Goal: Task Accomplishment & Management: Manage account settings

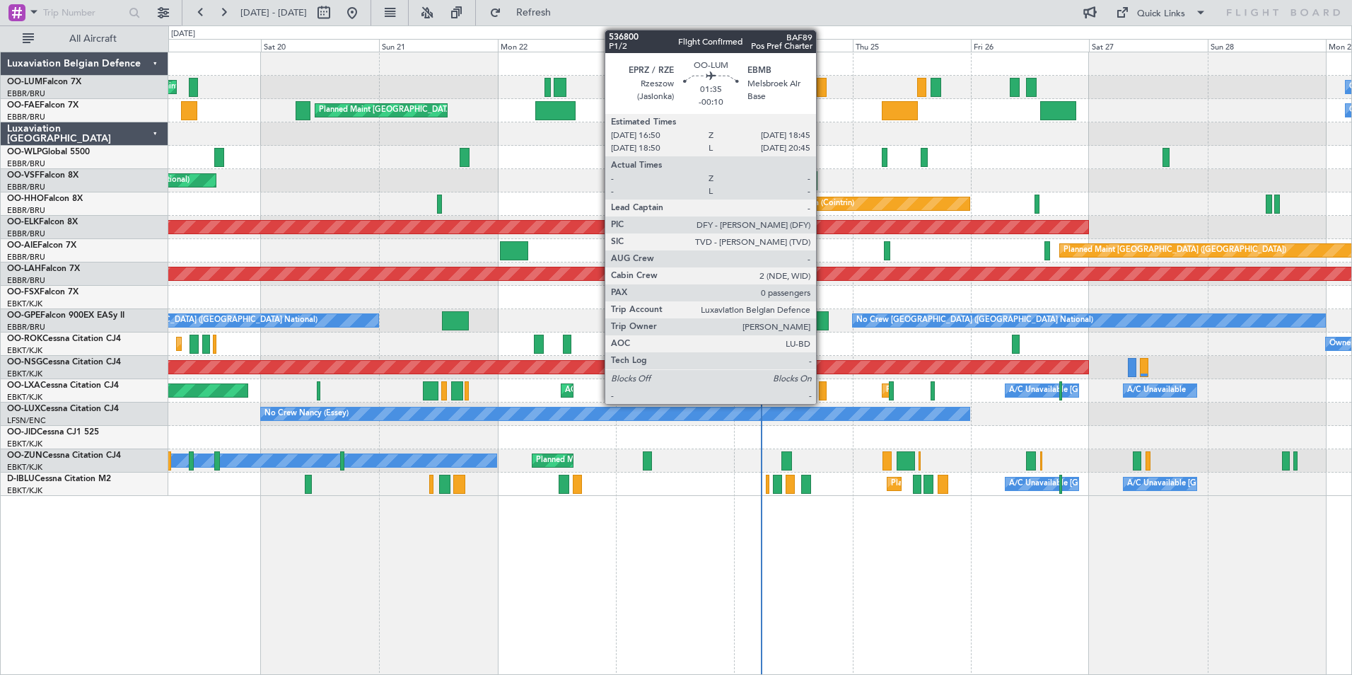
click at [823, 85] on div at bounding box center [822, 87] width 10 height 19
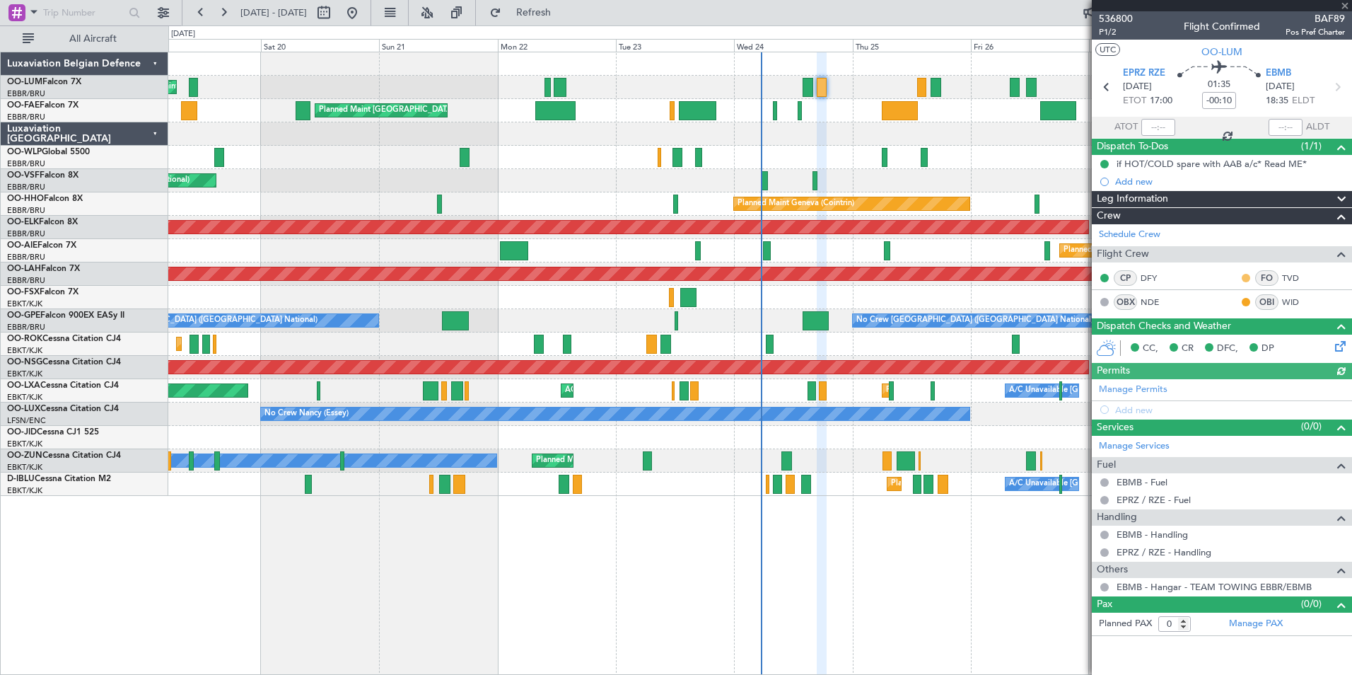
click at [1246, 275] on button at bounding box center [1246, 278] width 8 height 8
click at [1234, 320] on span "Acknowledged" at bounding box center [1250, 319] width 62 height 14
click at [1248, 304] on button at bounding box center [1246, 302] width 8 height 8
click at [1239, 346] on span "Acknowledged" at bounding box center [1250, 343] width 62 height 14
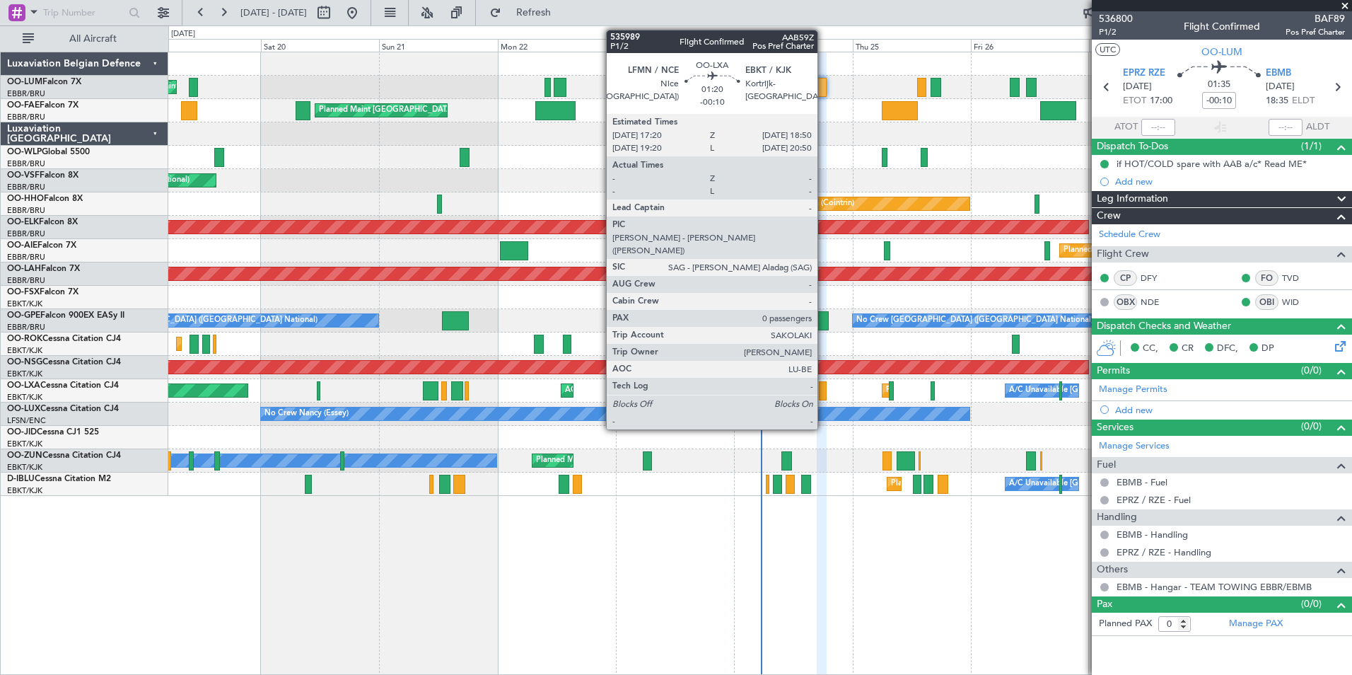
click at [824, 384] on div at bounding box center [823, 390] width 8 height 19
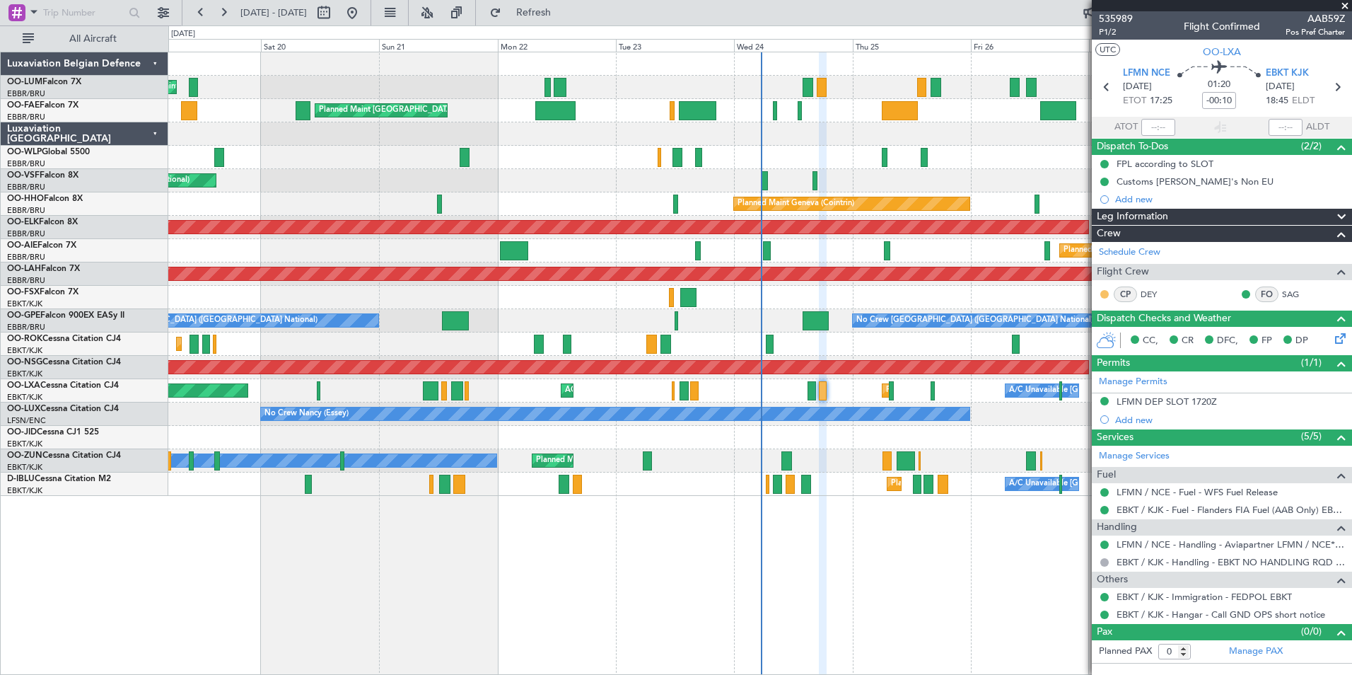
click at [1103, 293] on button at bounding box center [1105, 294] width 8 height 8
click at [1086, 339] on span "Acknowledged" at bounding box center [1108, 335] width 62 height 14
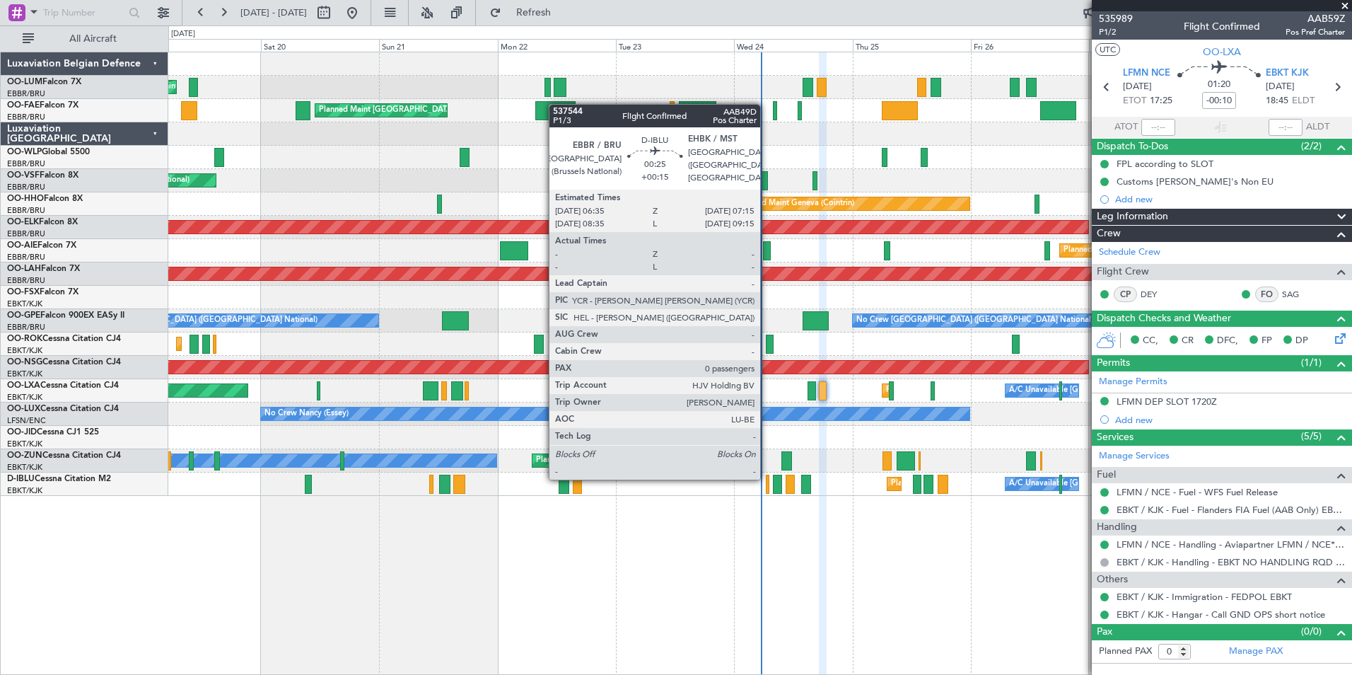
click at [767, 478] on div at bounding box center [768, 484] width 4 height 19
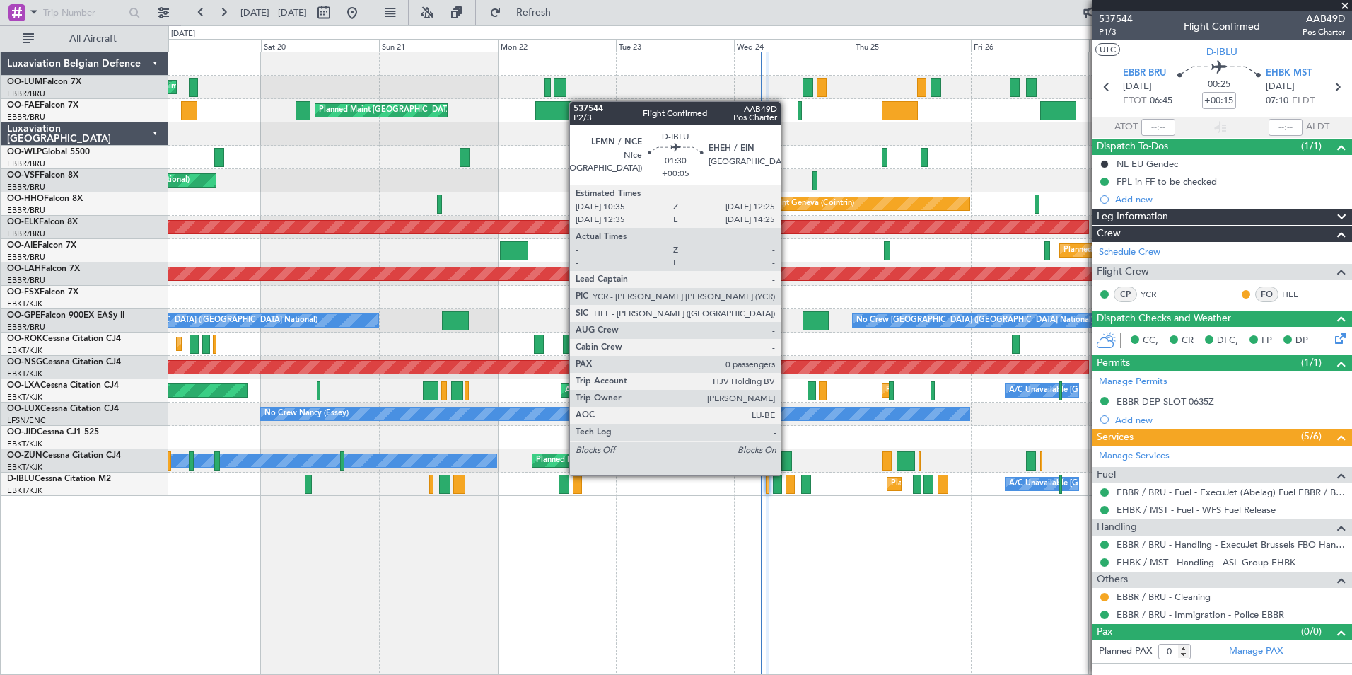
click at [787, 475] on div at bounding box center [790, 484] width 9 height 19
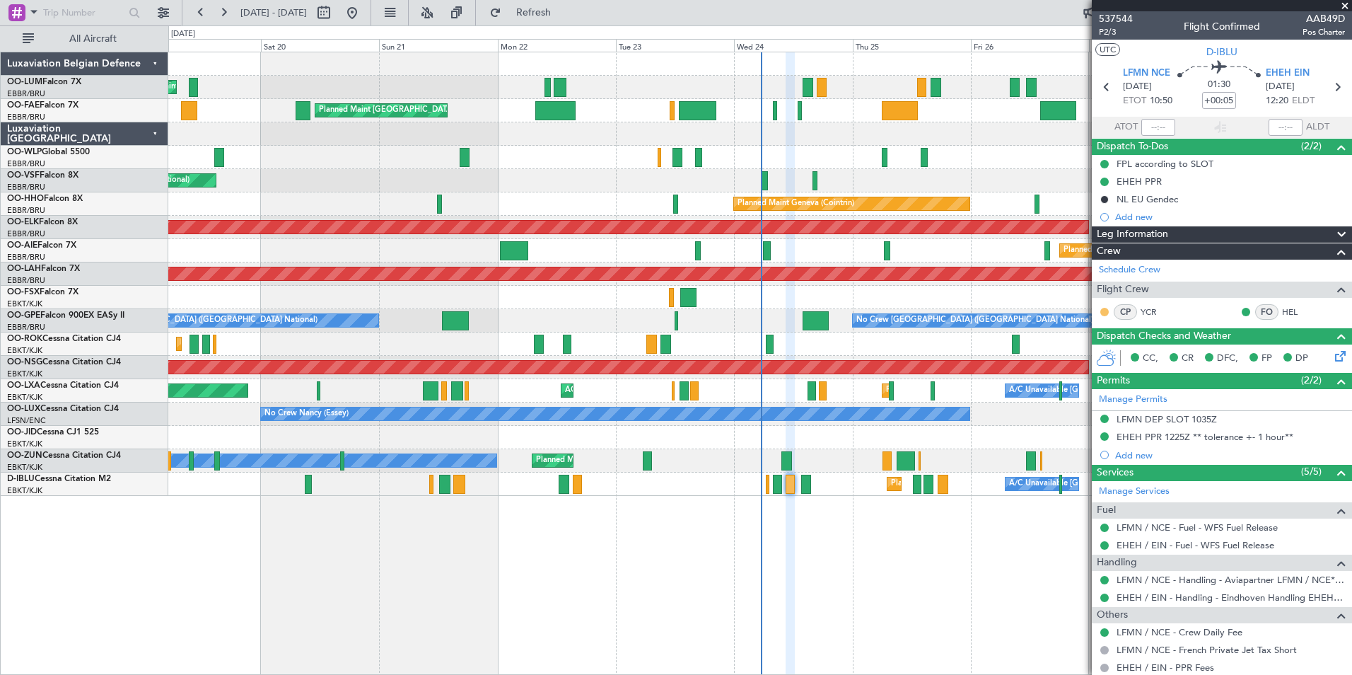
click at [1105, 311] on button at bounding box center [1105, 312] width 8 height 8
click at [1093, 390] on ul "Unread Acknowledged Unread Changes Tech Logged" at bounding box center [1105, 363] width 95 height 85
click at [1107, 312] on button at bounding box center [1105, 312] width 8 height 8
click at [1103, 352] on span "Acknowledged" at bounding box center [1108, 353] width 62 height 14
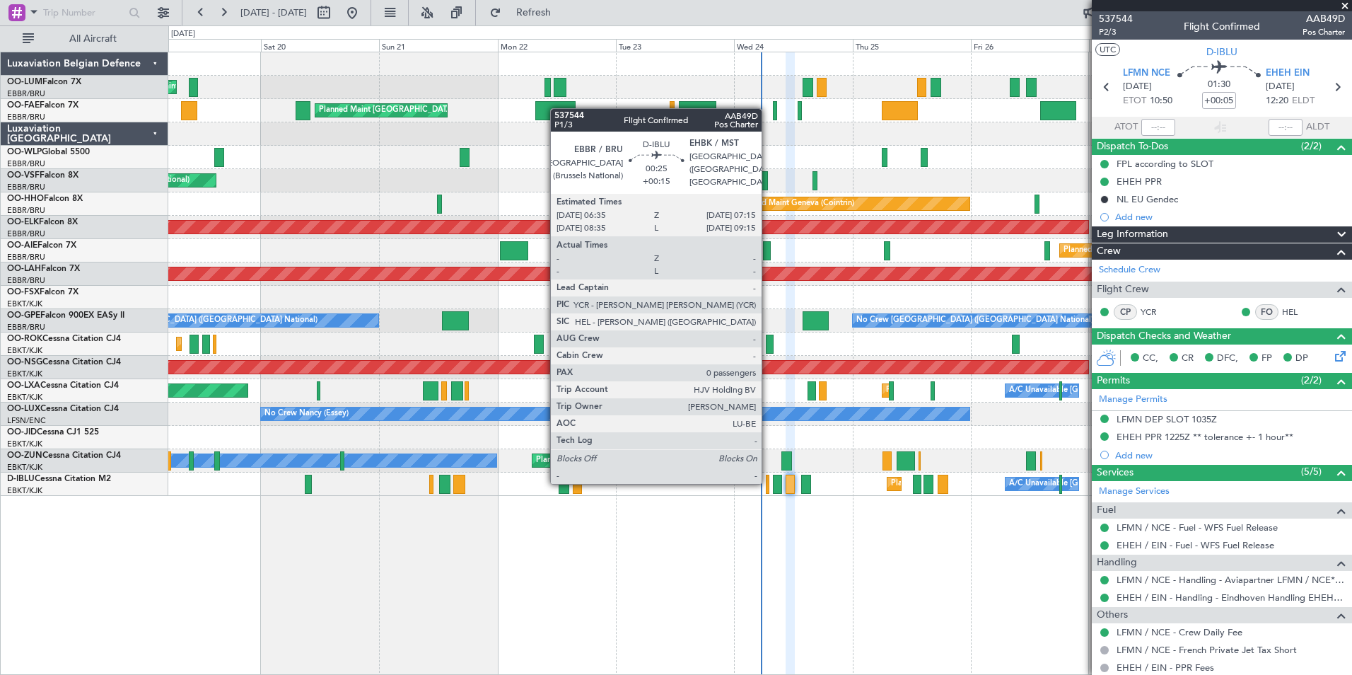
click at [768, 482] on div at bounding box center [768, 484] width 4 height 19
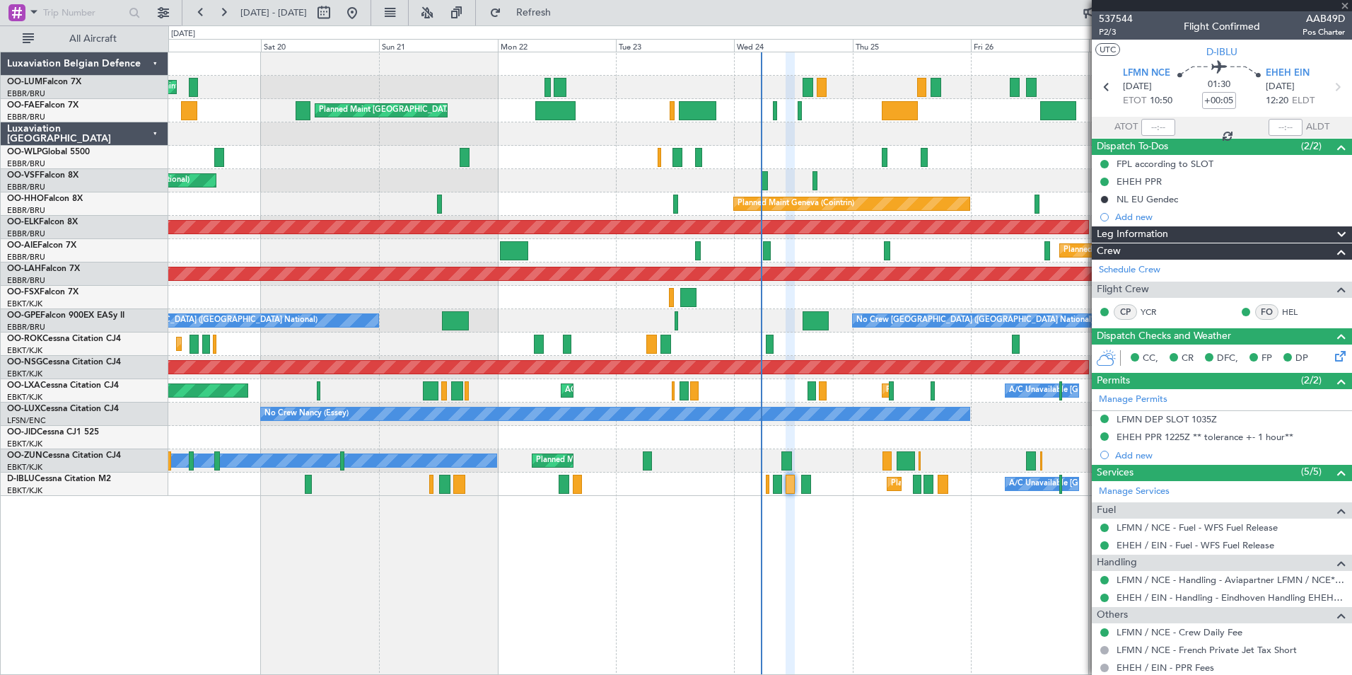
type input "+00:15"
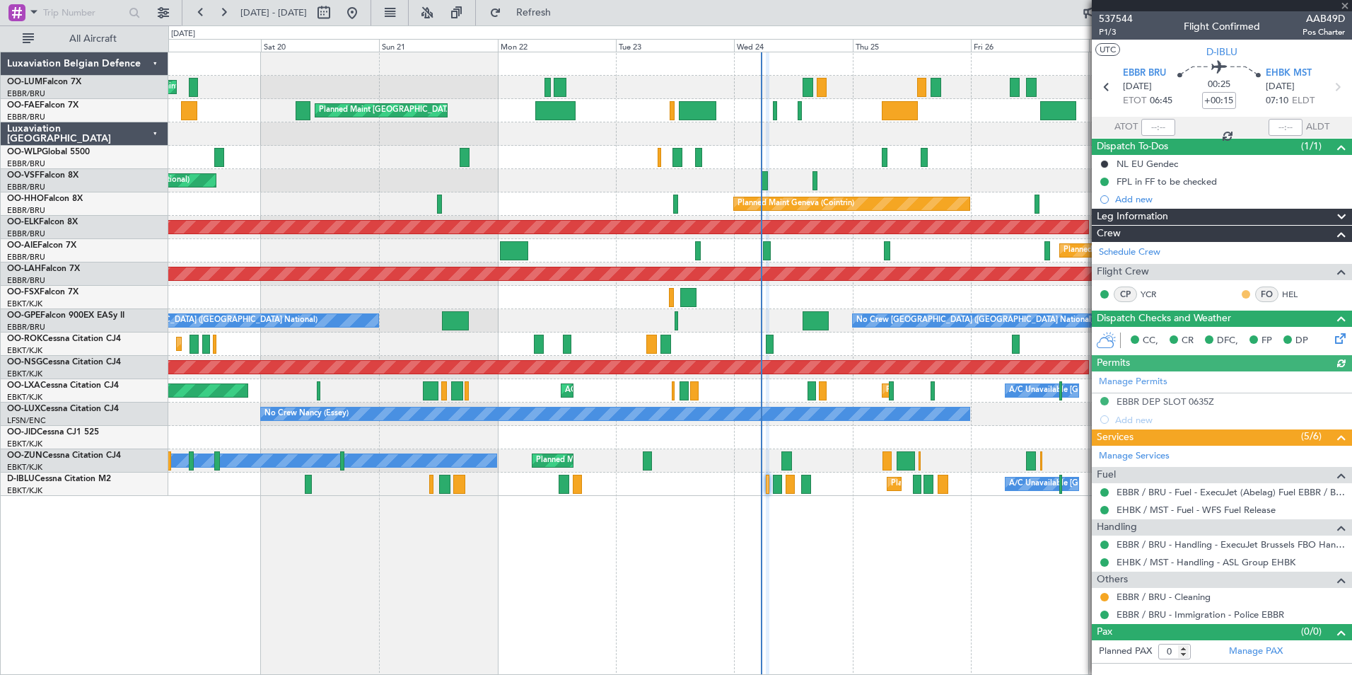
click at [1247, 291] on button at bounding box center [1246, 294] width 8 height 8
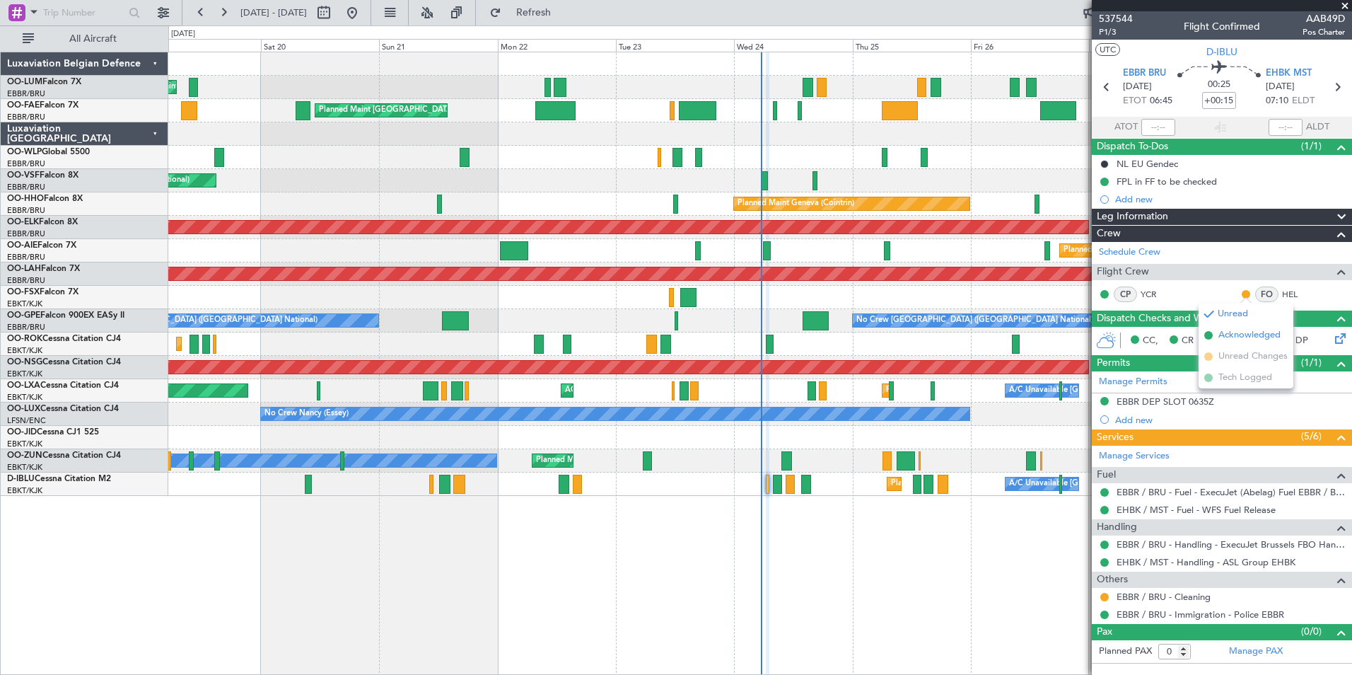
click at [1244, 337] on span "Acknowledged" at bounding box center [1250, 335] width 62 height 14
click at [1345, 3] on span at bounding box center [1345, 6] width 14 height 13
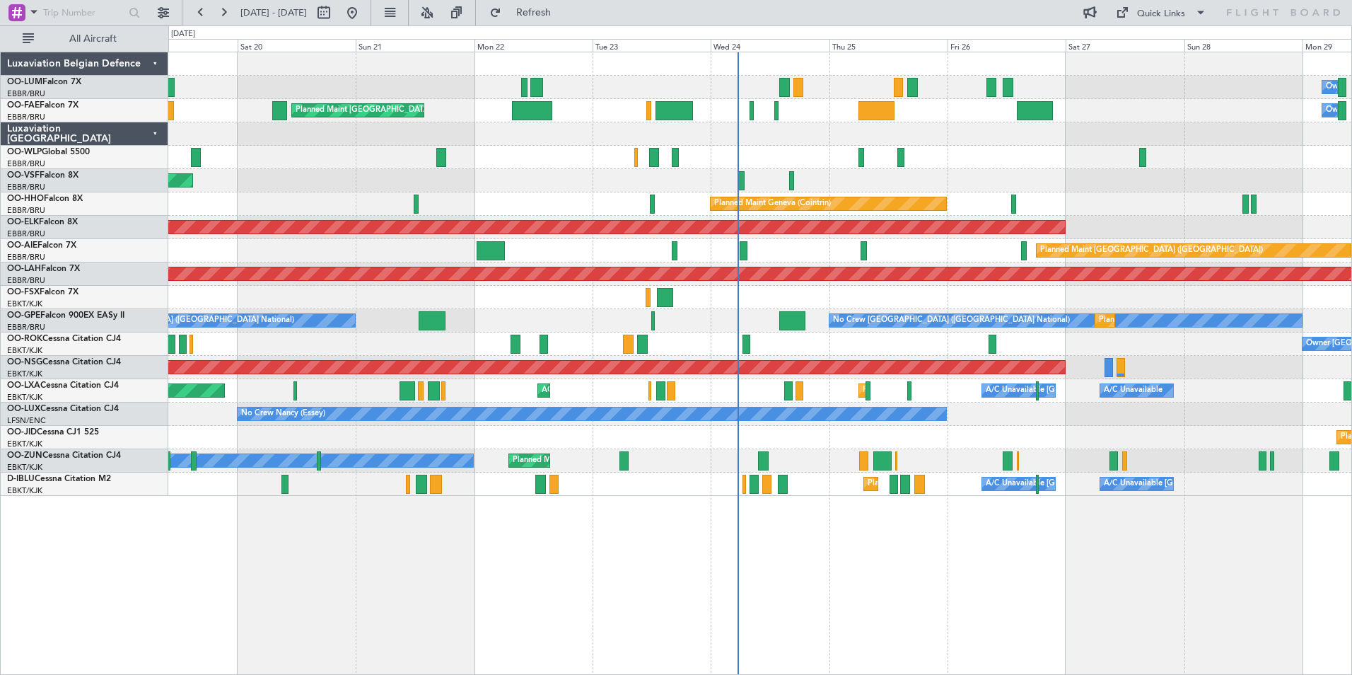
click at [641, 589] on div "Owner Melsbroek Air Base Planned Maint Brussels (Brussels National) Planned Mai…" at bounding box center [760, 363] width 1184 height 623
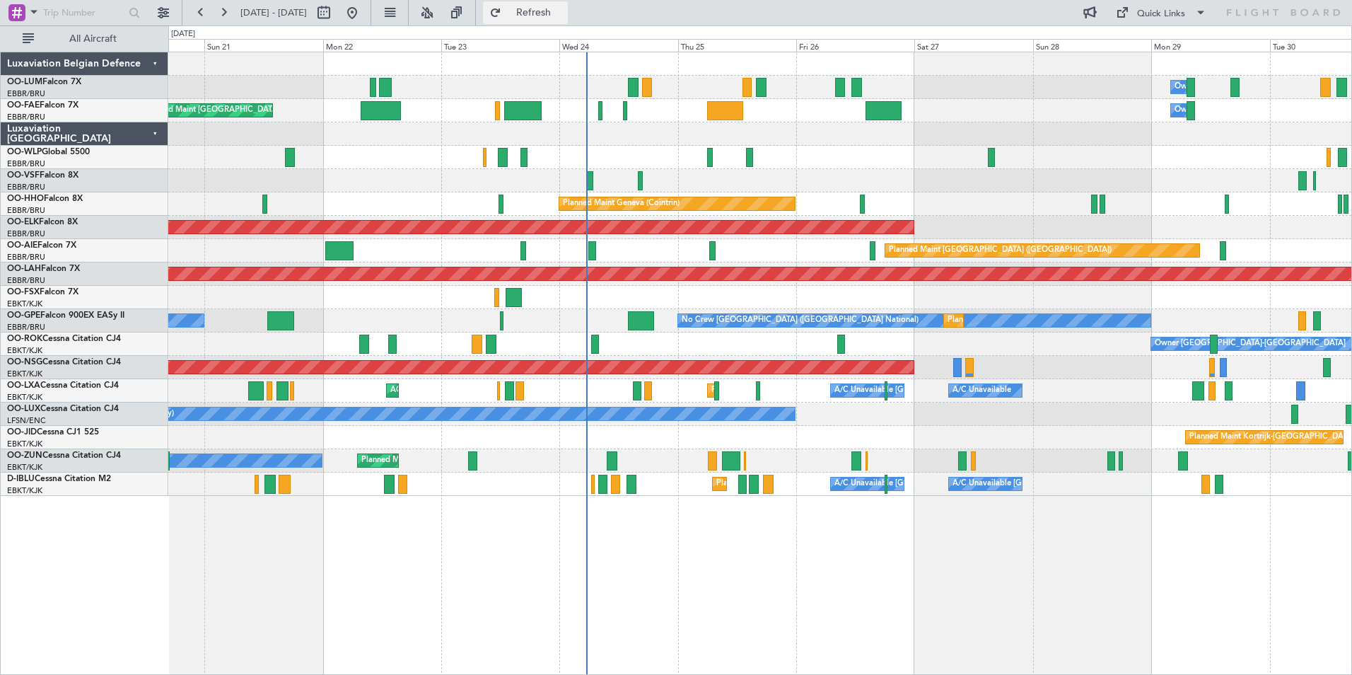
click at [562, 16] on span "Refresh" at bounding box center [533, 13] width 59 height 10
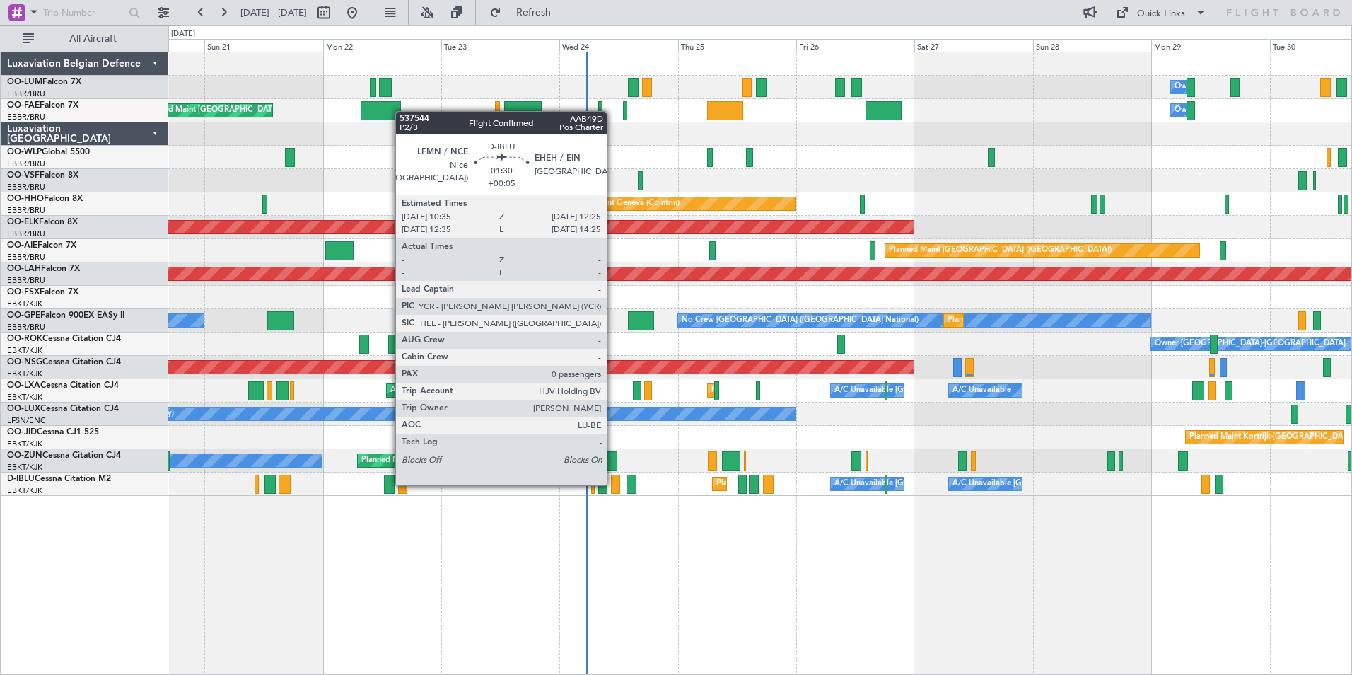
click at [613, 484] on div at bounding box center [615, 484] width 9 height 19
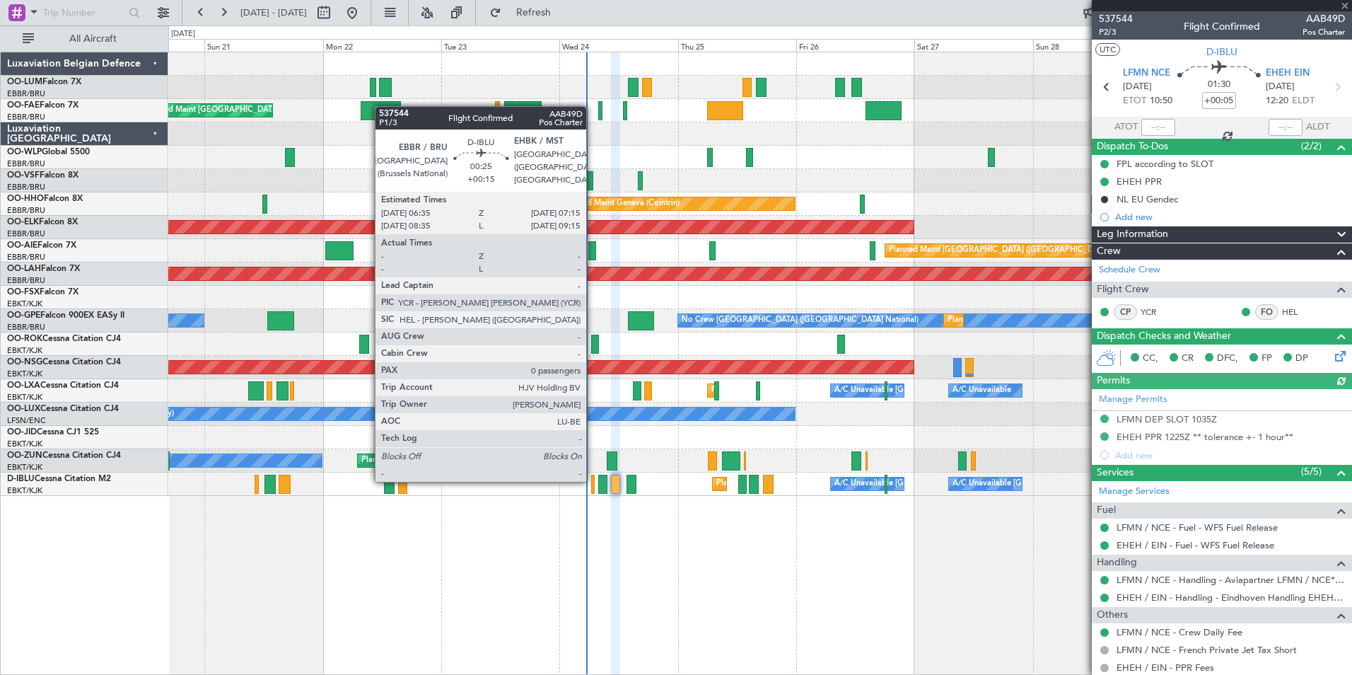
click at [593, 480] on div at bounding box center [593, 484] width 4 height 19
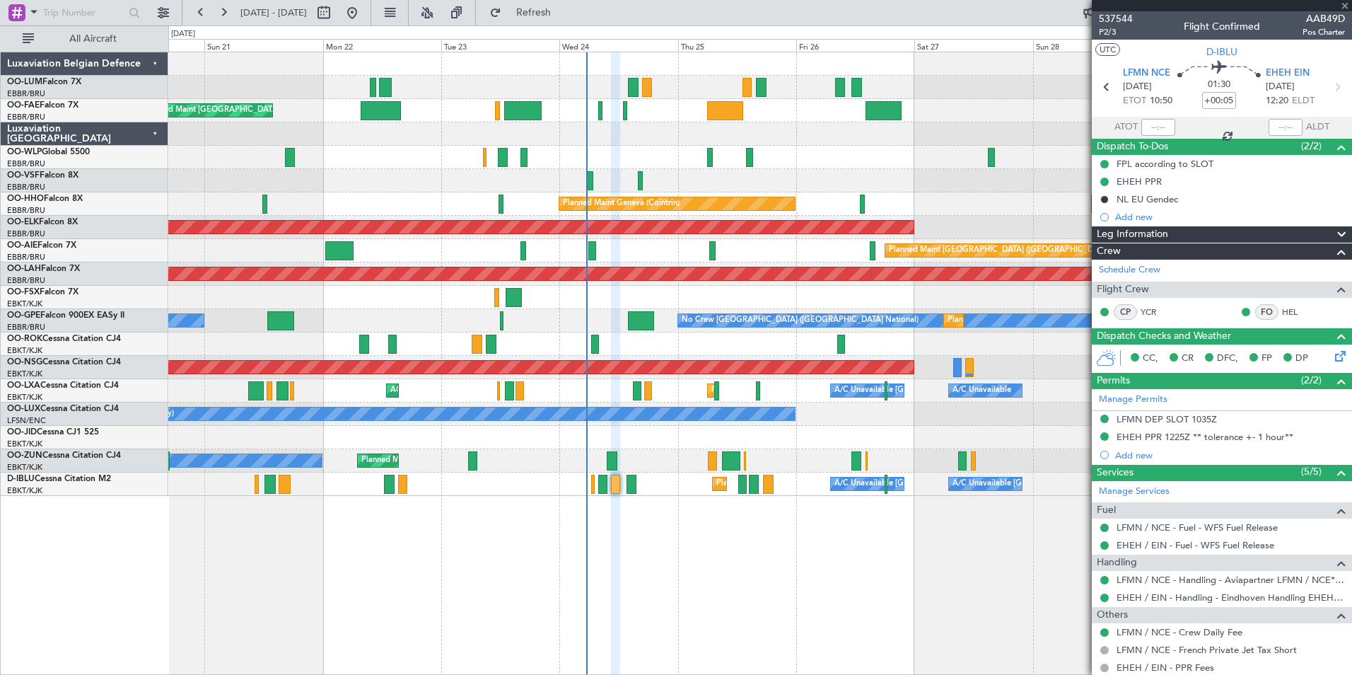
type input "+00:15"
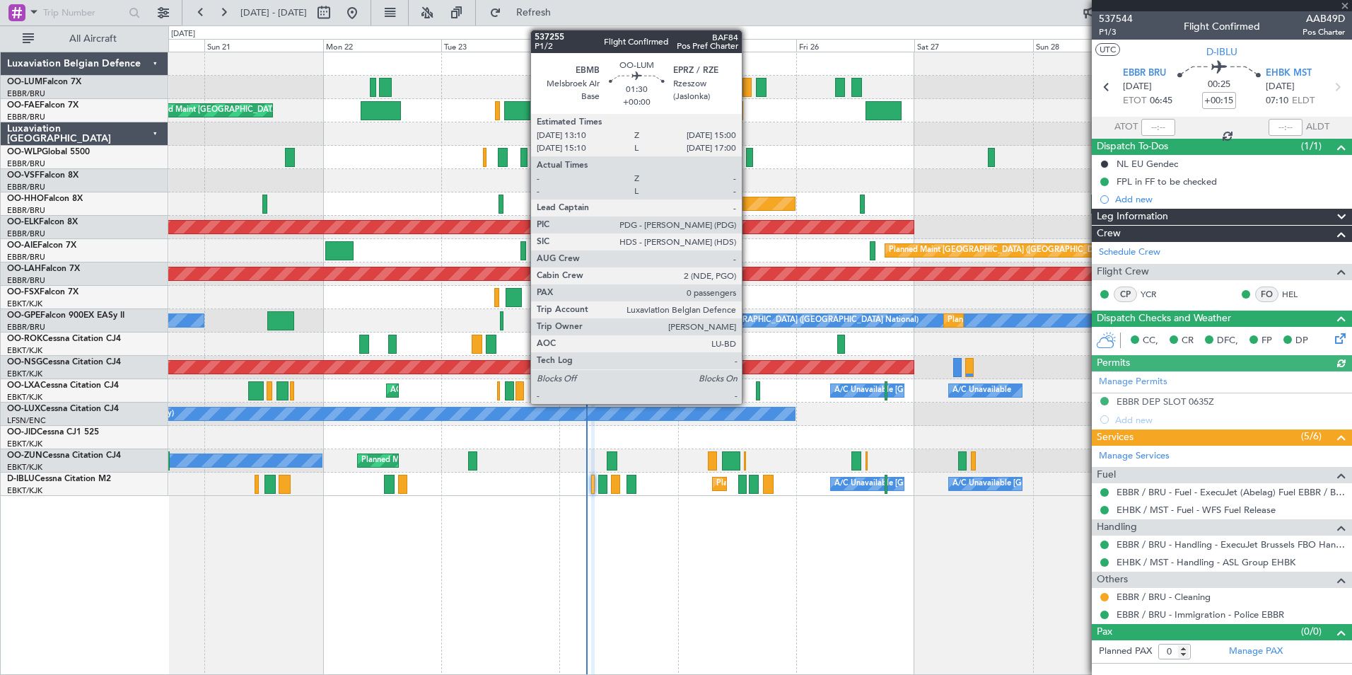
click at [748, 86] on div at bounding box center [747, 87] width 9 height 19
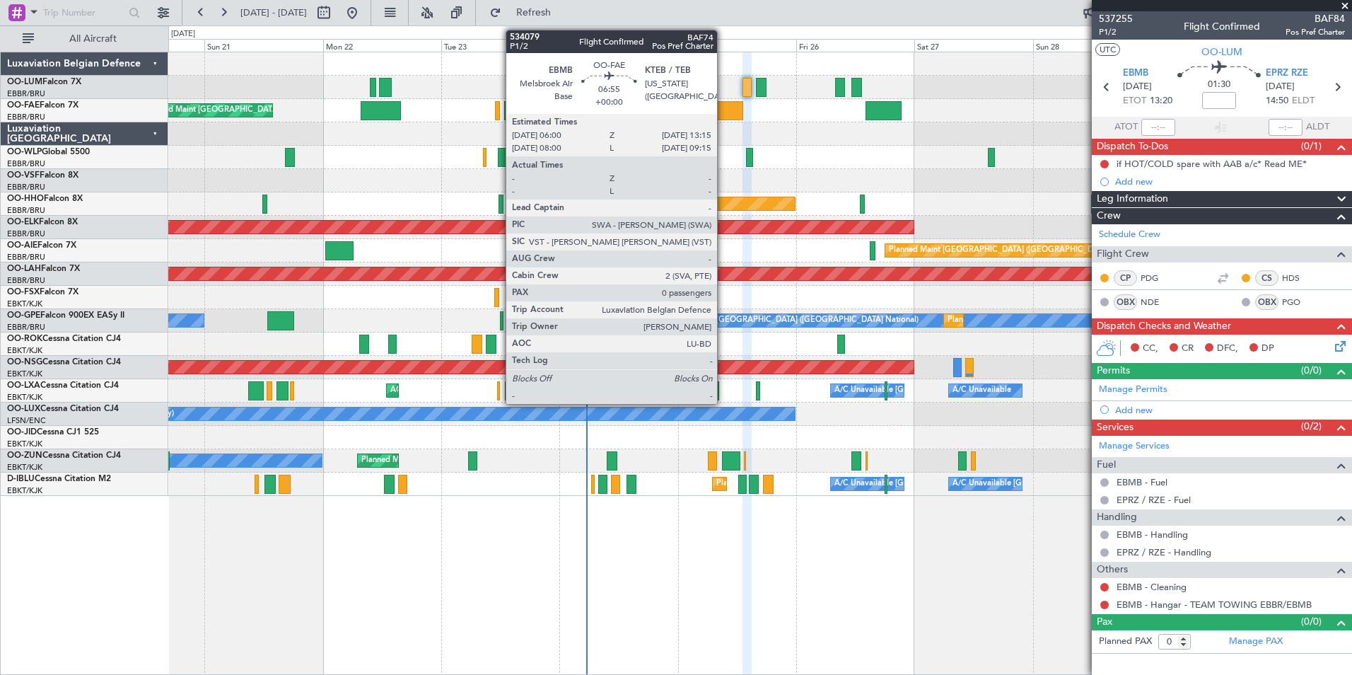
click at [724, 117] on div at bounding box center [725, 110] width 36 height 19
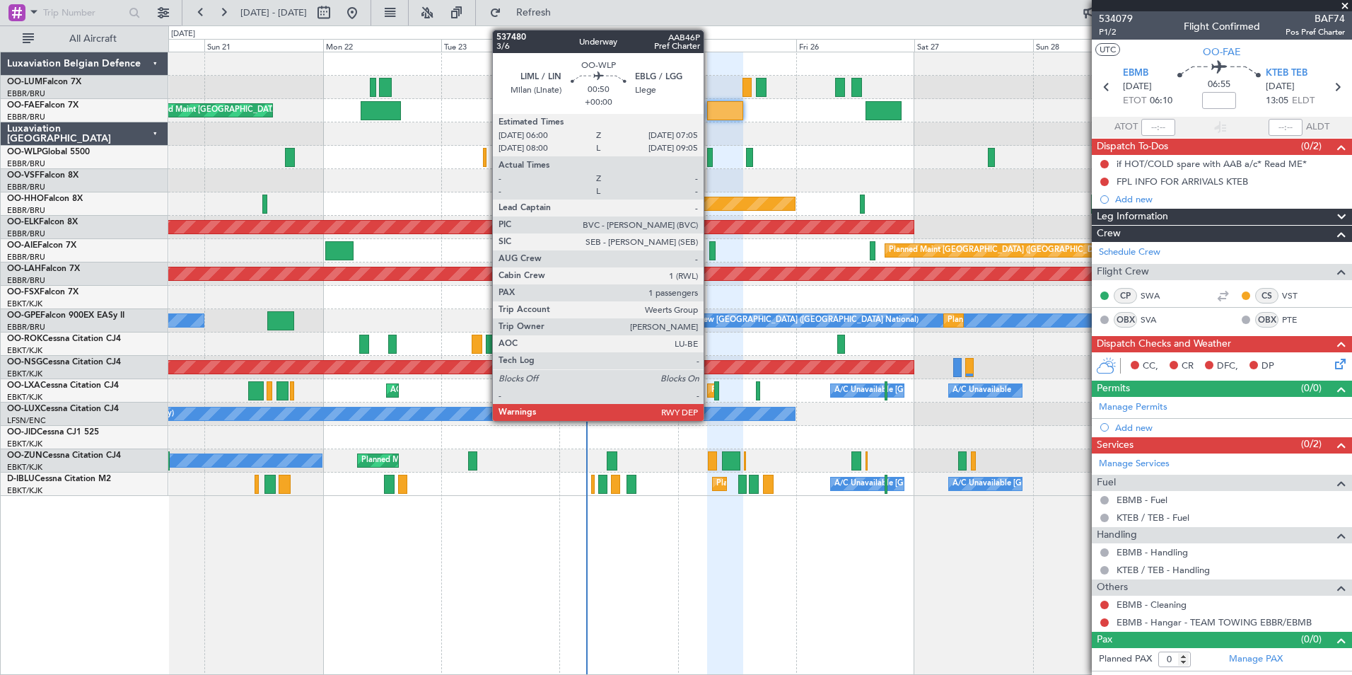
click at [710, 158] on div at bounding box center [710, 157] width 6 height 19
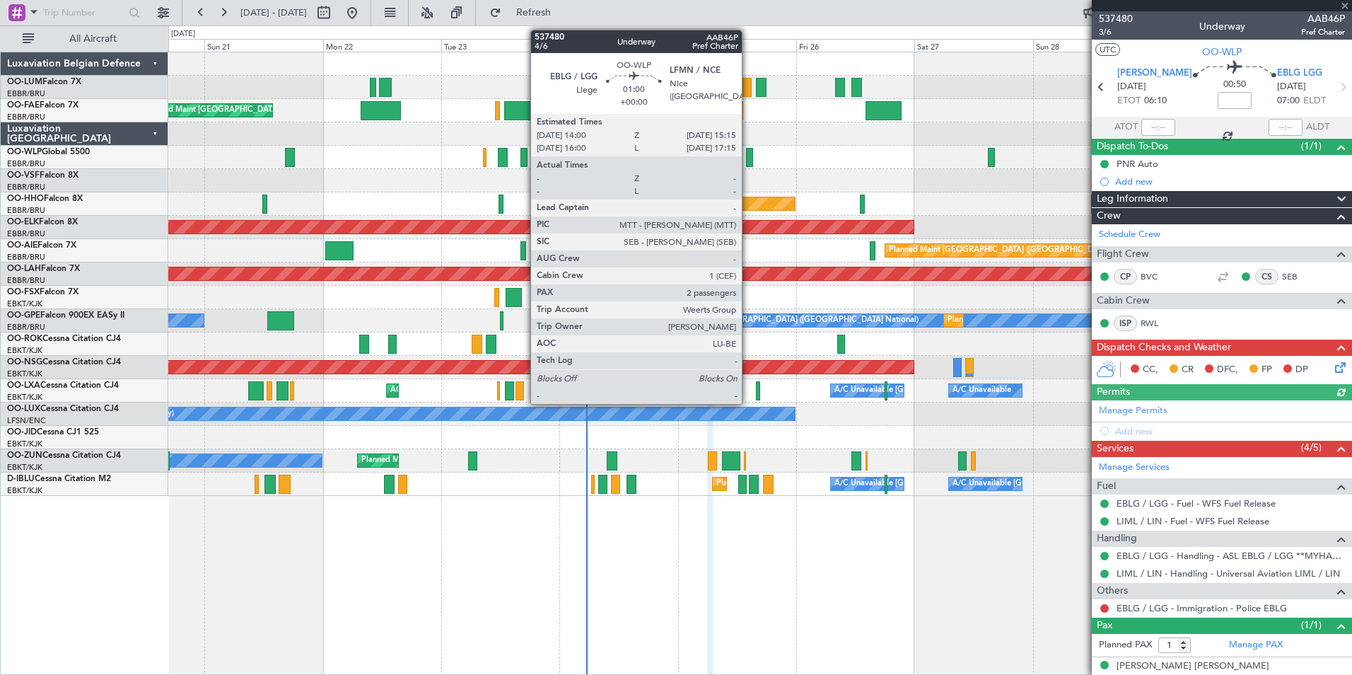
click at [748, 152] on div at bounding box center [749, 157] width 6 height 19
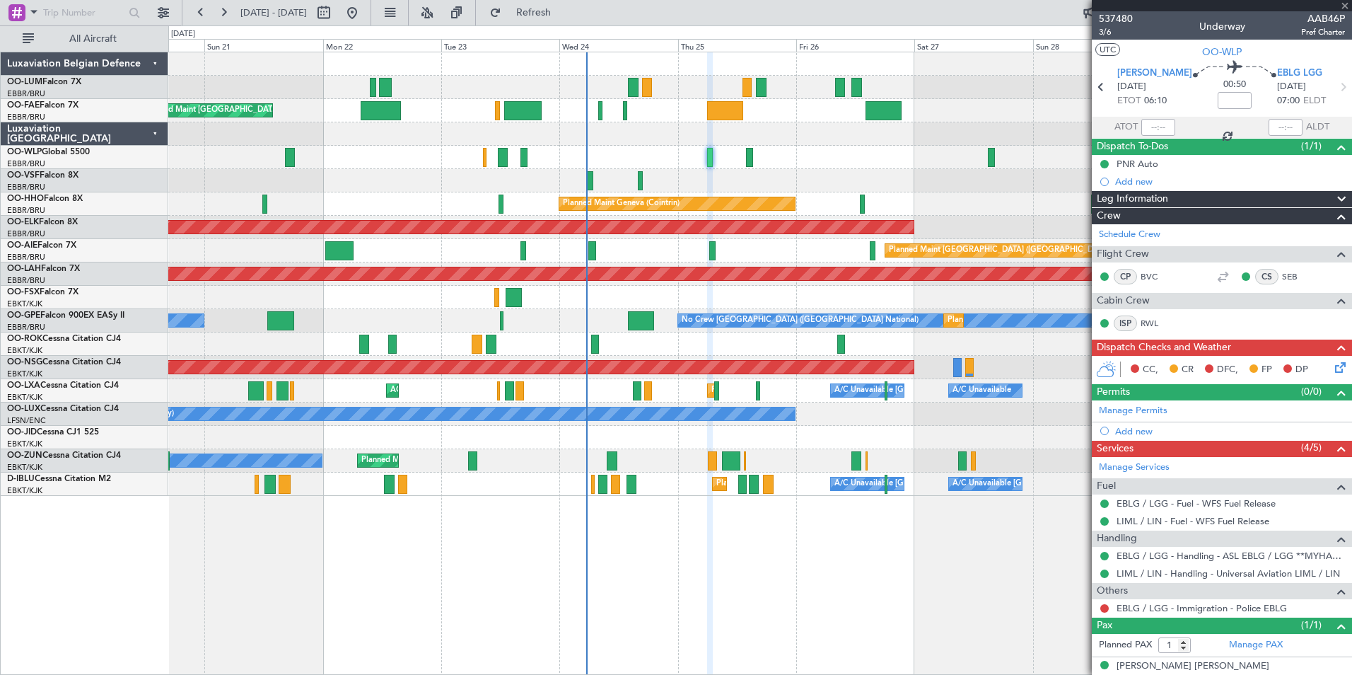
type input "2"
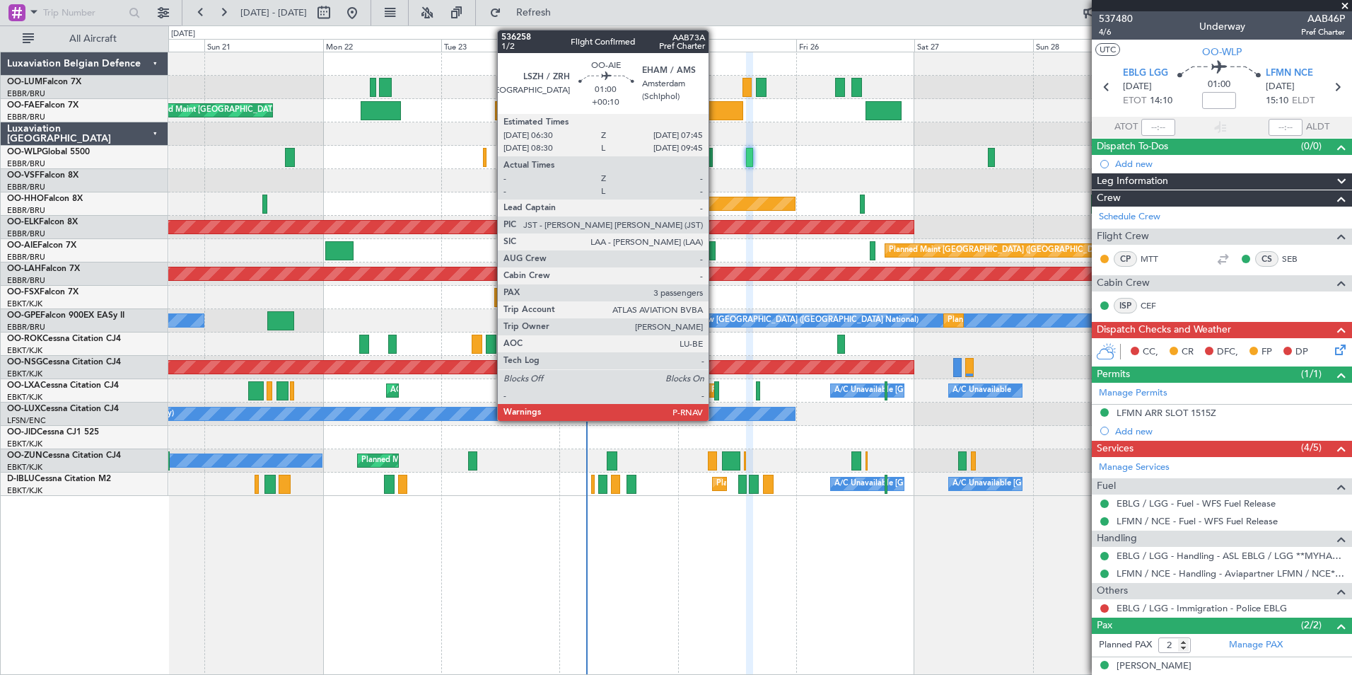
click at [715, 250] on div at bounding box center [712, 250] width 6 height 19
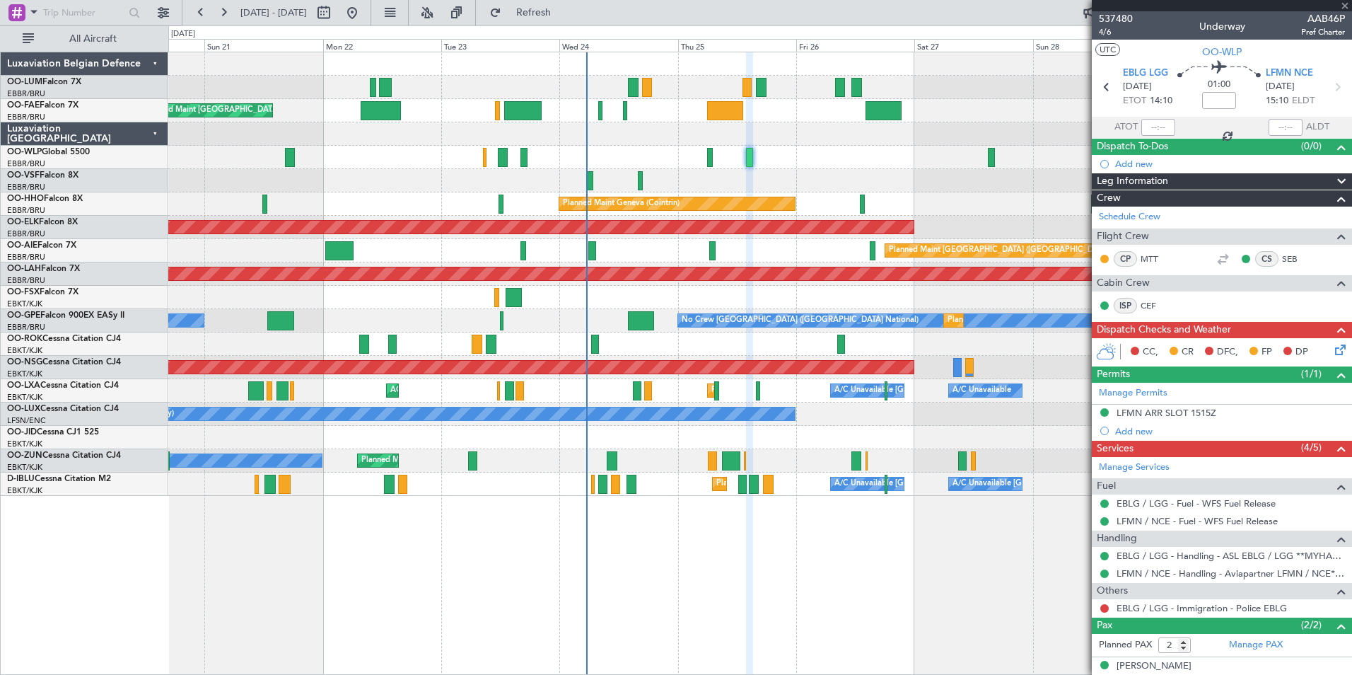
type input "+00:10"
type input "3"
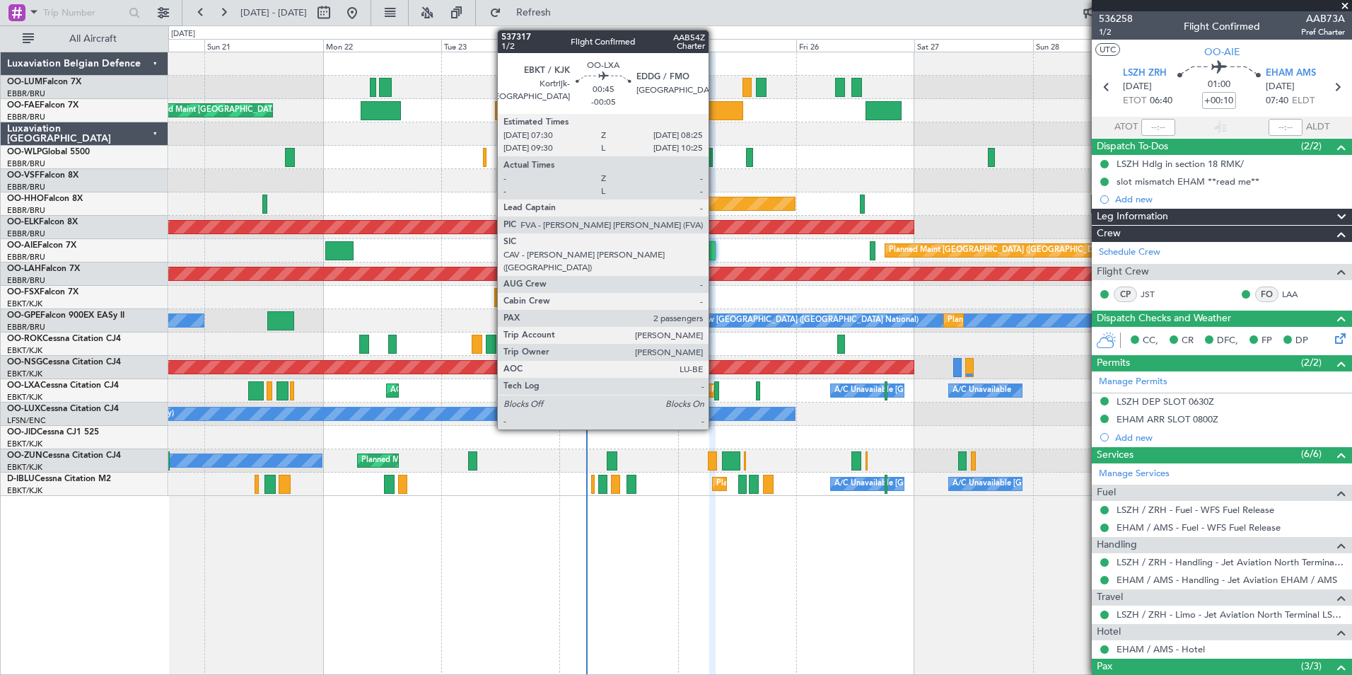
click at [715, 393] on div at bounding box center [716, 390] width 5 height 19
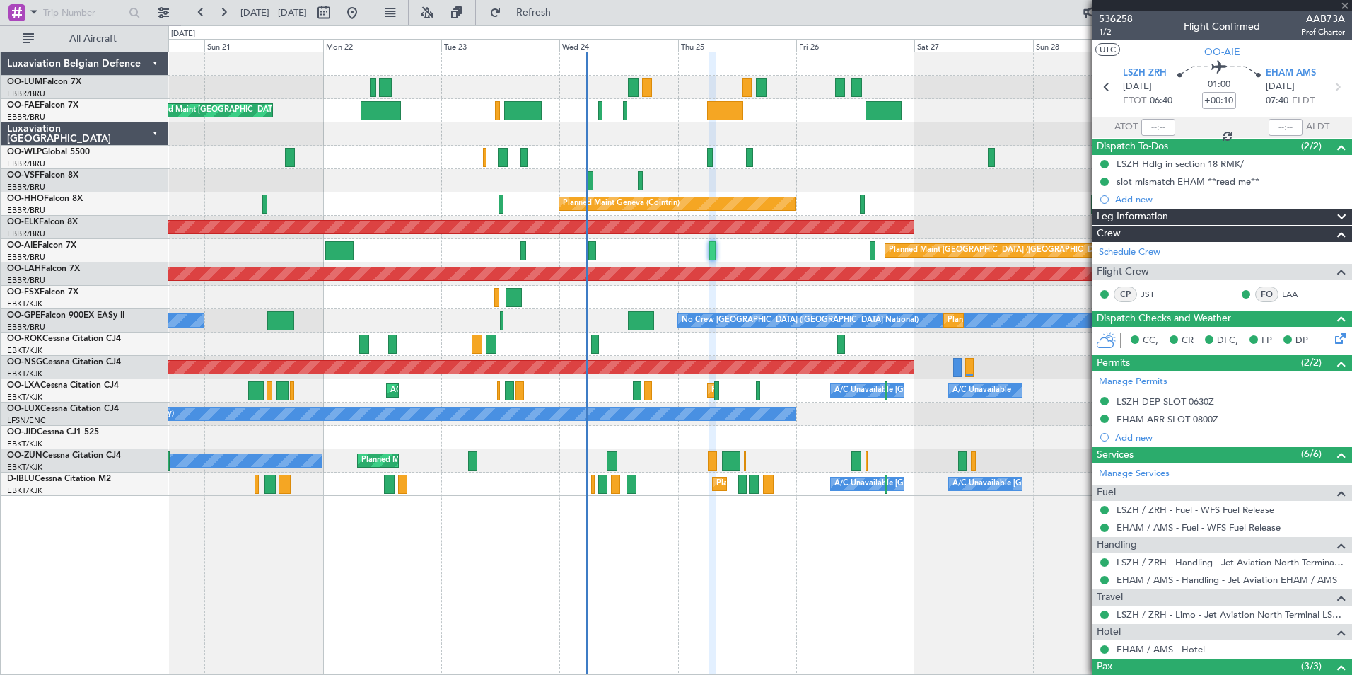
type input "-00:05"
type input "2"
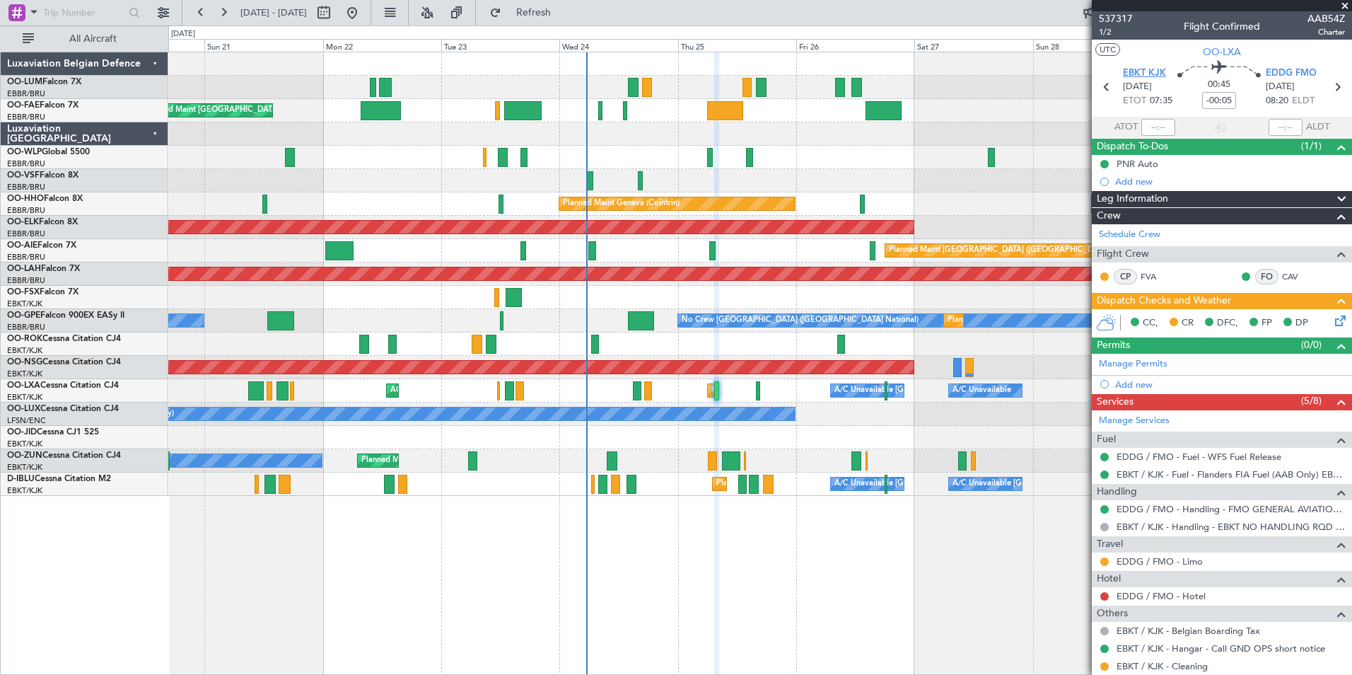
click at [1155, 67] on span "EBKT KJK" at bounding box center [1144, 73] width 43 height 14
click at [1128, 74] on span "EBKT KJK" at bounding box center [1144, 73] width 43 height 14
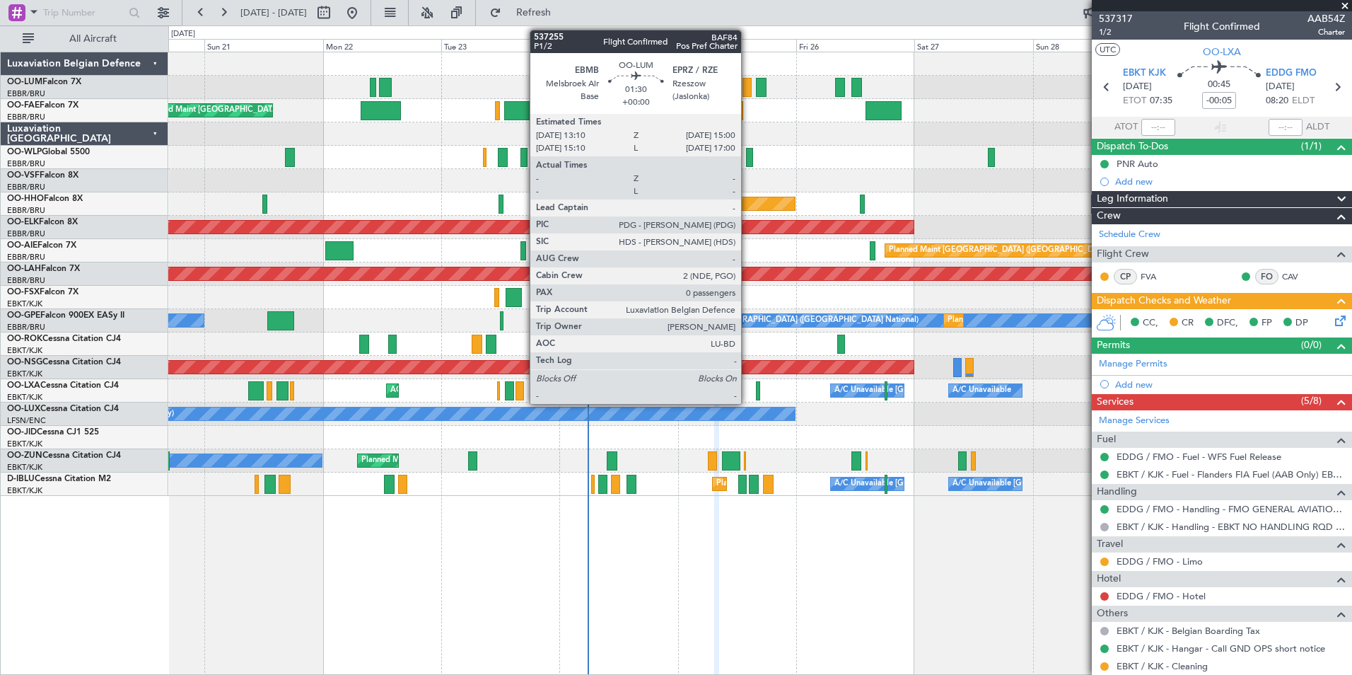
click at [748, 93] on div at bounding box center [747, 87] width 9 height 19
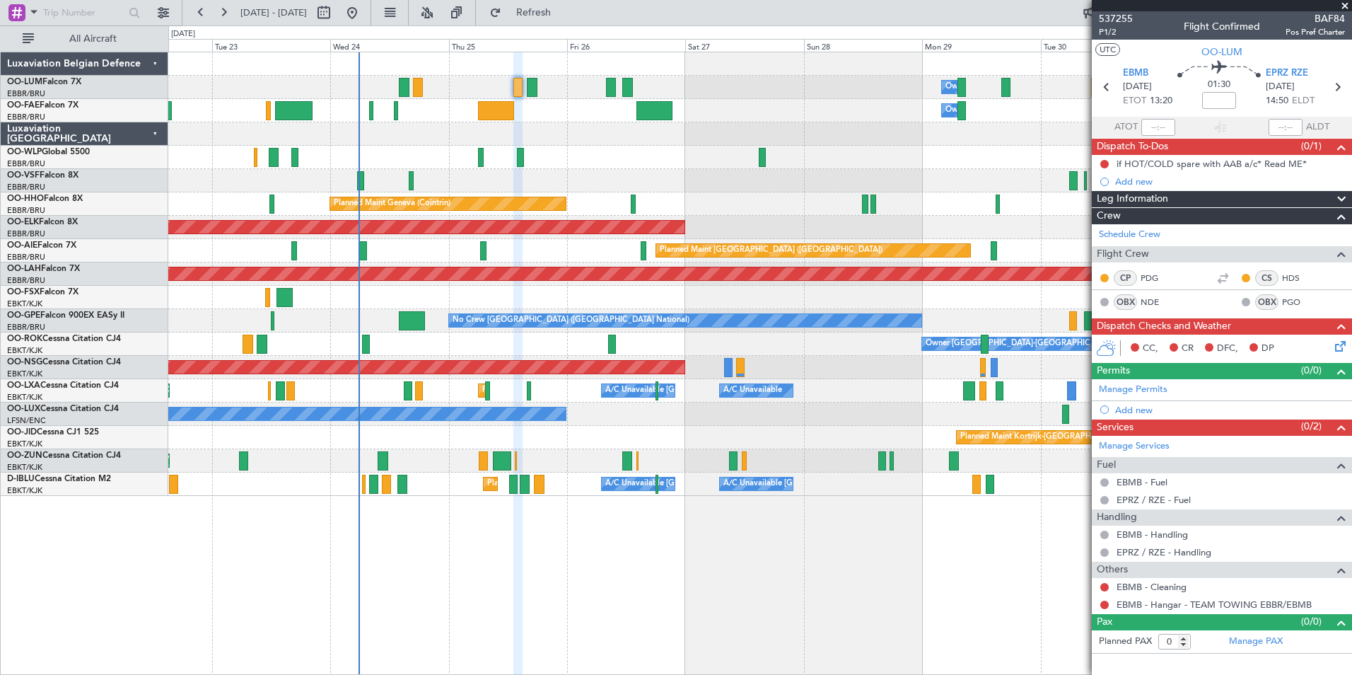
click at [470, 621] on div "Owner Melsbroek Air Base Owner Melsbroek Air Base Planned Maint Brussels (Bruss…" at bounding box center [760, 363] width 1184 height 623
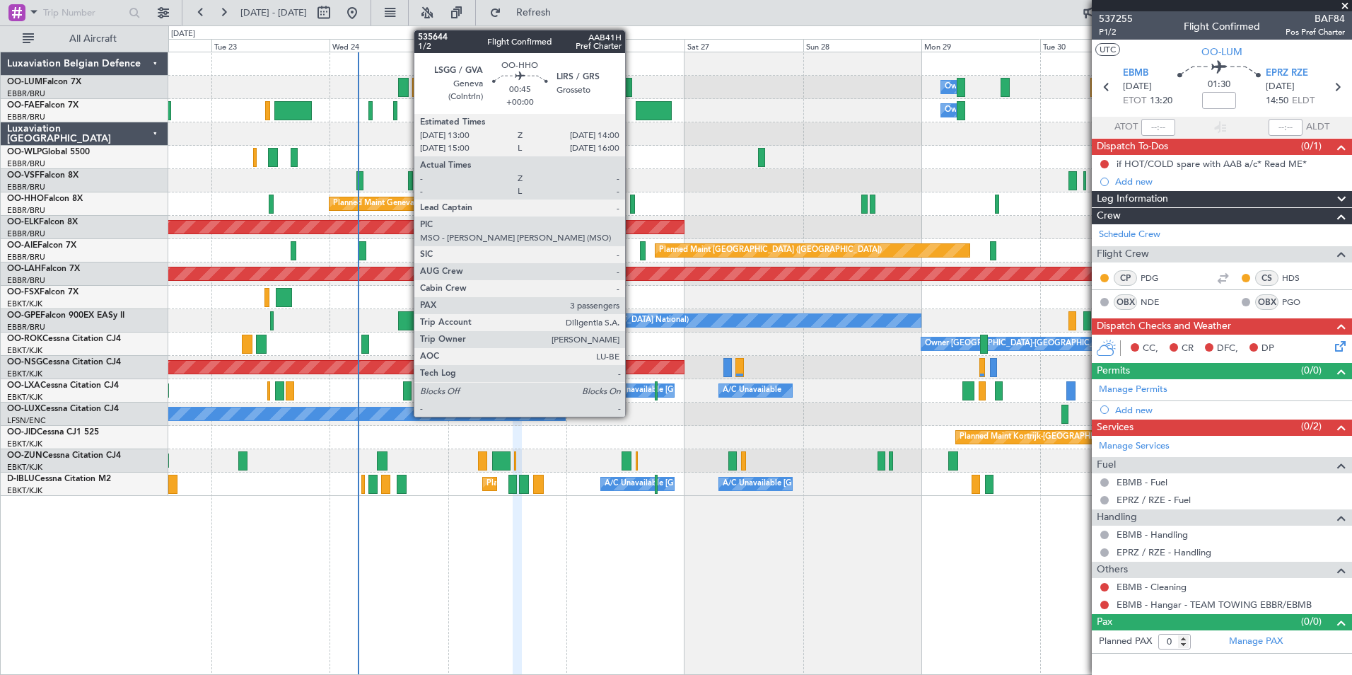
click at [632, 198] on div at bounding box center [632, 204] width 5 height 19
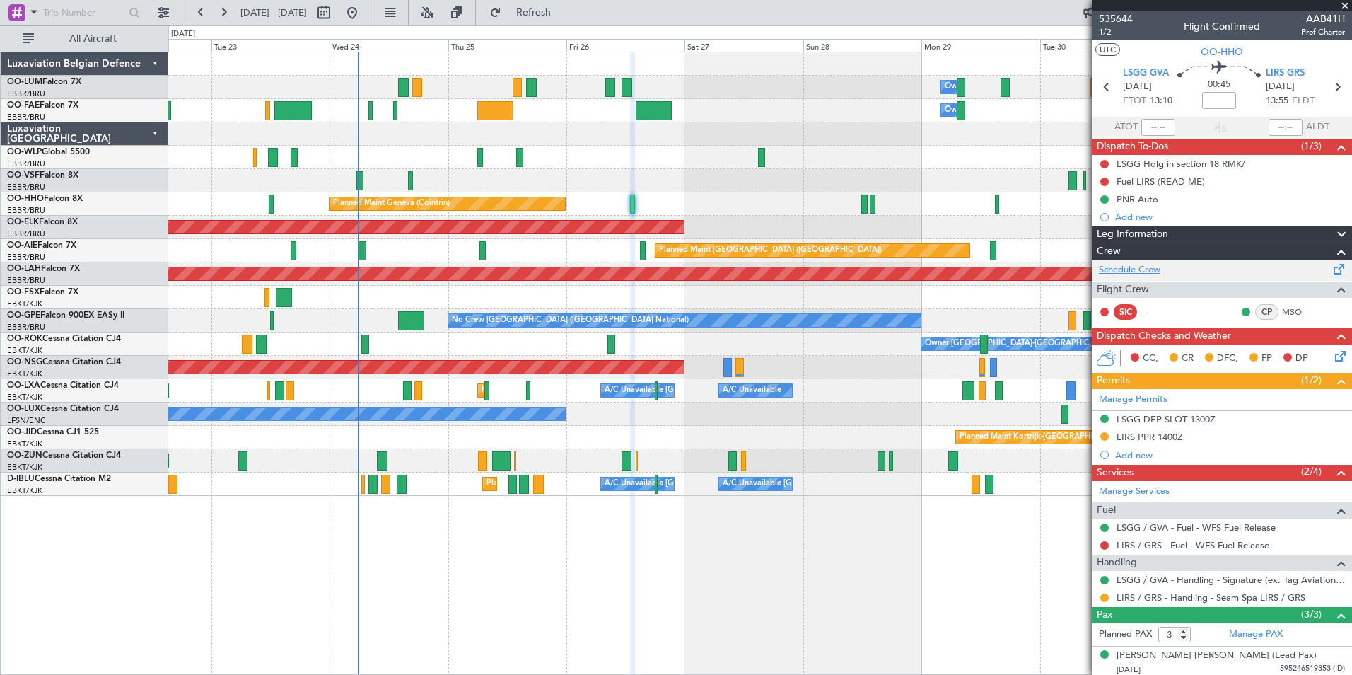
click at [1115, 269] on link "Schedule Crew" at bounding box center [1130, 270] width 62 height 14
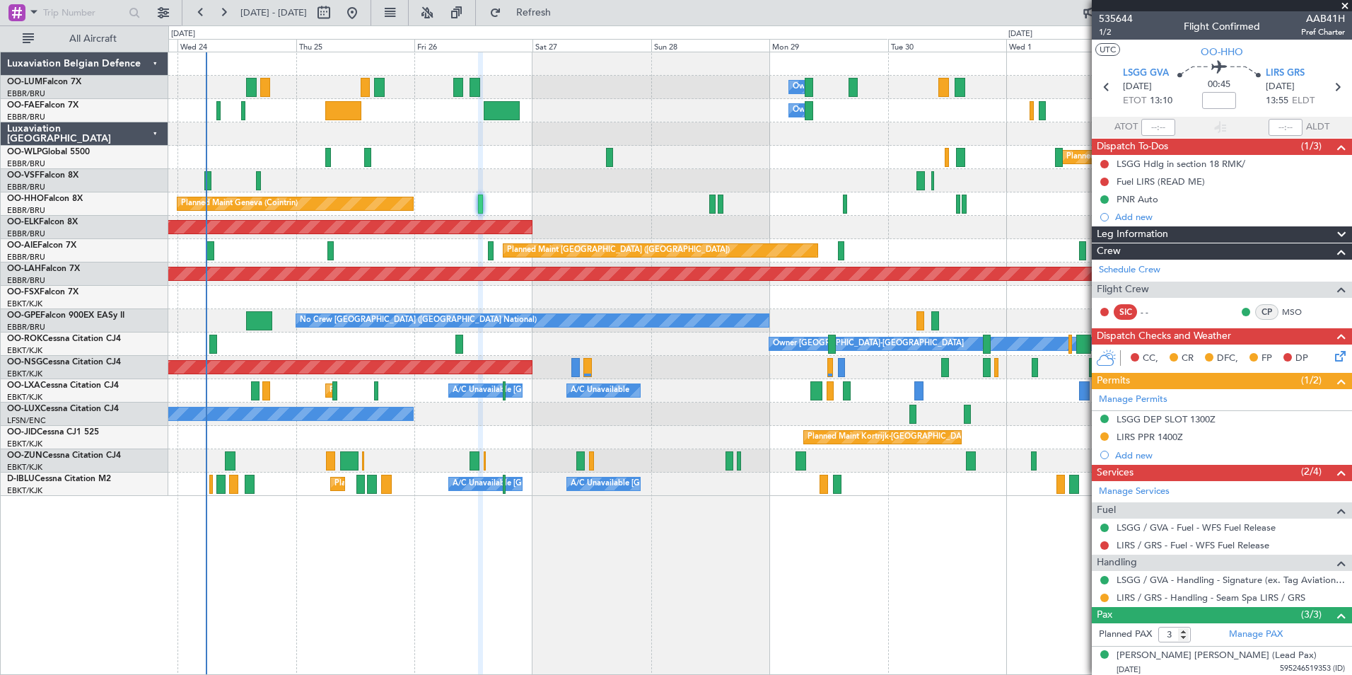
click at [705, 597] on div "Owner Melsbroek Air Base Owner Melsbroek Air Base Planned Maint Brussels (Bruss…" at bounding box center [760, 363] width 1184 height 623
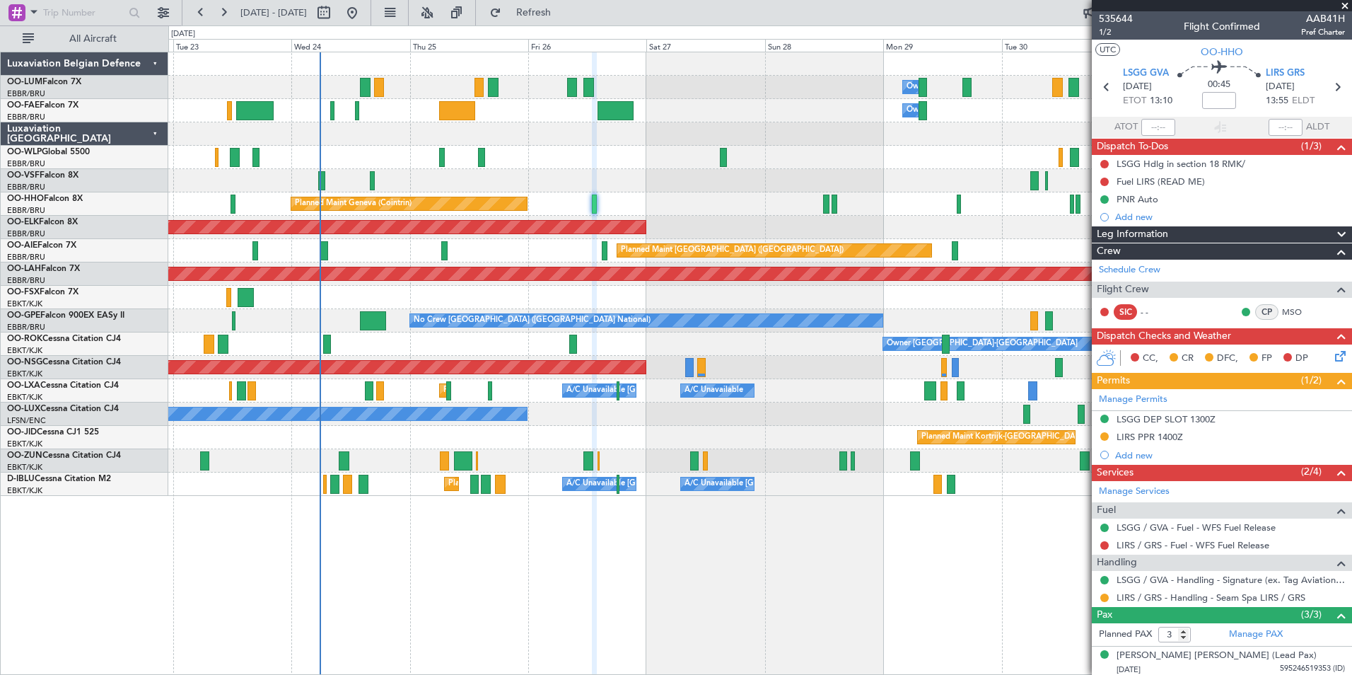
click at [780, 567] on div "Owner Melsbroek Air Base Owner Melsbroek Air Base Planned Maint Brussels (Bruss…" at bounding box center [760, 363] width 1184 height 623
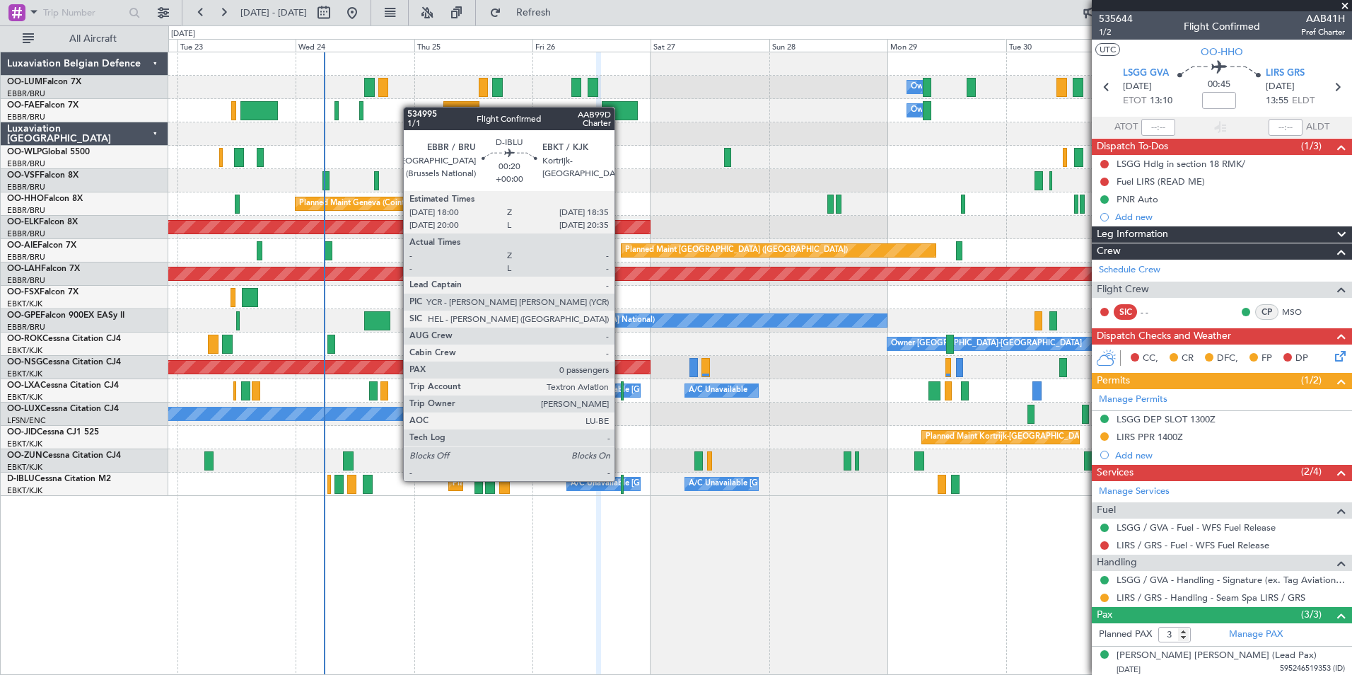
click at [621, 481] on div at bounding box center [623, 484] width 4 height 19
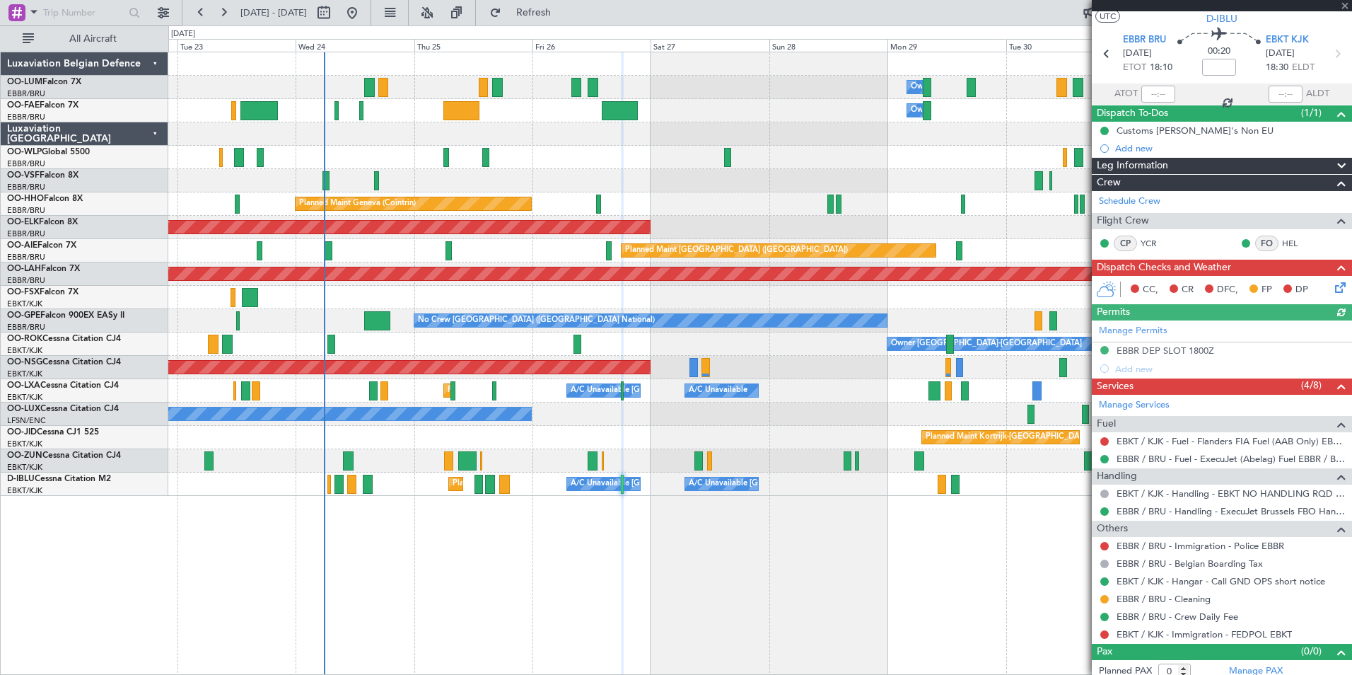
scroll to position [41, 0]
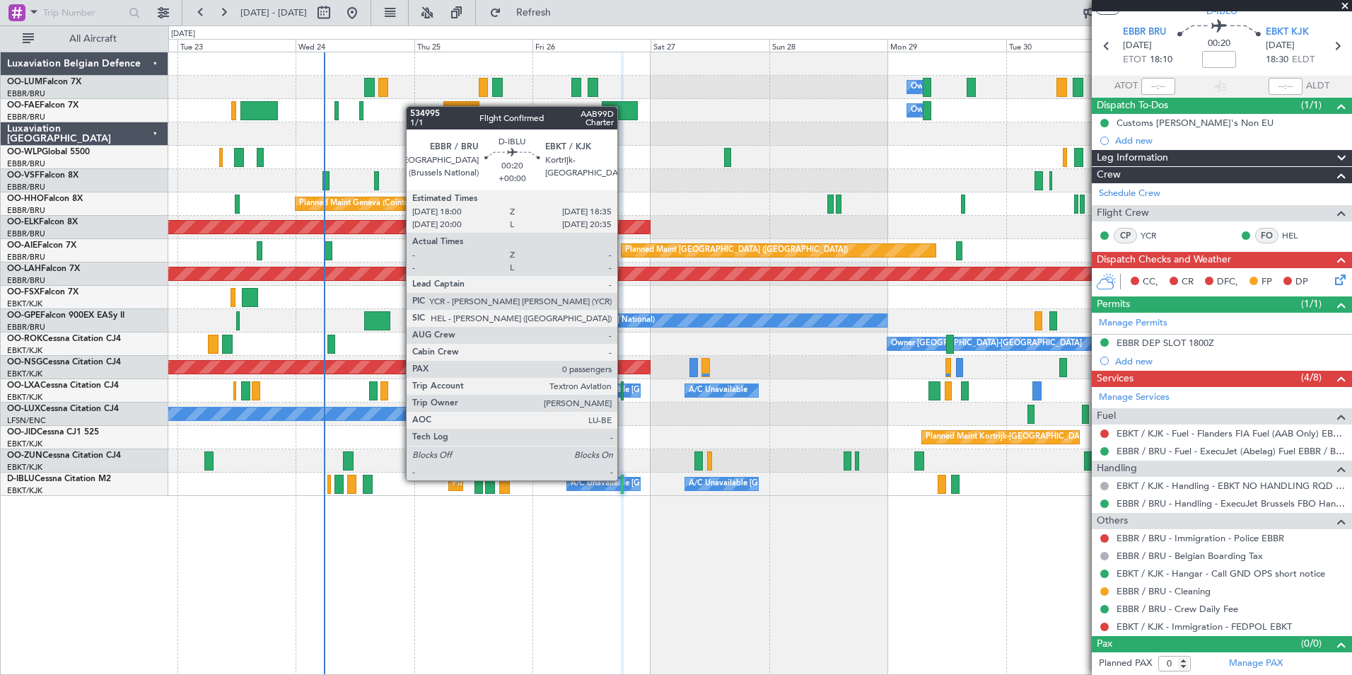
click at [624, 480] on div at bounding box center [623, 484] width 4 height 19
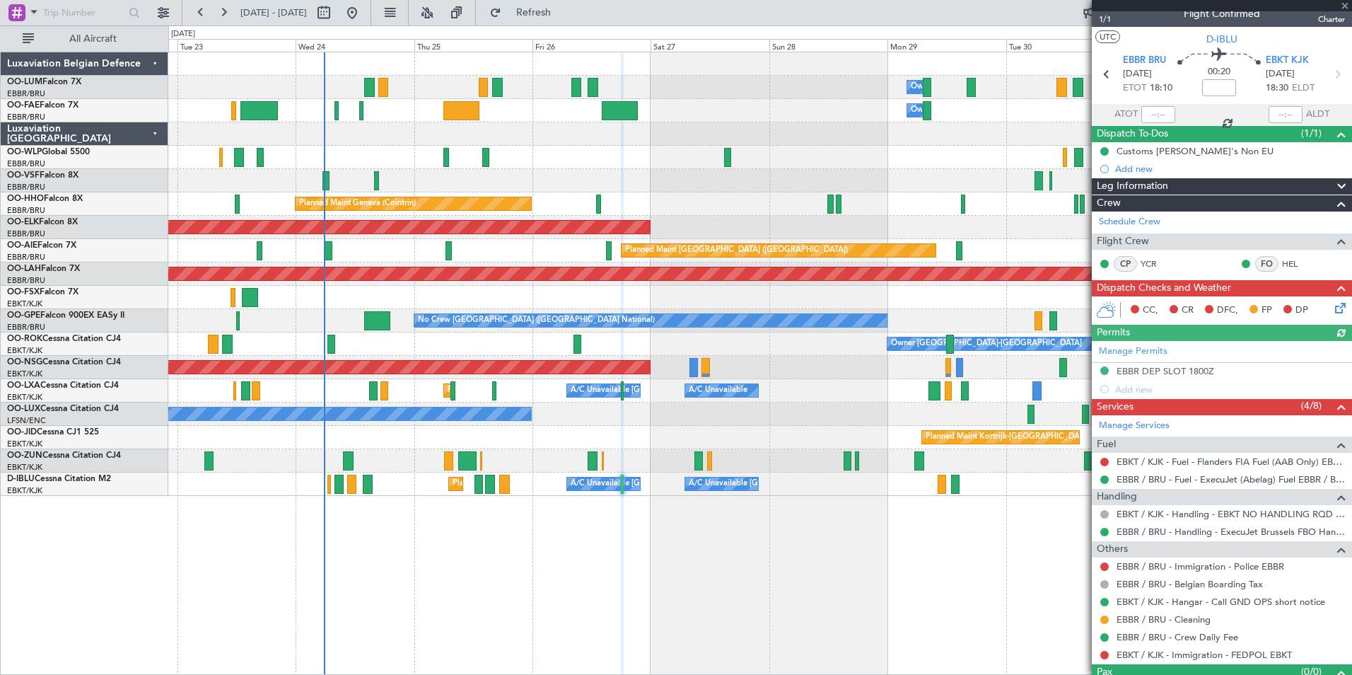
scroll to position [0, 0]
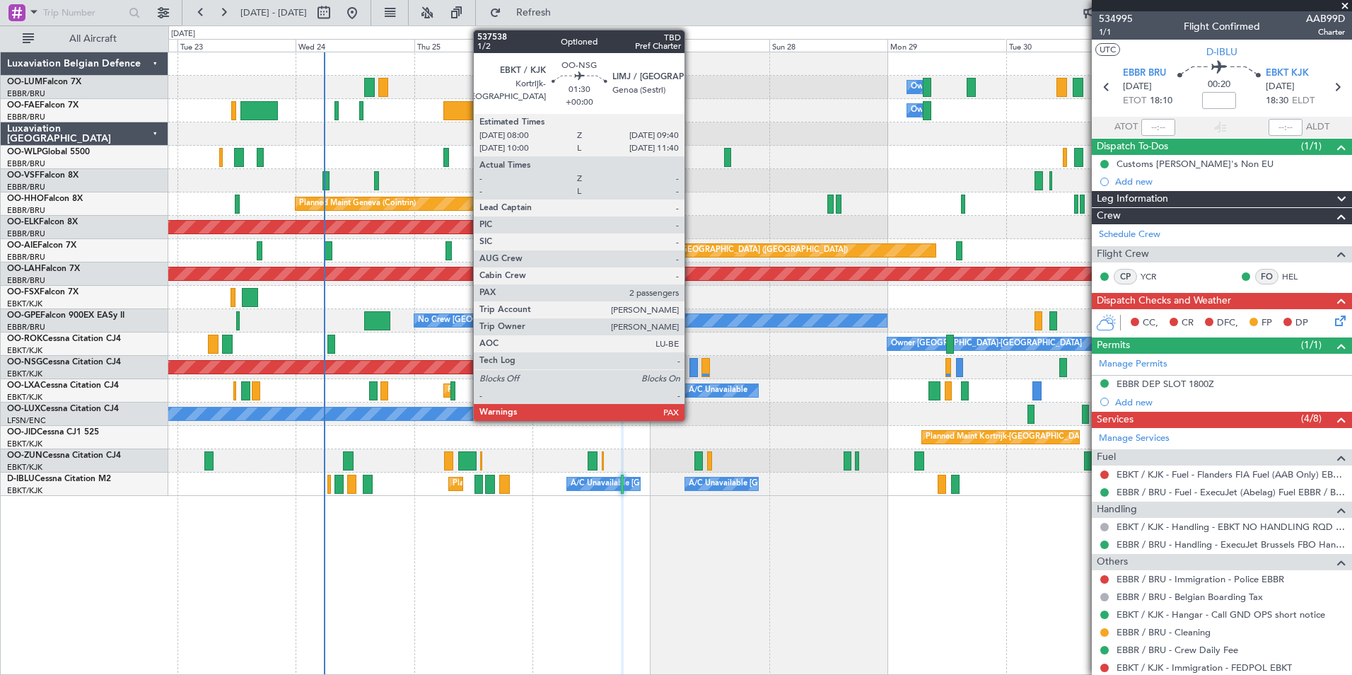
click at [691, 364] on div at bounding box center [694, 367] width 8 height 19
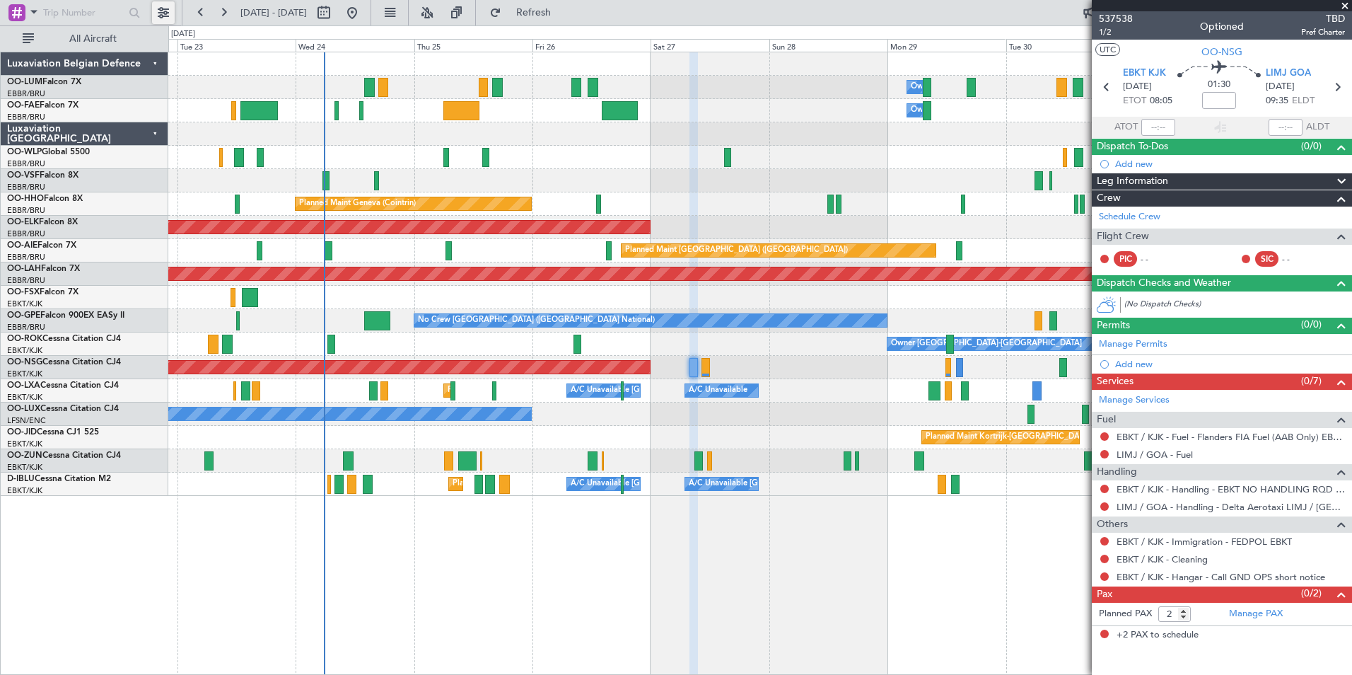
click at [163, 11] on button at bounding box center [163, 12] width 23 height 23
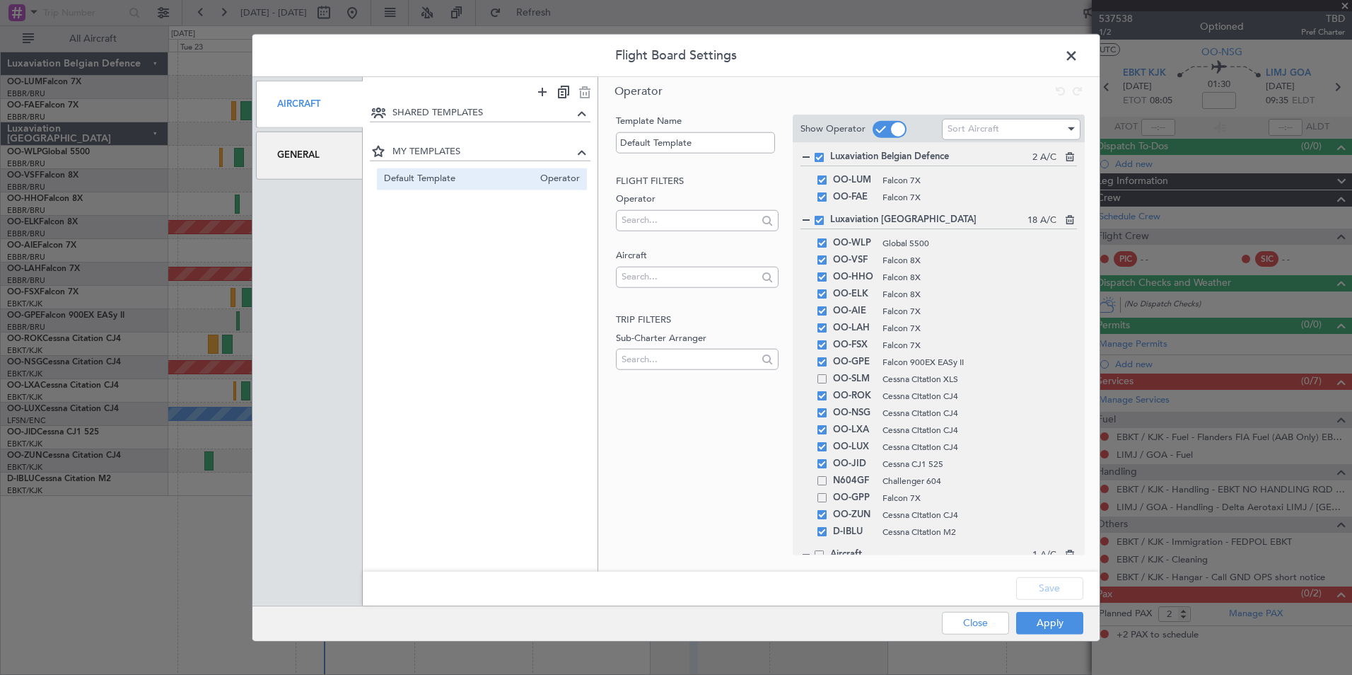
click at [342, 104] on div "Aircraft" at bounding box center [309, 104] width 107 height 47
click at [331, 143] on div "General" at bounding box center [309, 155] width 107 height 47
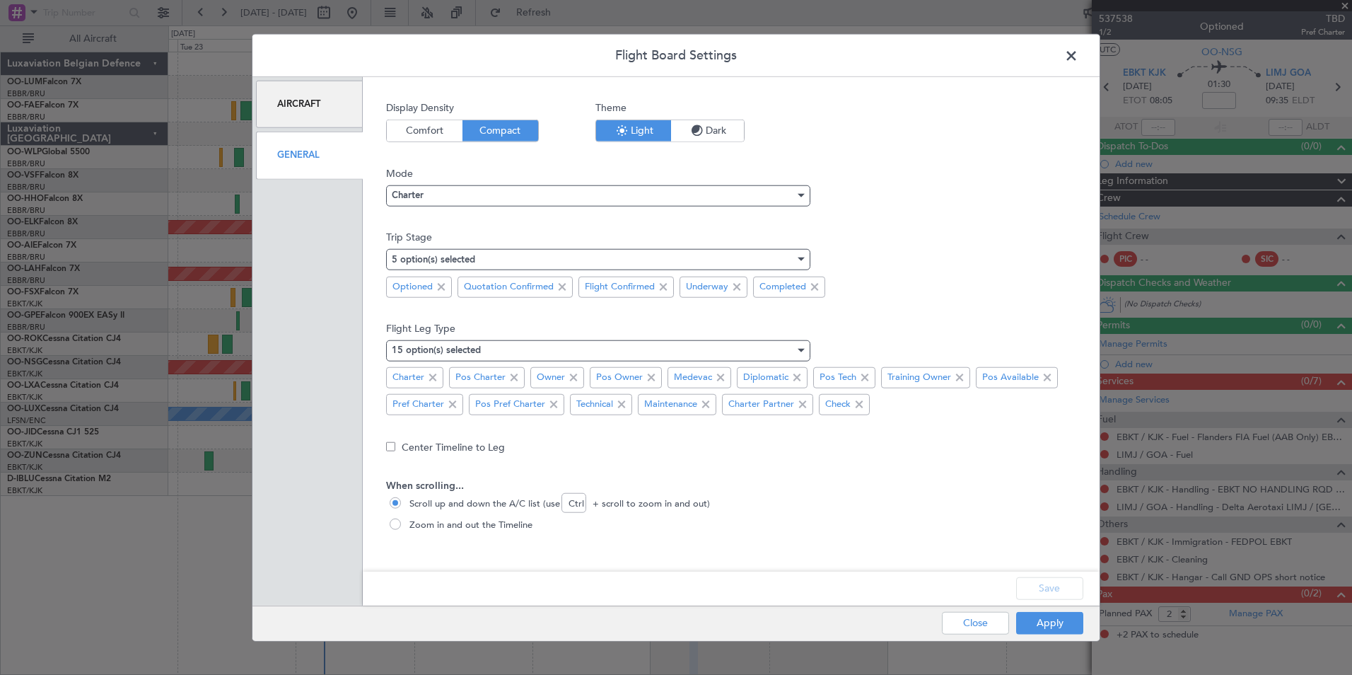
click at [327, 152] on div "General" at bounding box center [309, 155] width 107 height 47
click at [804, 194] on div at bounding box center [801, 196] width 7 height 4
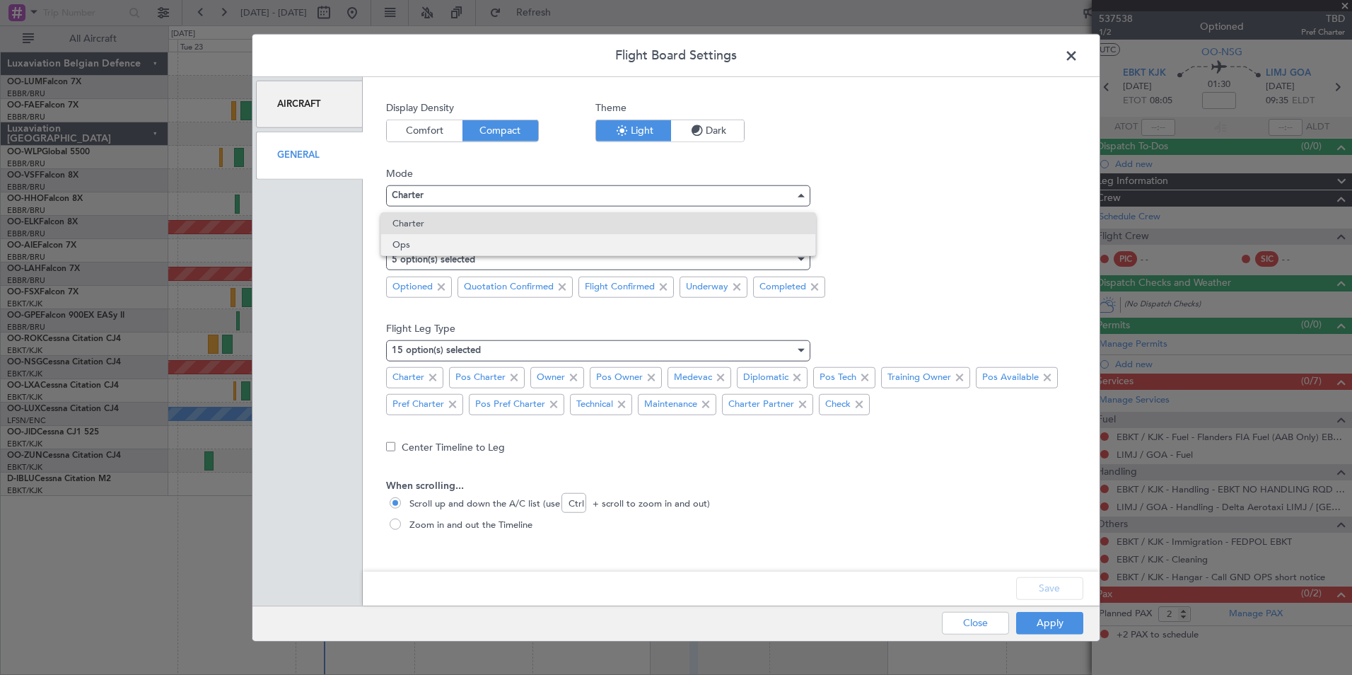
click at [400, 243] on span "Ops" at bounding box center [599, 244] width 412 height 21
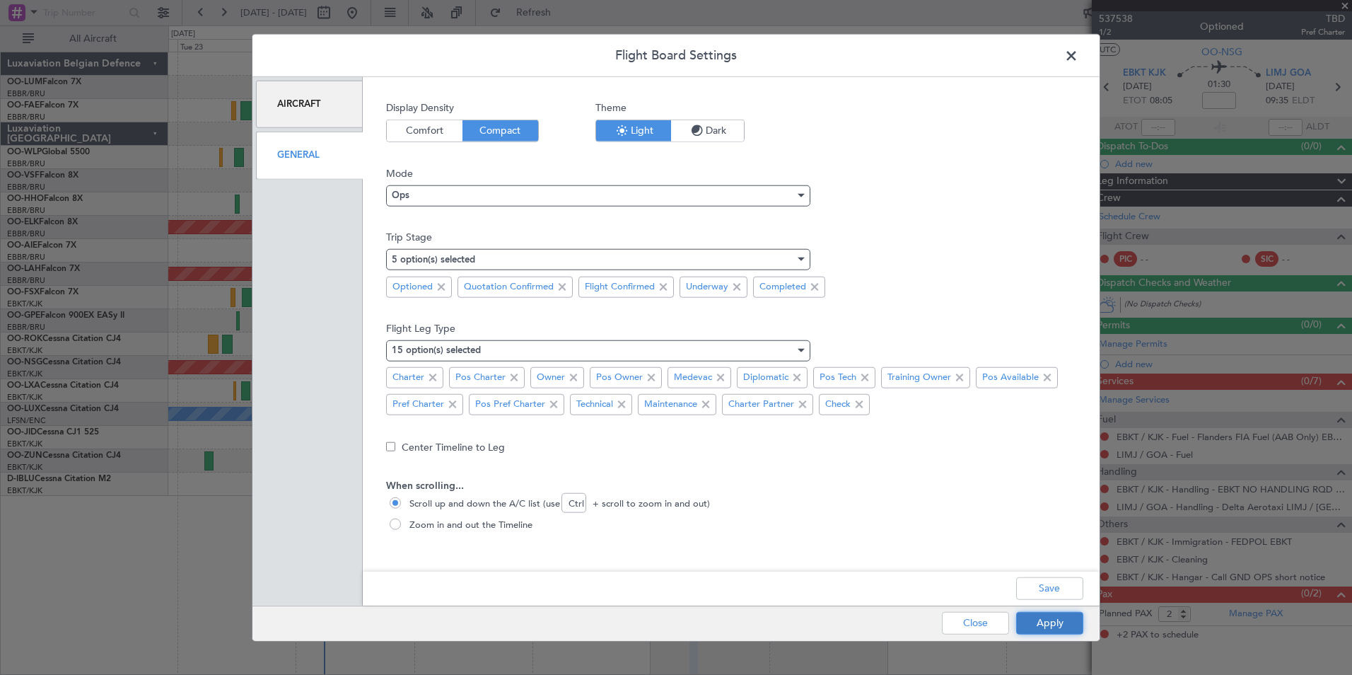
click at [1062, 618] on button "Apply" at bounding box center [1049, 622] width 67 height 23
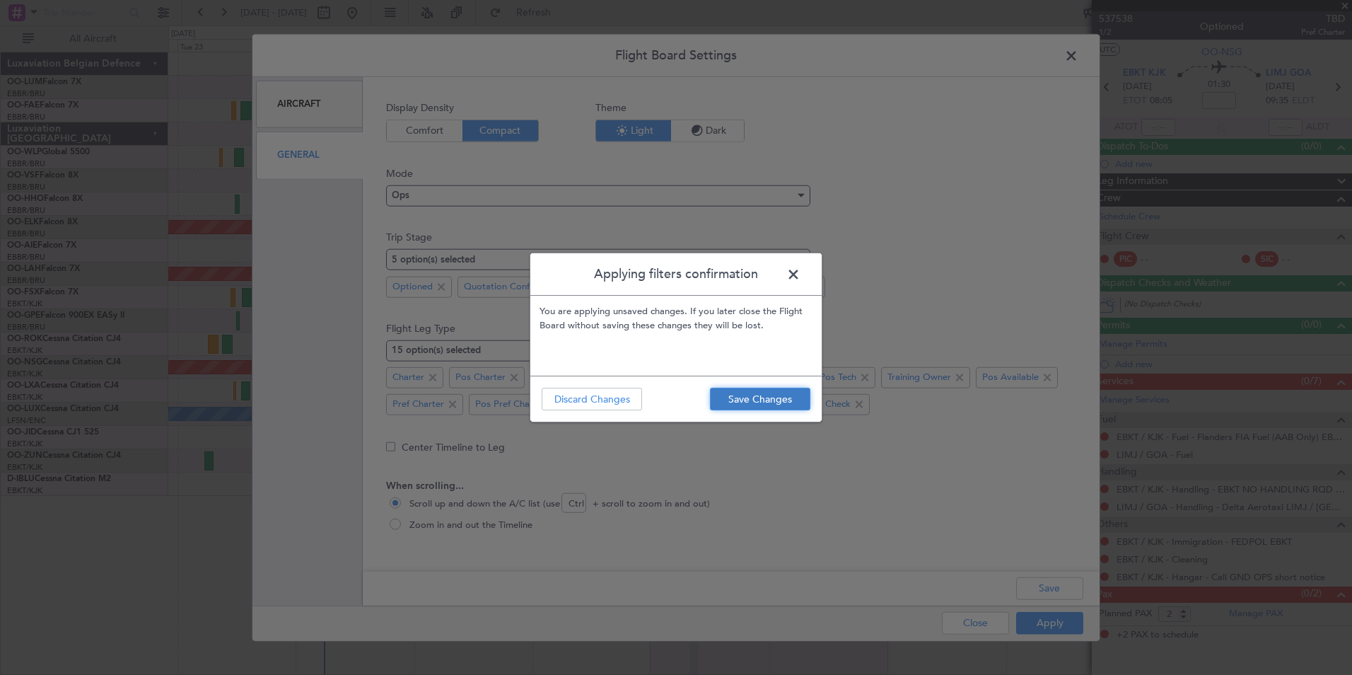
click at [755, 402] on button "Save Changes" at bounding box center [760, 399] width 100 height 23
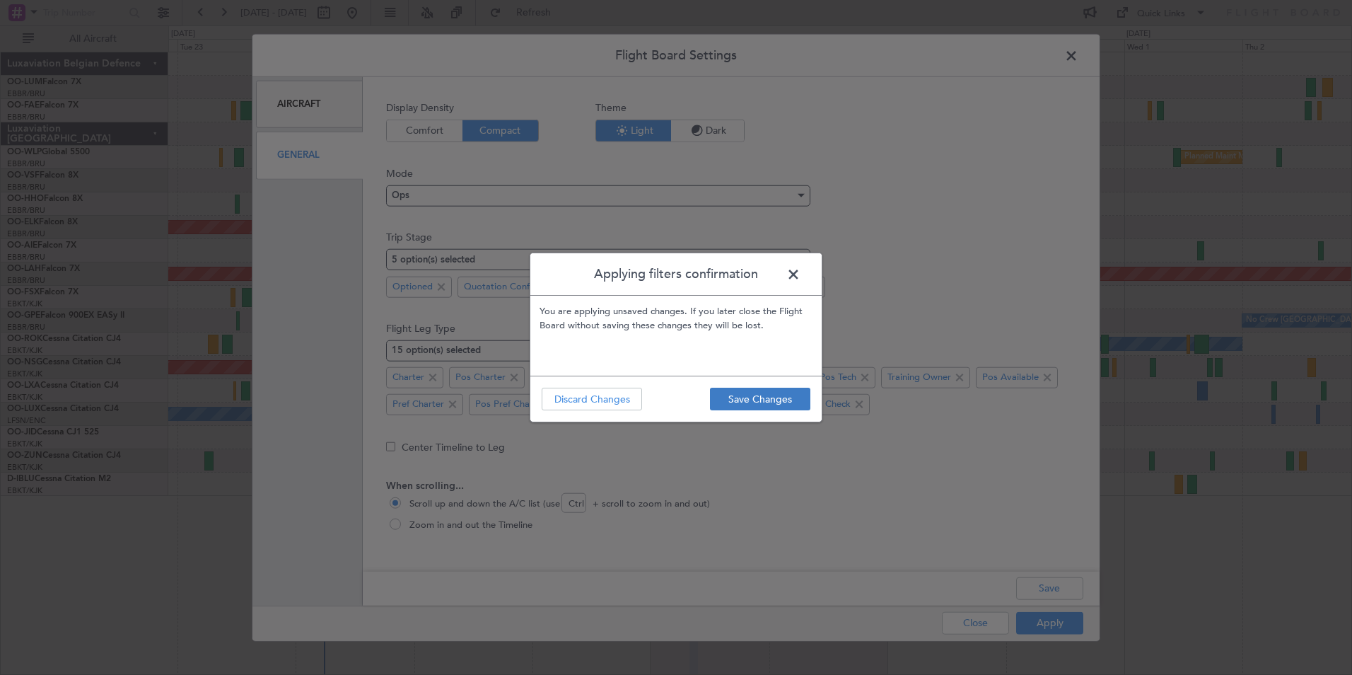
type input "0"
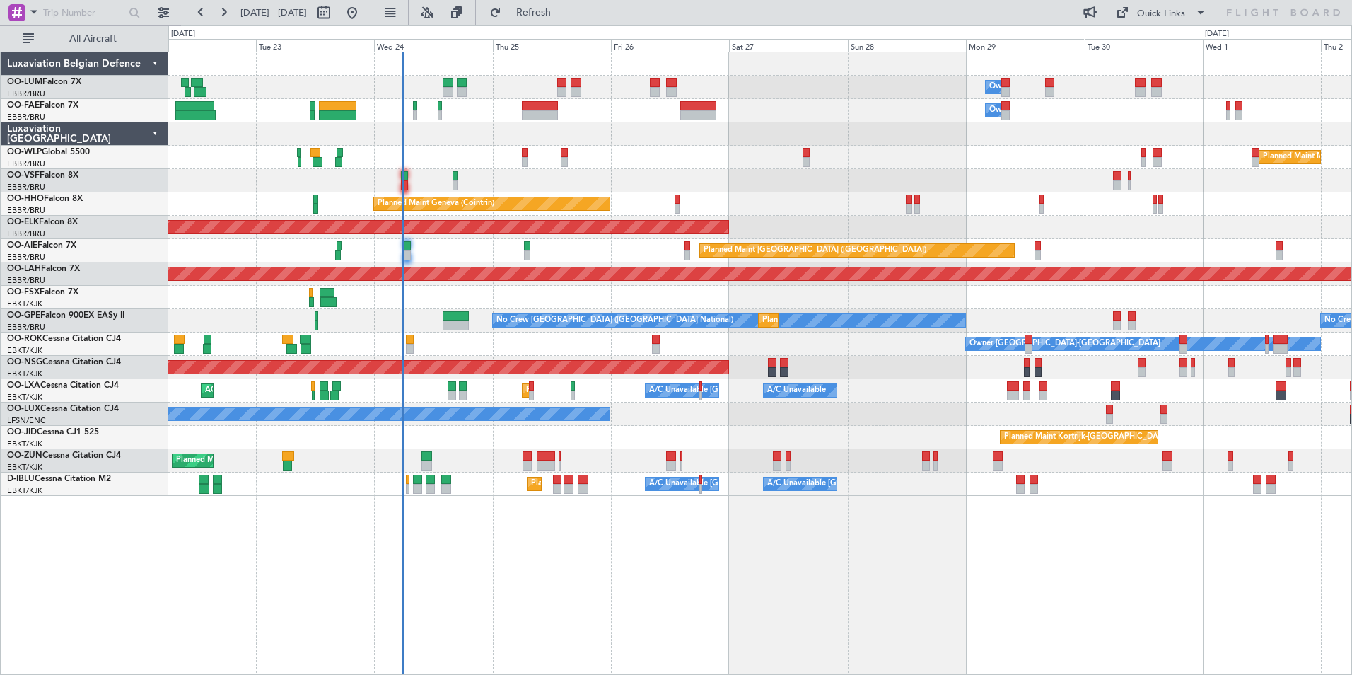
click at [681, 559] on div "Owner Melsbroek Air Base Owner Melsbroek Air Base Planned Maint Brussels (Bruss…" at bounding box center [760, 363] width 1184 height 623
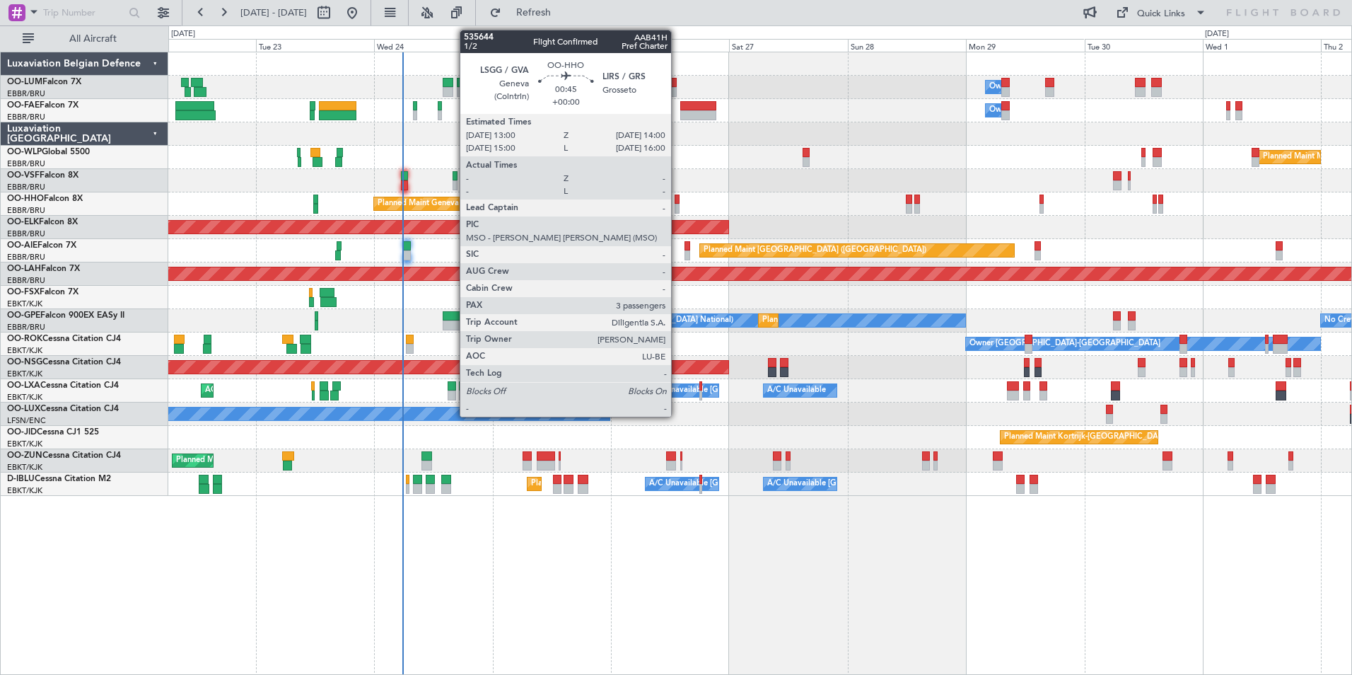
click at [677, 199] on div at bounding box center [677, 200] width 5 height 10
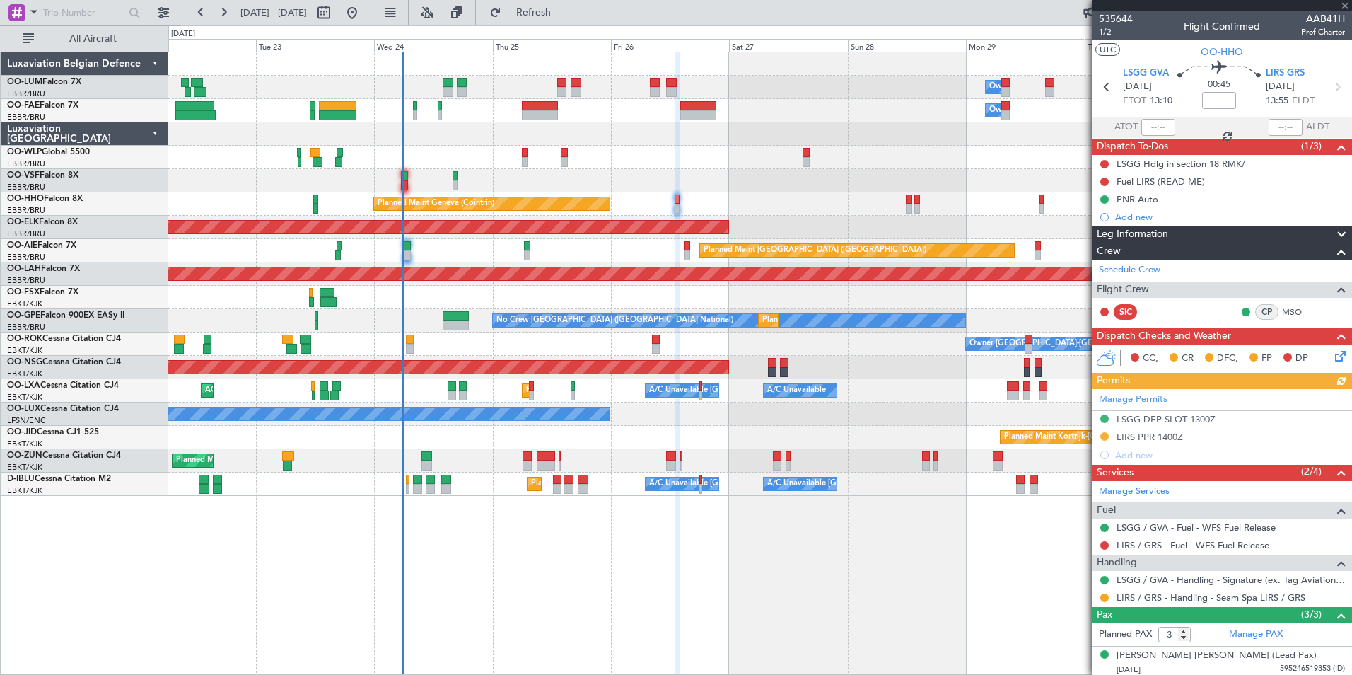
scroll to position [66, 0]
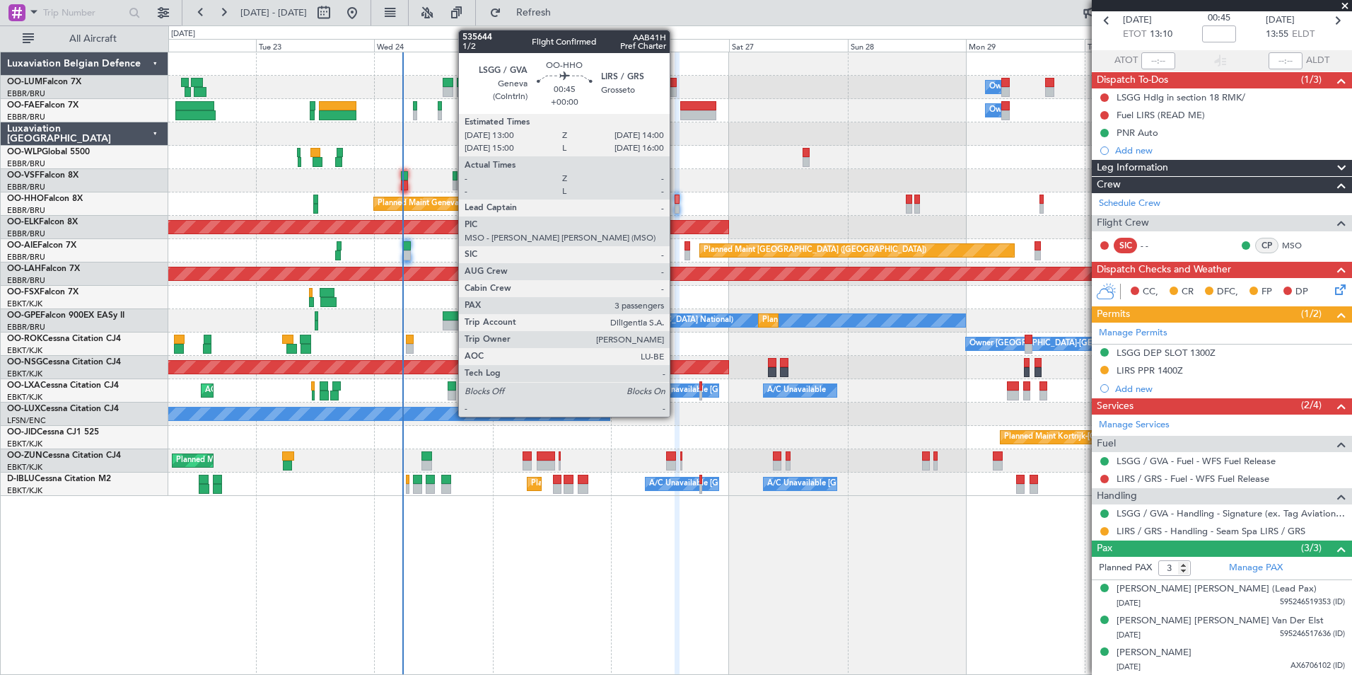
click at [676, 195] on div at bounding box center [677, 200] width 5 height 10
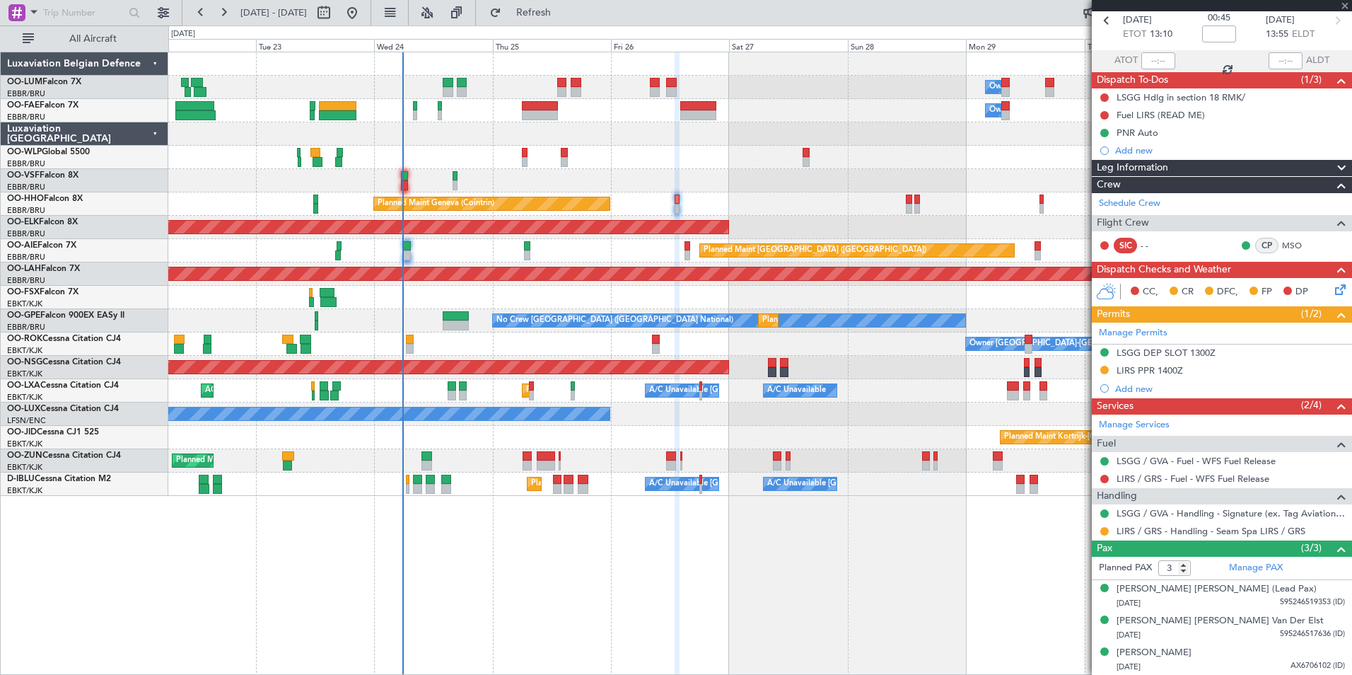
scroll to position [0, 0]
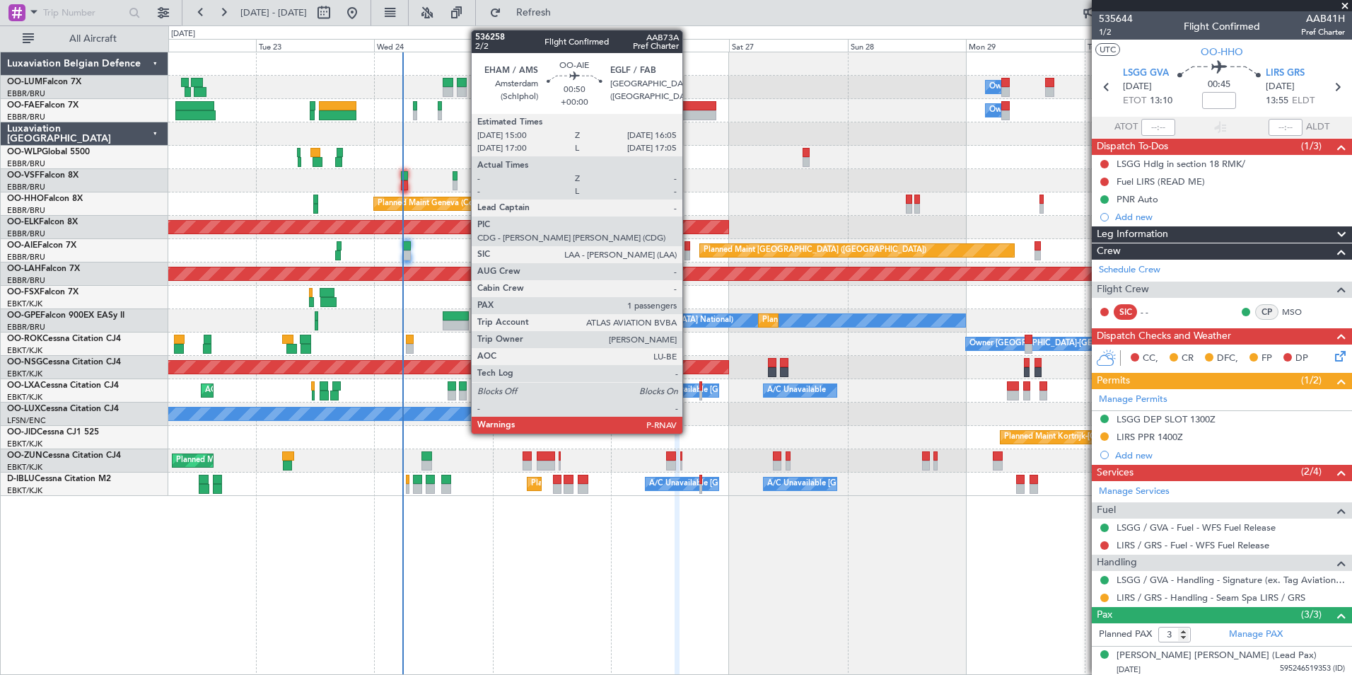
click at [689, 245] on div at bounding box center [688, 246] width 6 height 10
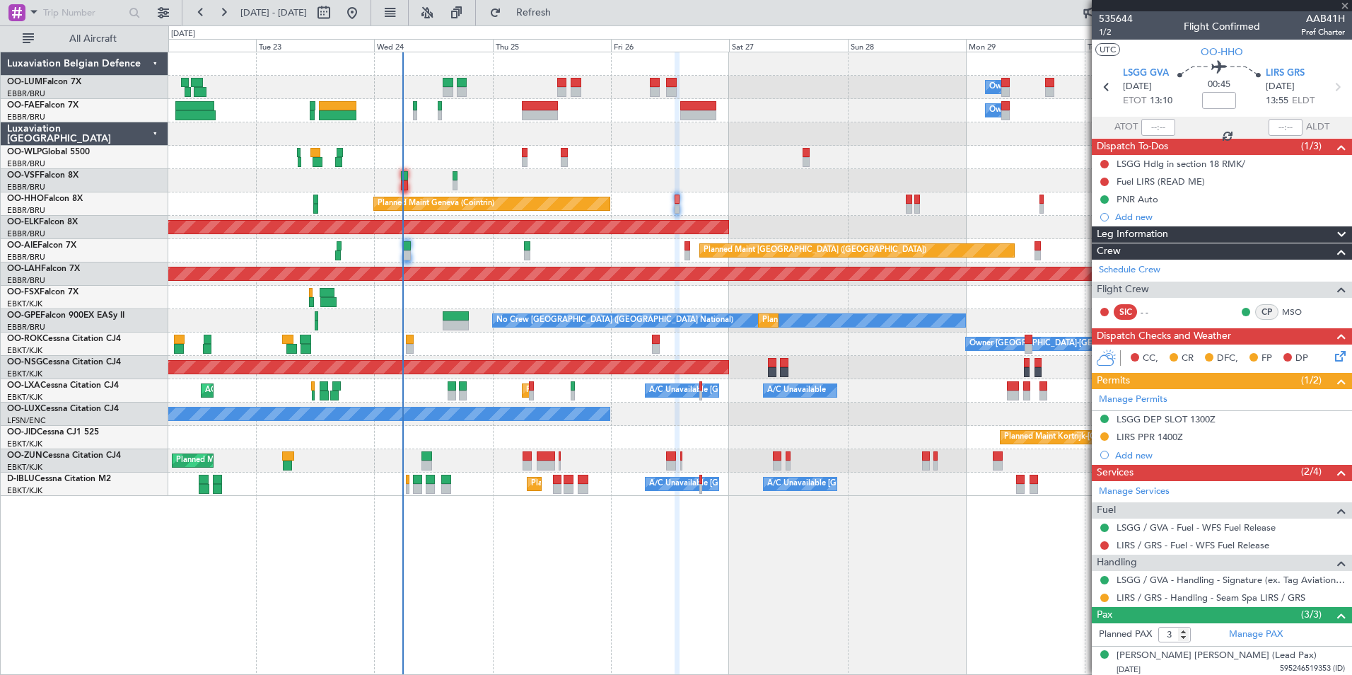
type input "1"
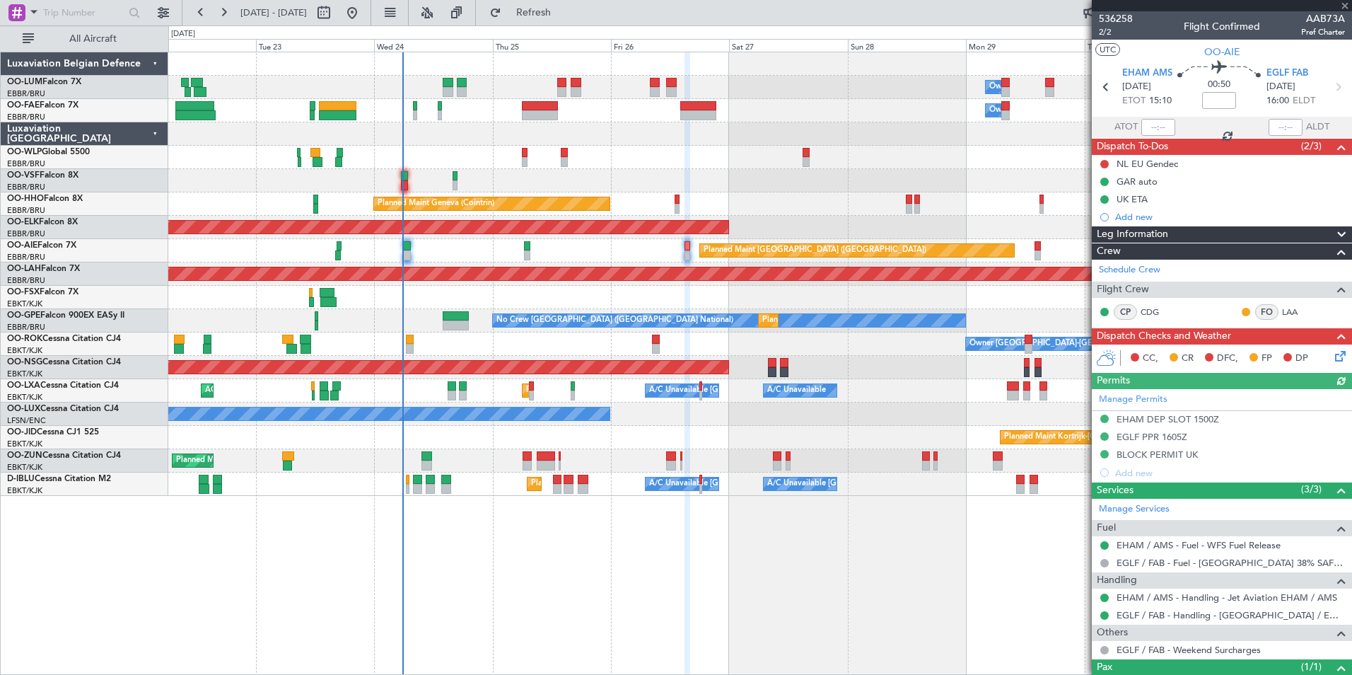
scroll to position [69, 0]
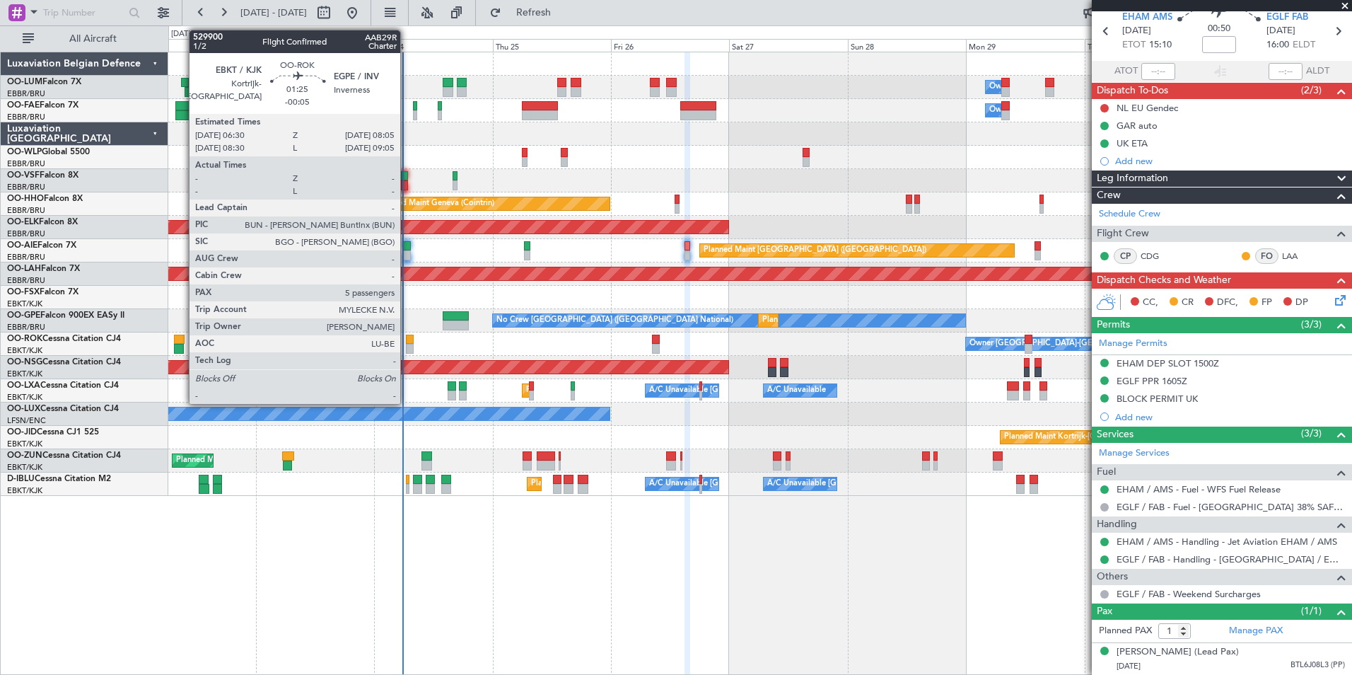
click at [407, 342] on div at bounding box center [410, 340] width 8 height 10
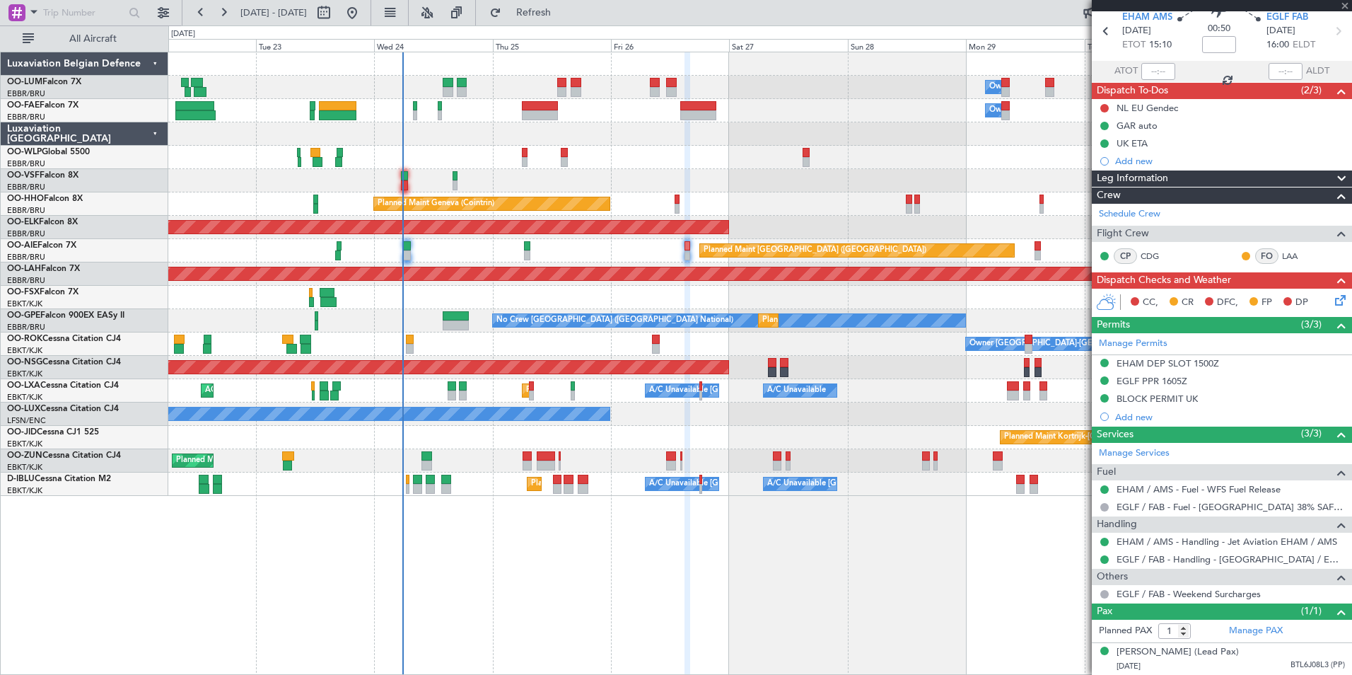
type input "-00:05"
type input "5"
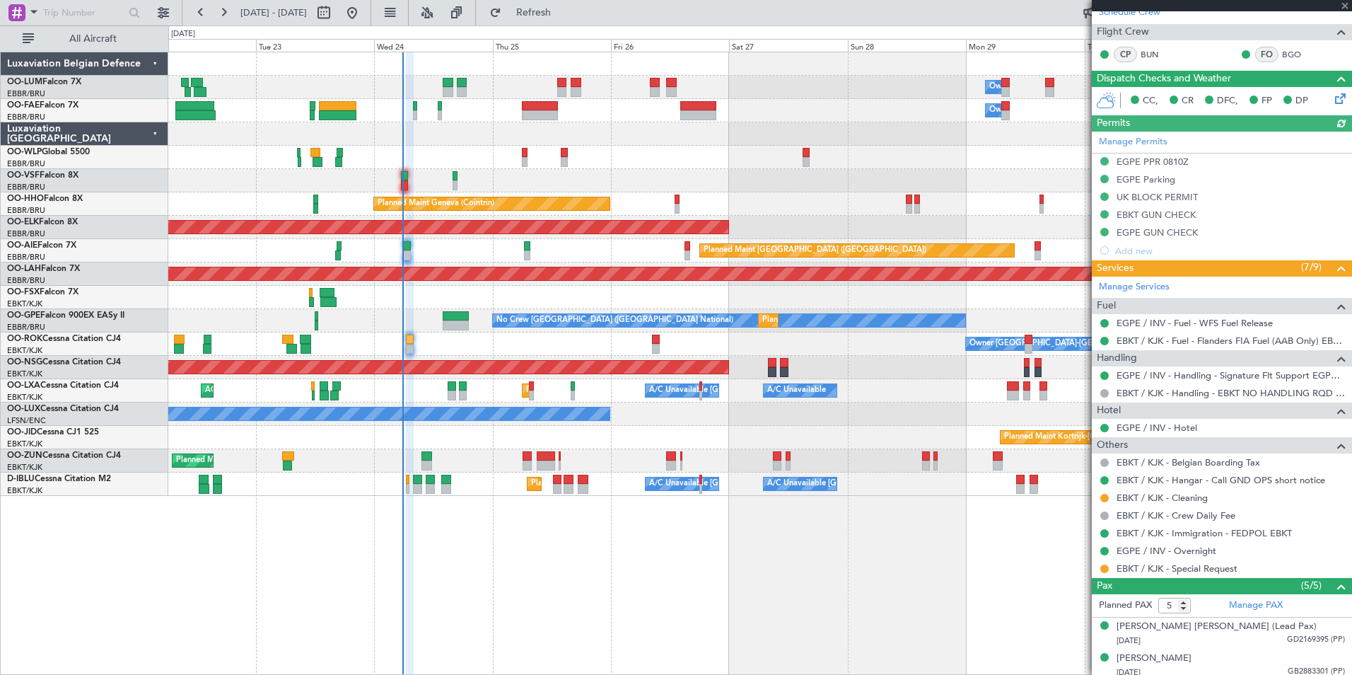
scroll to position [283, 0]
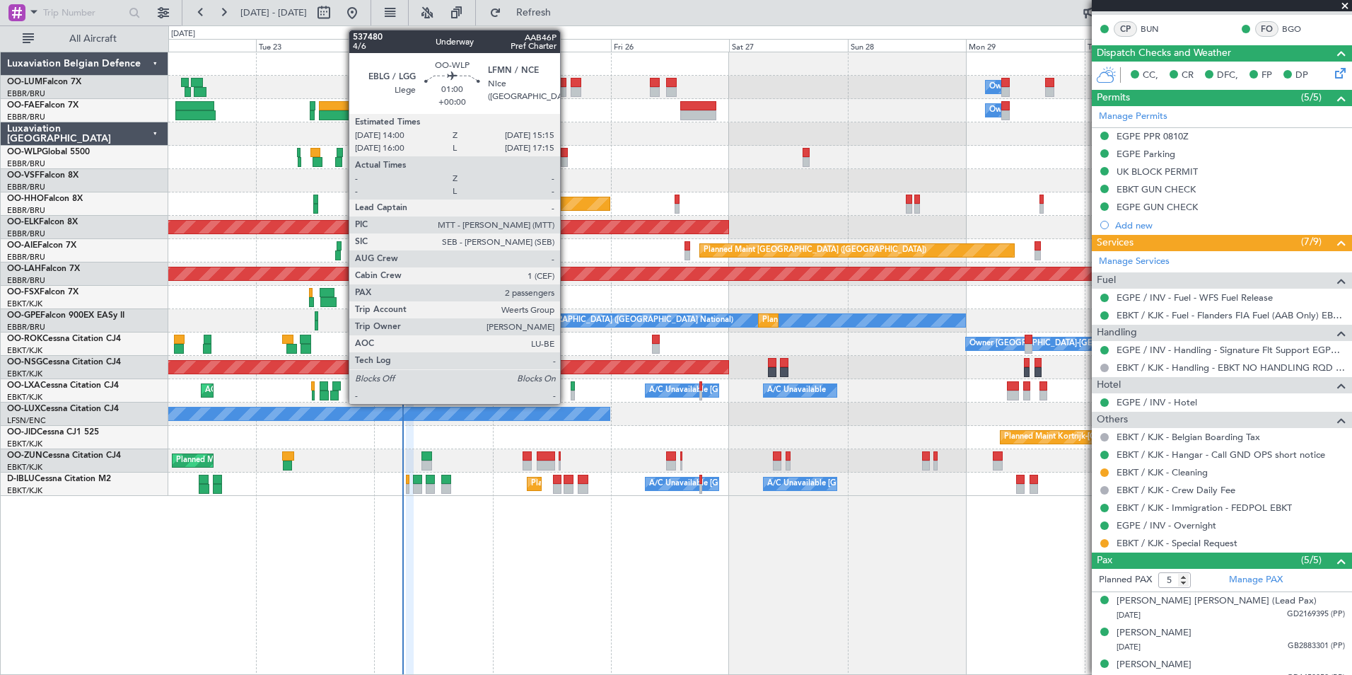
click at [567, 154] on div at bounding box center [564, 153] width 6 height 10
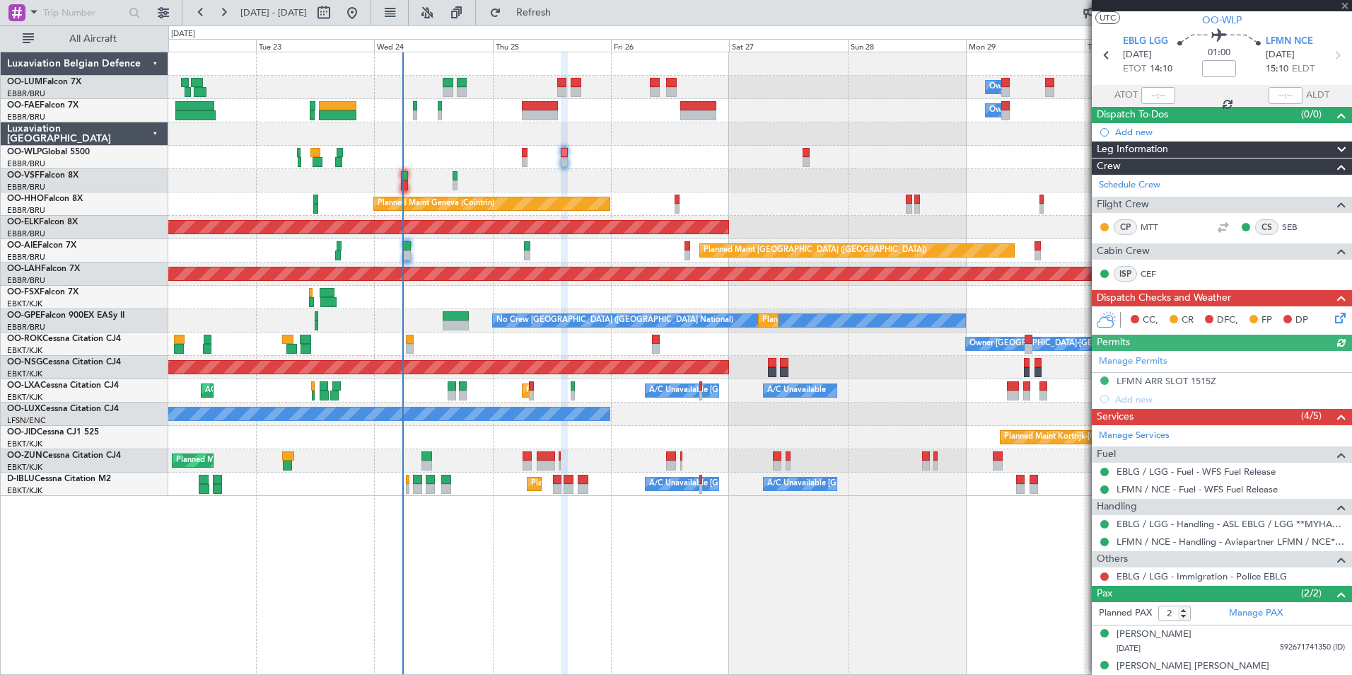
scroll to position [45, 0]
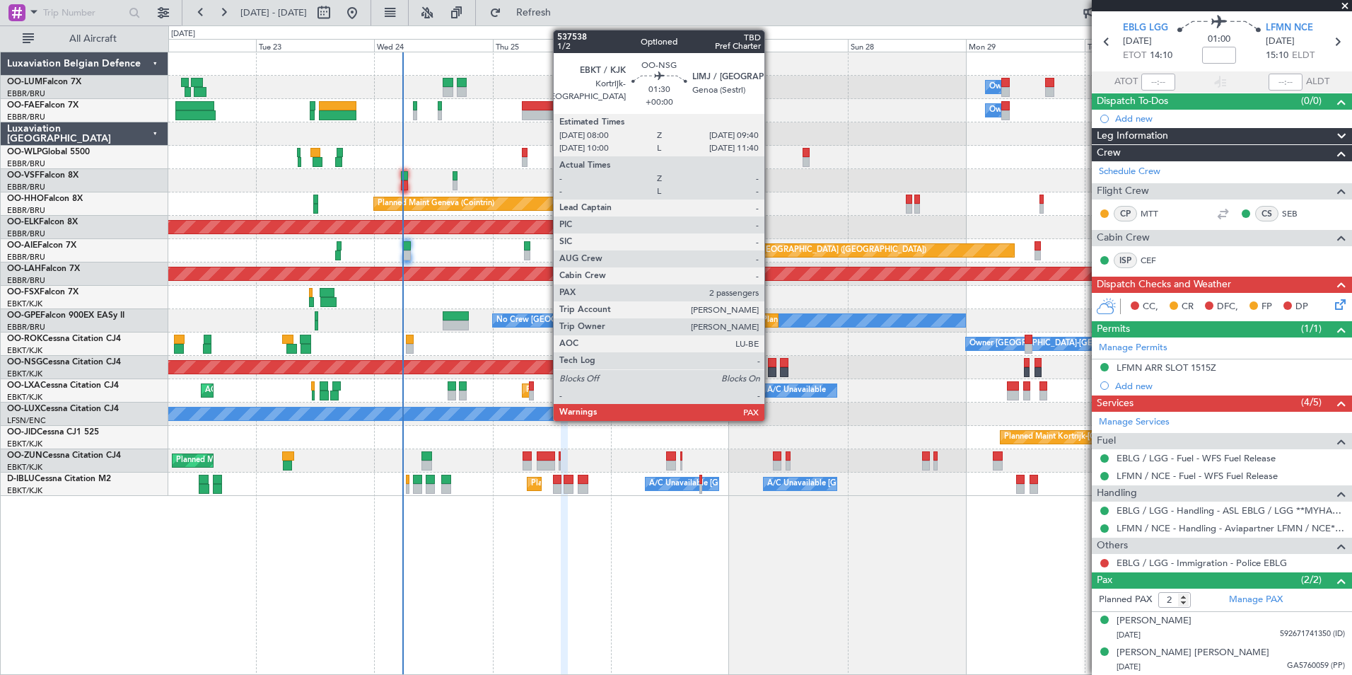
click at [771, 365] on div at bounding box center [772, 363] width 8 height 10
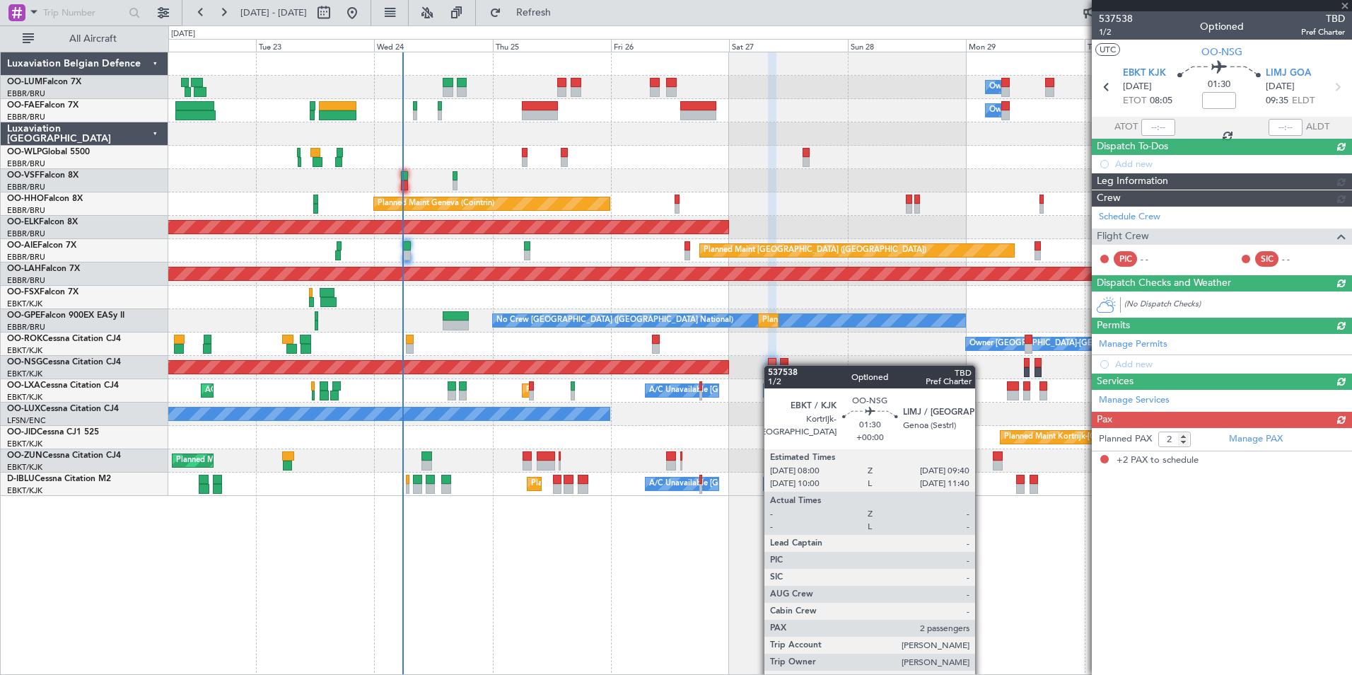
scroll to position [0, 0]
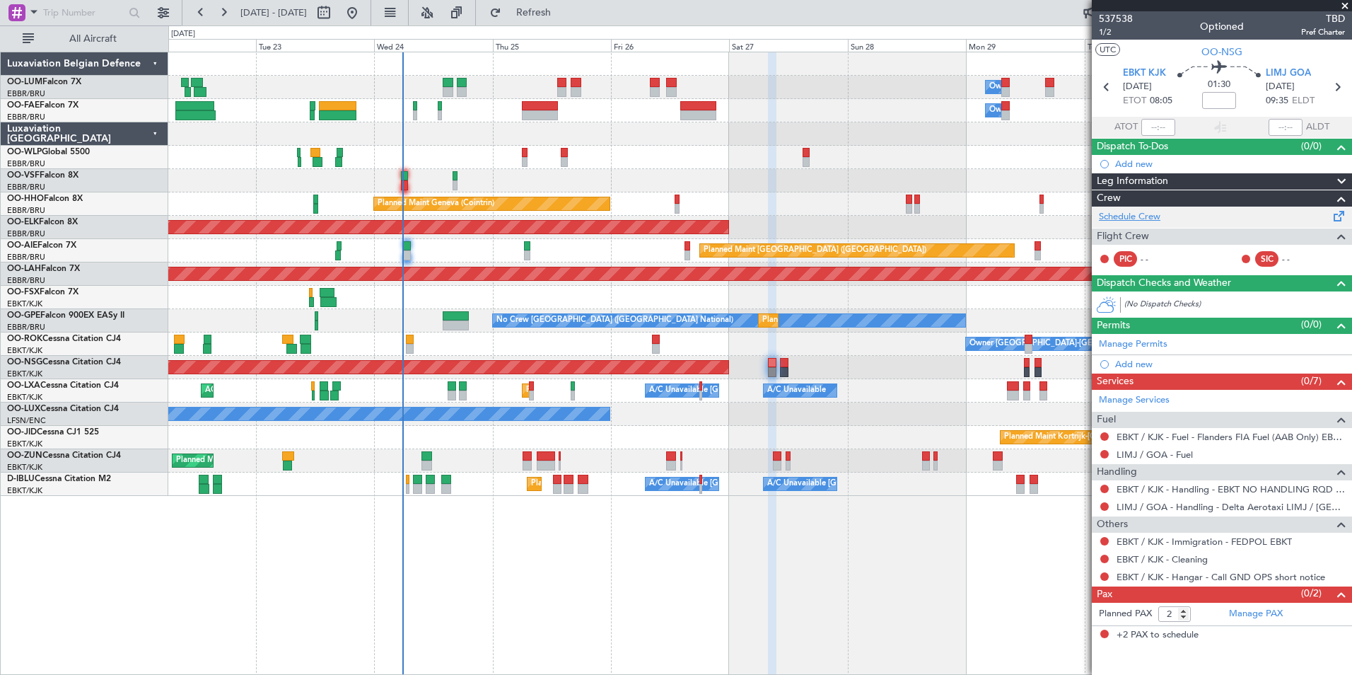
click at [1132, 214] on link "Schedule Crew" at bounding box center [1130, 217] width 62 height 14
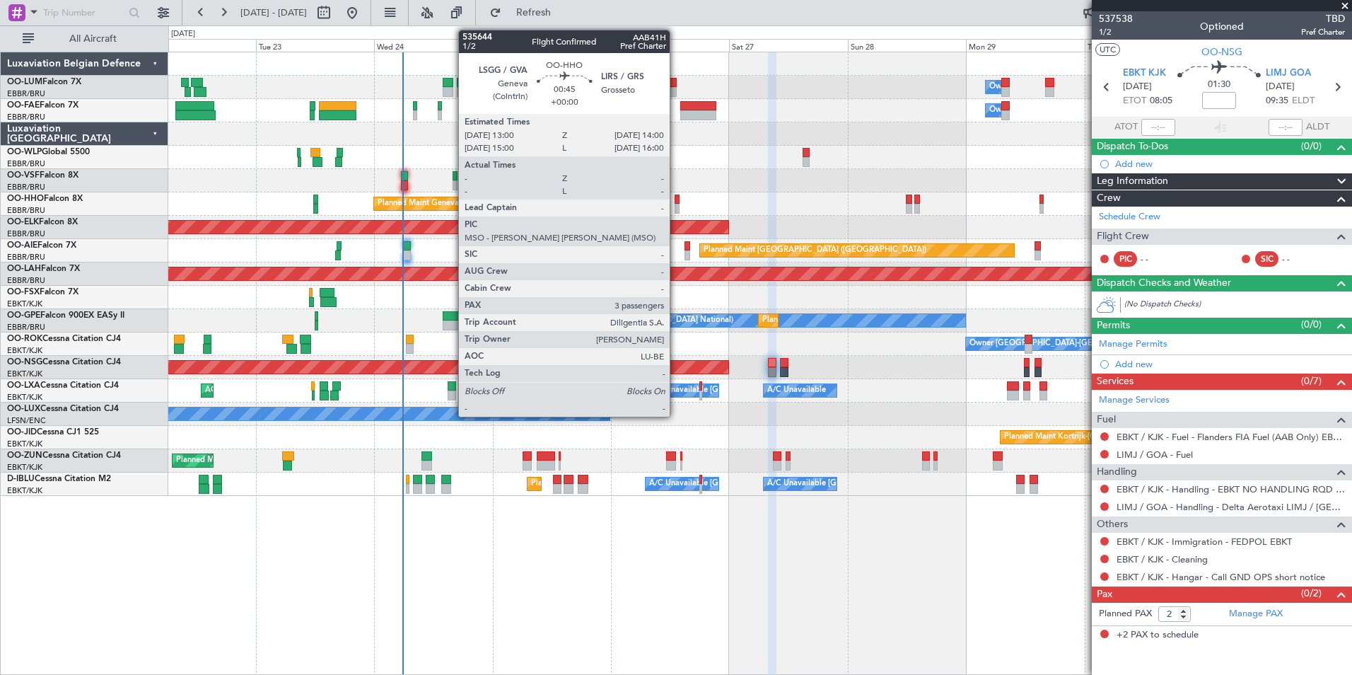
click at [676, 197] on div at bounding box center [677, 200] width 5 height 10
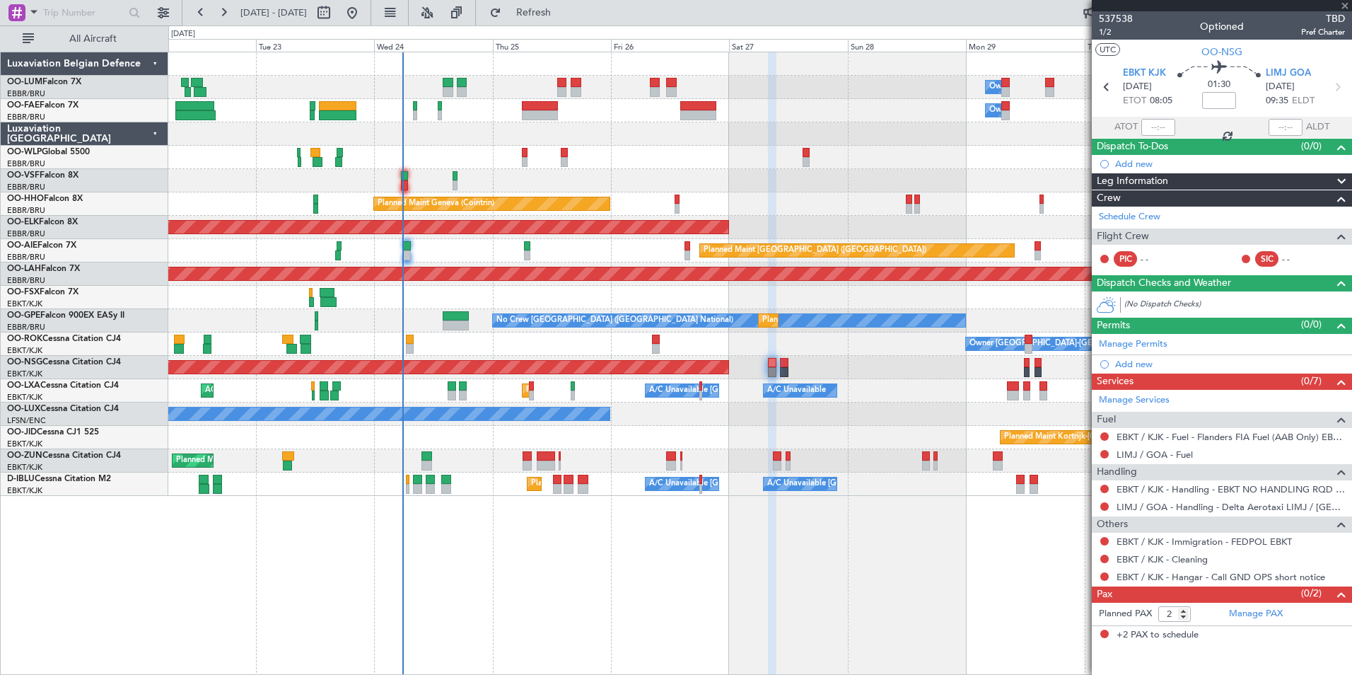
type input "3"
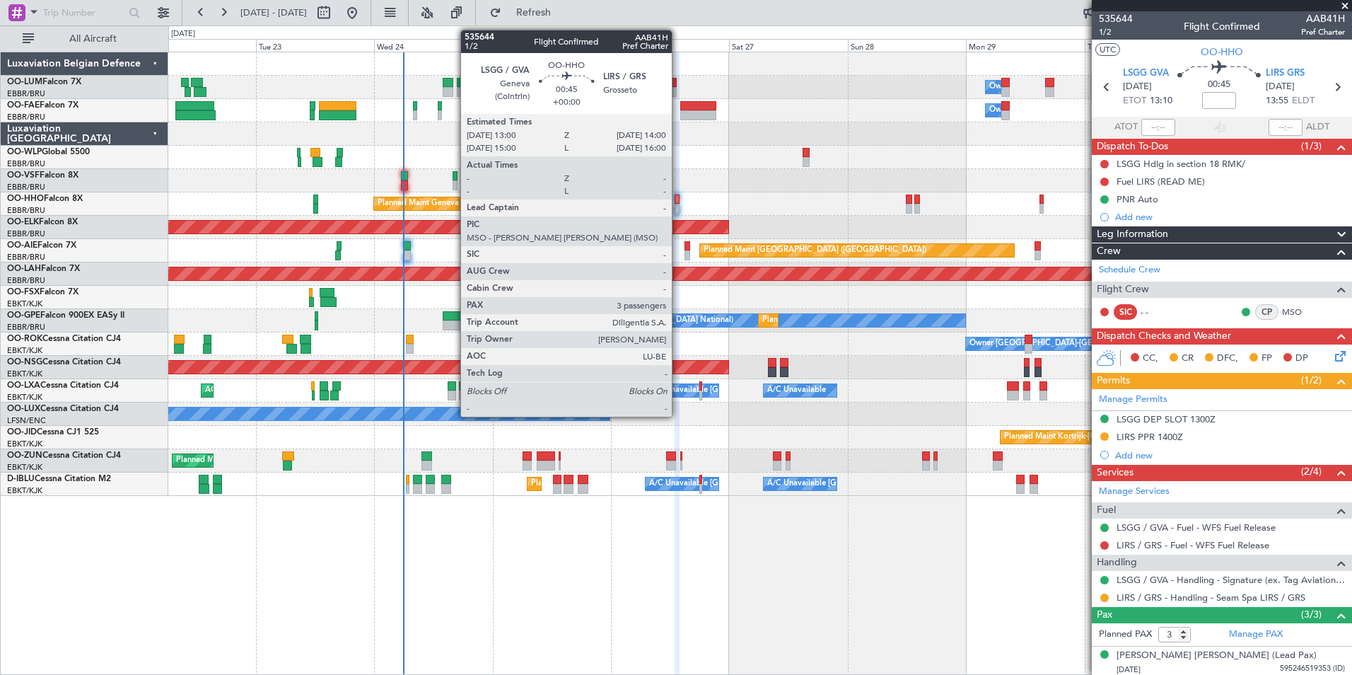
click at [678, 195] on div at bounding box center [677, 200] width 5 height 10
click at [676, 196] on div at bounding box center [677, 200] width 5 height 10
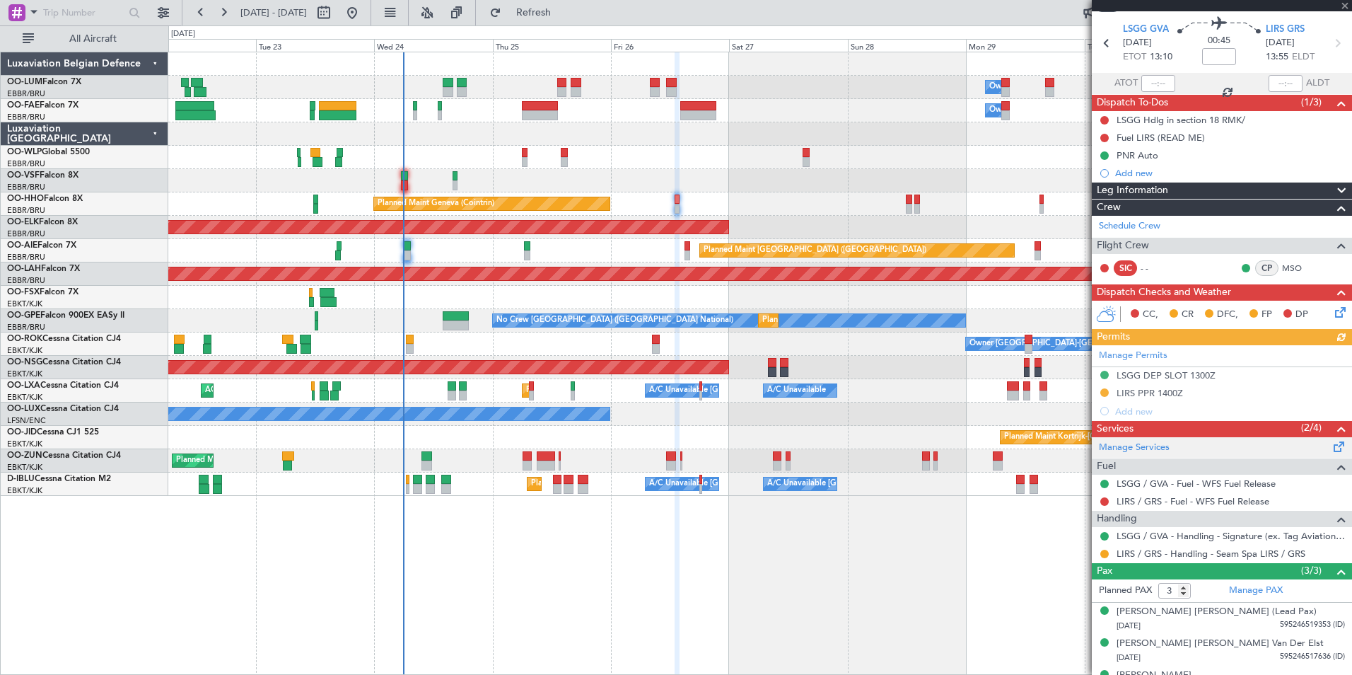
scroll to position [66, 0]
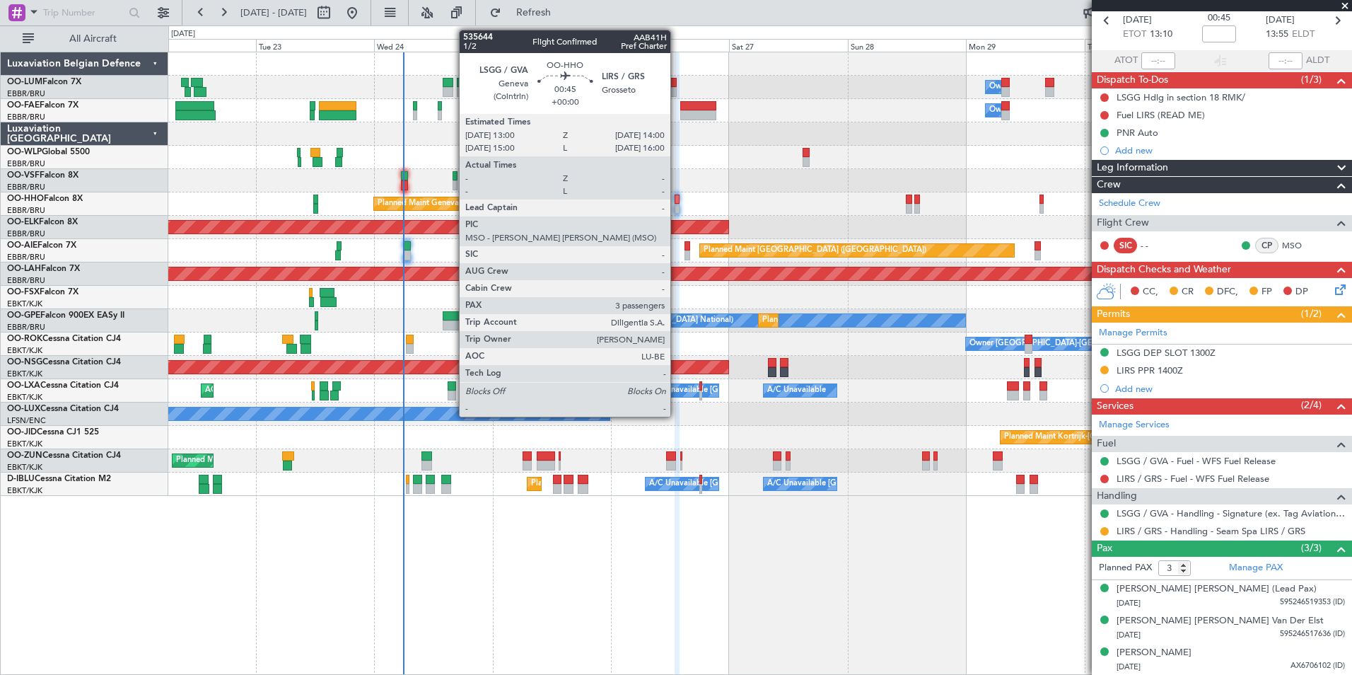
click at [677, 195] on div at bounding box center [677, 200] width 5 height 10
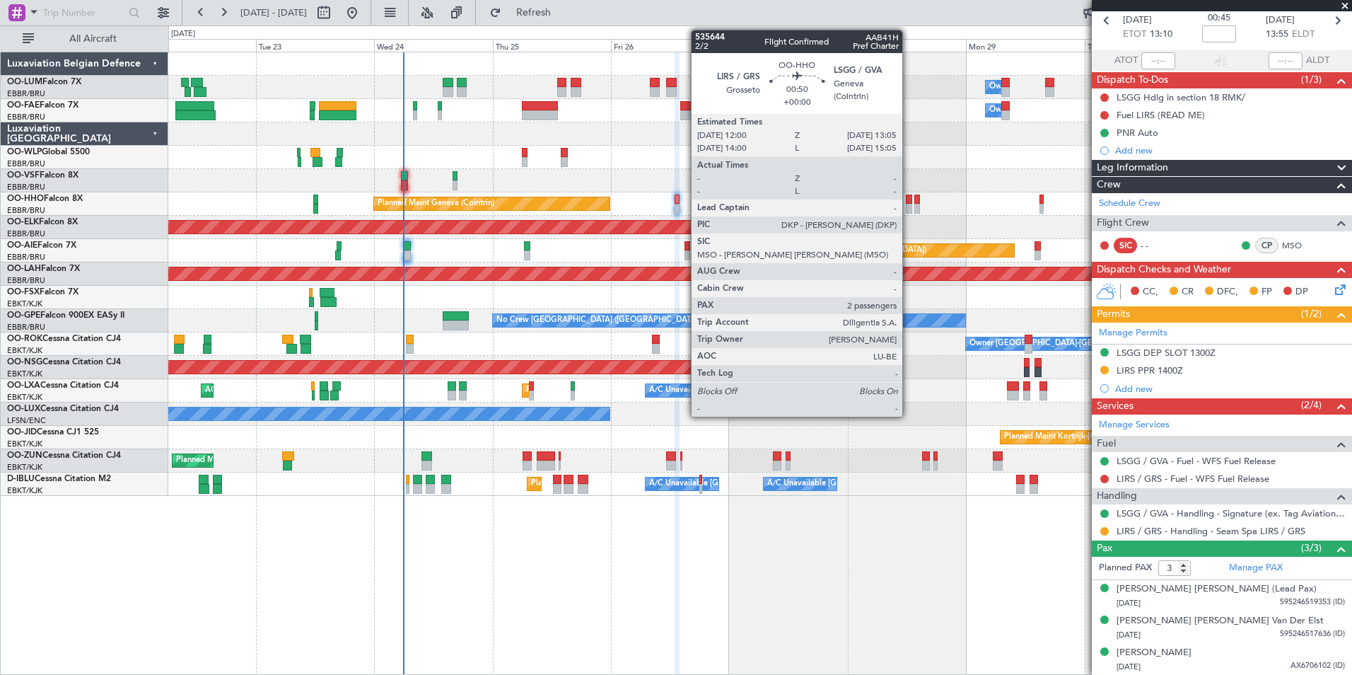
click at [904, 233] on div "Owner Melsbroek Air Base Owner Melsbroek Air Base Planned Maint Brussels (Bruss…" at bounding box center [759, 274] width 1183 height 444
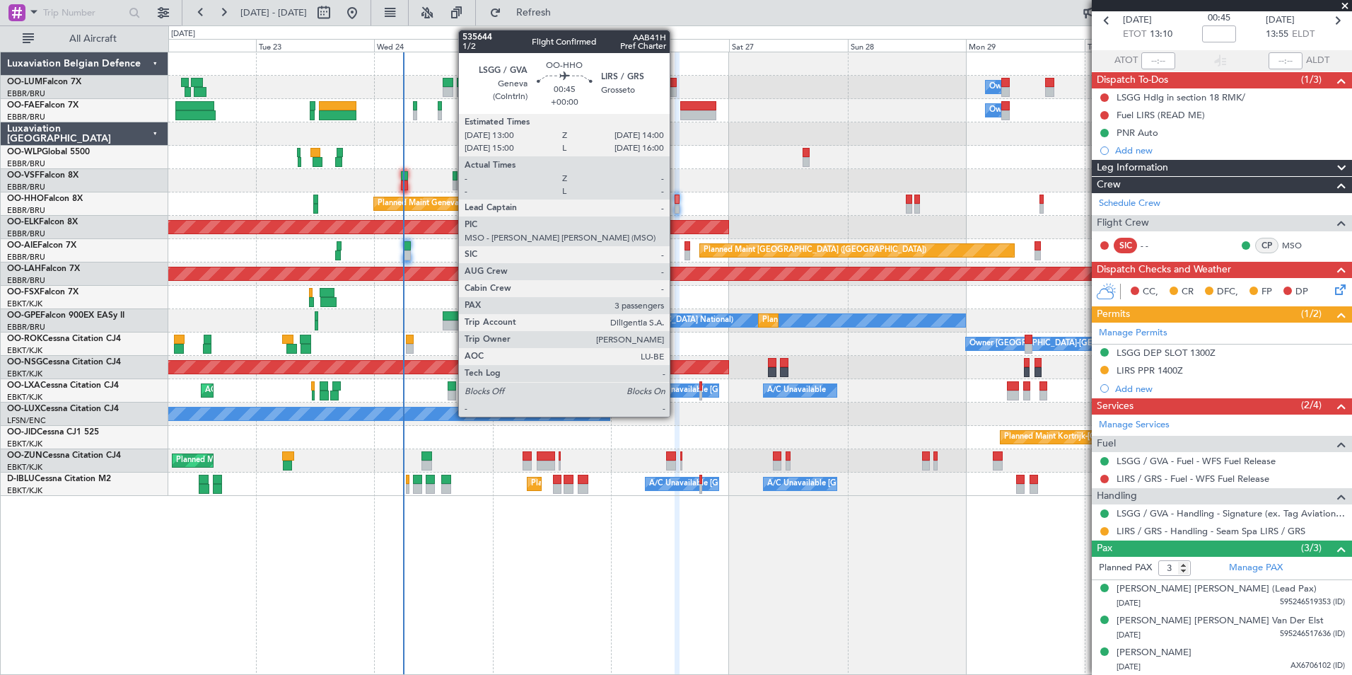
click at [676, 200] on div at bounding box center [677, 200] width 5 height 10
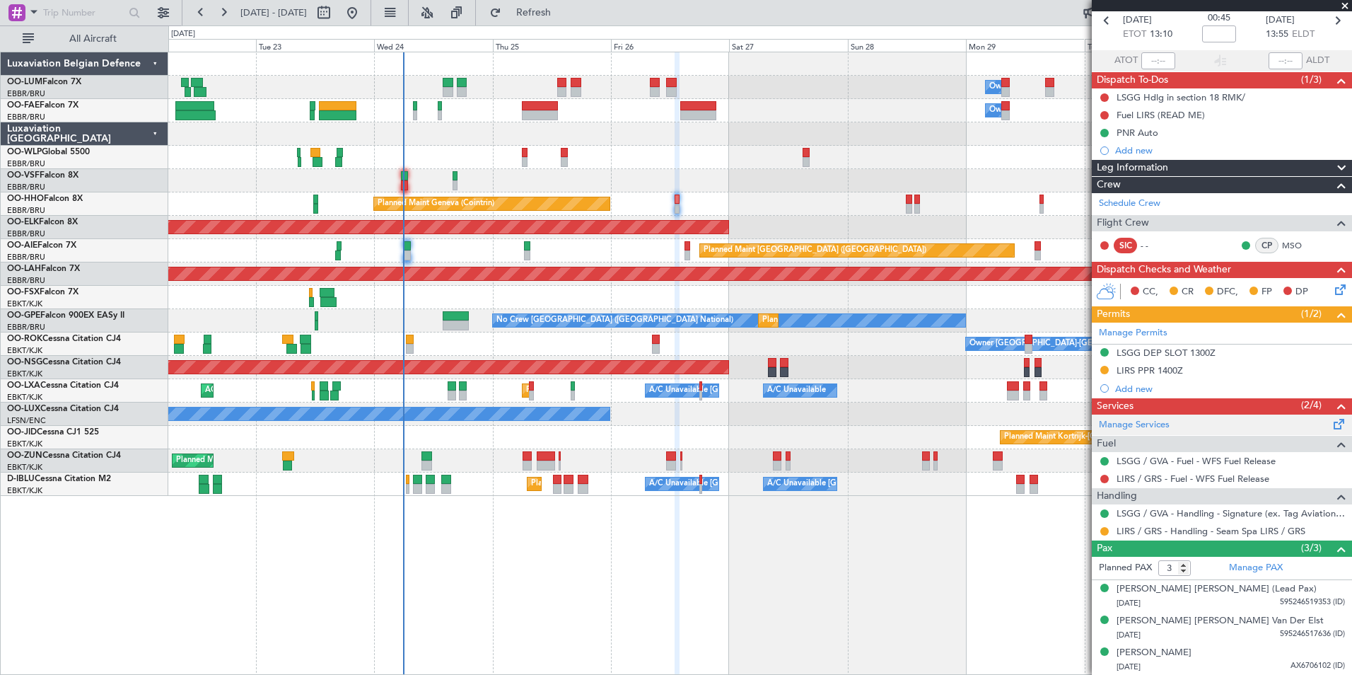
scroll to position [0, 0]
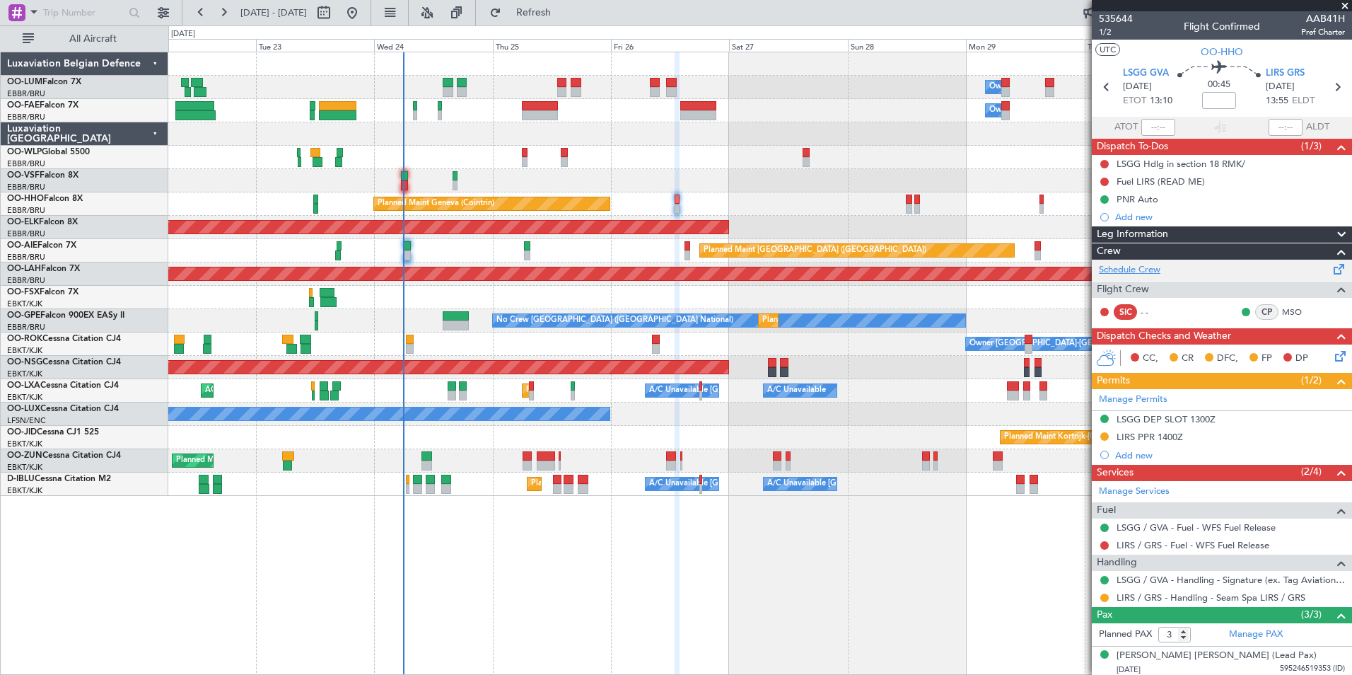
click at [1138, 274] on link "Schedule Crew" at bounding box center [1130, 270] width 62 height 14
click at [564, 16] on span "Refresh" at bounding box center [533, 13] width 59 height 10
click at [1132, 272] on link "Schedule Crew" at bounding box center [1130, 270] width 62 height 14
click at [560, 10] on span "Refresh" at bounding box center [533, 13] width 59 height 10
click at [564, 8] on span "Refresh" at bounding box center [533, 13] width 59 height 10
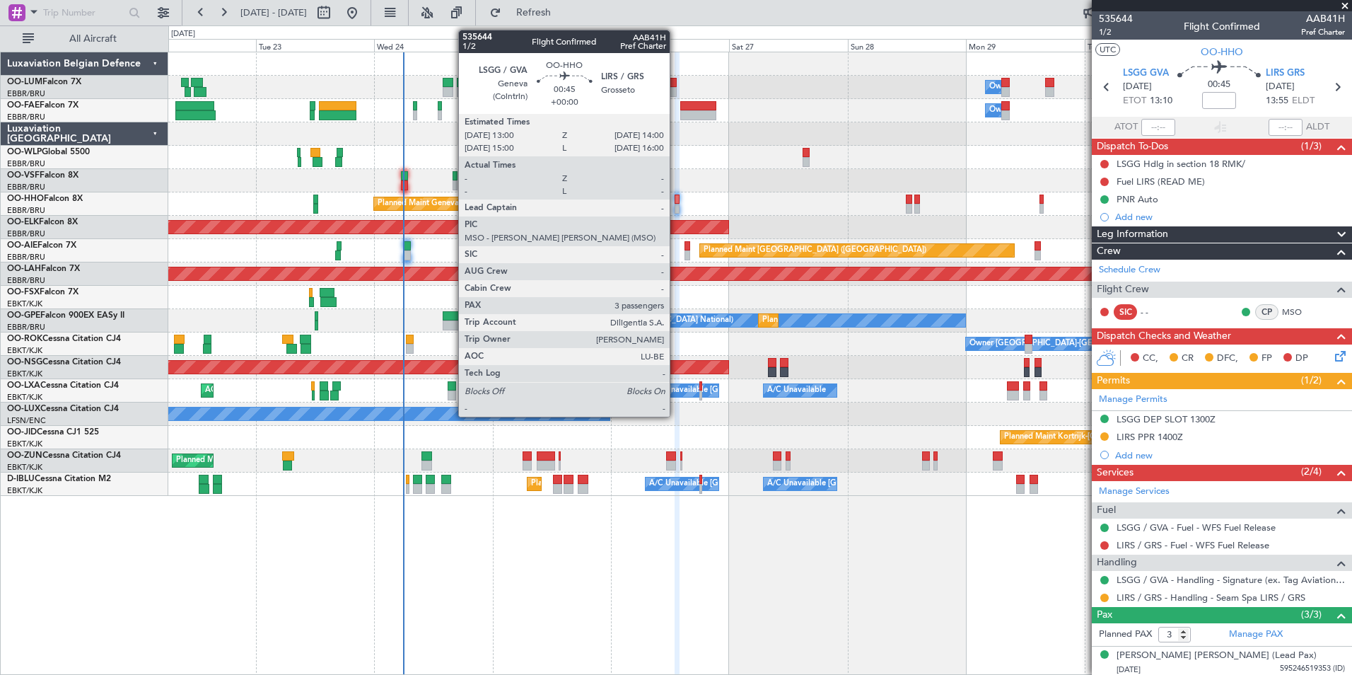
click at [676, 204] on div at bounding box center [677, 209] width 5 height 10
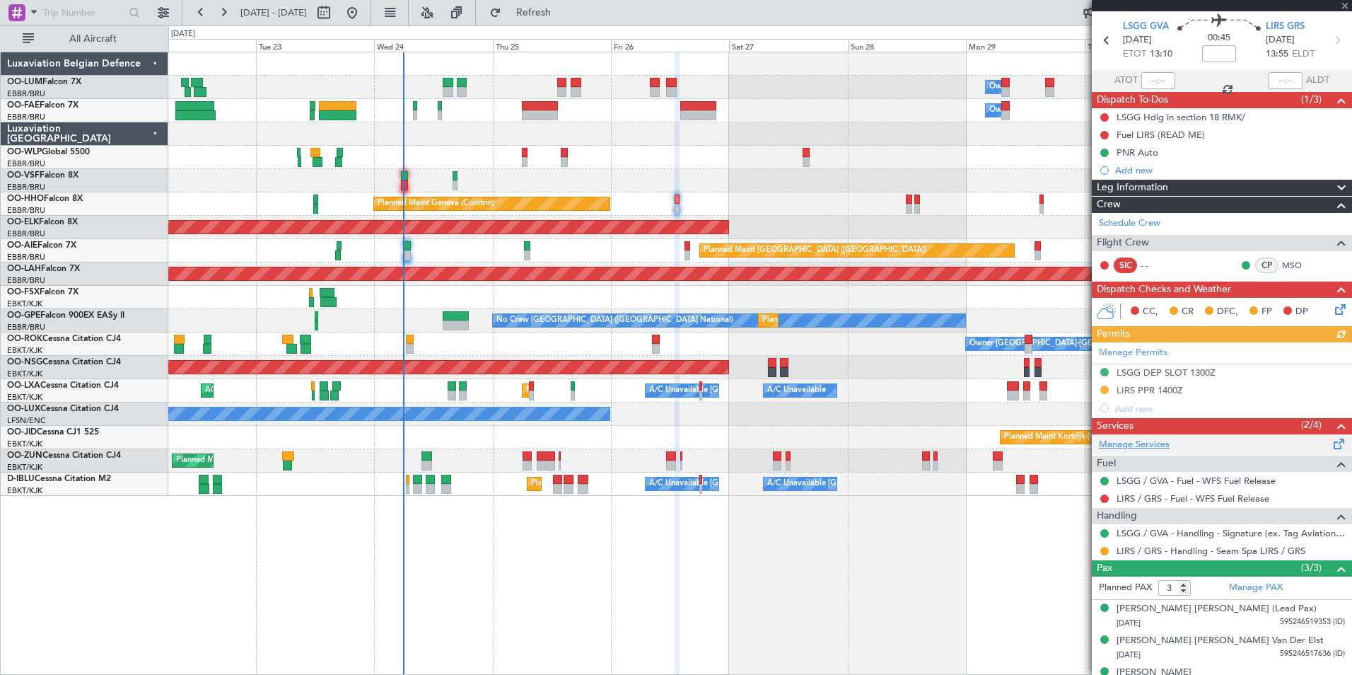
scroll to position [66, 0]
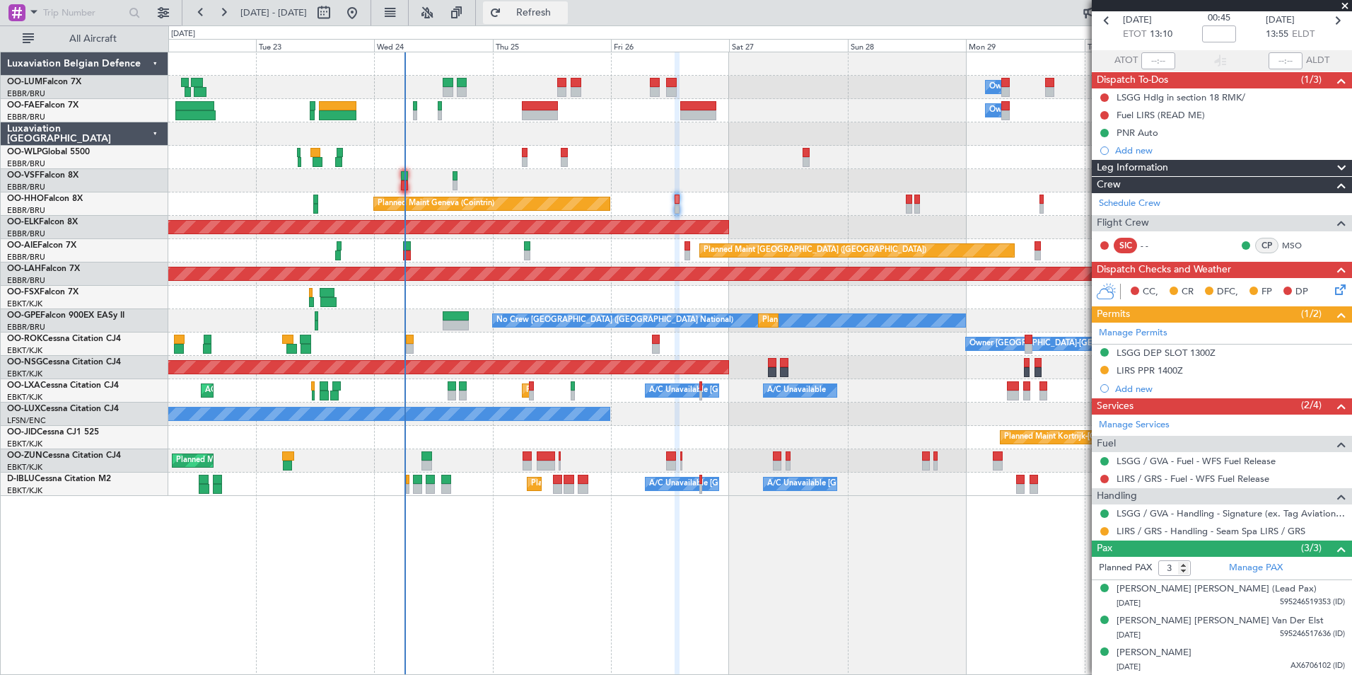
click at [568, 23] on button "Refresh" at bounding box center [525, 12] width 85 height 23
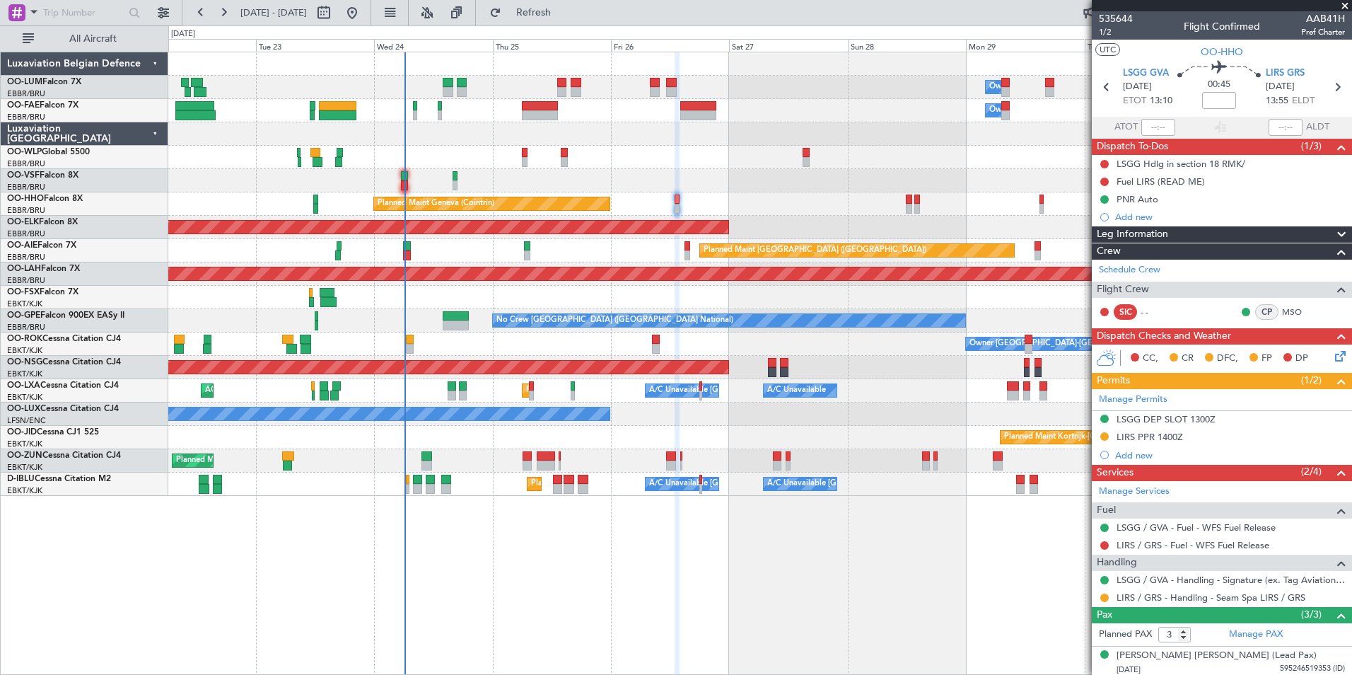
scroll to position [66, 0]
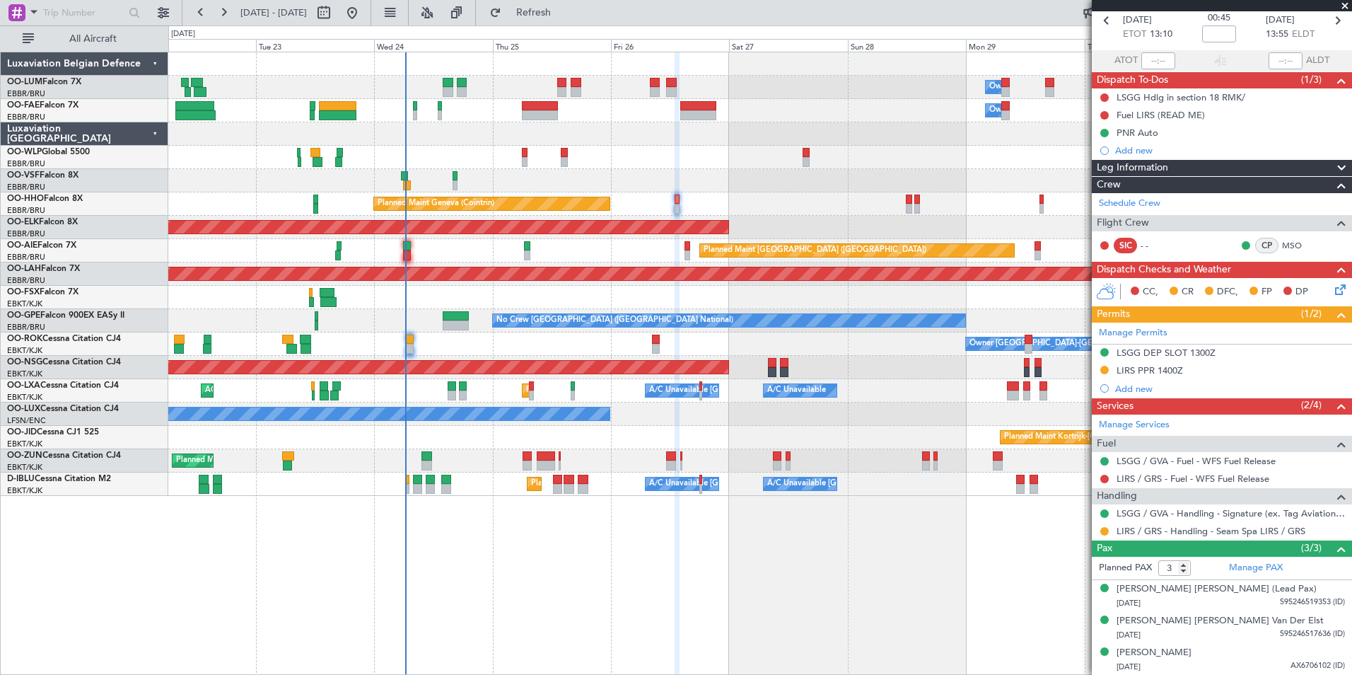
click at [765, 561] on div "Owner Melsbroek Air Base Owner Melsbroek Air Base Planned Maint Brussels (Bruss…" at bounding box center [760, 363] width 1184 height 623
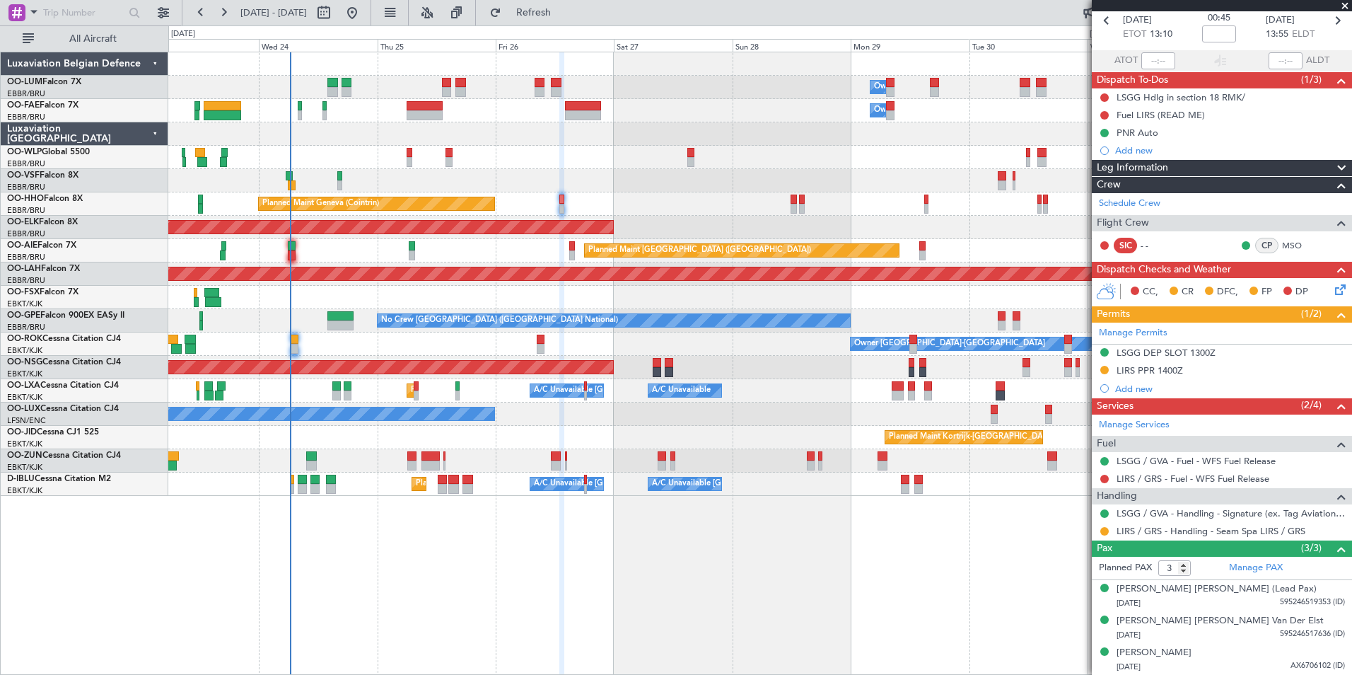
click at [723, 562] on div "Owner Melsbroek Air Base Owner Melsbroek Air Base Planned Maint Brussels (Bruss…" at bounding box center [760, 363] width 1184 height 623
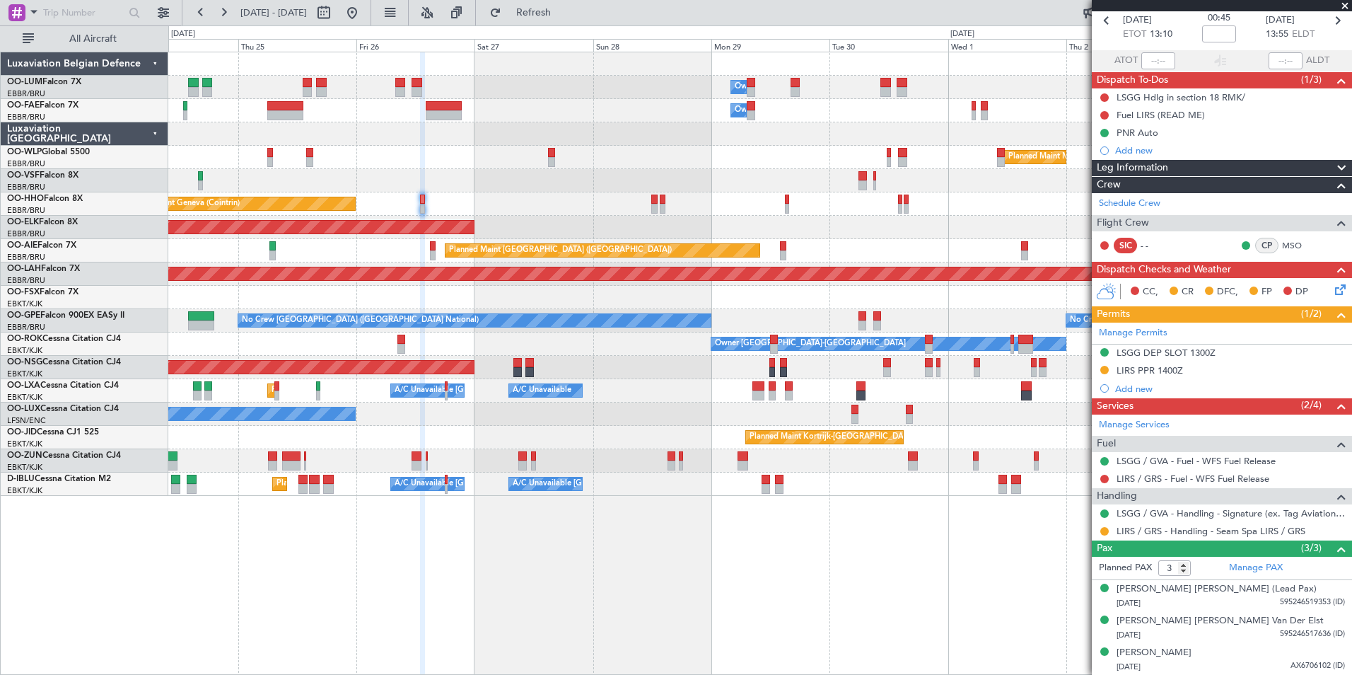
click at [809, 564] on div "Owner Melsbroek Air Base Owner Melsbroek Air Base Planned Maint Milan (Linate) …" at bounding box center [760, 363] width 1184 height 623
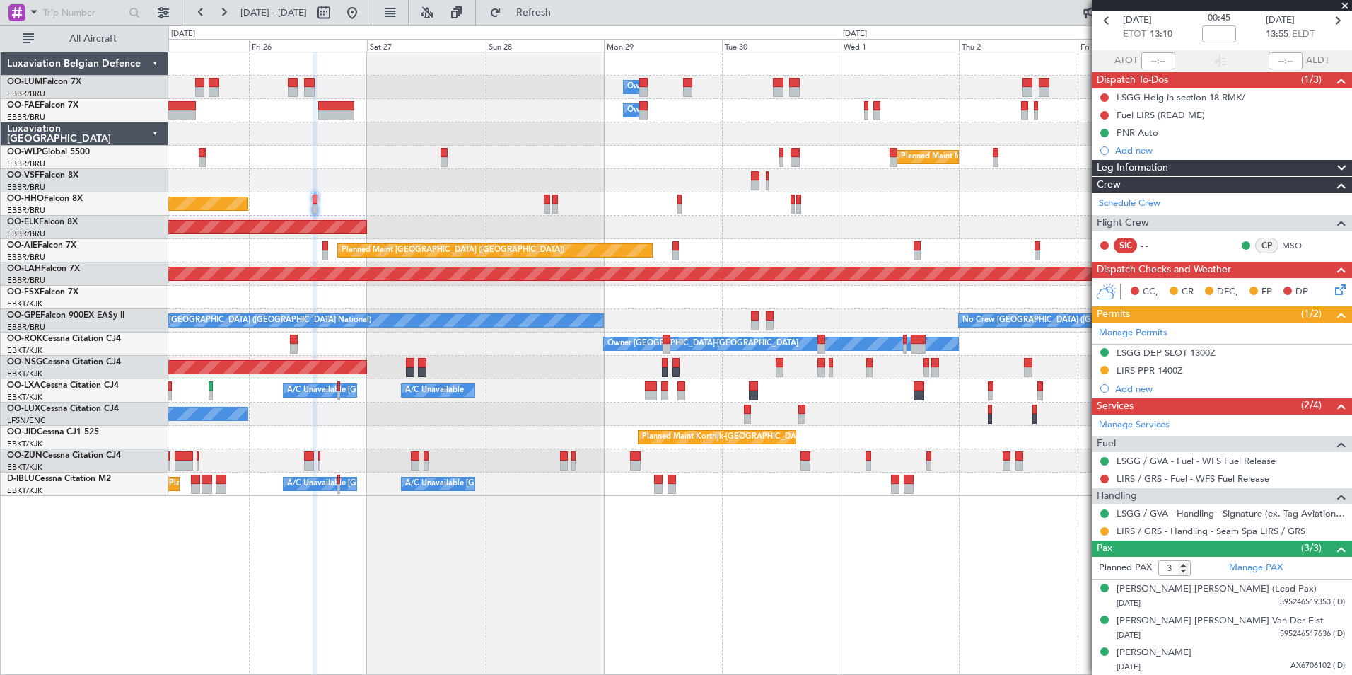
click at [807, 567] on div "Owner Melsbroek Air Base Owner Melsbroek Air Base Planned Maint Milan (Linate) …" at bounding box center [760, 363] width 1184 height 623
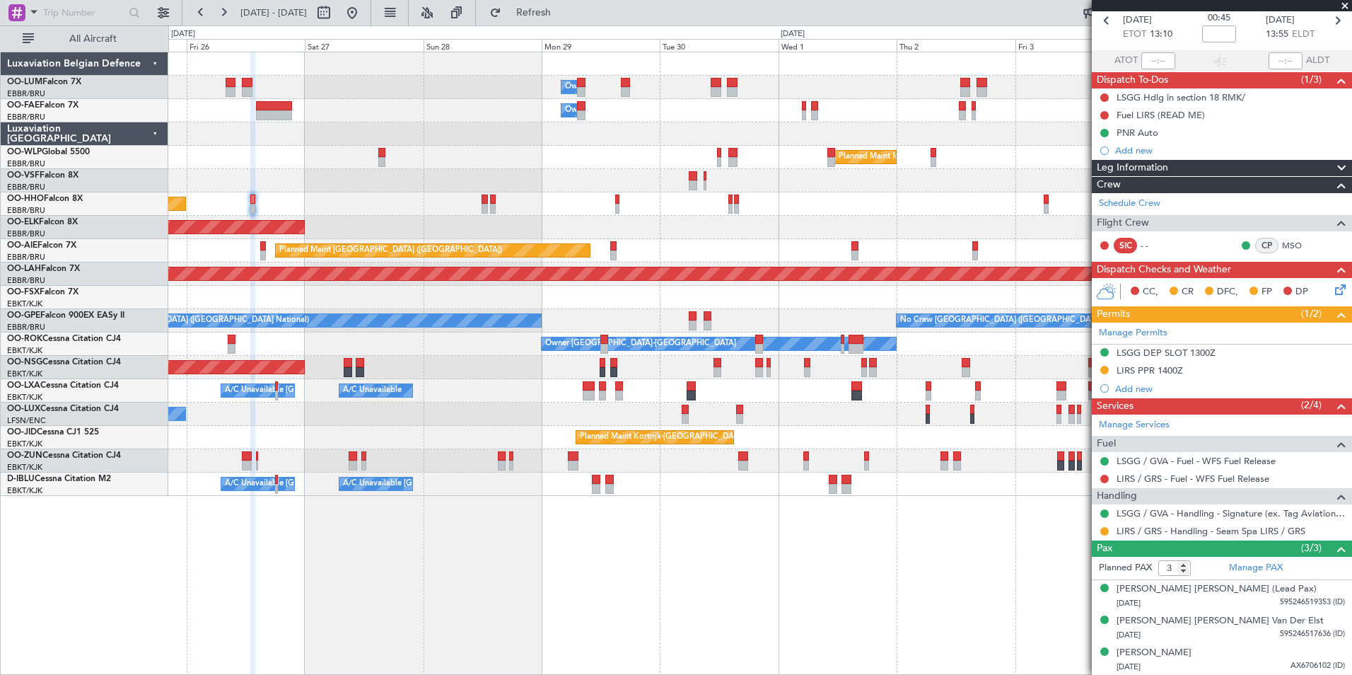
click at [812, 572] on div "Owner Melsbroek Air Base Owner Melsbroek Air Base Planned Maint Milan (Linate) …" at bounding box center [760, 363] width 1184 height 623
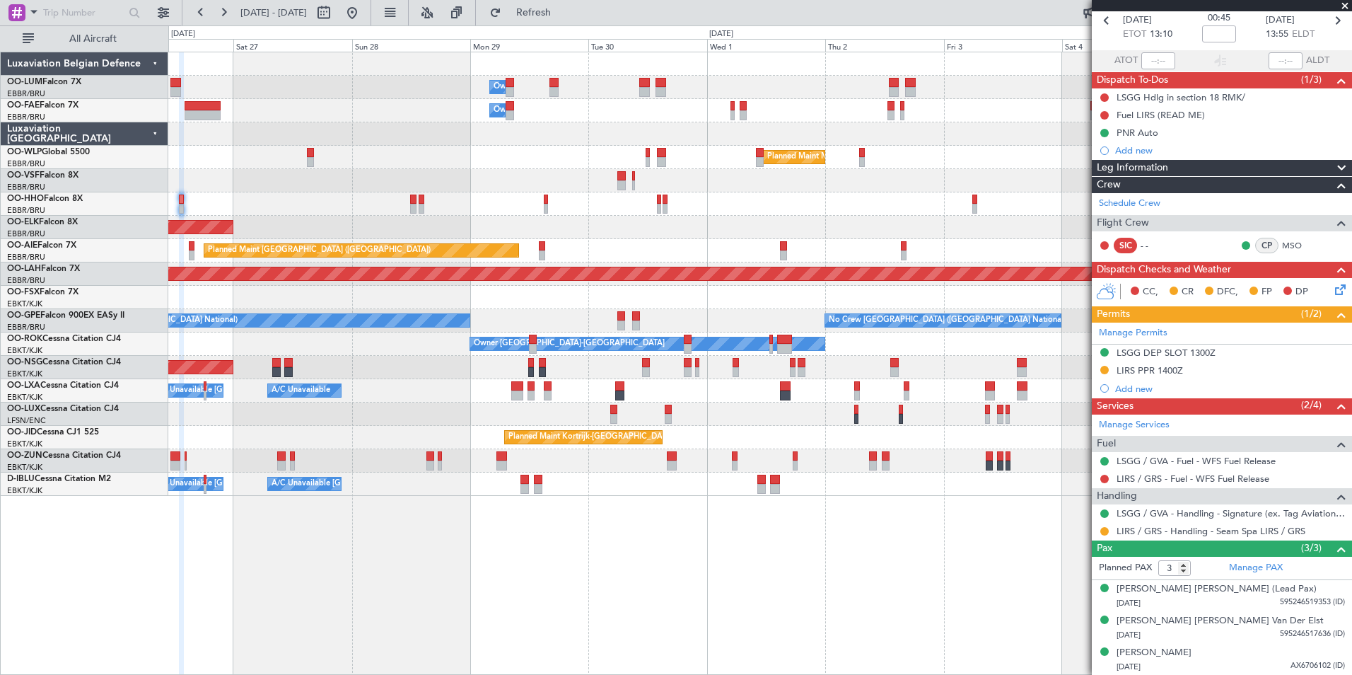
click at [818, 568] on div "Owner Melsbroek Air Base Owner Melsbroek Air Base Planned Maint Milan (Linate) …" at bounding box center [760, 363] width 1184 height 623
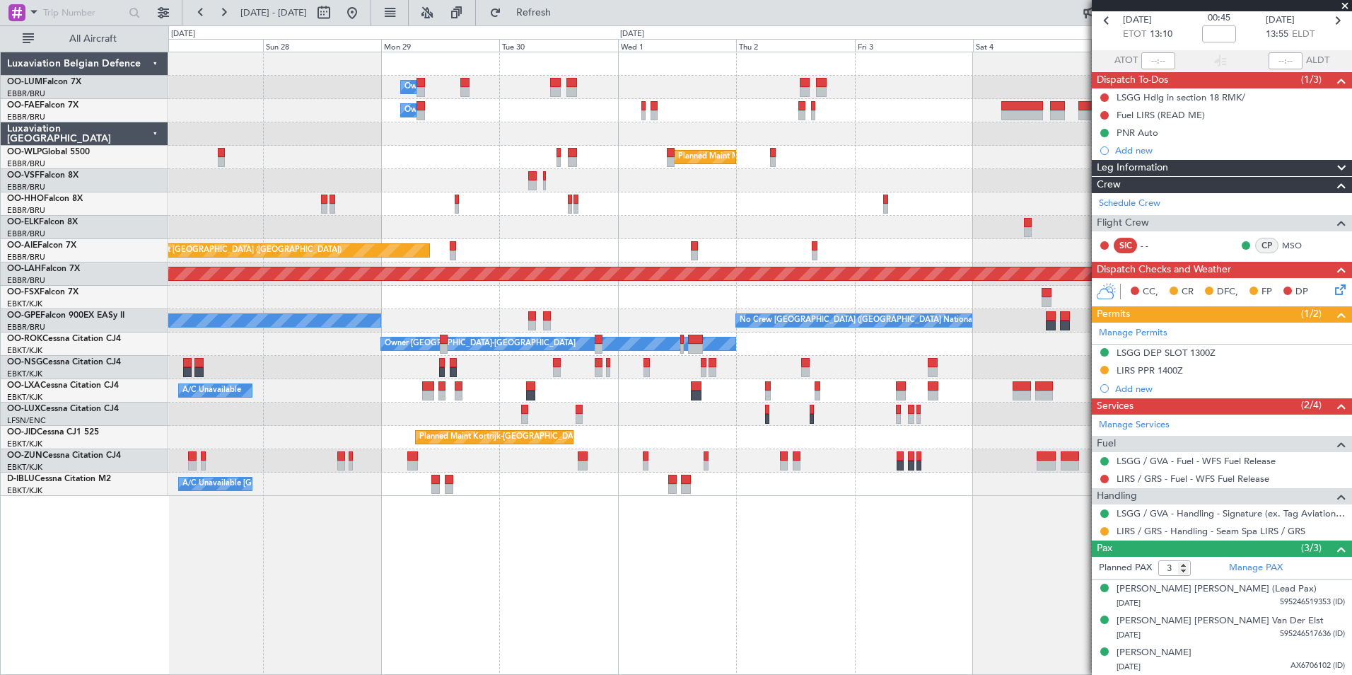
click at [802, 561] on div "Owner Melsbroek Air Base Owner Melsbroek Air Base Planned Maint Milan (Linate) …" at bounding box center [760, 363] width 1184 height 623
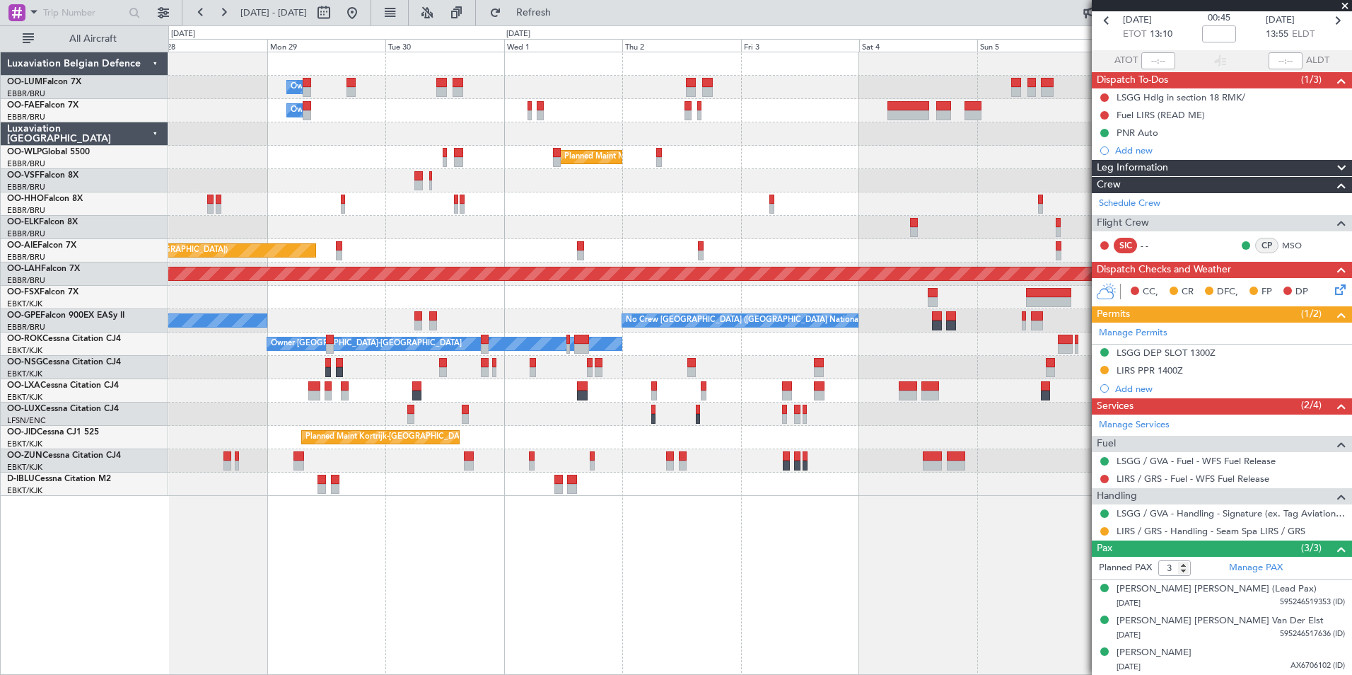
click at [700, 566] on div "Owner Melsbroek Air Base Owner Melsbroek Air Base Planned Maint Milan (Linate) …" at bounding box center [760, 363] width 1184 height 623
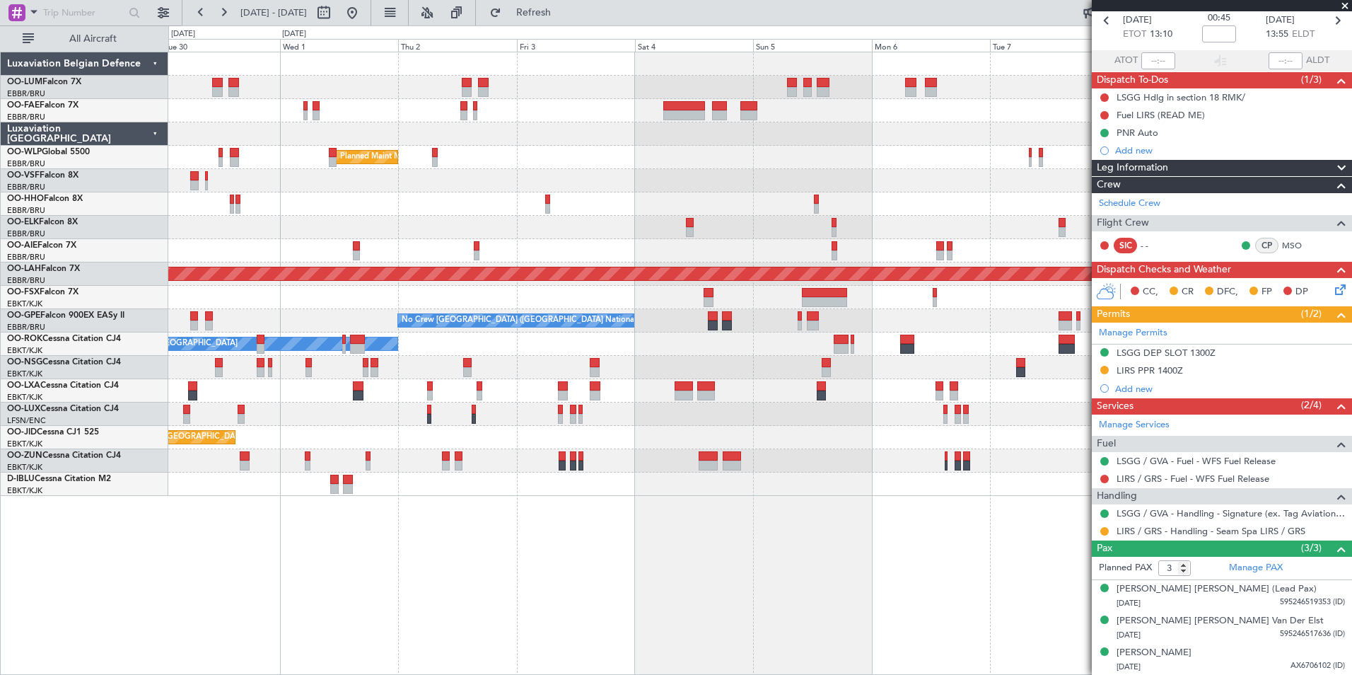
click at [757, 567] on div "Owner Melsbroek Air Base Owner Melsbroek Air Base Planned Maint Milan (Linate) …" at bounding box center [760, 363] width 1184 height 623
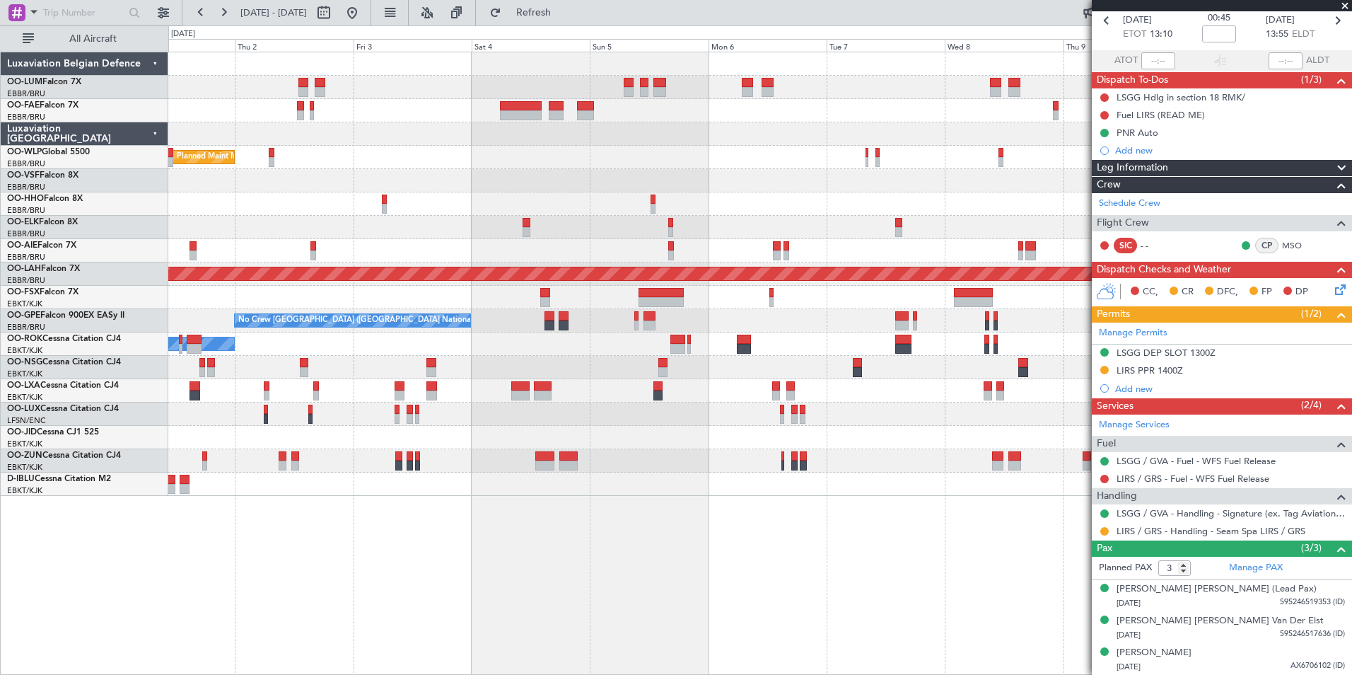
click at [749, 565] on div "Owner Melsbroek Air Base Owner Melsbroek Air Base Planned Maint Milan (Linate) …" at bounding box center [760, 363] width 1184 height 623
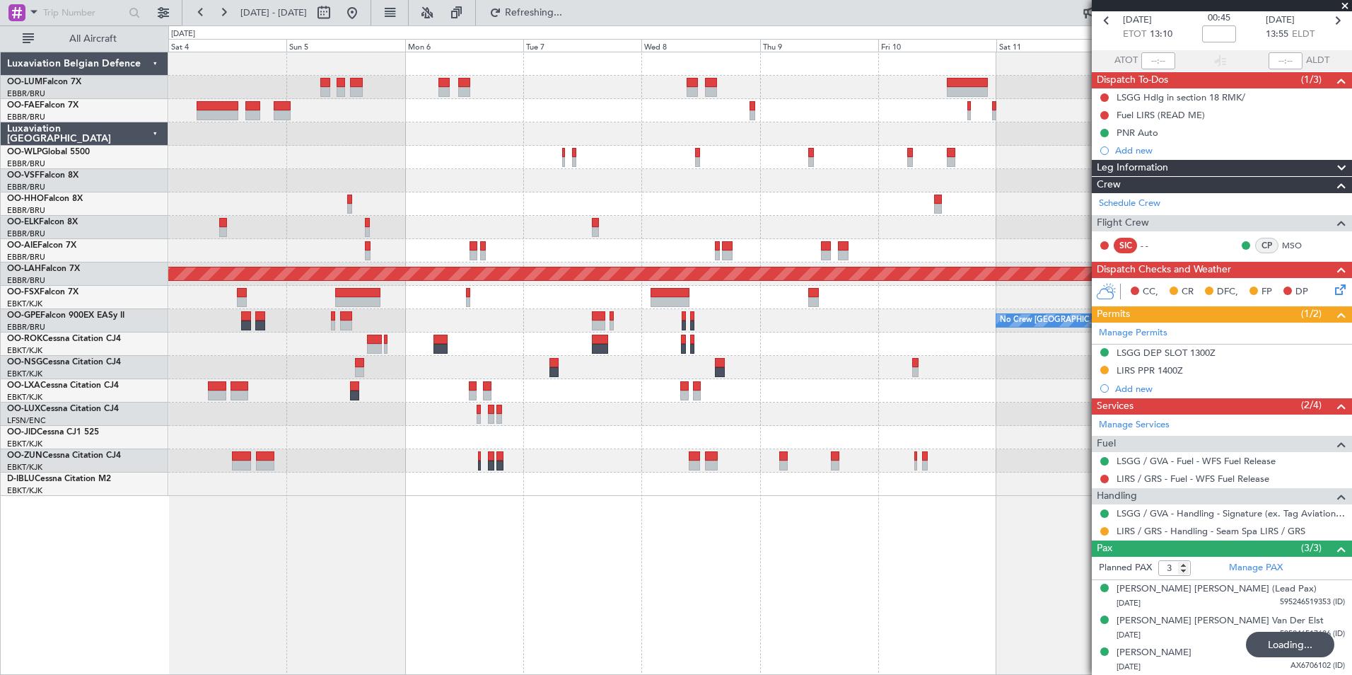
click at [764, 569] on div "Planned Maint Milan (Linate) Planned Maint Alton-st Louis (St Louis Regl) No Cr…" at bounding box center [760, 363] width 1184 height 623
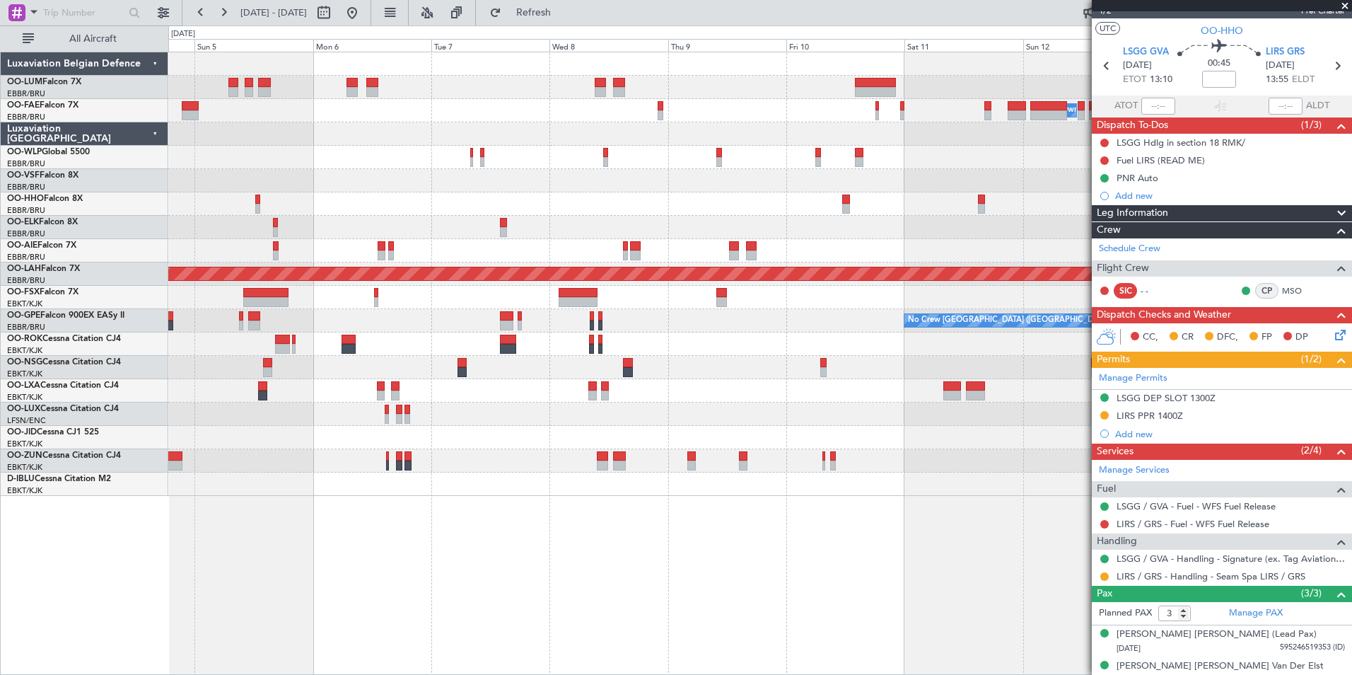
scroll to position [0, 0]
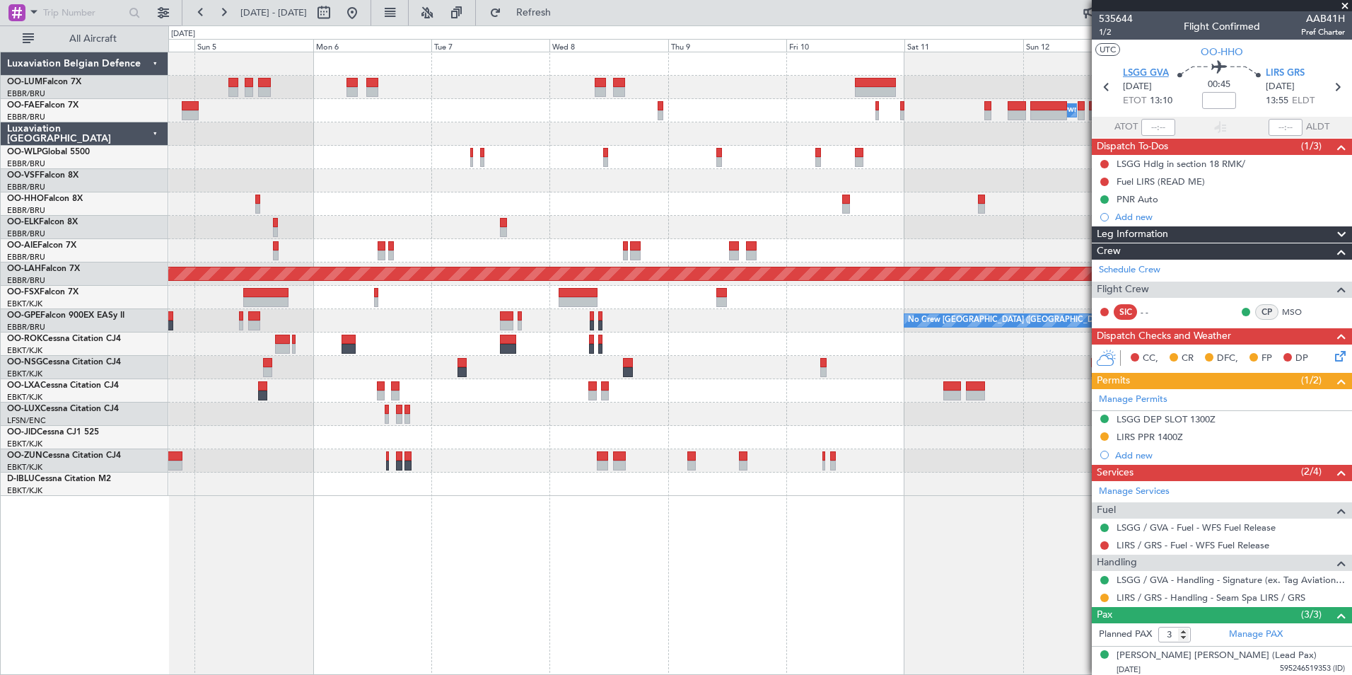
click at [1135, 74] on span "LSGG GVA" at bounding box center [1146, 73] width 46 height 14
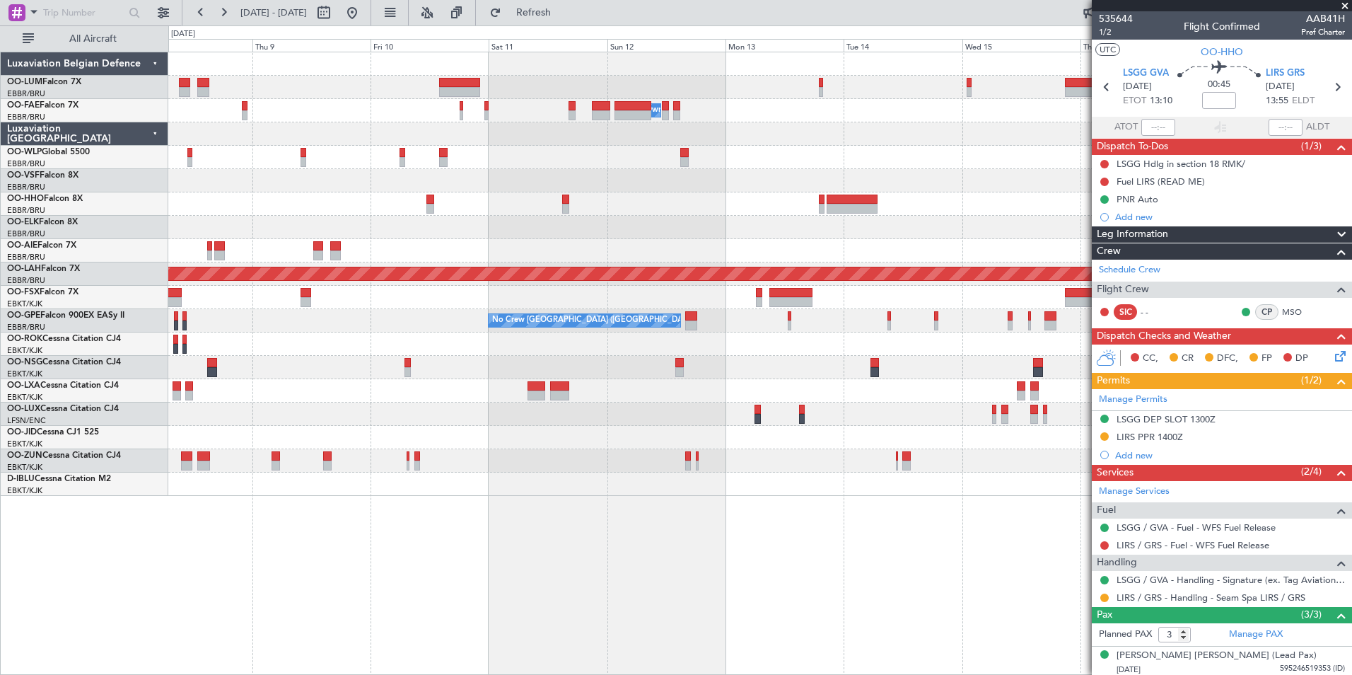
click at [198, 542] on div "Owner Melsbroek Air Base Planned Maint Alton-st Louis (St Louis Regl) No Crew B…" at bounding box center [760, 363] width 1184 height 623
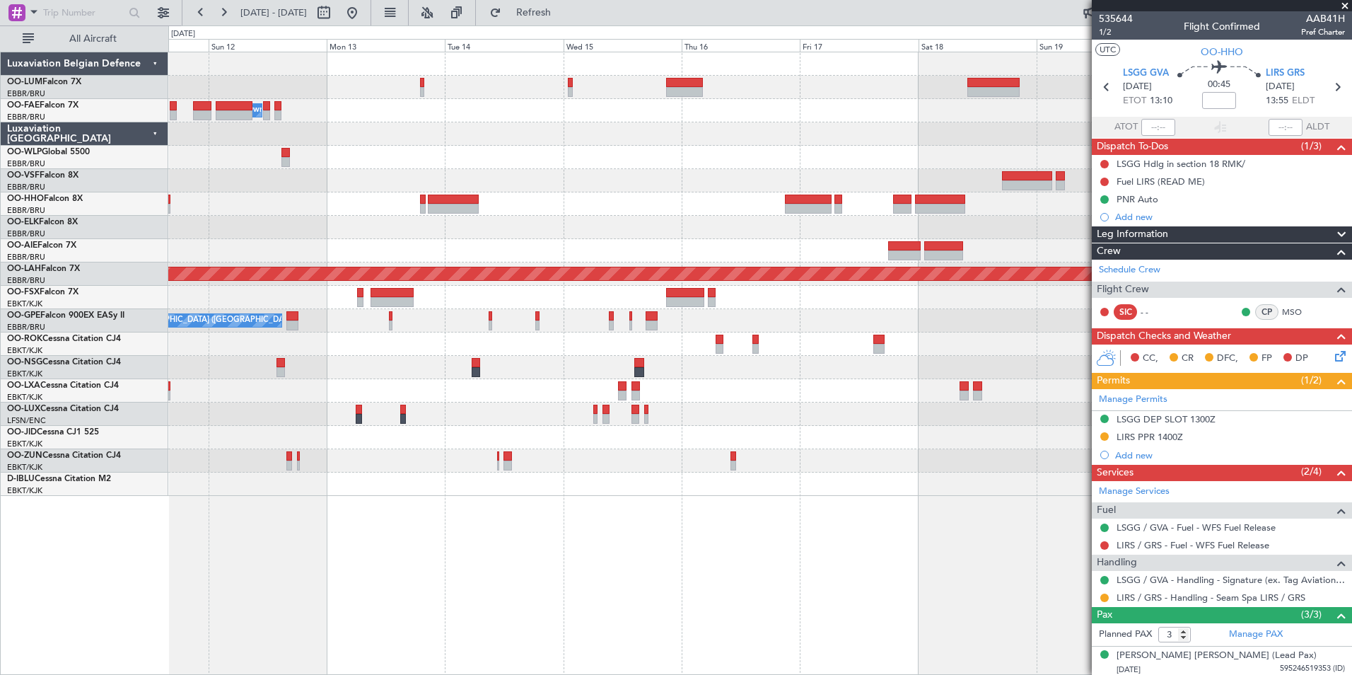
click at [83, 567] on div "Owner Melsbroek Air Base Planned Maint Alton-st Louis (St Louis Regl) No Crew B…" at bounding box center [676, 349] width 1352 height 649
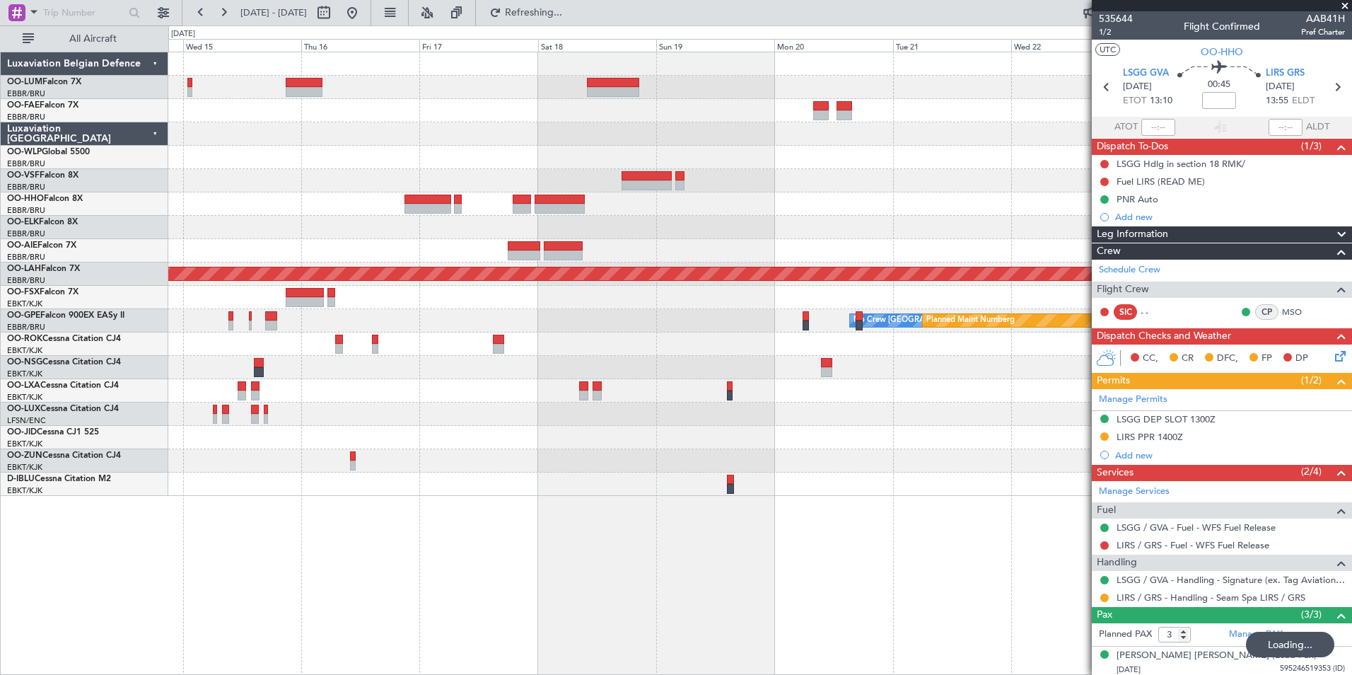
click at [125, 550] on div "Owner Melsbroek Air Base Planned Maint Alton-st Louis (St Louis Regl) No Crew B…" at bounding box center [676, 349] width 1352 height 649
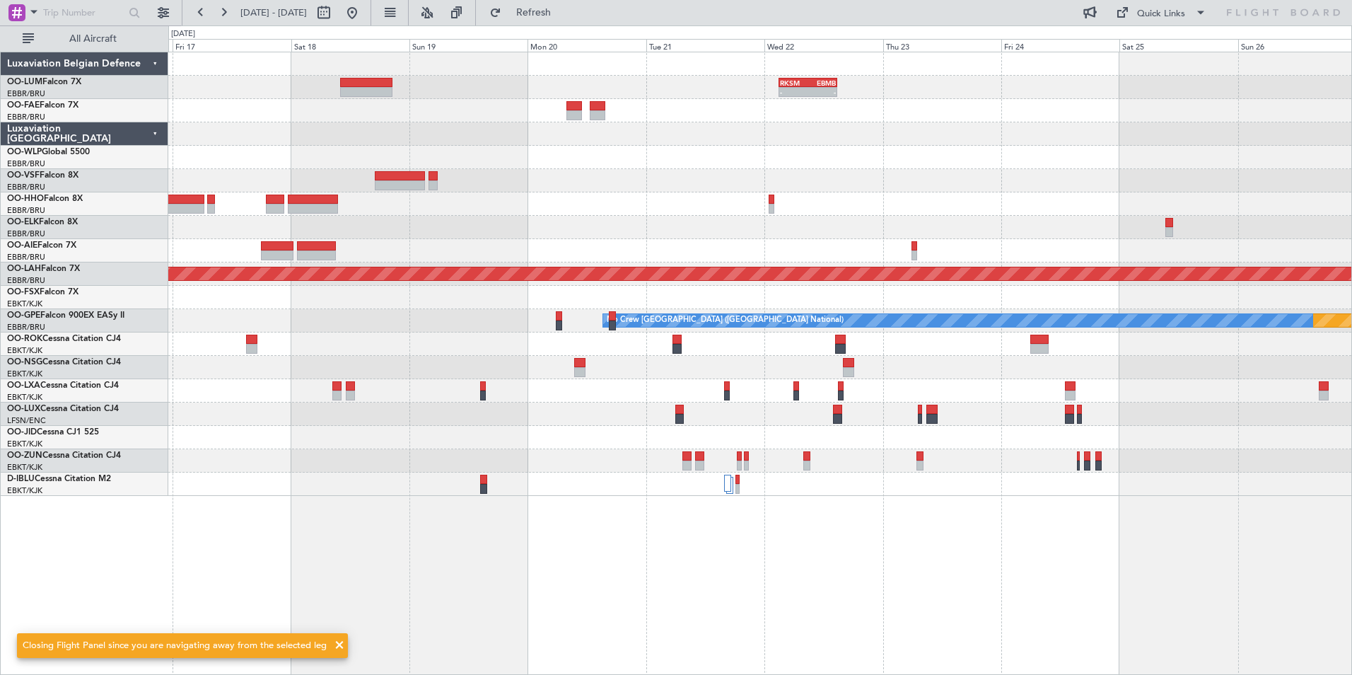
click at [603, 548] on div "- - RKSM 03:00 Z EBMB 14:50 Z Planned Maint Kortrijk-Wevelgem Planned Maint Alt…" at bounding box center [760, 363] width 1184 height 623
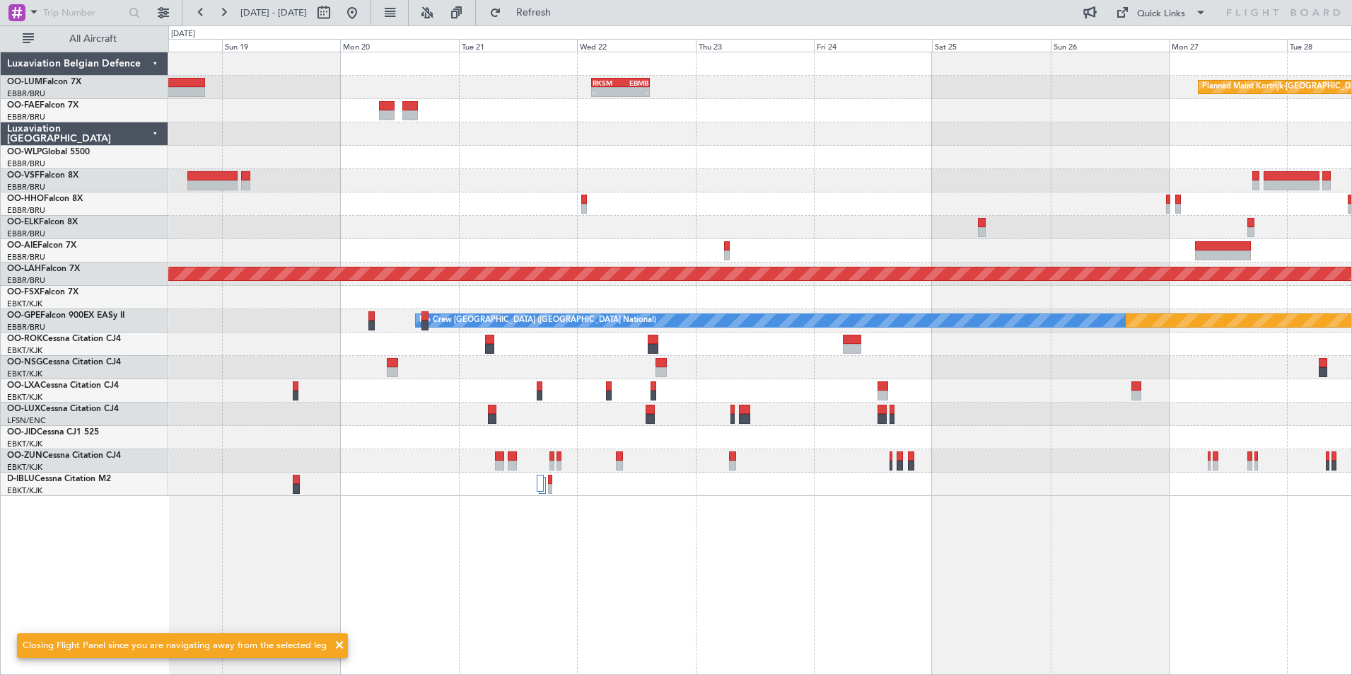
click at [588, 552] on div "- - RKSM 03:00 Z EBMB 14:50 Z Planned Maint Kortrijk-Wevelgem Planned Maint Alt…" at bounding box center [760, 363] width 1184 height 623
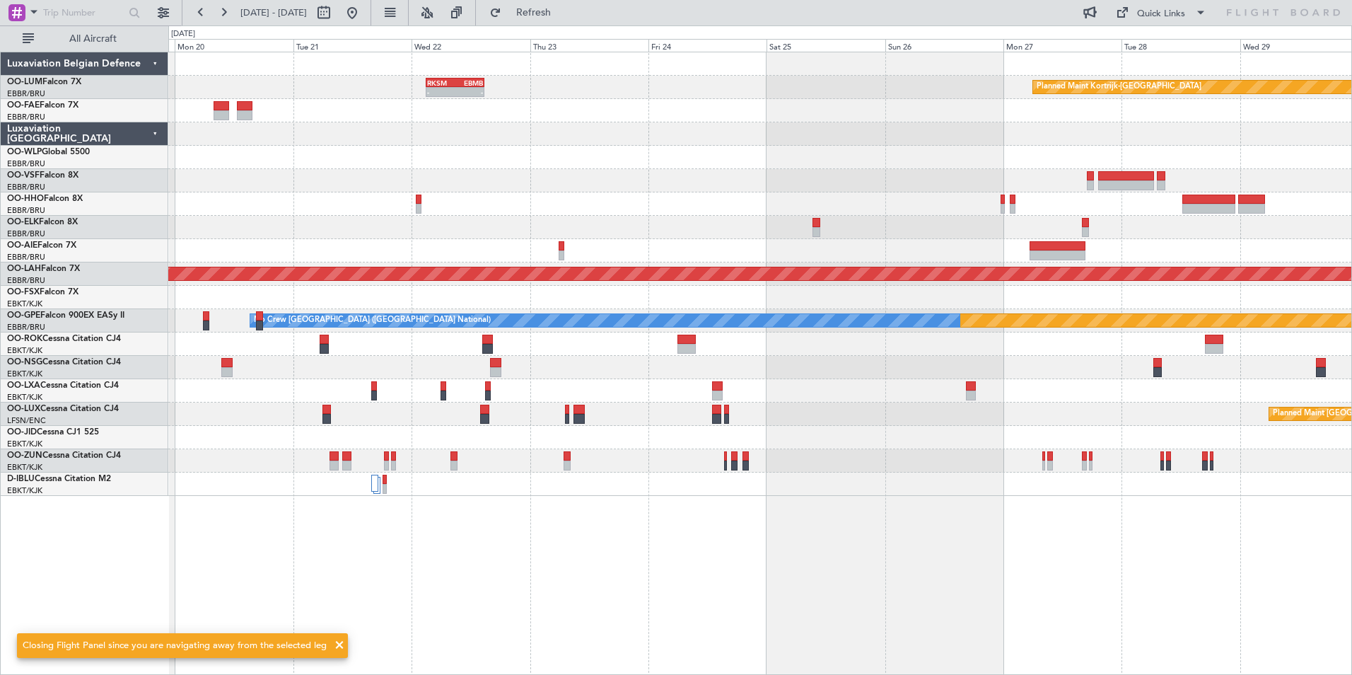
click at [574, 551] on div "Planned Maint Kortrijk-Wevelgem - - RKSM 03:00 Z EBMB 14:50 Z Planned Maint Alt…" at bounding box center [760, 363] width 1184 height 623
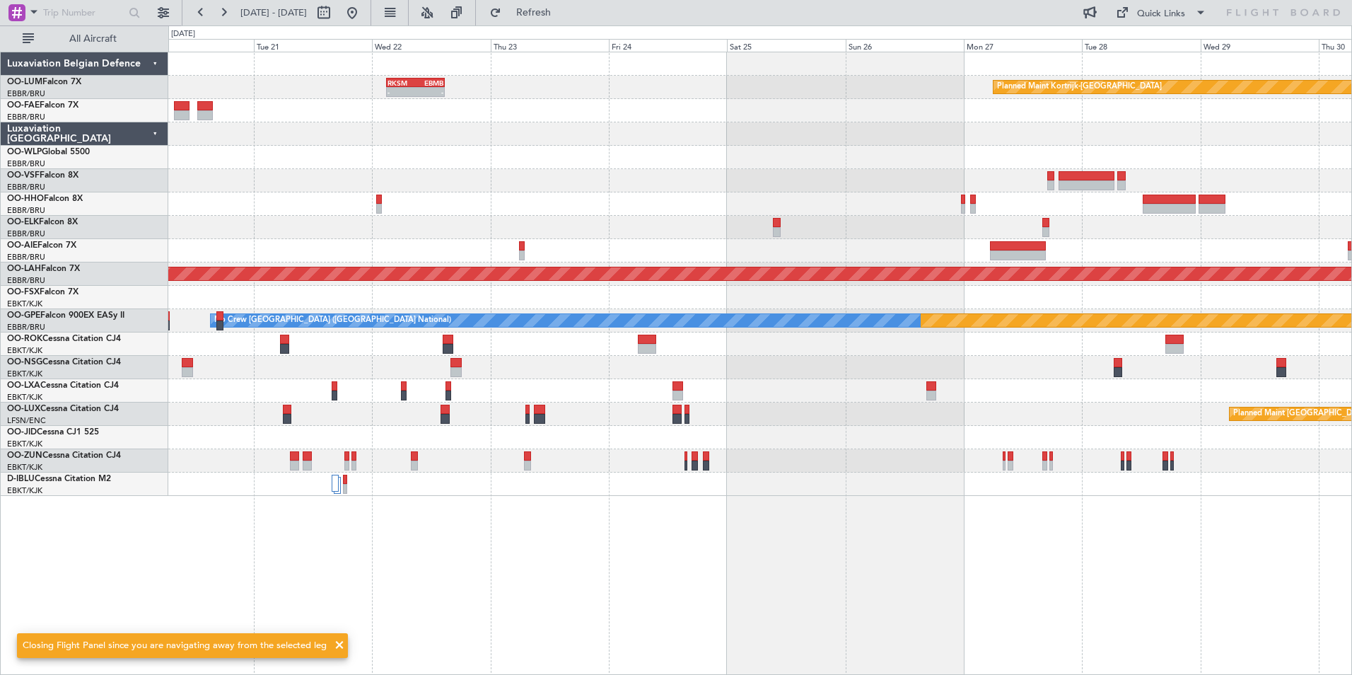
click at [685, 538] on div "Planned Maint Kortrijk-Wevelgem - - RKSM 03:00 Z EBMB 14:50 Z Planned Maint Alt…" at bounding box center [760, 363] width 1184 height 623
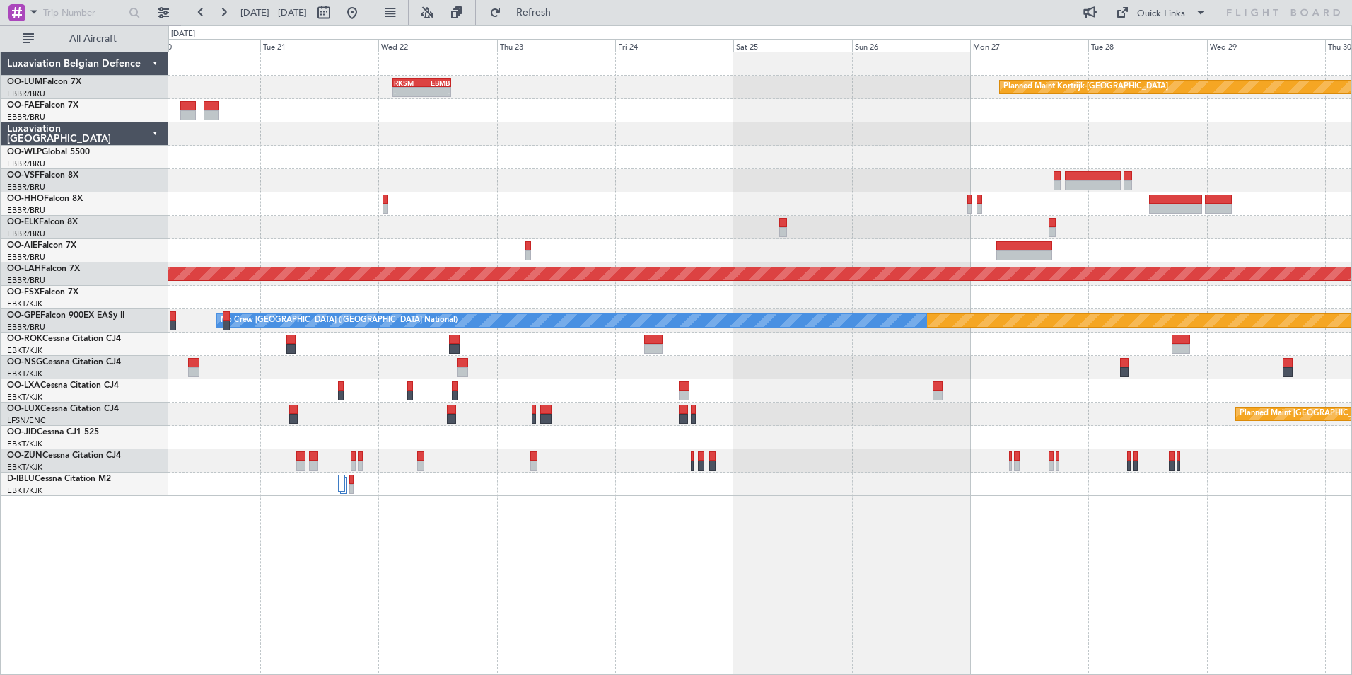
click at [641, 520] on div "Planned Maint Kortrijk-Wevelgem - - RKSM 03:00 Z EBMB 14:50 Z Planned Maint Alt…" at bounding box center [760, 363] width 1184 height 623
click at [654, 439] on div at bounding box center [759, 437] width 1183 height 23
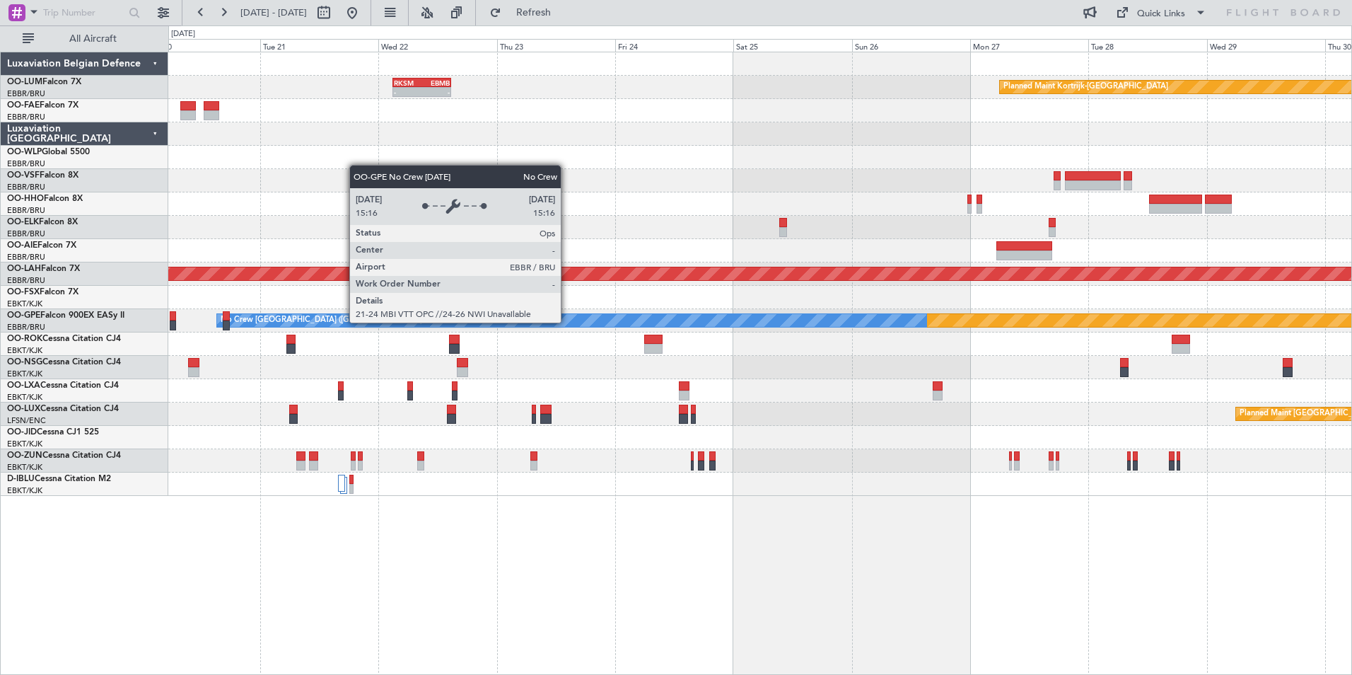
click at [567, 322] on div "No Crew [GEOGRAPHIC_DATA] ([GEOGRAPHIC_DATA] National)" at bounding box center [571, 320] width 709 height 13
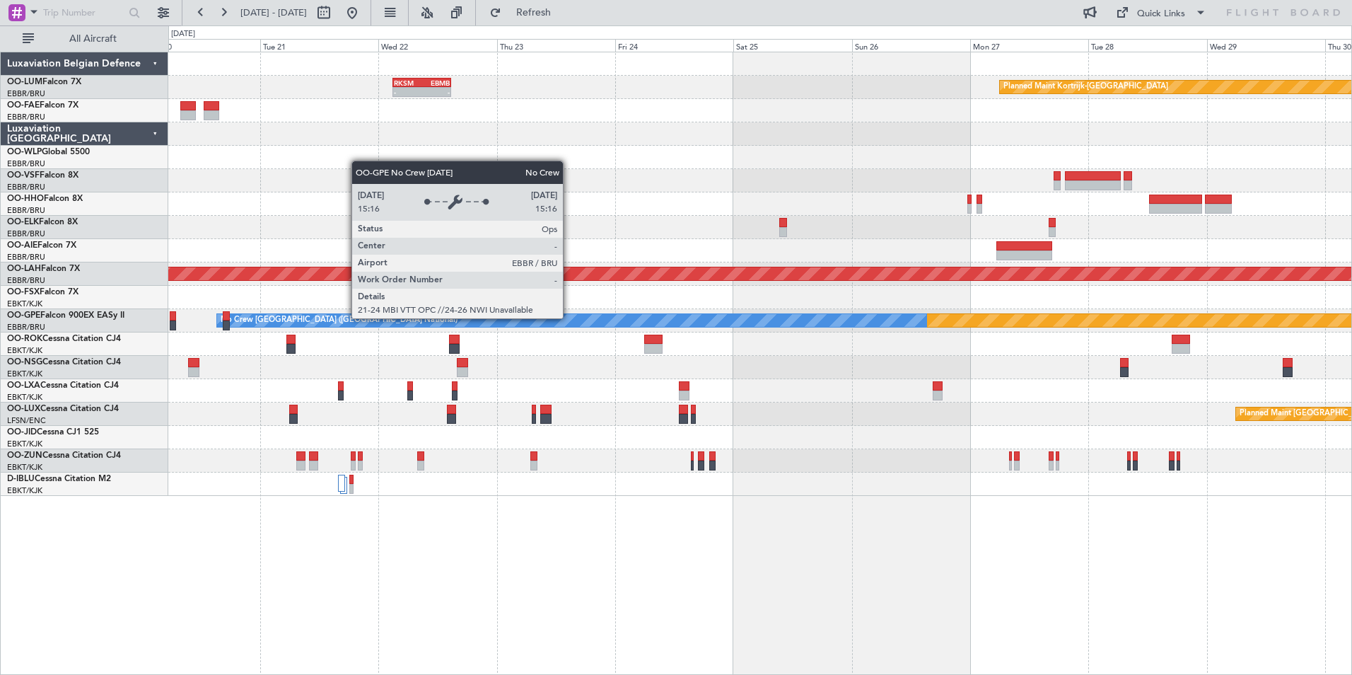
click at [569, 318] on div "No Crew [GEOGRAPHIC_DATA] ([GEOGRAPHIC_DATA] National)" at bounding box center [571, 320] width 709 height 13
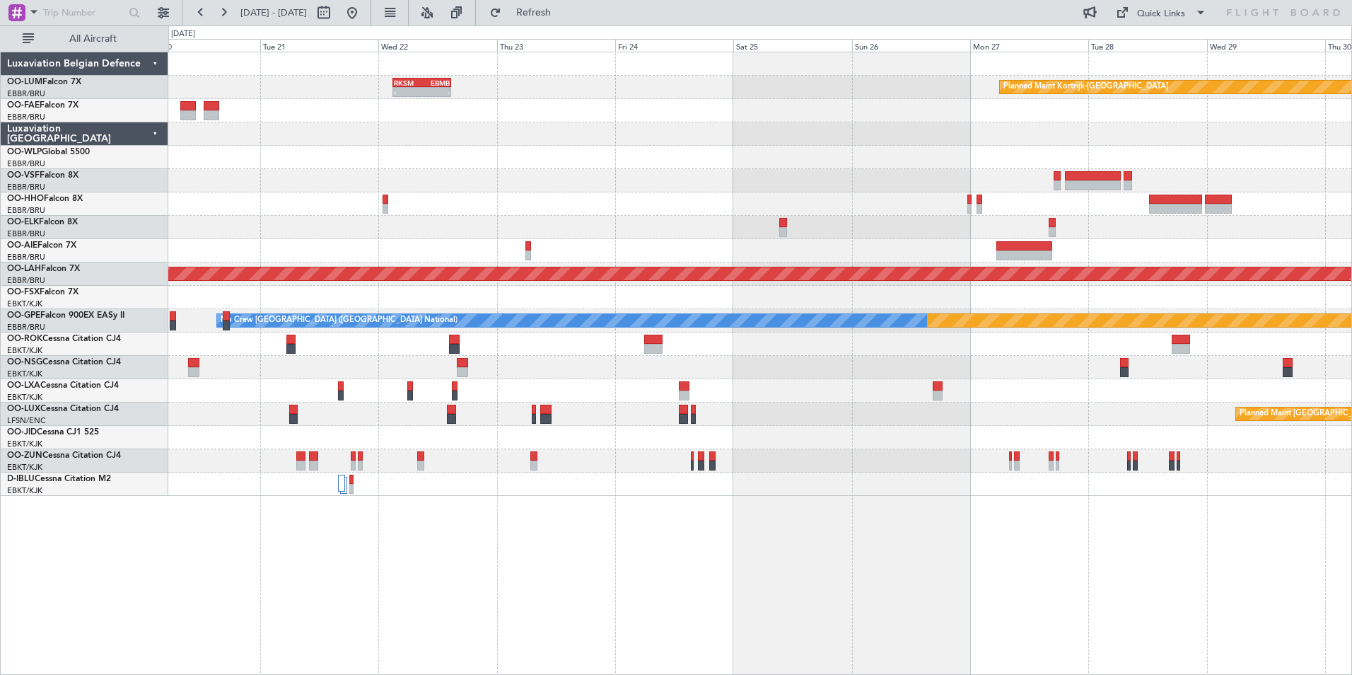
click at [637, 447] on div at bounding box center [759, 437] width 1183 height 23
click at [662, 649] on div "Planned Maint Kortrijk-Wevelgem - - RKSM 03:00 Z EBMB 14:50 Z Planned Maint Alt…" at bounding box center [760, 363] width 1184 height 623
click at [635, 45] on div "Fri 24" at bounding box center [674, 45] width 118 height 13
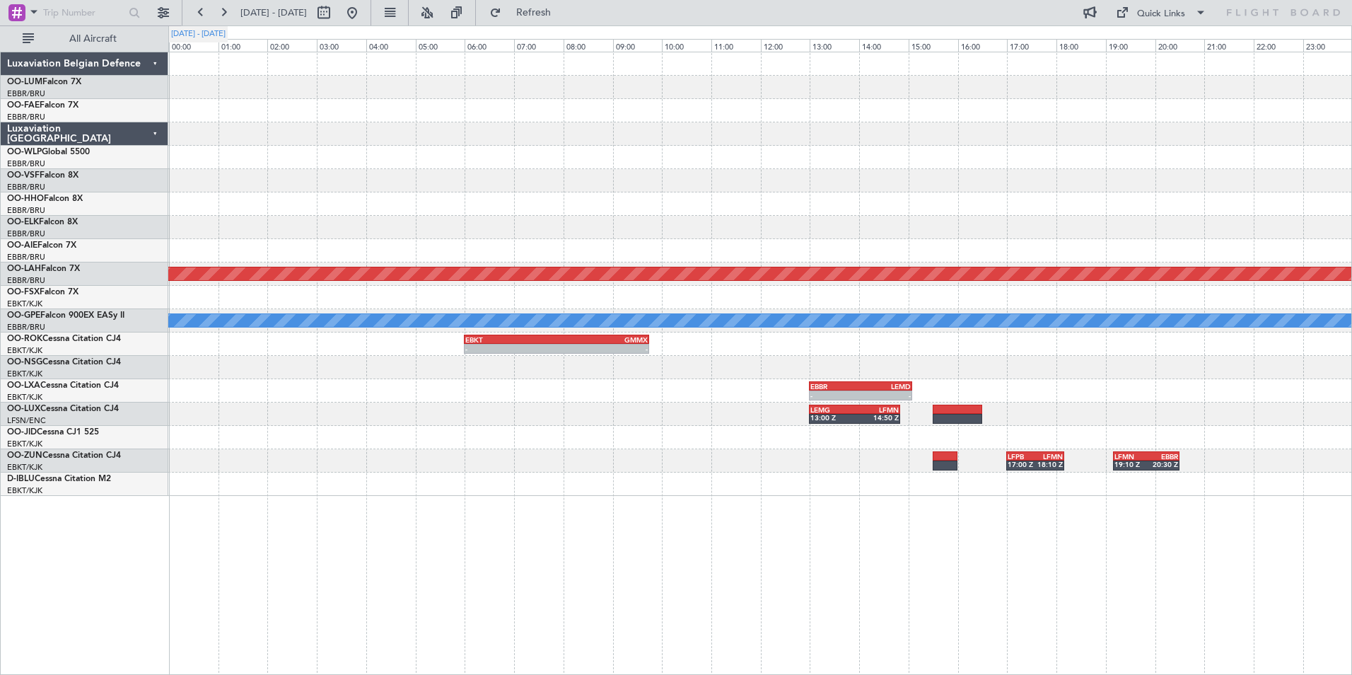
click at [214, 35] on div "Friday - 24 Oct" at bounding box center [198, 34] width 54 height 12
click at [211, 30] on div "Friday - 24 Oct" at bounding box center [198, 34] width 54 height 12
click at [195, 11] on button at bounding box center [201, 12] width 23 height 23
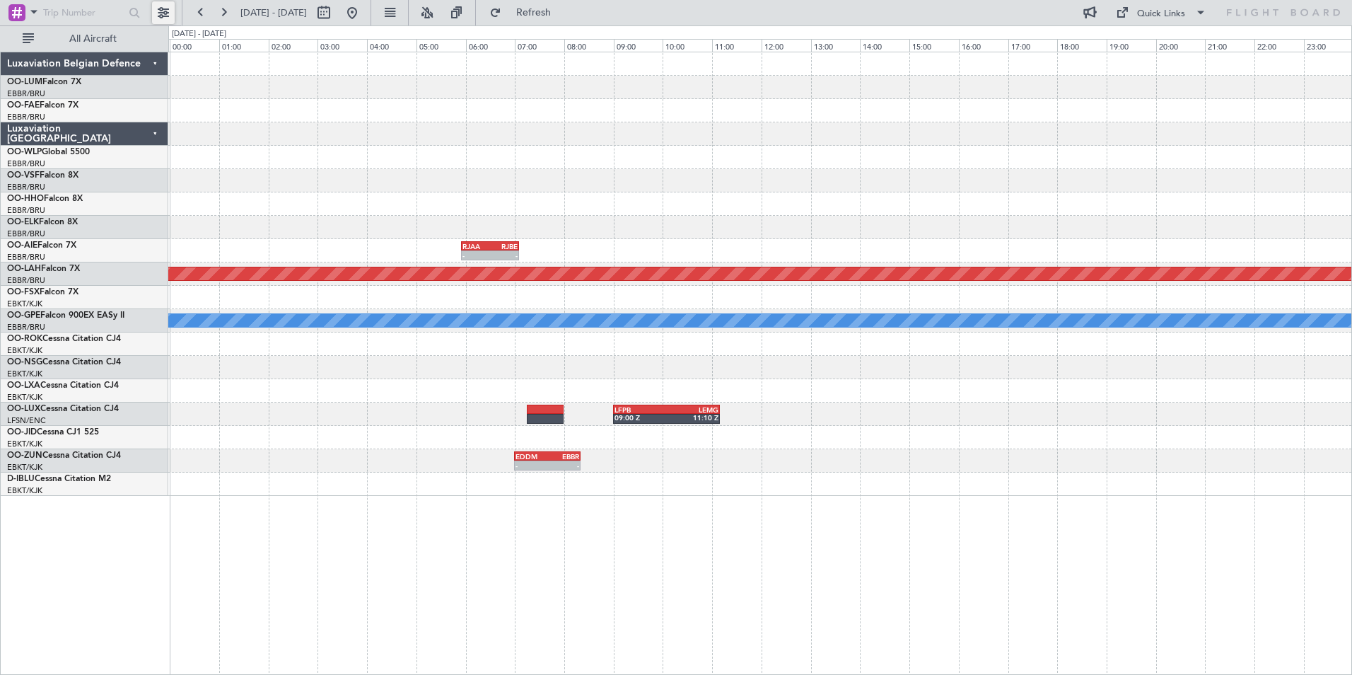
click at [166, 14] on button at bounding box center [163, 12] width 23 height 23
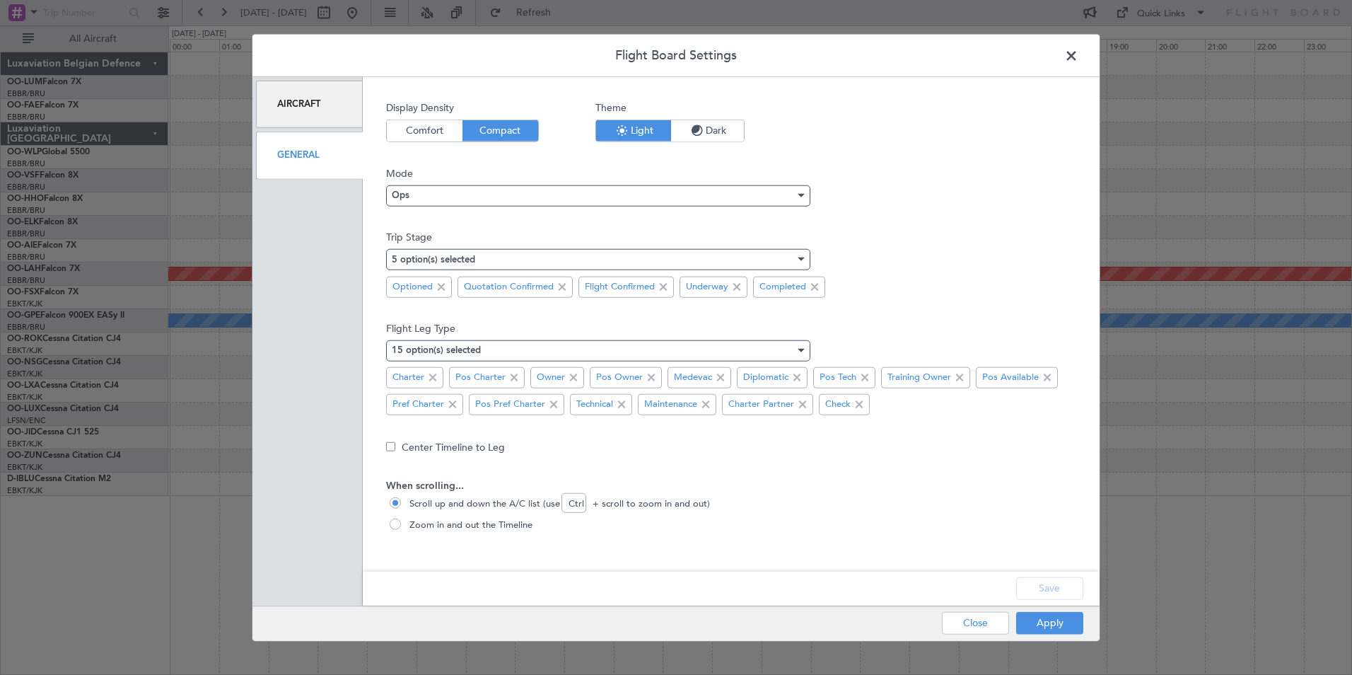
click at [1079, 54] on span at bounding box center [1079, 59] width 0 height 28
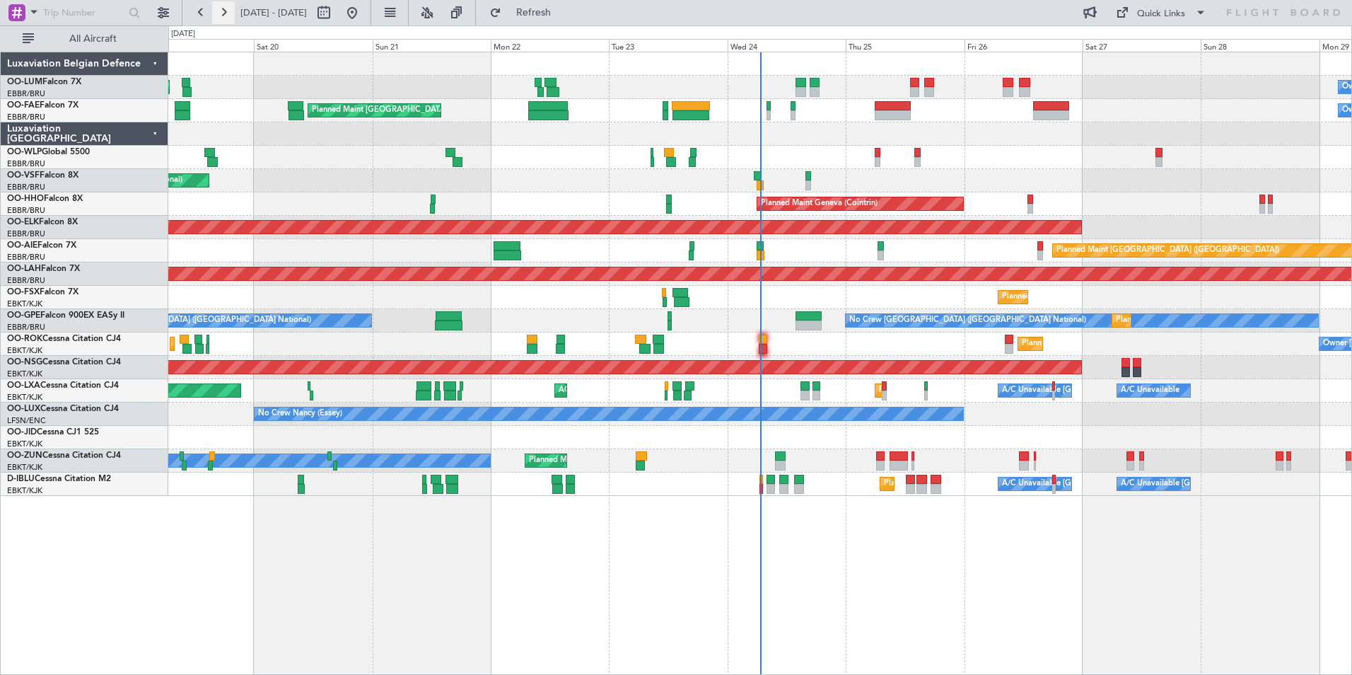
click at [221, 13] on button at bounding box center [223, 12] width 23 height 23
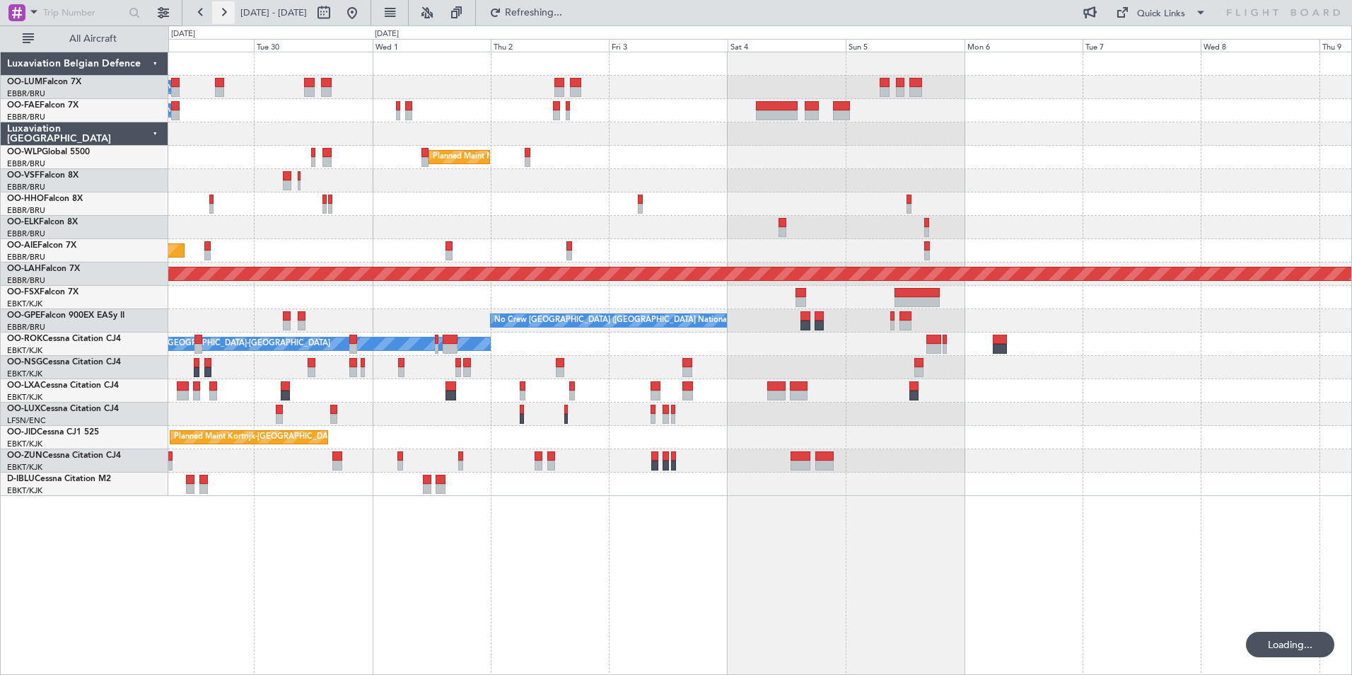
click at [221, 13] on button at bounding box center [223, 12] width 23 height 23
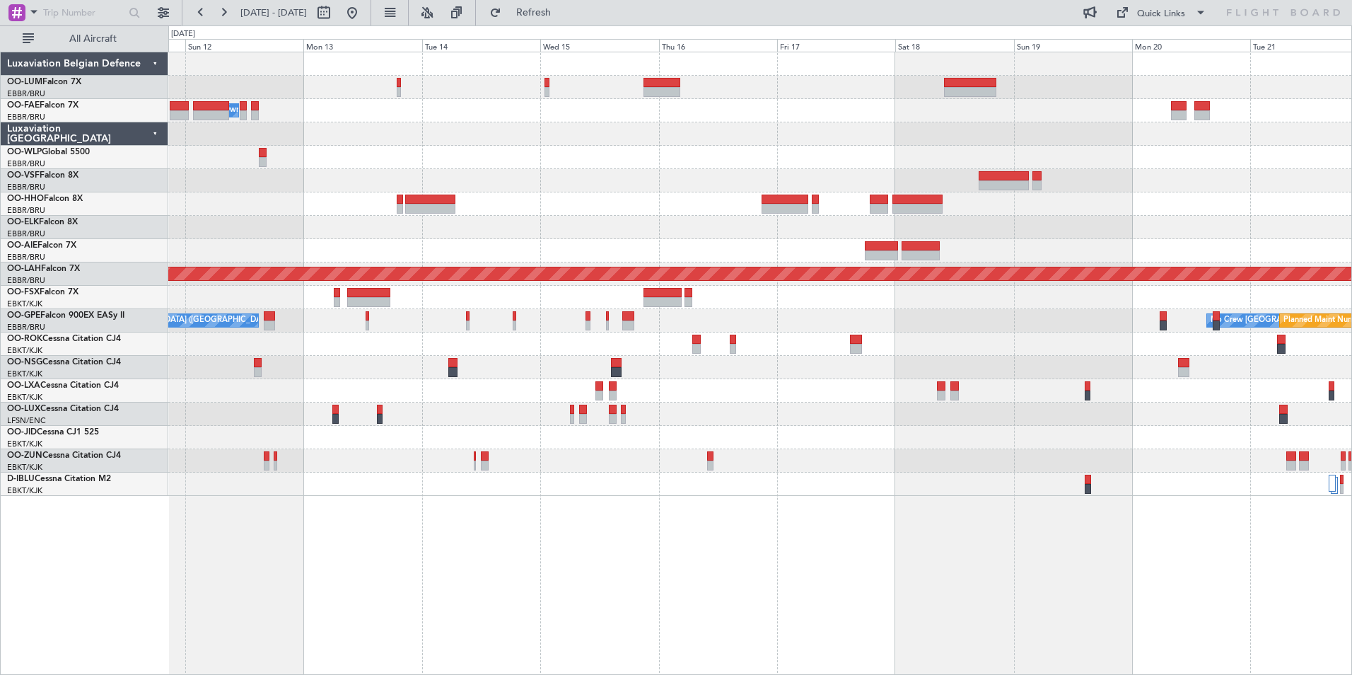
click at [124, 560] on div "- - RKSM 03:00 Z EBMB 14:50 Z Owner [GEOGRAPHIC_DATA] Planned [GEOGRAPHIC_DATA]…" at bounding box center [676, 349] width 1352 height 649
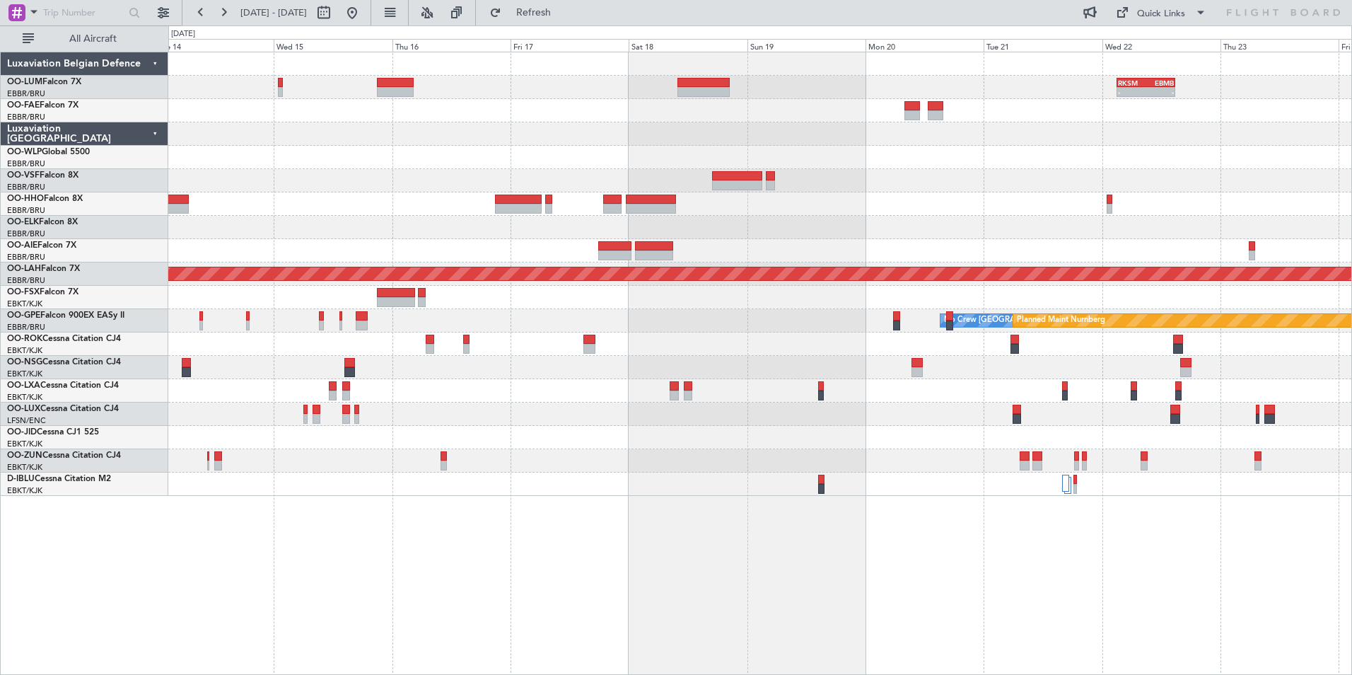
click at [420, 584] on div "- - RKSM 03:00 Z EBMB 14:50 Z Owner [GEOGRAPHIC_DATA] Planned [GEOGRAPHIC_DATA]…" at bounding box center [760, 363] width 1184 height 623
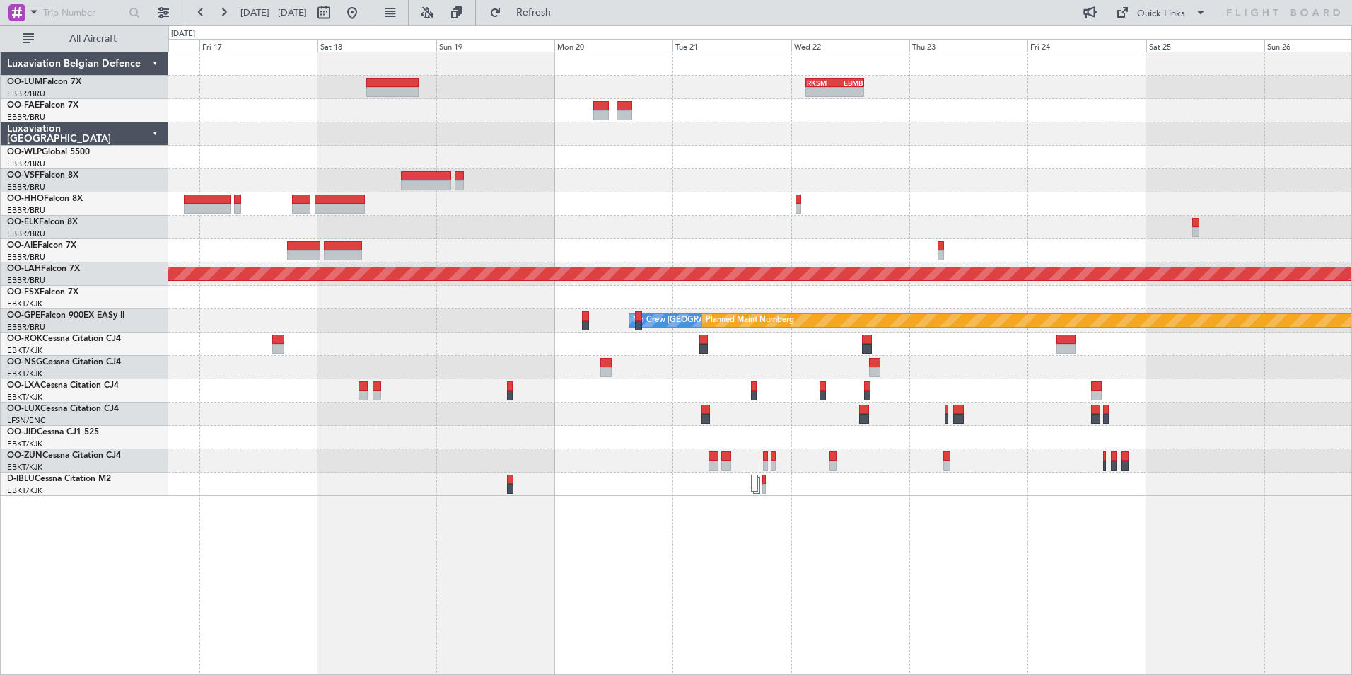
click at [581, 610] on div "- - RKSM 03:00 Z EBMB 14:50 Z Planned [GEOGRAPHIC_DATA][PERSON_NAME]-[GEOGRAPHI…" at bounding box center [760, 363] width 1184 height 623
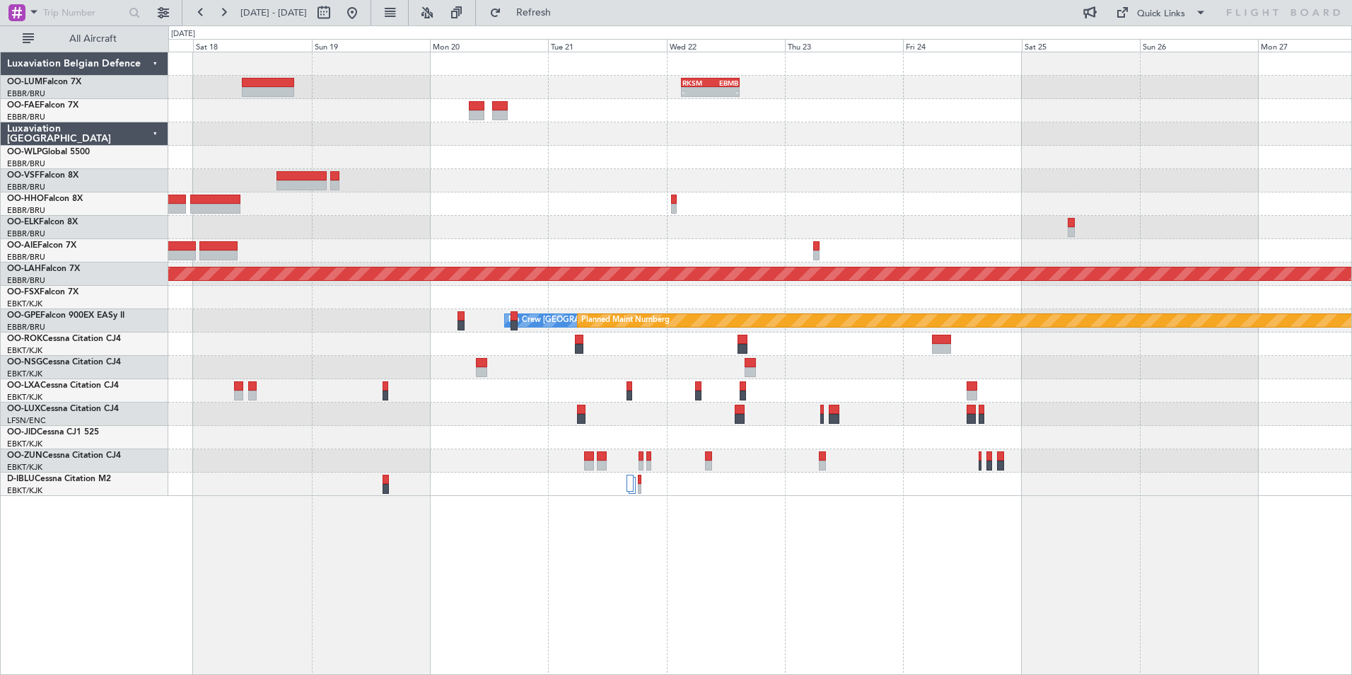
click at [607, 608] on div "- - RKSM 03:00 Z EBMB 14:50 Z Planned Maint Alton-st Louis (St Louis Regl) No C…" at bounding box center [760, 363] width 1184 height 623
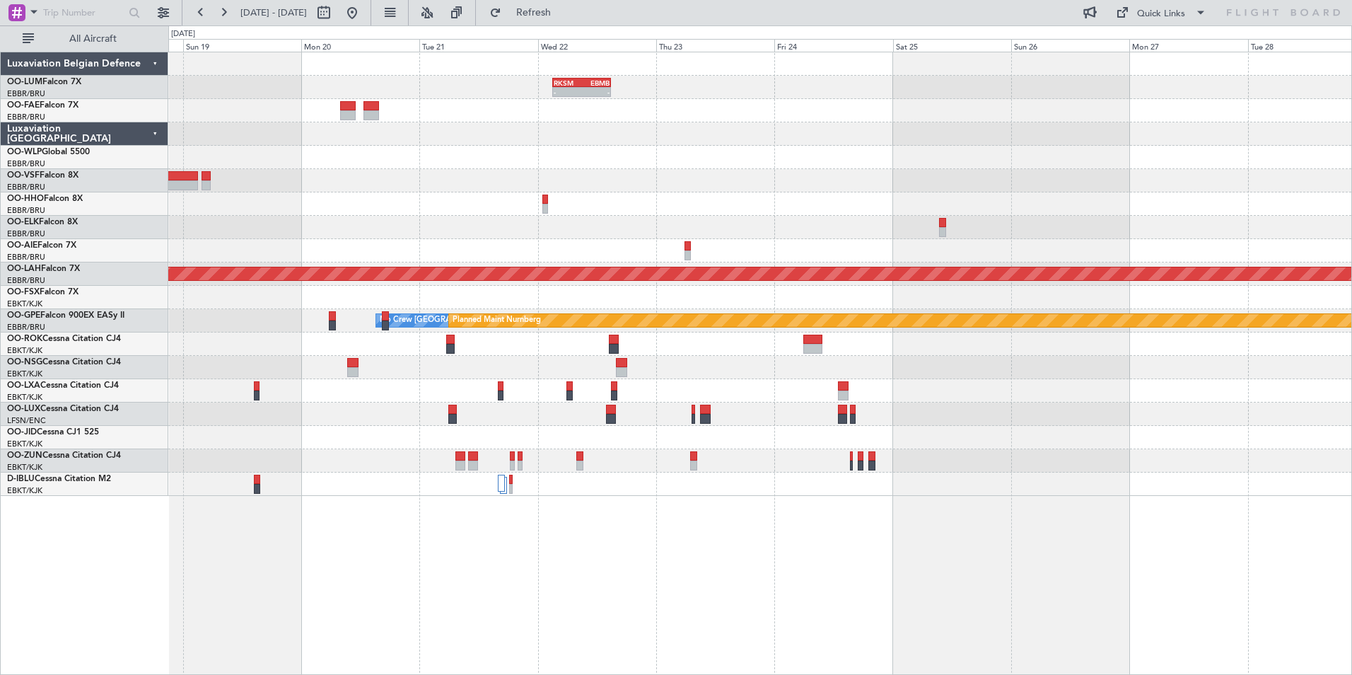
click at [583, 586] on div "- - RKSM 03:00 Z EBMB 14:50 Z Planned Maint Alton-st Louis (St Louis Regl) No C…" at bounding box center [760, 363] width 1184 height 623
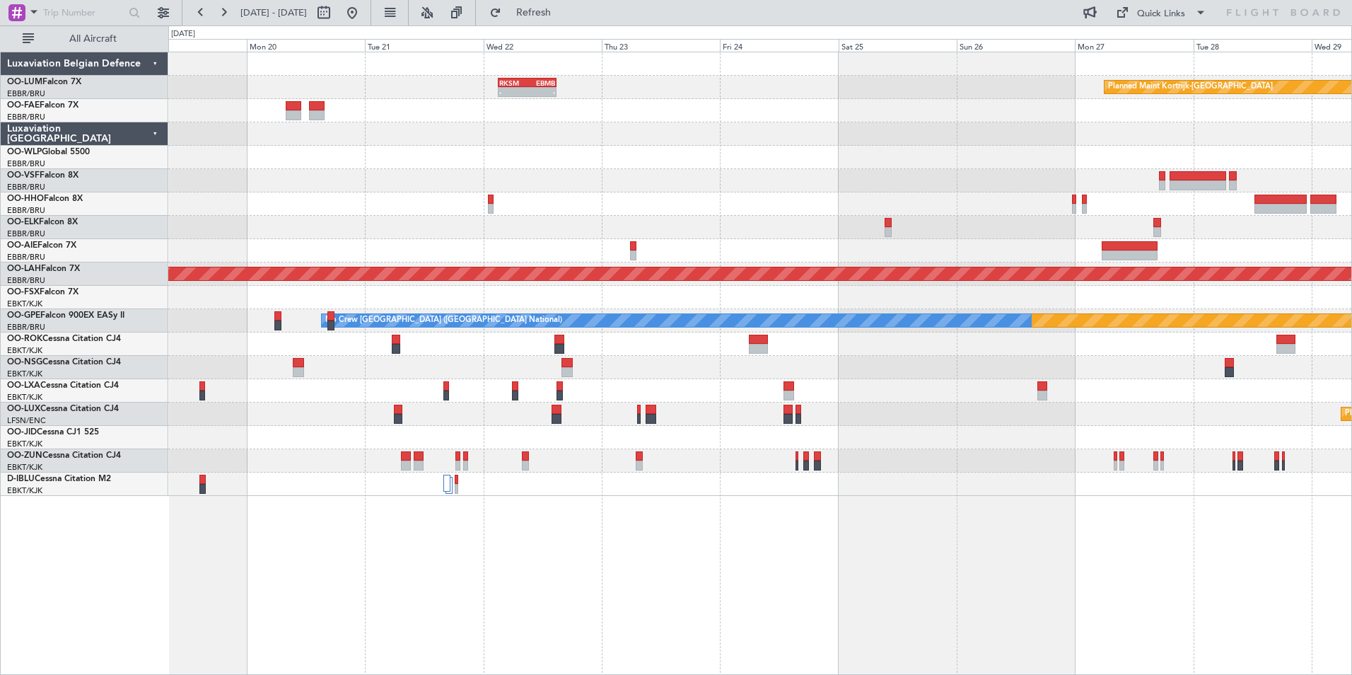
click at [755, 437] on div at bounding box center [759, 437] width 1183 height 23
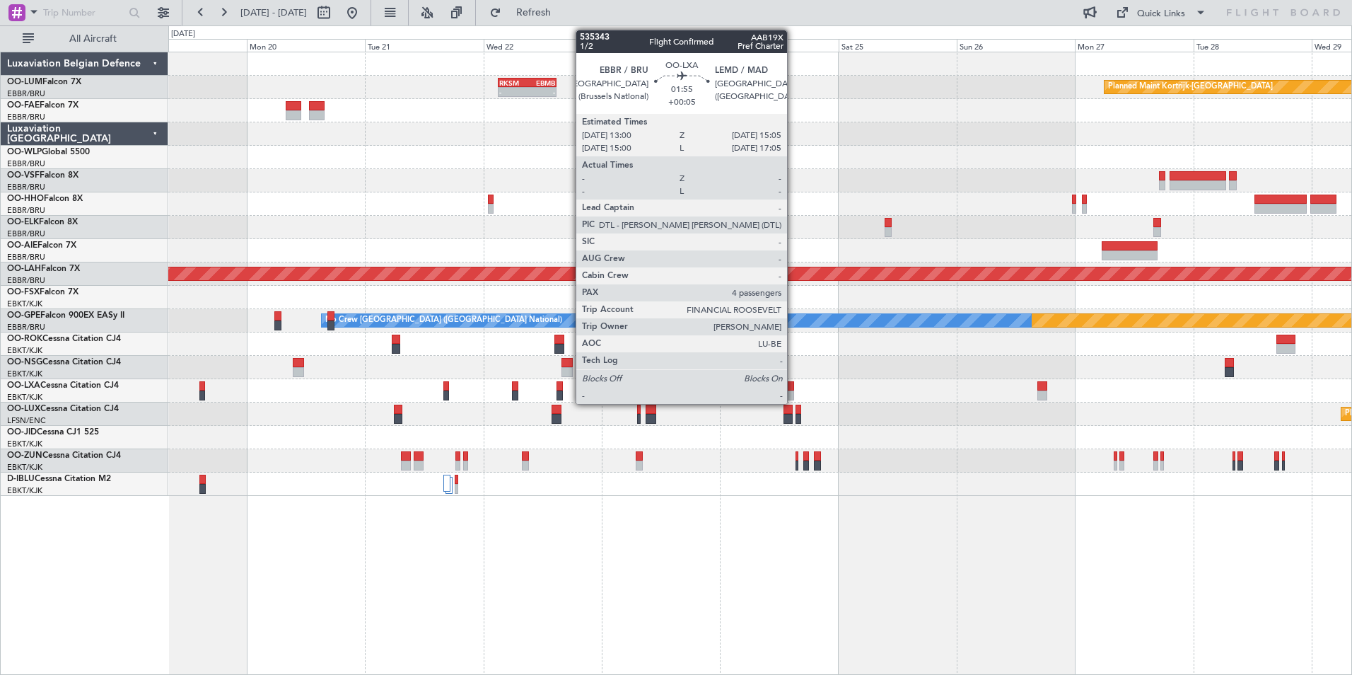
click at [794, 383] on div at bounding box center [789, 386] width 11 height 10
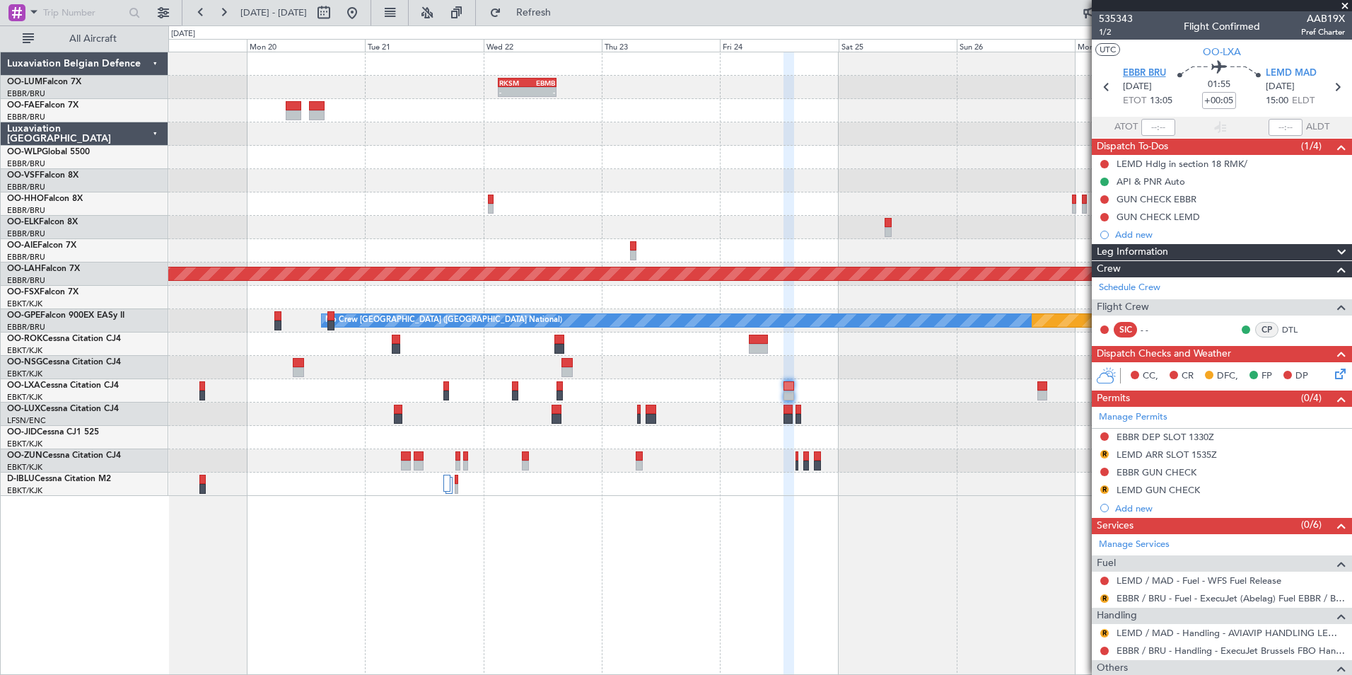
click at [1145, 71] on span "EBBR BRU" at bounding box center [1144, 73] width 43 height 14
click at [553, 7] on button "Refresh" at bounding box center [525, 12] width 85 height 23
click at [758, 479] on div at bounding box center [759, 484] width 1183 height 23
click at [550, 16] on span "Refresh" at bounding box center [533, 13] width 59 height 10
click at [575, 14] on fb-refresh-button "Refresh" at bounding box center [525, 12] width 99 height 25
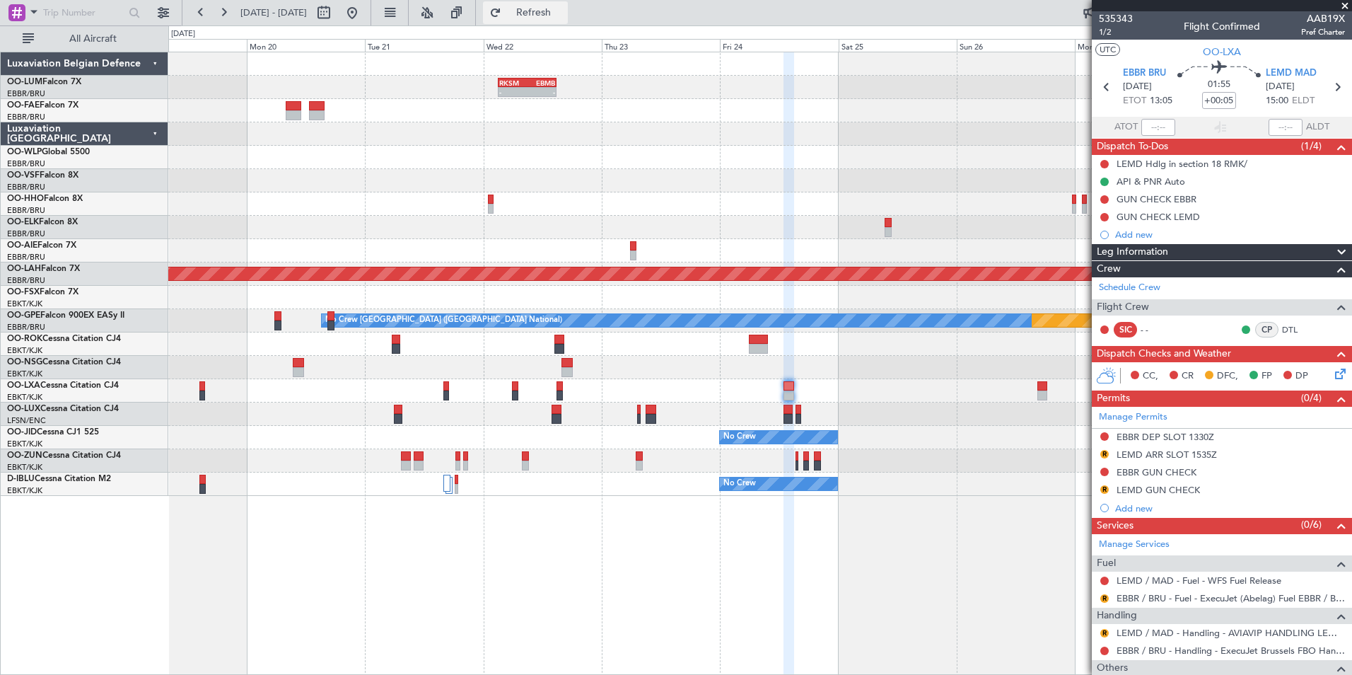
click at [568, 21] on button "Refresh" at bounding box center [525, 12] width 85 height 23
click at [780, 539] on div "Planned Maint Kortrijk-Wevelgem - - RKSM 03:00 Z EBMB 14:50 Z Planned Maint Alt…" at bounding box center [760, 363] width 1184 height 623
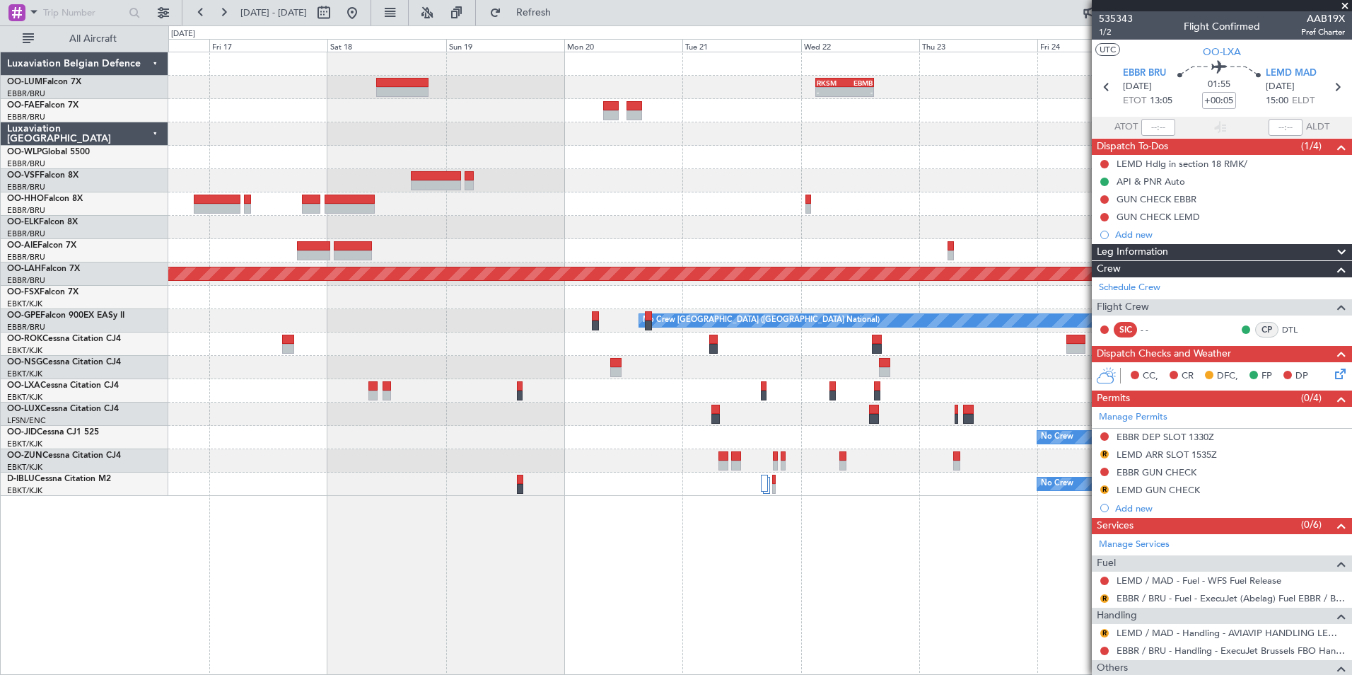
click at [583, 552] on div "- - RKSM 03:00 Z EBMB 14:50 Z Planned Maint Kortrijk-Wevelgem Planned Maint Alt…" at bounding box center [760, 363] width 1184 height 623
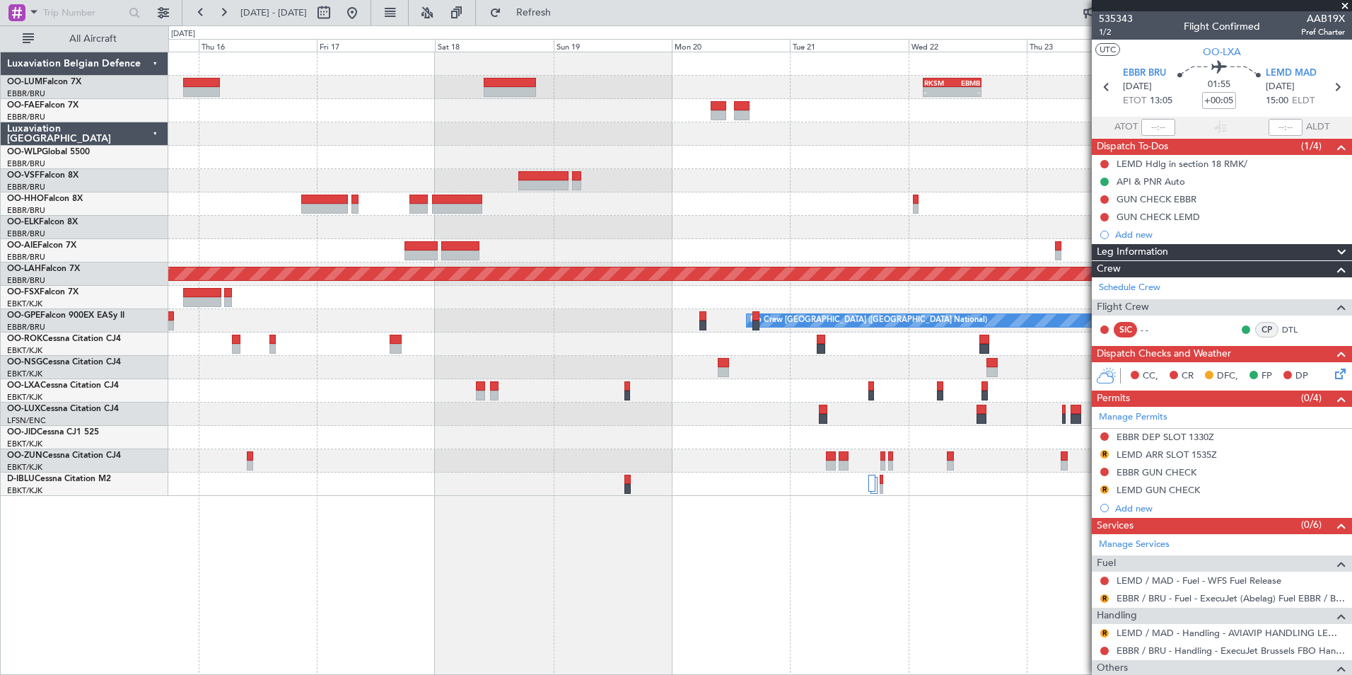
click at [590, 544] on div "- - RKSM 03:00 Z EBMB 14:50 Z Planned Maint Kortrijk-Wevelgem Planned Maint Alt…" at bounding box center [760, 363] width 1184 height 623
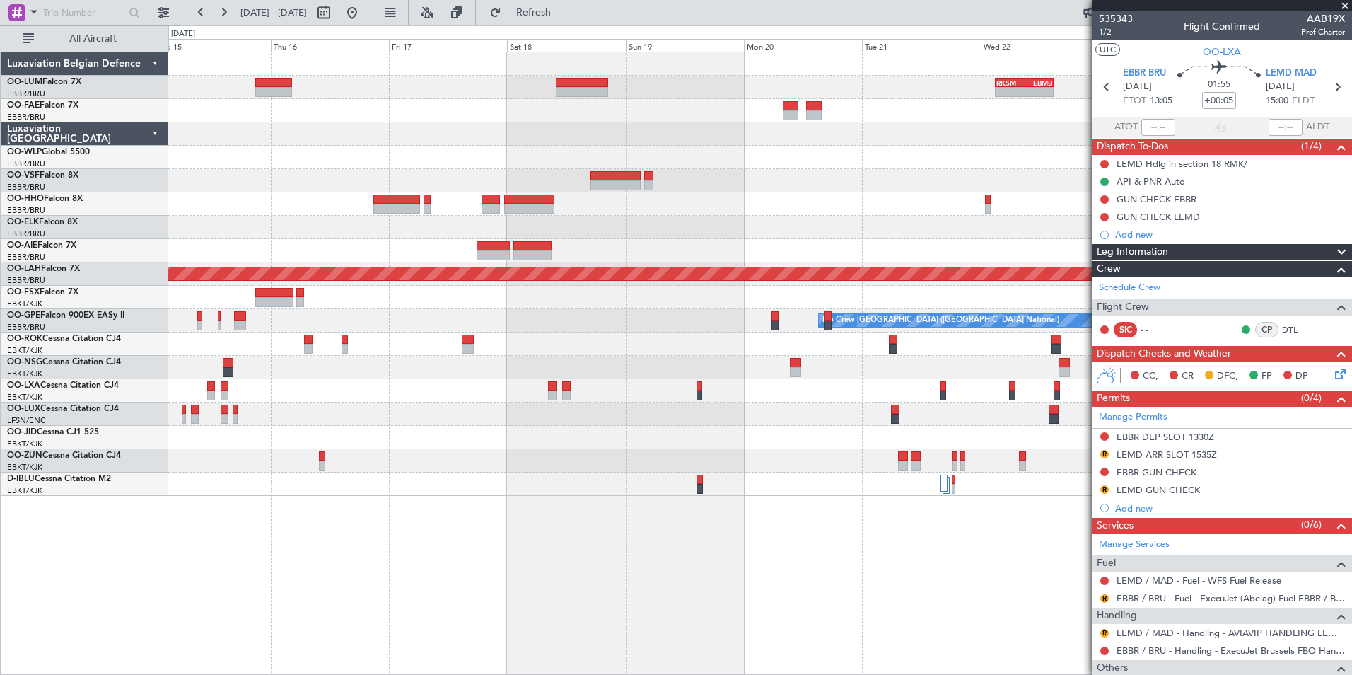
click at [559, 543] on div "- - RKSM 03:00 Z EBMB 14:50 Z Planned Maint Kortrijk-Wevelgem Planned Maint Alt…" at bounding box center [760, 363] width 1184 height 623
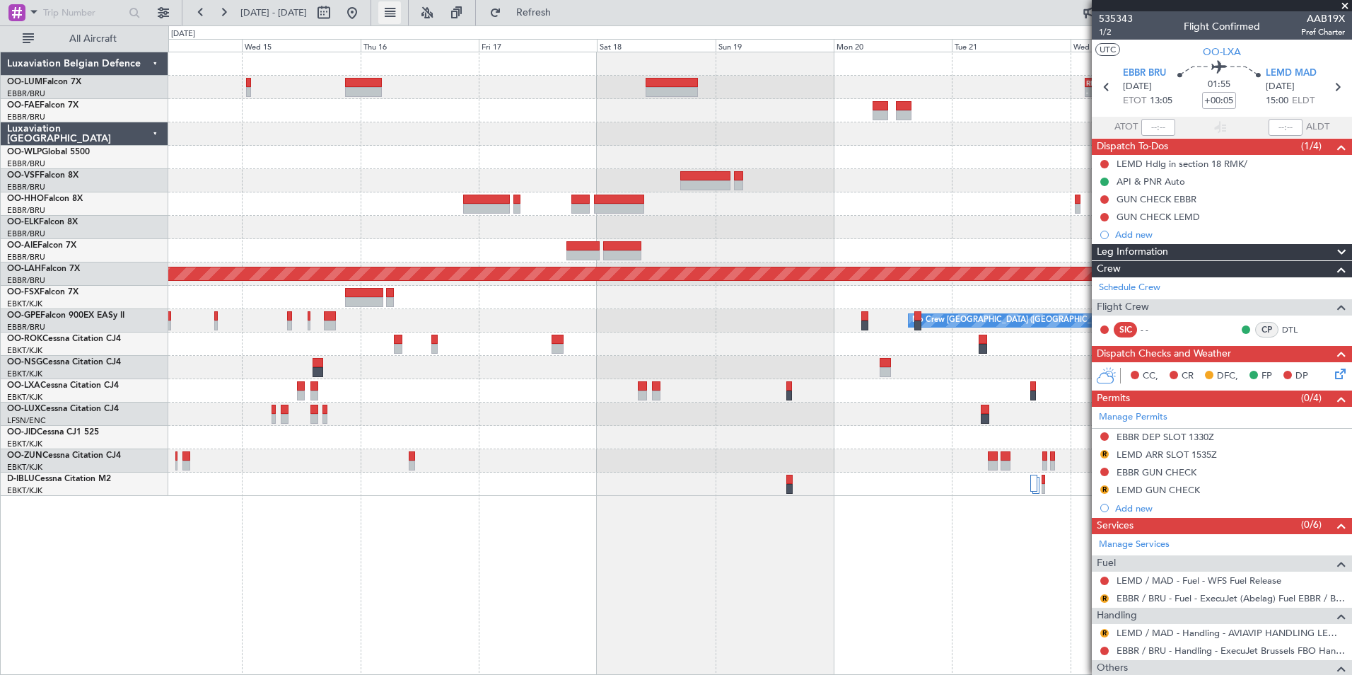
drag, startPoint x: 529, startPoint y: 11, endPoint x: 442, endPoint y: 19, distance: 87.4
click at [528, 11] on button "Refresh" at bounding box center [525, 12] width 85 height 23
click at [364, 8] on button at bounding box center [352, 12] width 23 height 23
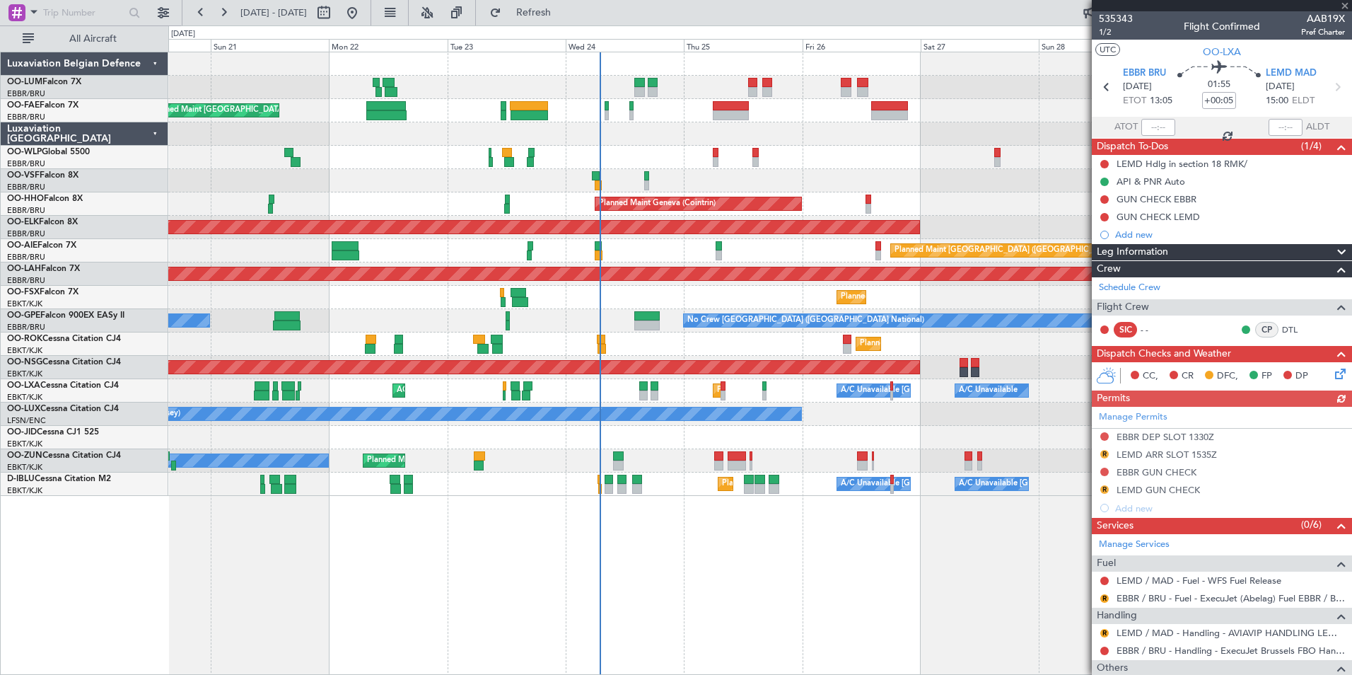
click at [510, 589] on div "Owner Melsbroek Air Base Planned Maint Brussels (Brussels National) Owner Melsb…" at bounding box center [760, 363] width 1184 height 623
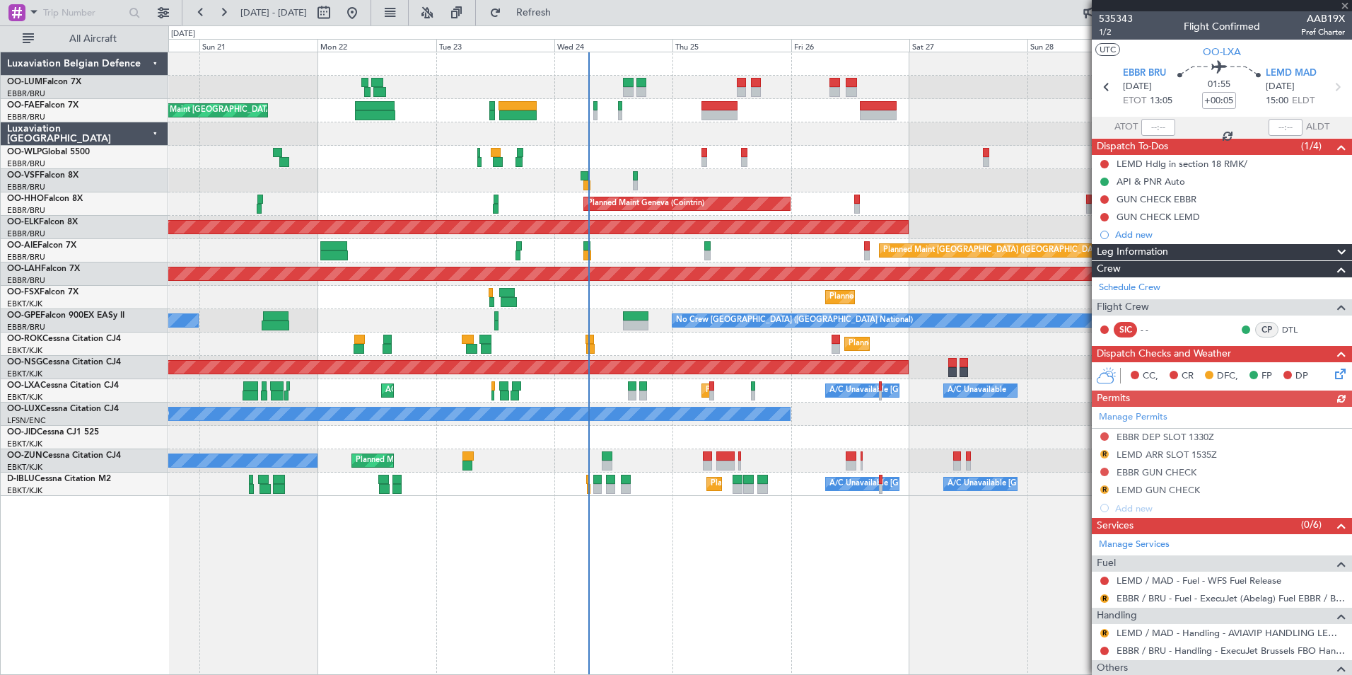
click at [494, 599] on div "Owner Melsbroek Air Base Planned Maint Brussels (Brussels National) Owner Melsb…" at bounding box center [760, 363] width 1184 height 623
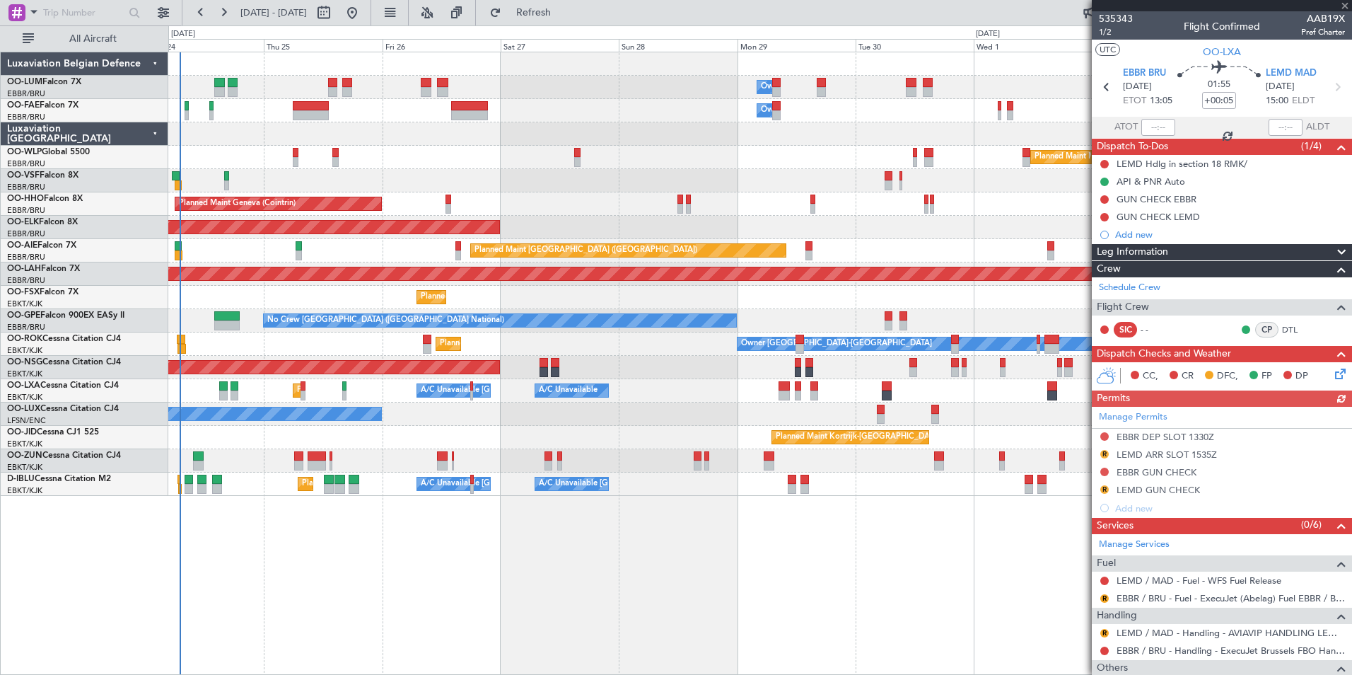
click at [468, 608] on div "Owner Melsbroek Air Base Owner Melsbroek Air Base Planned Maint Milan (Linate) …" at bounding box center [760, 363] width 1184 height 623
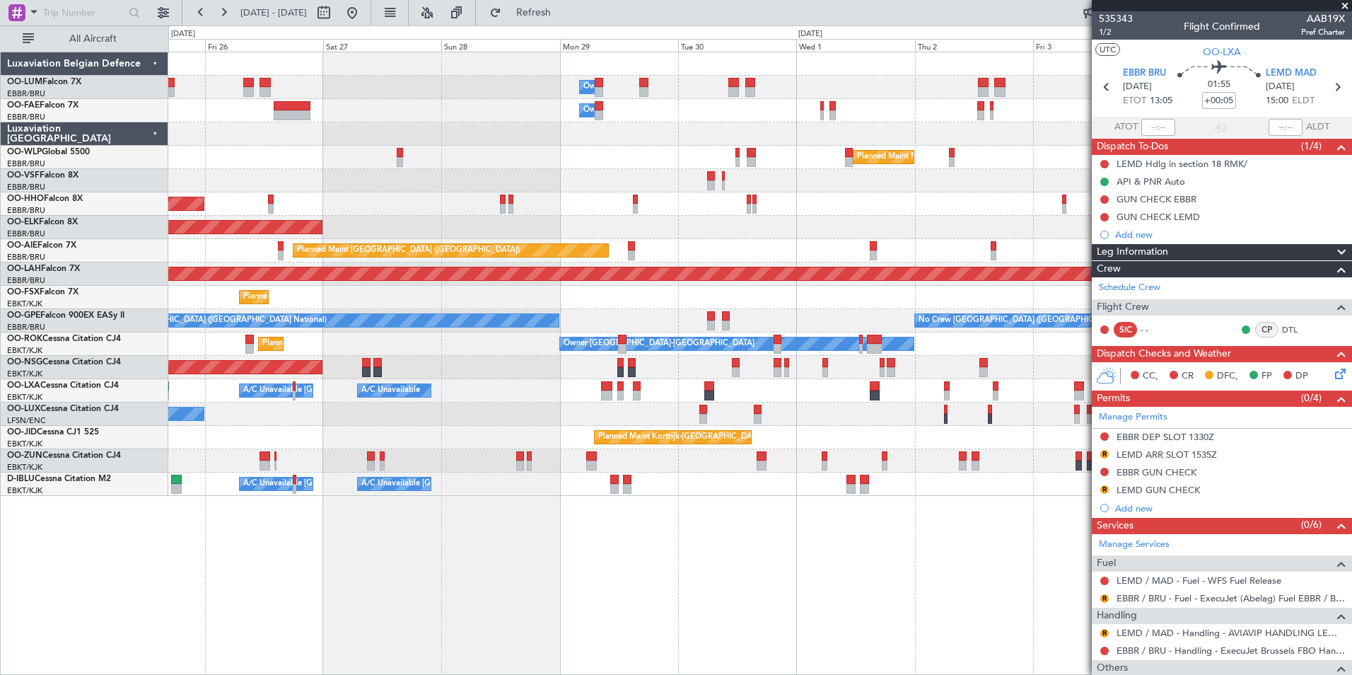
click at [422, 615] on div "Owner Melsbroek Air Base Owner Melsbroek Air Base Planned Maint Milan (Linate) …" at bounding box center [760, 363] width 1184 height 623
click at [436, 610] on div "Owner Melsbroek Air Base Owner Melsbroek Air Base Planned Maint Milan (Linate) …" at bounding box center [760, 363] width 1184 height 623
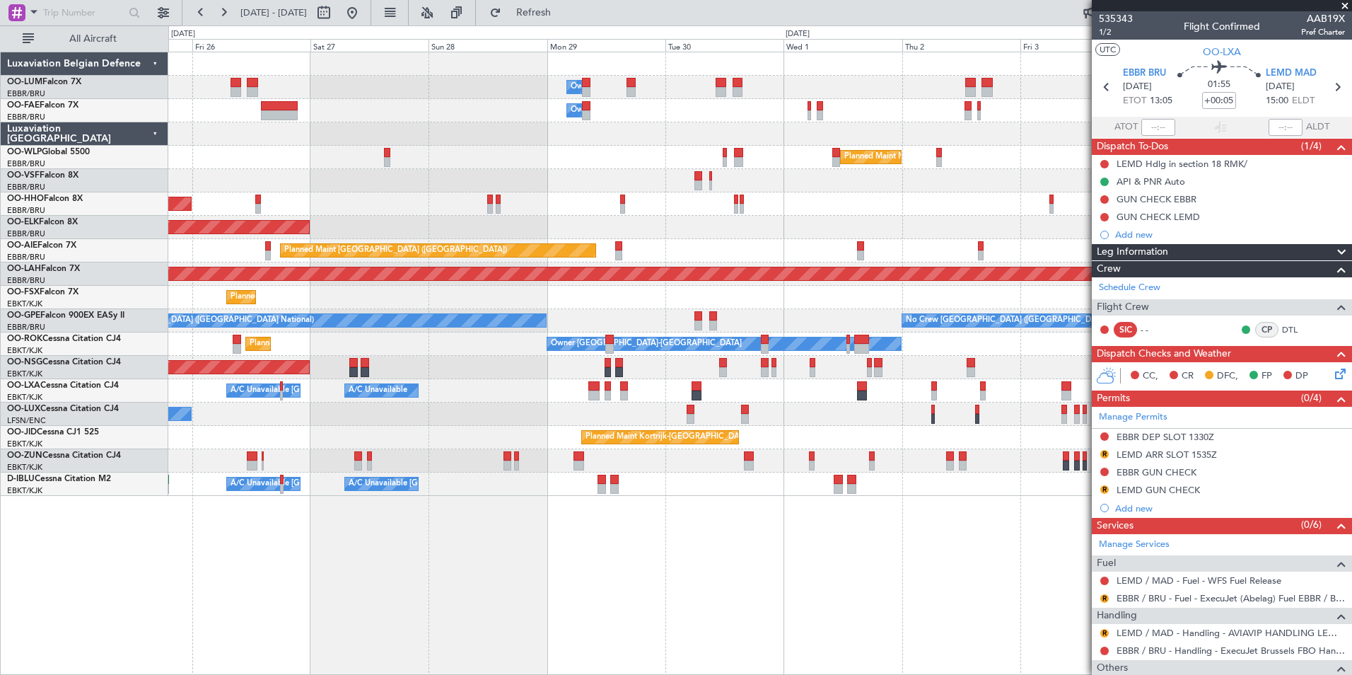
click at [346, 610] on div "Owner Melsbroek Air Base Owner Melsbroek Air Base Planned Maint Milan (Linate) …" at bounding box center [760, 363] width 1184 height 623
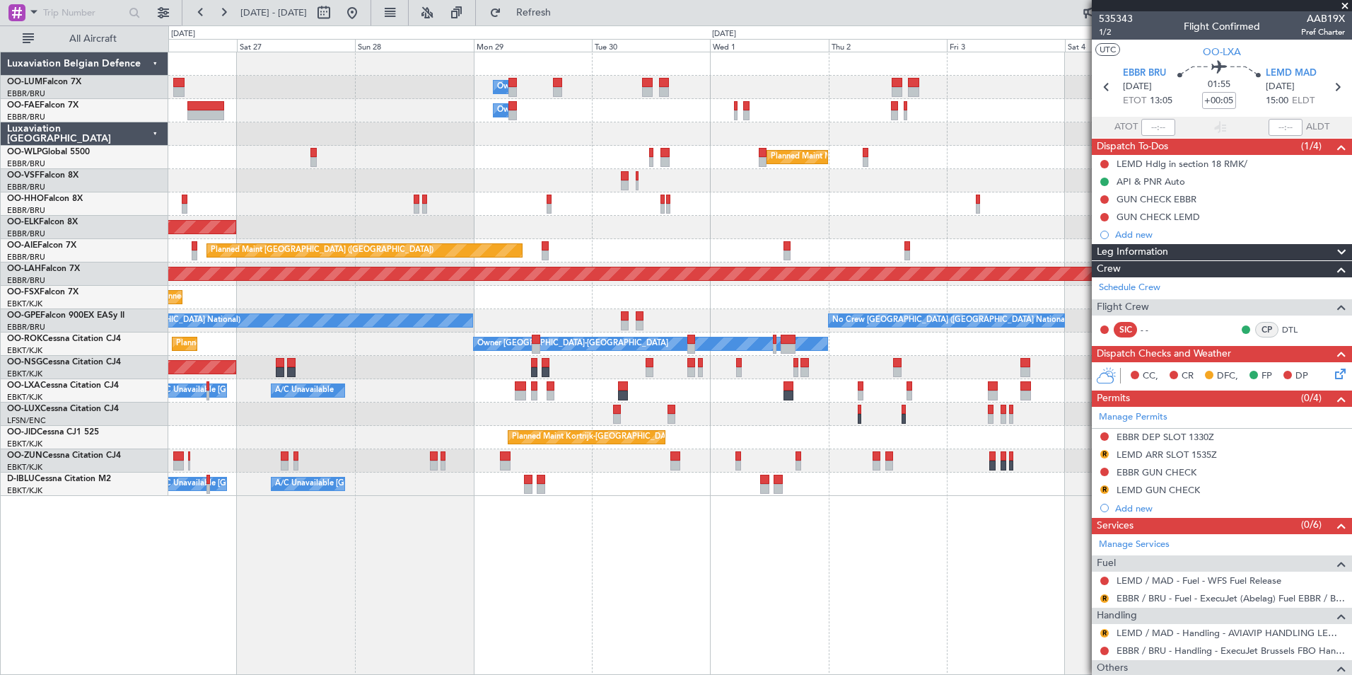
click at [378, 610] on div "Owner Melsbroek Air Base Owner Melsbroek Air Base Planned Maint Milan (Linate) …" at bounding box center [760, 363] width 1184 height 623
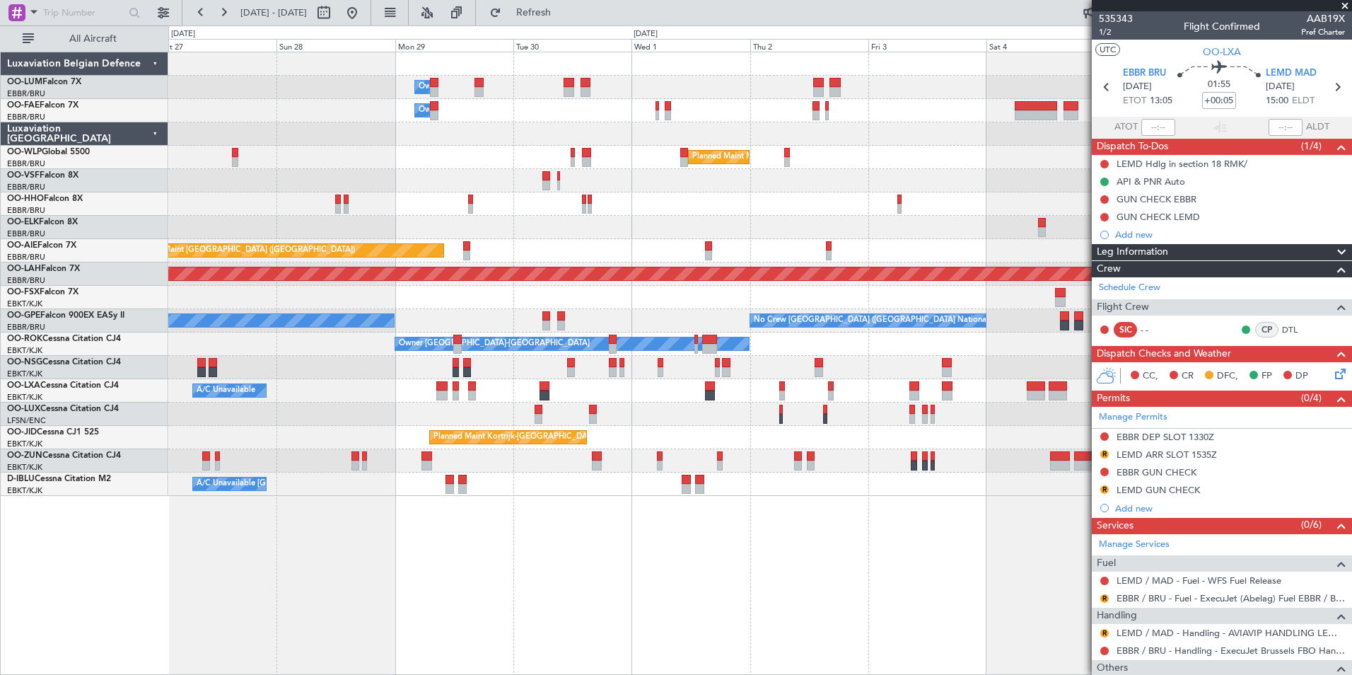
click at [379, 613] on div "Owner Melsbroek Air Base Owner Melsbroek Air Base Planned Maint Milan (Linate) …" at bounding box center [760, 363] width 1184 height 623
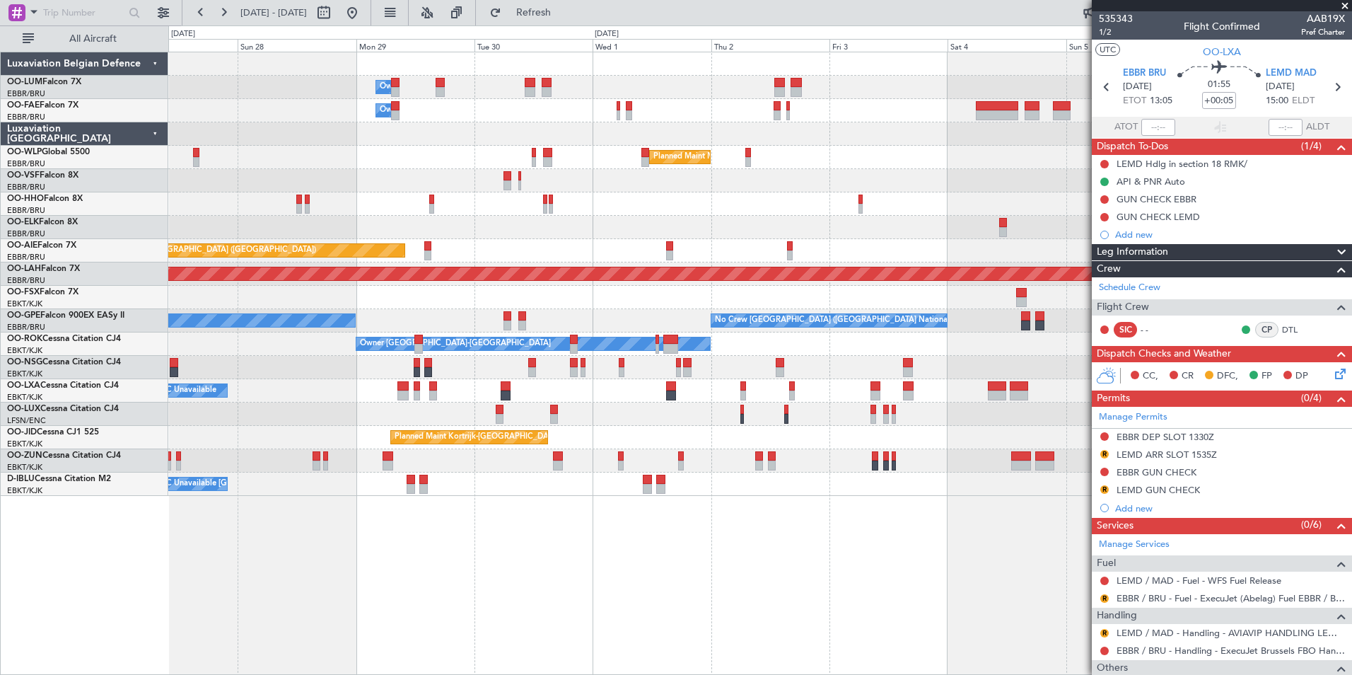
click at [286, 616] on div "Owner Melsbroek Air Base Owner Melsbroek Air Base Planned Maint Milan (Linate) …" at bounding box center [760, 363] width 1184 height 623
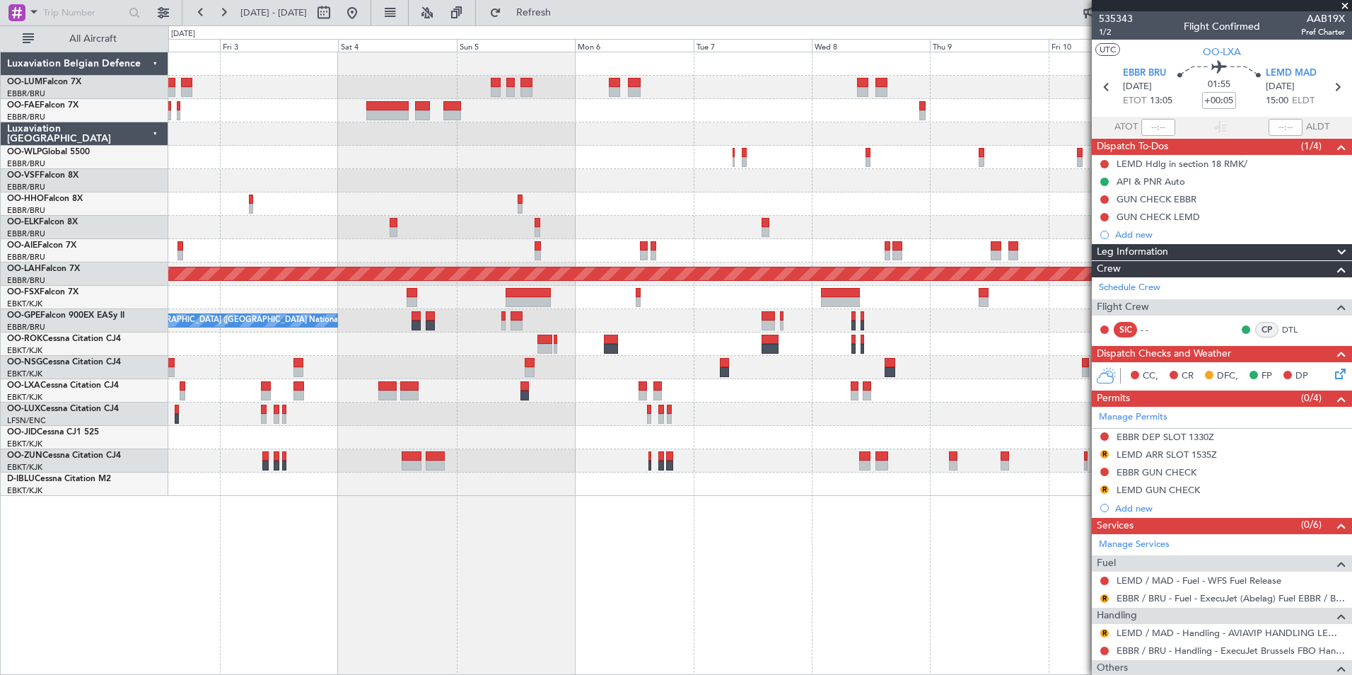
click at [234, 617] on div "Owner Melsbroek Air Base Planned Maint Milan (Linate) Planned Maint Alton-st Lo…" at bounding box center [760, 363] width 1184 height 623
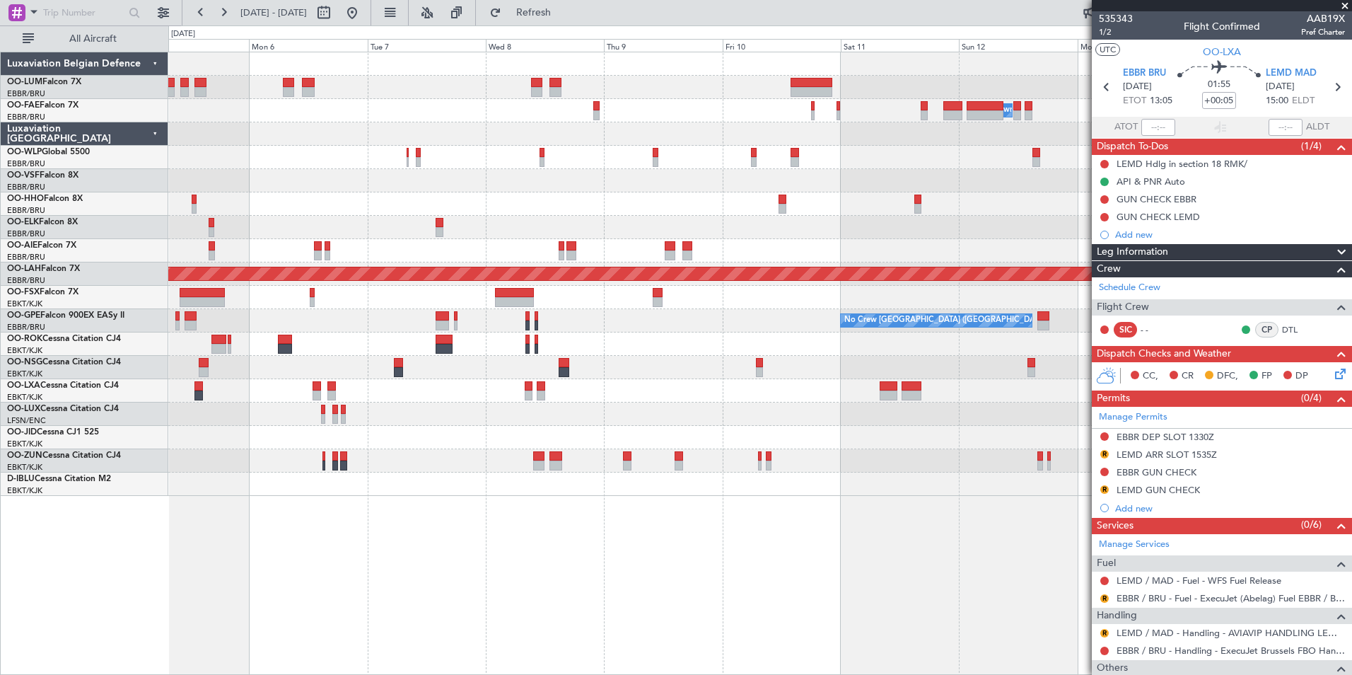
click at [311, 552] on div "Owner Melsbroek Air Base Planned Maint Alton-st Louis (St Louis Regl) No Crew B…" at bounding box center [760, 363] width 1184 height 623
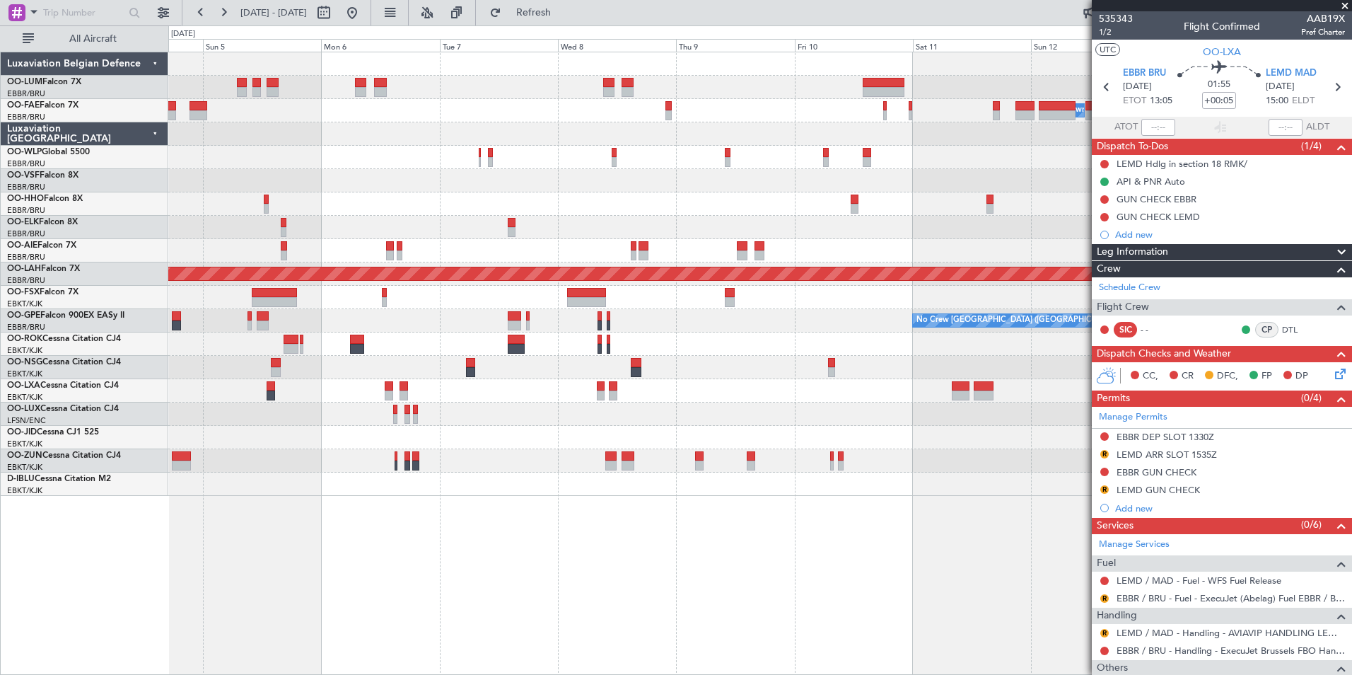
click at [630, 529] on div "Owner Melsbroek Air Base Planned Maint Alton-st Louis (St Louis Regl) No Crew B…" at bounding box center [760, 363] width 1184 height 623
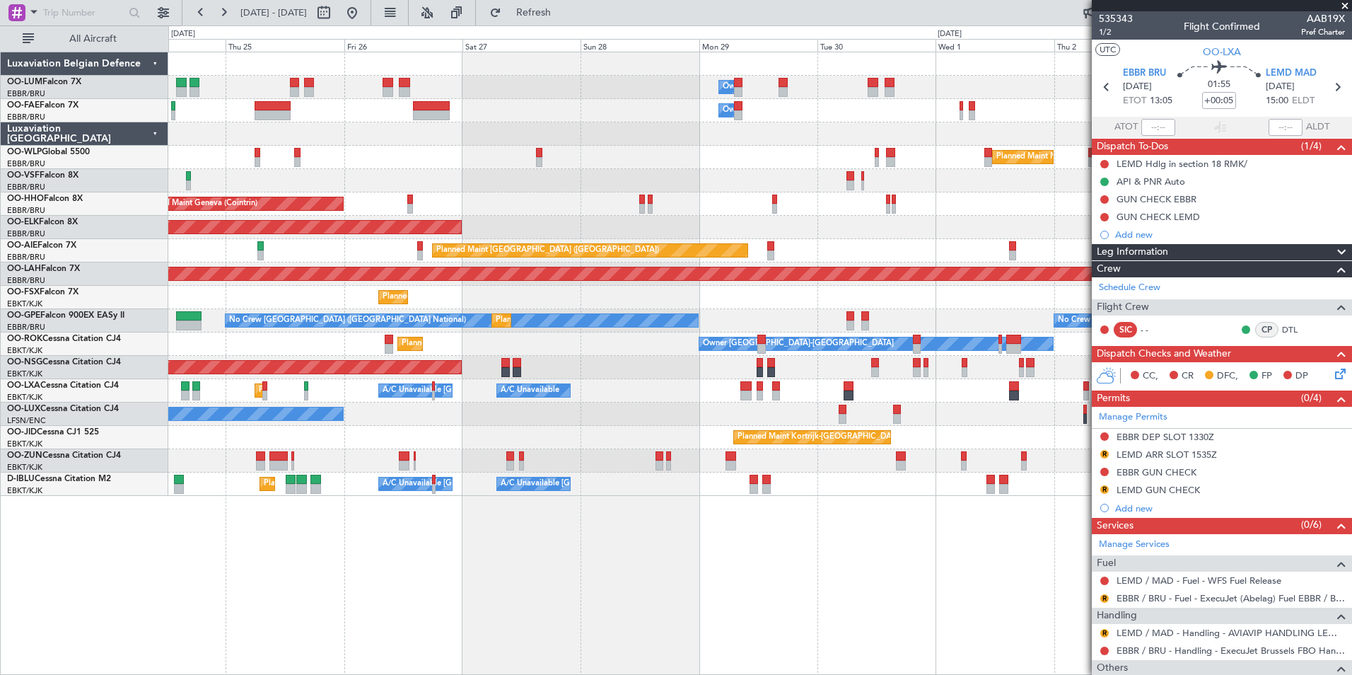
click at [770, 577] on div "Owner Melsbroek Air Base Owner Melsbroek Air Base Planned Maint Milan (Linate) …" at bounding box center [760, 363] width 1184 height 623
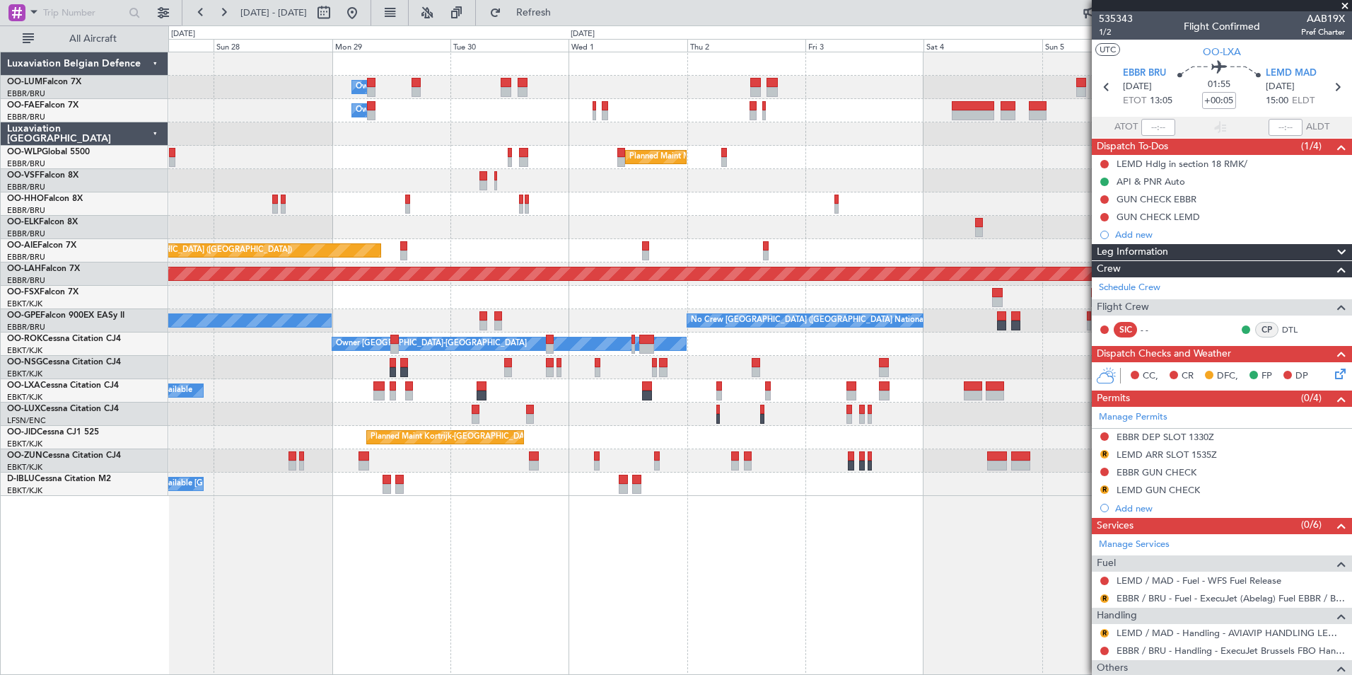
click at [402, 591] on div "Owner Melsbroek Air Base Owner Melsbroek Air Base Planned Maint Milan (Linate) …" at bounding box center [760, 363] width 1184 height 623
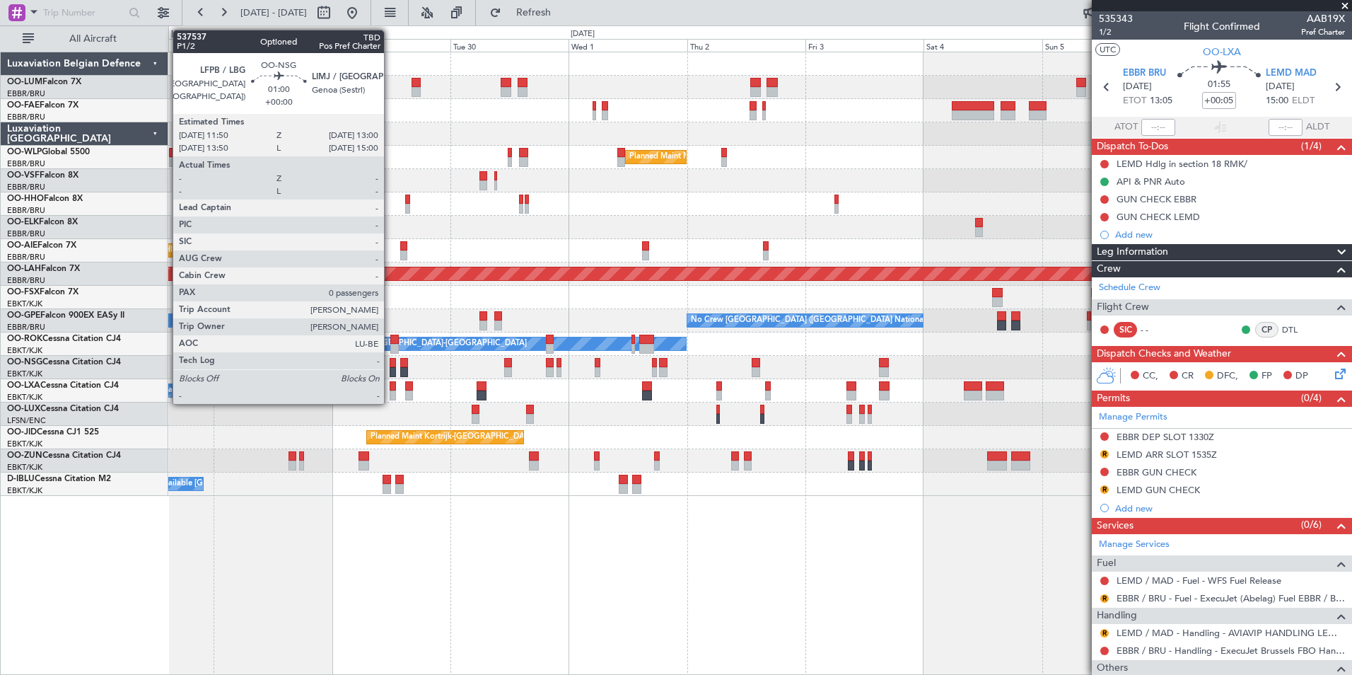
click at [390, 369] on div at bounding box center [393, 372] width 6 height 10
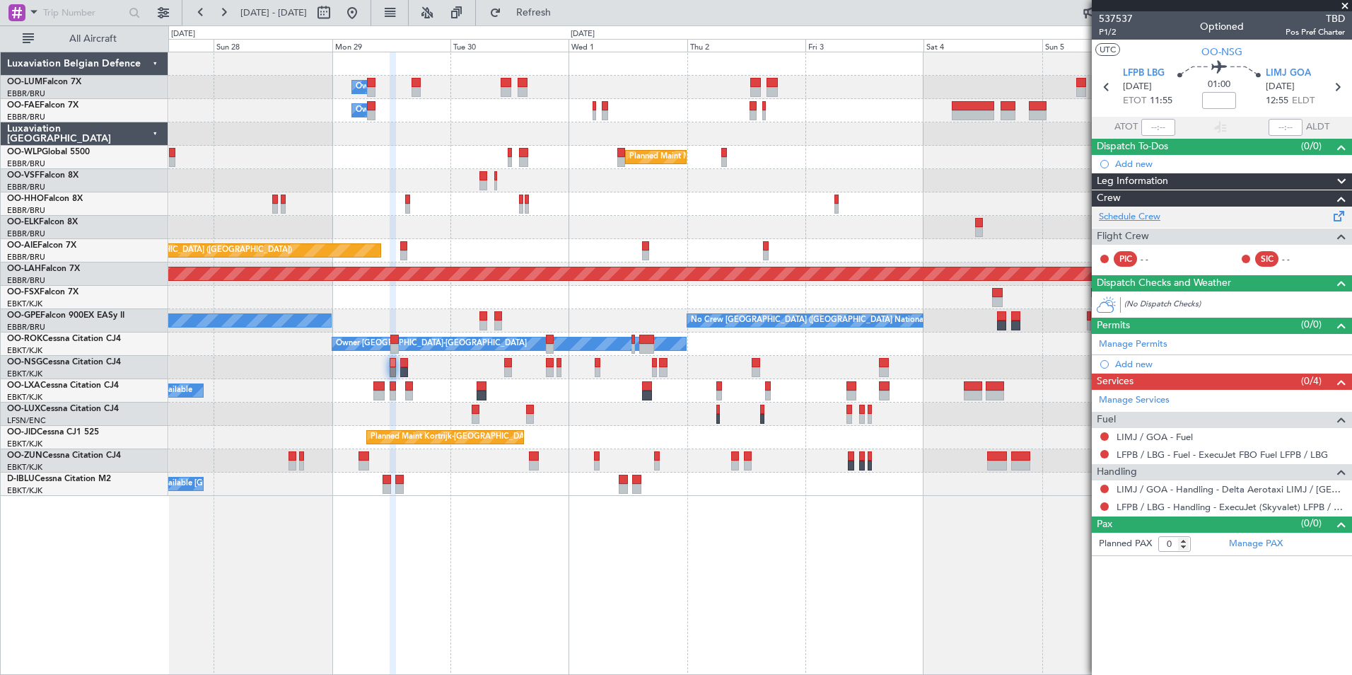
click at [1130, 217] on link "Schedule Crew" at bounding box center [1130, 217] width 62 height 14
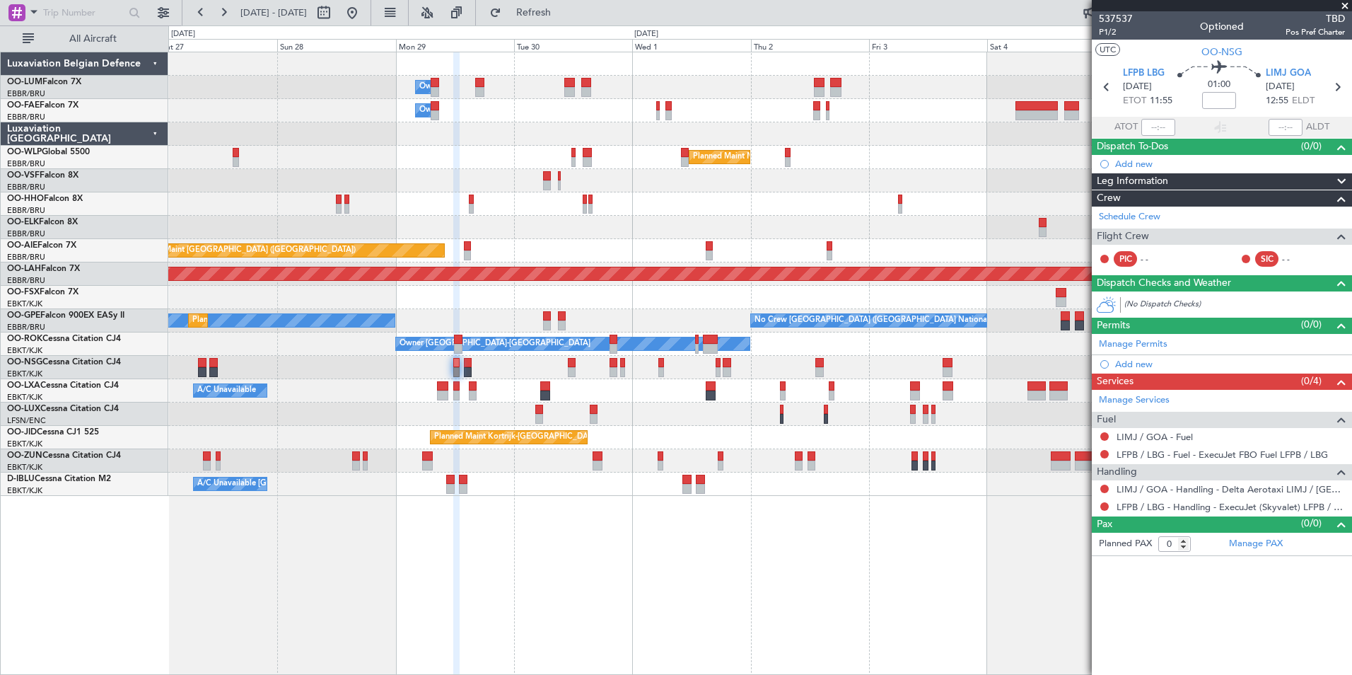
click at [529, 593] on div "Owner Melsbroek Air Base Owner Melsbroek Air Base Planned Maint Milan (Linate) …" at bounding box center [760, 363] width 1184 height 623
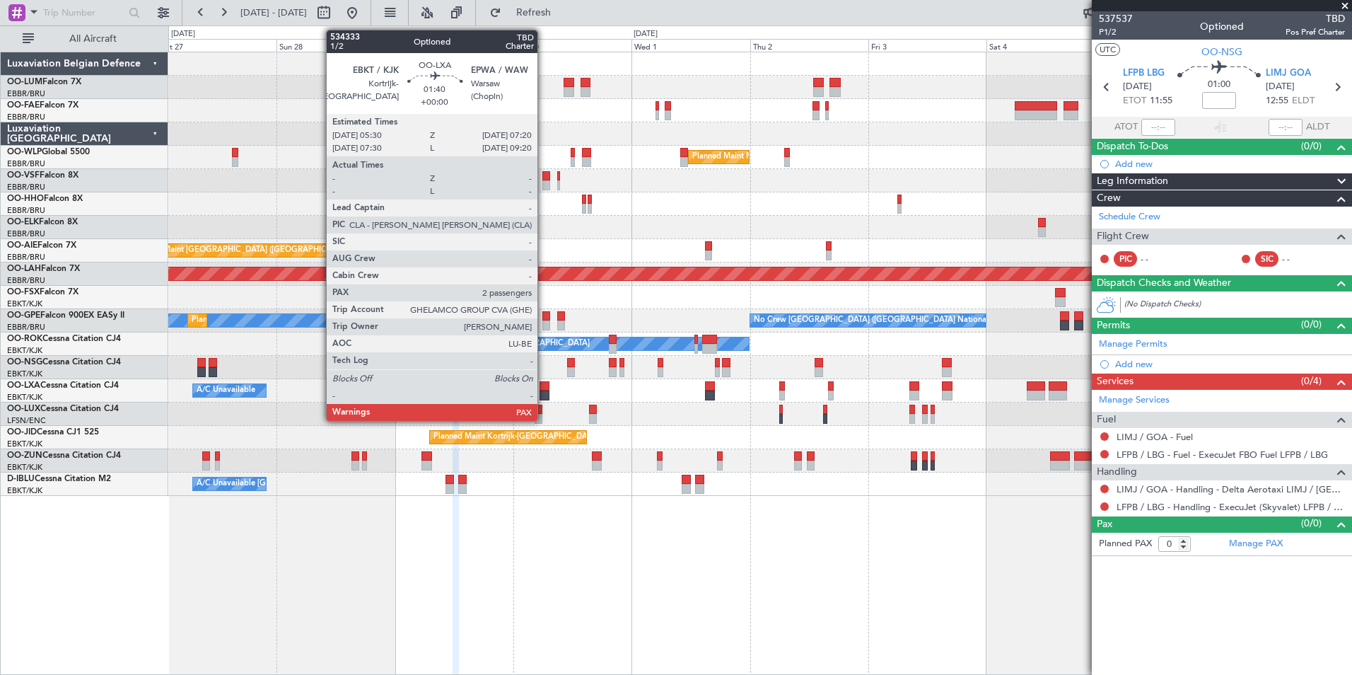
click at [544, 386] on div at bounding box center [544, 386] width 9 height 10
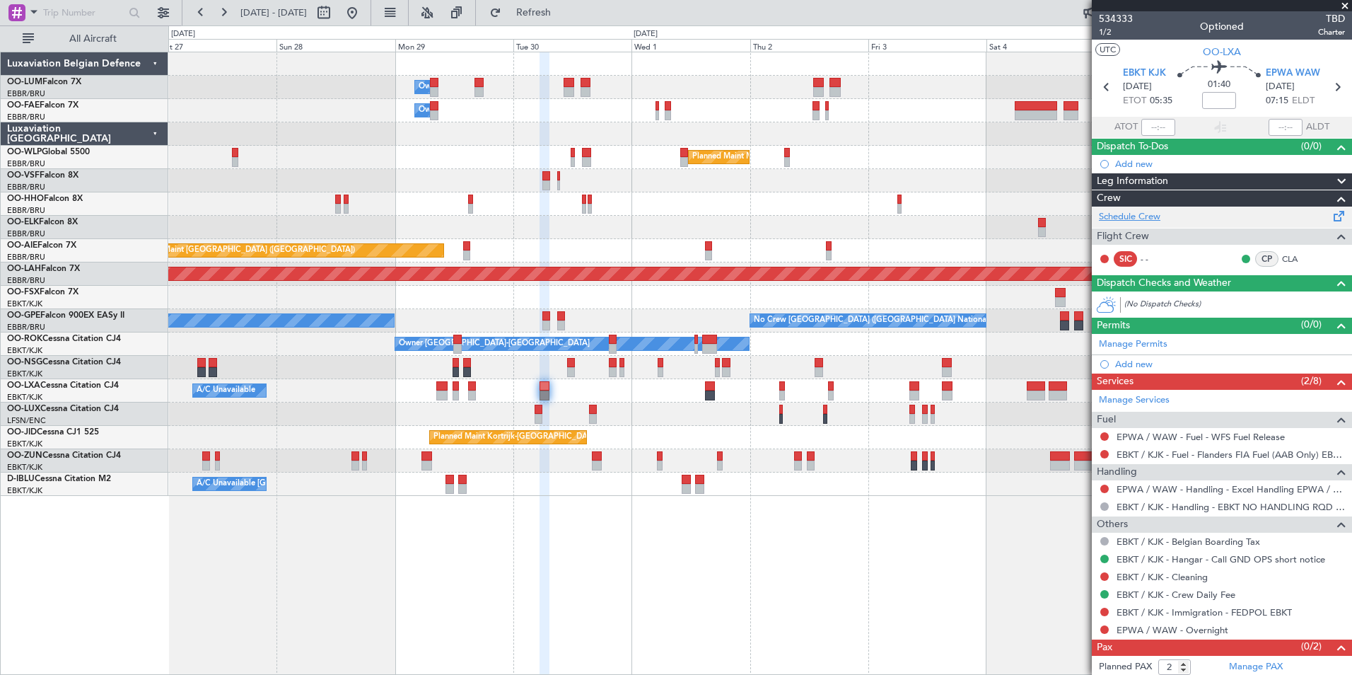
click at [1135, 212] on link "Schedule Crew" at bounding box center [1130, 217] width 62 height 14
click at [1140, 74] on span "EBKT KJK" at bounding box center [1144, 73] width 43 height 14
click at [564, 12] on span "Refresh" at bounding box center [533, 13] width 59 height 10
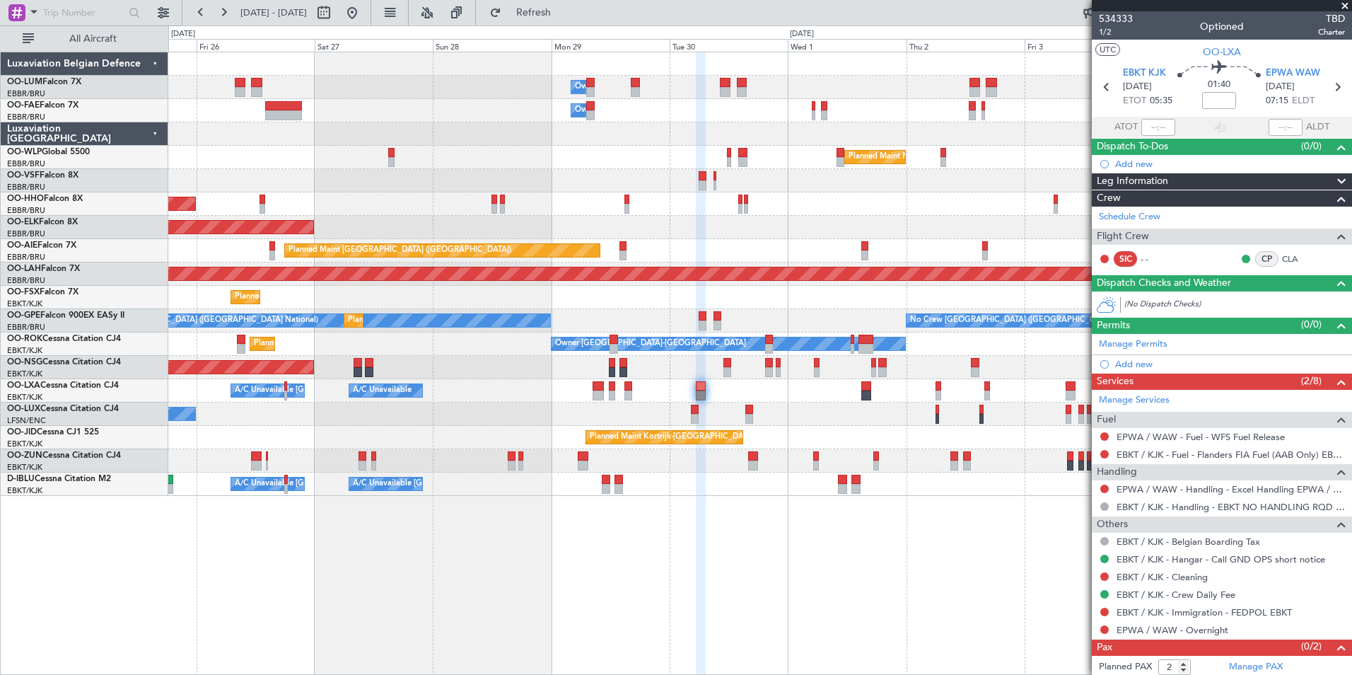
click at [526, 555] on div "Owner Melsbroek Air Base Owner Melsbroek Air Base Planned Maint Milan (Linate) …" at bounding box center [760, 363] width 1184 height 623
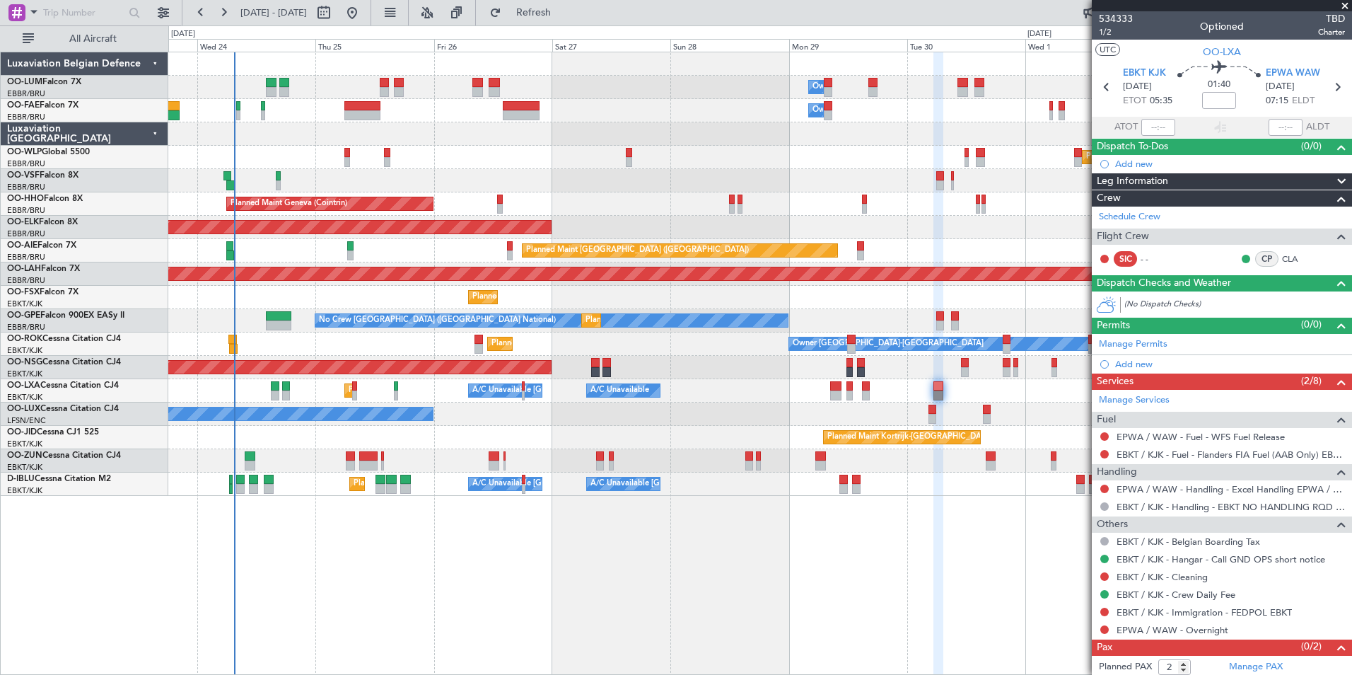
click at [764, 590] on div "Owner Melsbroek Air Base Owner Melsbroek Air Base Planned Maint Brussels (Bruss…" at bounding box center [760, 363] width 1184 height 623
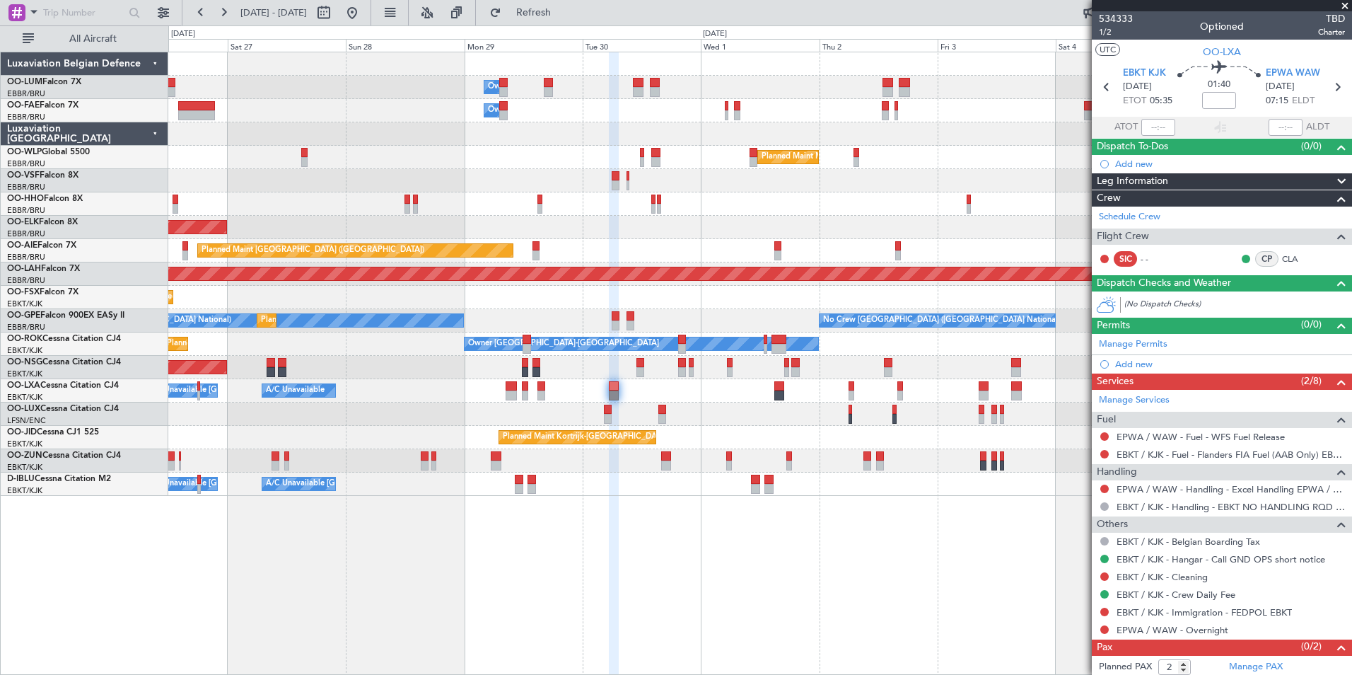
click at [464, 555] on div "Owner Melsbroek Air Base Owner Melsbroek Air Base Planned Maint Milan (Linate) …" at bounding box center [760, 363] width 1184 height 623
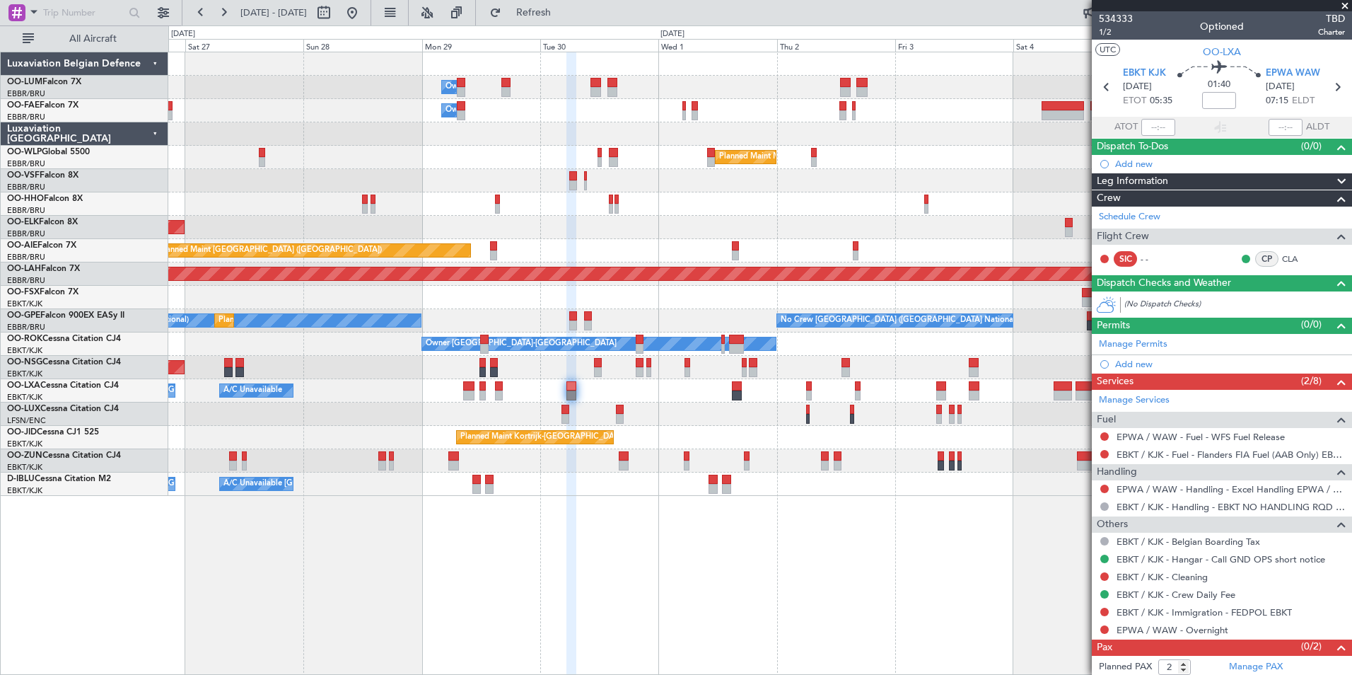
click at [475, 567] on div "Owner Melsbroek Air Base Owner Melsbroek Air Base Planned Maint Milan (Linate) …" at bounding box center [760, 363] width 1184 height 623
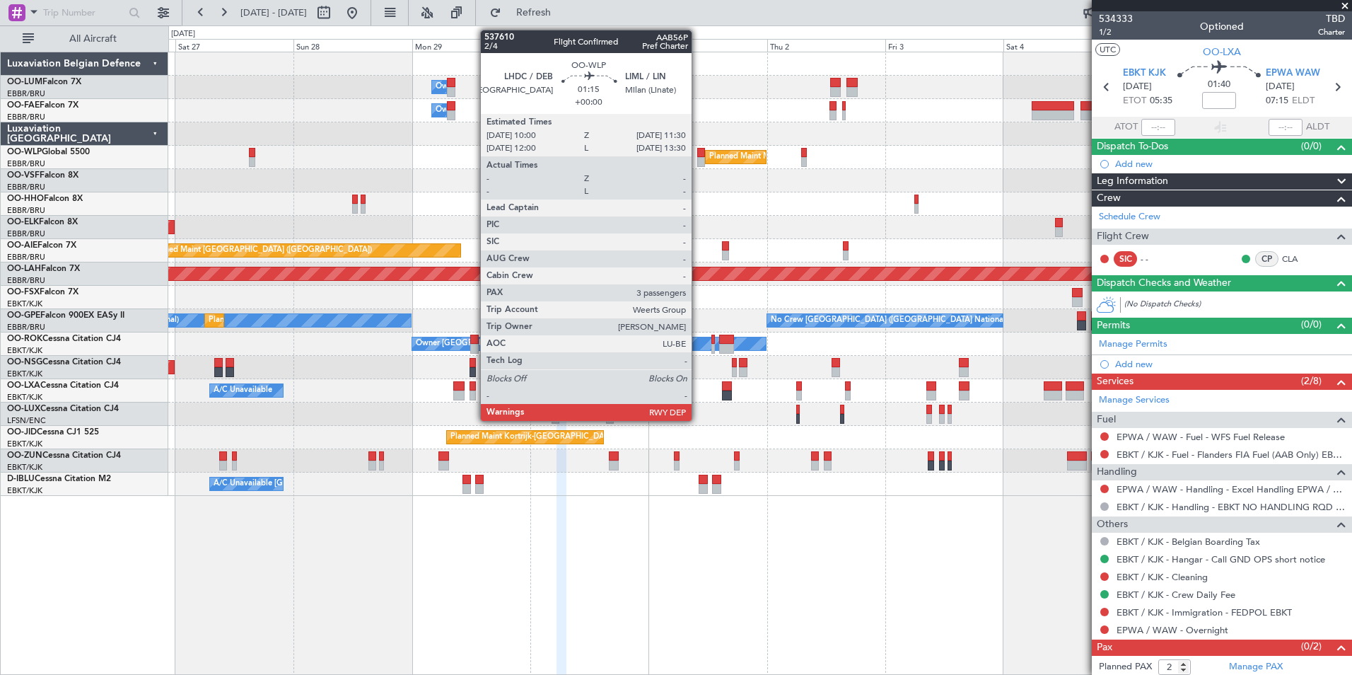
click at [698, 153] on div at bounding box center [701, 153] width 8 height 10
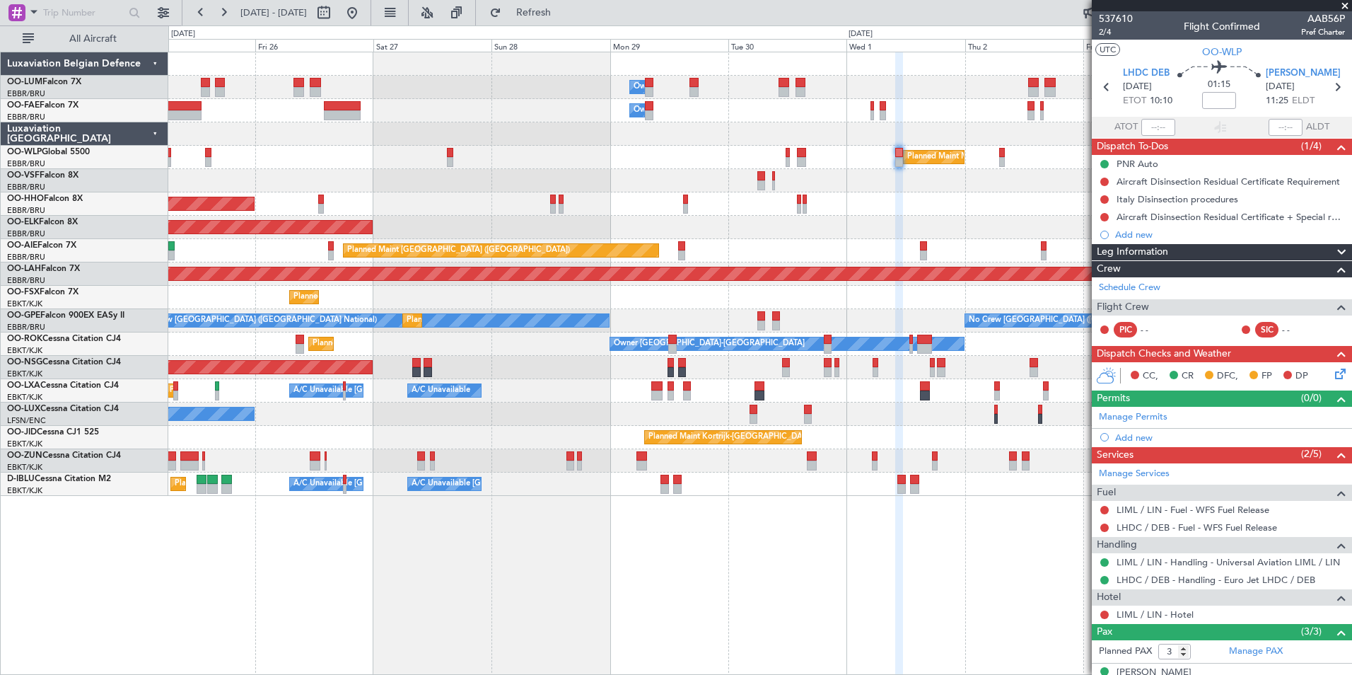
click at [811, 248] on div "Owner Melsbroek Air Base Owner Melsbroek Air Base Planned Maint Milan (Linate) …" at bounding box center [759, 274] width 1183 height 444
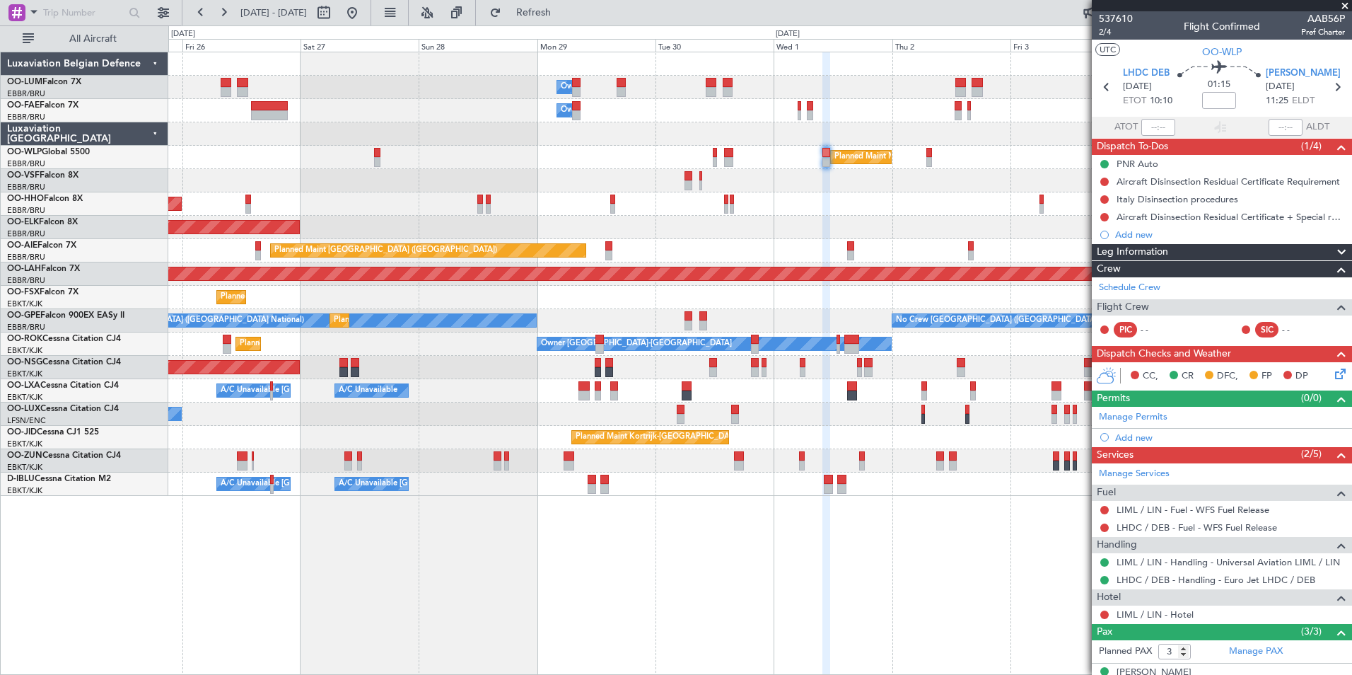
click at [365, 556] on div "Owner Melsbroek Air Base Owner Melsbroek Air Base Planned Maint Milan (Linate) …" at bounding box center [760, 363] width 1184 height 623
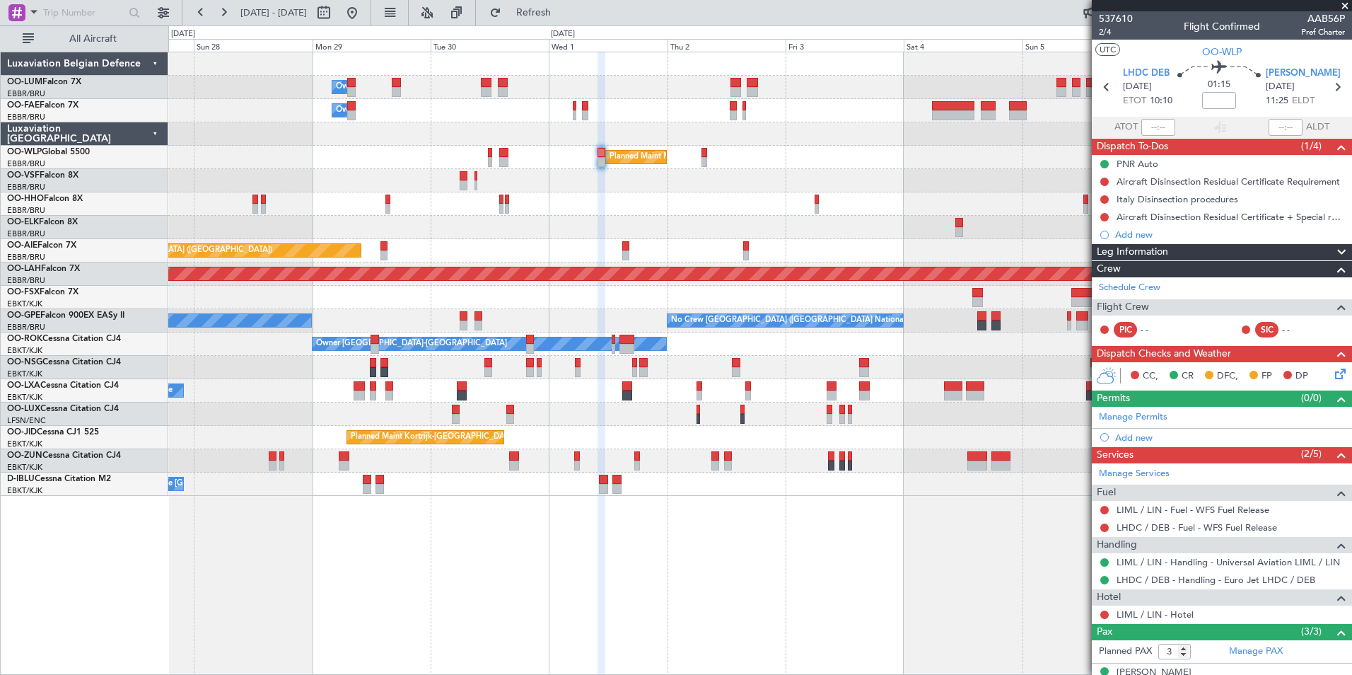
click at [575, 561] on div "Owner Melsbroek Air Base Owner Melsbroek Air Base Planned Maint Milan (Linate) …" at bounding box center [760, 363] width 1184 height 623
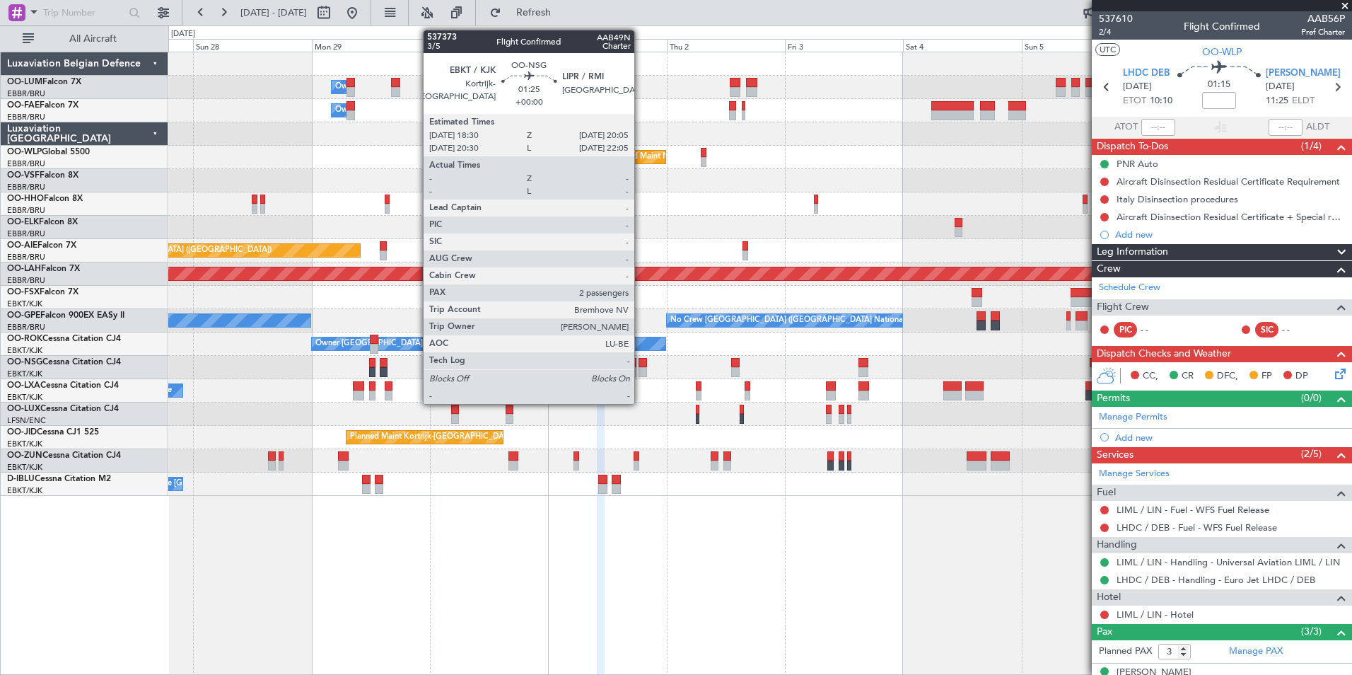
click at [642, 366] on div at bounding box center [643, 363] width 8 height 10
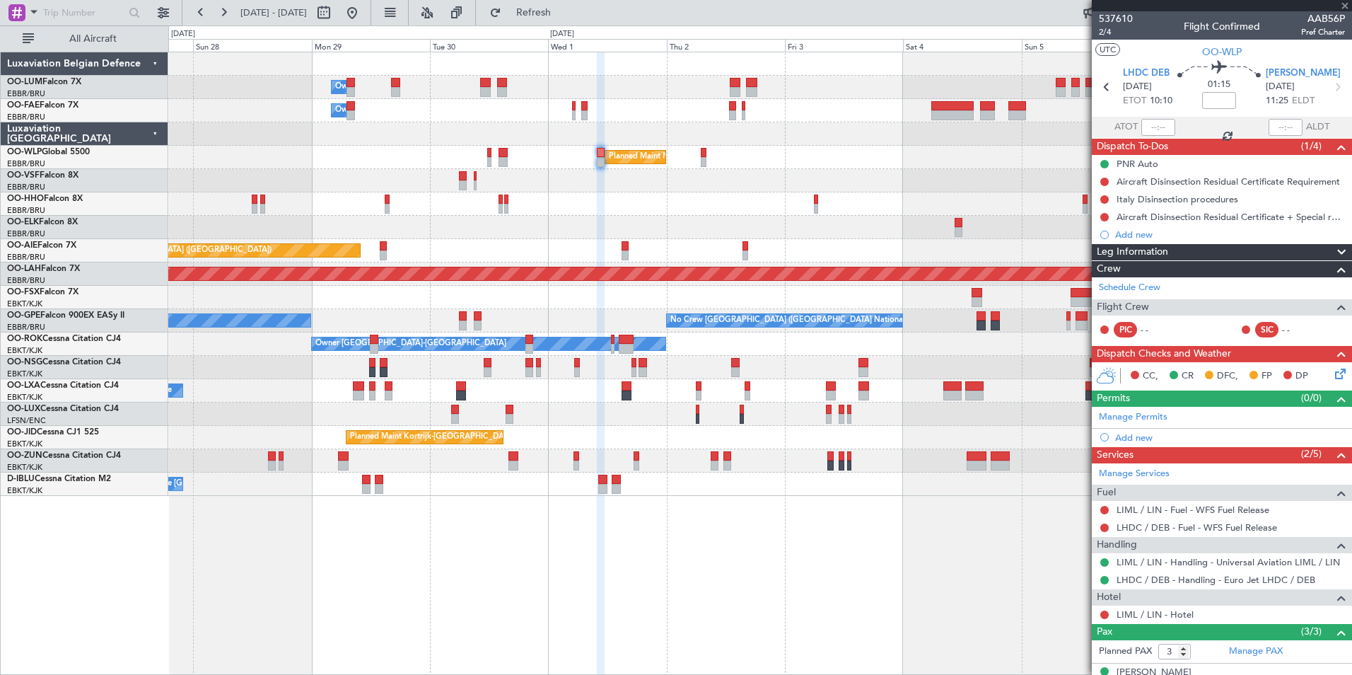
click at [644, 364] on div at bounding box center [643, 363] width 8 height 10
type input "2"
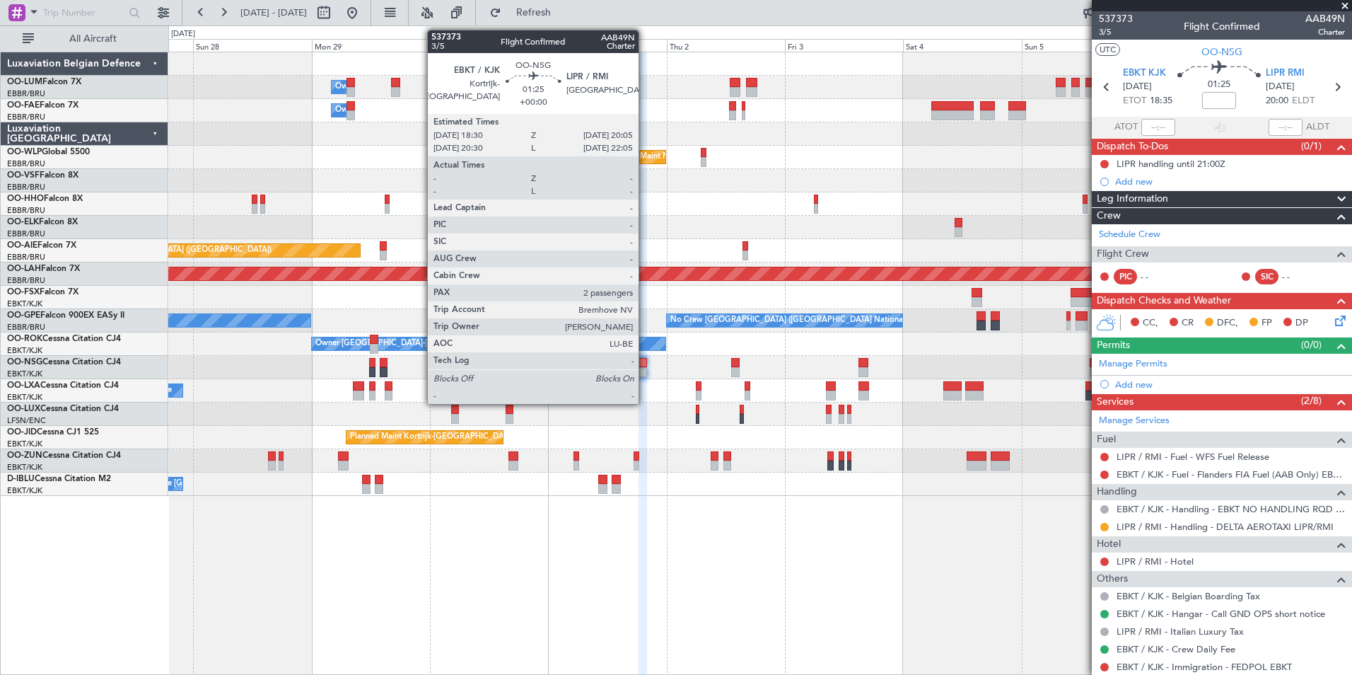
click at [645, 359] on div at bounding box center [643, 363] width 8 height 10
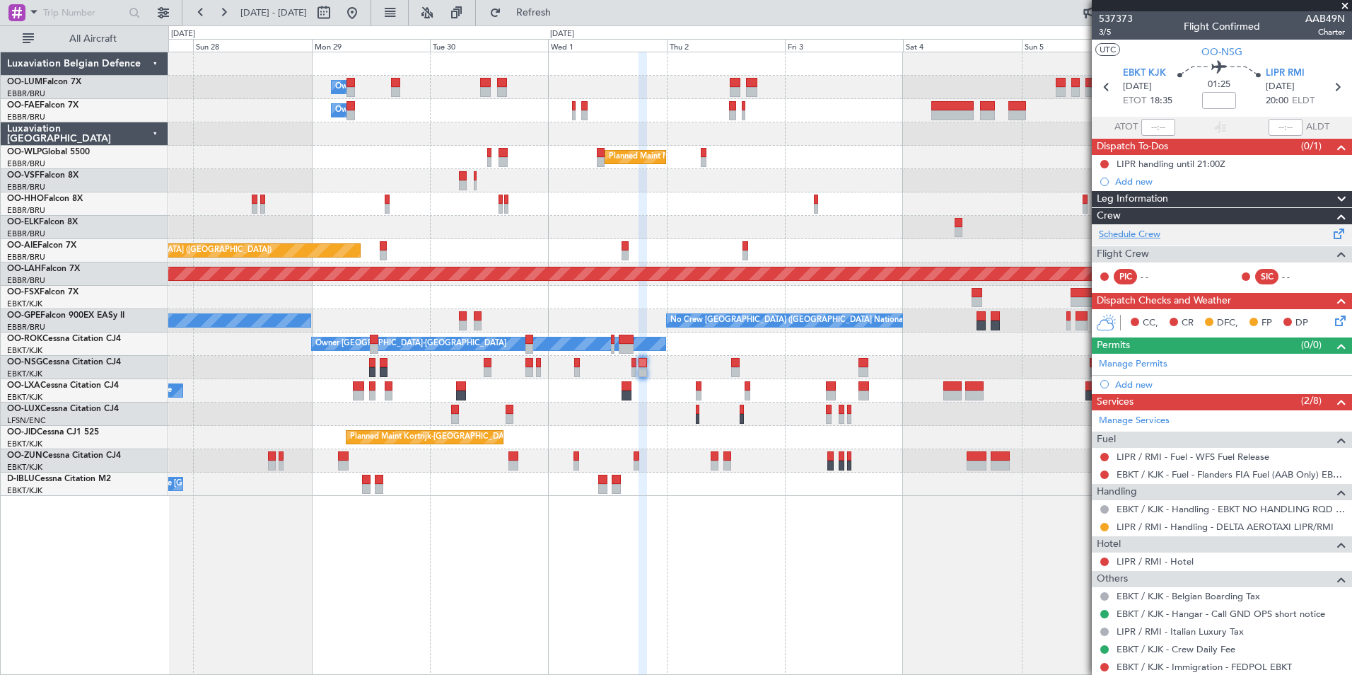
click at [1132, 236] on link "Schedule Crew" at bounding box center [1130, 235] width 62 height 14
click at [1133, 71] on span "EBKT KJK" at bounding box center [1144, 73] width 43 height 14
click at [198, 16] on button at bounding box center [201, 12] width 23 height 23
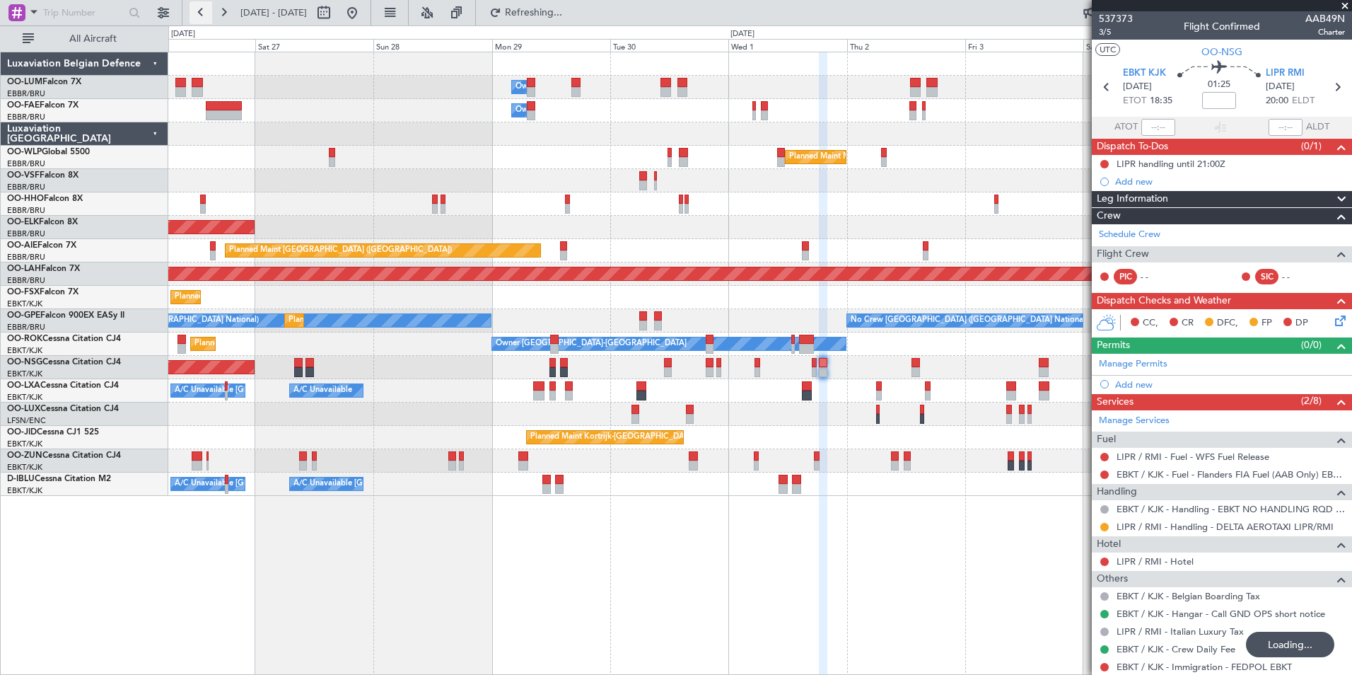
click at [198, 16] on button at bounding box center [201, 12] width 23 height 23
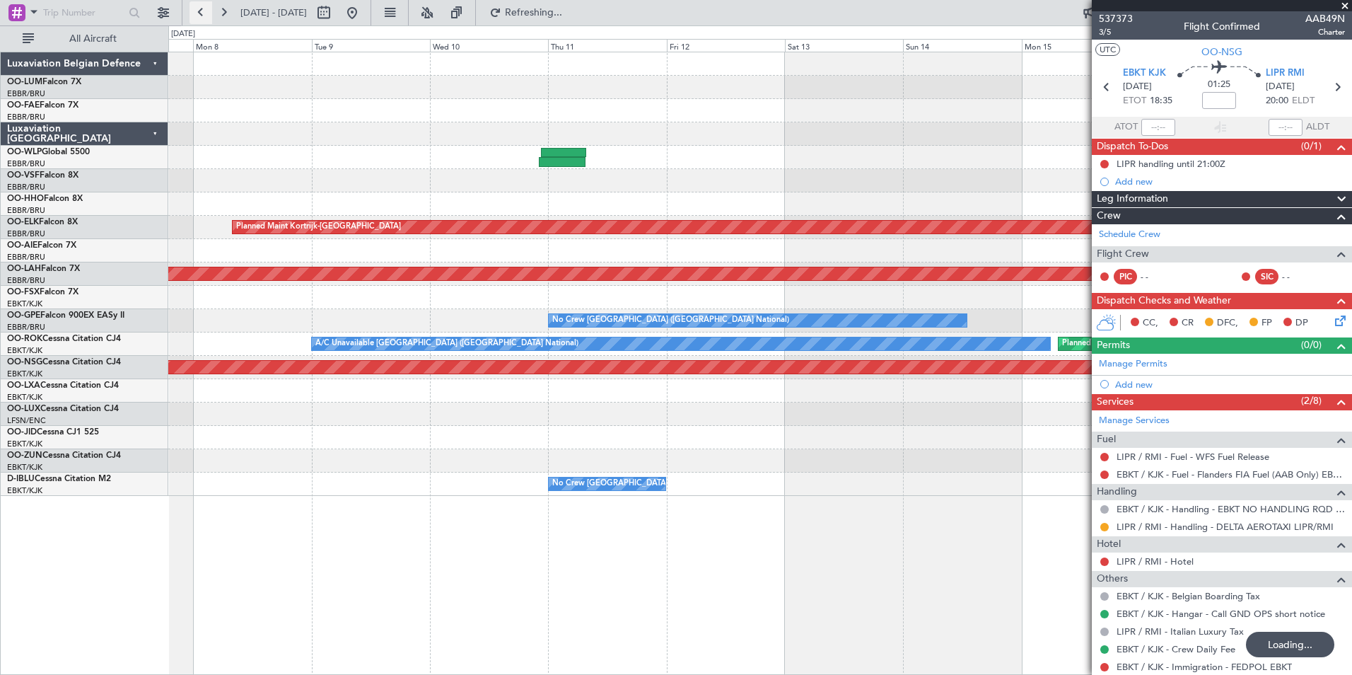
click at [198, 16] on button at bounding box center [201, 12] width 23 height 23
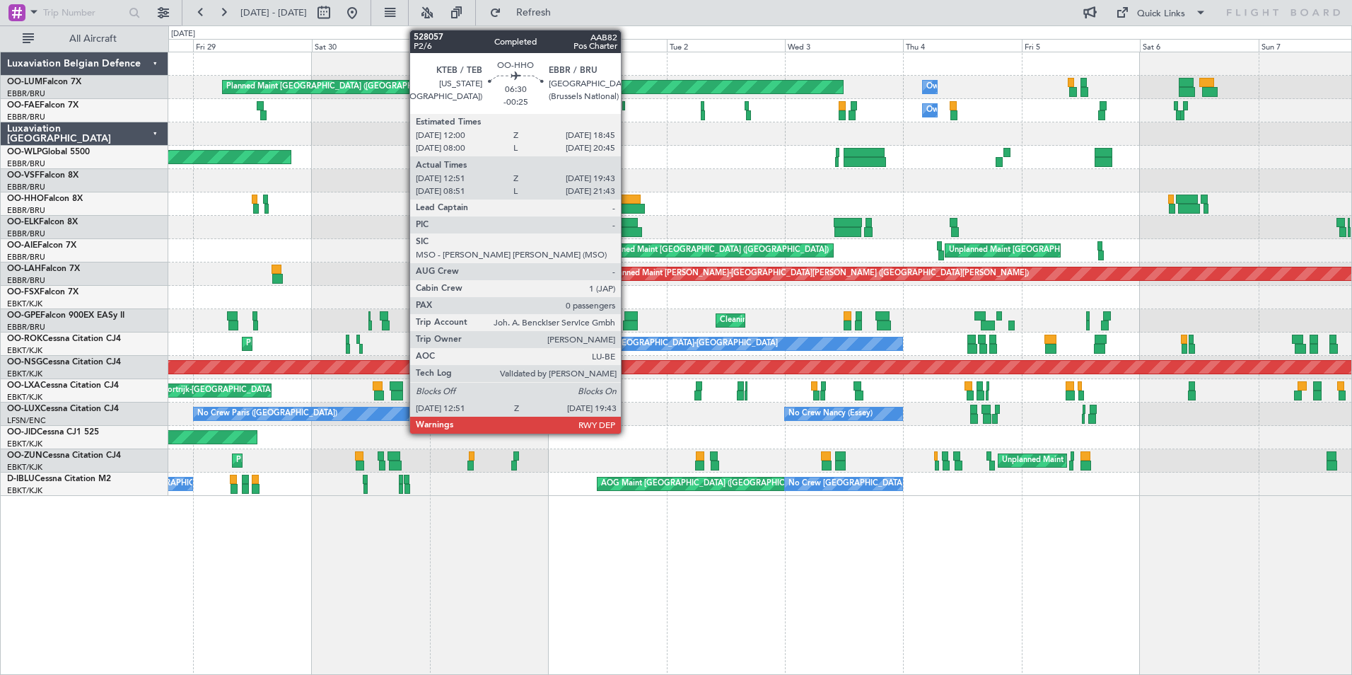
click at [627, 202] on div at bounding box center [624, 200] width 34 height 10
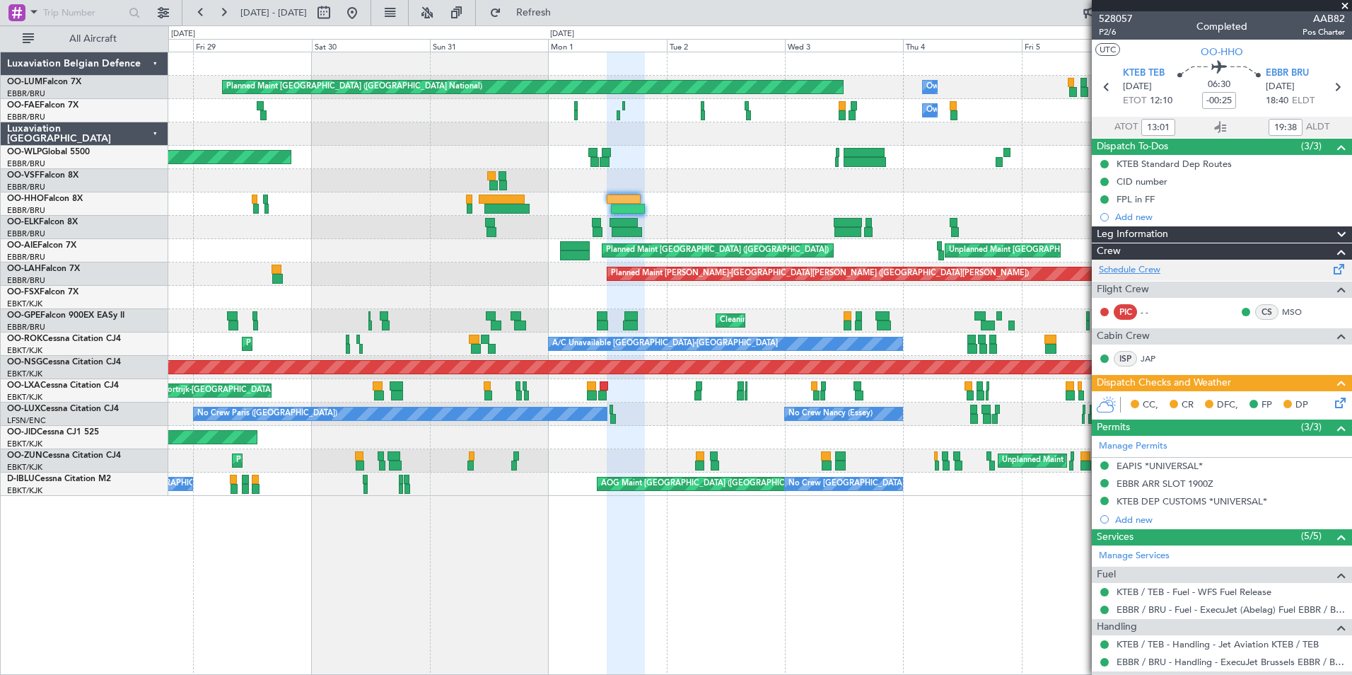
click at [1151, 271] on link "Schedule Crew" at bounding box center [1130, 270] width 62 height 14
click at [417, 494] on div "Planned Maint Brussels (Brussels National) Owner Melsbroek Air Base Owner Melsb…" at bounding box center [760, 363] width 1184 height 623
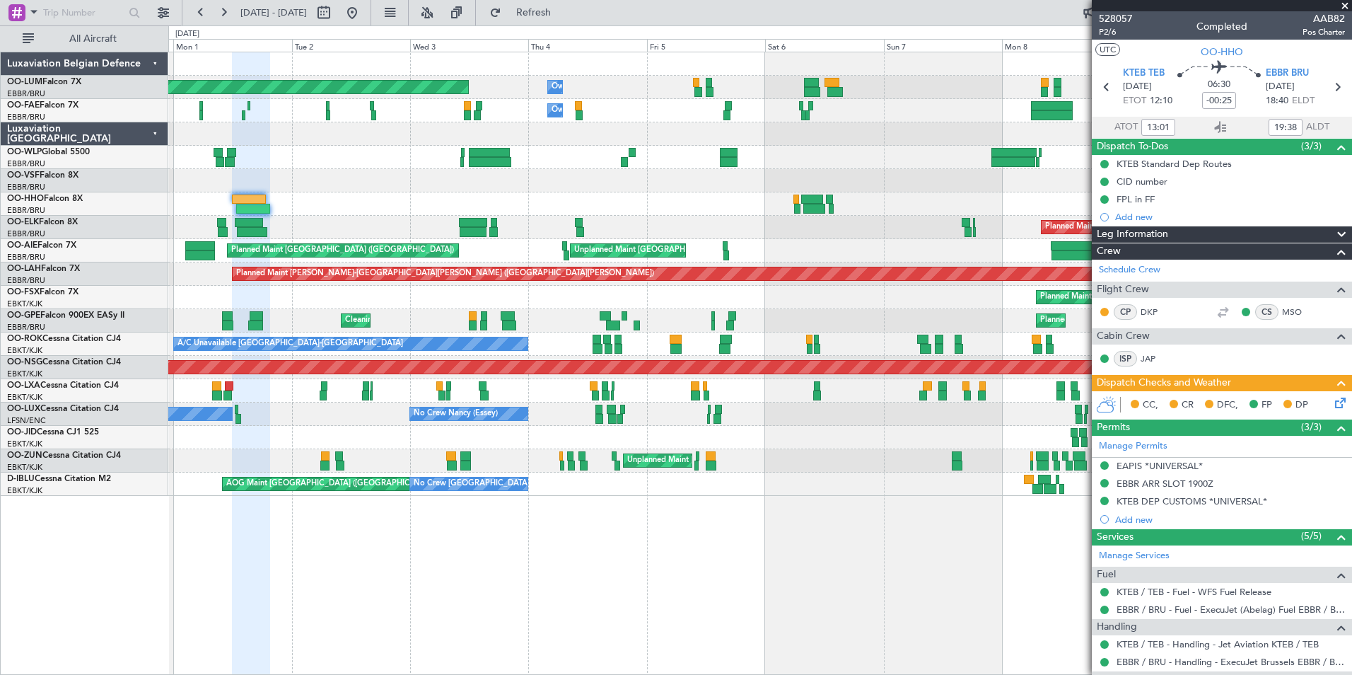
click at [603, 545] on div "Planned Maint Brussels (Brussels National) Owner Melsbroek Air Base Owner Melsb…" at bounding box center [760, 363] width 1184 height 623
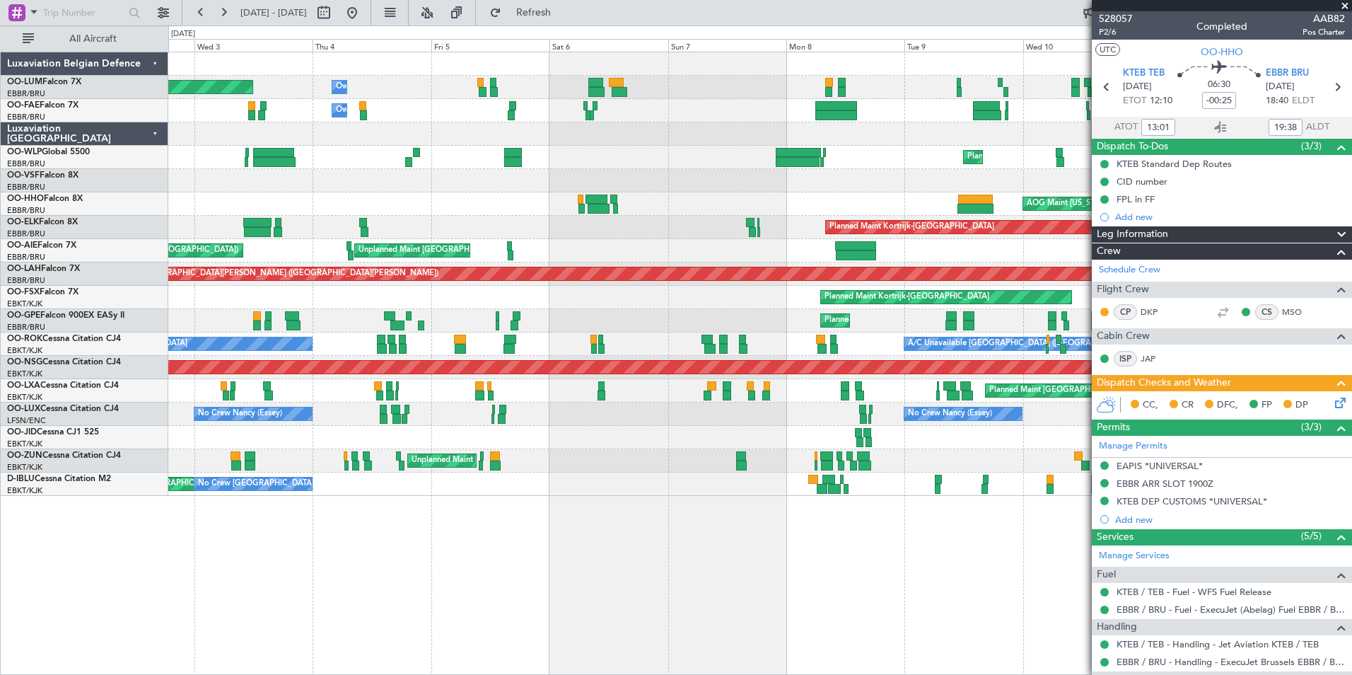
click at [606, 555] on div "Planned Maint Brussels (Brussels National) Owner Melsbroek Air Base Owner Melsb…" at bounding box center [760, 363] width 1184 height 623
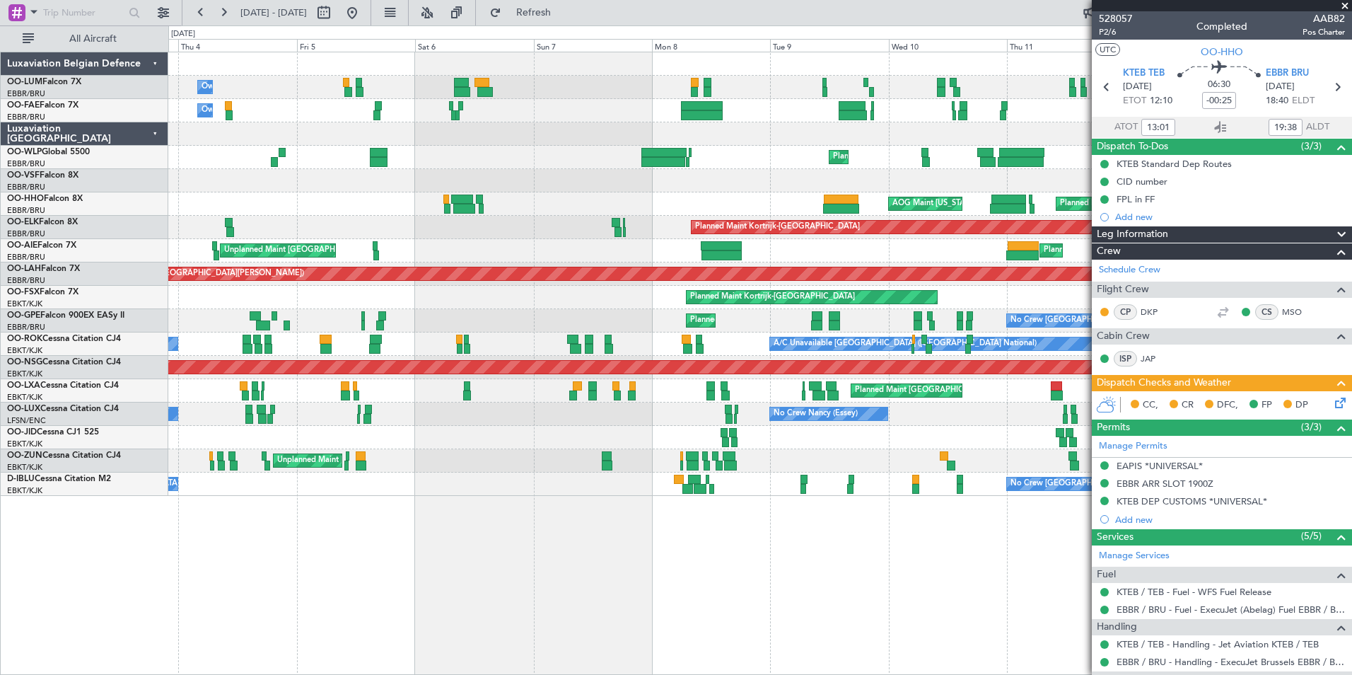
click at [695, 599] on div "Owner Melsbroek Air Base Unplanned Maint Brussels (Brussels National) Planned M…" at bounding box center [760, 363] width 1184 height 623
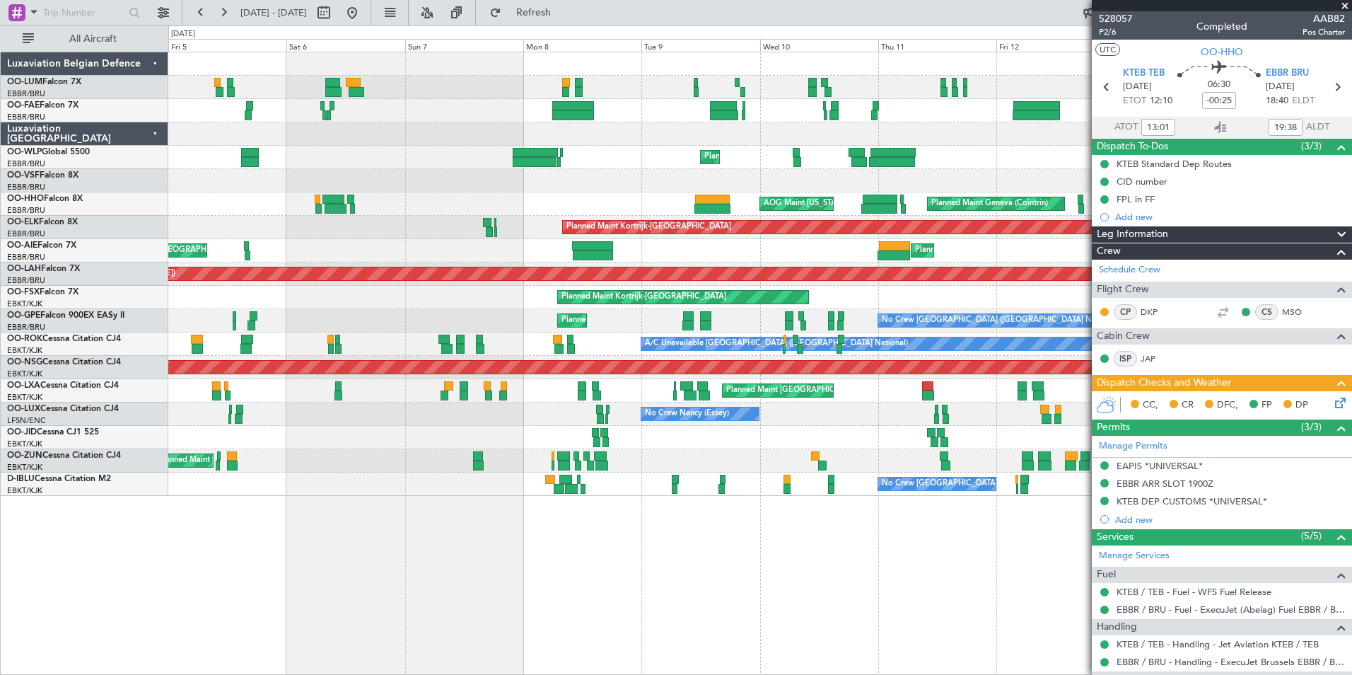
click at [731, 626] on div "Owner Melsbroek Air Base Unplanned Maint Brussels (Brussels National) Planned M…" at bounding box center [760, 363] width 1184 height 623
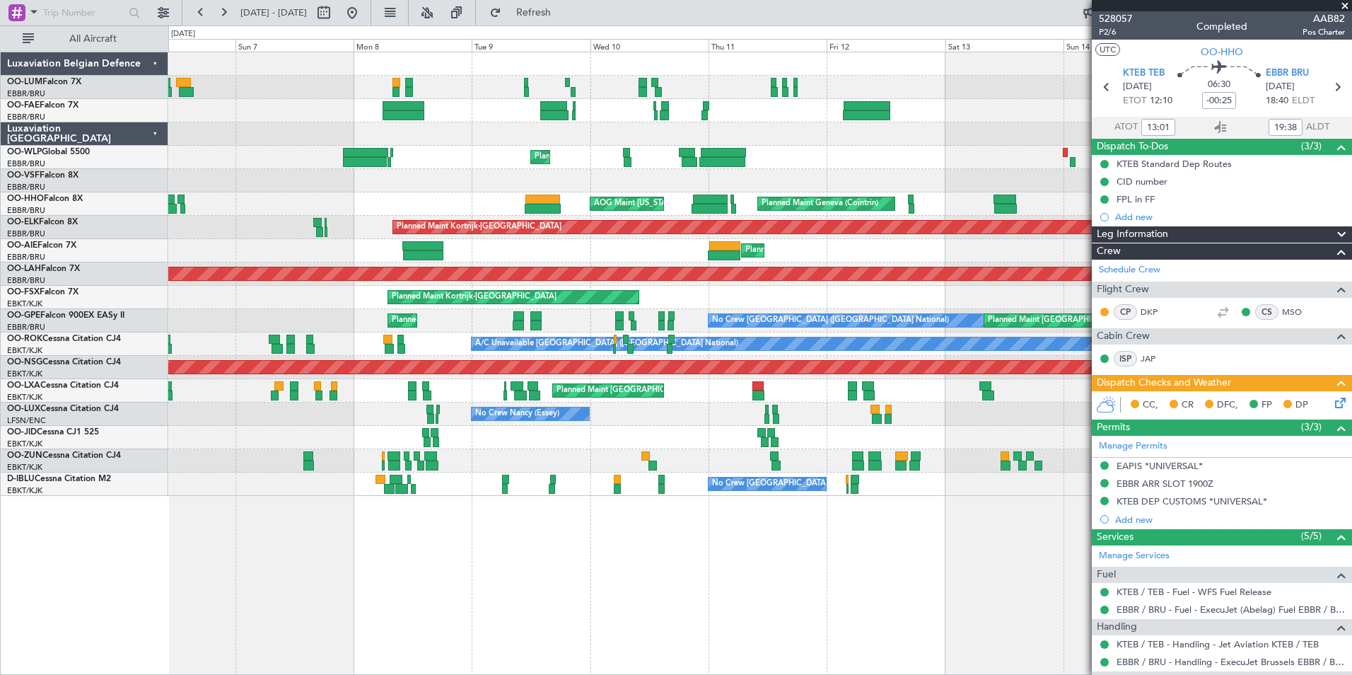
click at [535, 543] on div "Unplanned Maint Brussels (Brussels National) Owner Melsbroek Air Base Planned M…" at bounding box center [760, 363] width 1184 height 623
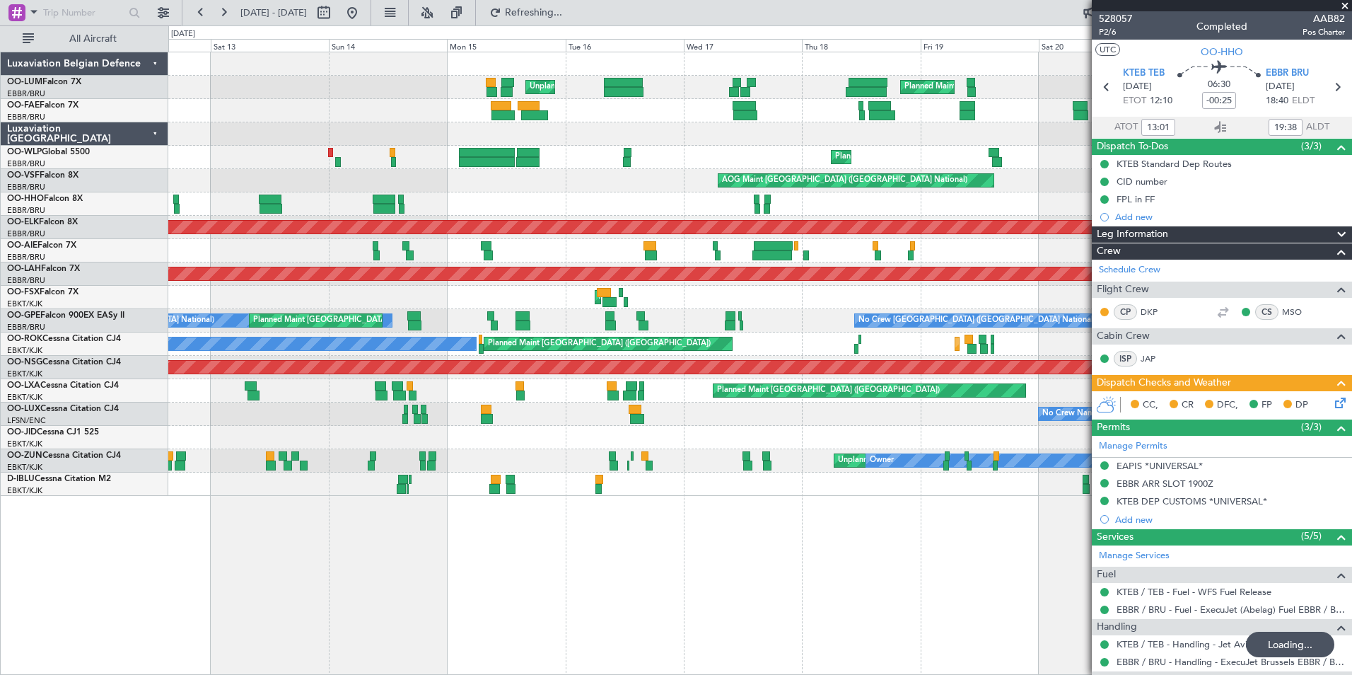
click at [571, 648] on div "Unplanned Maint Brussels (Brussels National) Planned Maint Brussels (Brussels N…" at bounding box center [760, 363] width 1184 height 623
click at [226, 18] on button at bounding box center [223, 12] width 23 height 23
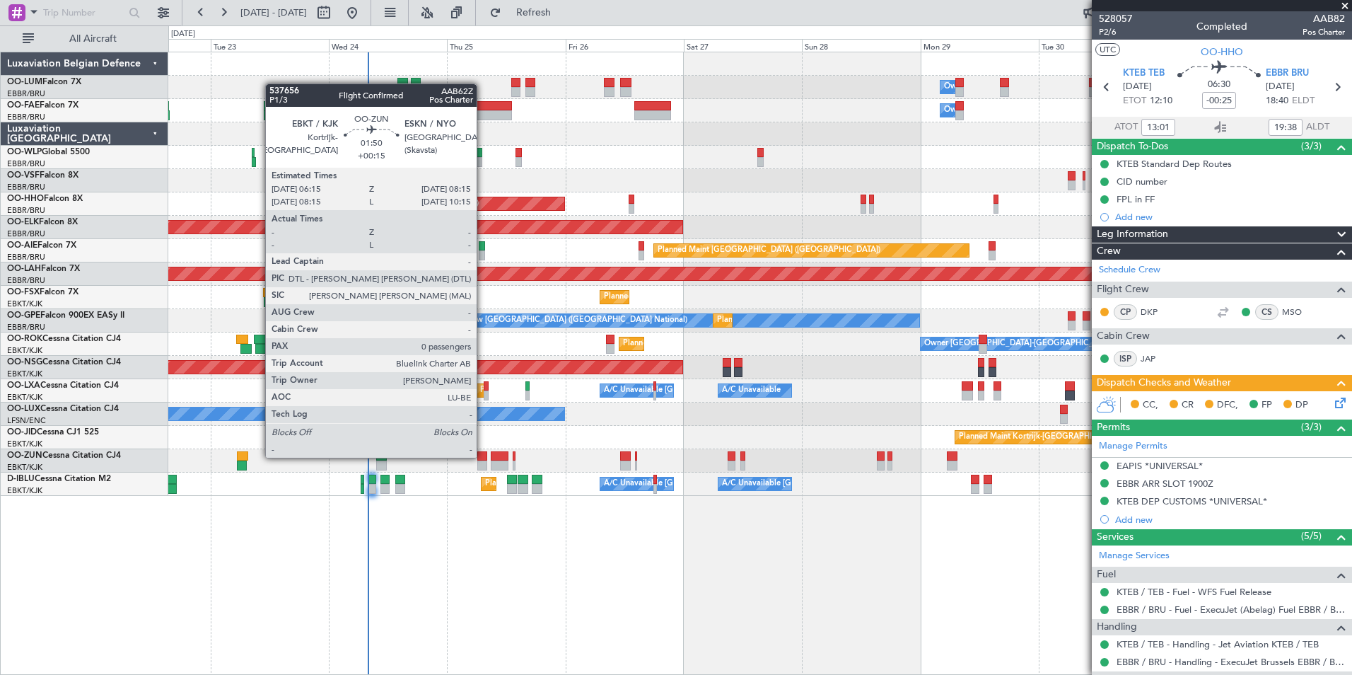
click at [483, 456] on div at bounding box center [482, 456] width 10 height 10
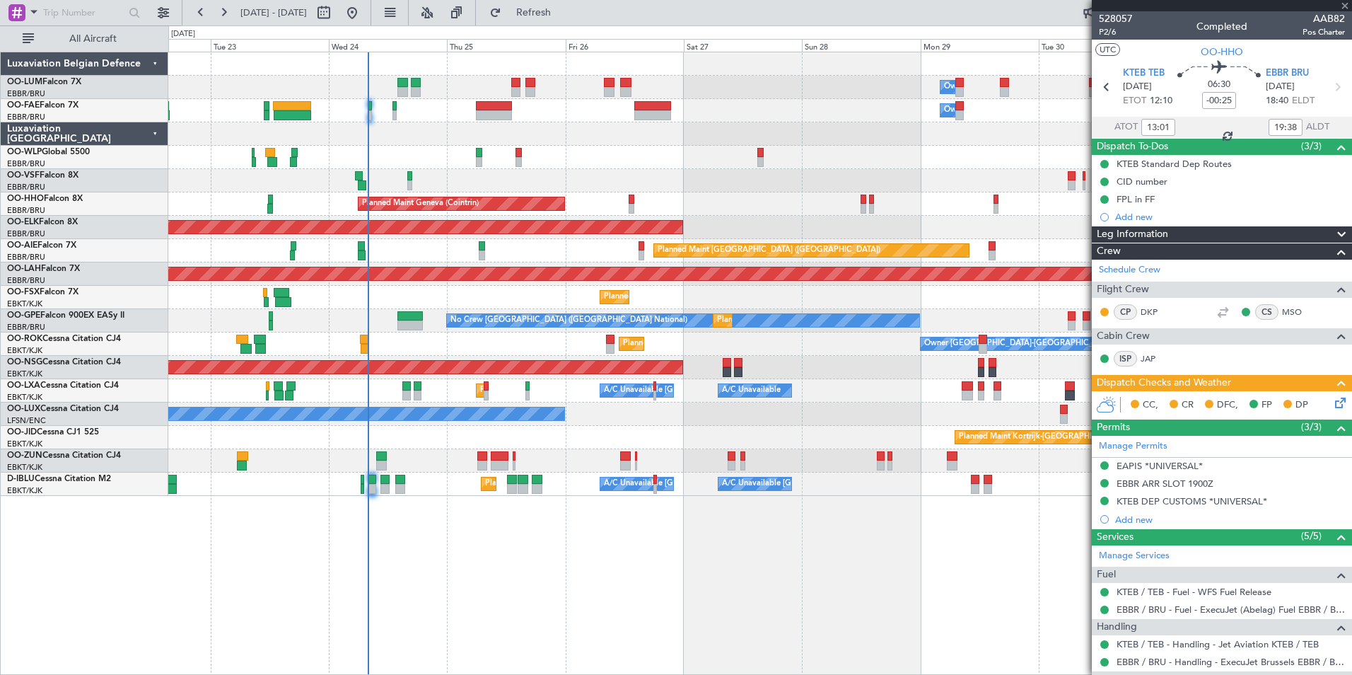
type input "+00:15"
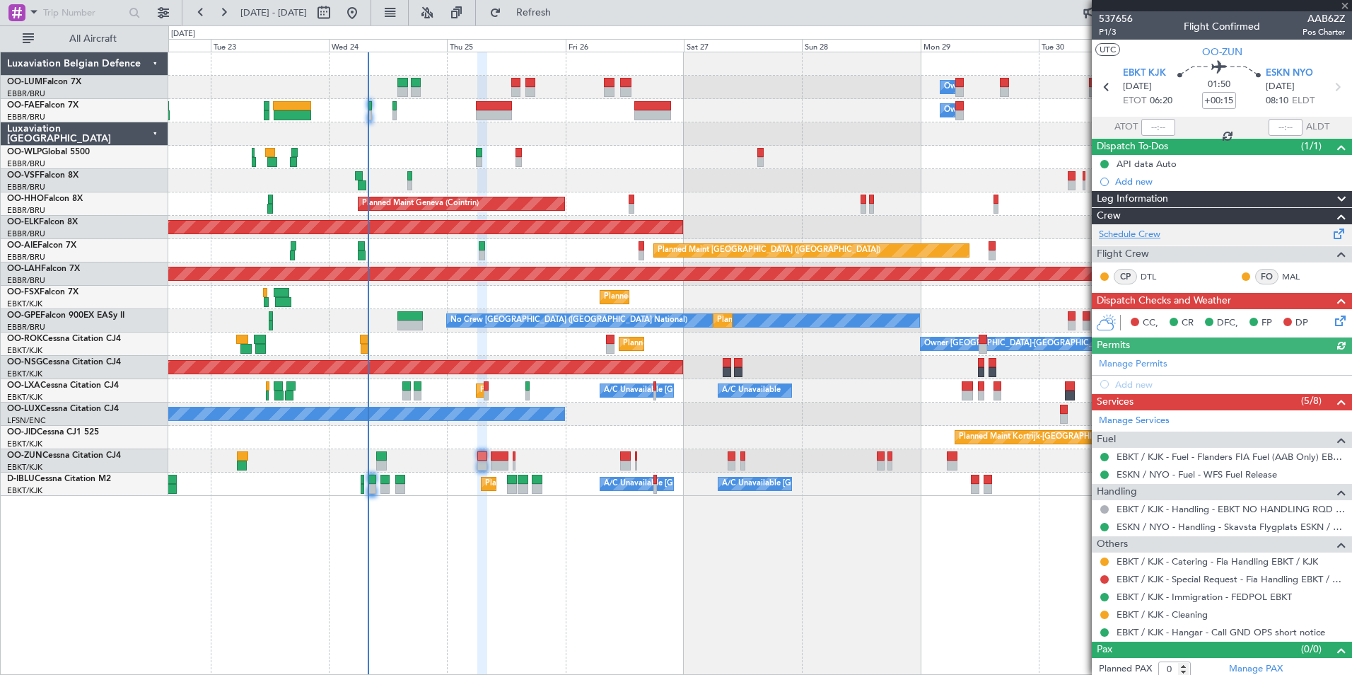
click at [1137, 228] on link "Schedule Crew" at bounding box center [1130, 235] width 62 height 14
drag, startPoint x: 555, startPoint y: 10, endPoint x: 544, endPoint y: 2, distance: 13.7
click at [555, 12] on span "Refresh" at bounding box center [533, 13] width 59 height 10
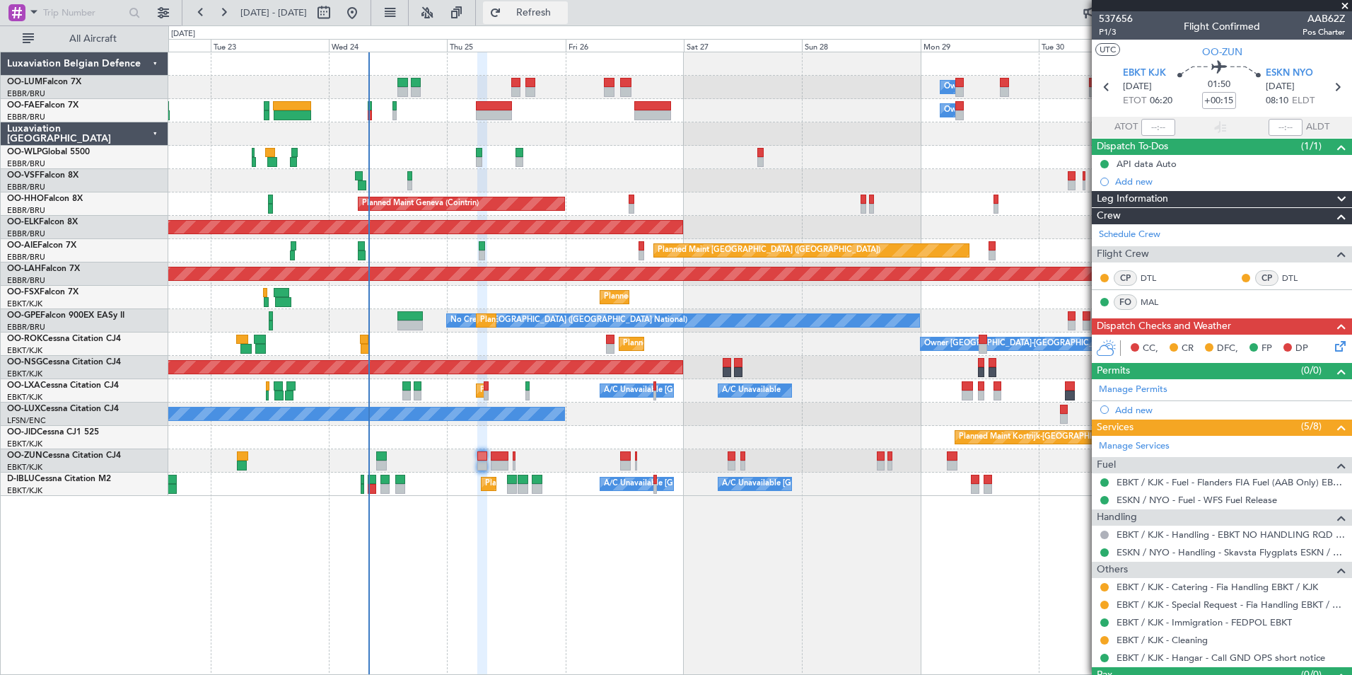
click at [568, 19] on button "Refresh" at bounding box center [525, 12] width 85 height 23
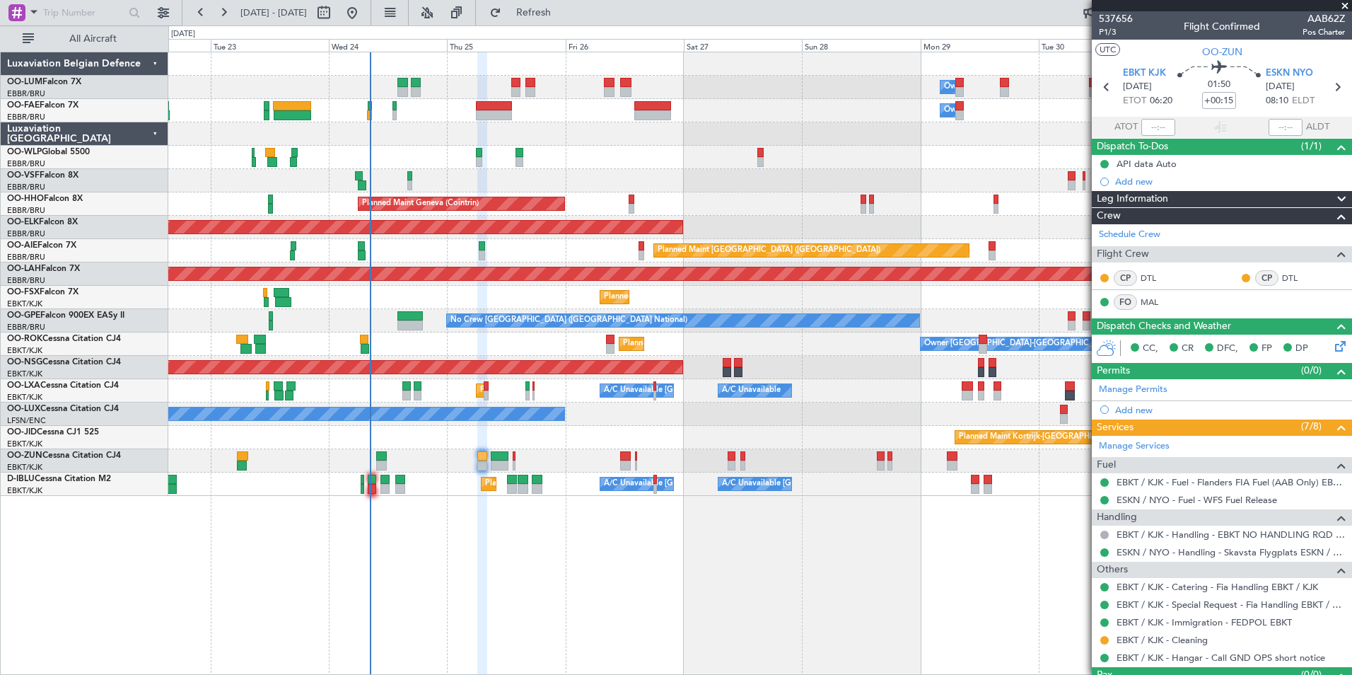
click at [441, 556] on div "Owner Melsbroek Air Base Owner Melsbroek Air Base Planned Maint Brussels (Bruss…" at bounding box center [760, 363] width 1184 height 623
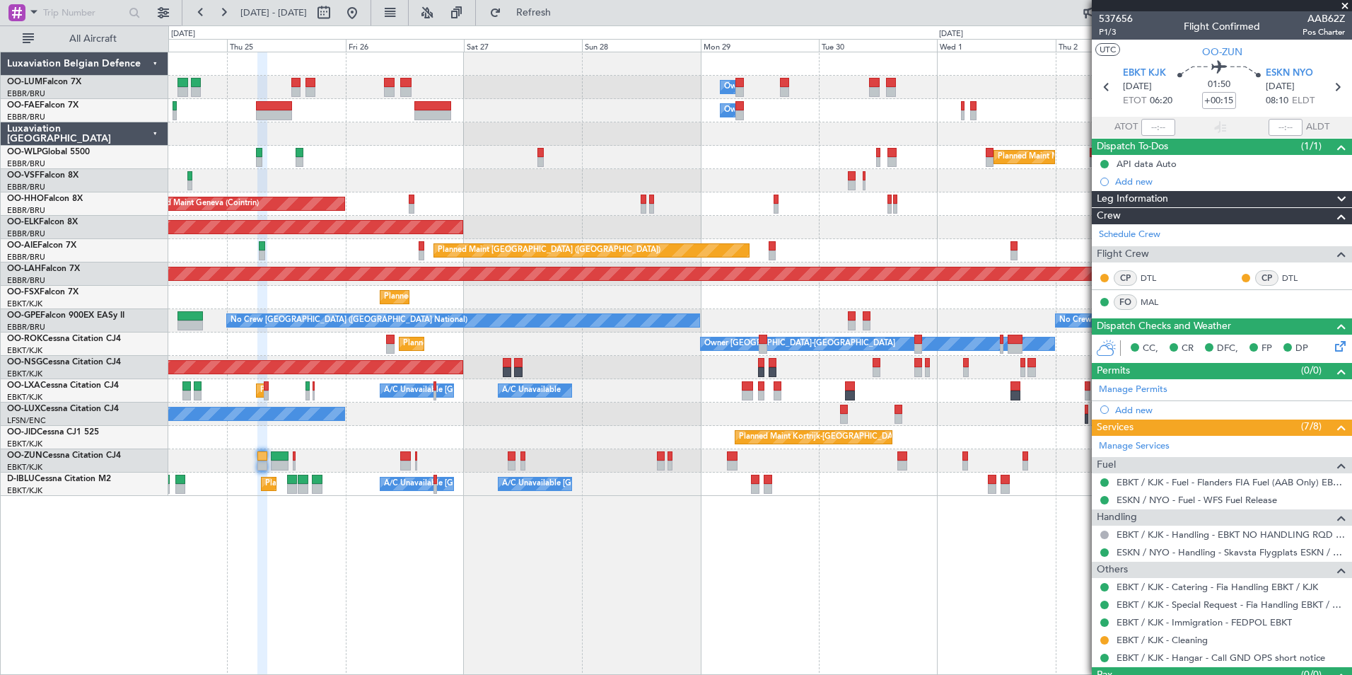
click at [694, 617] on div "Owner Melsbroek Air Base Owner Melsbroek Air Base Planned Maint Milan (Linate) …" at bounding box center [760, 363] width 1184 height 623
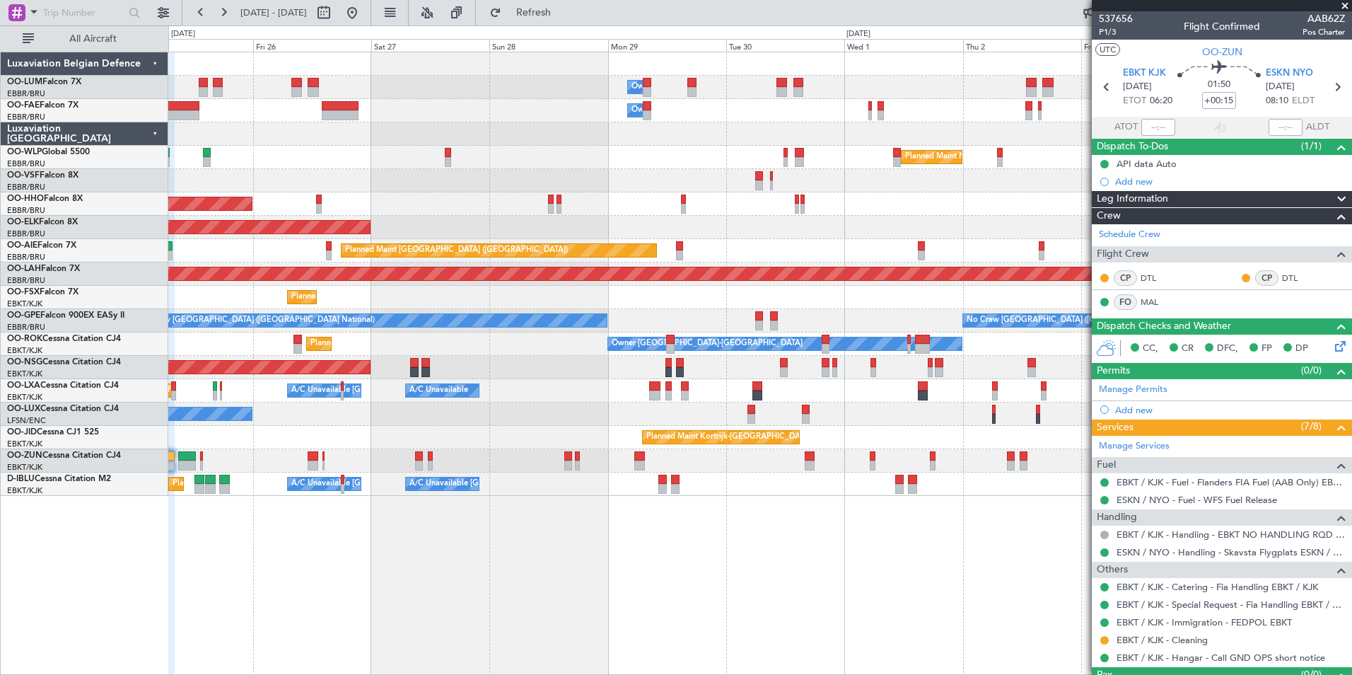
click at [595, 608] on div "Owner Melsbroek Air Base Owner Melsbroek Air Base Planned Maint Milan (Linate) …" at bounding box center [760, 363] width 1184 height 623
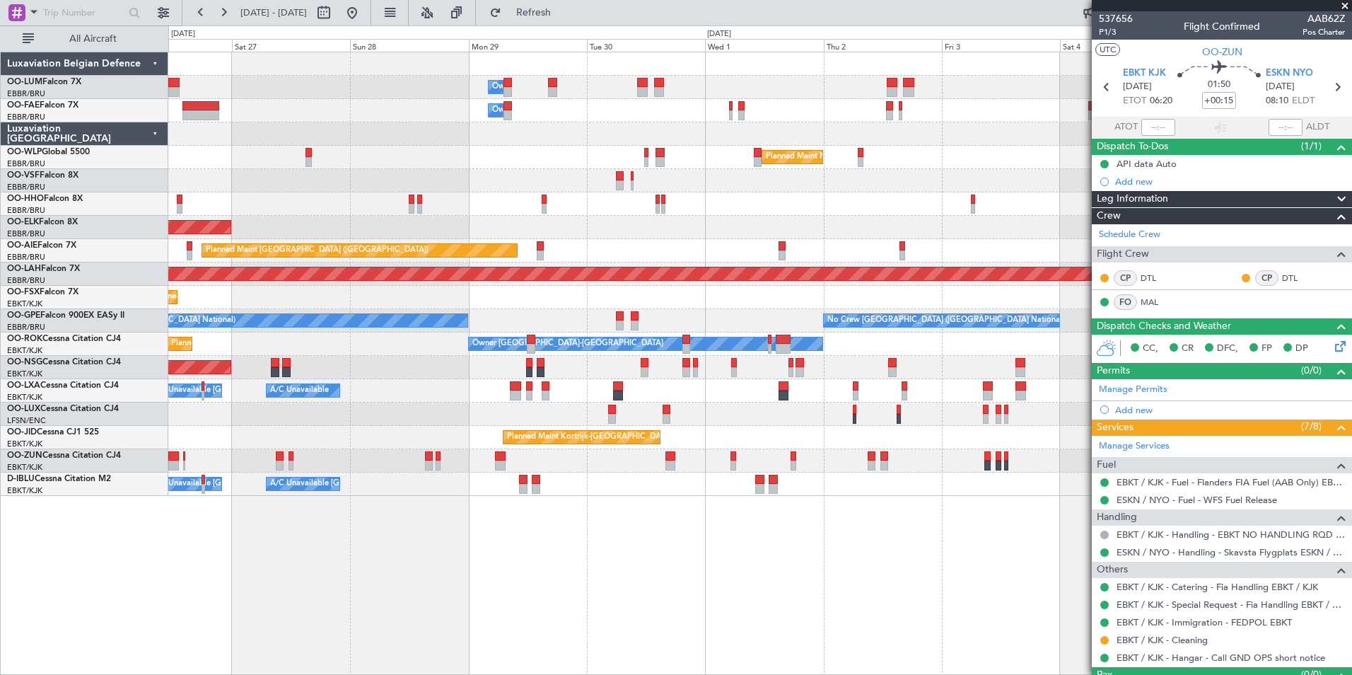
click at [584, 613] on div "Owner Melsbroek Air Base Owner Melsbroek Air Base Planned Maint Milan (Linate) …" at bounding box center [760, 363] width 1184 height 623
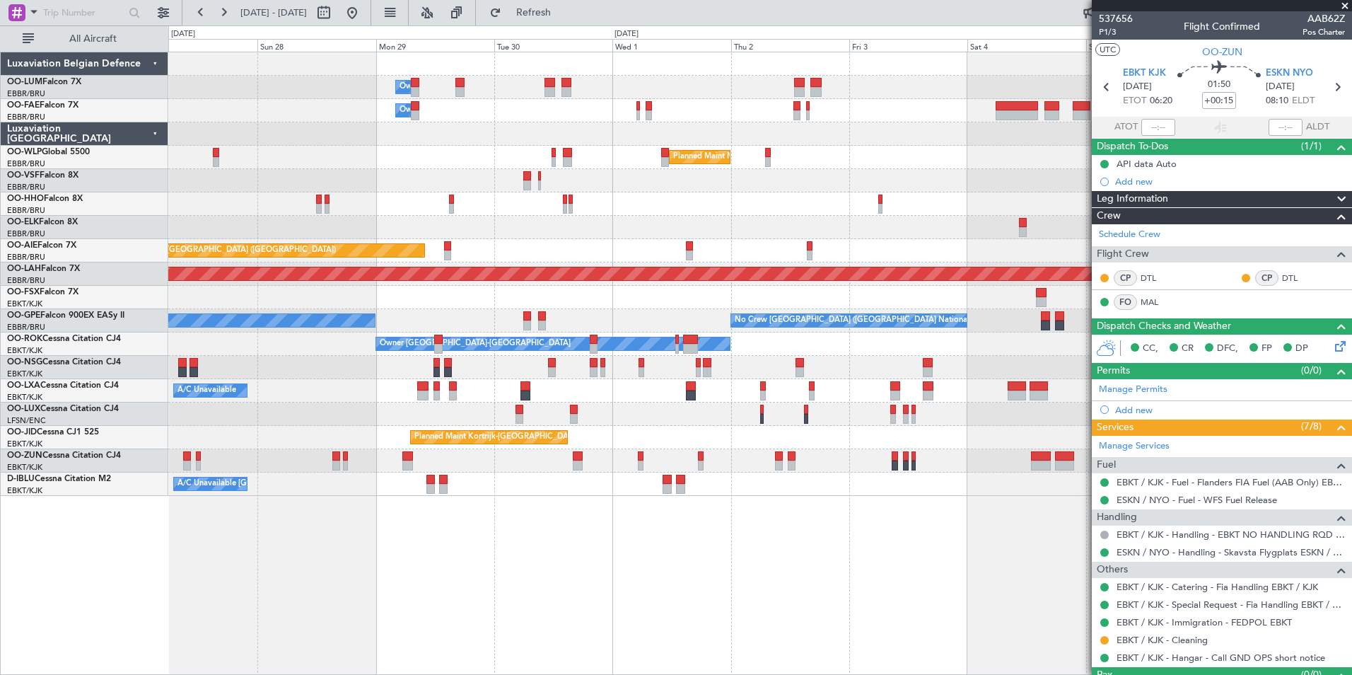
click at [547, 623] on div "Owner Melsbroek Air Base Owner Melsbroek Air Base Planned Maint Milan (Linate) …" at bounding box center [760, 363] width 1184 height 623
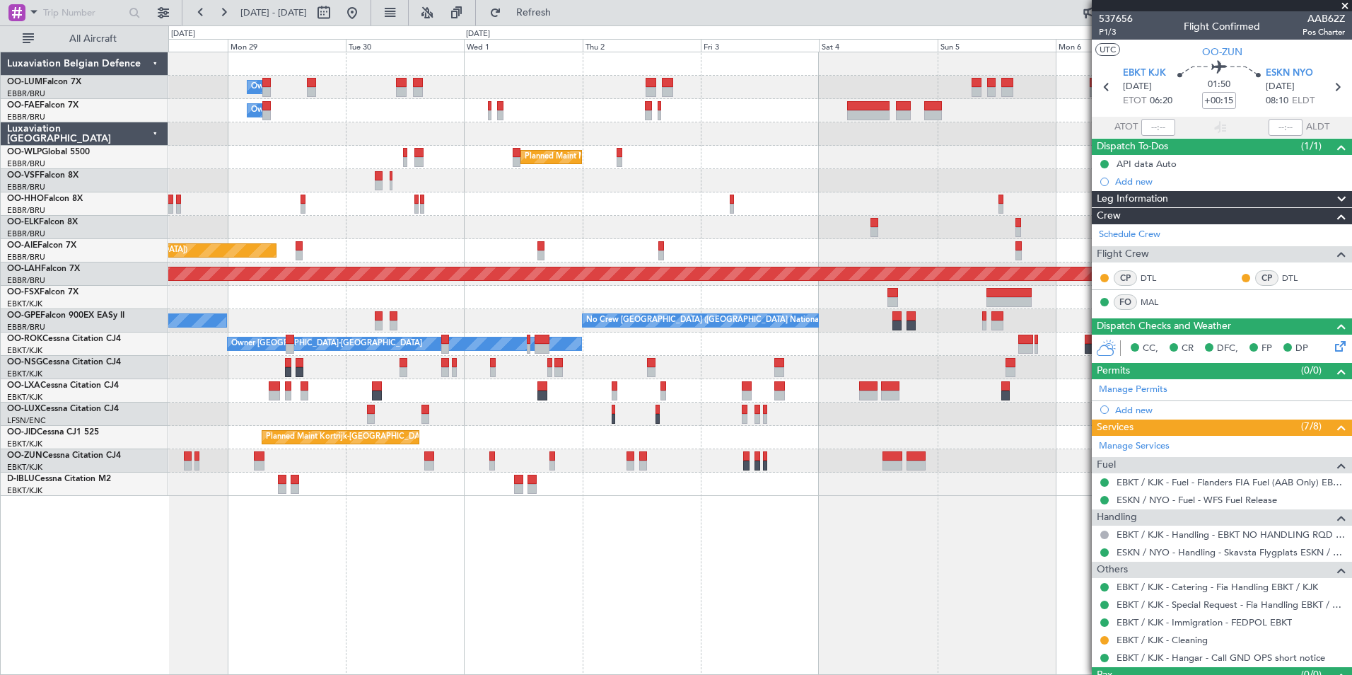
click at [556, 629] on div "Owner Melsbroek Air Base Owner Melsbroek Air Base Planned Maint Milan (Linate) …" at bounding box center [760, 363] width 1184 height 623
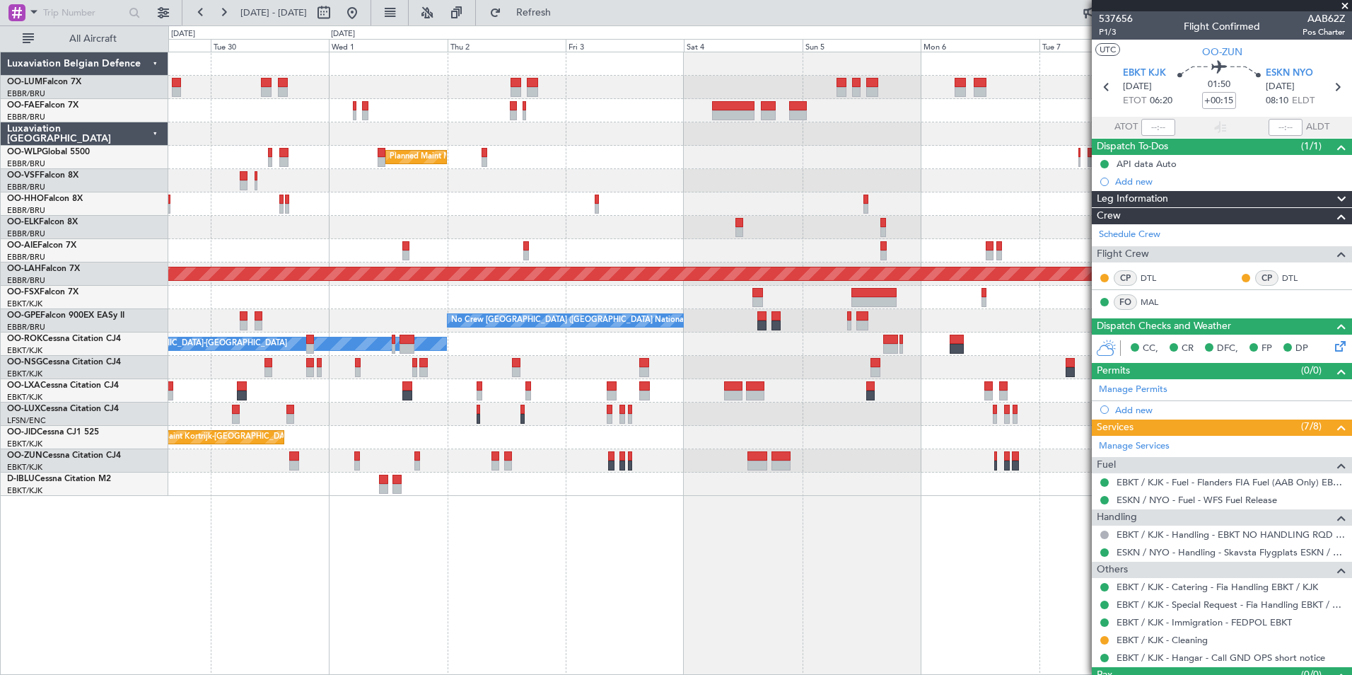
click at [574, 633] on div "Owner Melsbroek Air Base Owner Melsbroek Air Base Planned Maint Milan (Linate) …" at bounding box center [760, 363] width 1184 height 623
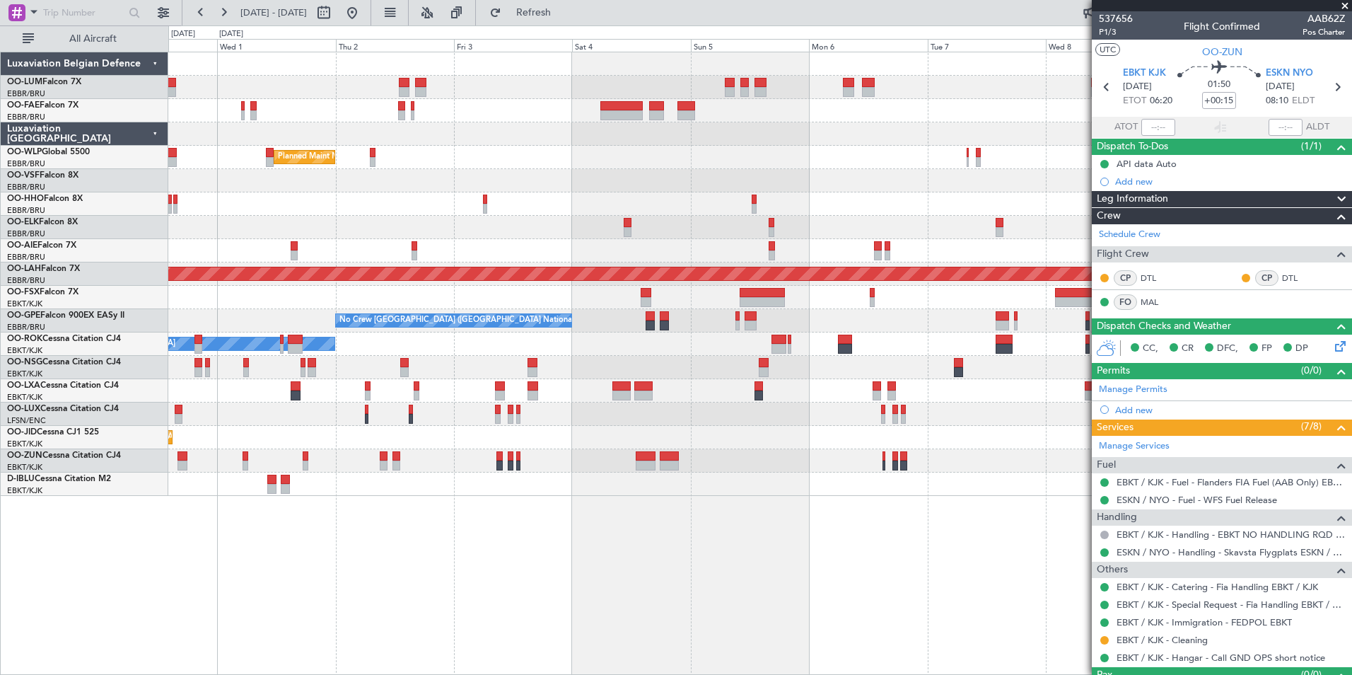
click at [658, 649] on div "Owner Melsbroek Air Base Owner [GEOGRAPHIC_DATA] Planned Maint Milan ([GEOGRAPH…" at bounding box center [760, 363] width 1184 height 623
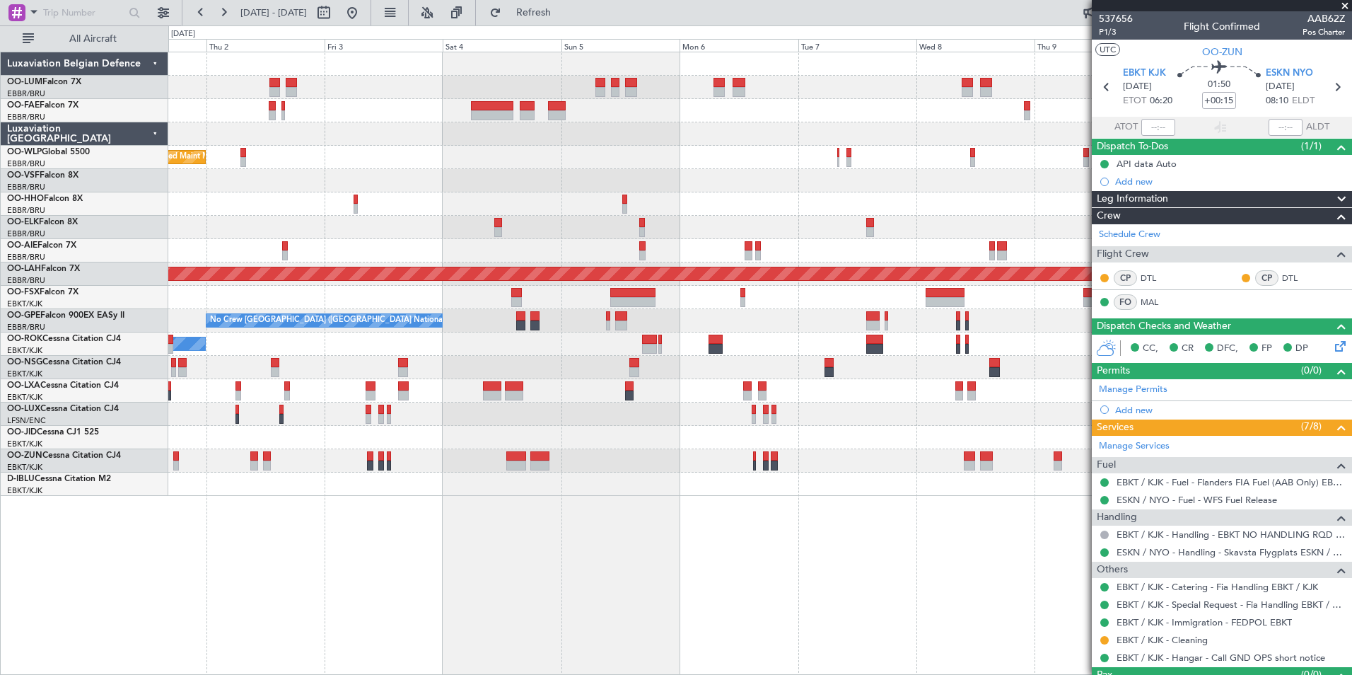
click at [658, 636] on div "Owner Melsbroek Air Base Owner Melsbroek Air Base Planned Maint Milan (Linate) …" at bounding box center [760, 363] width 1184 height 623
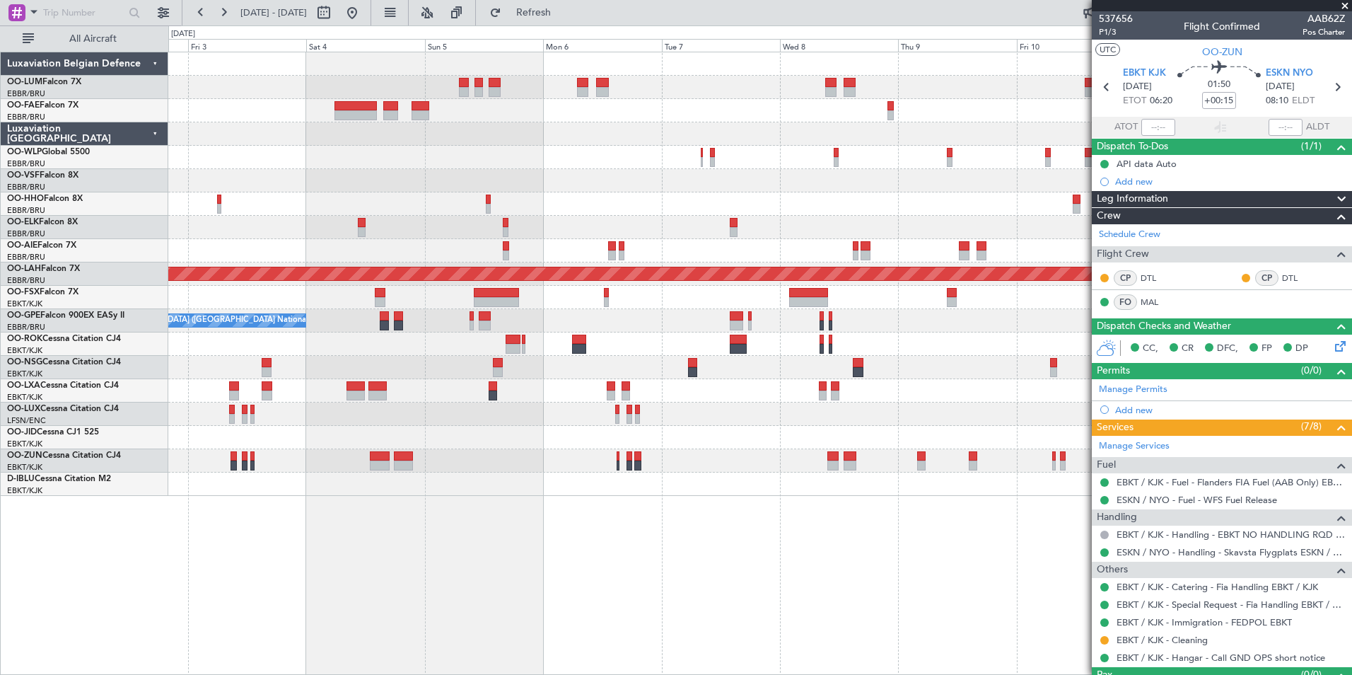
click at [671, 621] on div "Planned Maint Milan (Linate) Planned Maint Alton-st Louis (St Louis Regl) No Cr…" at bounding box center [760, 363] width 1184 height 623
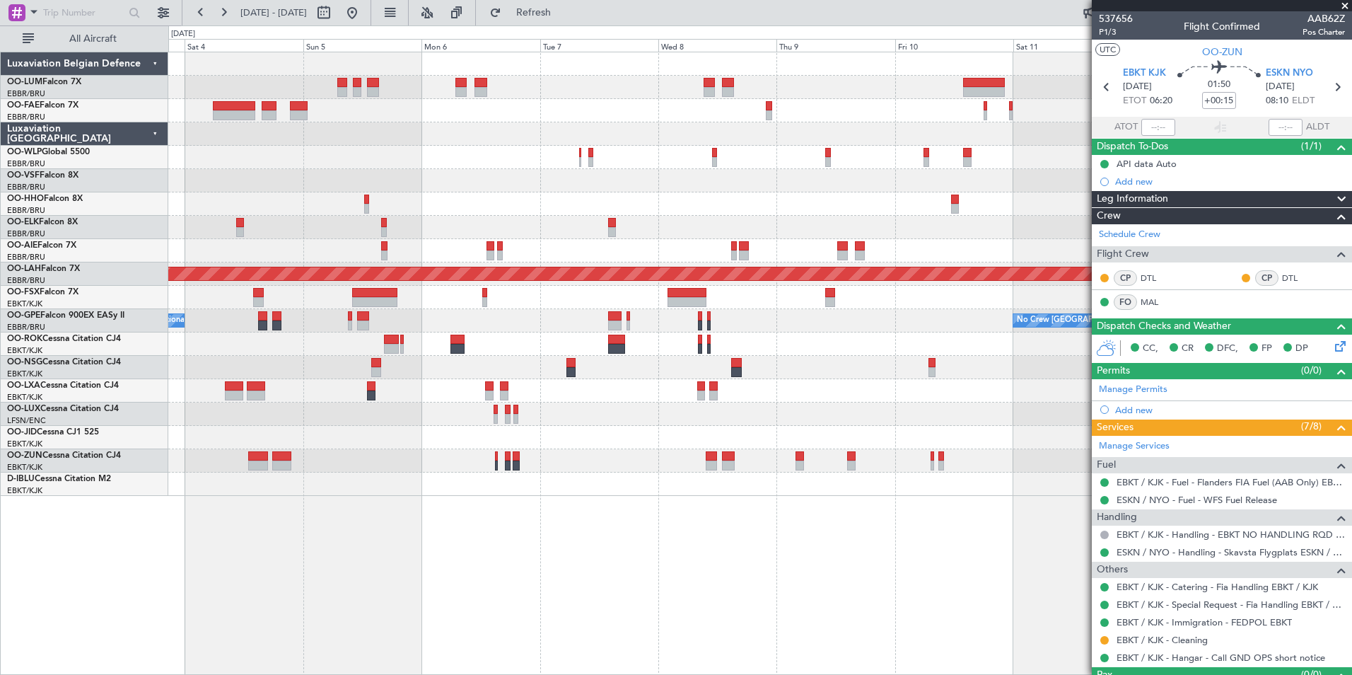
click at [679, 599] on div "Planned Maint Milan (Linate) Planned Maint Alton-st Louis (St Louis Regl) No Cr…" at bounding box center [760, 363] width 1184 height 623
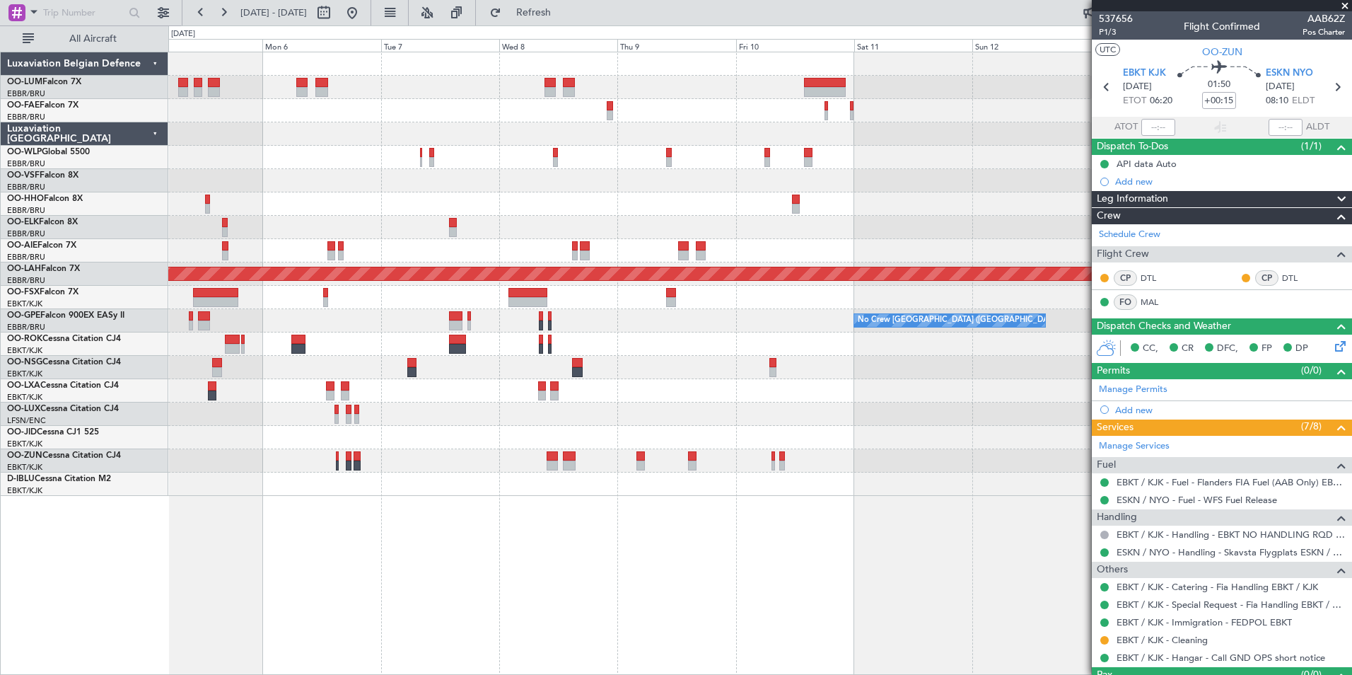
click at [502, 555] on div "Planned Maint Alton-st Louis (St Louis Regl) No Crew Brussels (Brussels Nationa…" at bounding box center [760, 363] width 1184 height 623
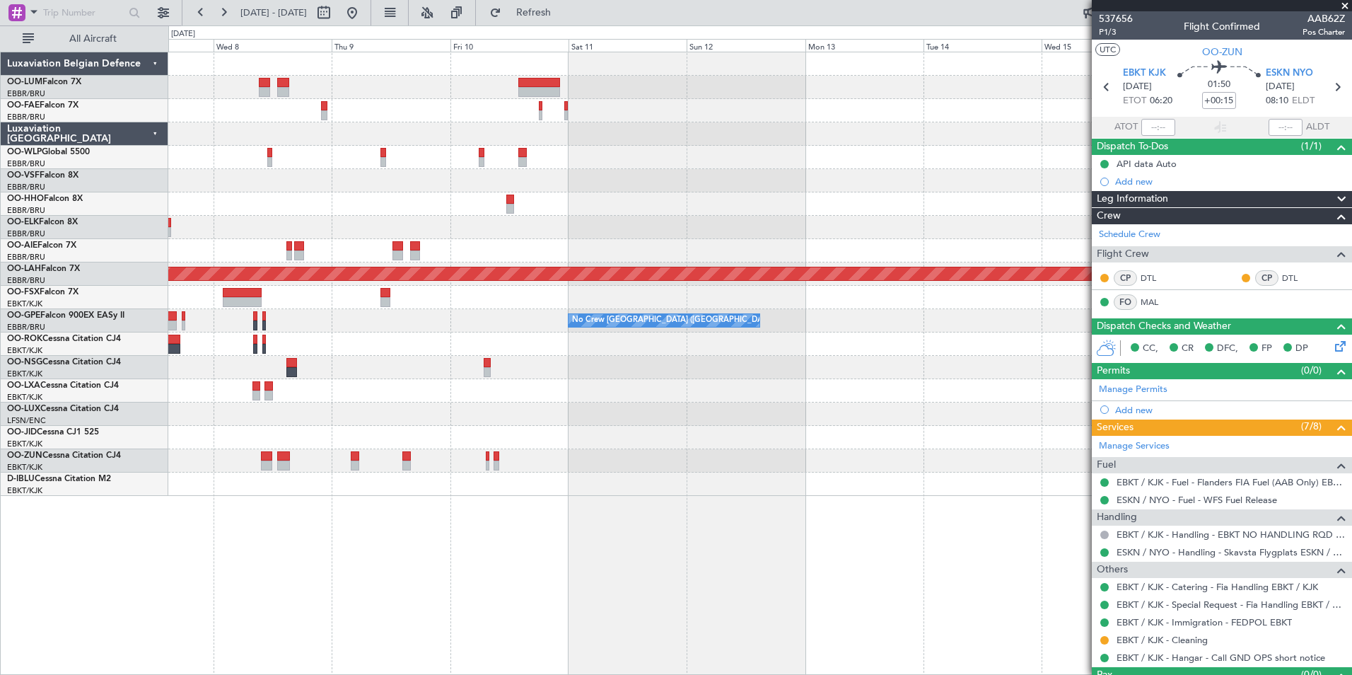
click at [578, 572] on div "Planned Maint Alton-st Louis (St Louis Regl) No Crew Brussels (Brussels Nationa…" at bounding box center [760, 363] width 1184 height 623
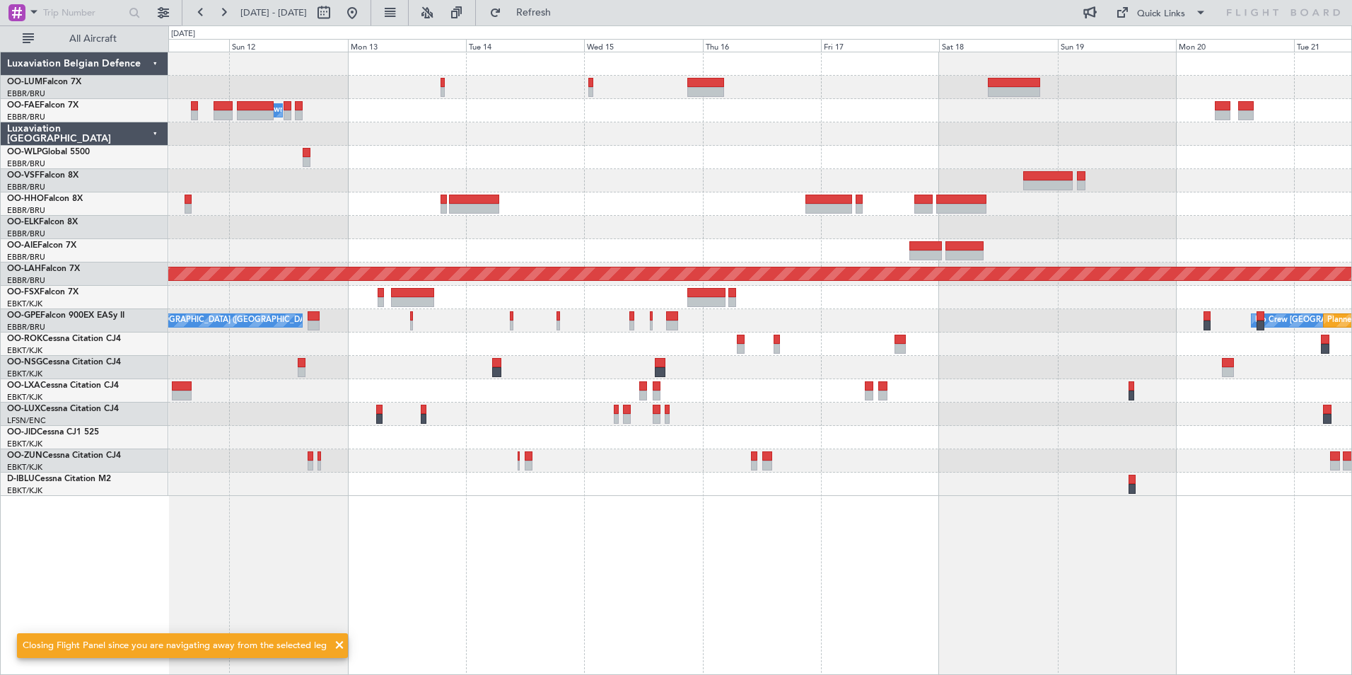
click at [612, 545] on div "- - RKSM 03:00 Z EBMB 14:50 Z Owner Melsbroek Air Base Planned Maint Alton-st L…" at bounding box center [760, 363] width 1184 height 623
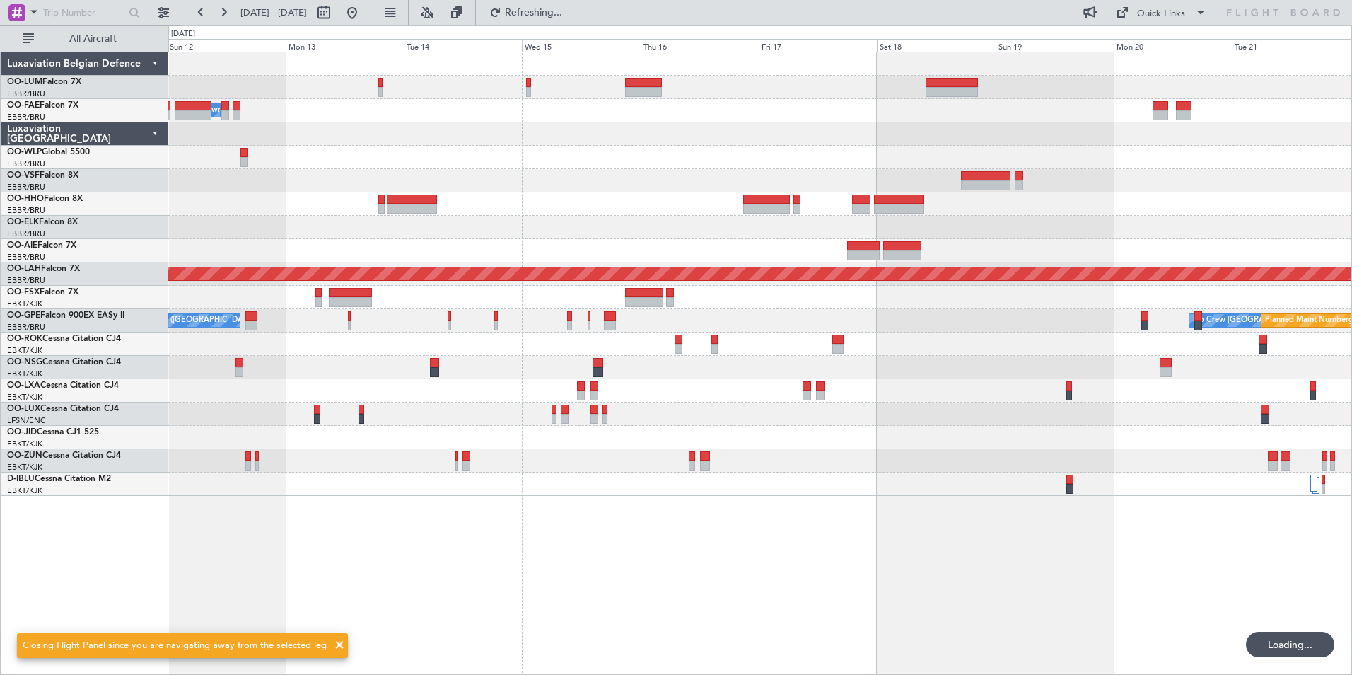
click at [622, 535] on div "- - RKSM 03:00 Z EBMB 14:50 Z Owner Melsbroek Air Base Planned Maint Alton-st L…" at bounding box center [760, 363] width 1184 height 623
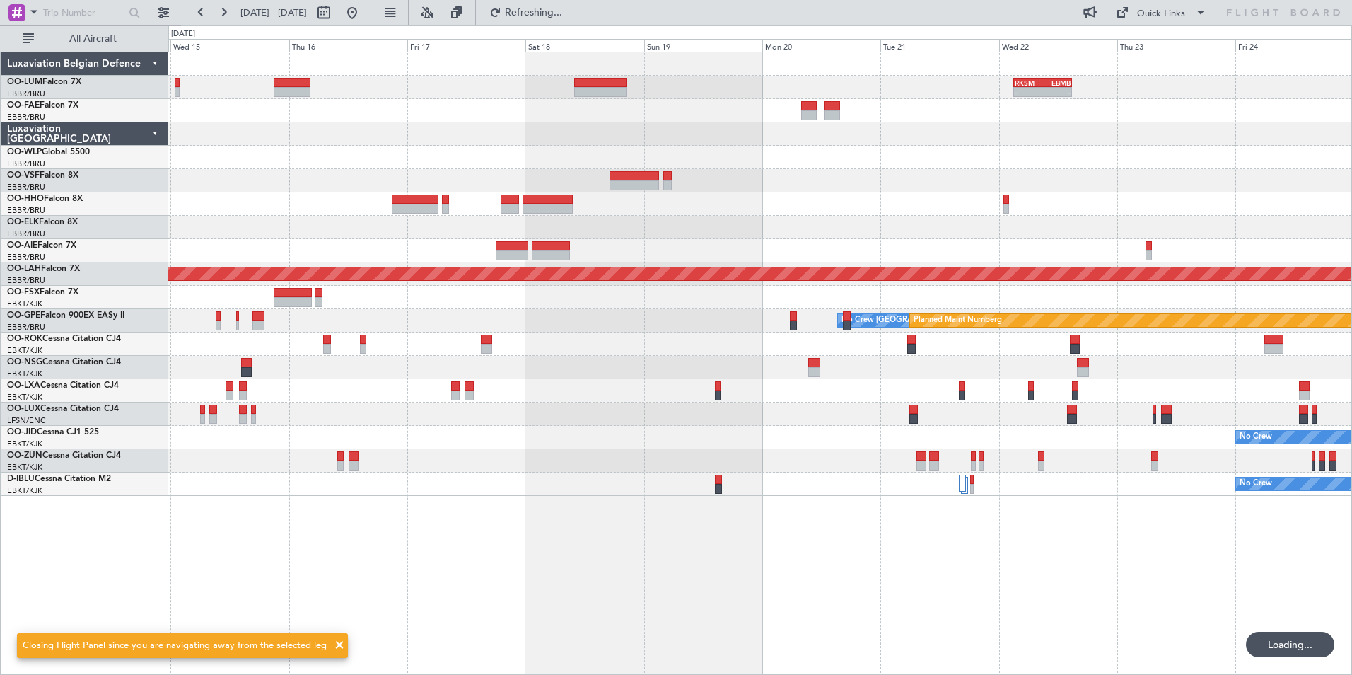
click at [668, 535] on div "- - RKSM 03:00 Z EBMB 14:50 Z Planned Maint Kortrijk-Wevelgem Planned Maint Alt…" at bounding box center [760, 363] width 1184 height 623
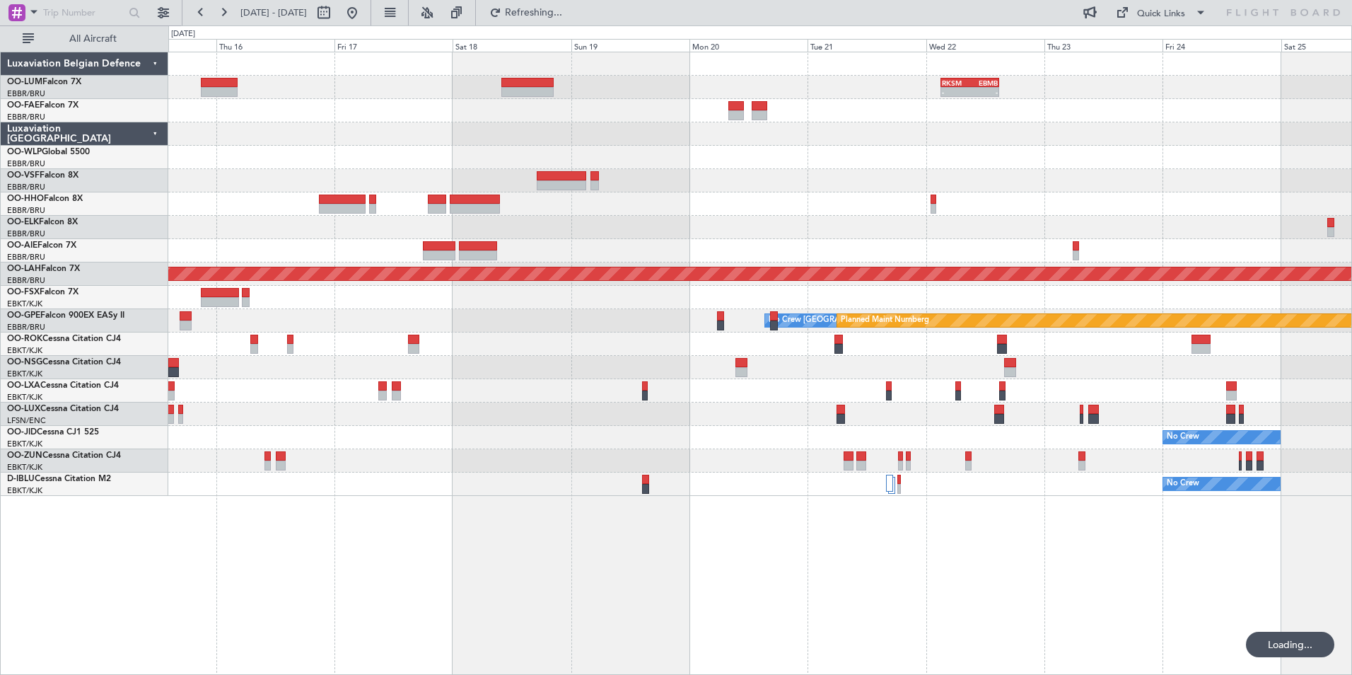
click at [585, 534] on div "- - RKSM 03:00 Z EBMB 14:50 Z Planned Maint Kortrijk-Wevelgem Planned Maint Alt…" at bounding box center [760, 363] width 1184 height 623
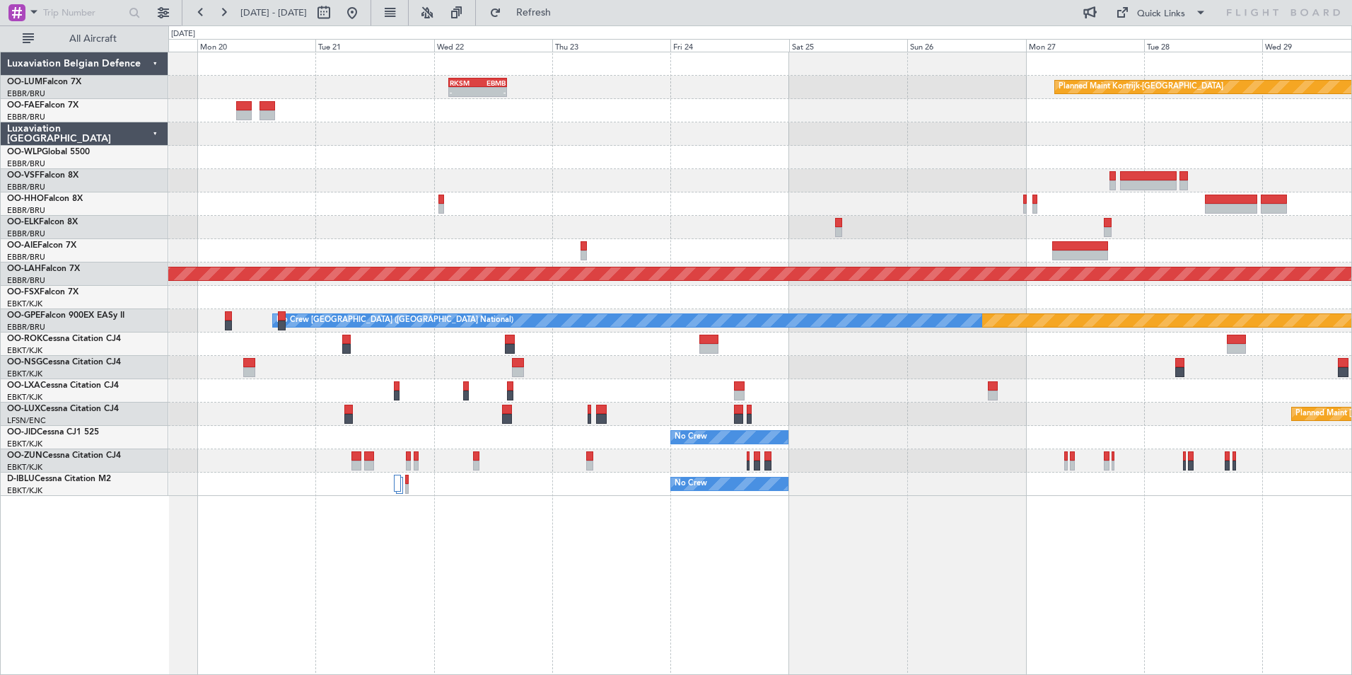
click at [449, 546] on div "Planned Maint Kortrijk-Wevelgem - - RKSM 03:00 Z EBMB 14:50 Z Planned Maint Alt…" at bounding box center [760, 363] width 1184 height 623
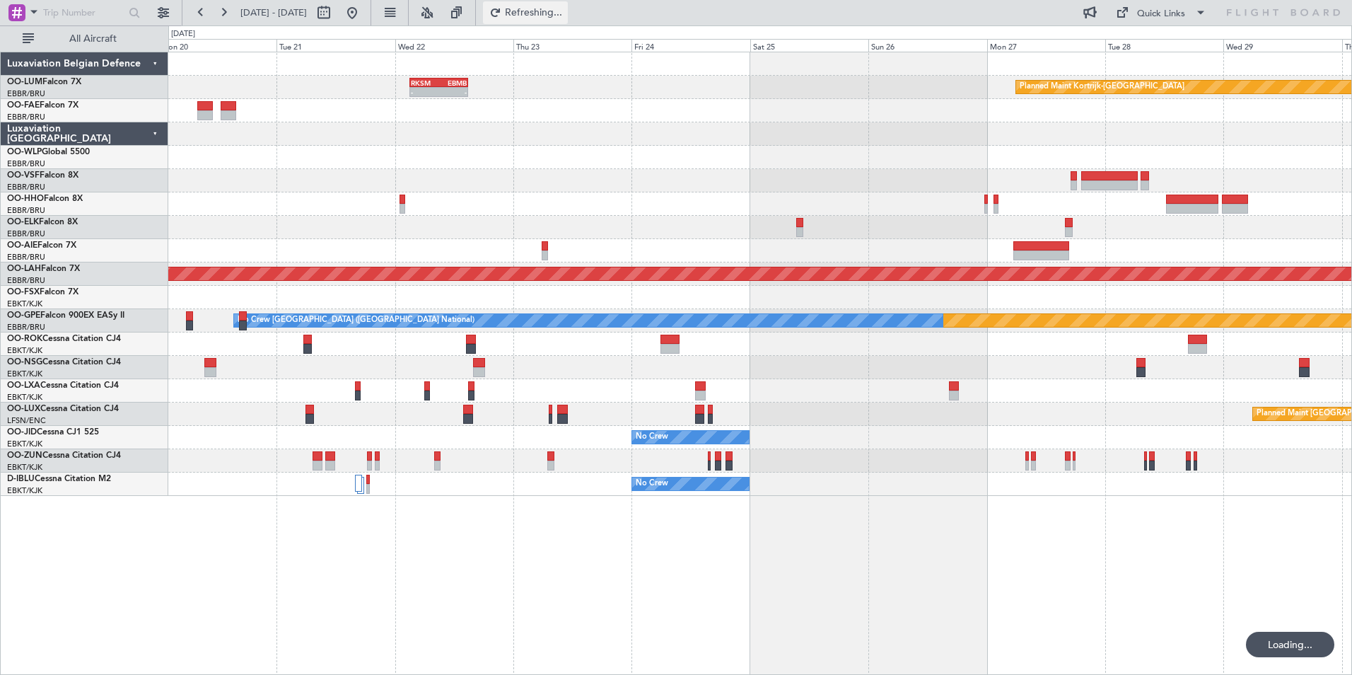
click at [564, 11] on span "Refreshing..." at bounding box center [533, 13] width 59 height 10
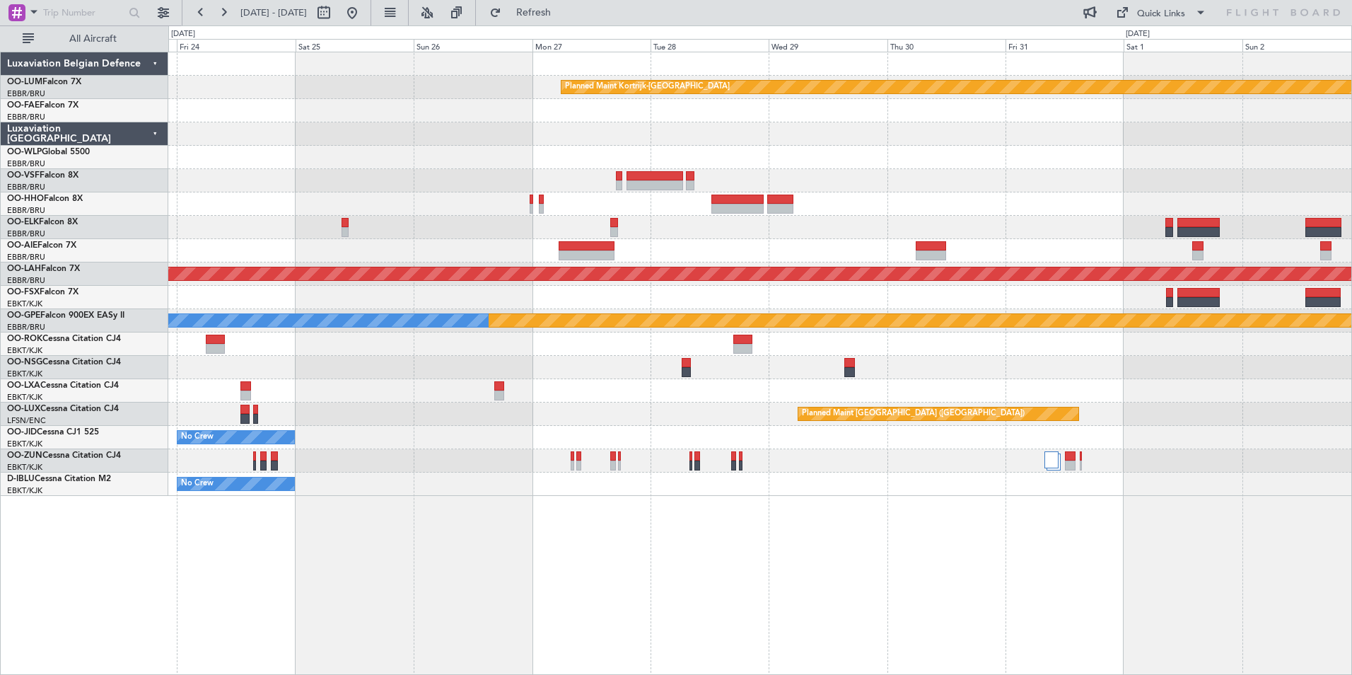
click at [578, 537] on div "Planned Maint Kortrijk-Wevelgem - - RKSM 03:00 Z EBMB 14:50 Z Planned Maint Alt…" at bounding box center [760, 363] width 1184 height 623
click at [552, 569] on div "Planned Maint Kortrijk-Wevelgem RKSM 03:00 Z EBMB 14:50 Z - - Planned Maint Alt…" at bounding box center [760, 363] width 1184 height 623
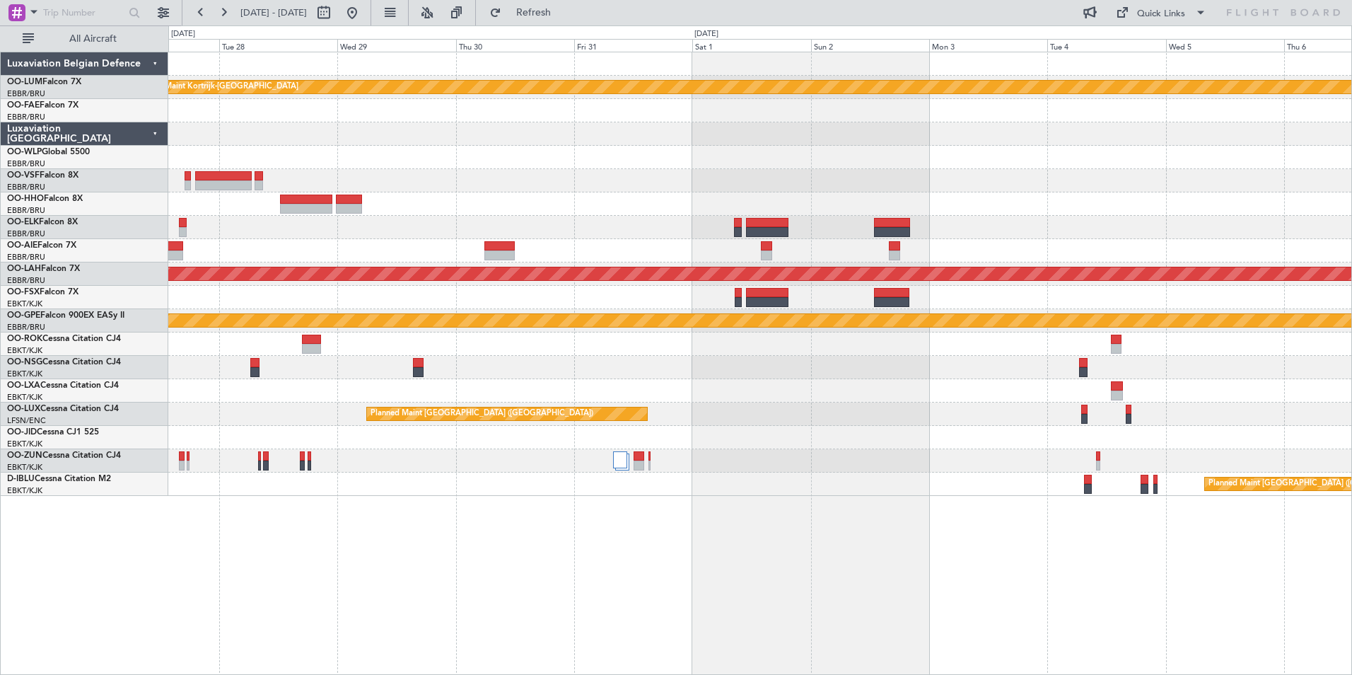
click at [629, 588] on div "Planned Maint Kortrijk-Wevelgem Planned Maint Alton-st Louis (St Louis Regl) Pl…" at bounding box center [760, 363] width 1184 height 623
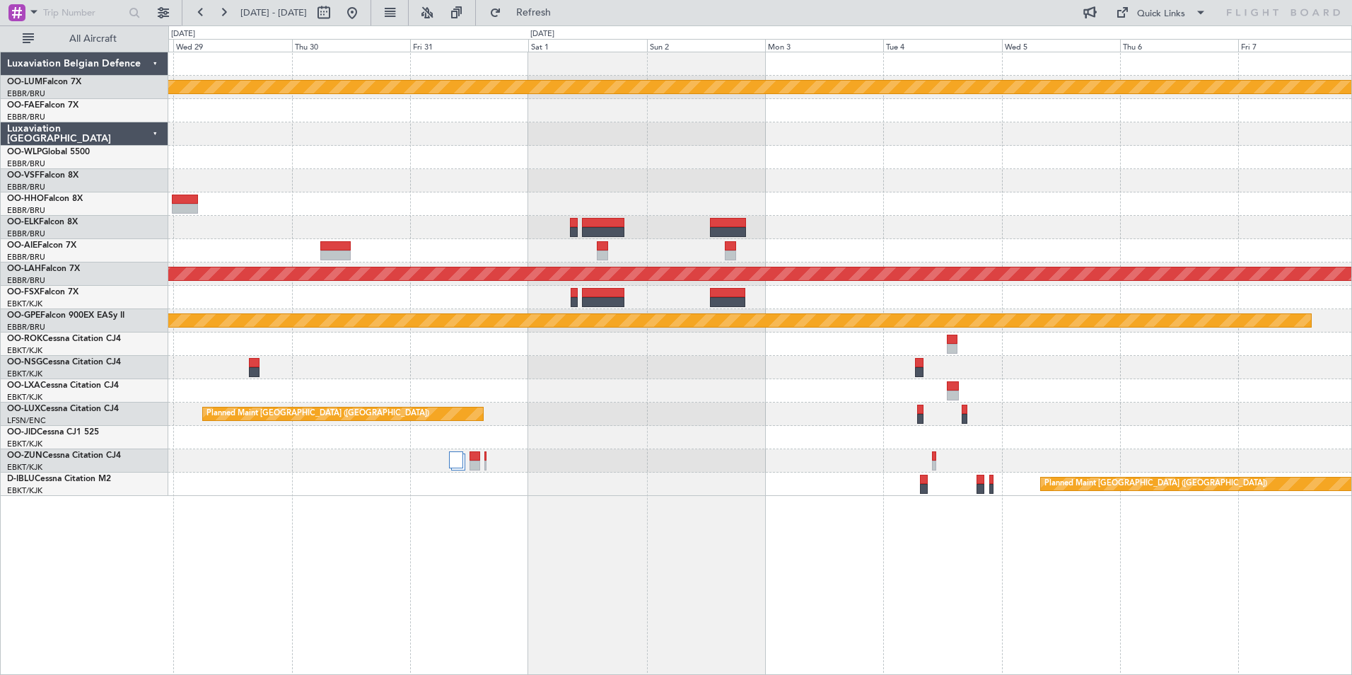
click at [617, 590] on div "Planned Maint Kortrijk-Wevelgem Planned Maint Alton-st Louis (St Louis Regl) Pl…" at bounding box center [760, 363] width 1184 height 623
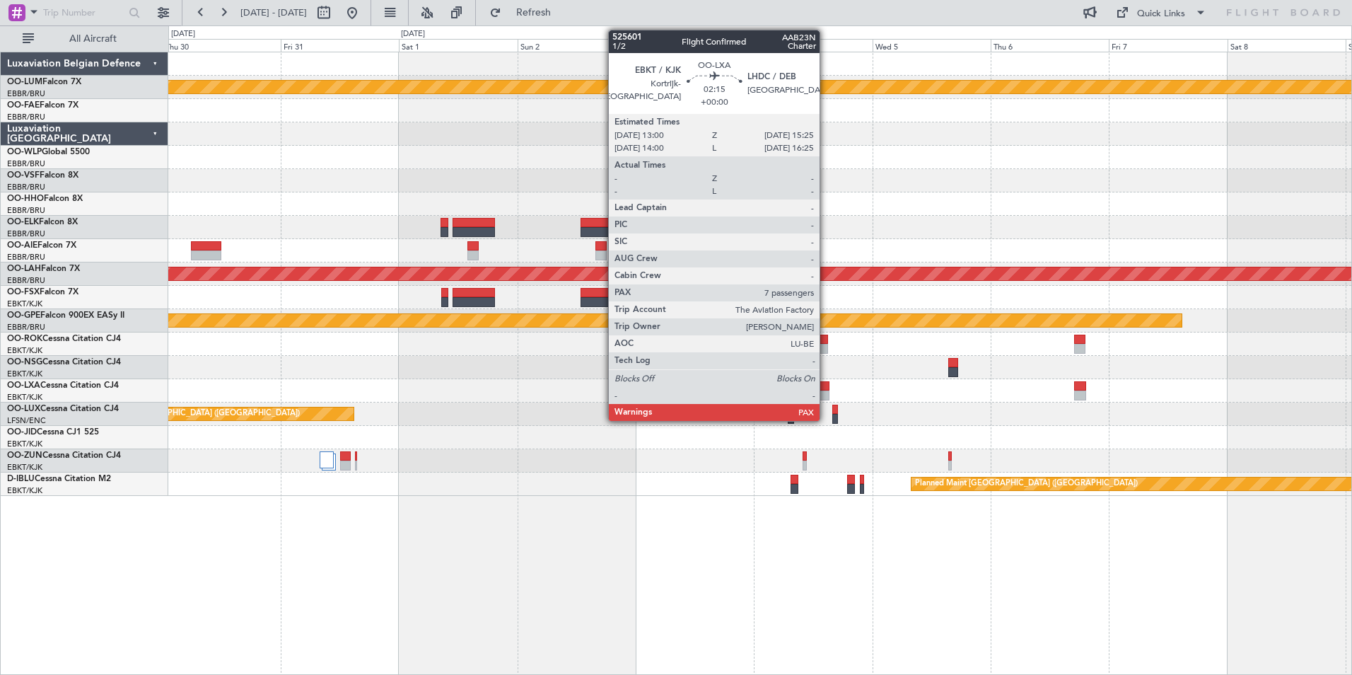
click at [826, 381] on div at bounding box center [824, 386] width 12 height 10
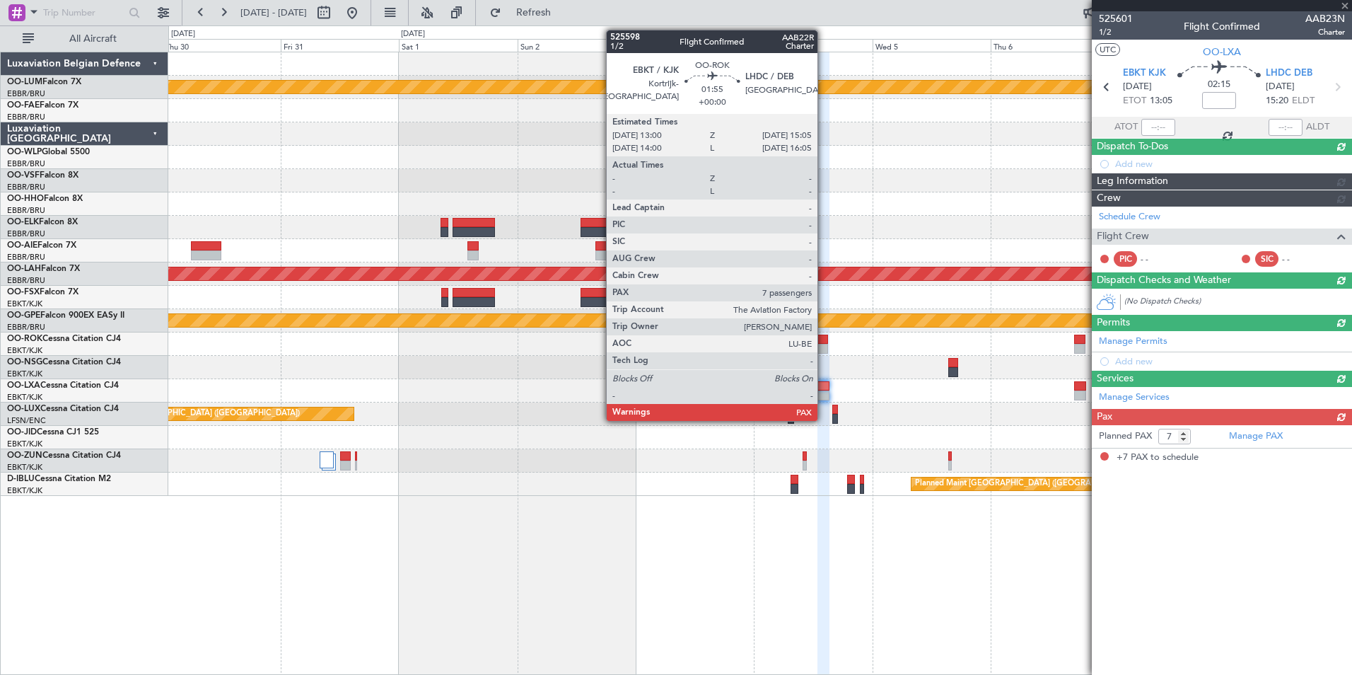
click at [824, 342] on div at bounding box center [823, 340] width 11 height 10
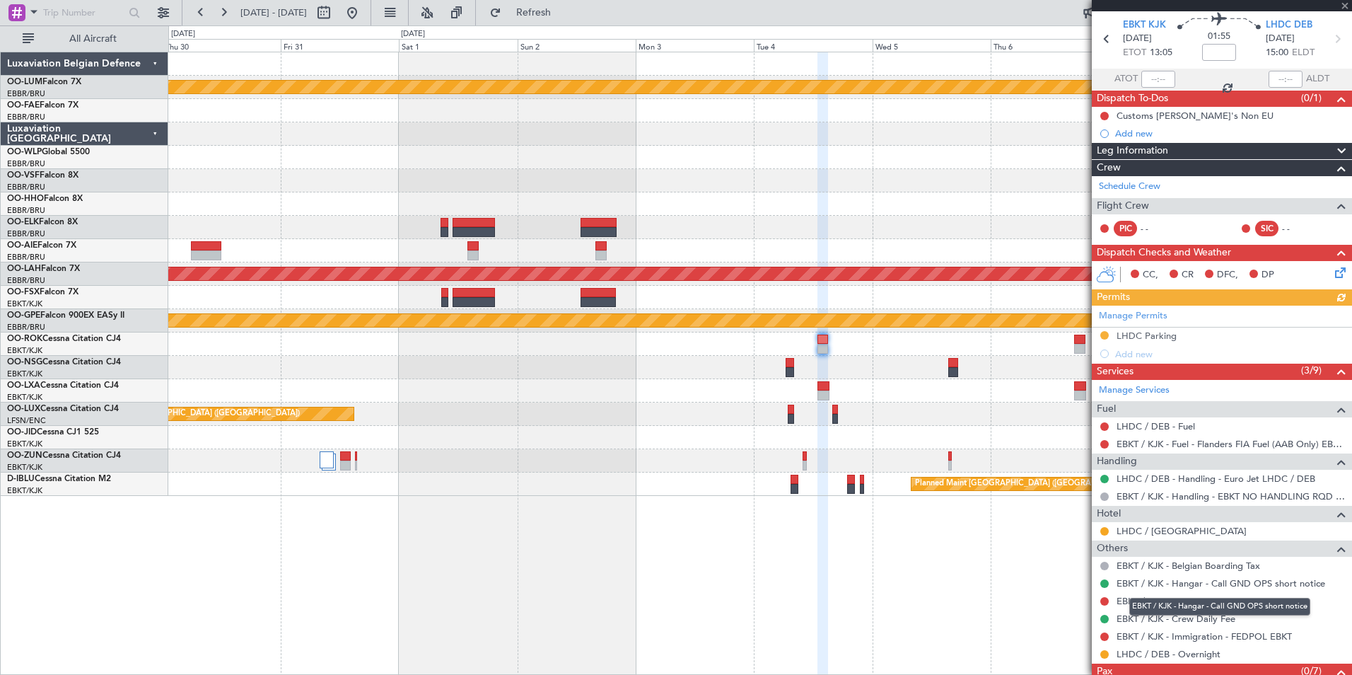
scroll to position [94, 0]
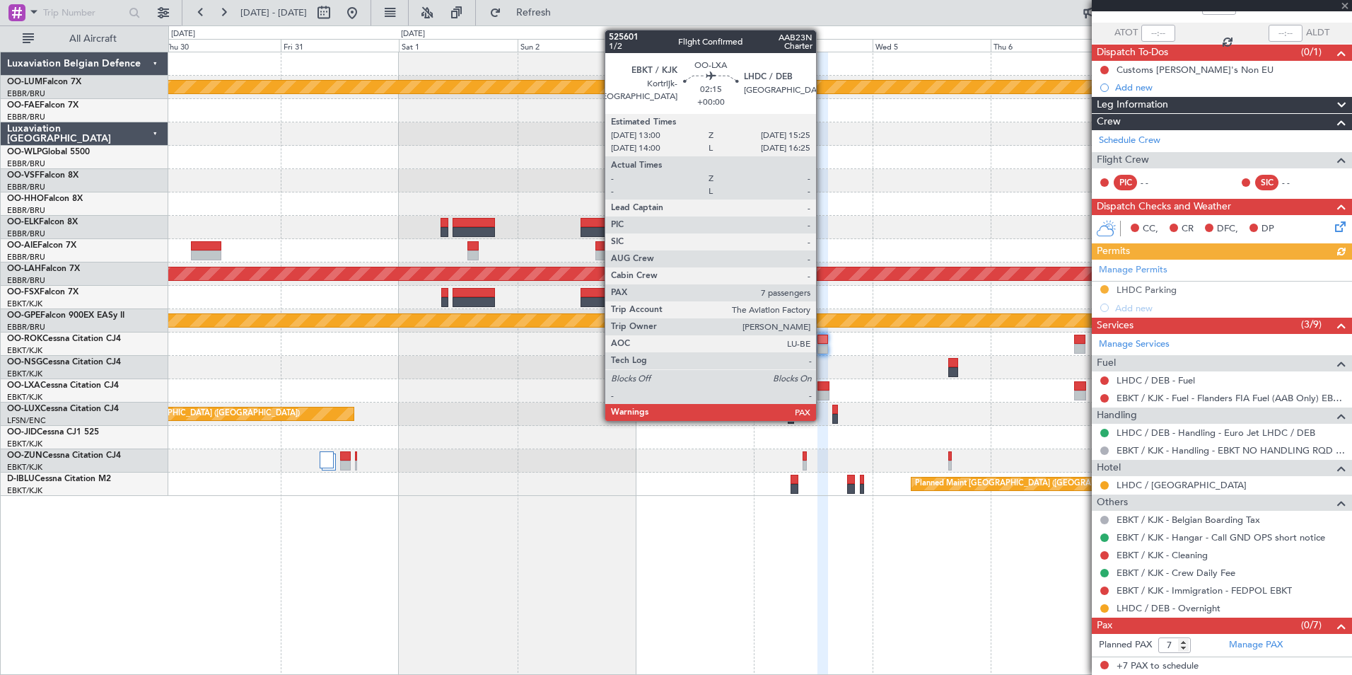
click at [823, 386] on div at bounding box center [824, 386] width 12 height 10
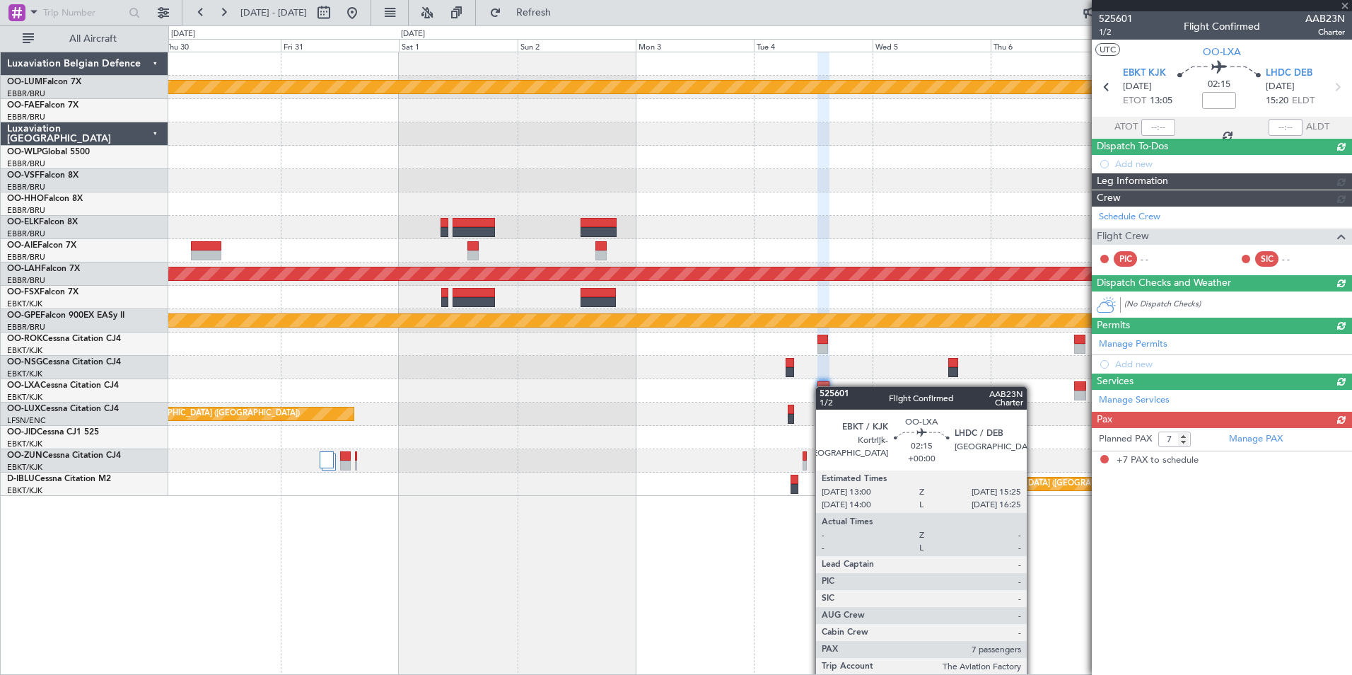
scroll to position [0, 0]
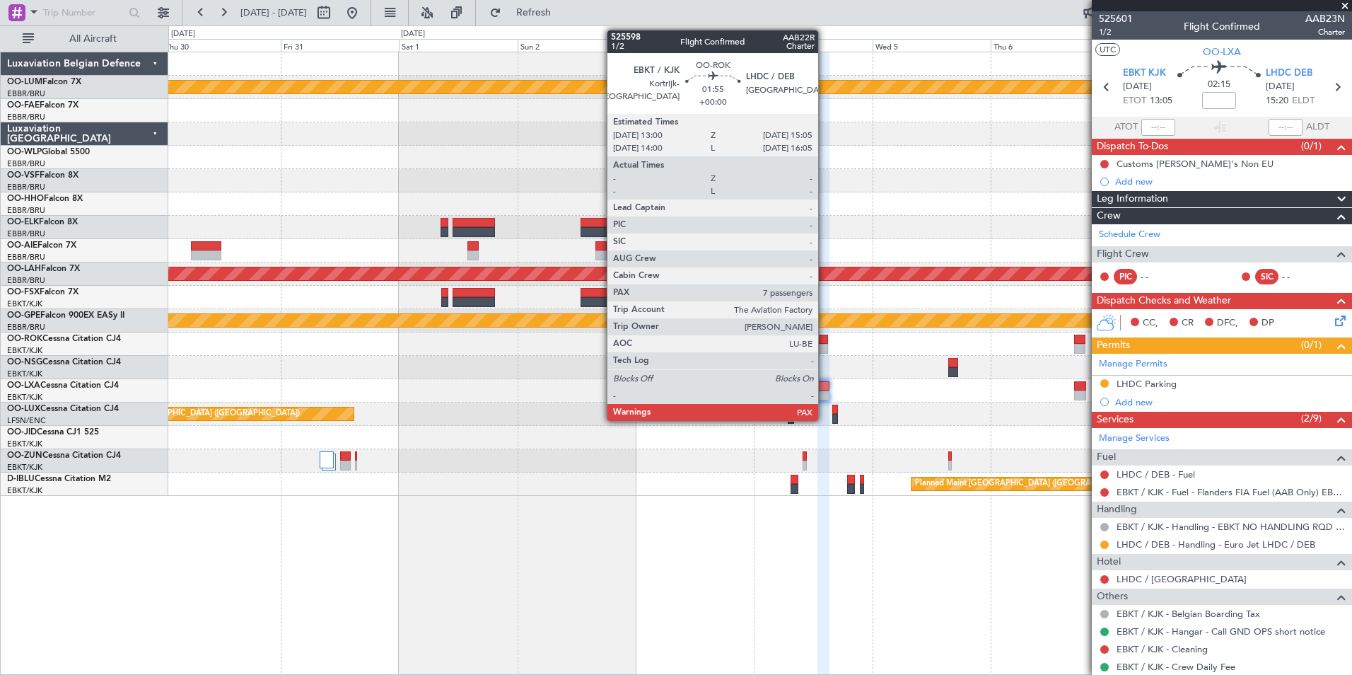
click at [825, 345] on div at bounding box center [823, 349] width 11 height 10
click at [822, 388] on div at bounding box center [824, 386] width 12 height 10
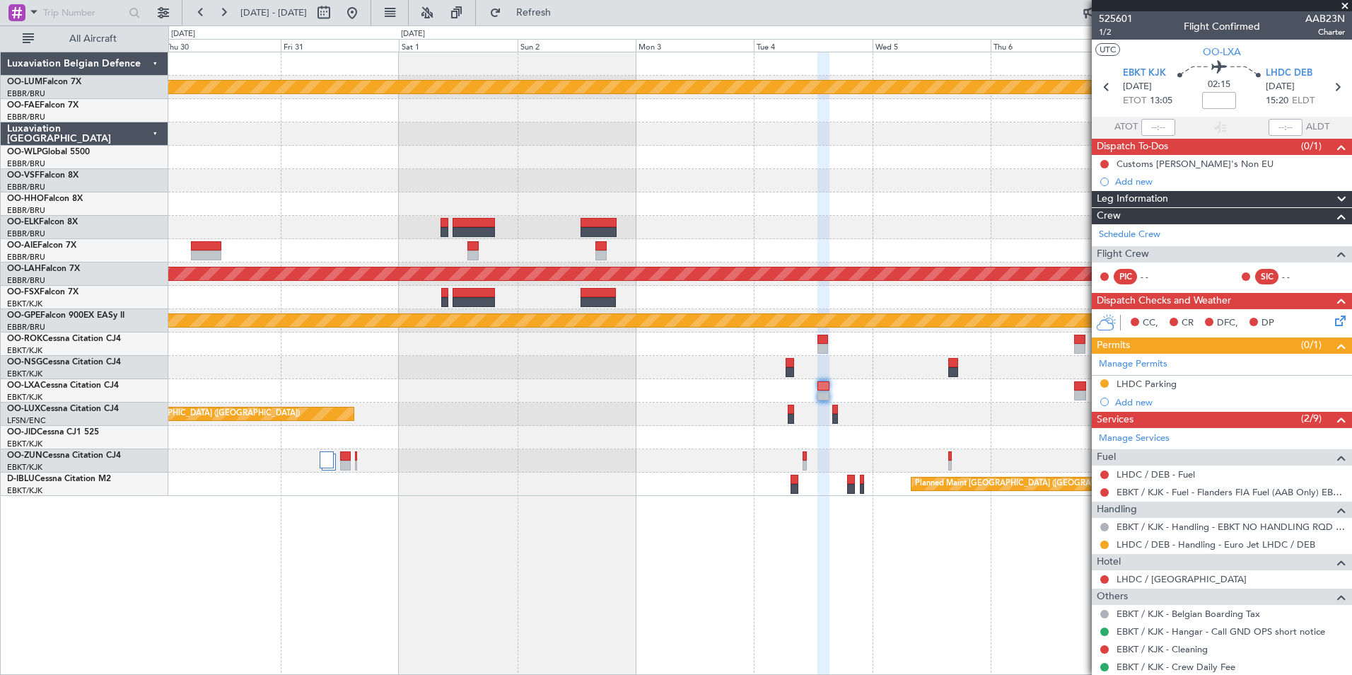
drag, startPoint x: 537, startPoint y: 4, endPoint x: 584, endPoint y: 120, distance: 125.7
click at [537, 7] on button "Refresh" at bounding box center [525, 12] width 85 height 23
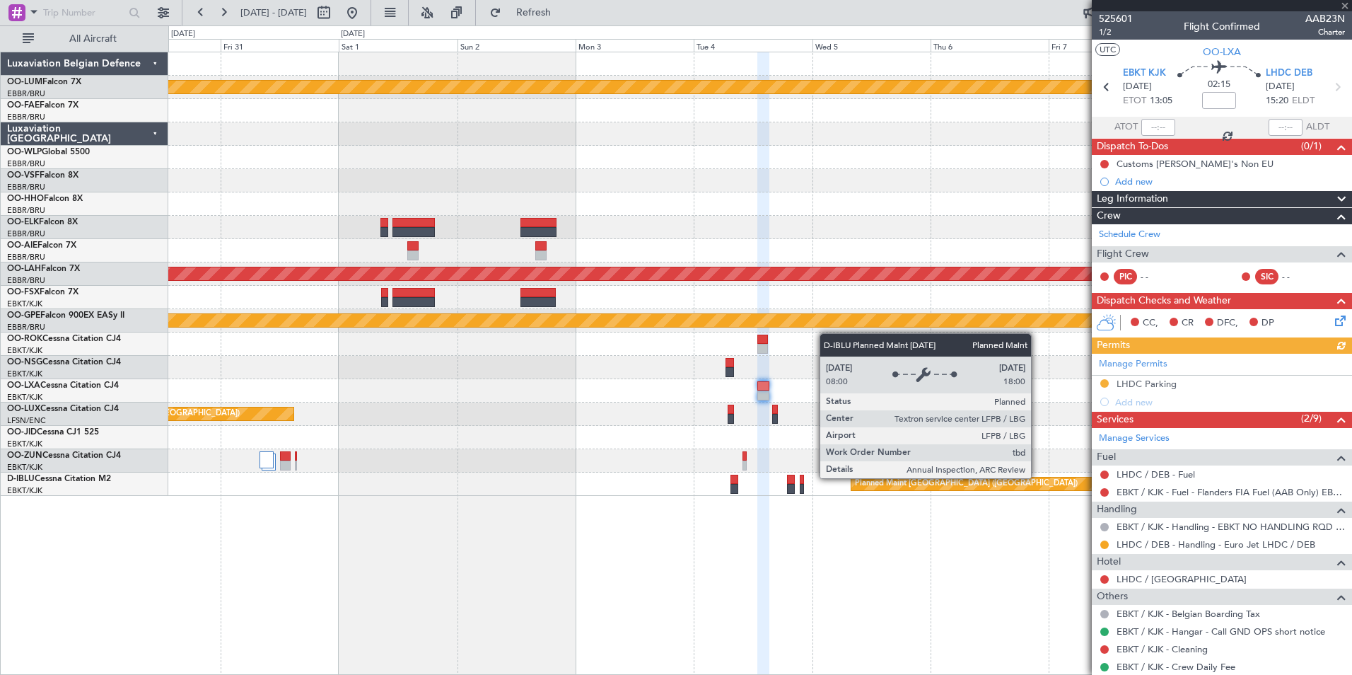
click at [911, 430] on div at bounding box center [759, 437] width 1183 height 23
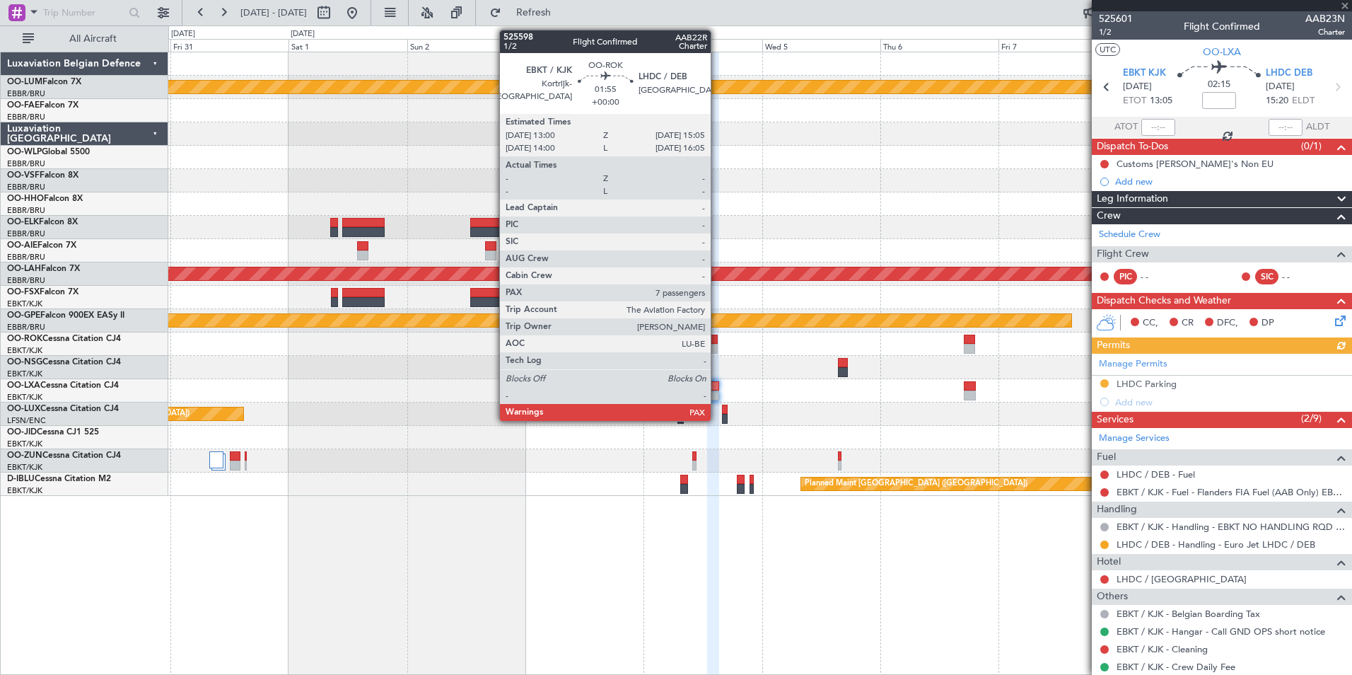
click at [717, 335] on div at bounding box center [712, 340] width 11 height 10
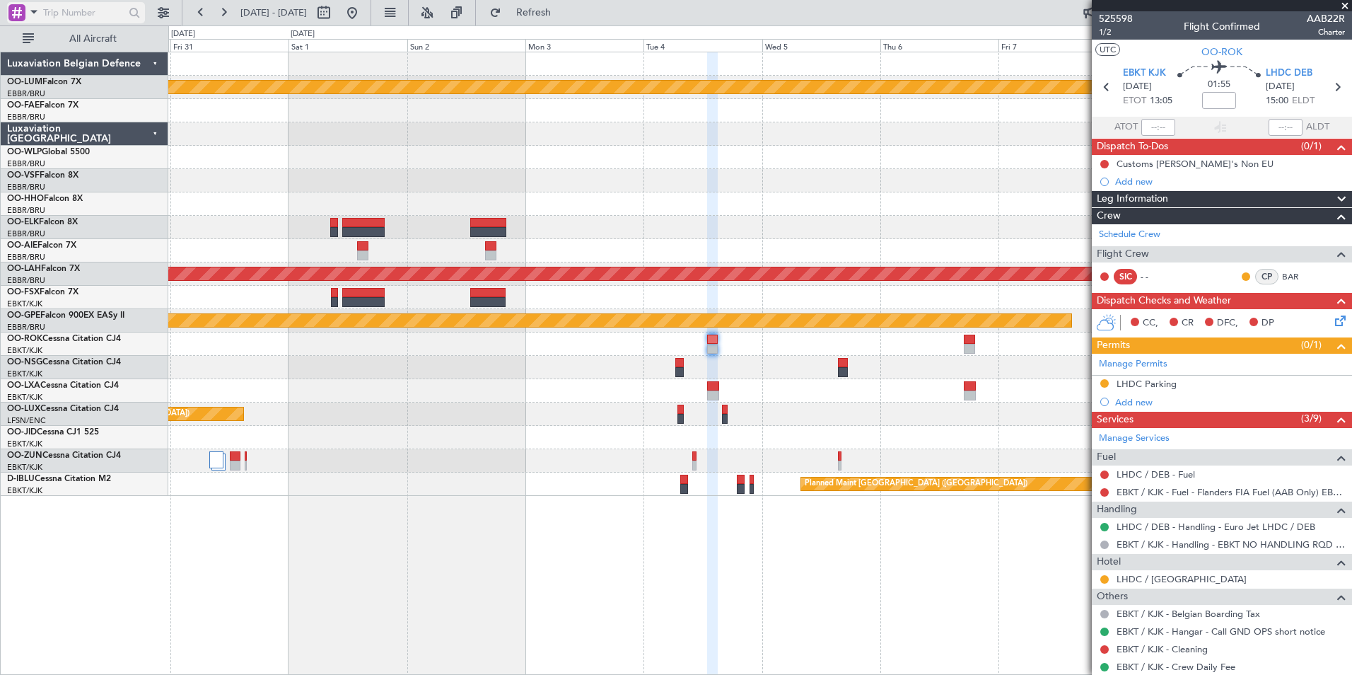
click at [31, 13] on span at bounding box center [33, 12] width 17 height 18
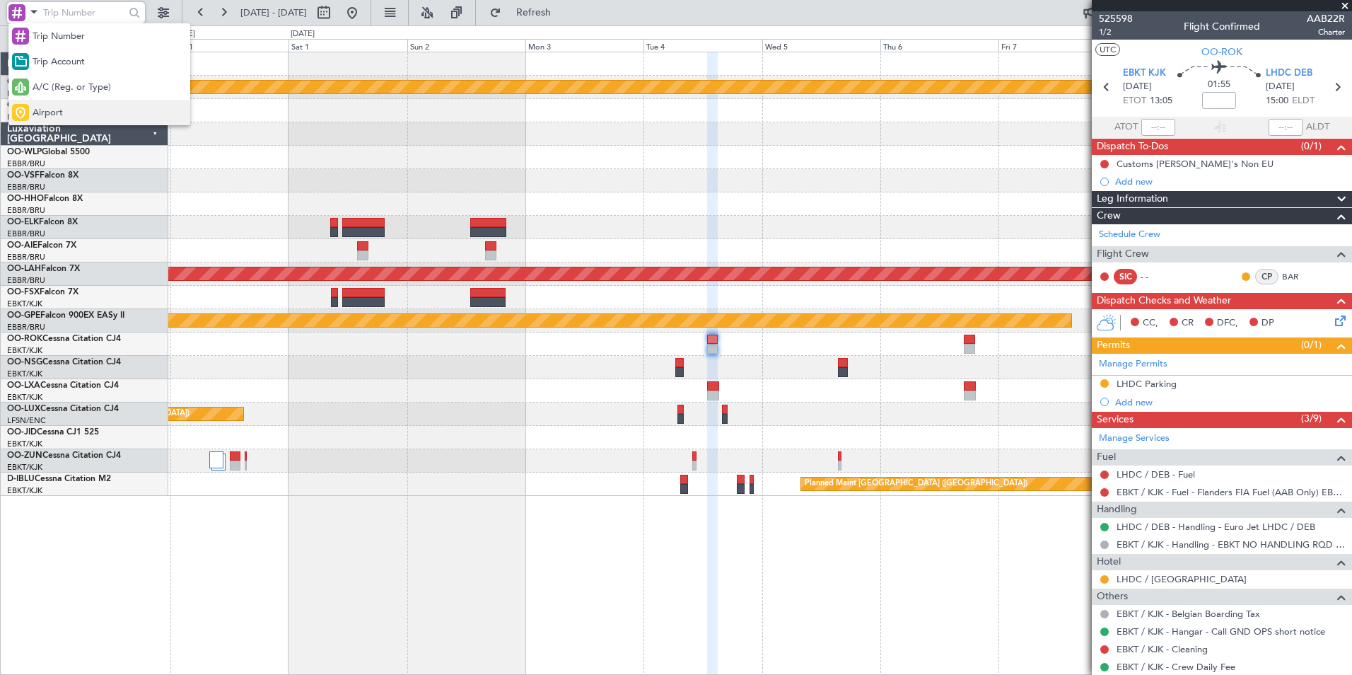
click at [74, 114] on div "Airport" at bounding box center [99, 112] width 182 height 25
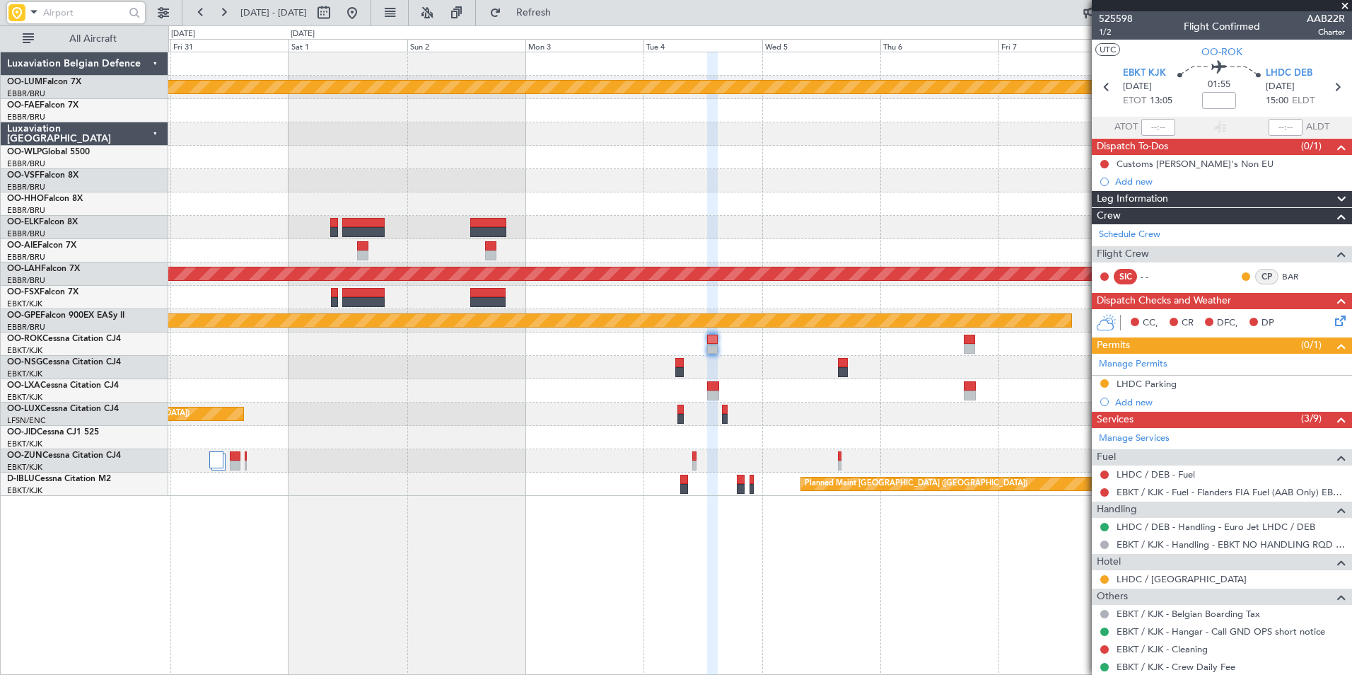
click at [83, 13] on input "text" at bounding box center [83, 12] width 81 height 21
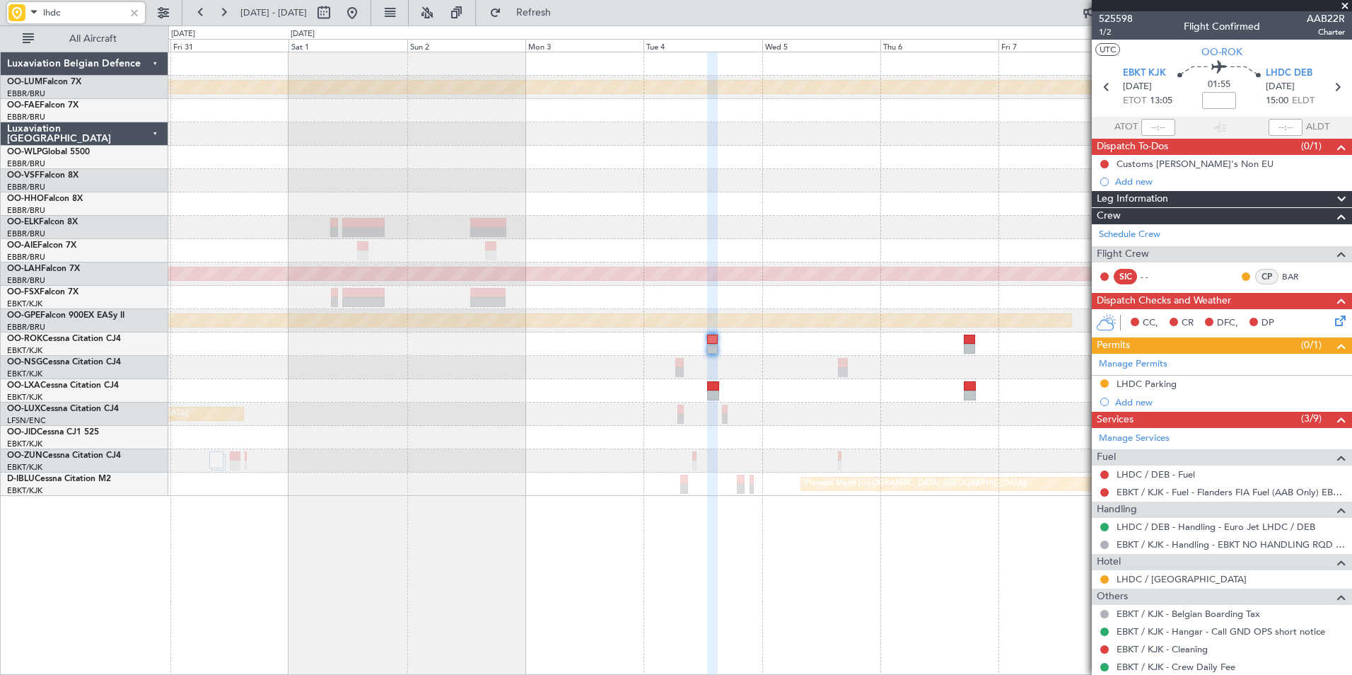
type input "lhdc"
click at [208, 18] on button at bounding box center [201, 12] width 23 height 23
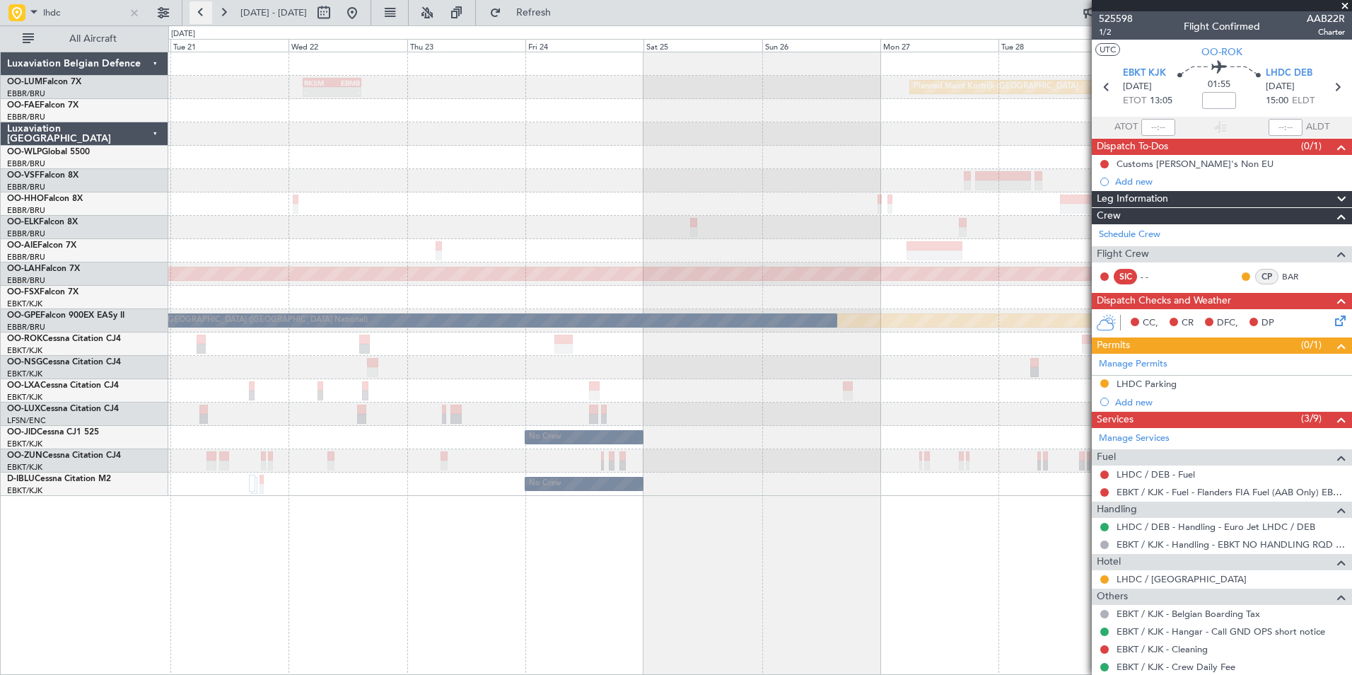
click at [208, 18] on button at bounding box center [201, 12] width 23 height 23
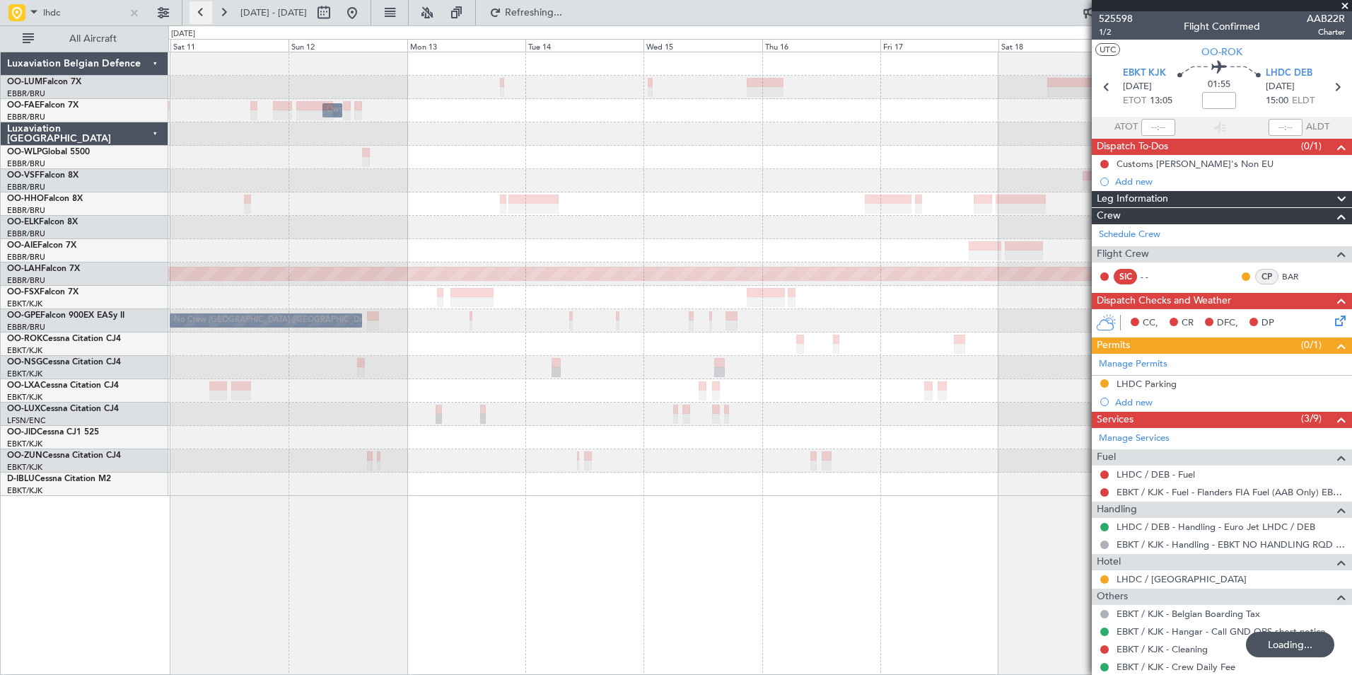
click at [208, 17] on button at bounding box center [201, 12] width 23 height 23
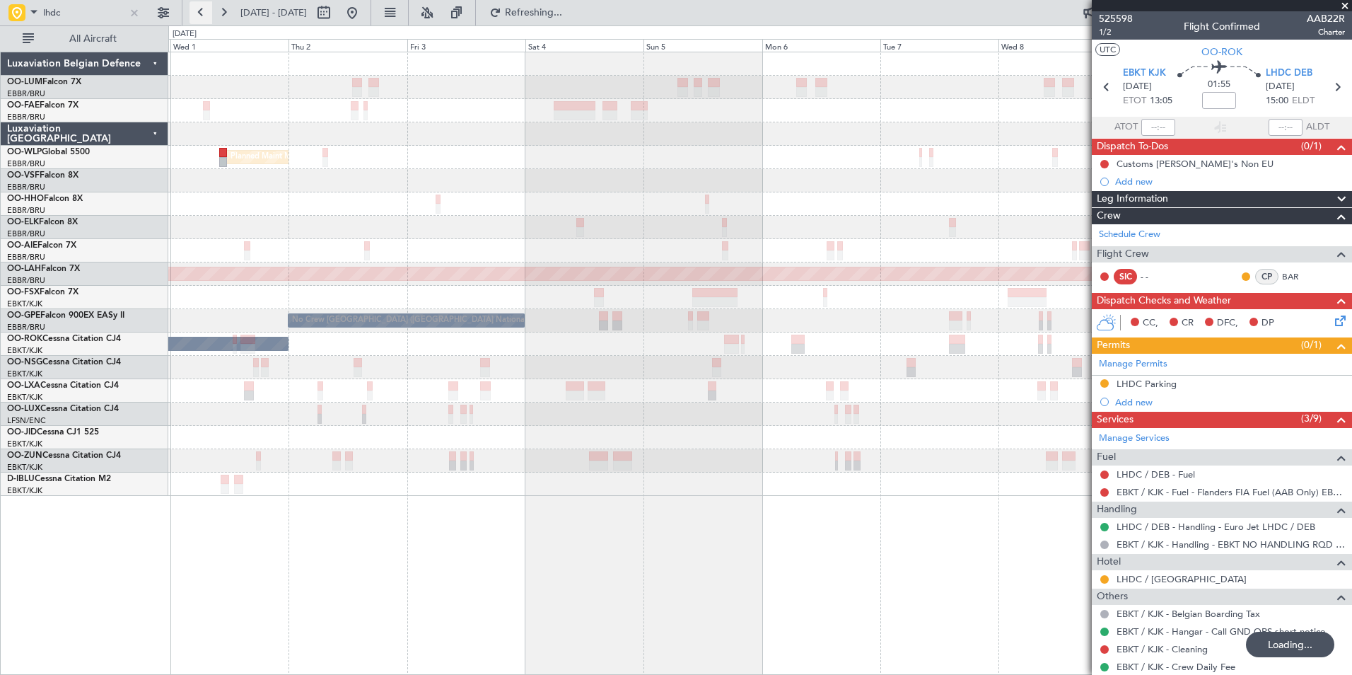
click at [208, 17] on button at bounding box center [201, 12] width 23 height 23
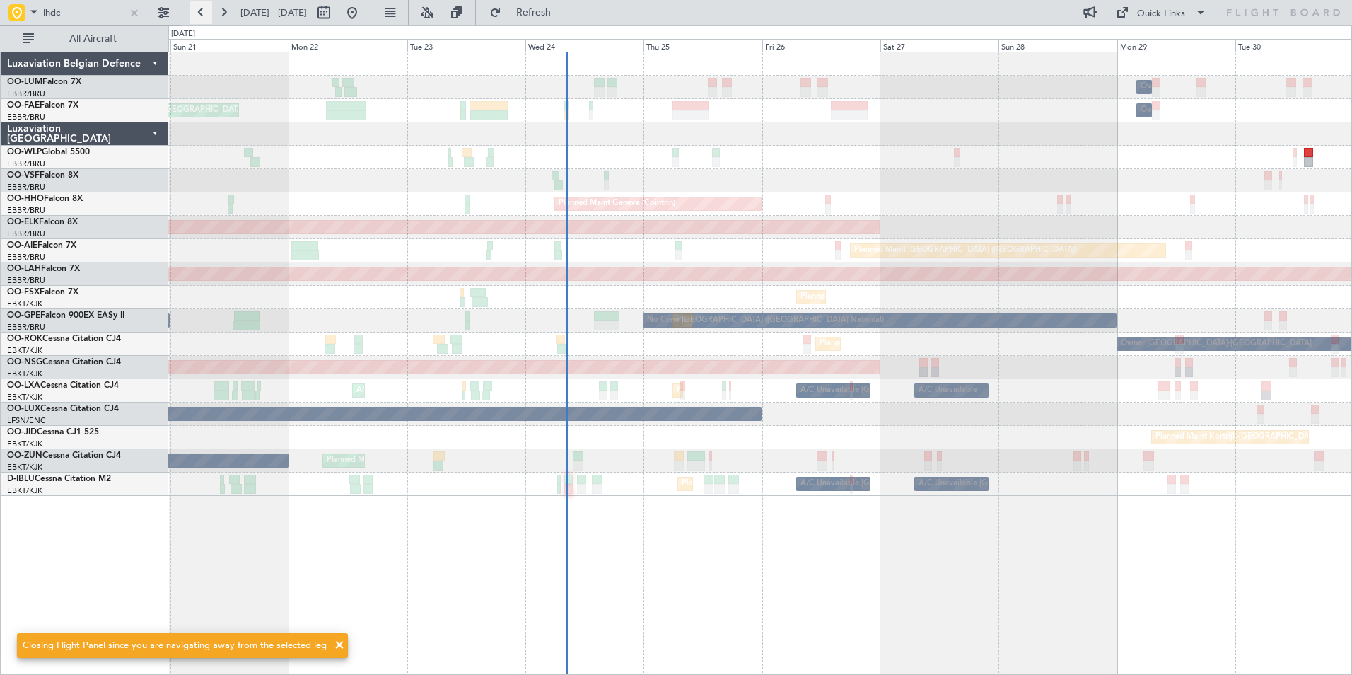
click at [208, 17] on button at bounding box center [201, 12] width 23 height 23
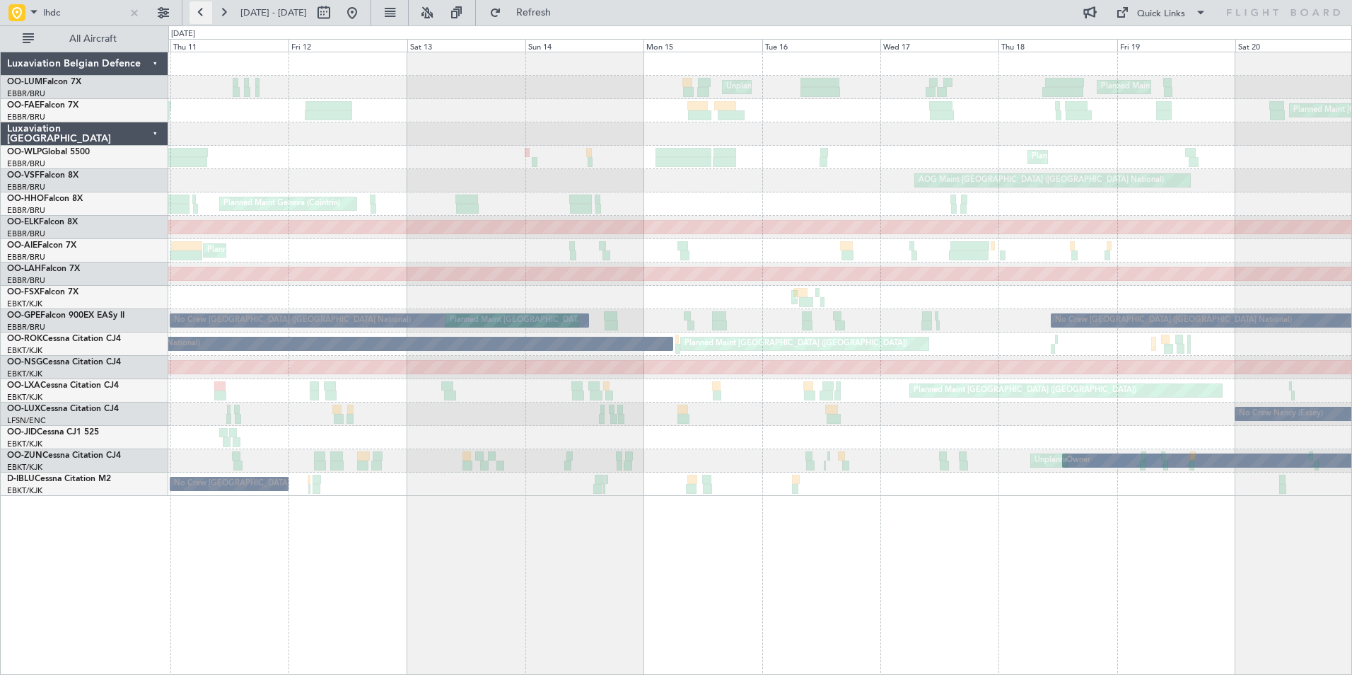
click at [208, 17] on button at bounding box center [201, 12] width 23 height 23
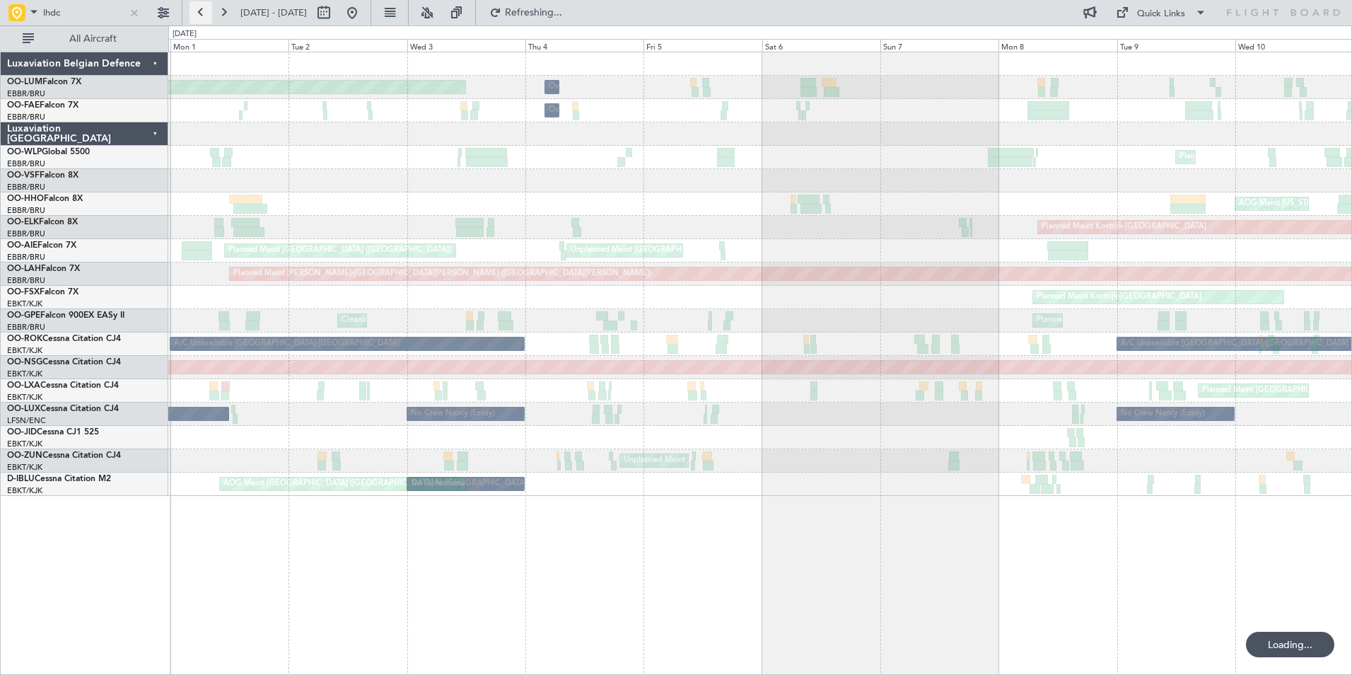
click at [208, 17] on button at bounding box center [201, 12] width 23 height 23
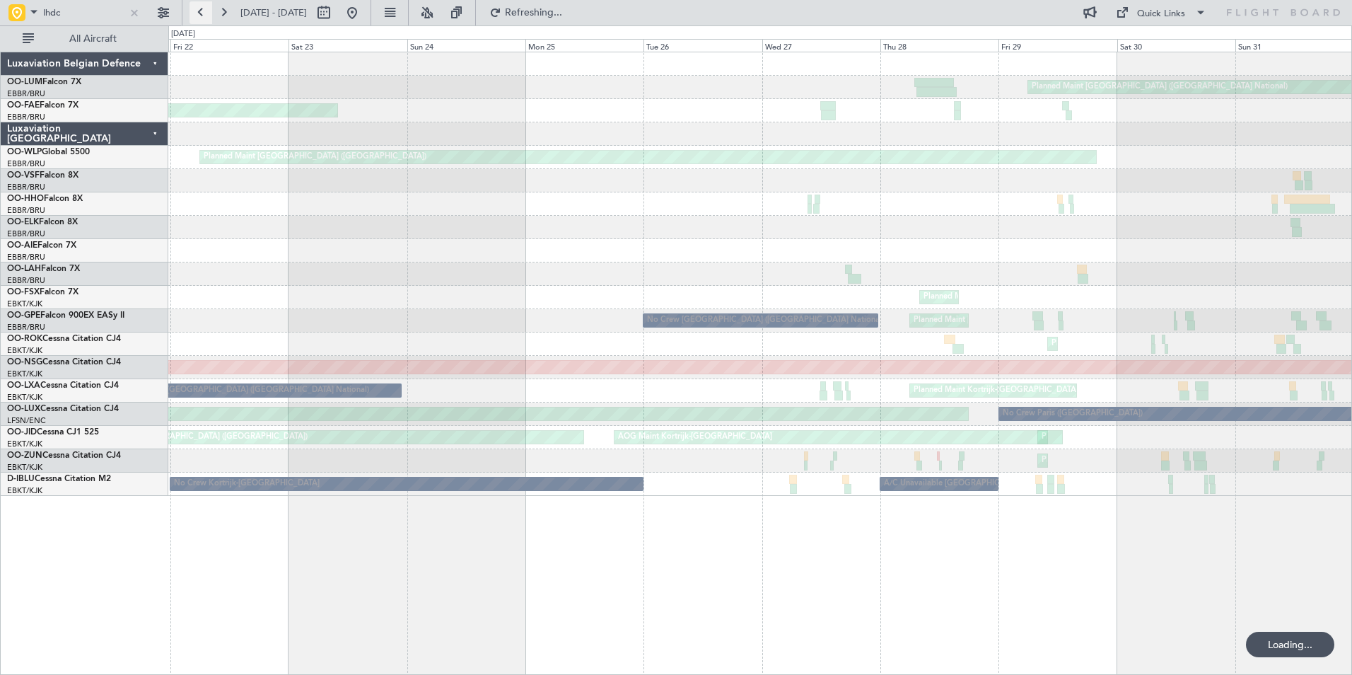
click at [208, 17] on button at bounding box center [201, 12] width 23 height 23
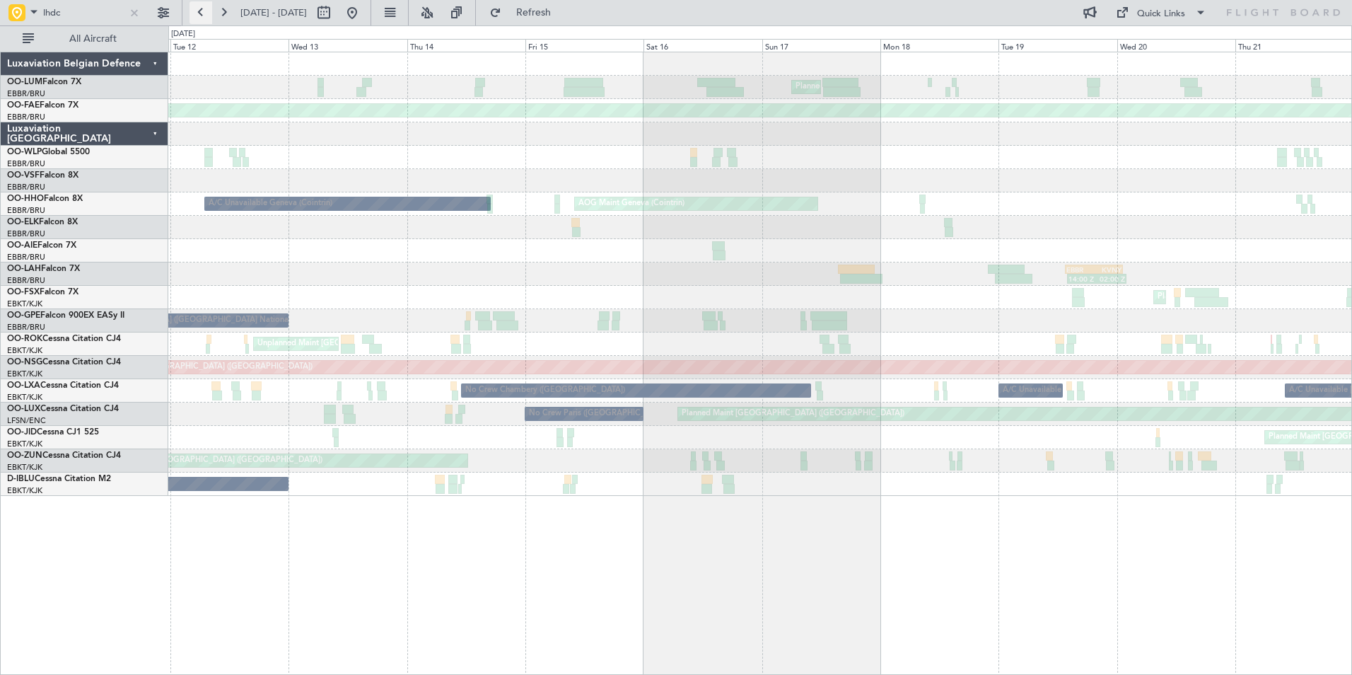
click at [208, 17] on button at bounding box center [201, 12] width 23 height 23
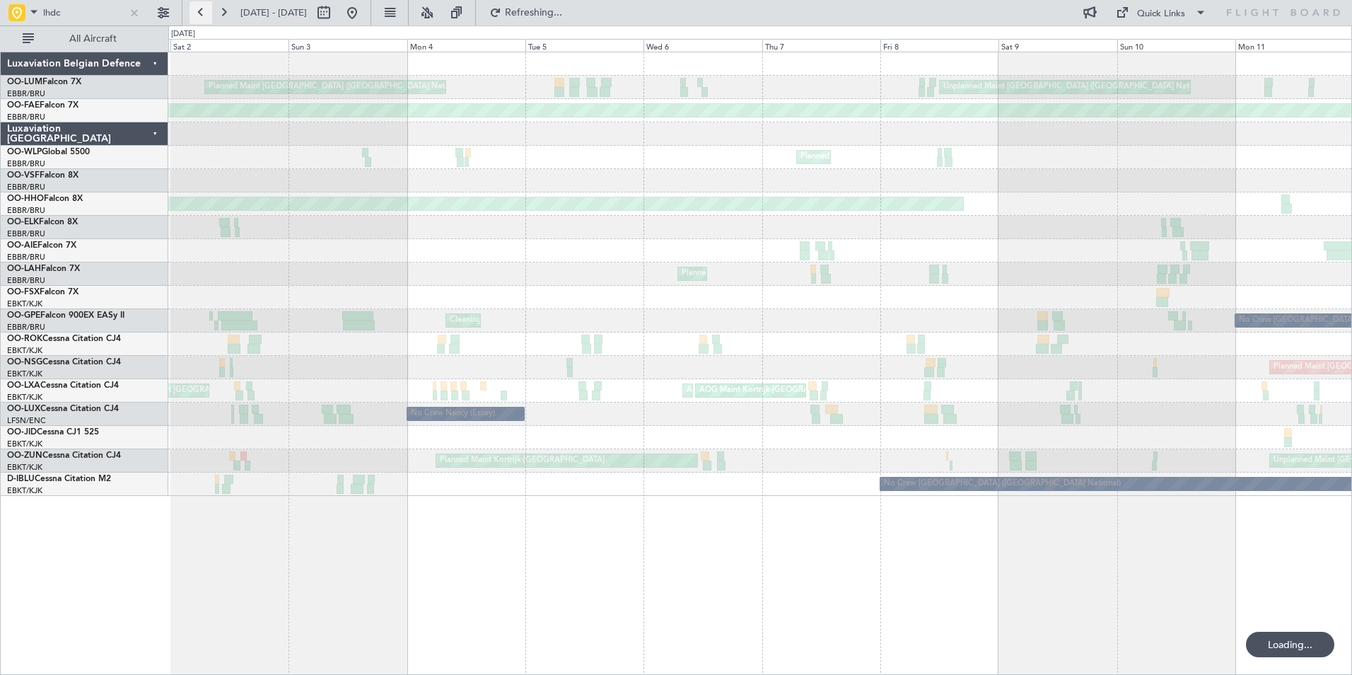
click at [208, 17] on button at bounding box center [201, 12] width 23 height 23
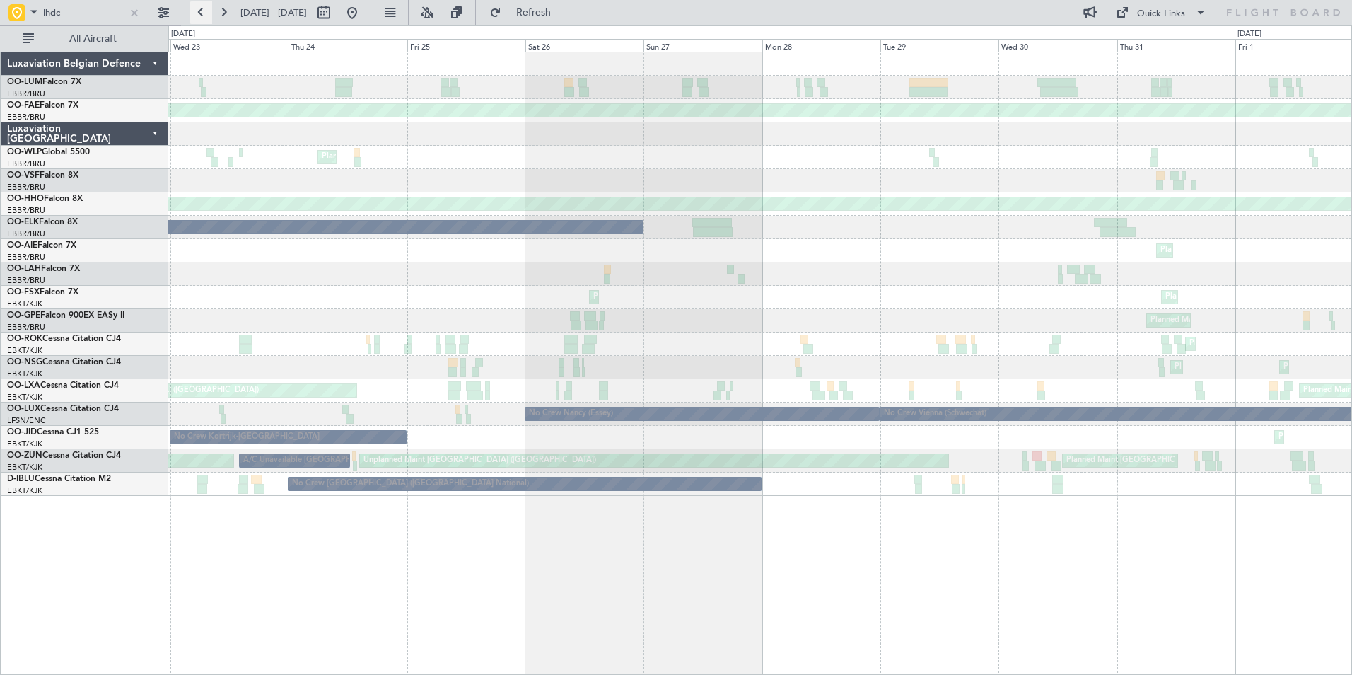
click at [208, 17] on button at bounding box center [201, 12] width 23 height 23
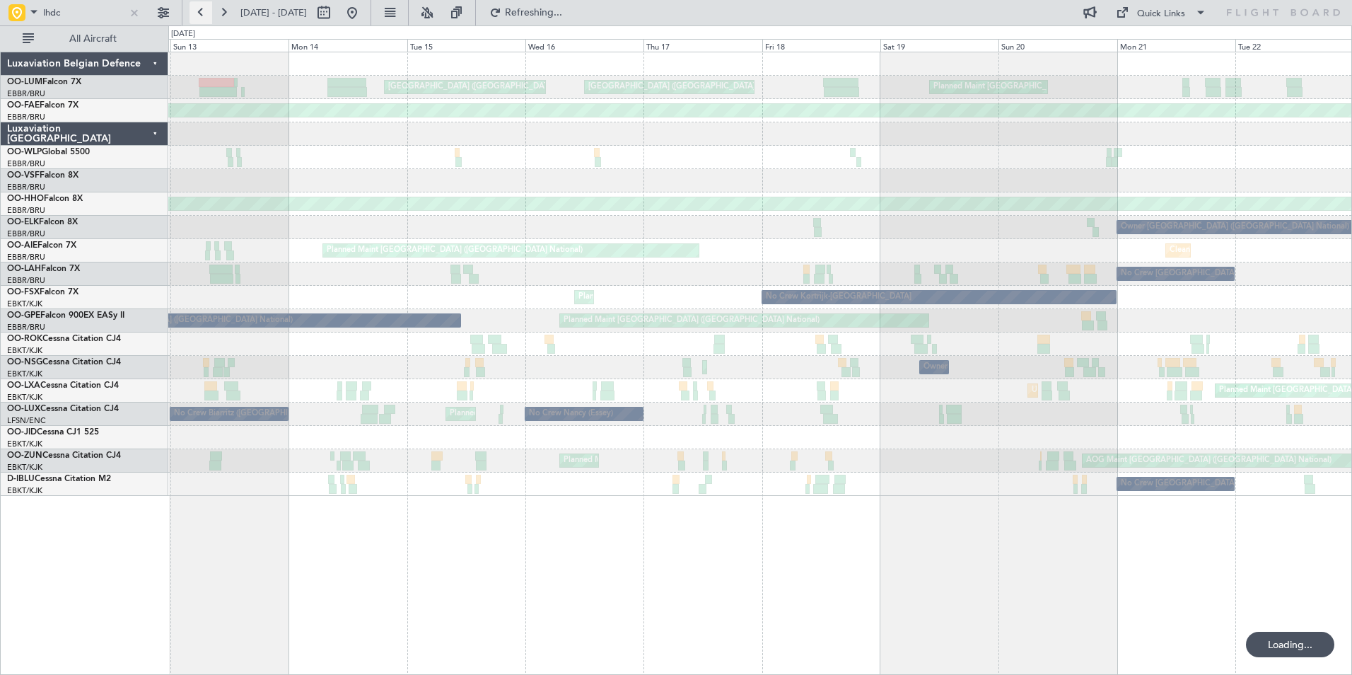
click at [208, 17] on button at bounding box center [201, 12] width 23 height 23
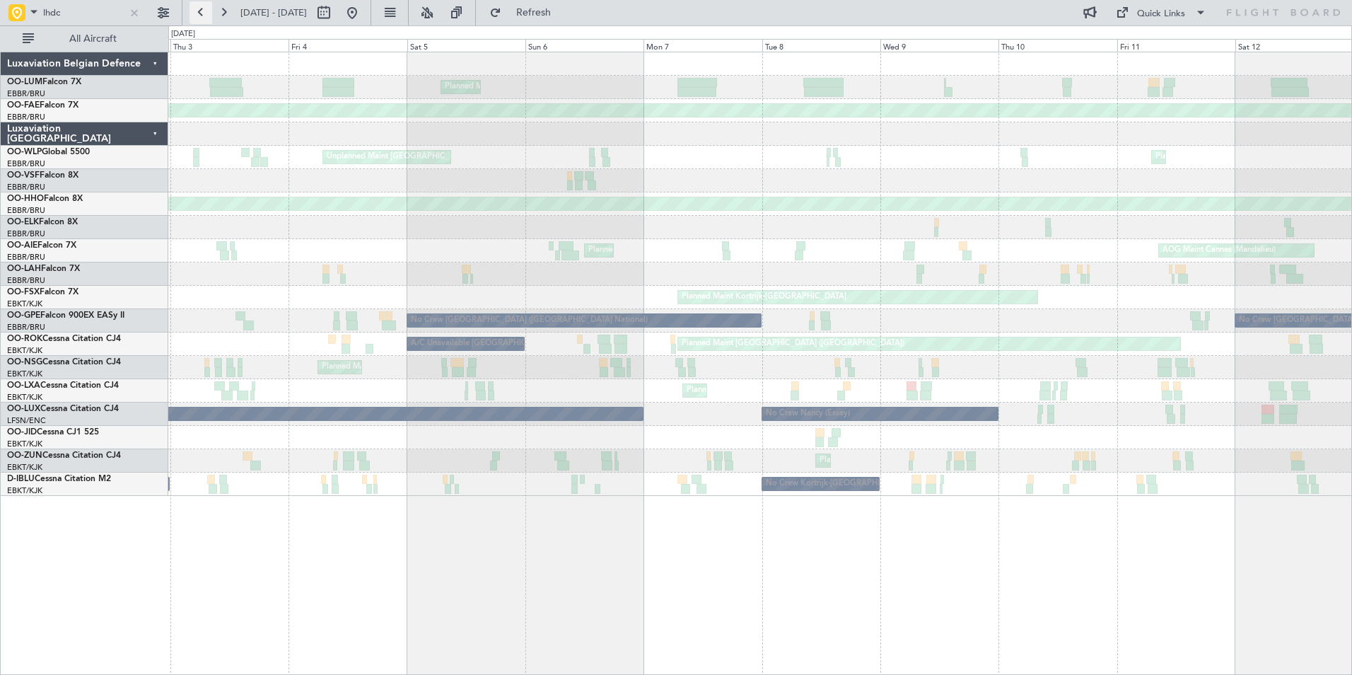
click at [208, 17] on button at bounding box center [201, 12] width 23 height 23
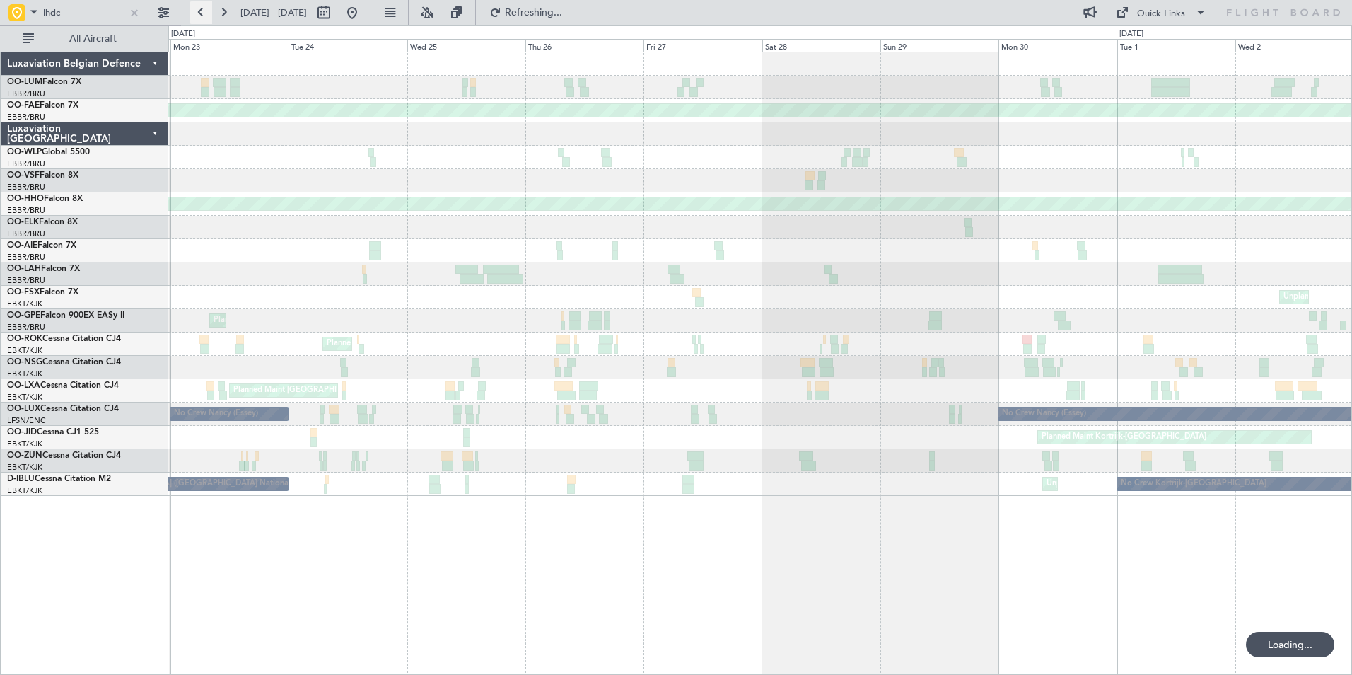
click at [208, 17] on button at bounding box center [201, 12] width 23 height 23
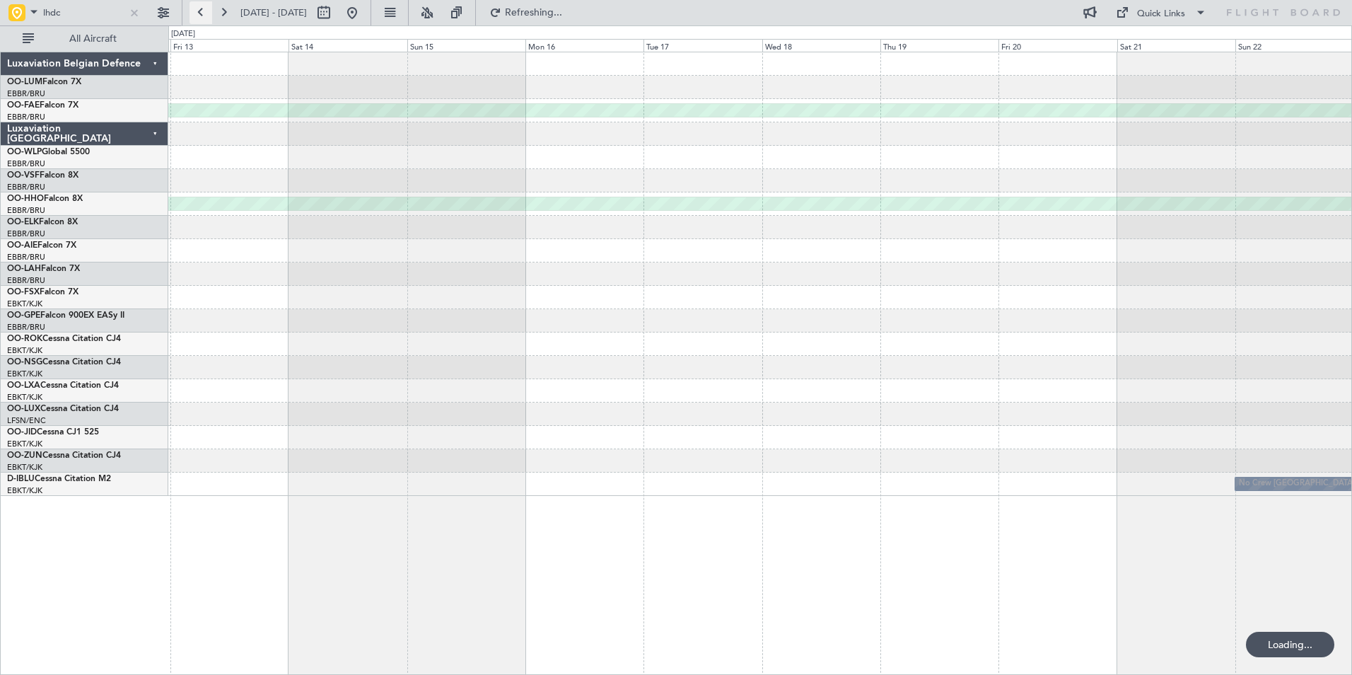
click at [208, 17] on button at bounding box center [201, 12] width 23 height 23
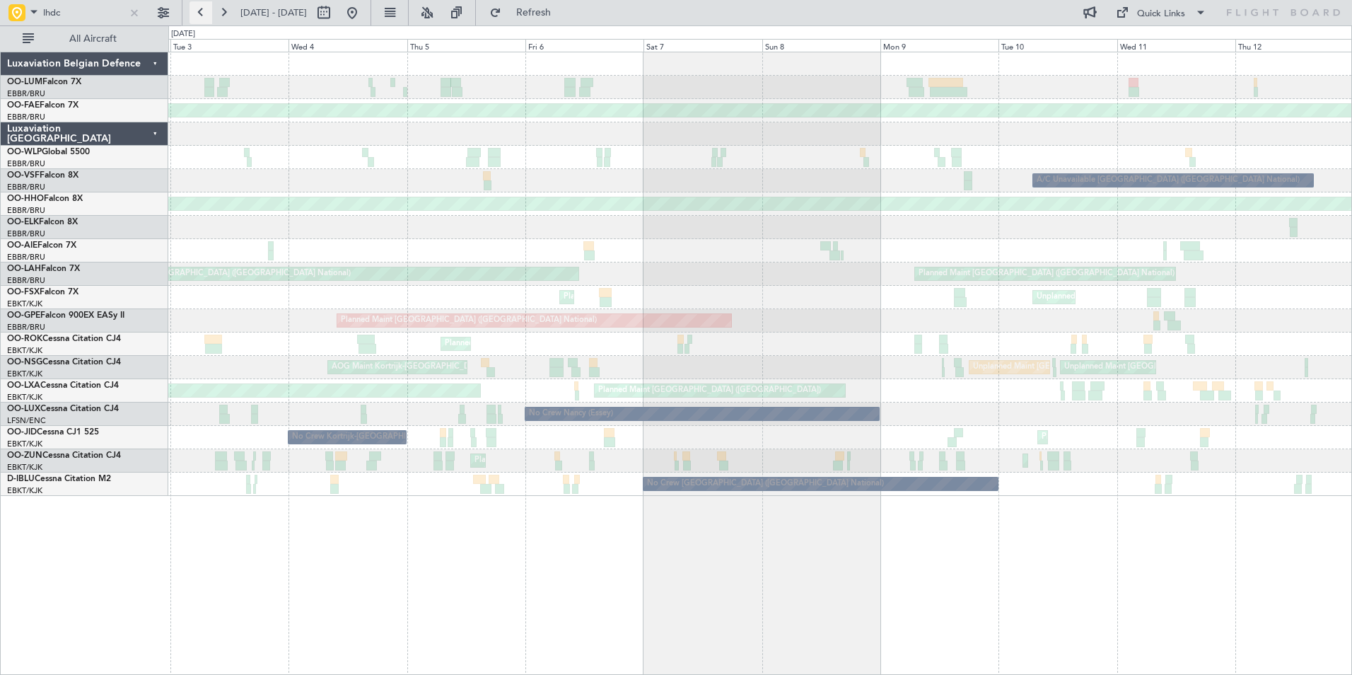
click at [208, 17] on button at bounding box center [201, 12] width 23 height 23
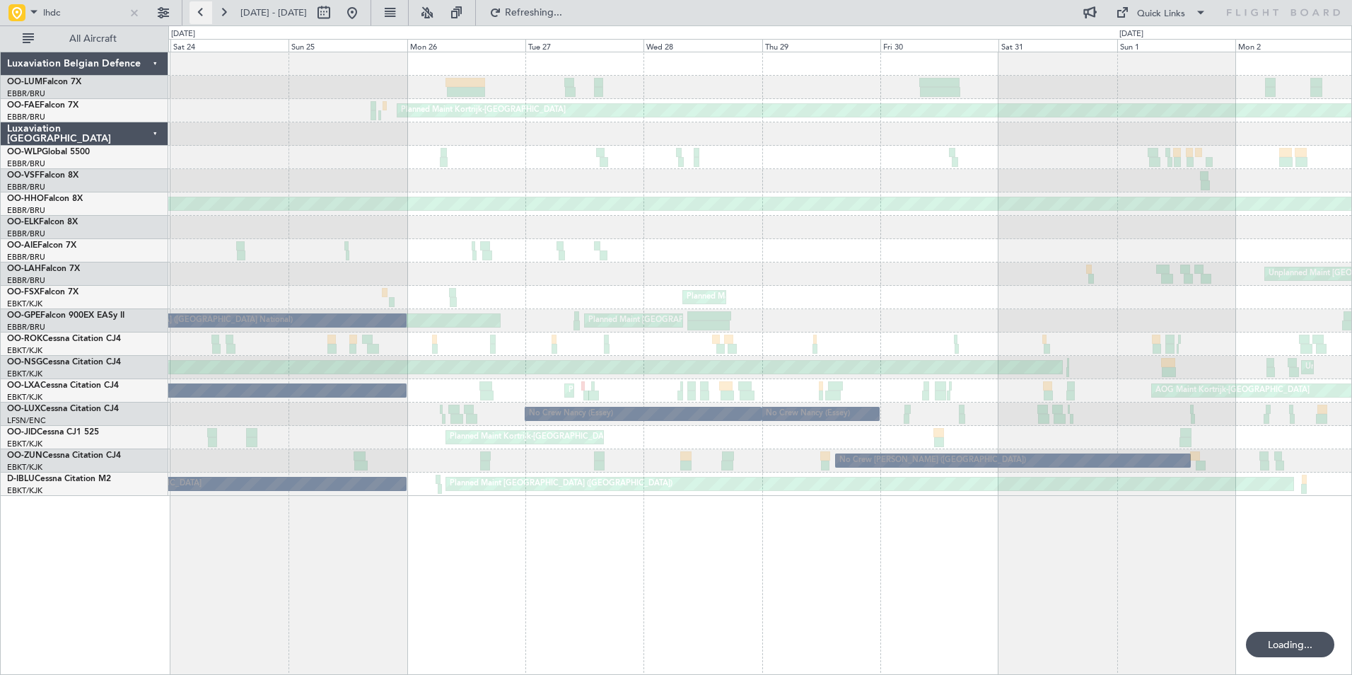
click at [208, 17] on button at bounding box center [201, 12] width 23 height 23
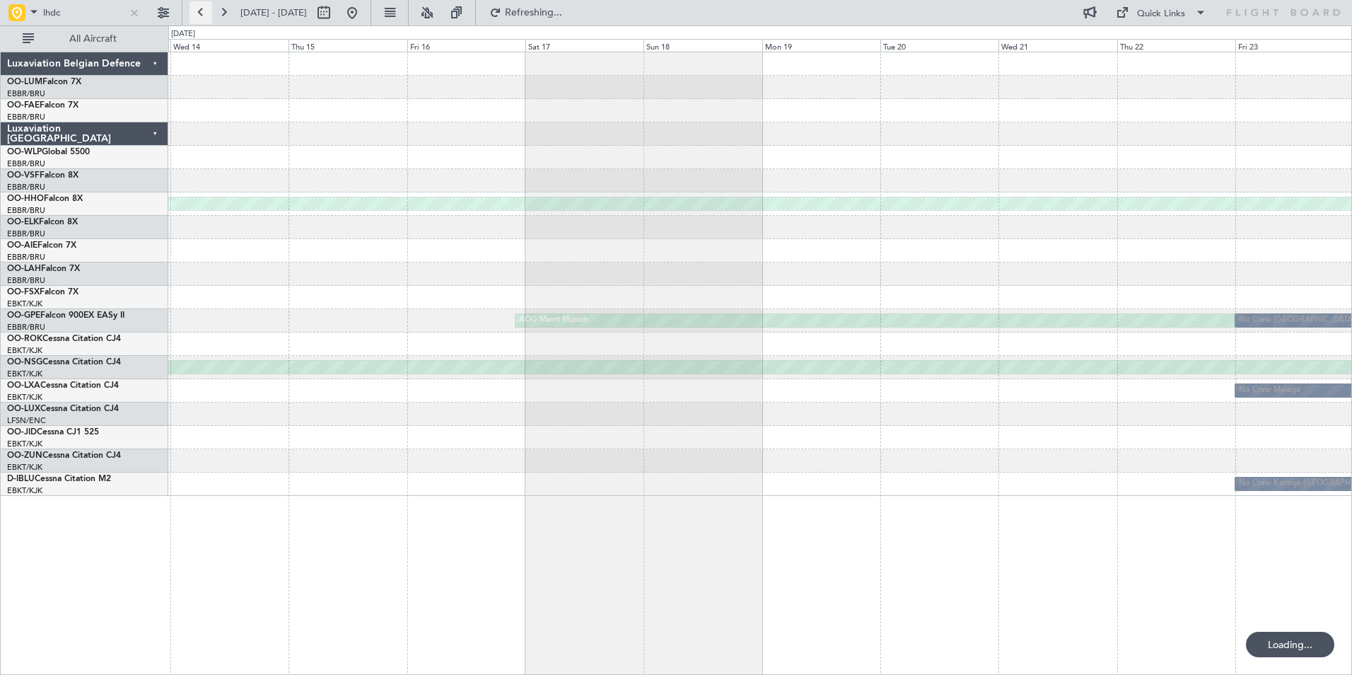
click at [208, 17] on button at bounding box center [201, 12] width 23 height 23
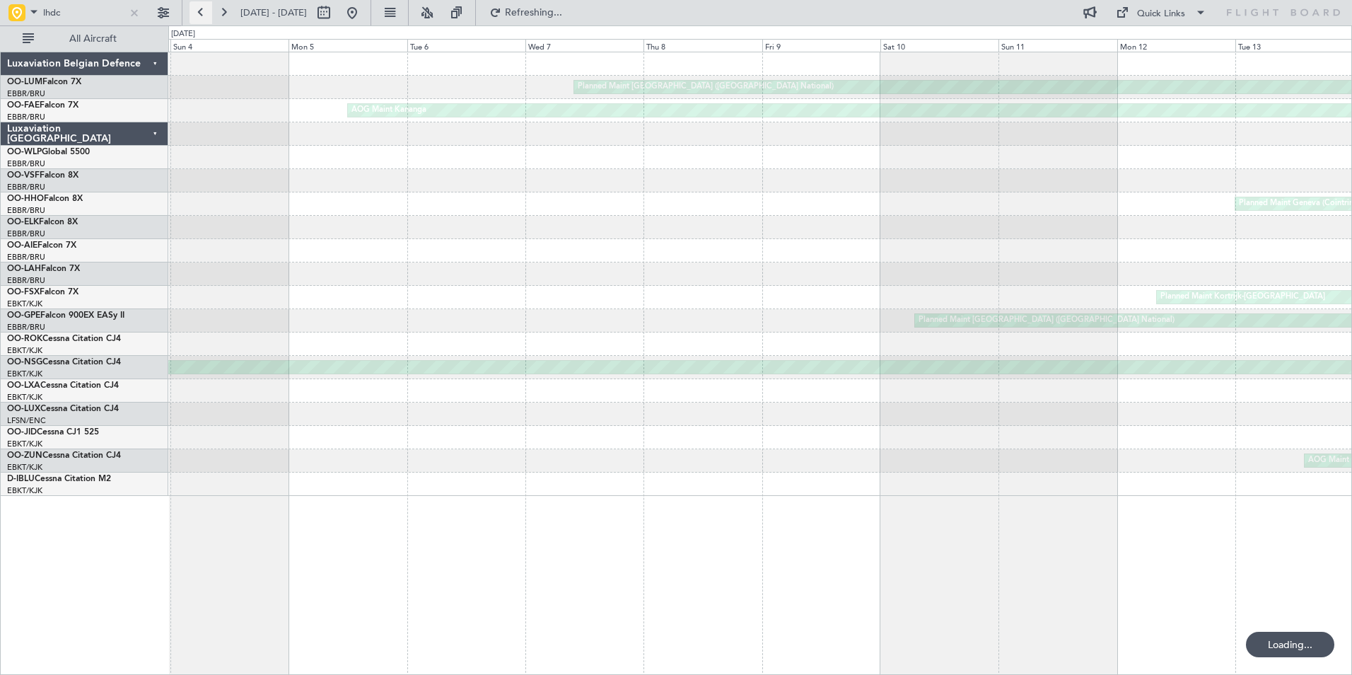
click at [208, 17] on button at bounding box center [201, 12] width 23 height 23
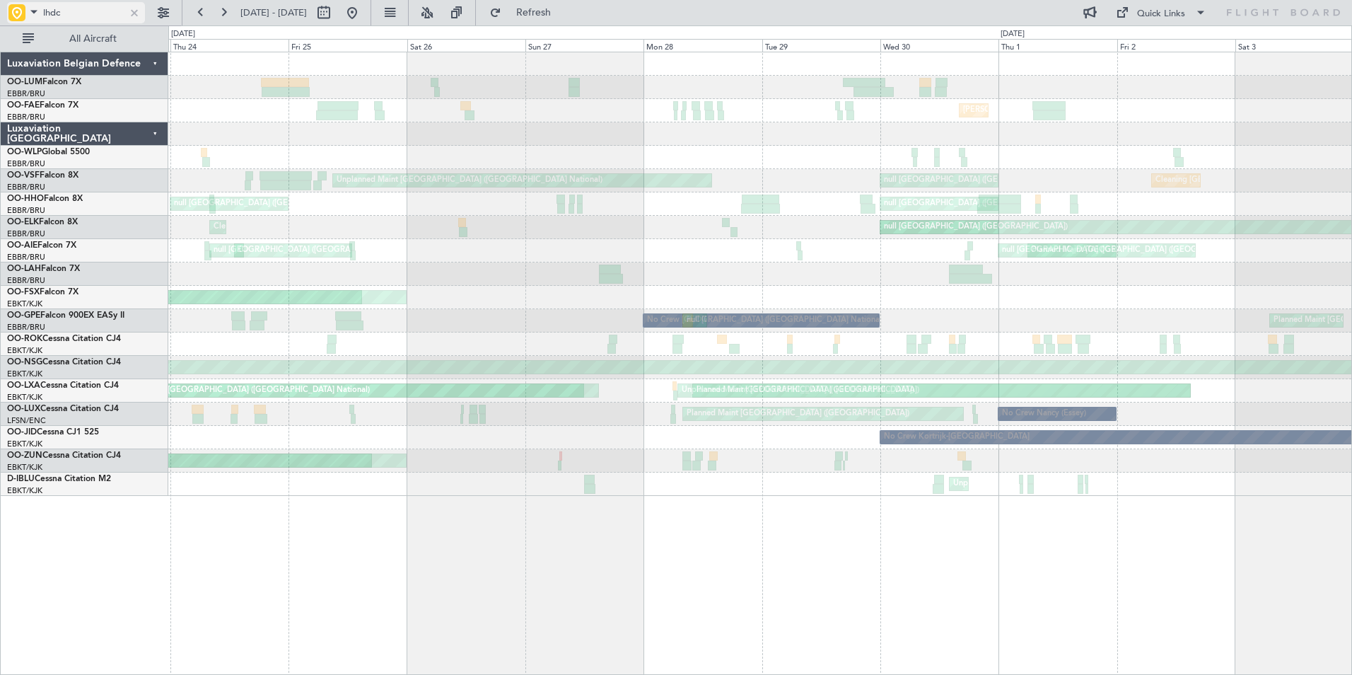
click at [33, 10] on span at bounding box center [33, 12] width 17 height 18
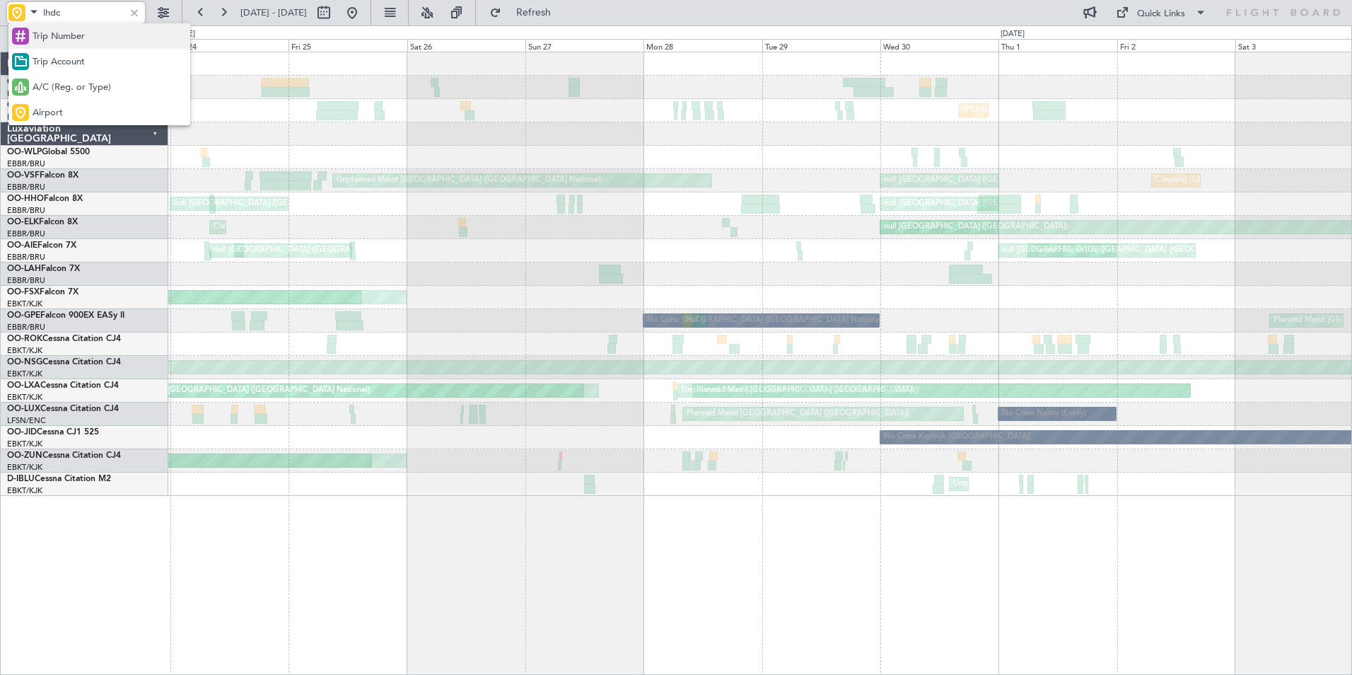
click at [62, 42] on span "Trip Number" at bounding box center [59, 37] width 52 height 14
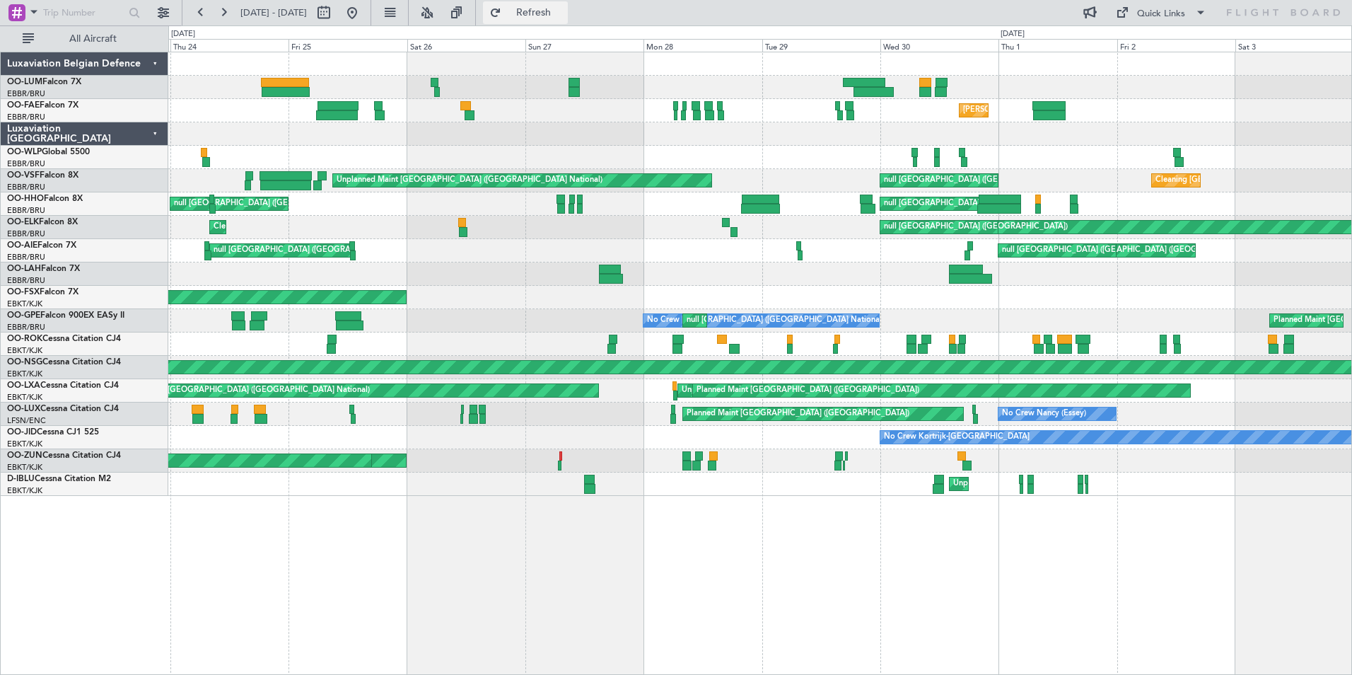
click at [561, 14] on span "Refresh" at bounding box center [533, 13] width 59 height 10
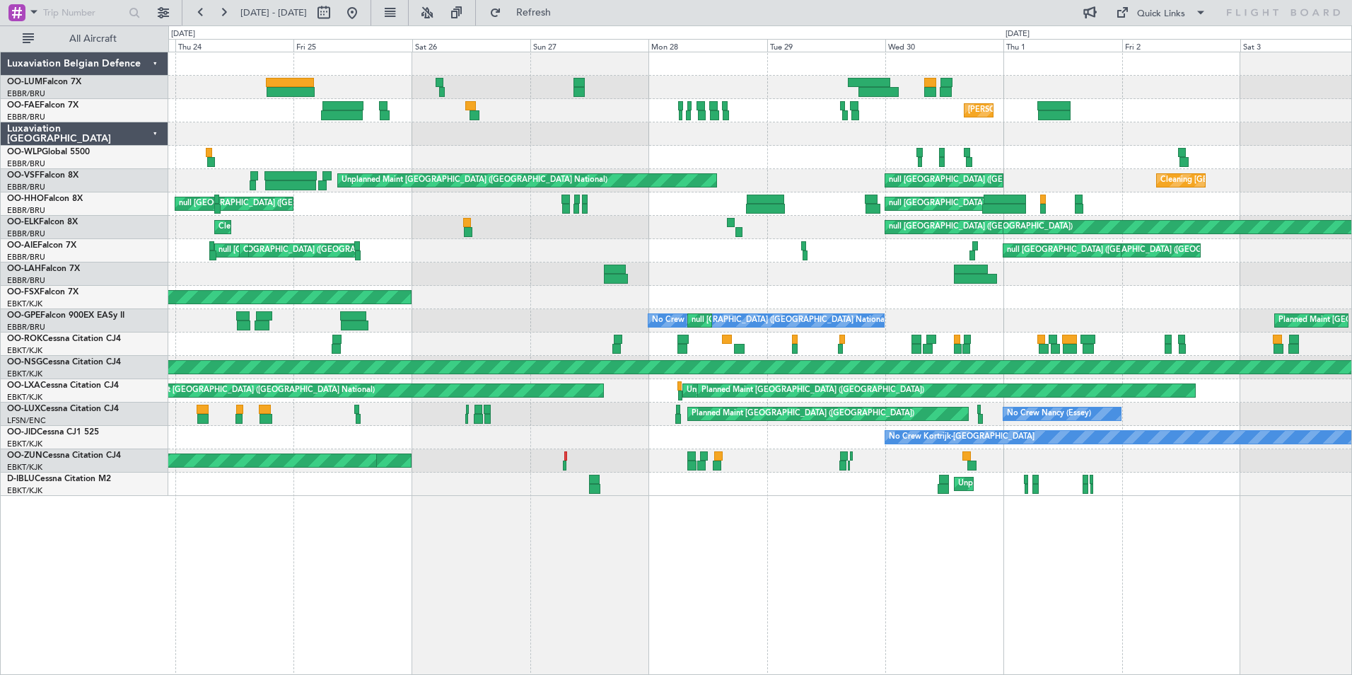
click at [891, 615] on div "Owner Melsbroek Air Base MEL Brussels (Brussels National) AOG Maint Kananga Cle…" at bounding box center [760, 363] width 1184 height 623
click at [564, 13] on span "Refresh" at bounding box center [533, 13] width 59 height 10
click at [364, 10] on button at bounding box center [352, 12] width 23 height 23
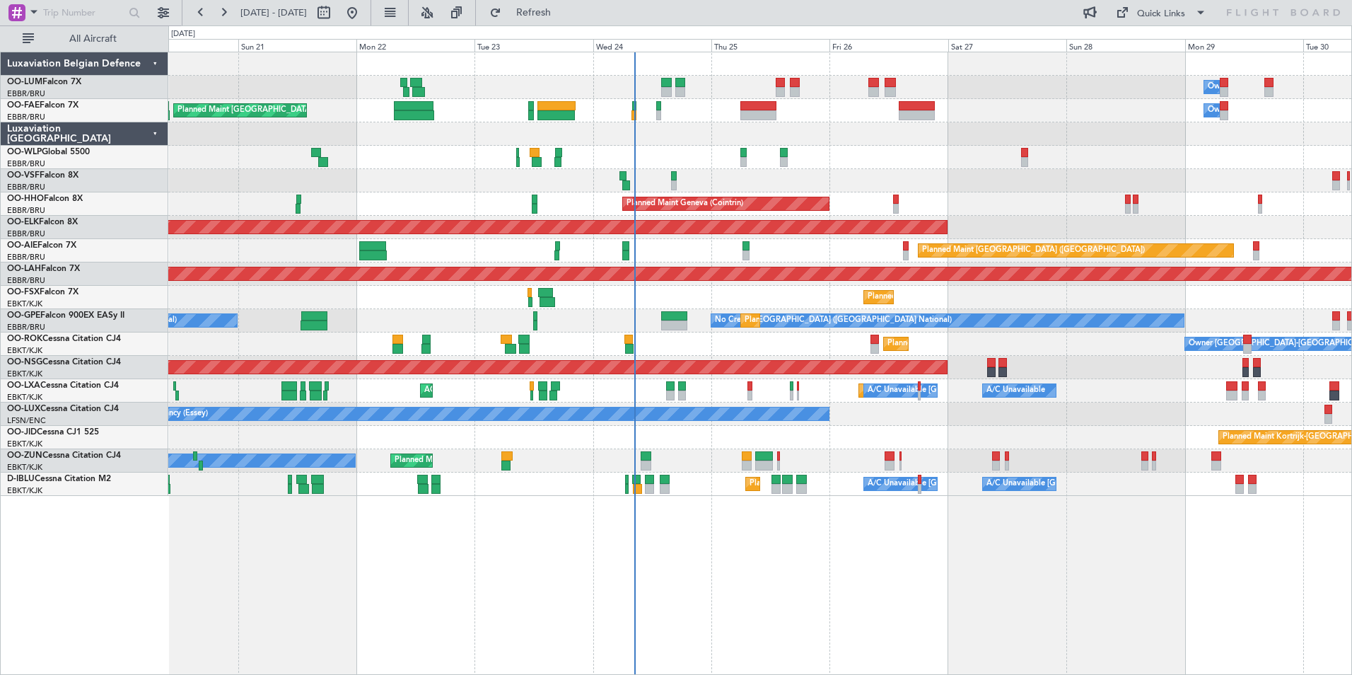
click at [706, 573] on div "Owner Melsbroek Air Base Planned Maint Brussels (Brussels National) Planned Mai…" at bounding box center [760, 363] width 1184 height 623
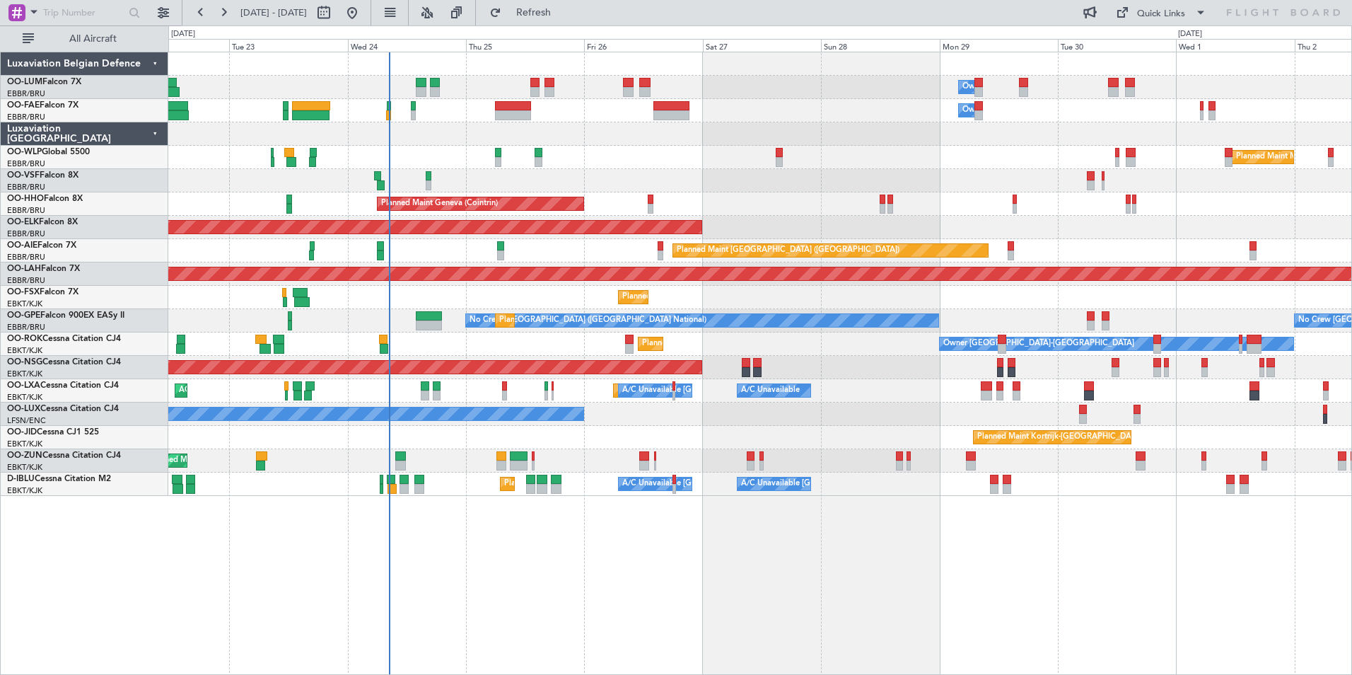
click at [753, 579] on div "Owner Melsbroek Air Base Owner Melsbroek Air Base Planned Maint Brussels (Bruss…" at bounding box center [760, 363] width 1184 height 623
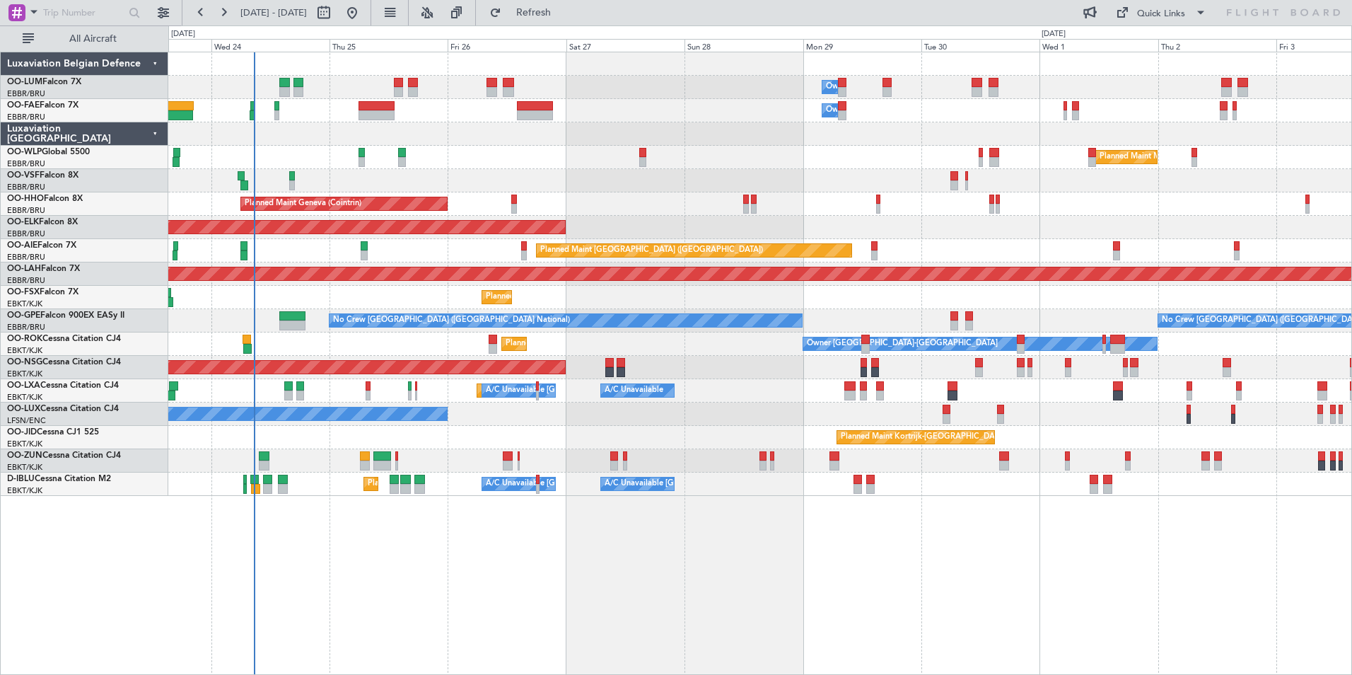
click at [727, 567] on div "Owner Melsbroek Air Base Owner [GEOGRAPHIC_DATA] Planned Maint [GEOGRAPHIC_DATA…" at bounding box center [760, 363] width 1184 height 623
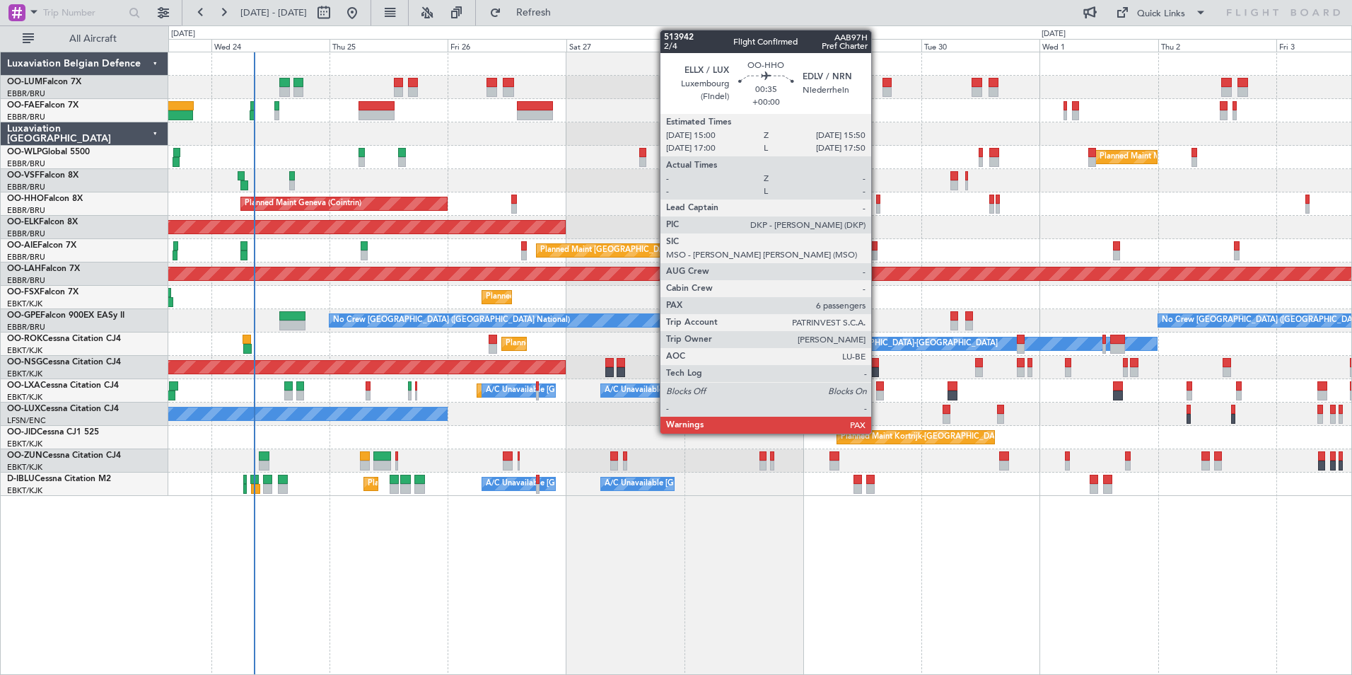
click at [878, 201] on div at bounding box center [878, 200] width 4 height 10
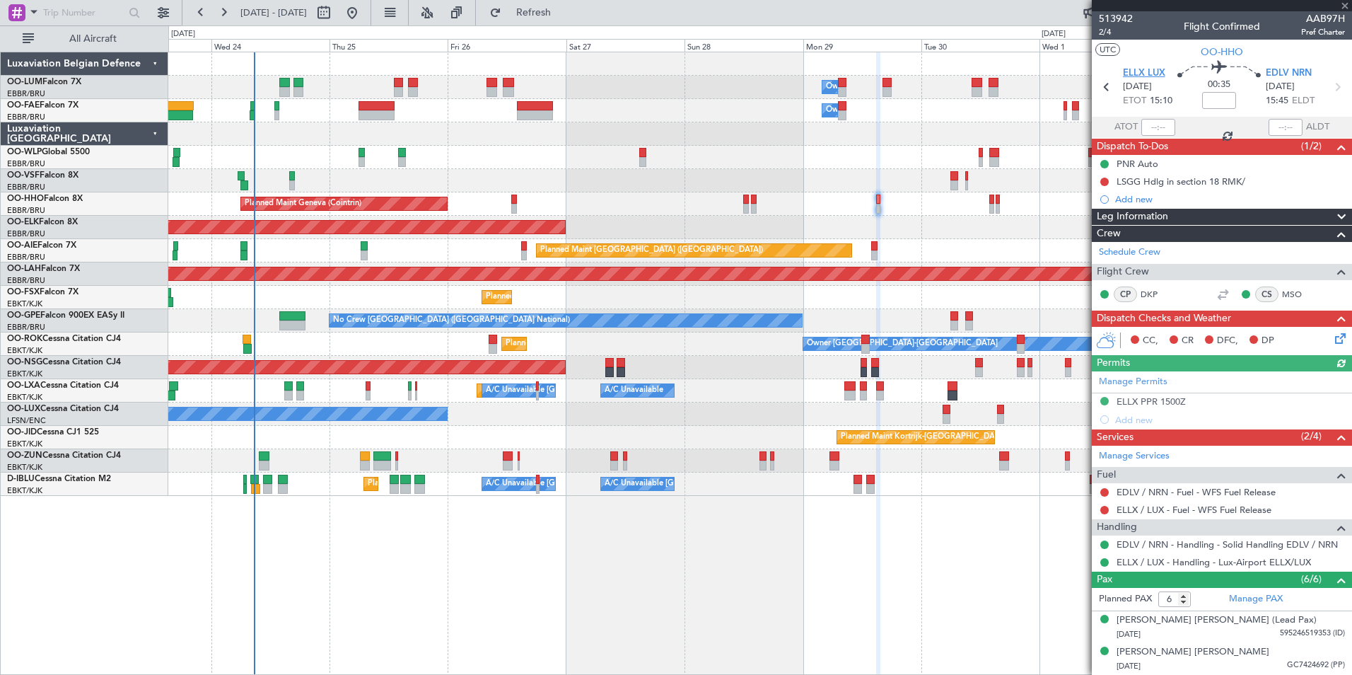
click at [1153, 72] on span "ELLX LUX" at bounding box center [1144, 73] width 42 height 14
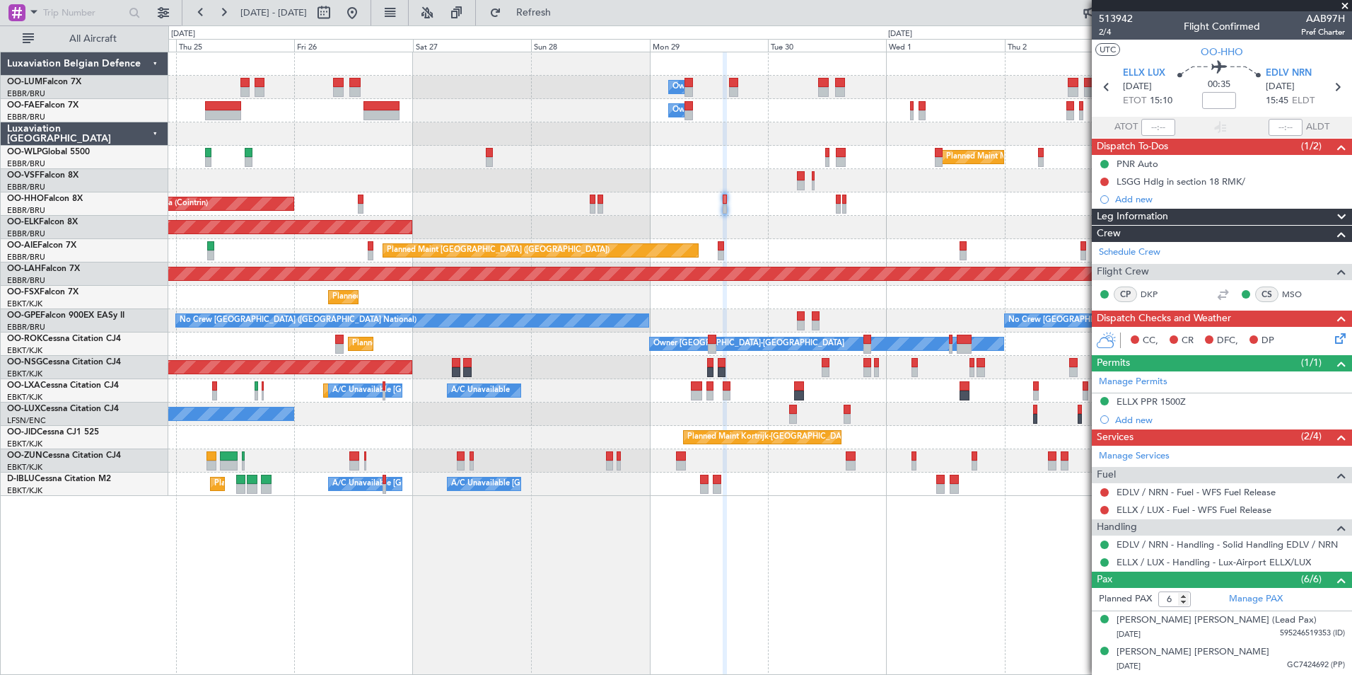
click at [557, 543] on div "Owner Melsbroek Air Base Owner [GEOGRAPHIC_DATA] Planned Maint Milan ([GEOGRAPH…" at bounding box center [760, 363] width 1184 height 623
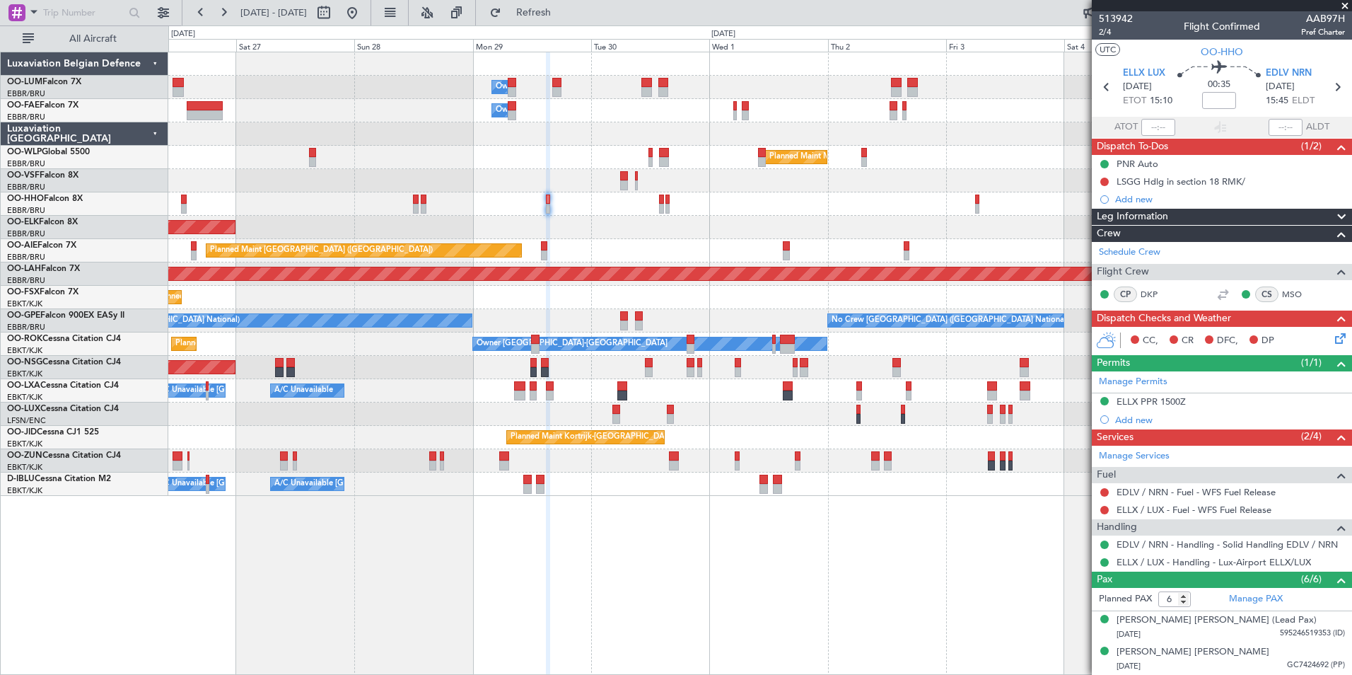
click at [574, 545] on div "Owner Melsbroek Air Base Owner Melsbroek Air Base Planned Maint Milan (Linate) …" at bounding box center [760, 363] width 1184 height 623
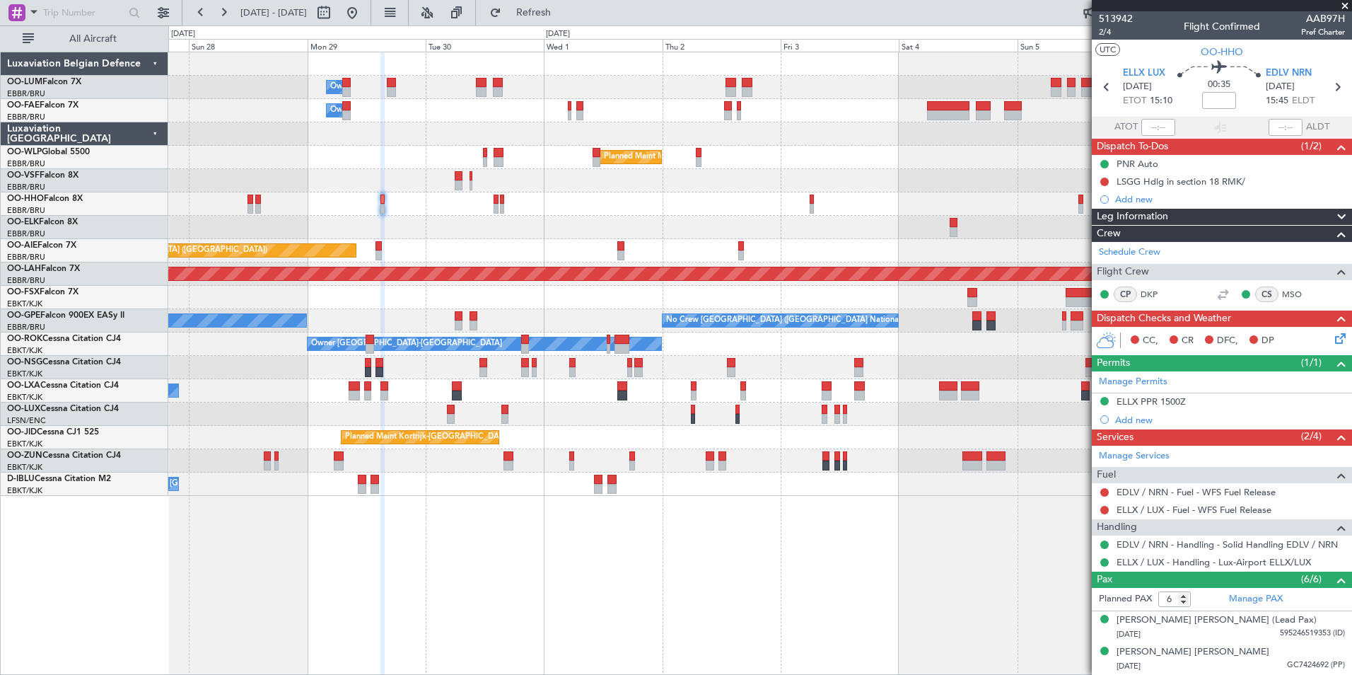
click at [806, 547] on div "Owner Melsbroek Air Base Owner Melsbroek Air Base Planned Maint Milan (Linate) …" at bounding box center [760, 363] width 1184 height 623
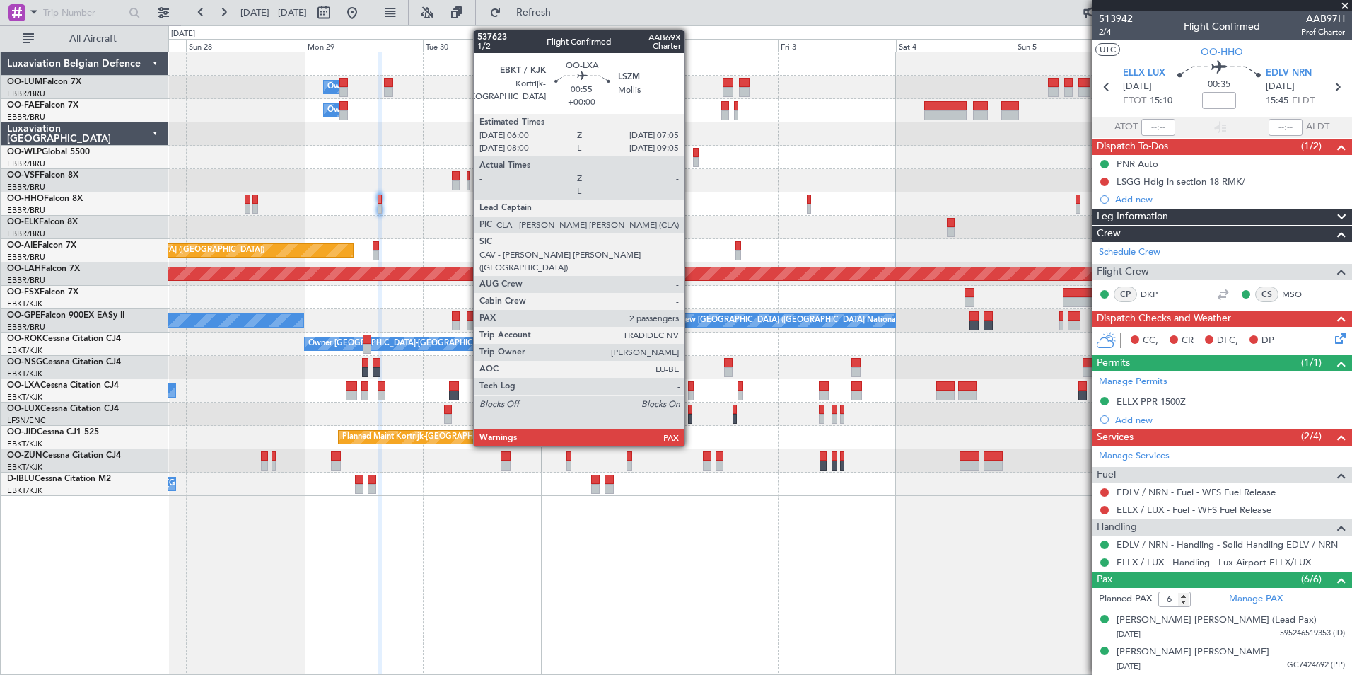
click at [691, 386] on div at bounding box center [691, 386] width 6 height 10
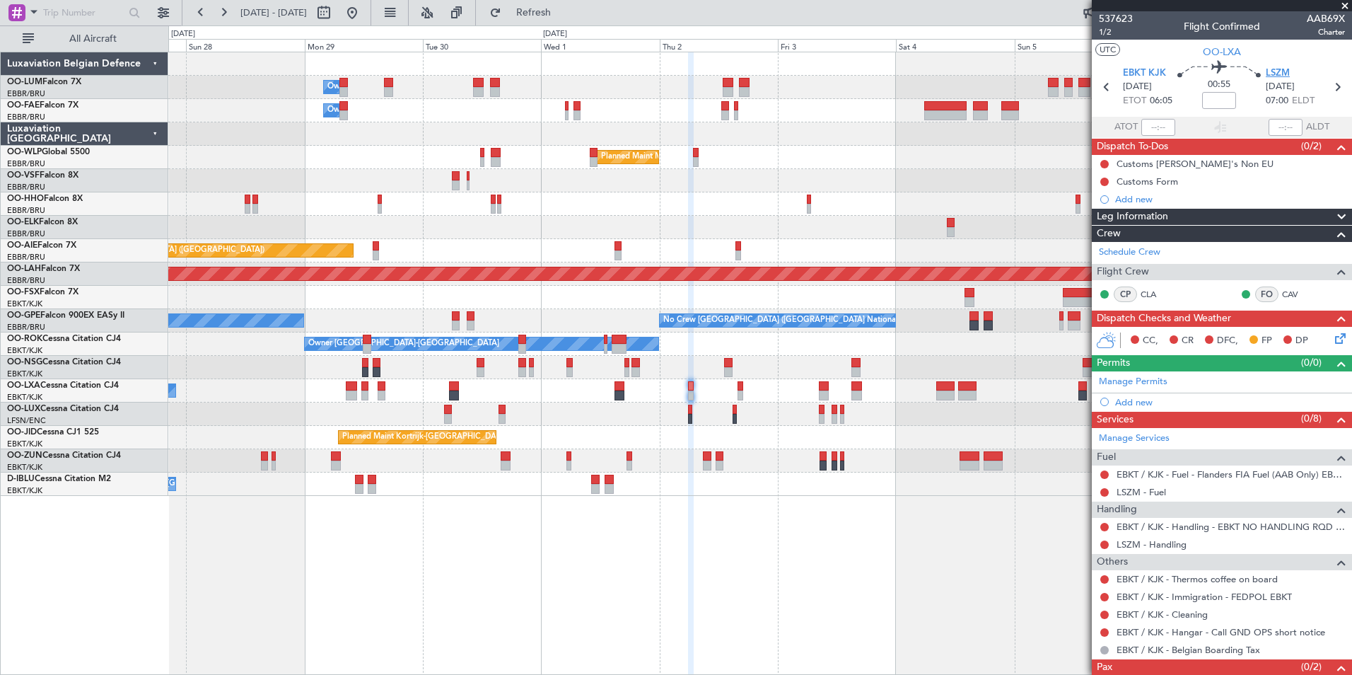
click at [1280, 76] on span "LSZM" at bounding box center [1278, 73] width 24 height 14
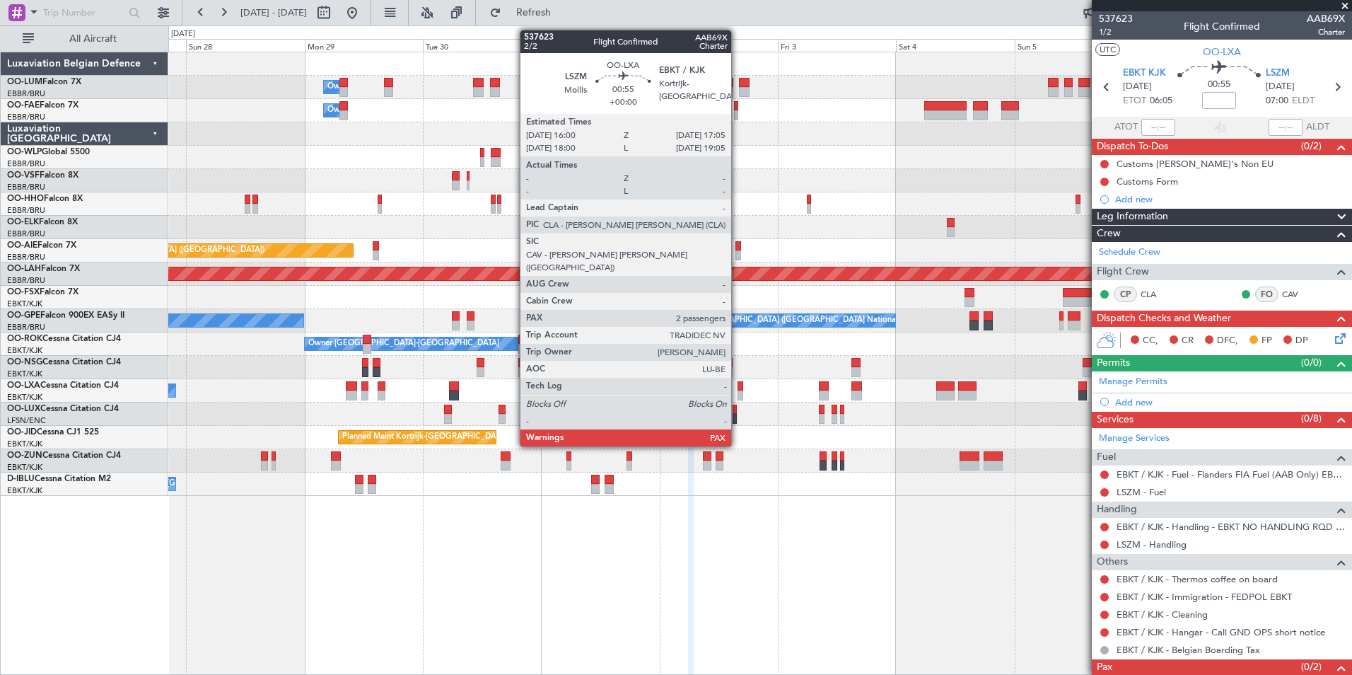
click at [738, 388] on div at bounding box center [741, 386] width 6 height 10
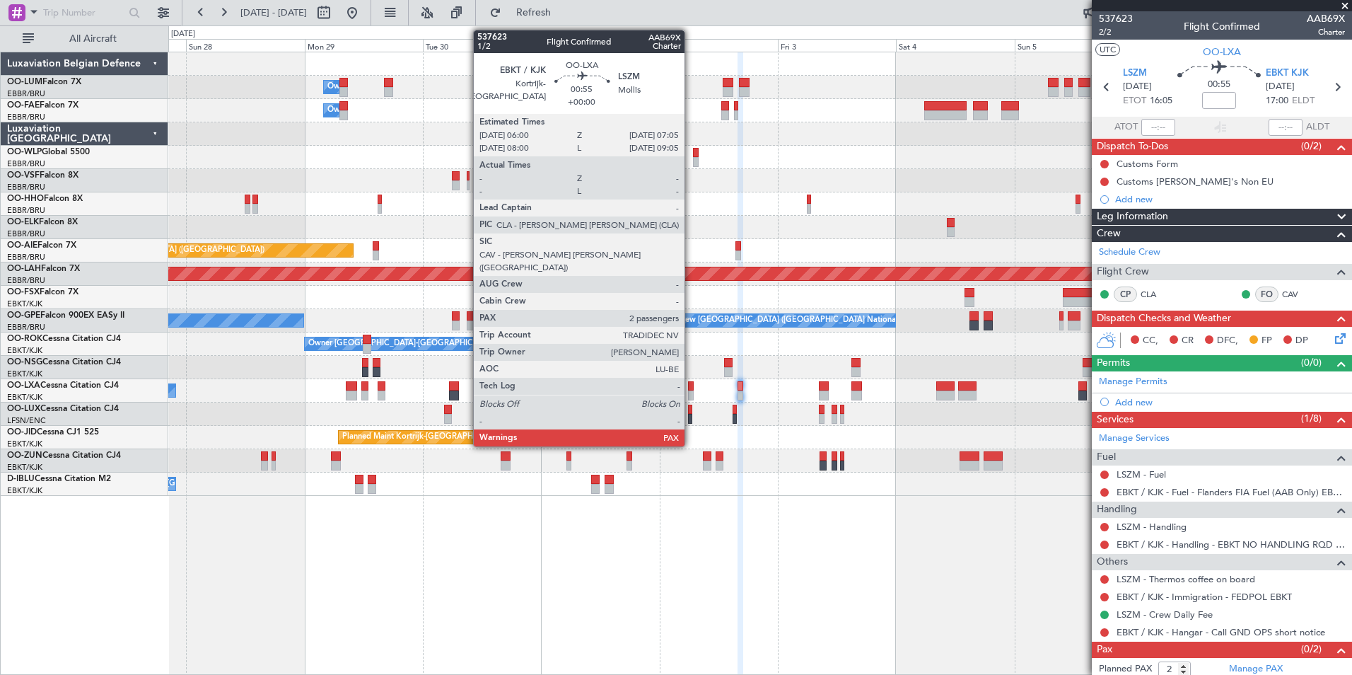
click at [691, 386] on div at bounding box center [691, 386] width 6 height 10
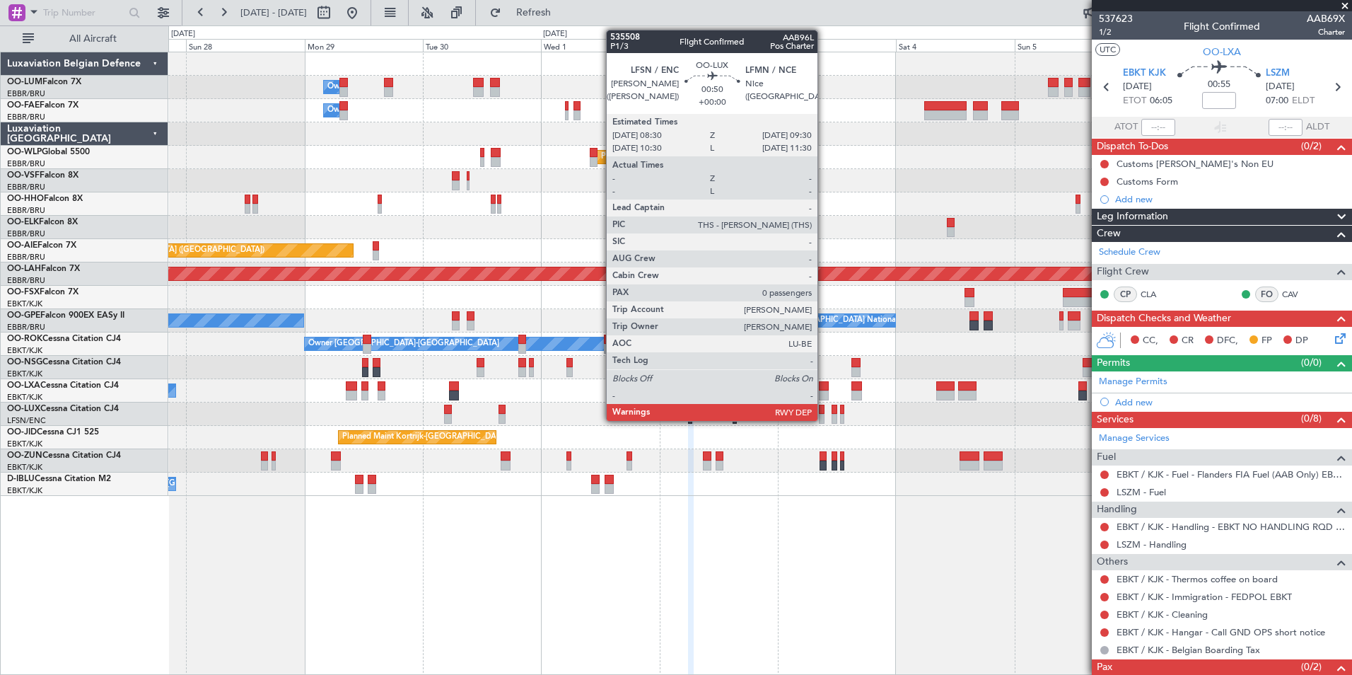
click at [824, 410] on div at bounding box center [821, 410] width 5 height 10
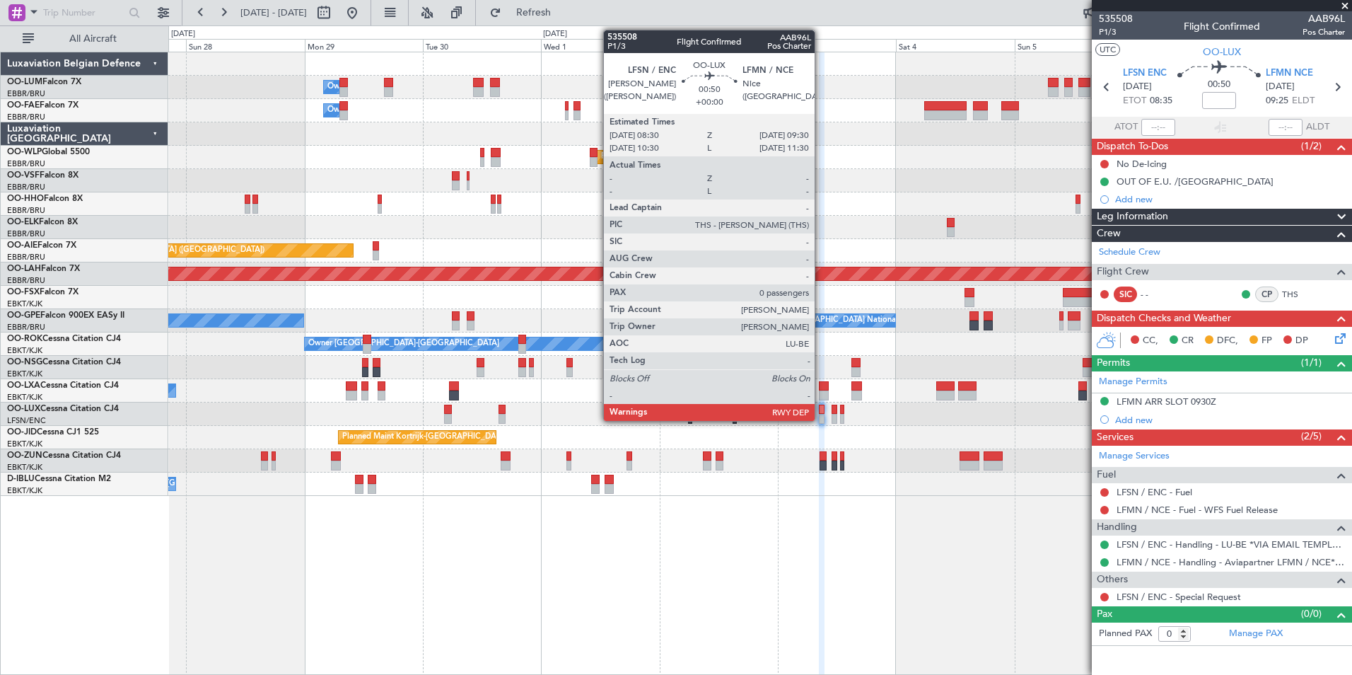
click at [821, 413] on div at bounding box center [821, 410] width 5 height 10
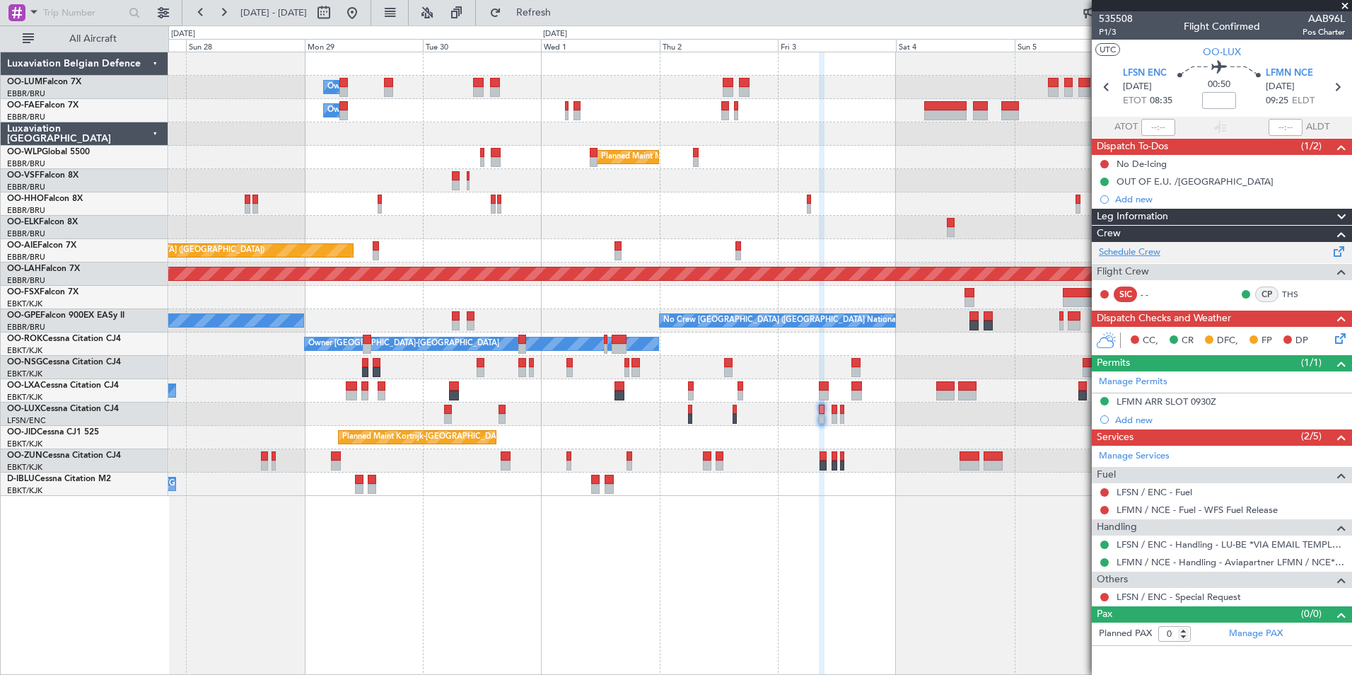
click at [1147, 252] on link "Schedule Crew" at bounding box center [1130, 252] width 62 height 14
drag, startPoint x: 577, startPoint y: 6, endPoint x: 580, endPoint y: 13, distance: 7.6
click at [564, 8] on span "Refresh" at bounding box center [533, 13] width 59 height 10
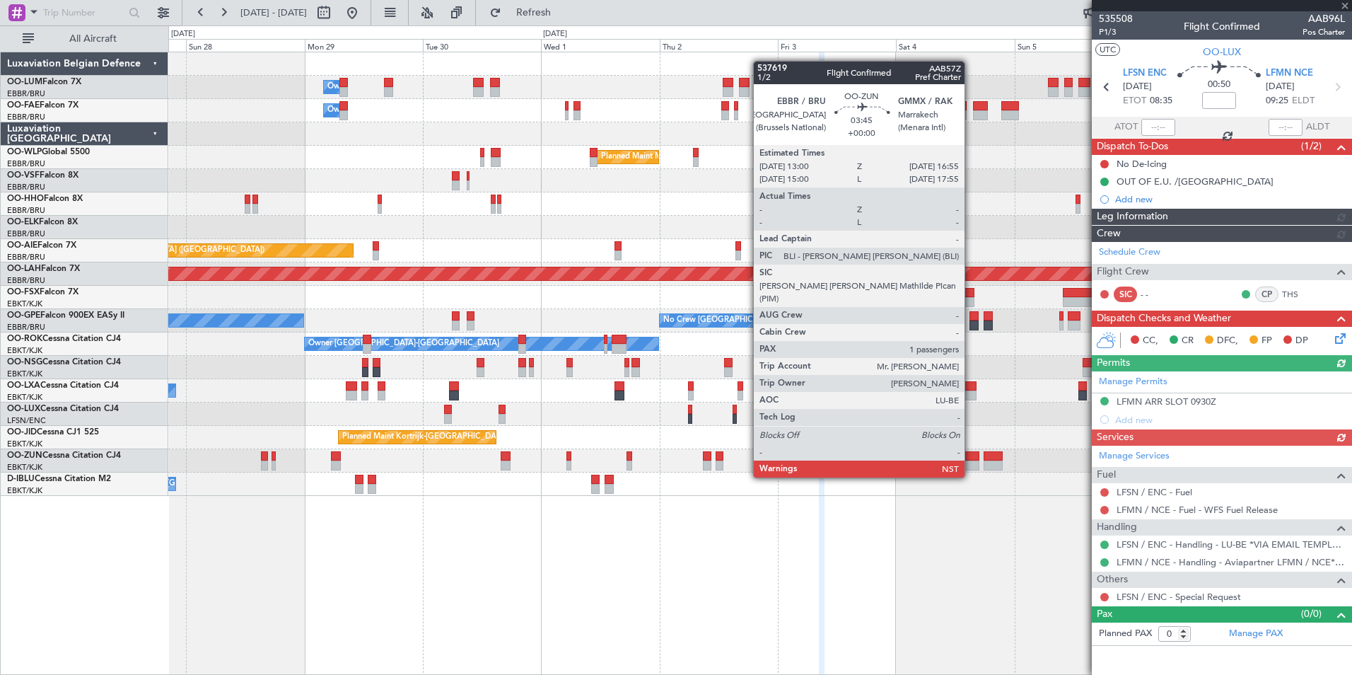
click at [971, 452] on div at bounding box center [970, 456] width 20 height 10
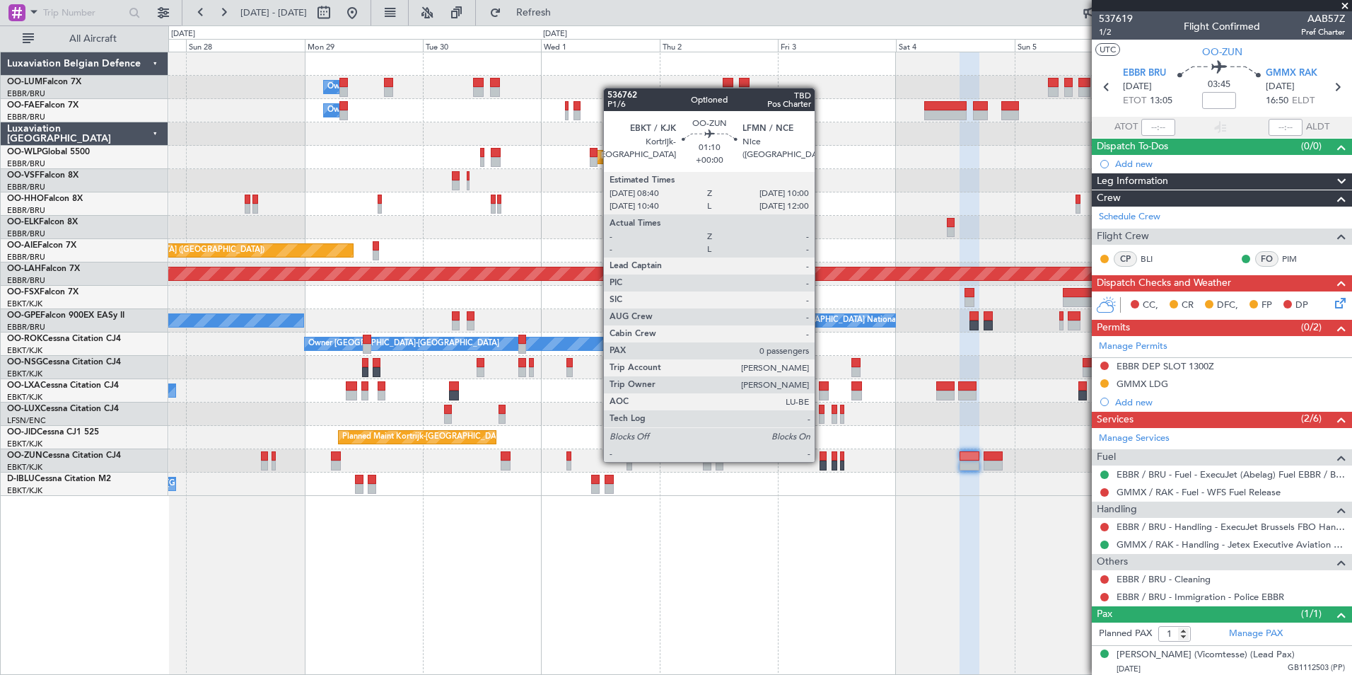
click at [821, 460] on div at bounding box center [823, 465] width 7 height 10
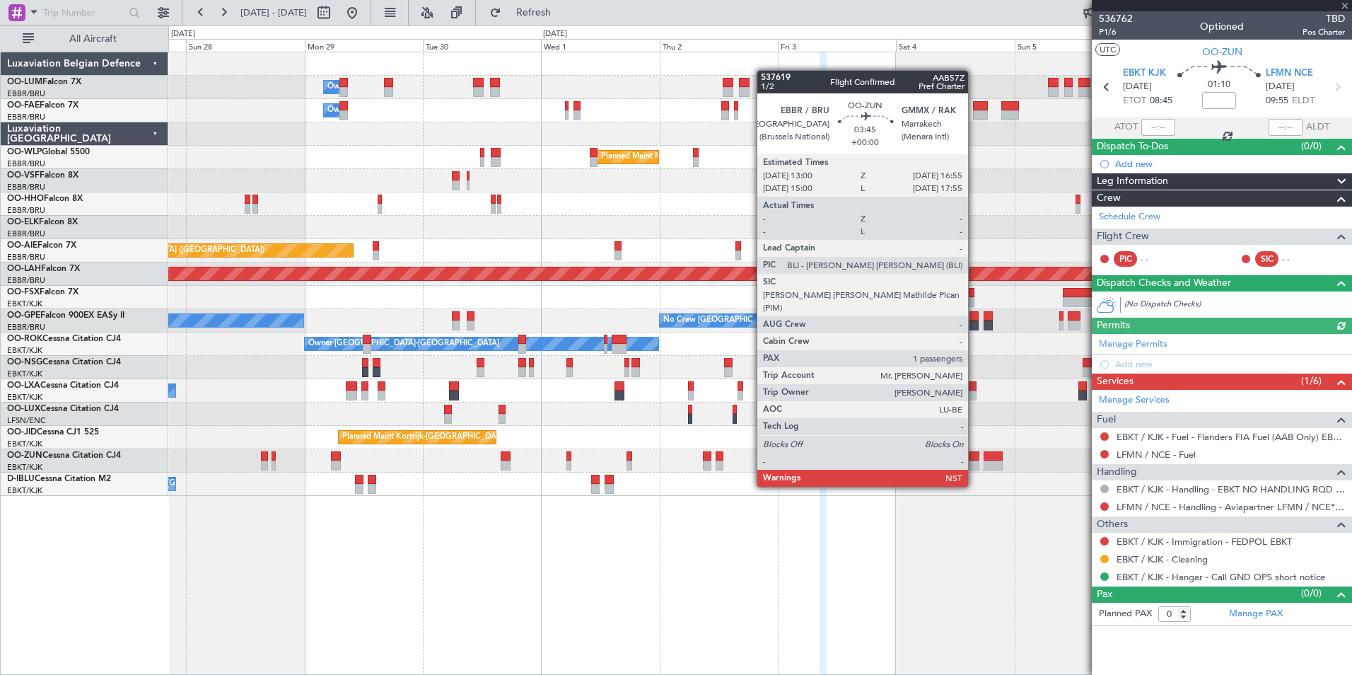
click at [975, 461] on div at bounding box center [970, 465] width 20 height 10
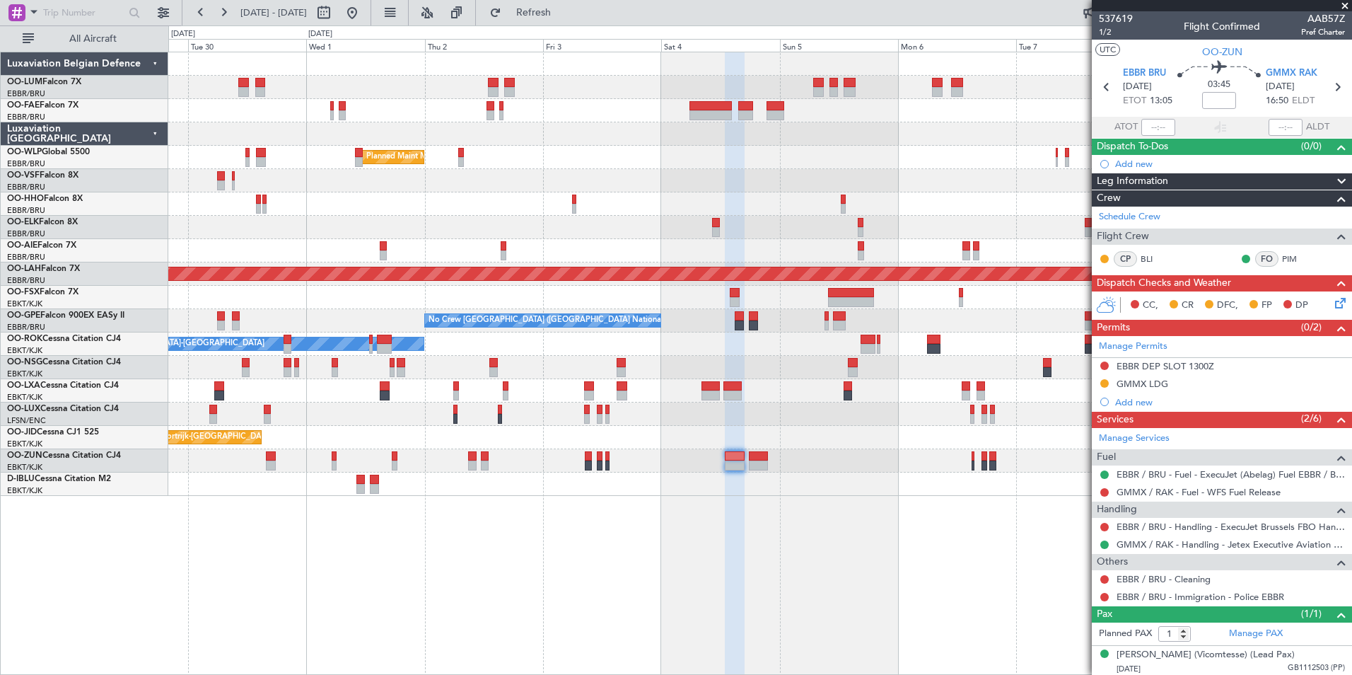
click at [715, 570] on div "Owner Melsbroek Air Base Owner Melsbroek Air Base Owner Melsbroek Air Base Plan…" at bounding box center [760, 363] width 1184 height 623
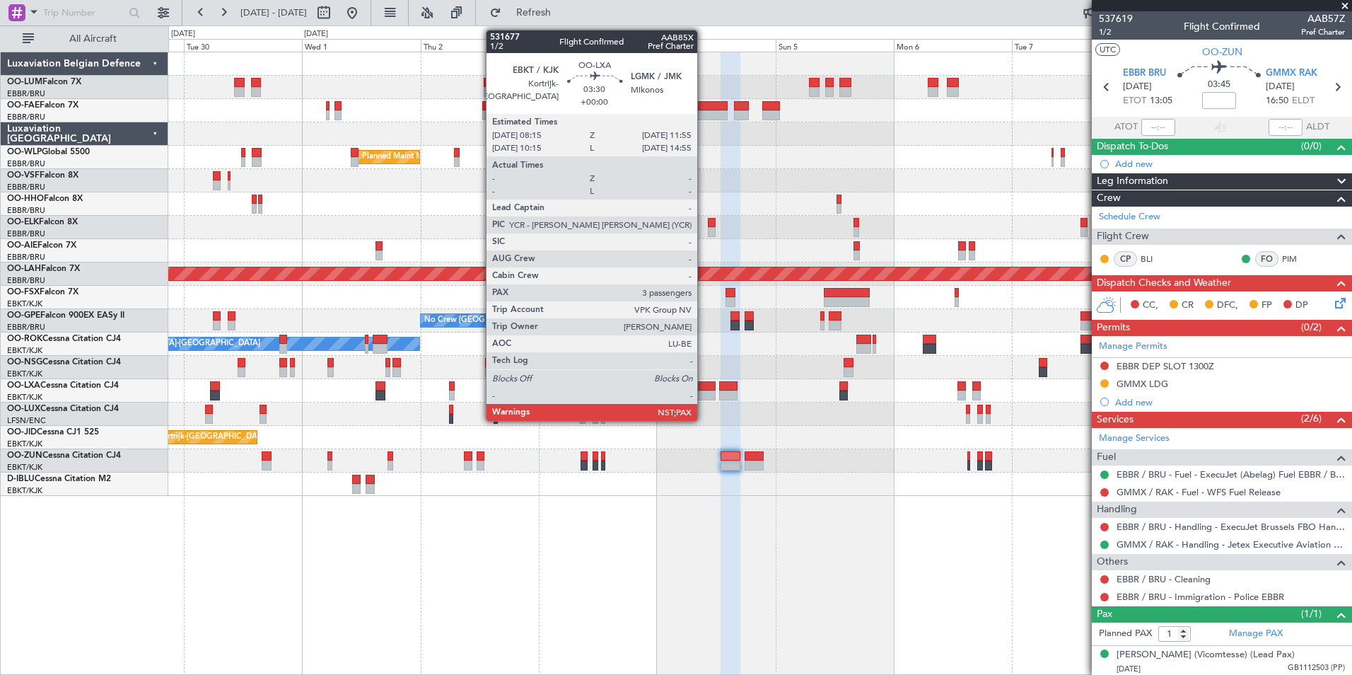
click at [704, 390] on div at bounding box center [706, 395] width 18 height 10
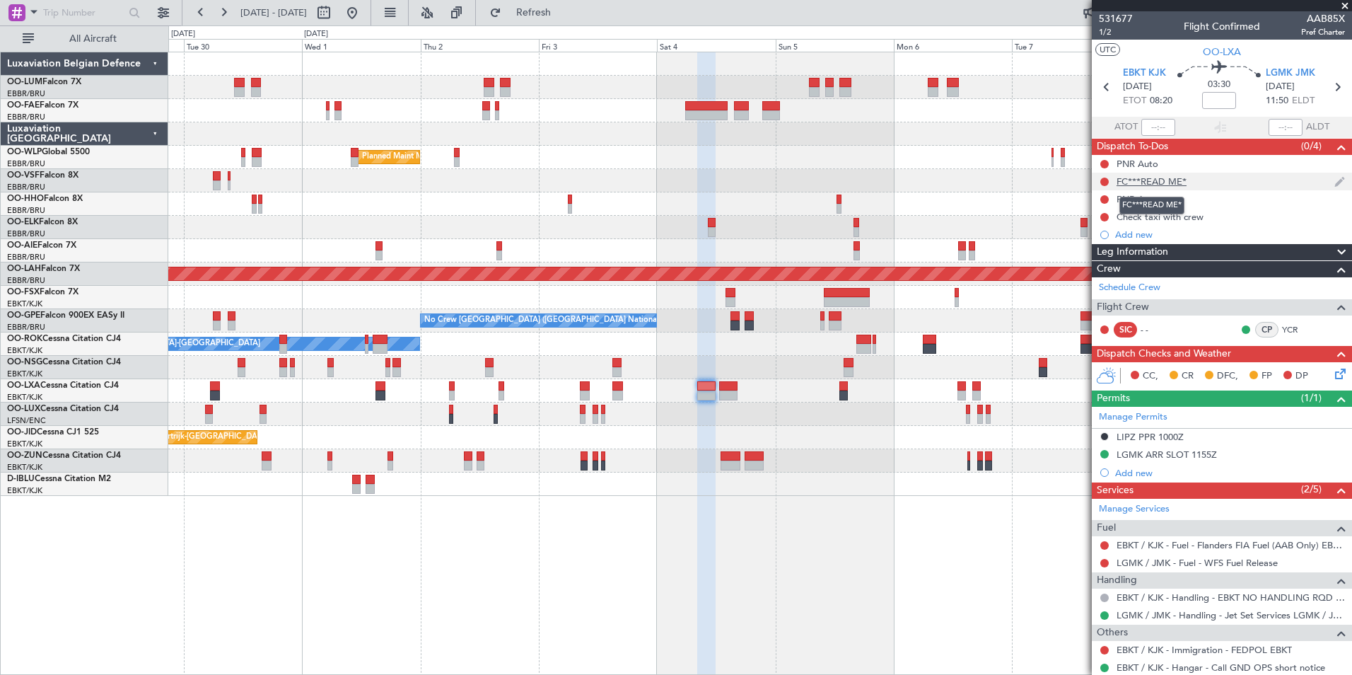
click at [1174, 177] on div "FC***READ ME*" at bounding box center [1152, 181] width 70 height 12
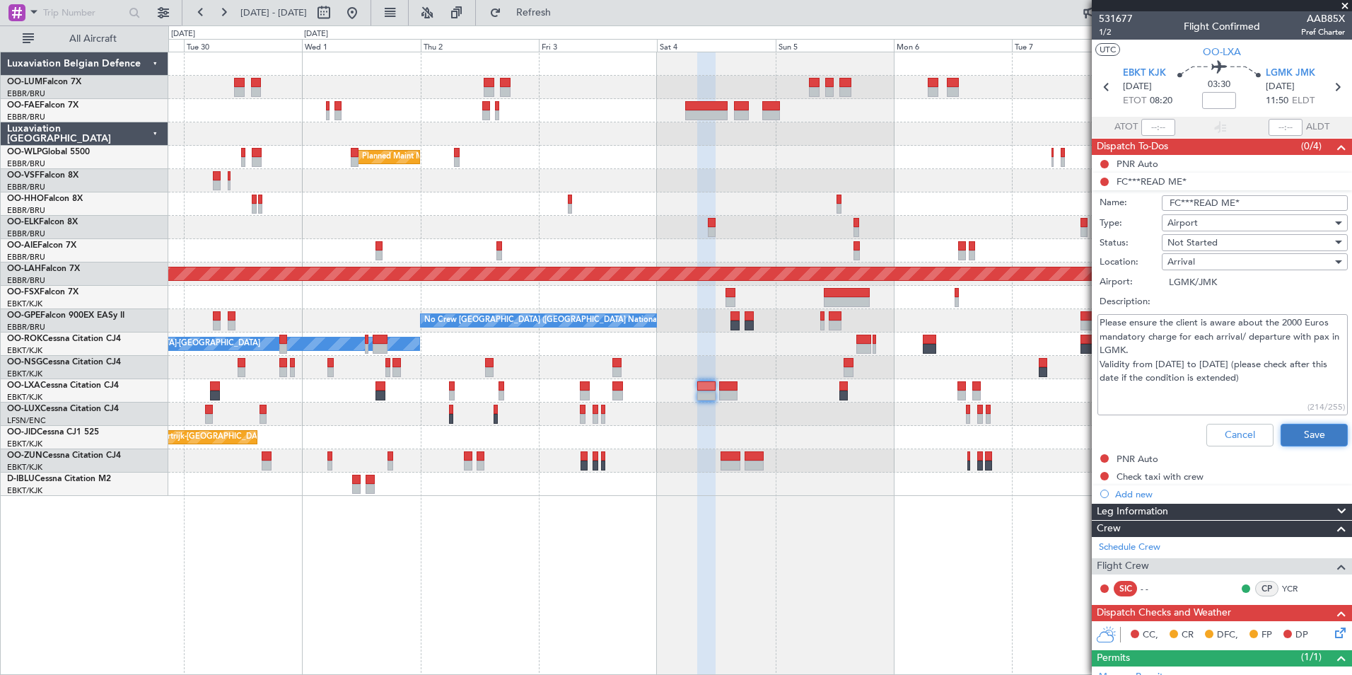
click at [1321, 435] on button "Save" at bounding box center [1314, 435] width 67 height 23
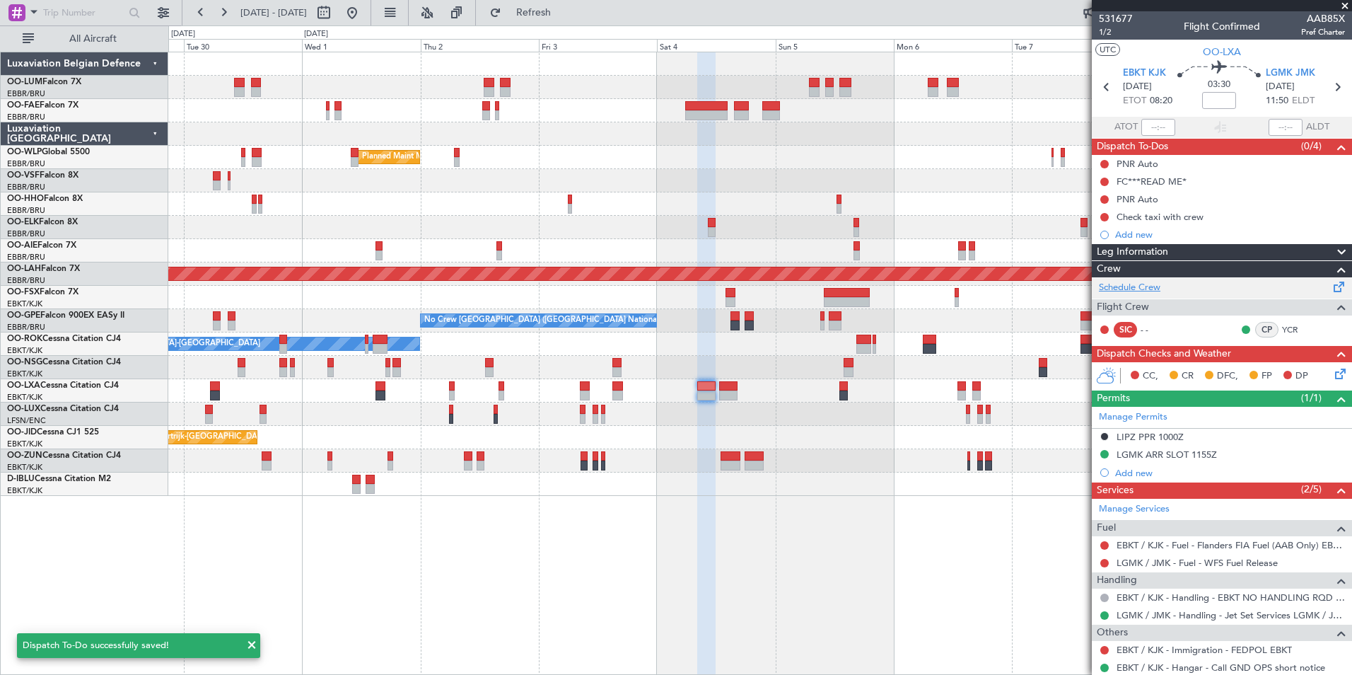
click at [1126, 286] on link "Schedule Crew" at bounding box center [1130, 288] width 62 height 14
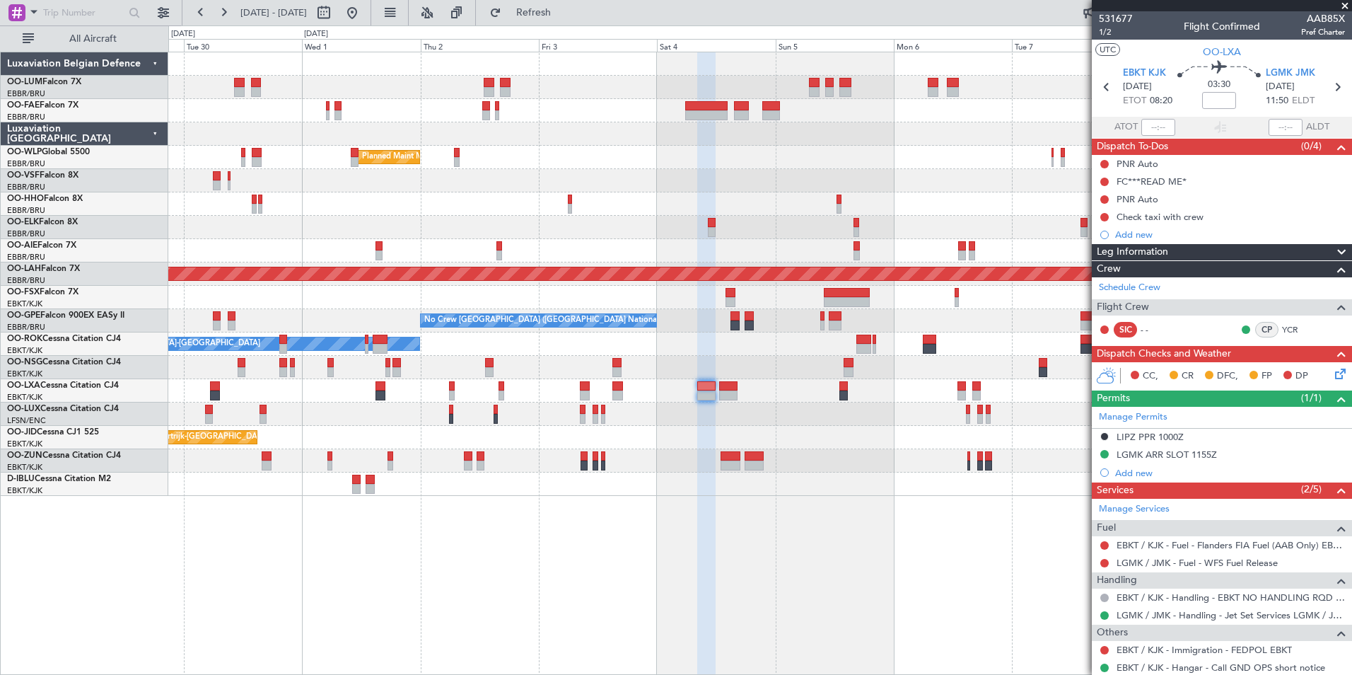
click at [565, 27] on fb-flight-board "29 Sep 2025 - 09 Oct 2025 Refresh Quick Links All Aircraft Owner Melsbroek Air …" at bounding box center [676, 343] width 1352 height 664
click at [557, 22] on button "Refresh" at bounding box center [525, 12] width 85 height 23
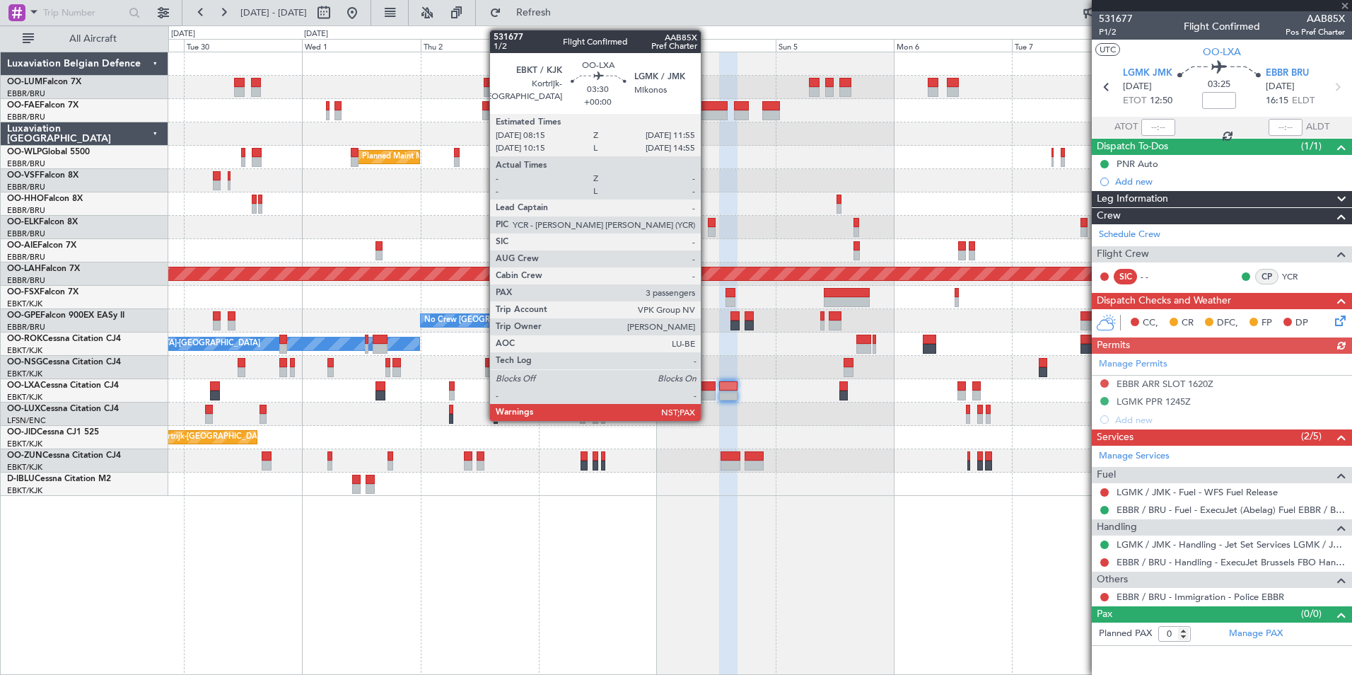
click at [707, 381] on div at bounding box center [706, 386] width 18 height 10
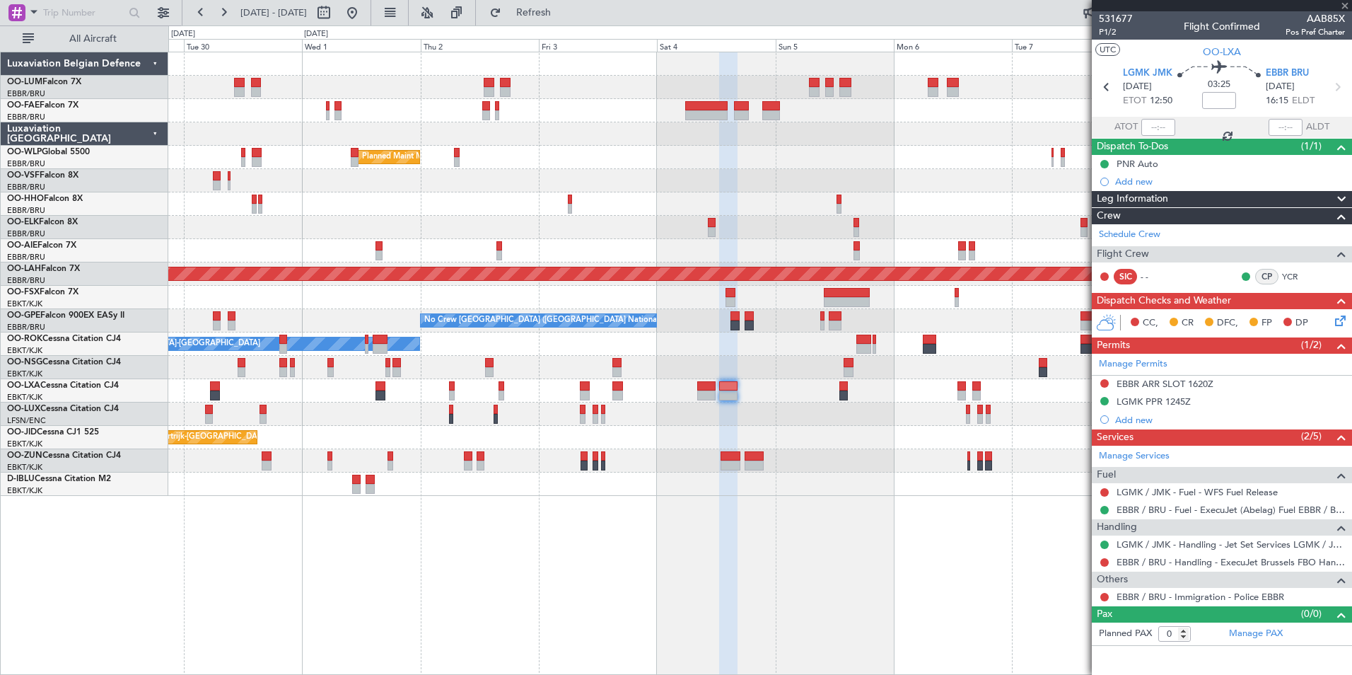
click at [704, 383] on div at bounding box center [706, 386] width 18 height 10
type input "3"
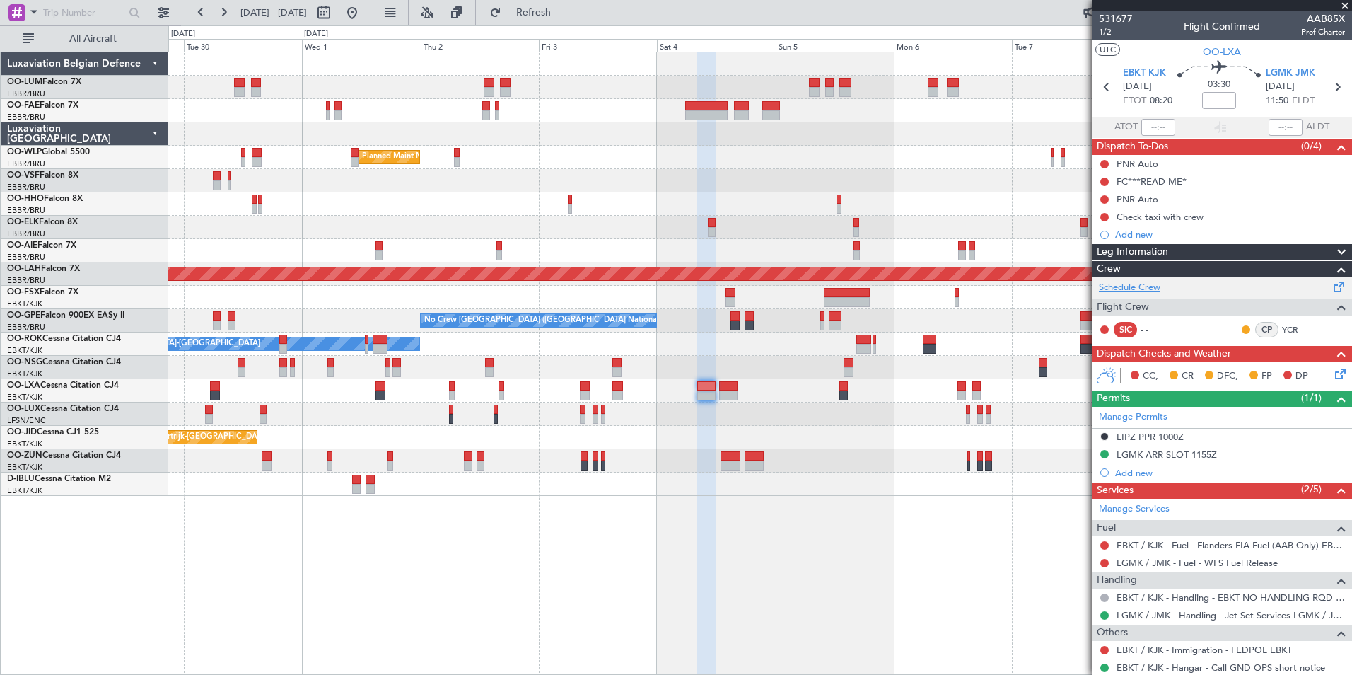
click at [1142, 283] on link "Schedule Crew" at bounding box center [1130, 288] width 62 height 14
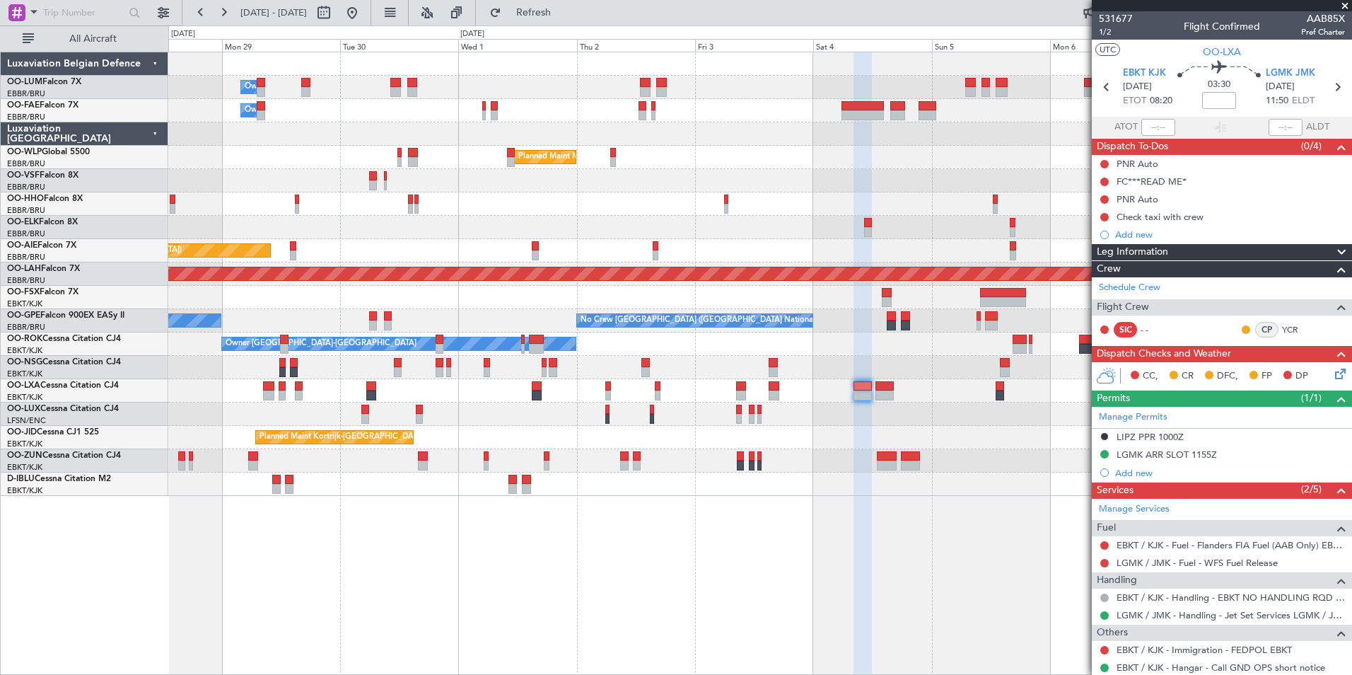
click at [548, 633] on div "Owner Melsbroek Air Base Owner Melsbroek Air Base Planned Maint Milan (Linate) …" at bounding box center [760, 363] width 1184 height 623
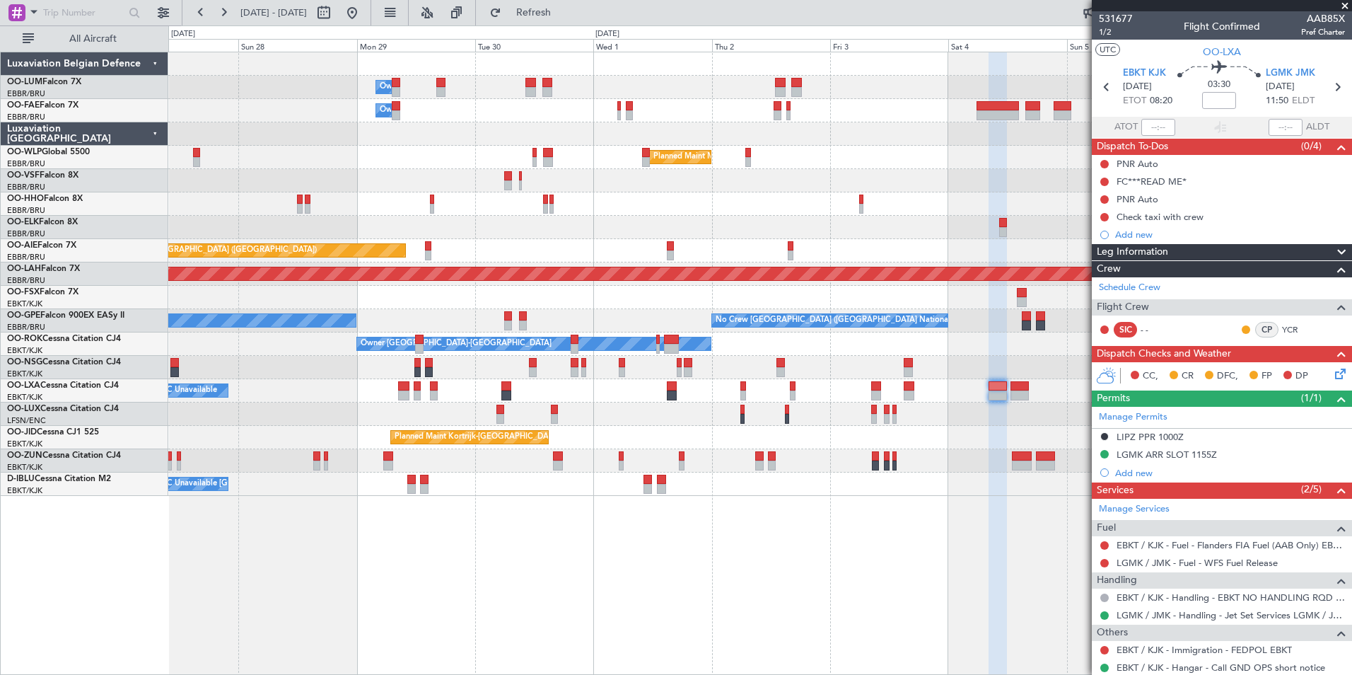
click at [589, 628] on div "Owner Melsbroek Air Base Owner Melsbroek Air Base Planned Maint Milan (Linate) …" at bounding box center [760, 363] width 1184 height 623
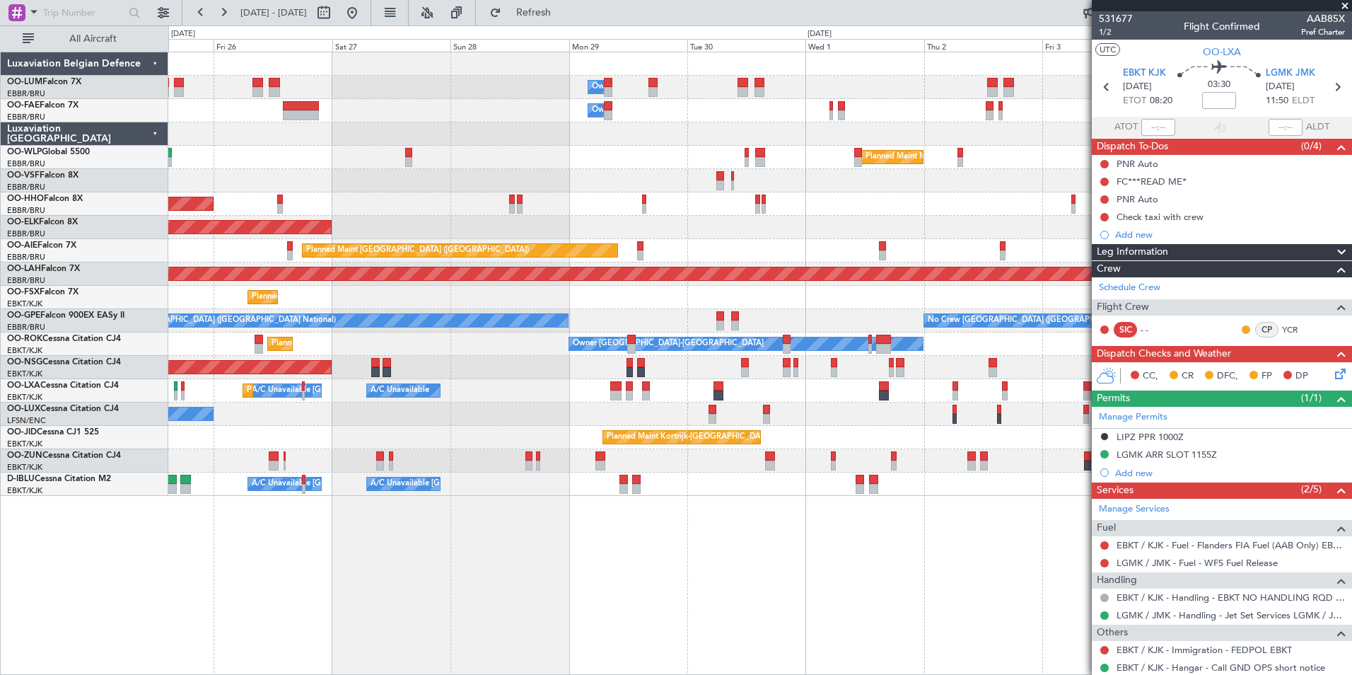
click at [632, 622] on div "Owner Melsbroek Air Base Owner Melsbroek Air Base Planned Maint Milan (Linate) …" at bounding box center [760, 363] width 1184 height 623
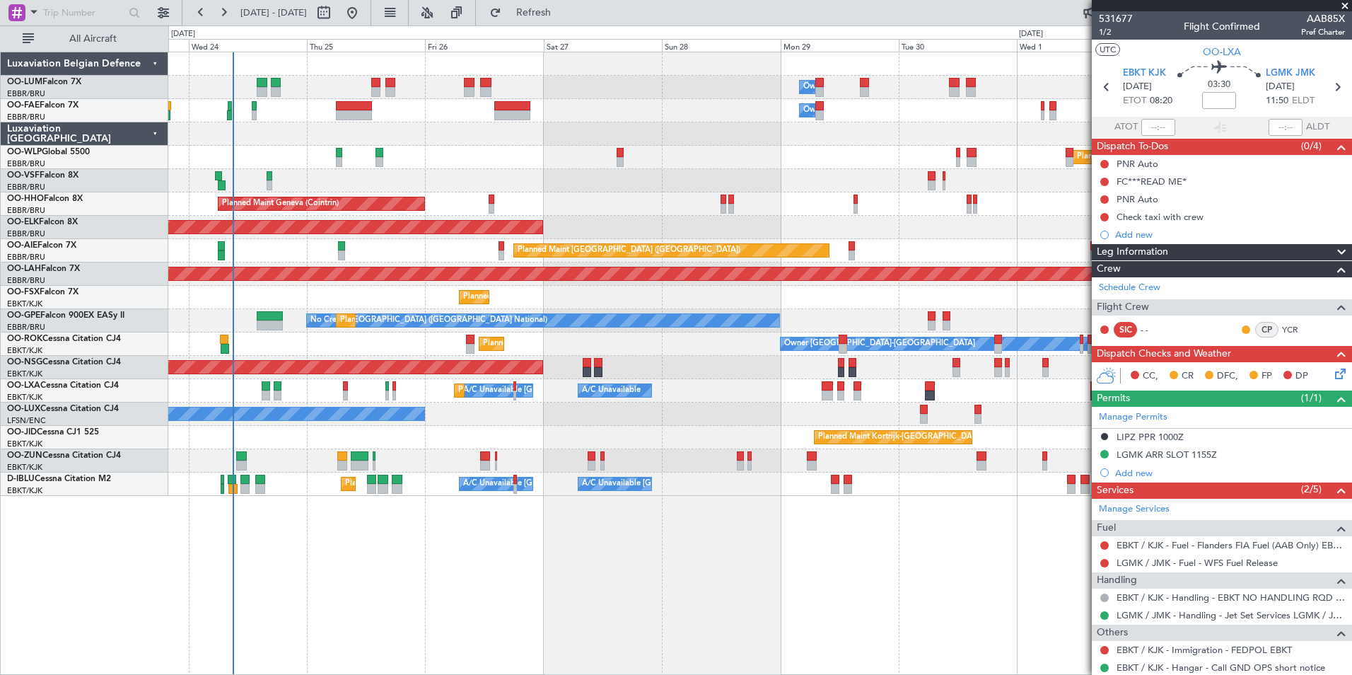
click at [662, 620] on div "Owner Melsbroek Air Base Owner Melsbroek Air Base Planned Maint Brussels (Bruss…" at bounding box center [760, 363] width 1184 height 623
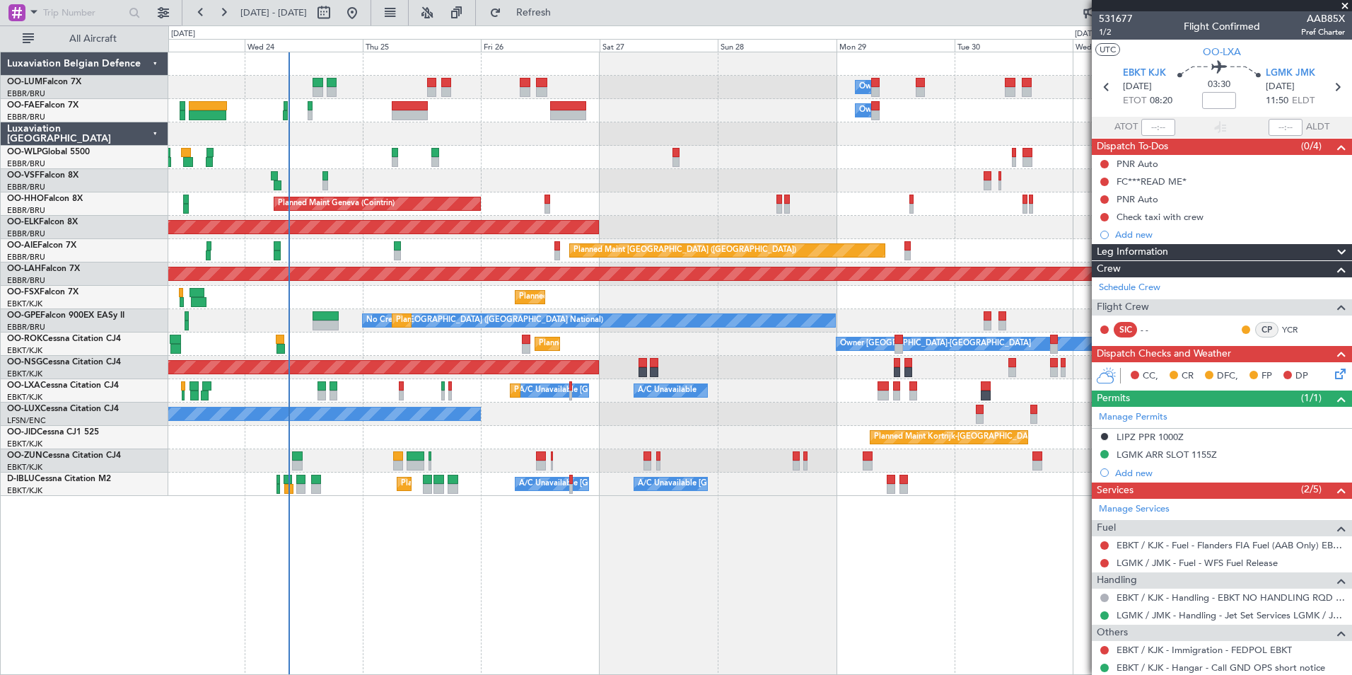
click at [566, 616] on div "Owner Melsbroek Air Base Owner [GEOGRAPHIC_DATA] Planned Maint [GEOGRAPHIC_DATA…" at bounding box center [760, 363] width 1184 height 623
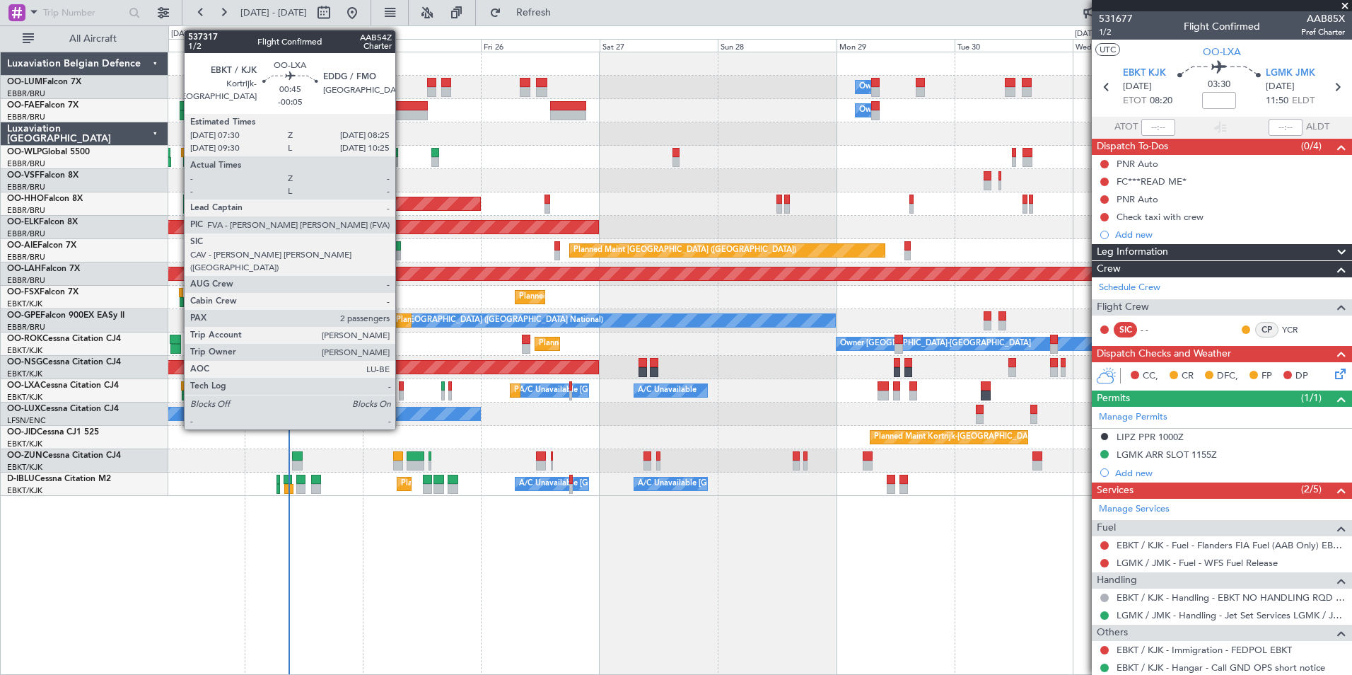
click at [402, 386] on div at bounding box center [401, 386] width 5 height 10
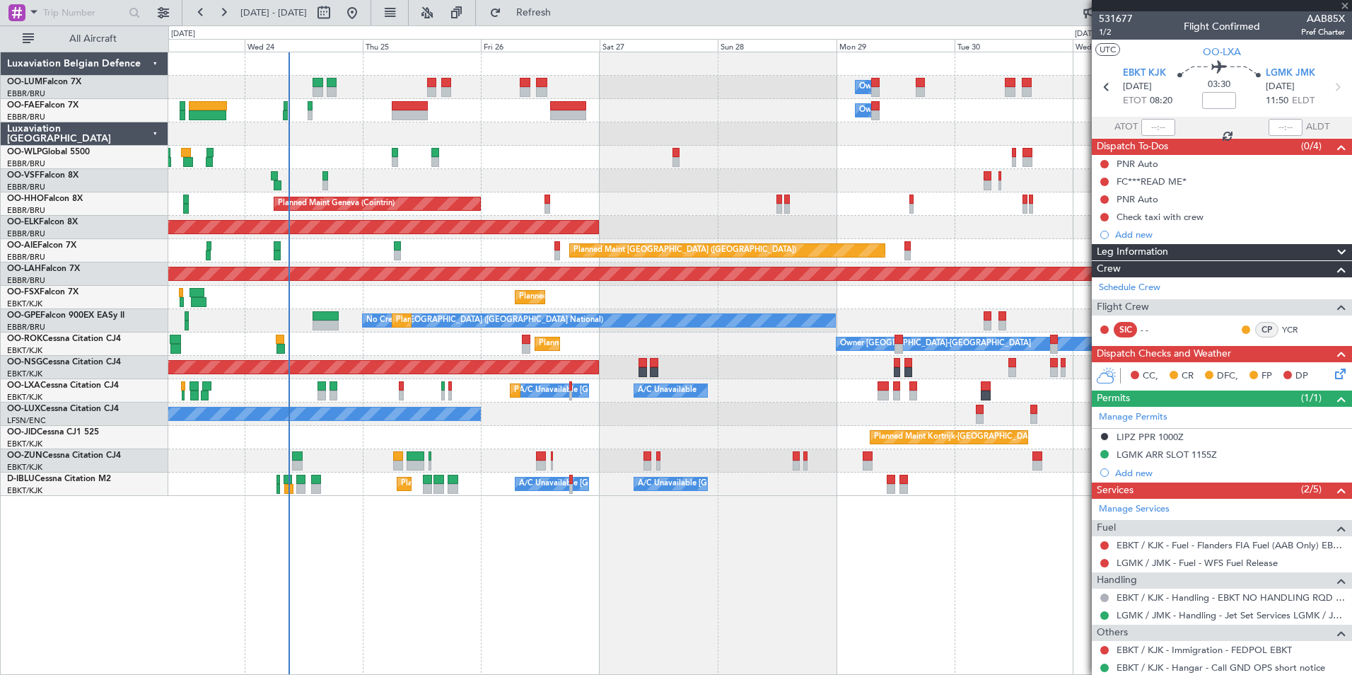
type input "-00:05"
type input "2"
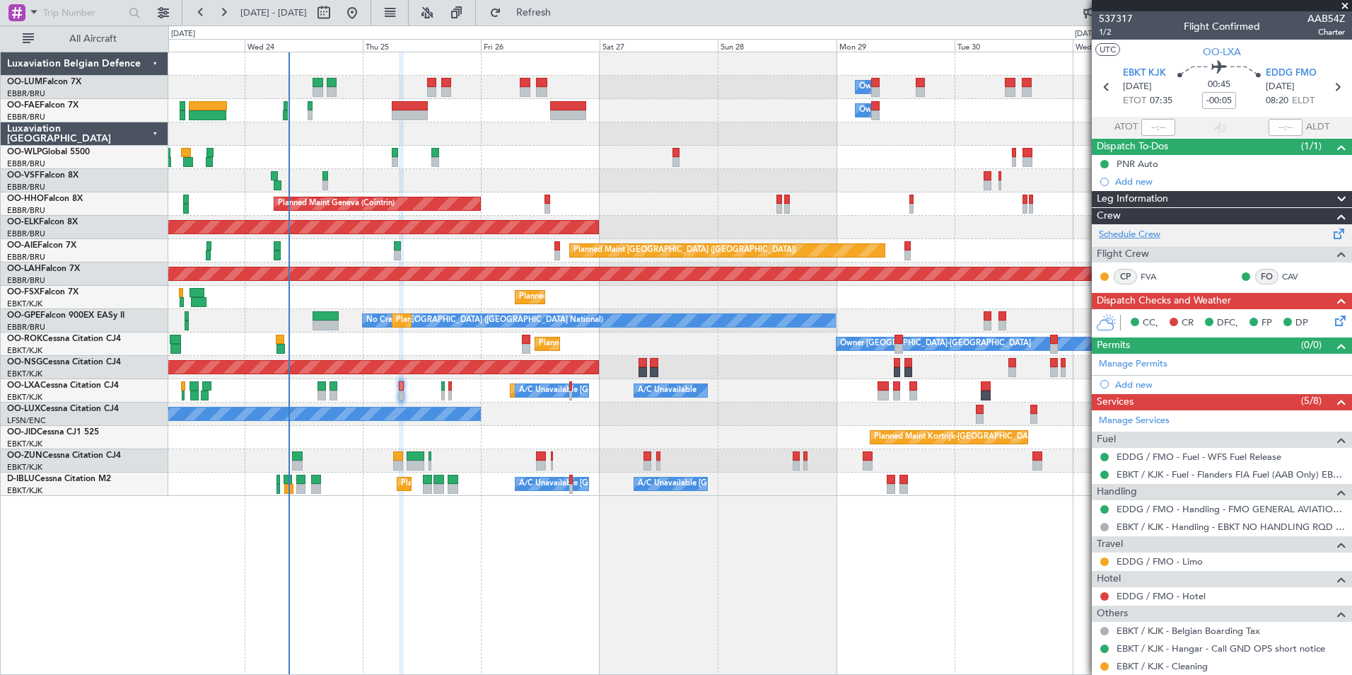
click at [1135, 236] on link "Schedule Crew" at bounding box center [1130, 235] width 62 height 14
click at [564, 14] on span "Refresh" at bounding box center [533, 13] width 59 height 10
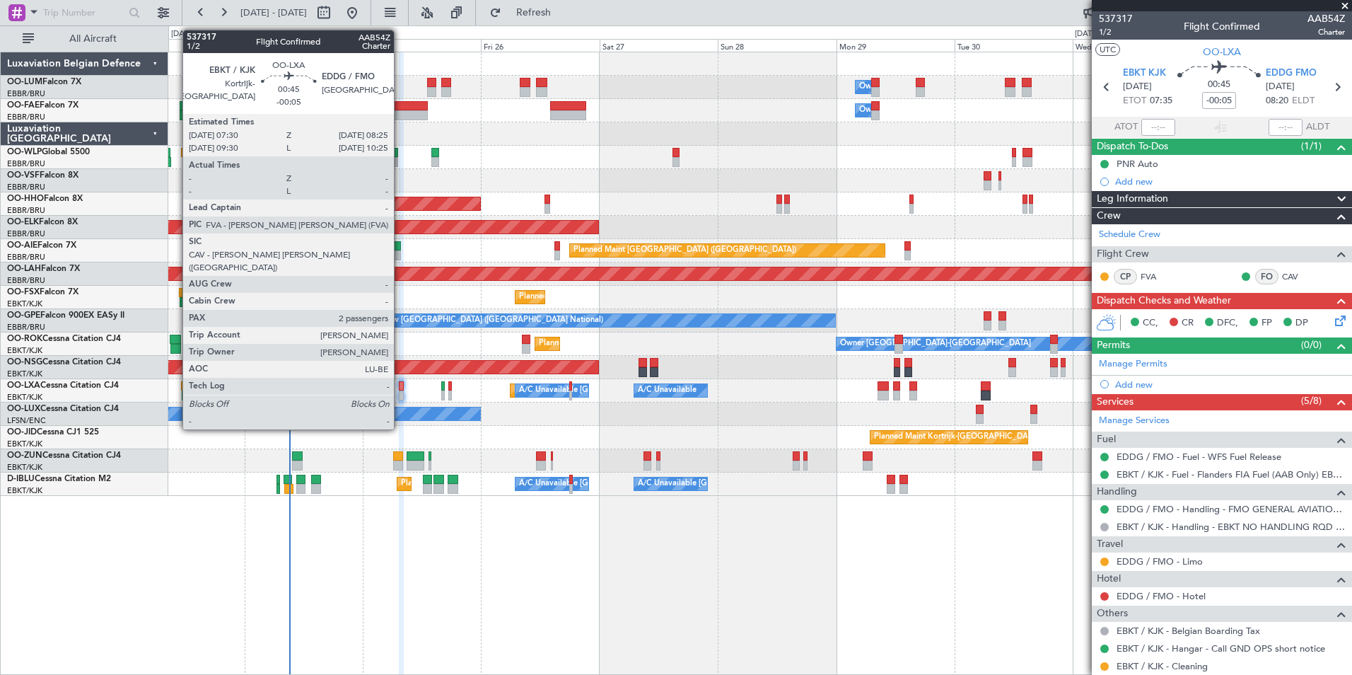
click at [400, 384] on div at bounding box center [401, 386] width 5 height 10
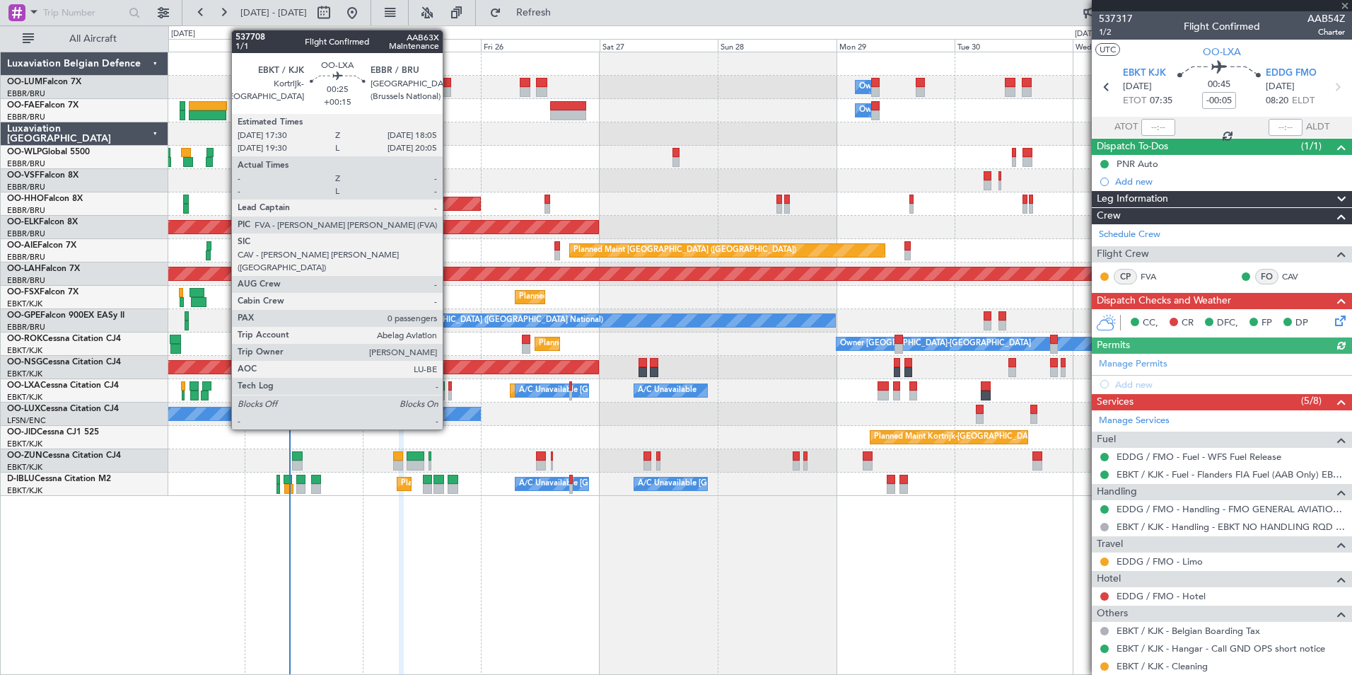
click at [449, 389] on div at bounding box center [450, 386] width 4 height 10
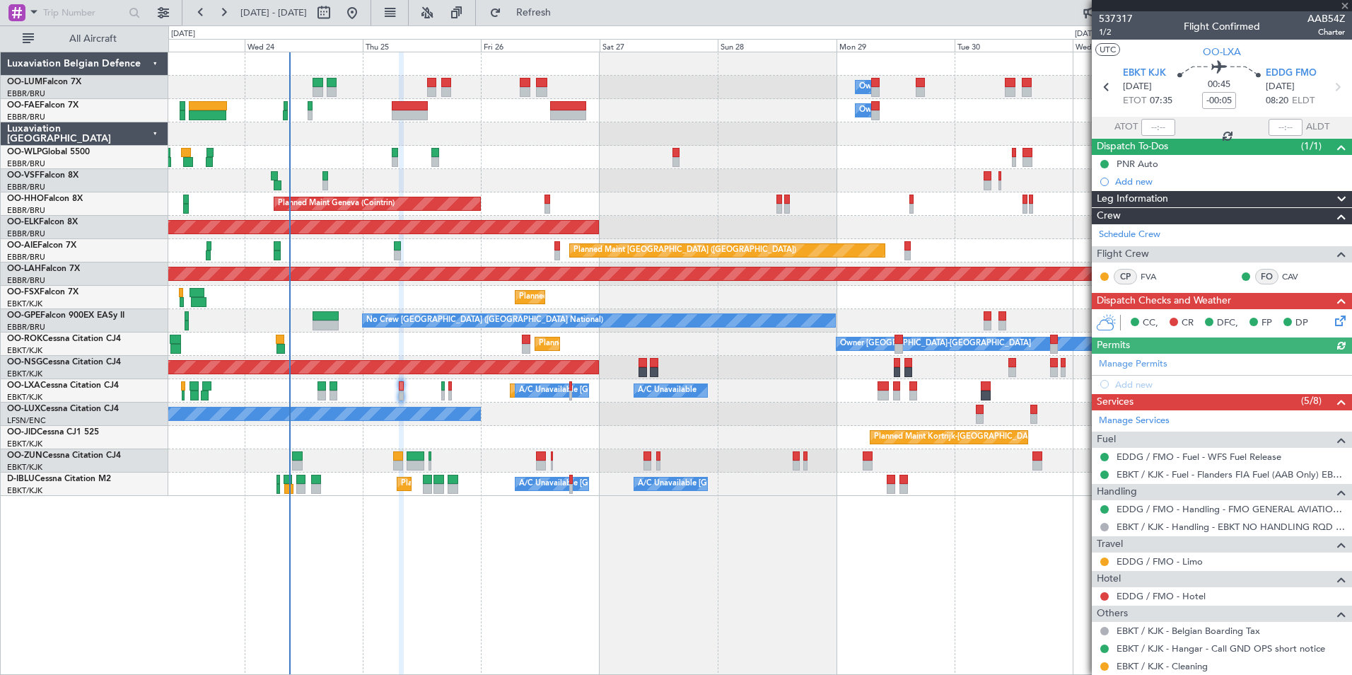
type input "+00:15"
type input "0"
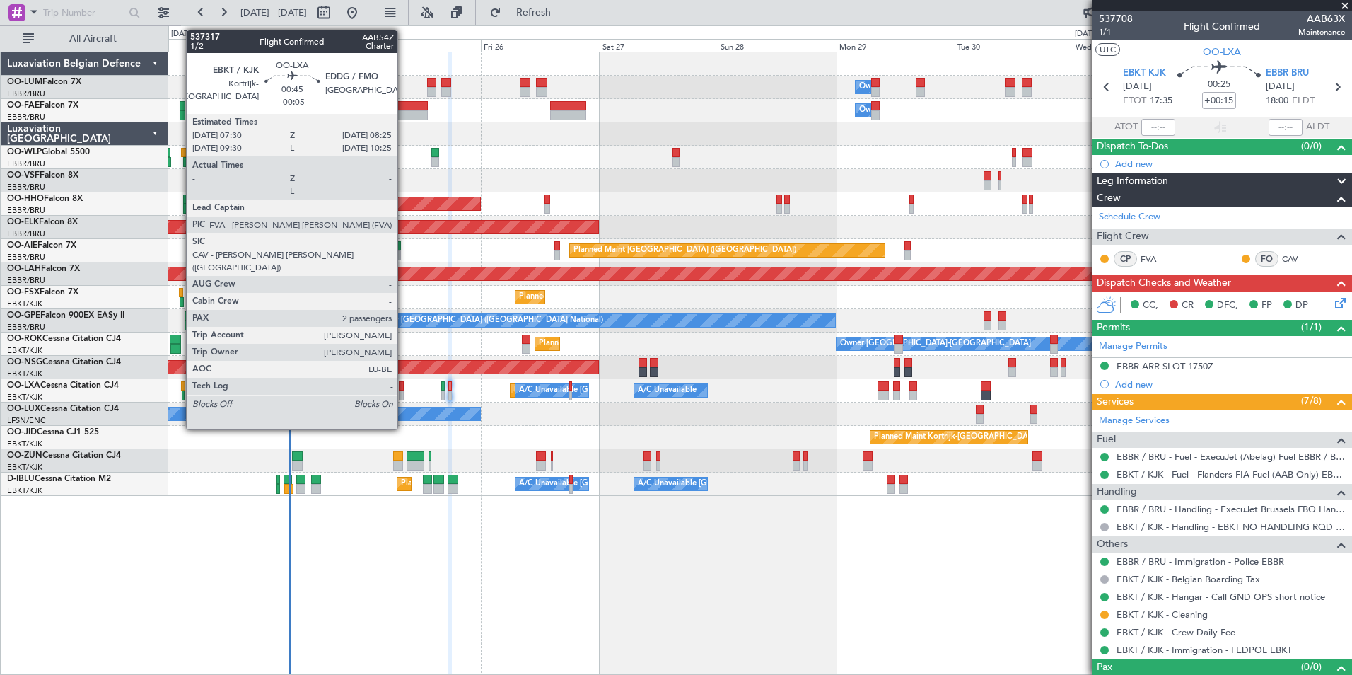
click at [404, 390] on div at bounding box center [401, 386] width 5 height 10
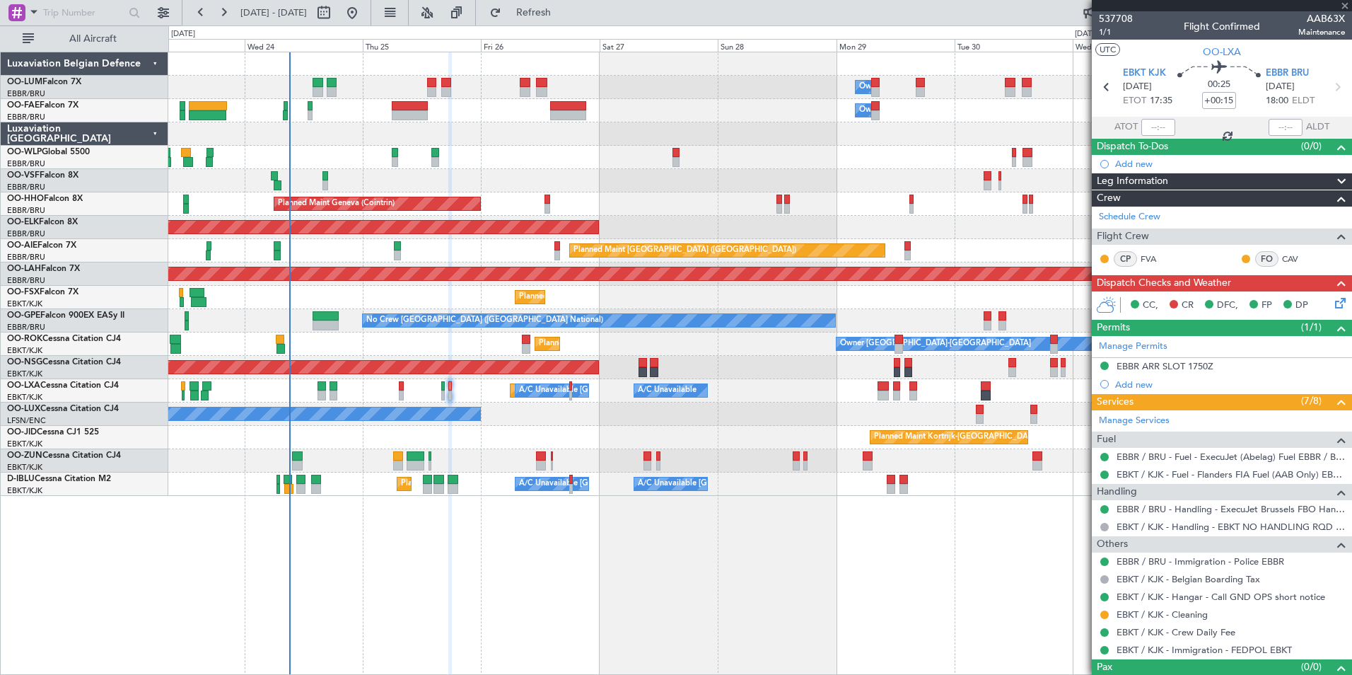
type input "-00:05"
type input "2"
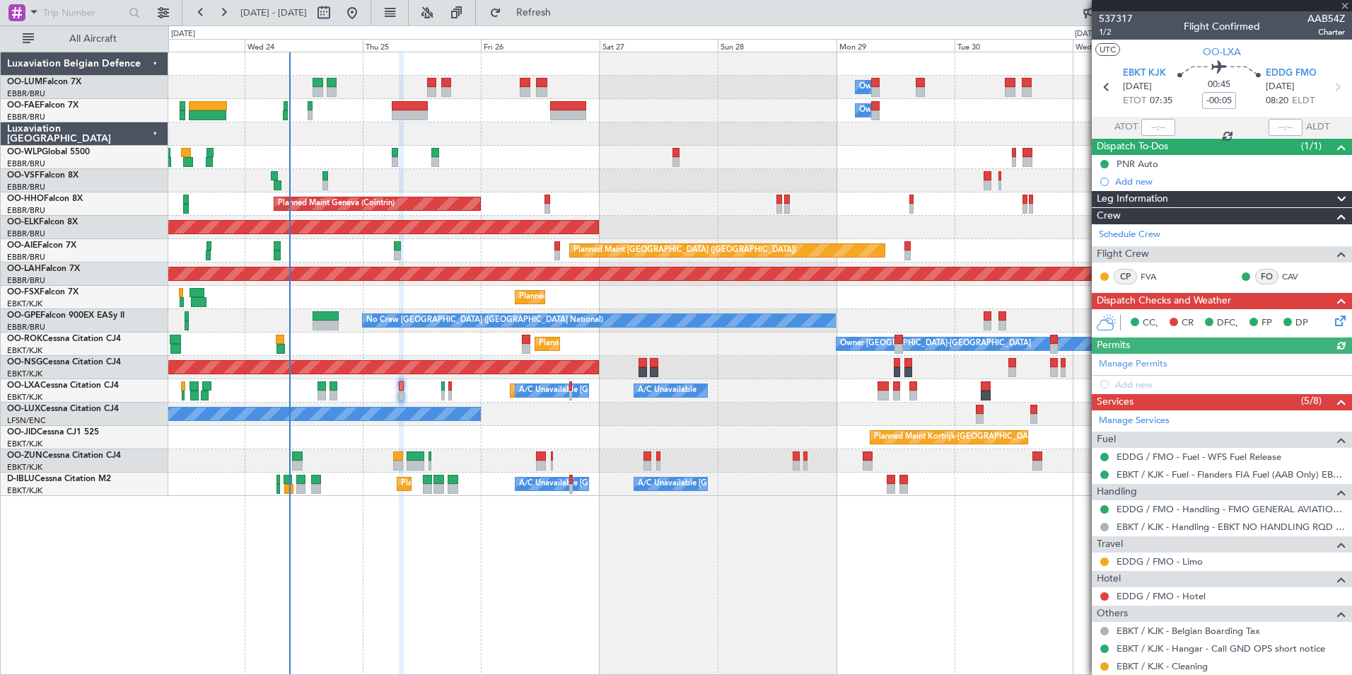
scroll to position [121, 0]
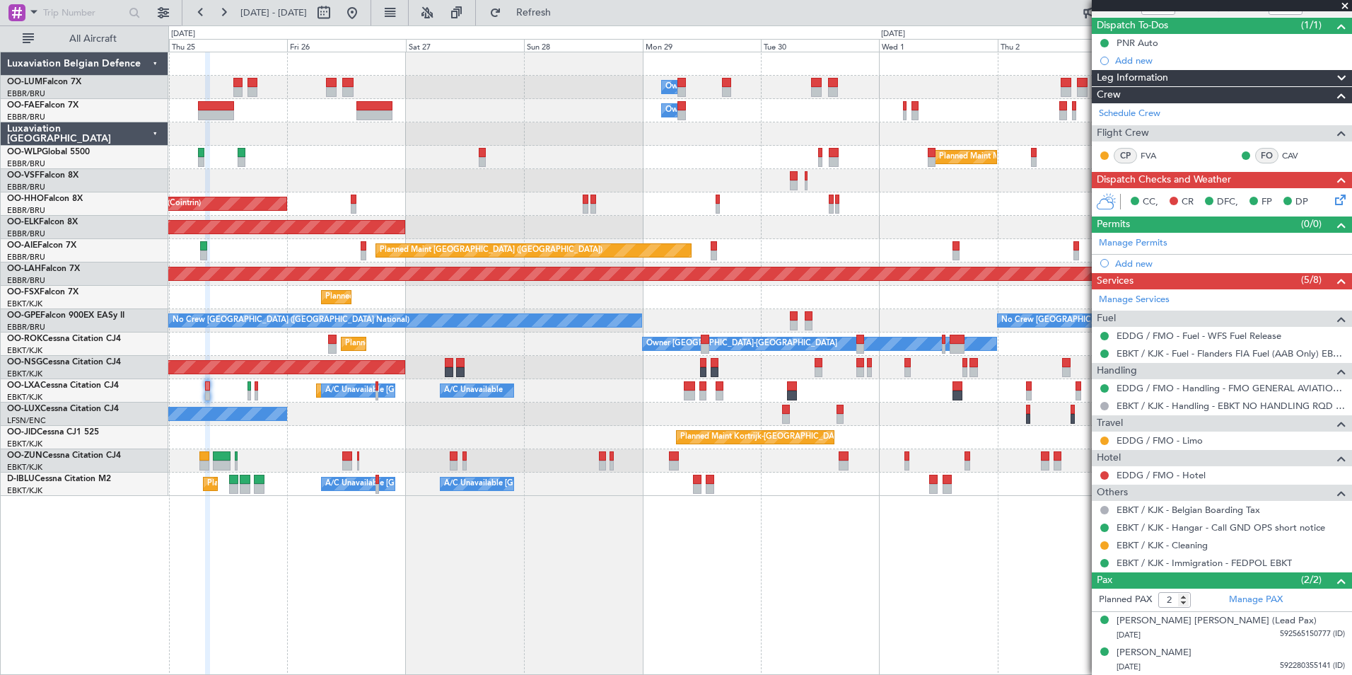
click at [693, 594] on div "Owner Melsbroek Air Base Owner [GEOGRAPHIC_DATA] Planned Maint Milan ([GEOGRAPH…" at bounding box center [760, 363] width 1184 height 623
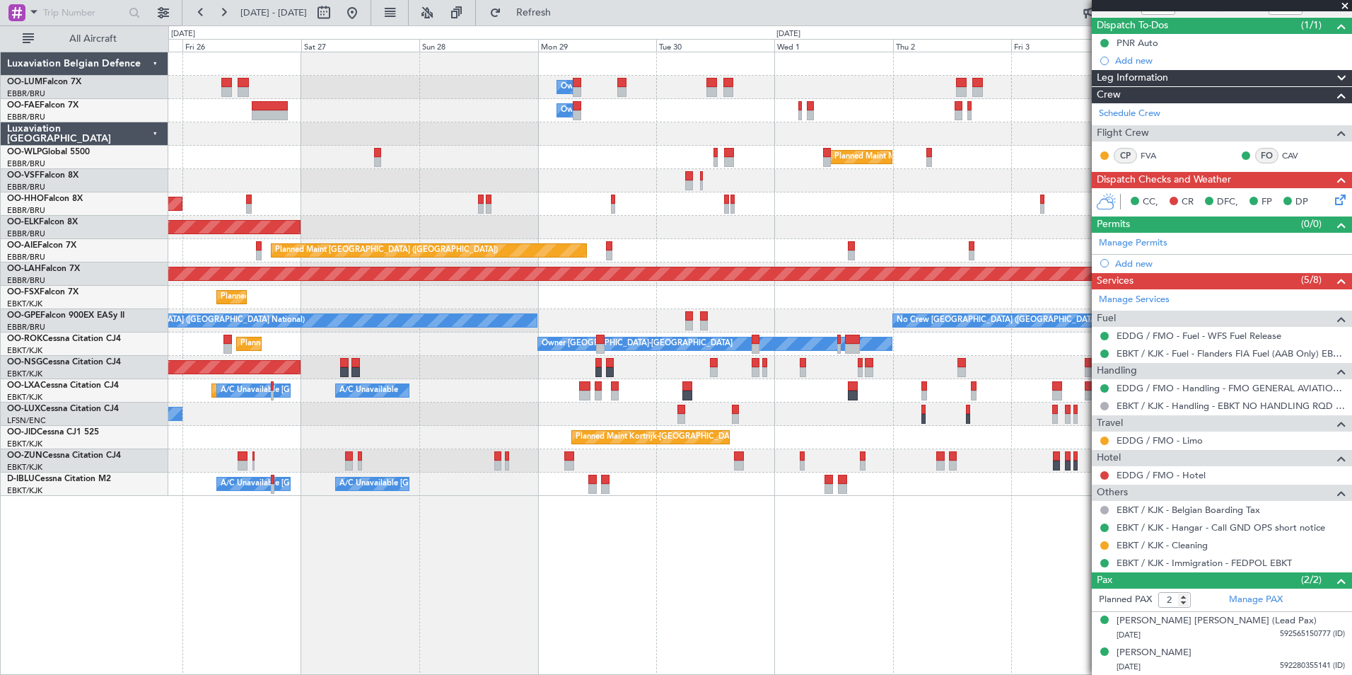
click at [544, 592] on div "Owner Melsbroek Air Base Owner Melsbroek Air Base Planned Maint Milan (Linate) …" at bounding box center [760, 363] width 1184 height 623
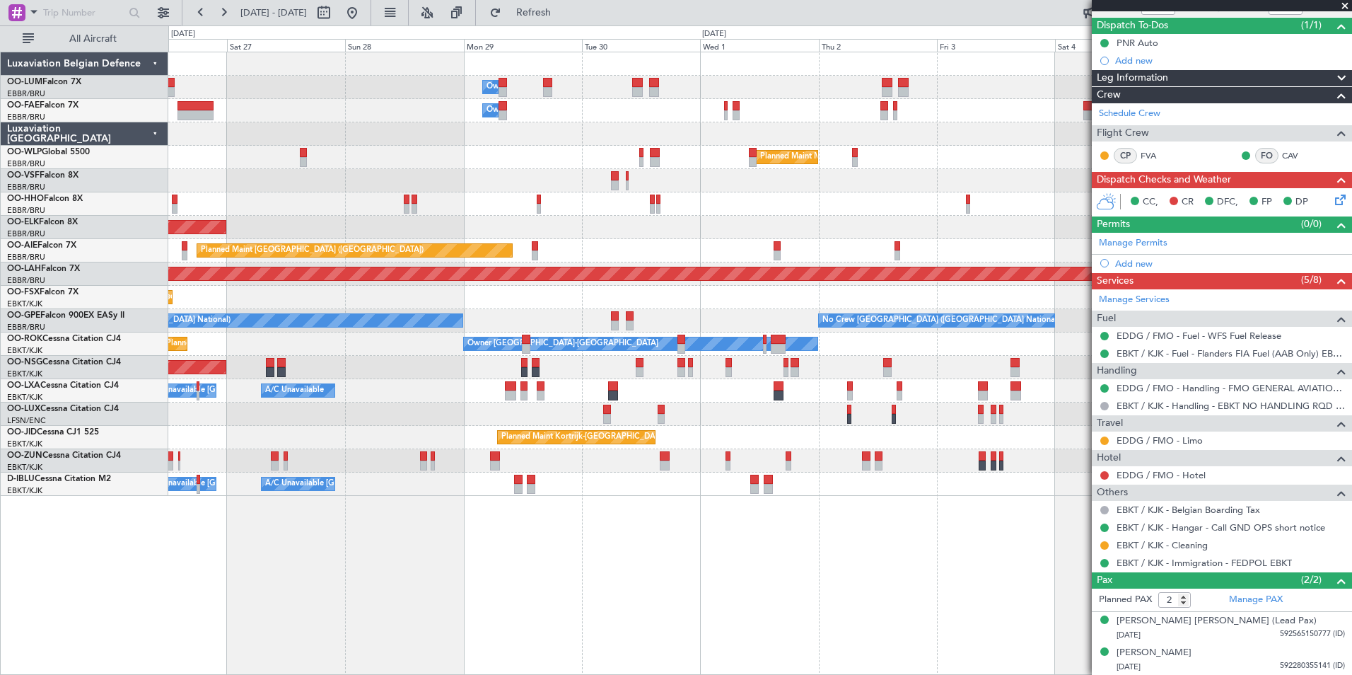
click at [499, 630] on div "Owner Melsbroek Air Base Owner Melsbroek Air Base Planned Maint Milan (Linate) …" at bounding box center [760, 363] width 1184 height 623
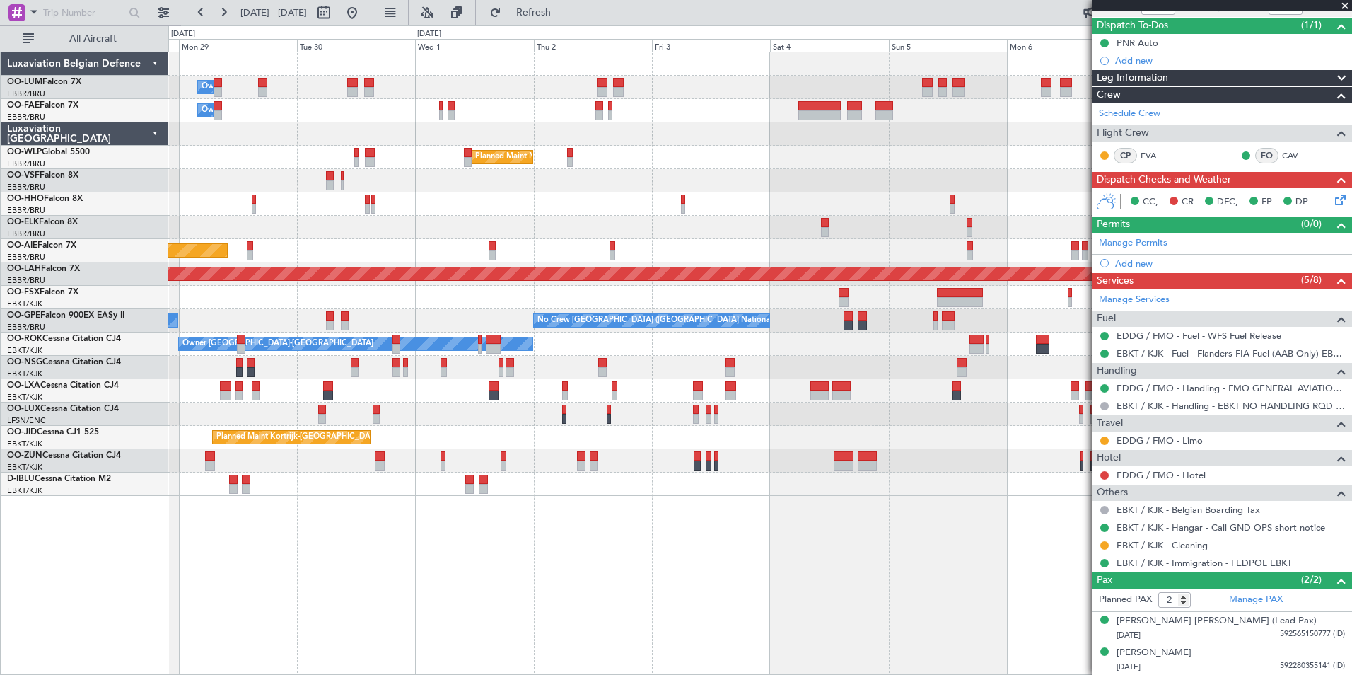
click at [485, 647] on div "Owner Melsbroek Air Base Owner Melsbroek Air Base Planned Maint Milan (Linate) …" at bounding box center [760, 363] width 1184 height 623
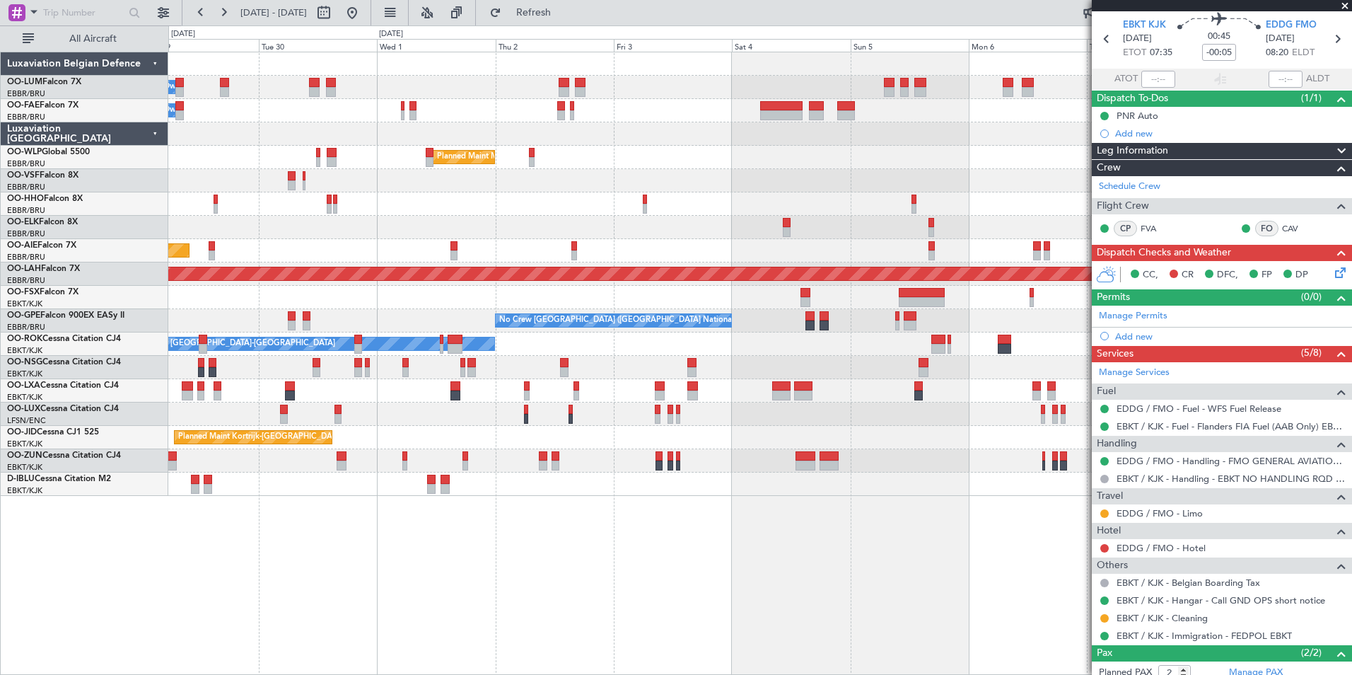
scroll to position [0, 0]
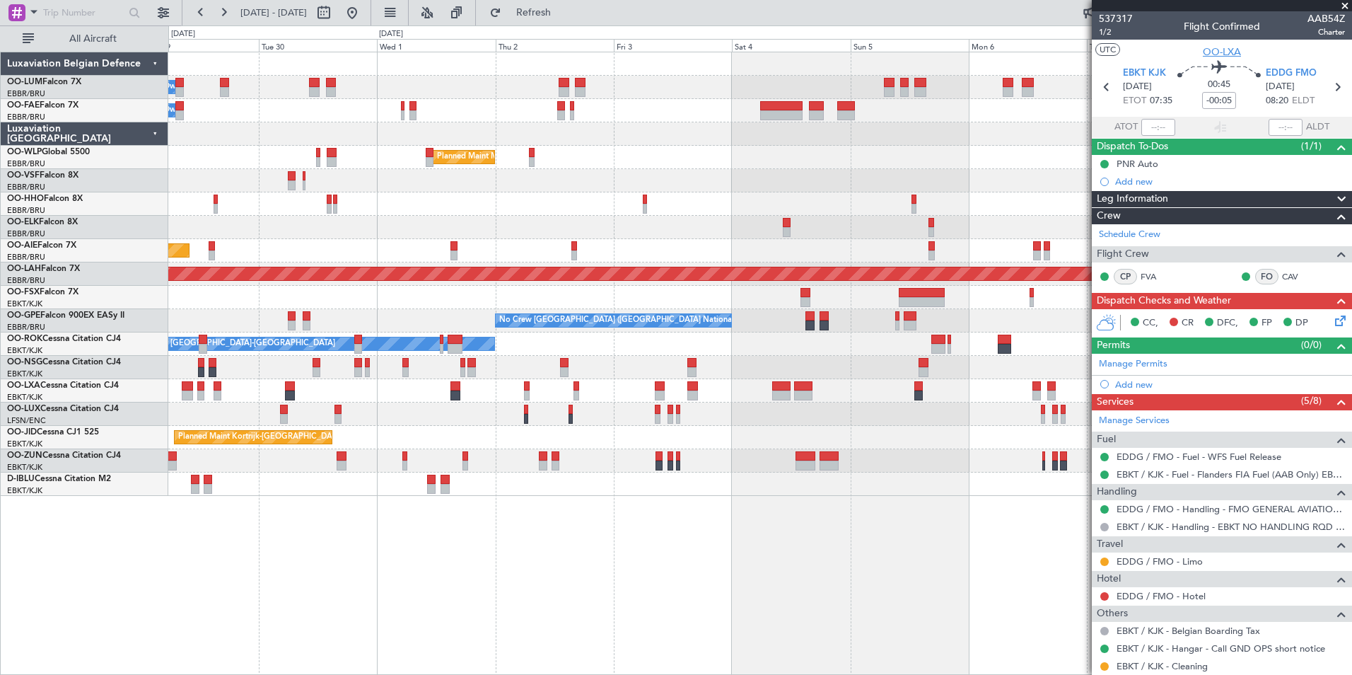
click at [1216, 54] on span "OO-LXA" at bounding box center [1222, 52] width 38 height 15
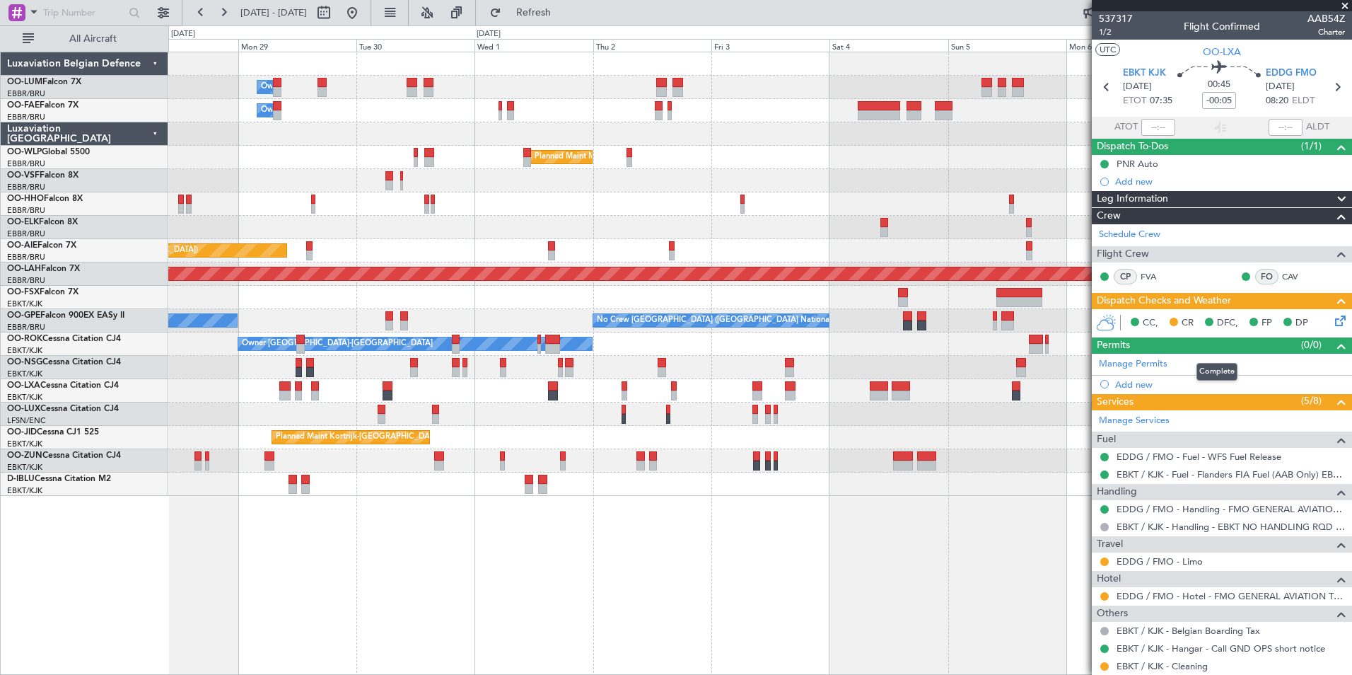
click at [1021, 610] on div "Owner Melsbroek Air Base Owner Melsbroek Air Base Planned Maint Milan (Linate) …" at bounding box center [760, 363] width 1184 height 623
click at [852, 597] on div "Owner Melsbroek Air Base Owner Melsbroek Air Base Planned Maint Milan (Linate) …" at bounding box center [760, 363] width 1184 height 623
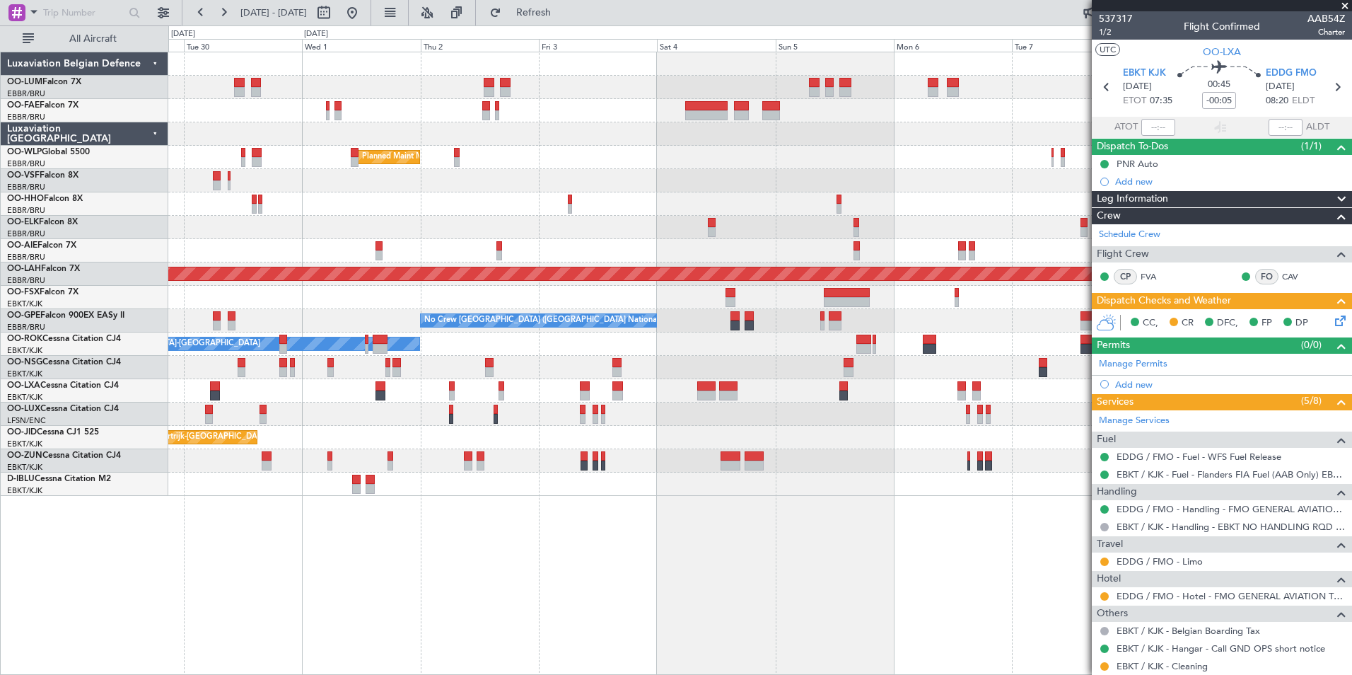
click at [550, 555] on div "Owner Melsbroek Air Base Owner Melsbroek Air Base Owner Melsbroek Air Base Plan…" at bounding box center [760, 363] width 1184 height 623
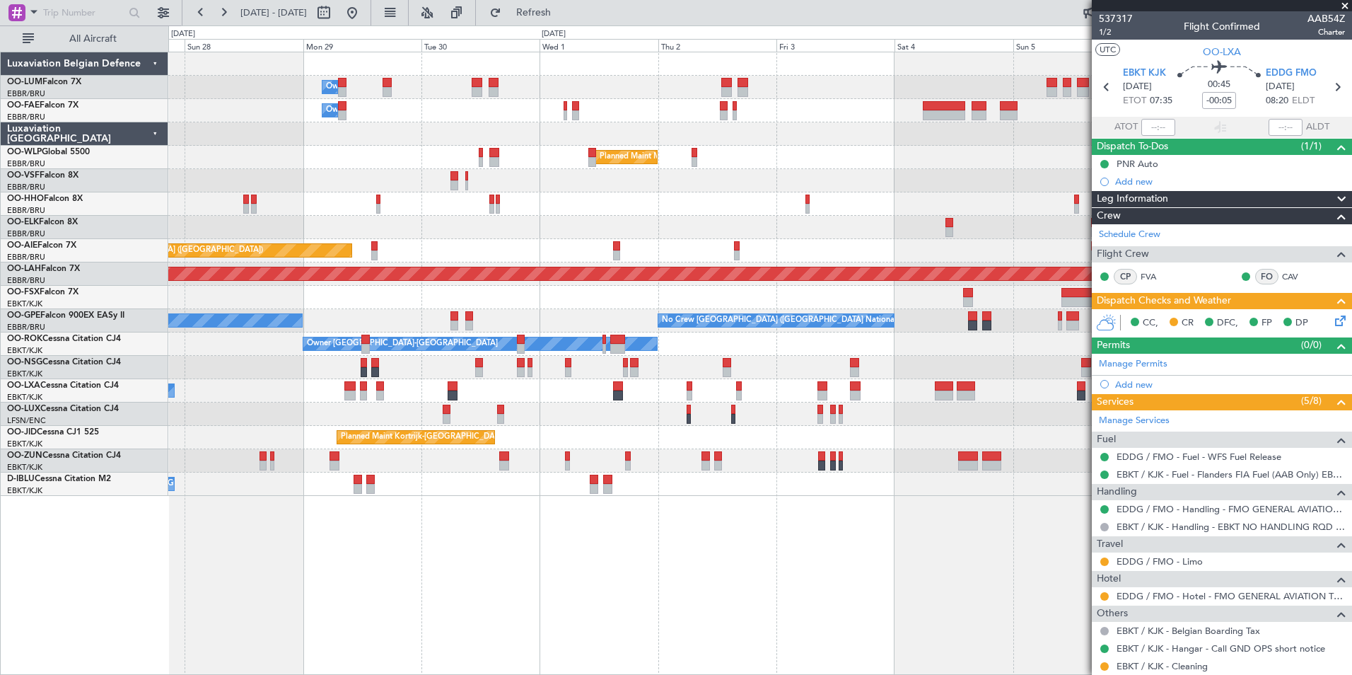
click at [772, 169] on div "Owner Melsbroek Air Base Owner Melsbroek Air Base Planned Maint Milan (Linate) …" at bounding box center [759, 274] width 1183 height 444
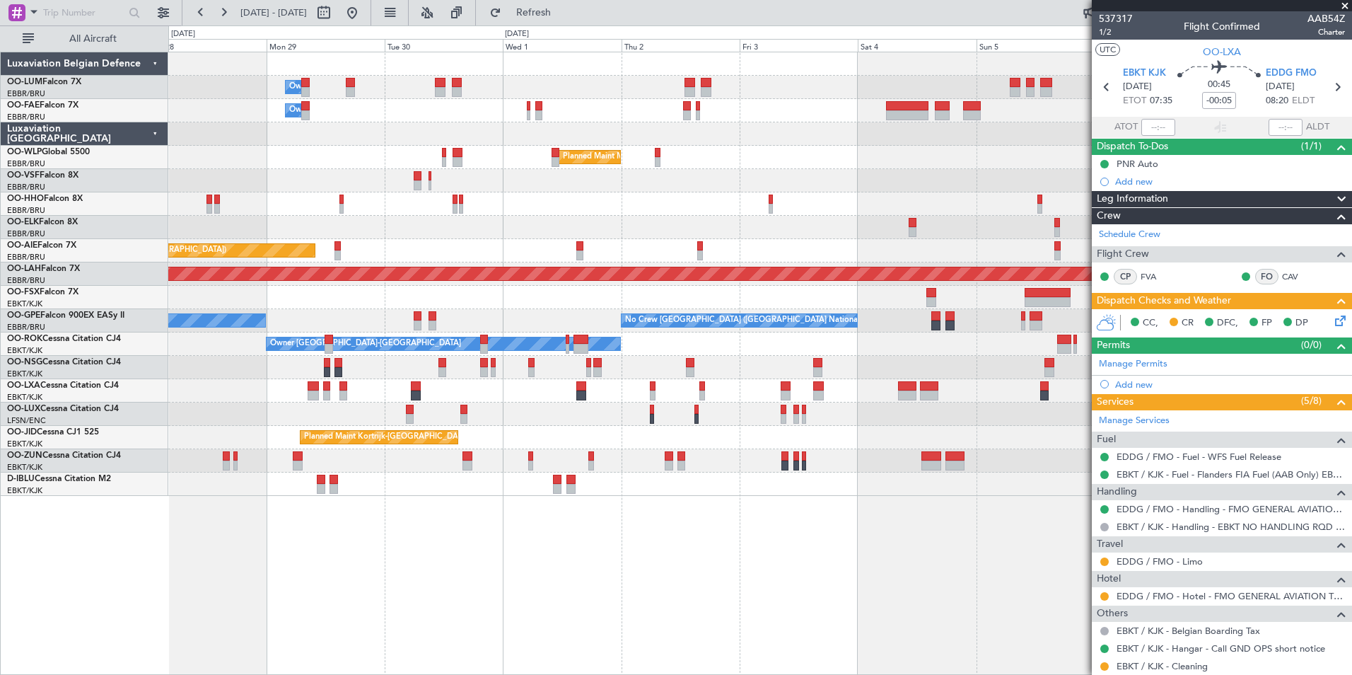
click at [618, 223] on div "Owner Melsbroek Air Base Owner Melsbroek Air Base Planned Maint Milan (Linate) …" at bounding box center [759, 274] width 1183 height 444
click at [580, 593] on div "Owner Melsbroek Air Base Owner Melsbroek Air Base Planned Maint Milan (Linate) …" at bounding box center [760, 363] width 1184 height 623
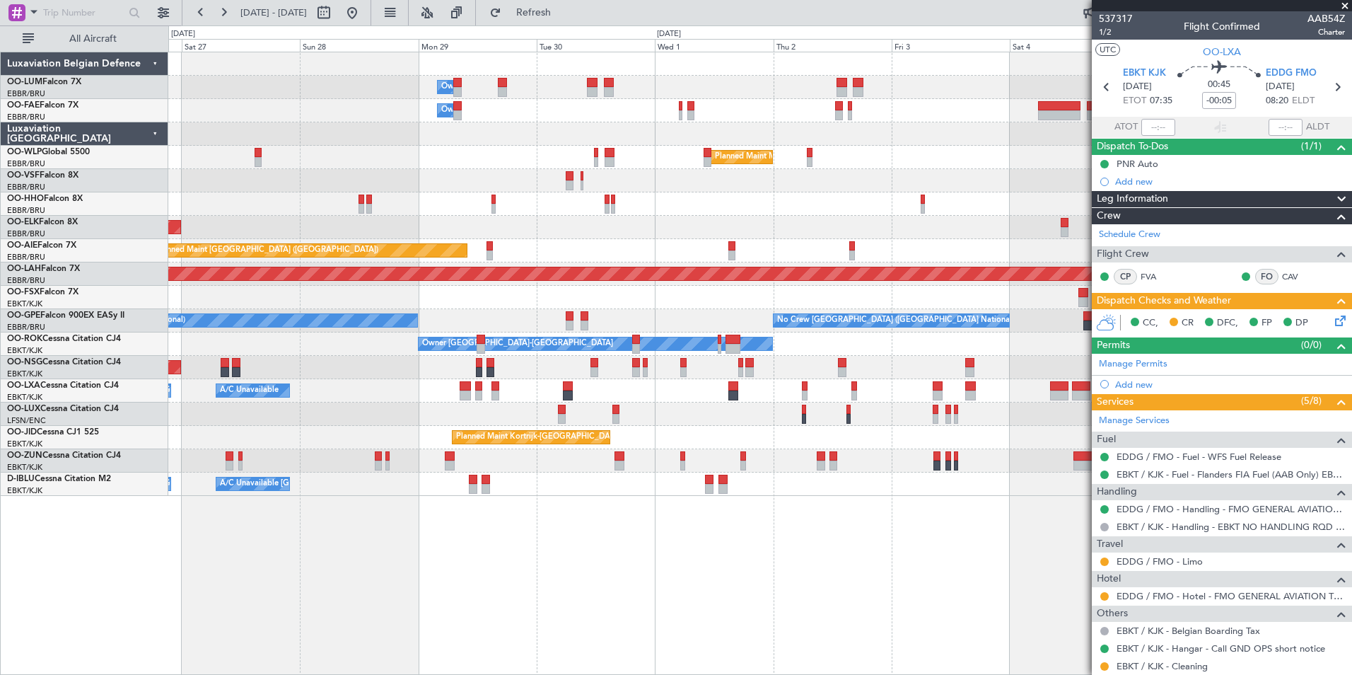
click at [521, 592] on div "Owner Melsbroek Air Base Owner Melsbroek Air Base Planned Maint Milan (Linate) …" at bounding box center [760, 363] width 1184 height 623
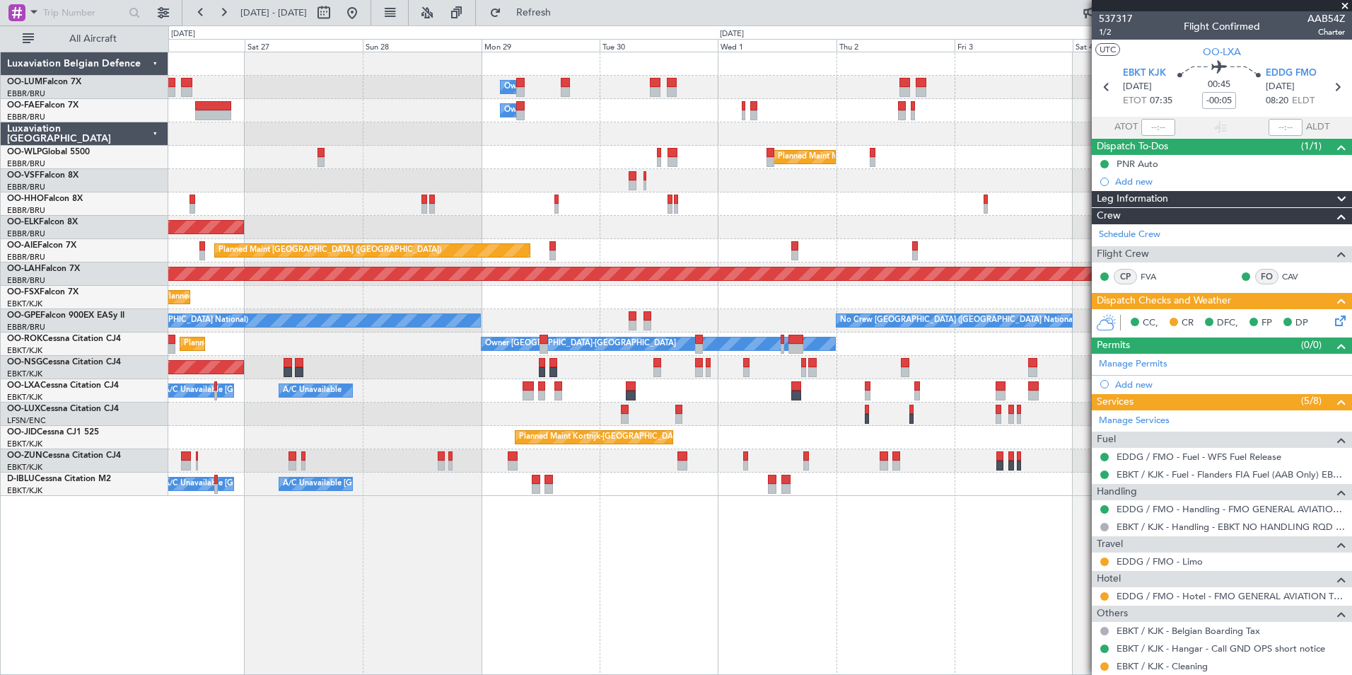
click at [556, 589] on div "Owner Melsbroek Air Base Owner Melsbroek Air Base Planned Maint Milan (Linate) …" at bounding box center [760, 363] width 1184 height 623
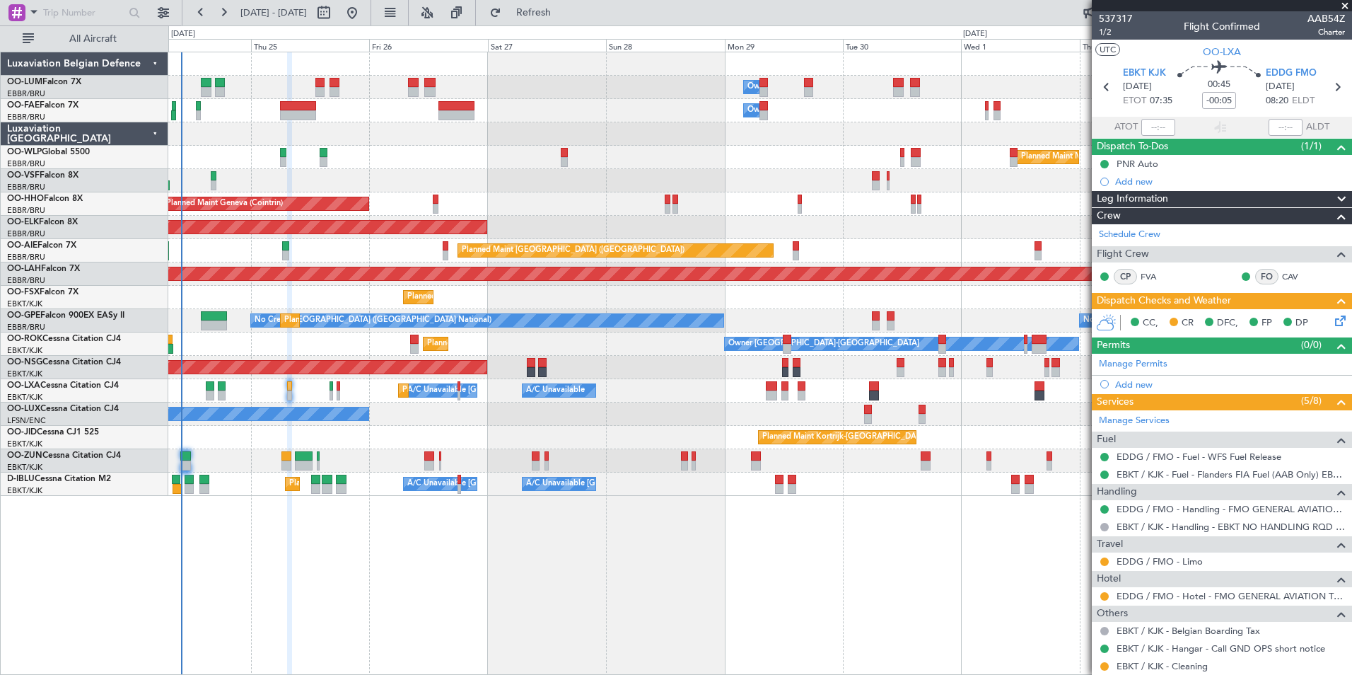
click at [599, 591] on div "Owner Melsbroek Air Base Owner [GEOGRAPHIC_DATA] Planned Maint Milan ([GEOGRAPH…" at bounding box center [760, 363] width 1184 height 623
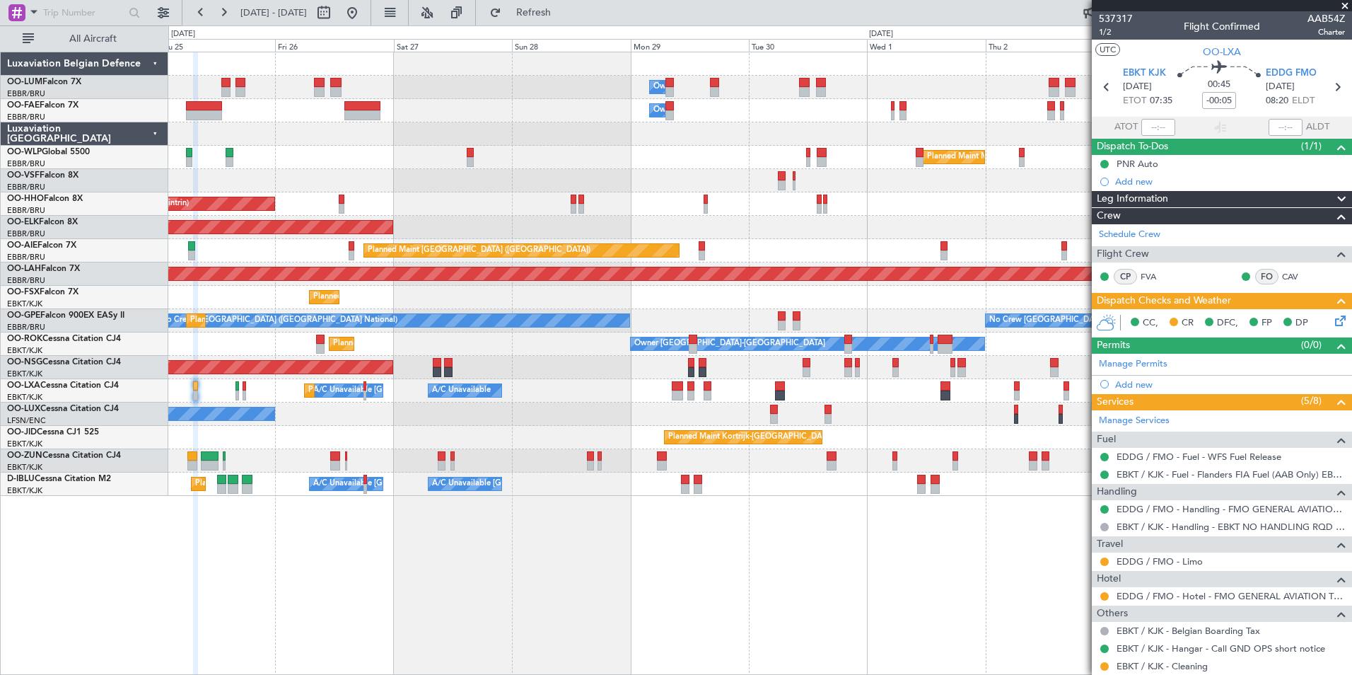
click at [589, 539] on div "Owner Melsbroek Air Base Owner Melsbroek Air Base Planned Maint Milan (Linate) …" at bounding box center [760, 363] width 1184 height 623
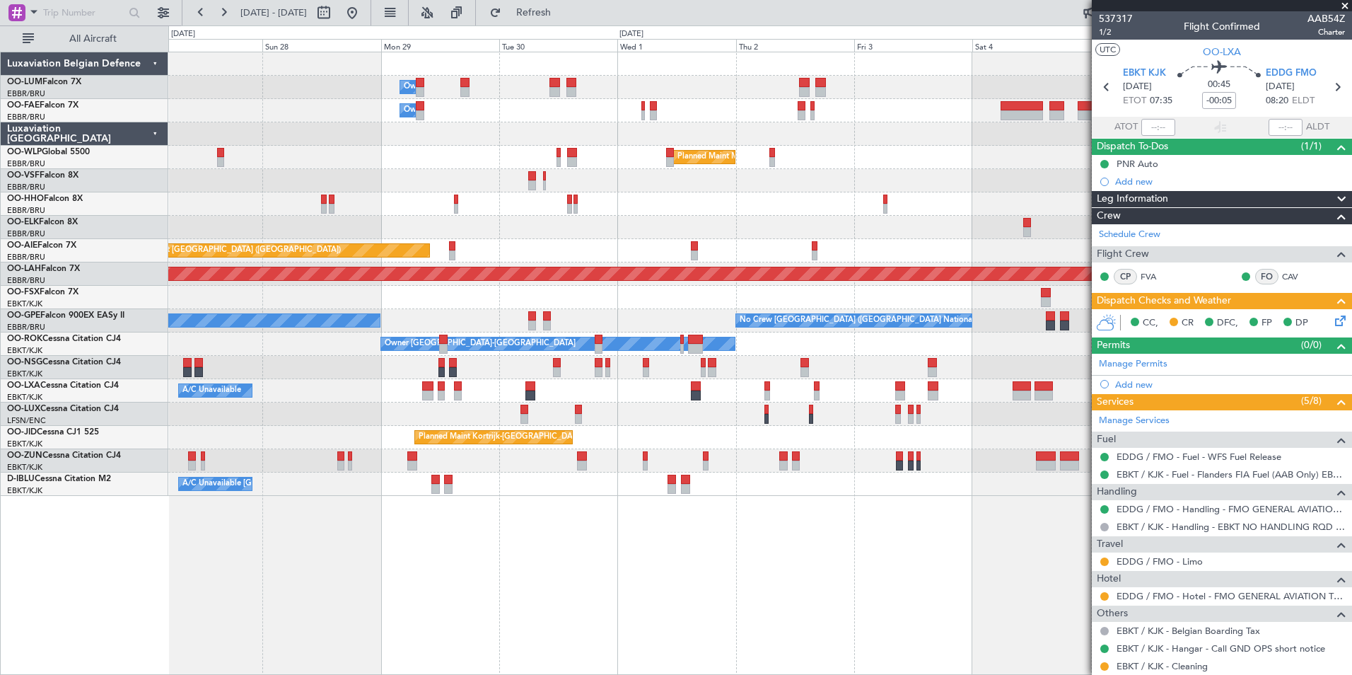
click at [564, 552] on div "Owner Melsbroek Air Base Owner Melsbroek Air Base Planned Maint Milan (Linate) …" at bounding box center [760, 363] width 1184 height 623
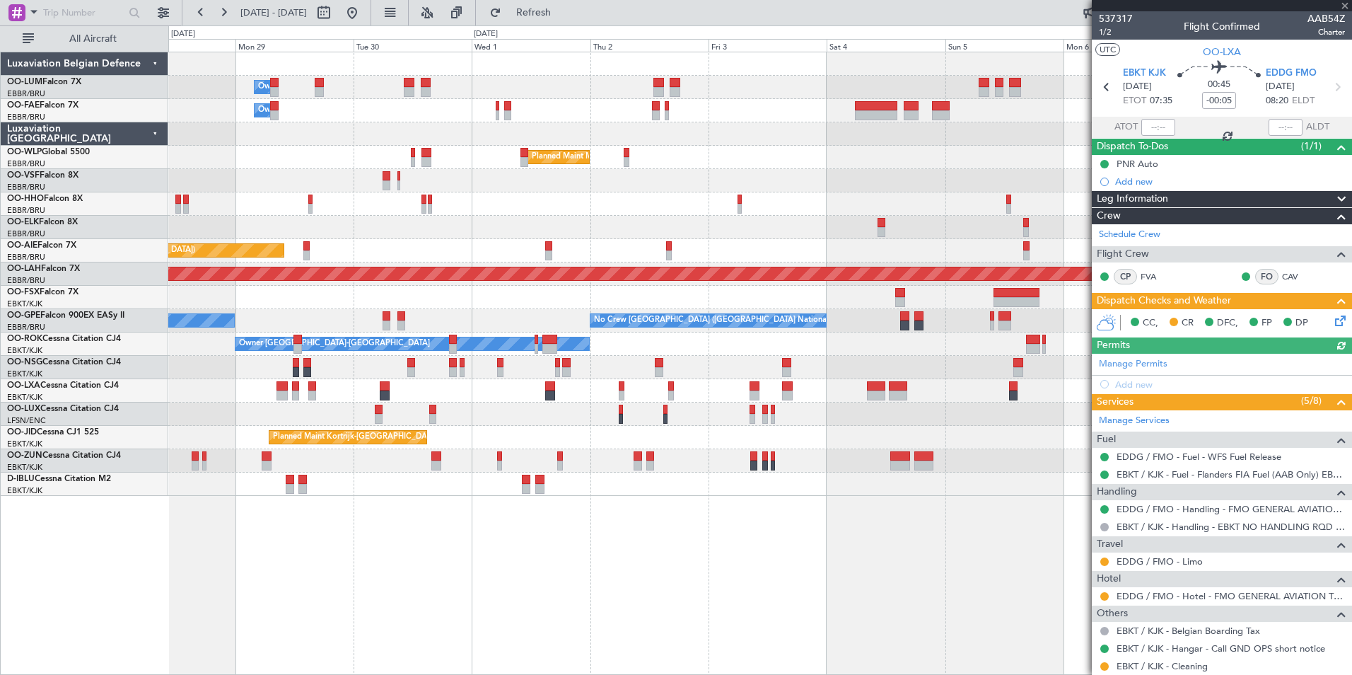
click at [721, 578] on div "Owner Melsbroek Air Base Owner [GEOGRAPHIC_DATA] Planned Maint Milan ([GEOGRAPH…" at bounding box center [760, 363] width 1184 height 623
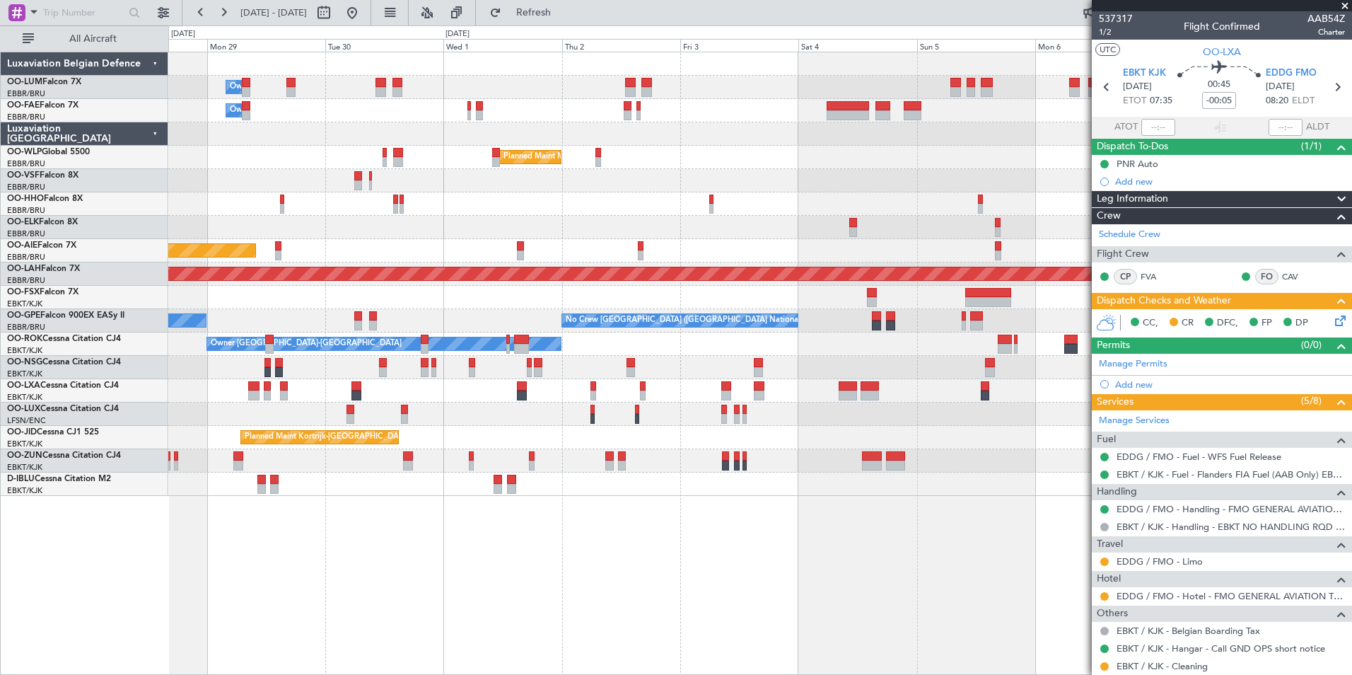
click at [864, 368] on div "Planned Maint [GEOGRAPHIC_DATA] ([GEOGRAPHIC_DATA])" at bounding box center [759, 367] width 1183 height 23
click at [864, 342] on div "Owner [GEOGRAPHIC_DATA]-[GEOGRAPHIC_DATA] Planned Maint [GEOGRAPHIC_DATA]-[GEOG…" at bounding box center [759, 343] width 1183 height 23
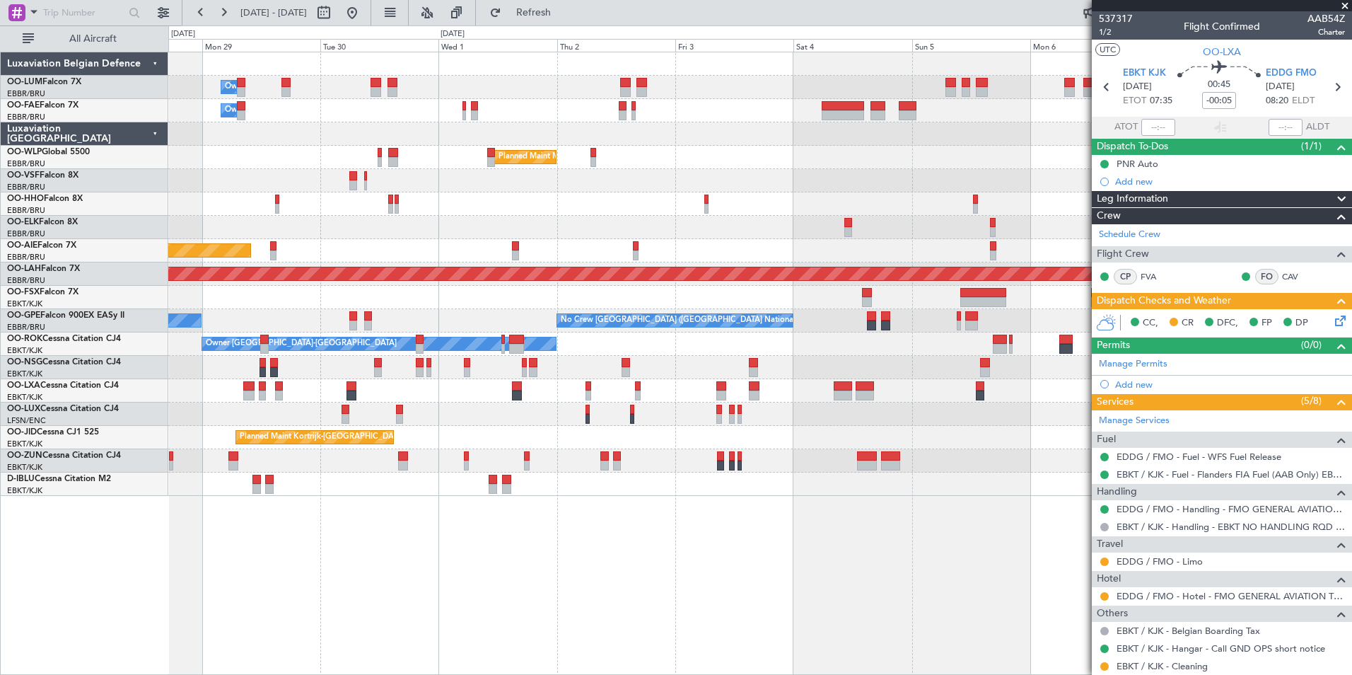
click at [433, 542] on div "Owner Melsbroek Air Base Owner [GEOGRAPHIC_DATA] Planned Maint Milan ([GEOGRAPH…" at bounding box center [760, 363] width 1184 height 623
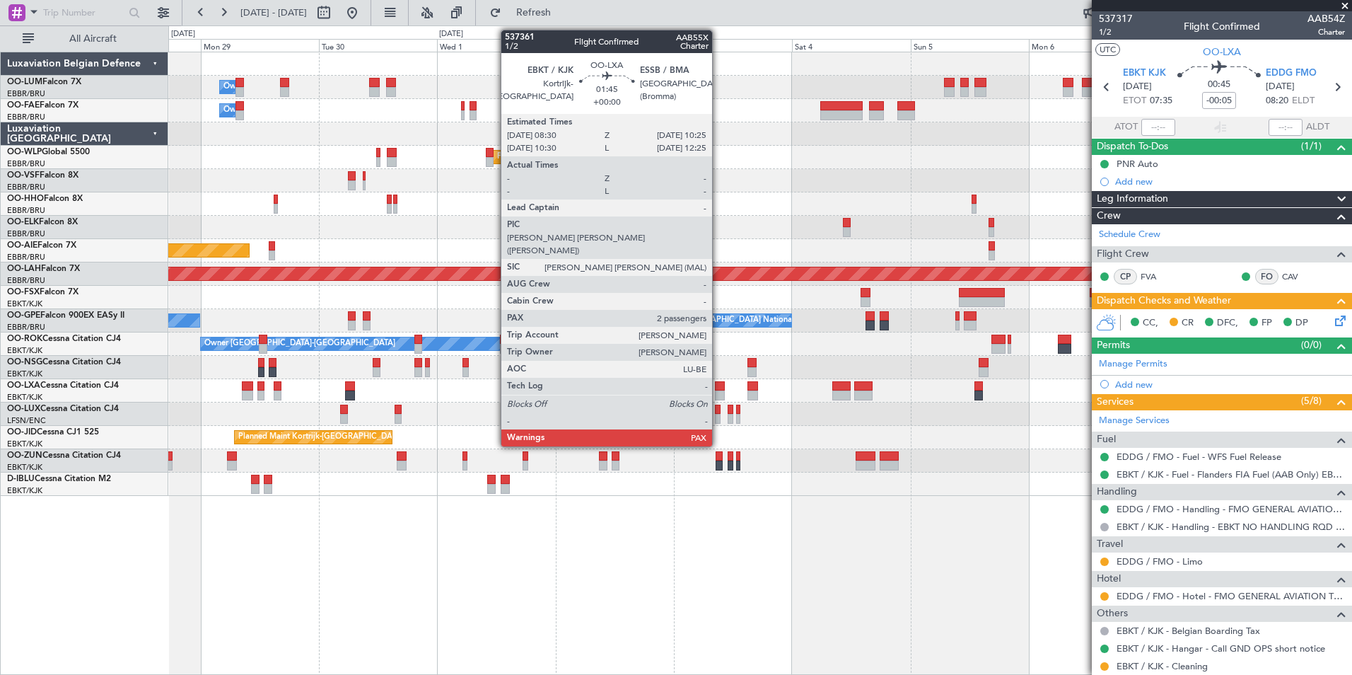
click at [719, 391] on div at bounding box center [720, 395] width 10 height 10
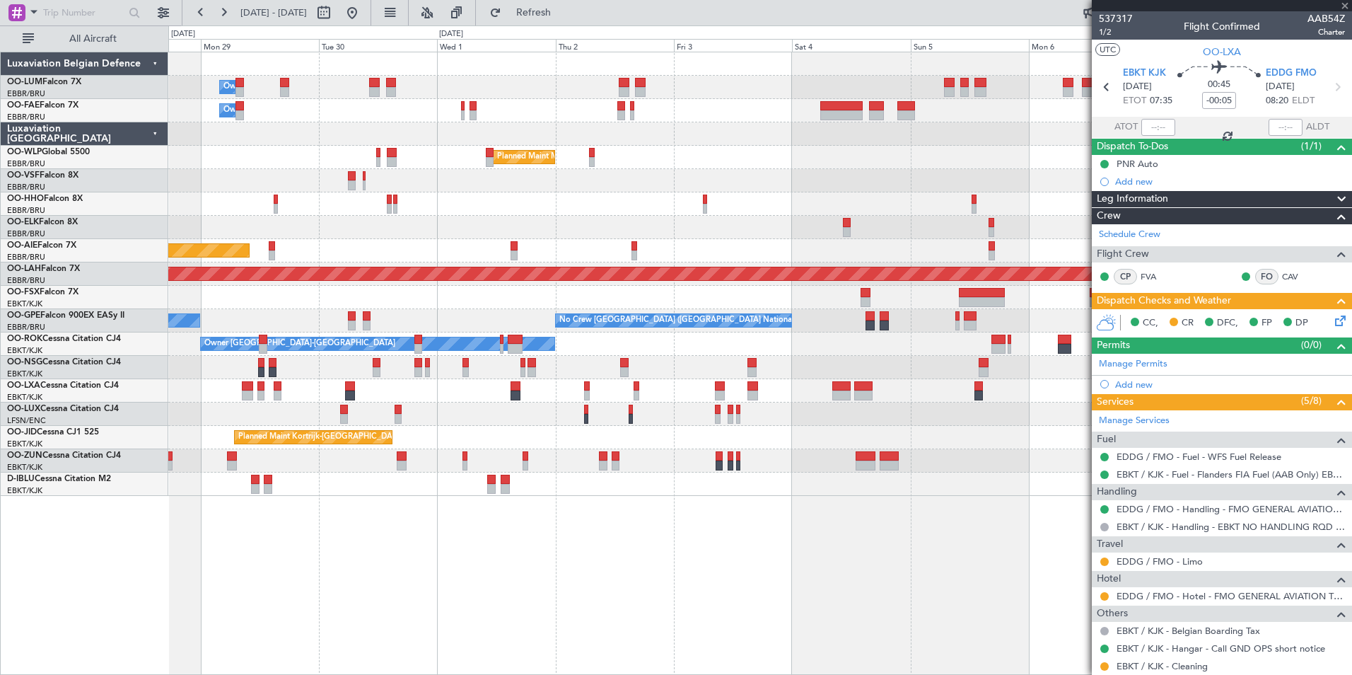
type input "3"
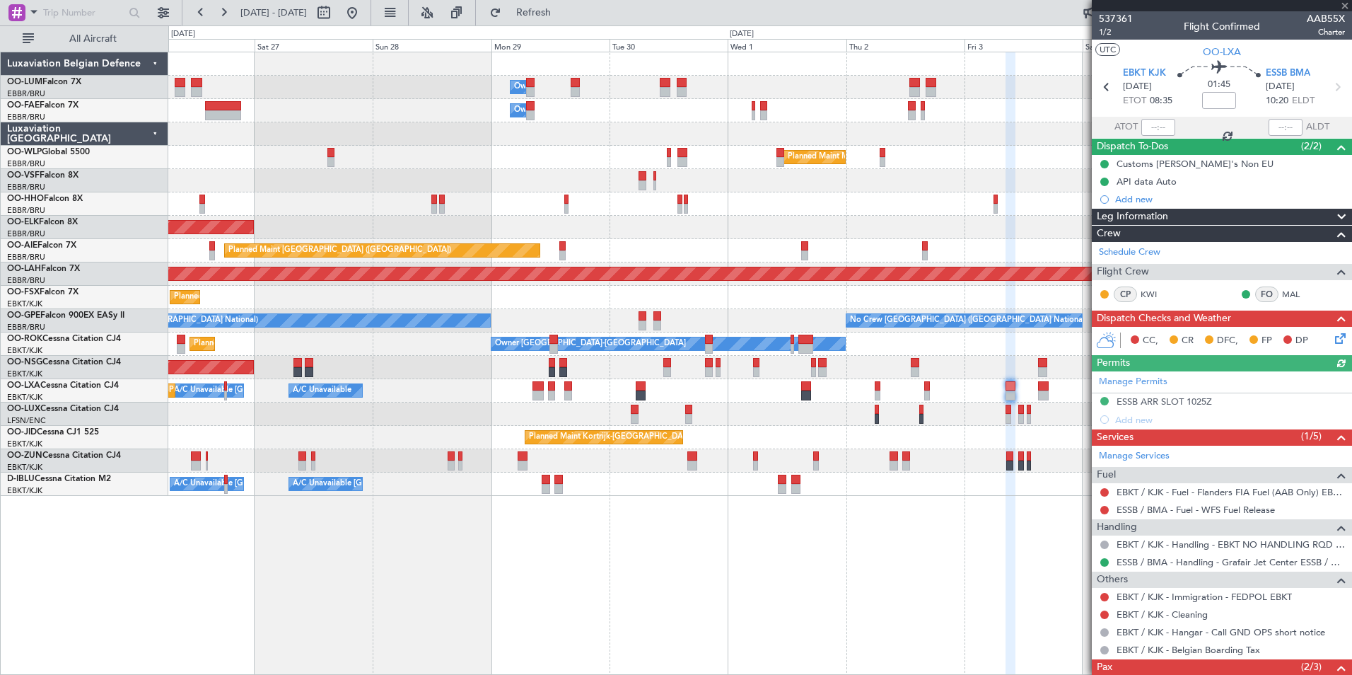
click at [626, 633] on div "Owner Melsbroek Air Base Owner [GEOGRAPHIC_DATA] Planned Maint Milan ([GEOGRAPH…" at bounding box center [760, 363] width 1184 height 623
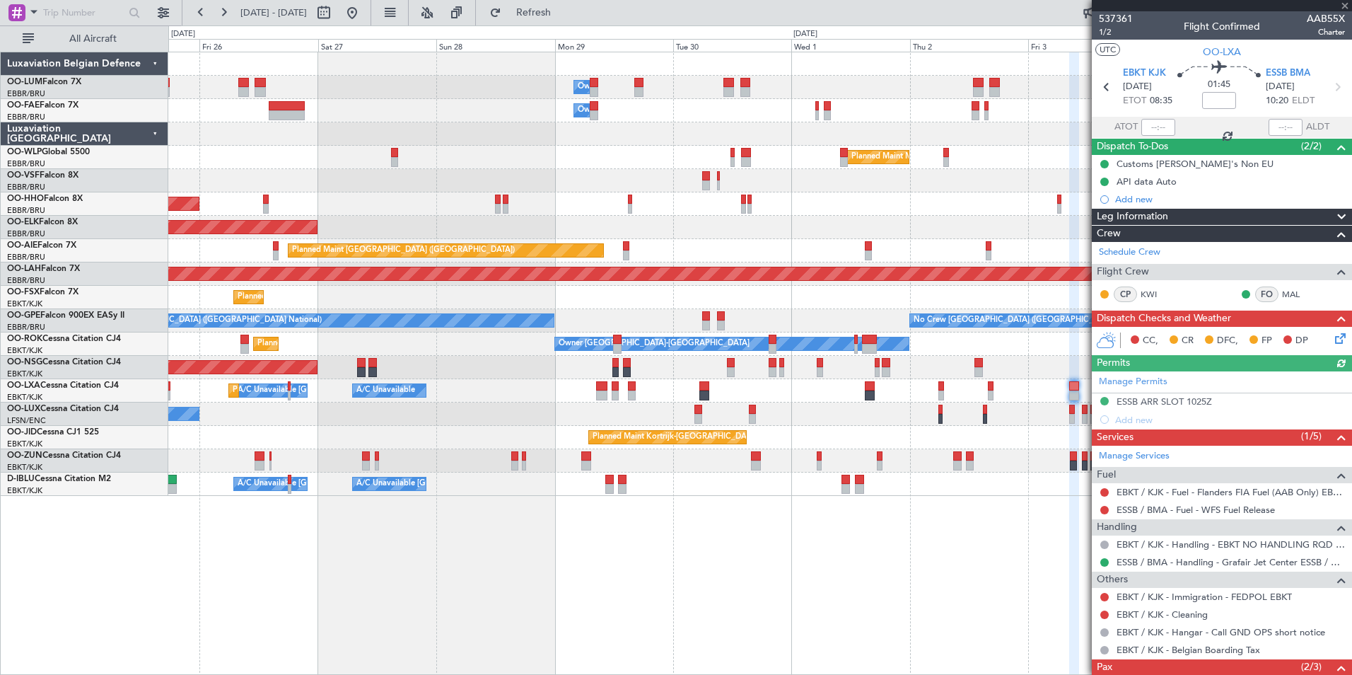
click at [678, 598] on div "Owner Melsbroek Air Base Owner [GEOGRAPHIC_DATA] Planned Maint Milan ([GEOGRAPH…" at bounding box center [760, 363] width 1184 height 623
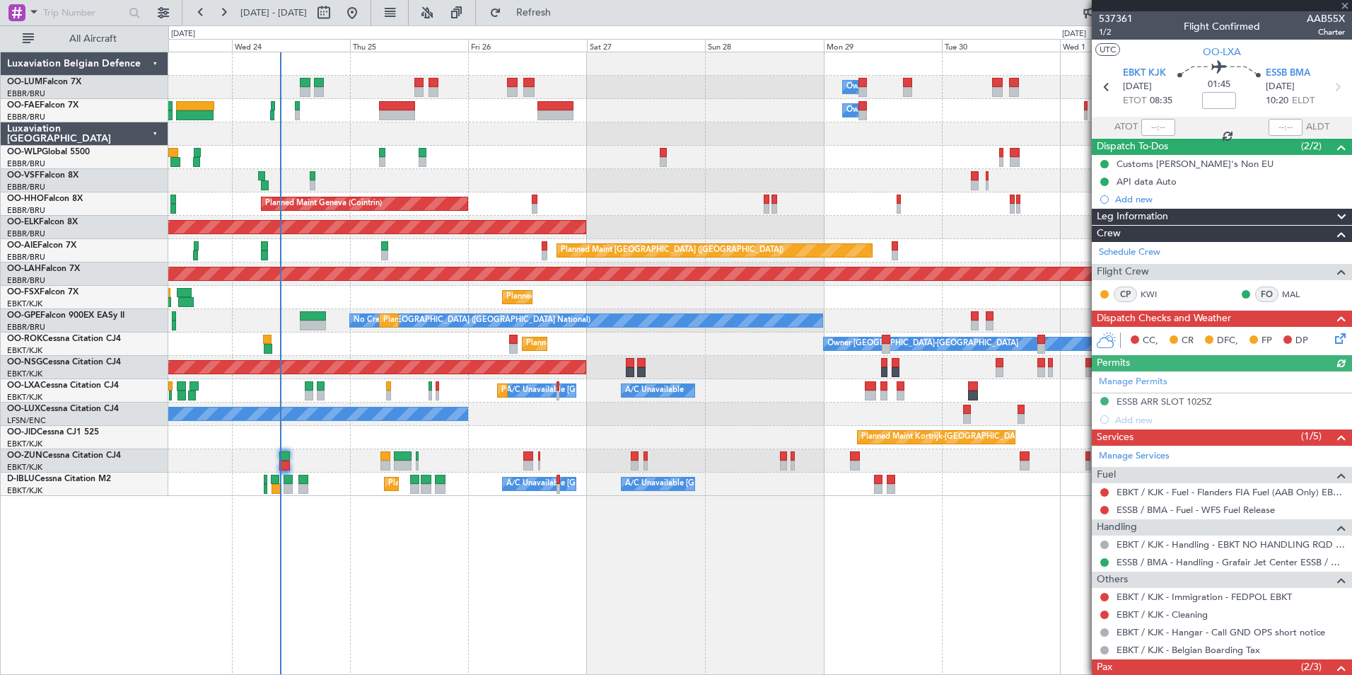
click at [614, 571] on div "Owner Melsbroek Air Base Owner [GEOGRAPHIC_DATA] Planned Maint [GEOGRAPHIC_DATA…" at bounding box center [760, 363] width 1184 height 623
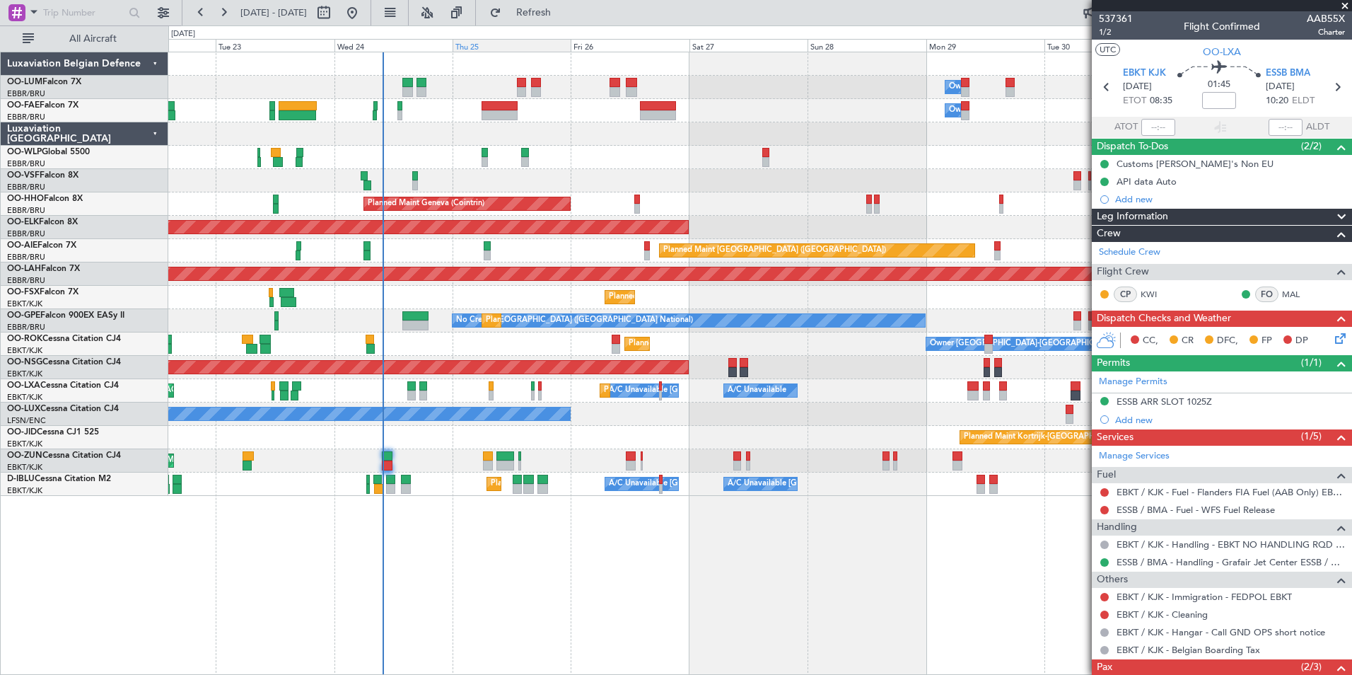
click at [540, 9] on button "Refresh" at bounding box center [525, 12] width 85 height 23
click at [557, 21] on button "Refresh" at bounding box center [525, 12] width 85 height 23
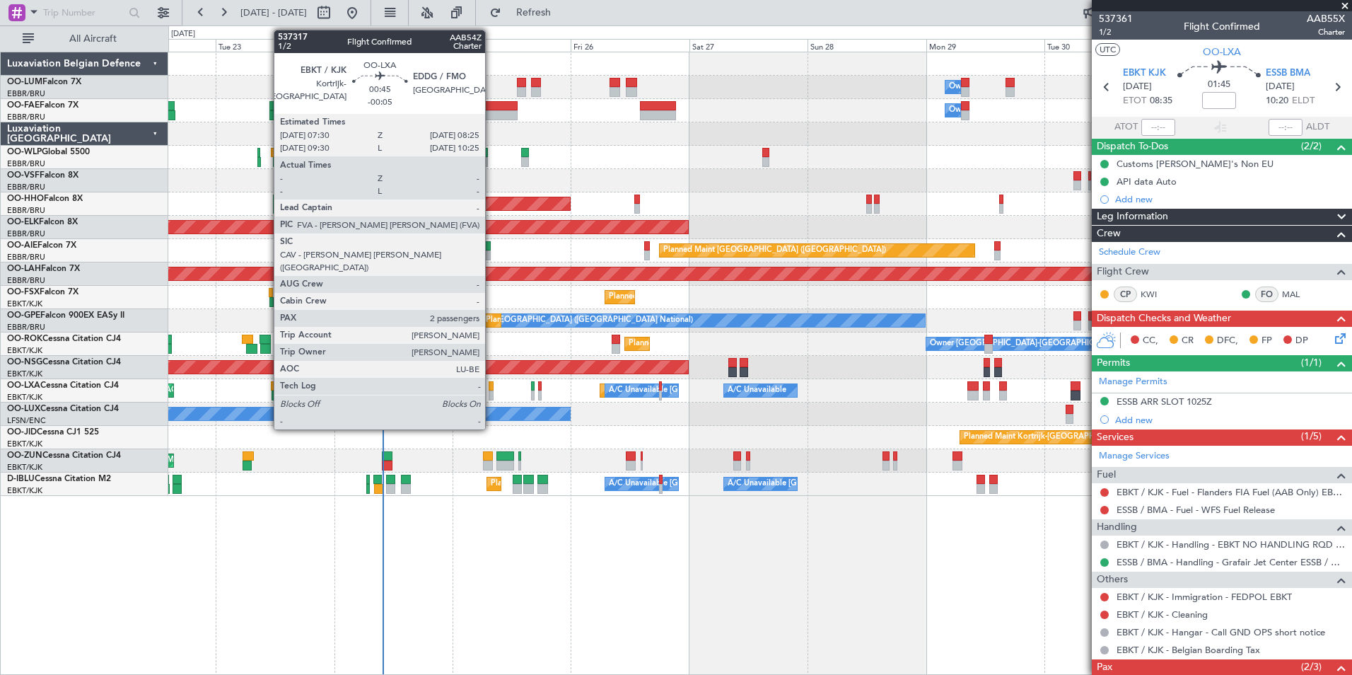
click at [492, 388] on div at bounding box center [491, 386] width 5 height 10
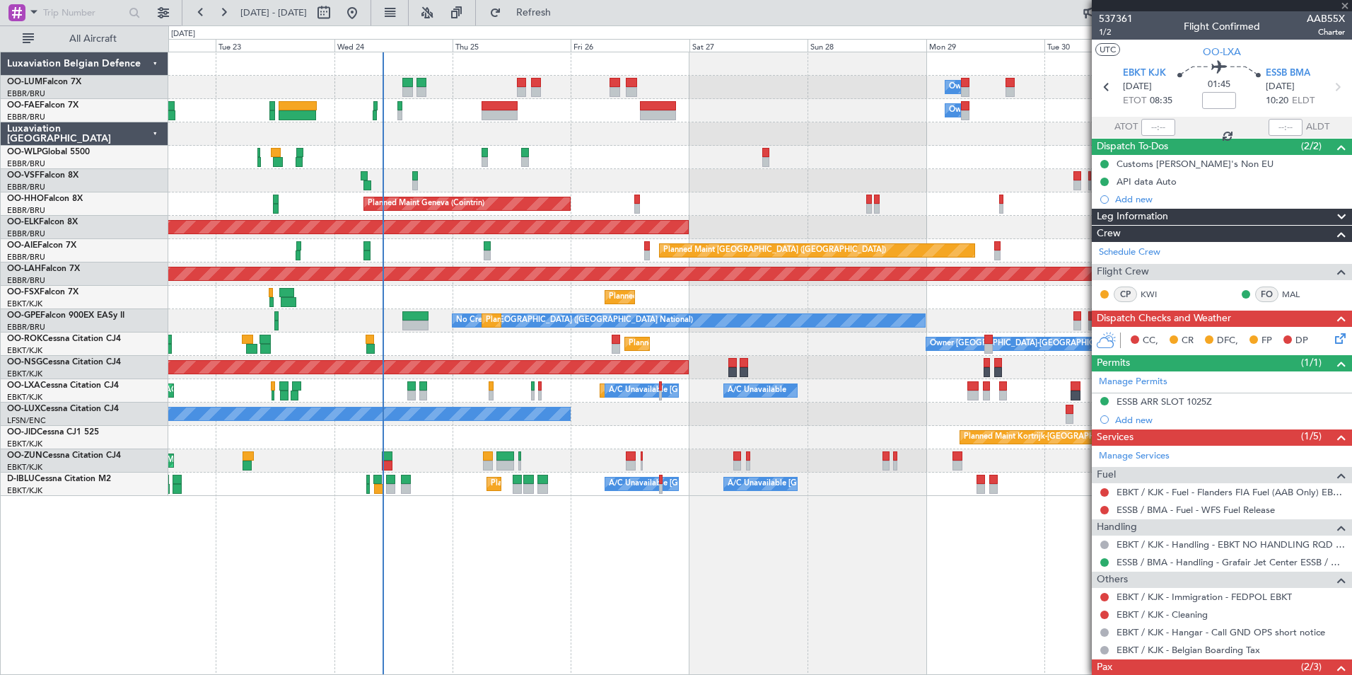
type input "-00:05"
type input "2"
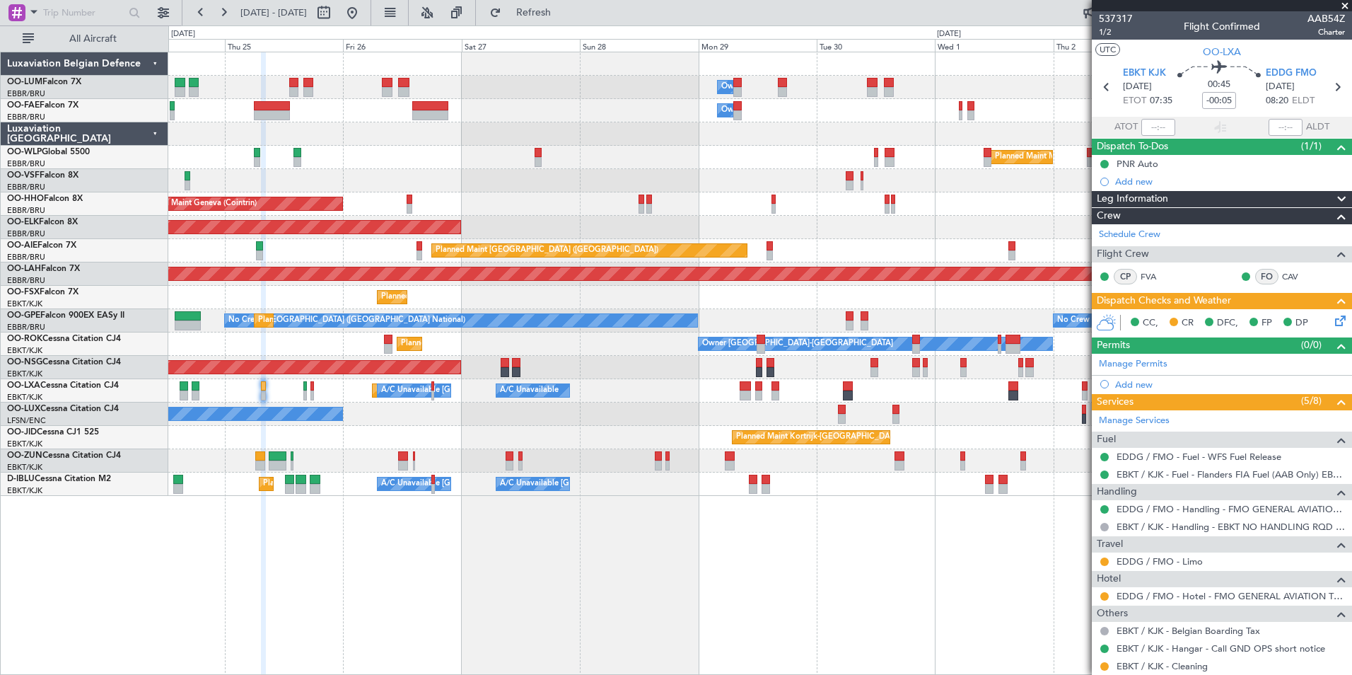
click at [311, 608] on div "Owner Melsbroek Air Base Owner [GEOGRAPHIC_DATA] Planned Maint Milan ([GEOGRAPH…" at bounding box center [760, 363] width 1184 height 623
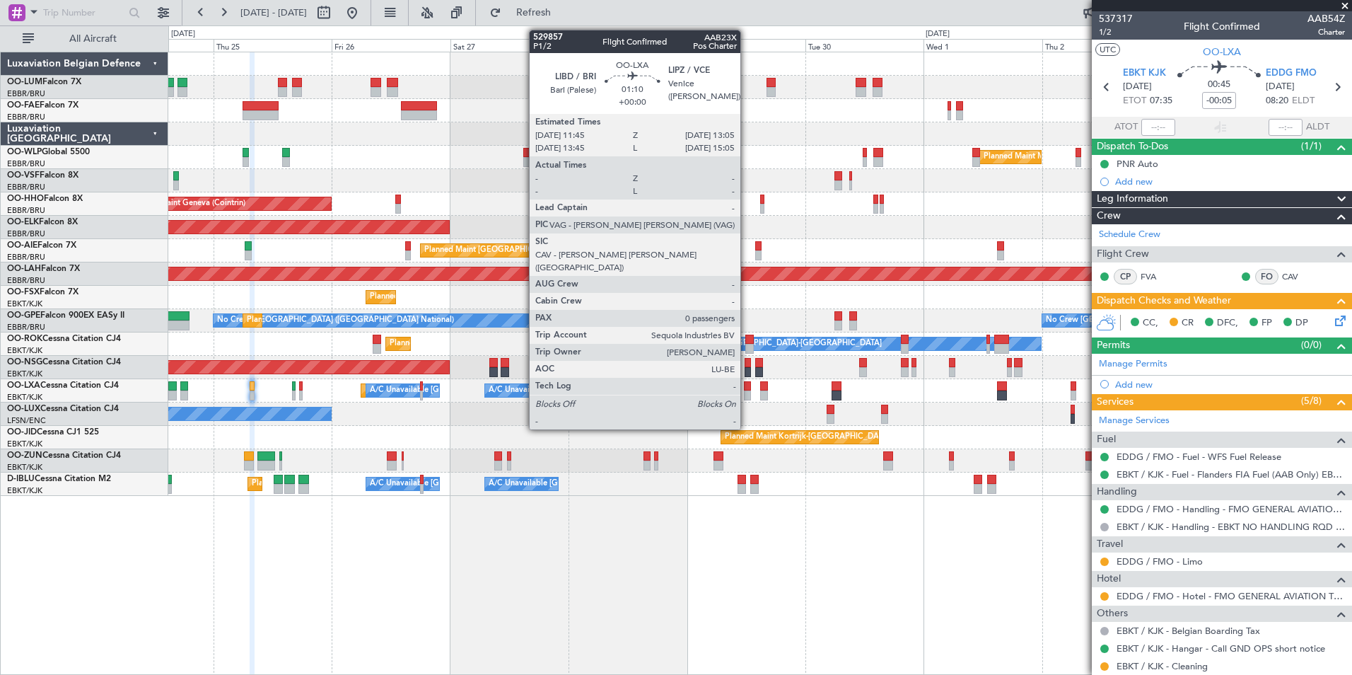
click at [747, 393] on div at bounding box center [747, 395] width 7 height 10
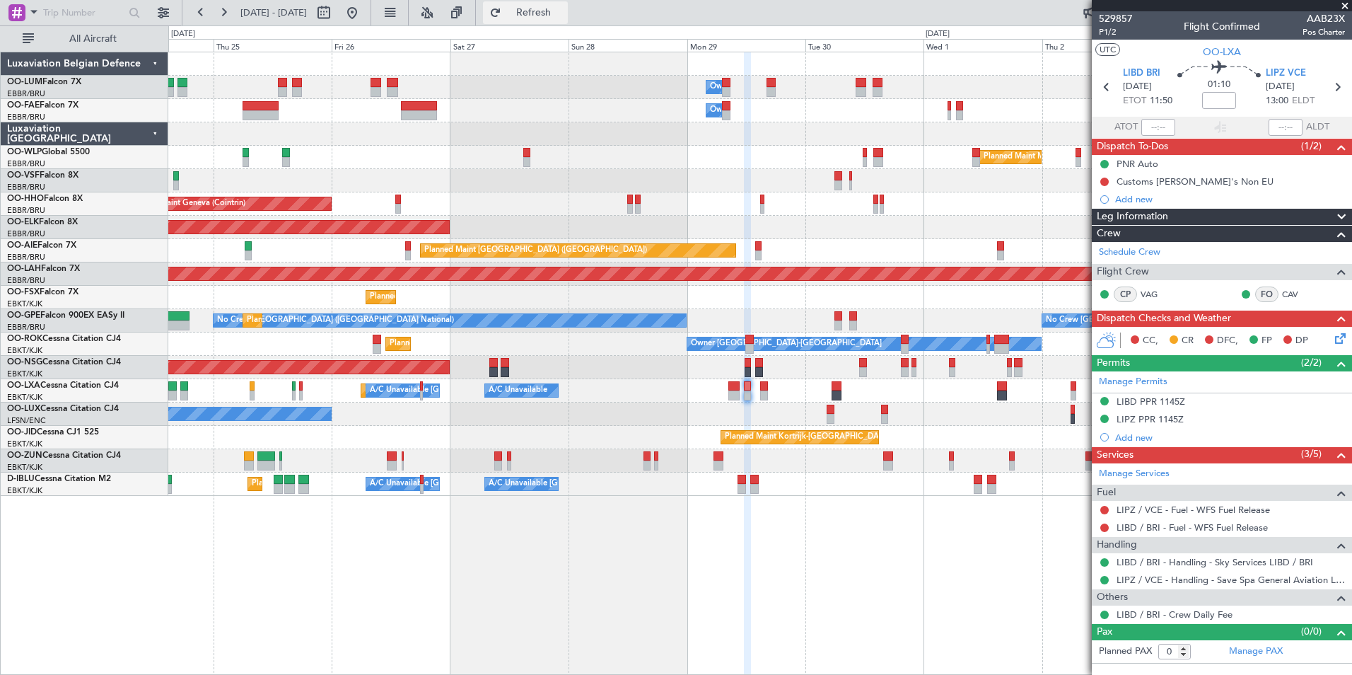
click at [564, 11] on span "Refresh" at bounding box center [533, 13] width 59 height 10
click at [564, 13] on span "Refresh" at bounding box center [533, 13] width 59 height 10
click at [564, 15] on span "Refresh" at bounding box center [533, 13] width 59 height 10
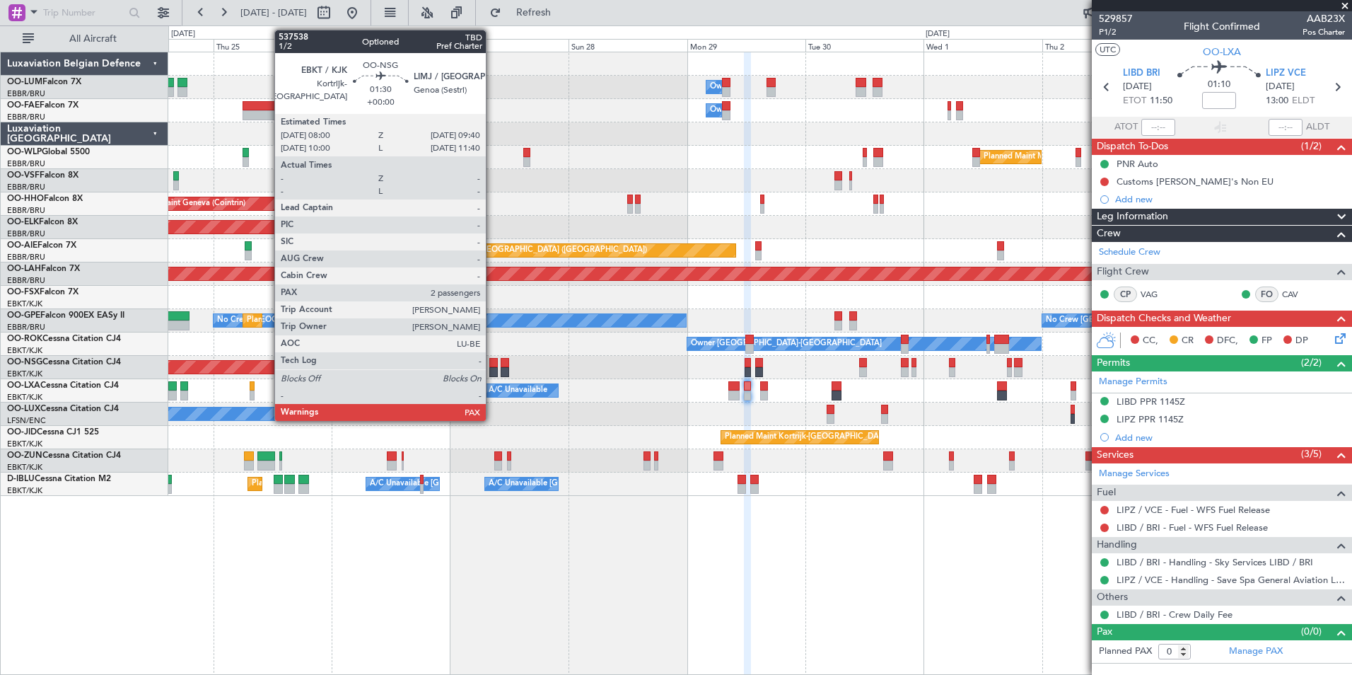
click at [492, 364] on div at bounding box center [493, 363] width 8 height 10
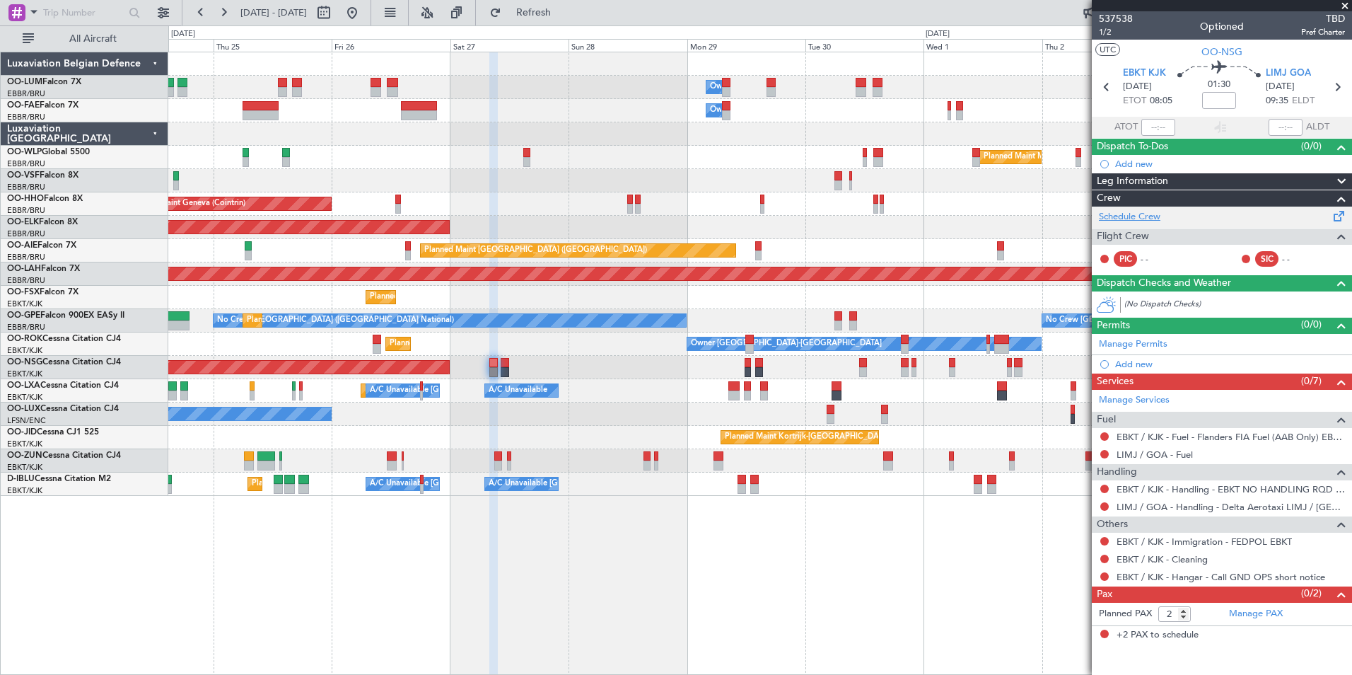
click at [1146, 221] on link "Schedule Crew" at bounding box center [1130, 217] width 62 height 14
click at [673, 630] on div "Owner Melsbroek Air Base Owner [GEOGRAPHIC_DATA] Planned Maint Milan ([GEOGRAPH…" at bounding box center [760, 363] width 1184 height 623
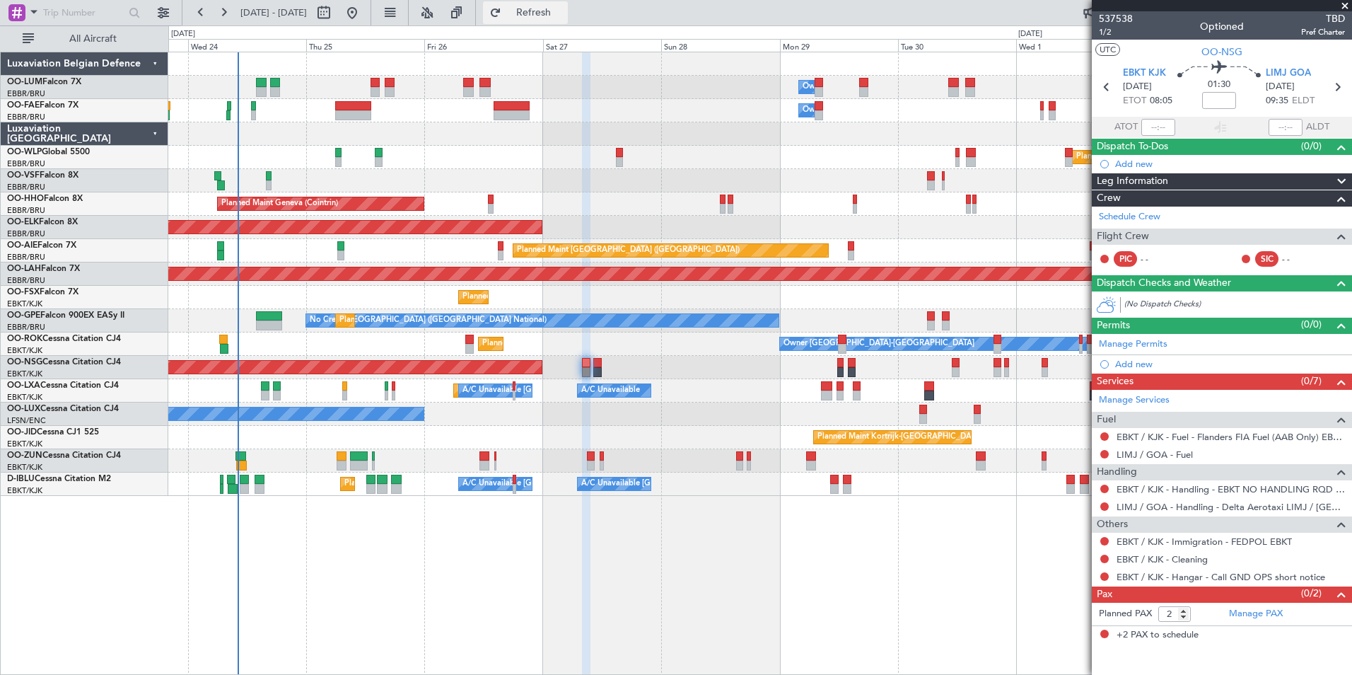
click at [562, 18] on span "Refresh" at bounding box center [533, 13] width 59 height 10
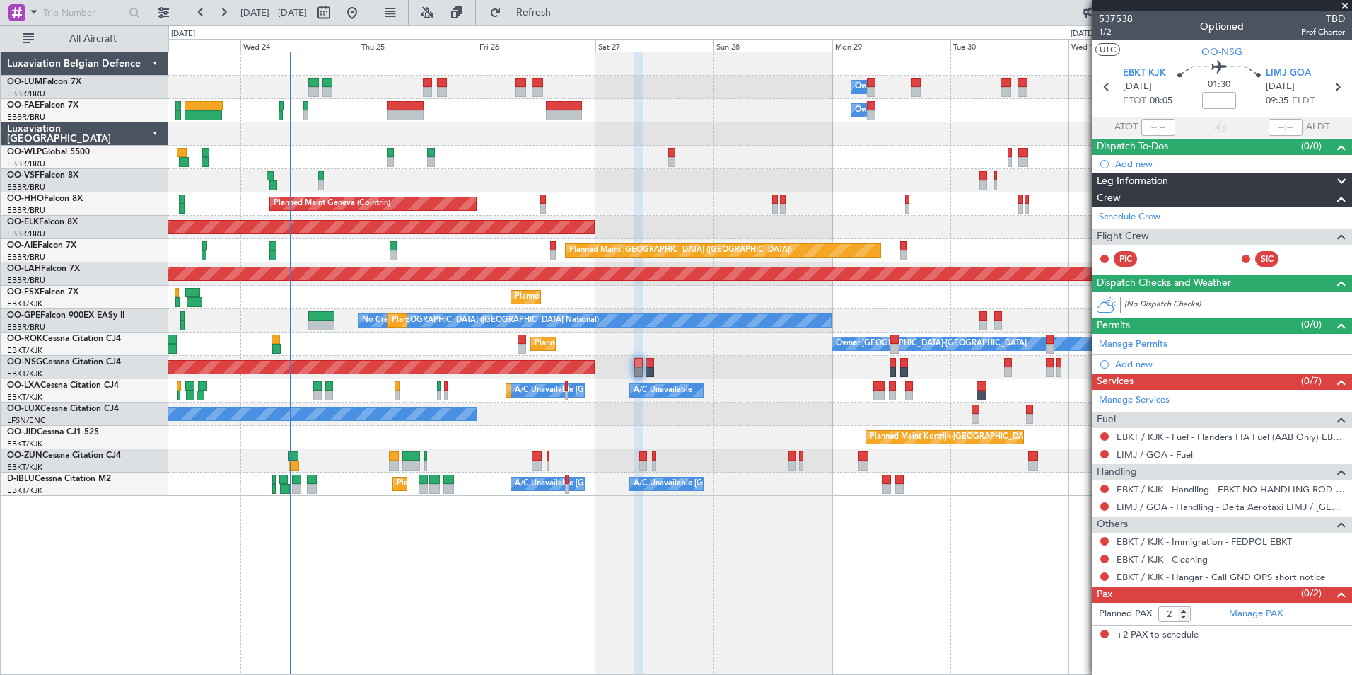
click at [804, 599] on div "Owner Melsbroek Air Base Owner [GEOGRAPHIC_DATA] Planned Maint [GEOGRAPHIC_DATA…" at bounding box center [760, 363] width 1184 height 623
click at [564, 11] on span "Refresh" at bounding box center [533, 13] width 59 height 10
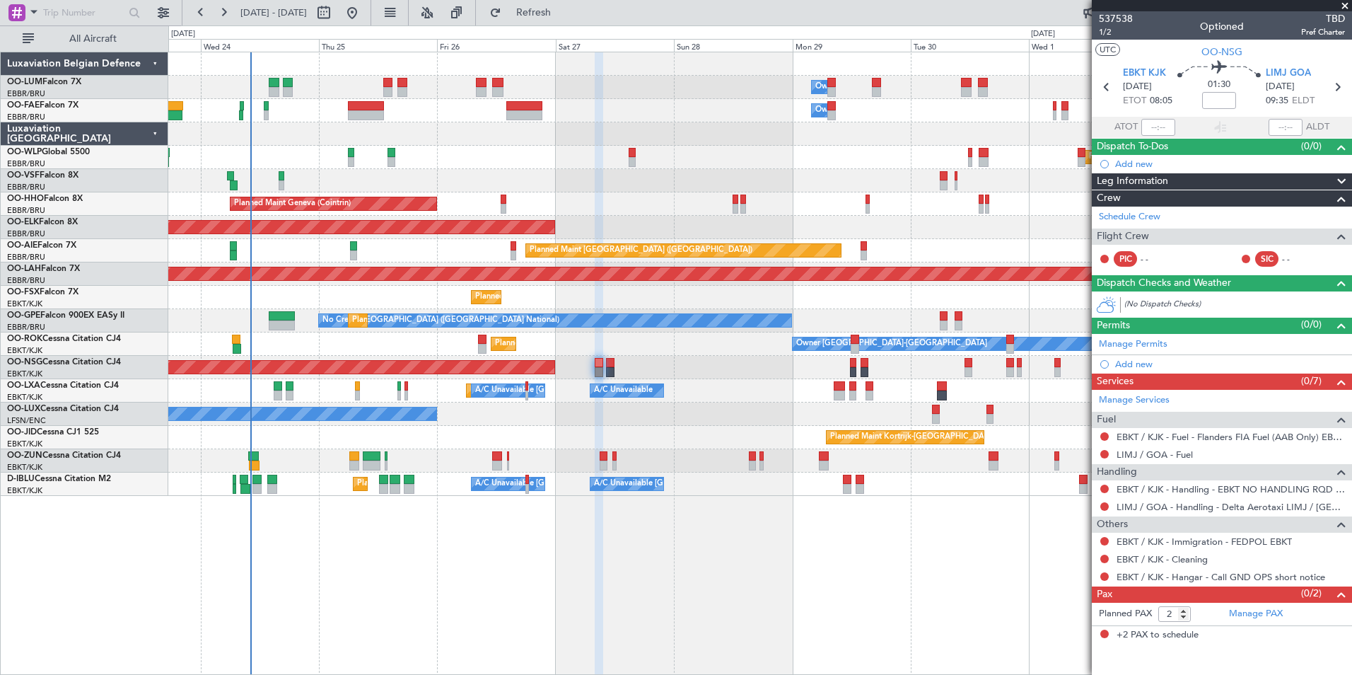
click at [690, 607] on div "Owner Melsbroek Air Base Owner [GEOGRAPHIC_DATA] Planned Maint [GEOGRAPHIC_DATA…" at bounding box center [760, 363] width 1184 height 623
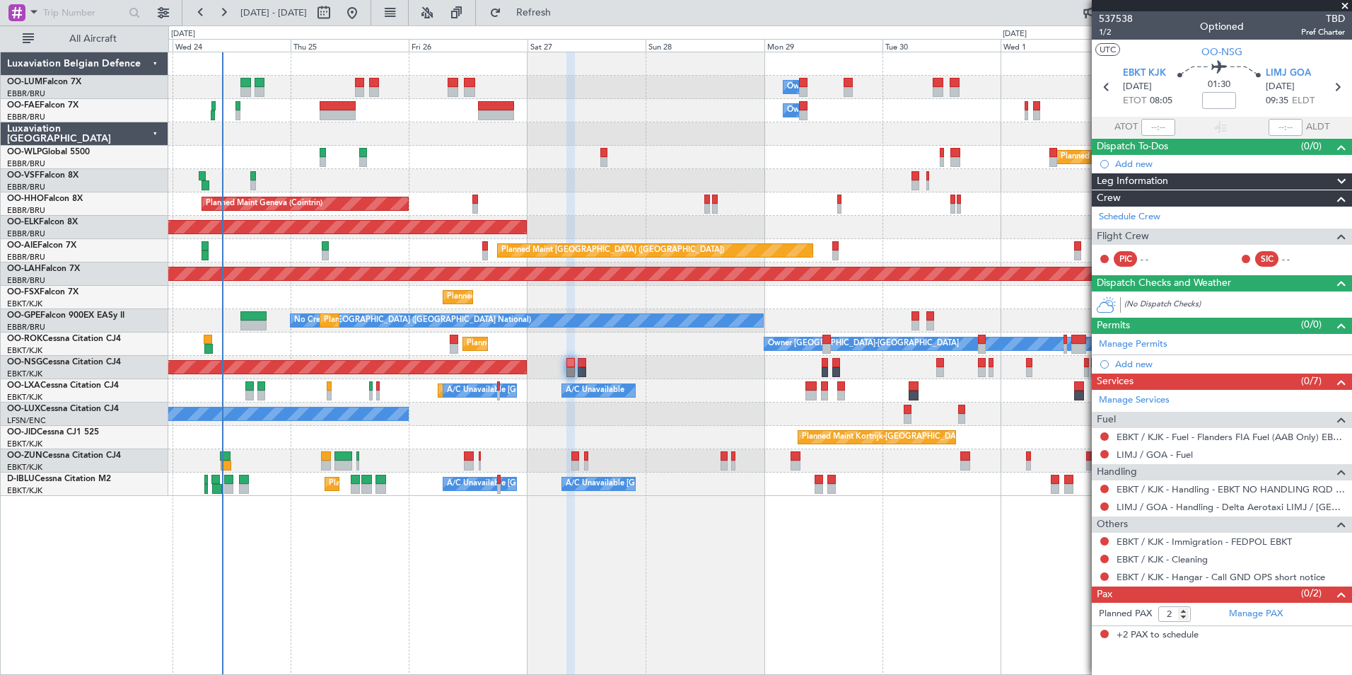
click at [542, 572] on div "Owner Melsbroek Air Base Owner [GEOGRAPHIC_DATA] Planned Maint [GEOGRAPHIC_DATA…" at bounding box center [760, 363] width 1184 height 623
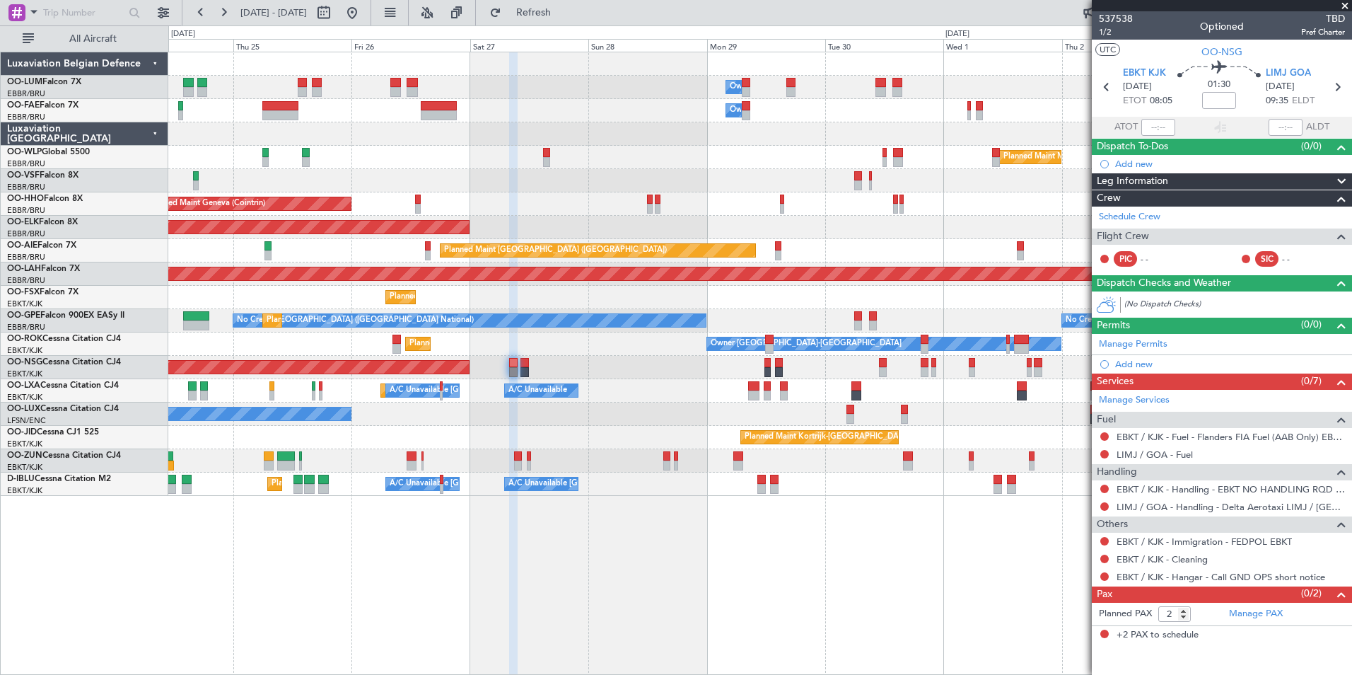
click at [712, 557] on div "Owner Melsbroek Air Base Owner [GEOGRAPHIC_DATA] Planned Maint Milan ([GEOGRAPH…" at bounding box center [760, 363] width 1184 height 623
drag, startPoint x: 569, startPoint y: 12, endPoint x: 550, endPoint y: 8, distance: 19.4
click at [564, 12] on span "Refresh" at bounding box center [533, 13] width 59 height 10
click at [564, 15] on span "Refresh" at bounding box center [533, 13] width 59 height 10
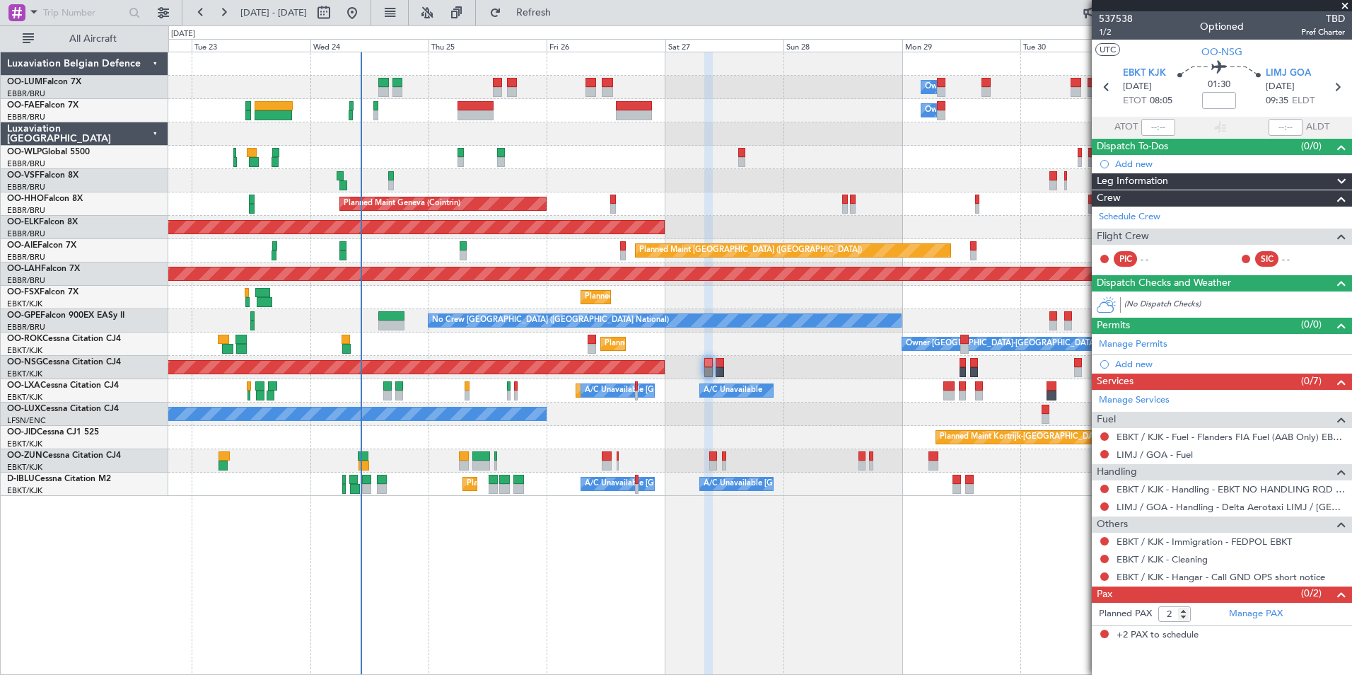
click at [674, 625] on div "Owner Melsbroek Air Base Owner [GEOGRAPHIC_DATA] Planned Maint [GEOGRAPHIC_DATA…" at bounding box center [760, 363] width 1184 height 623
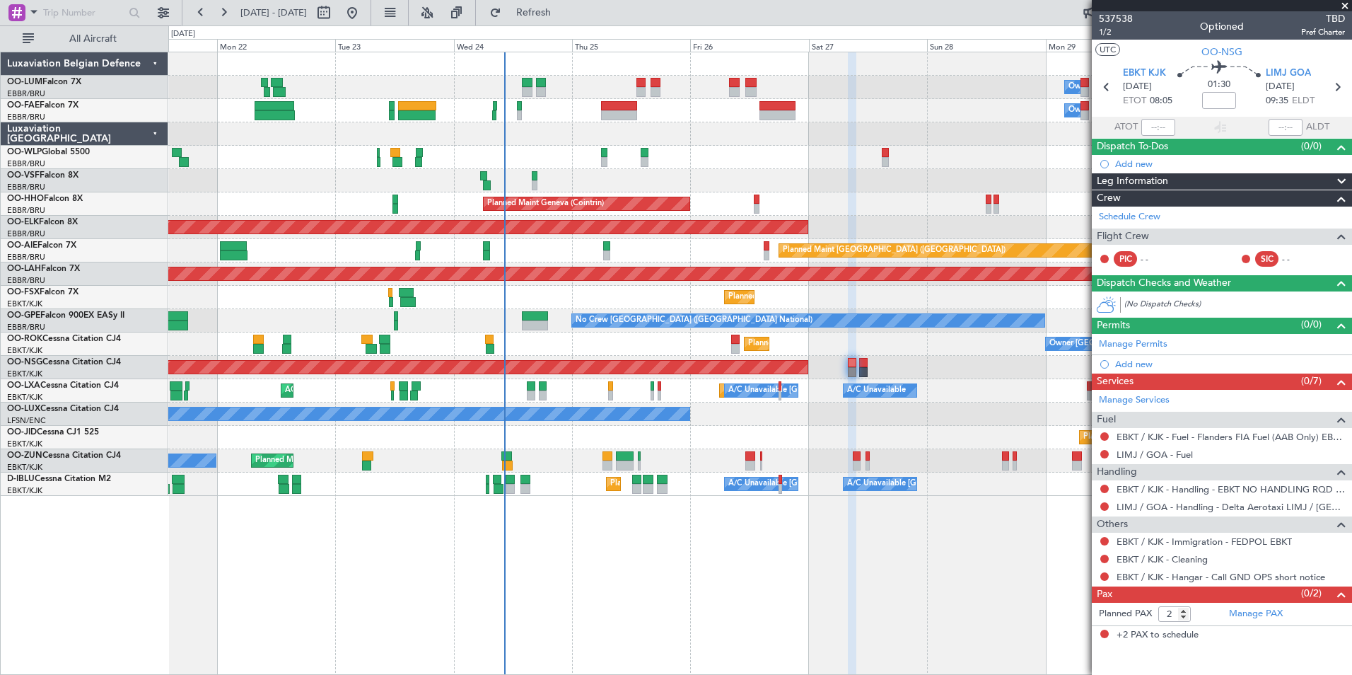
click at [555, 586] on div "Owner Melsbroek Air Base Planned Maint [GEOGRAPHIC_DATA] ([GEOGRAPHIC_DATA]) Ow…" at bounding box center [760, 363] width 1184 height 623
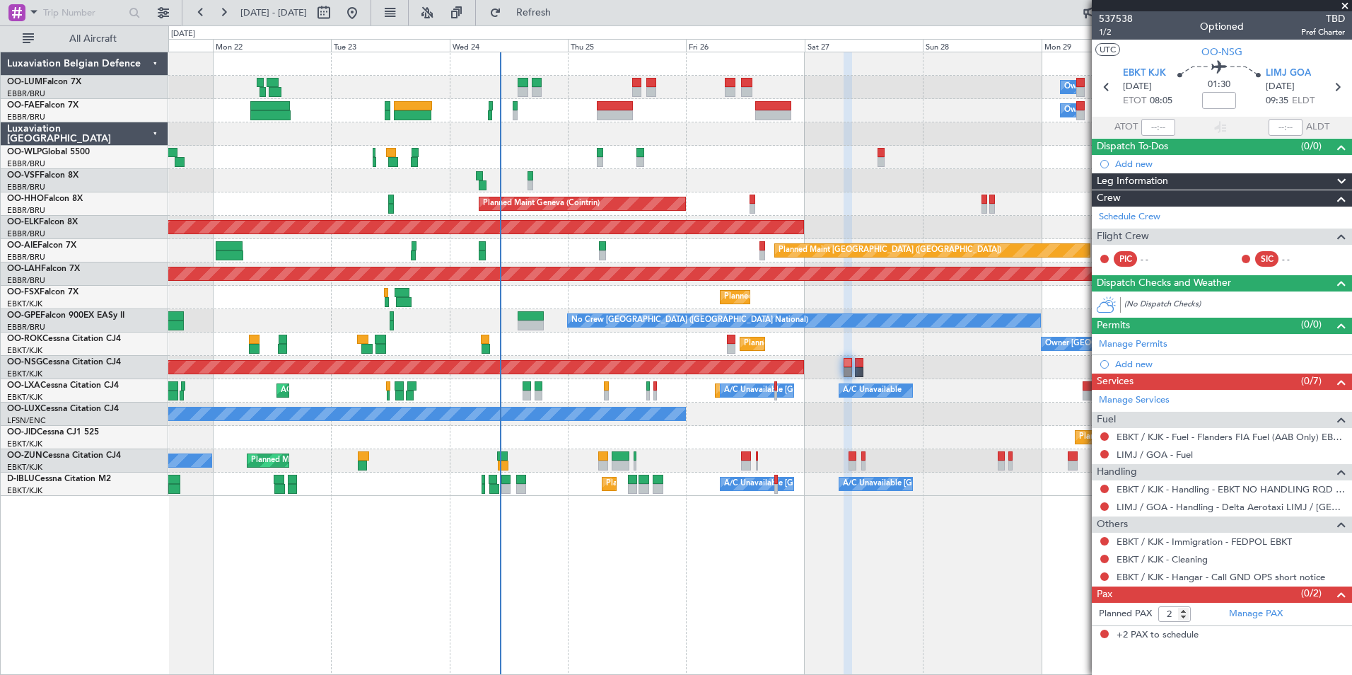
click at [489, 267] on div "Owner Melsbroek Air Base Planned Maint [GEOGRAPHIC_DATA] ([GEOGRAPHIC_DATA]) Ow…" at bounding box center [759, 274] width 1183 height 444
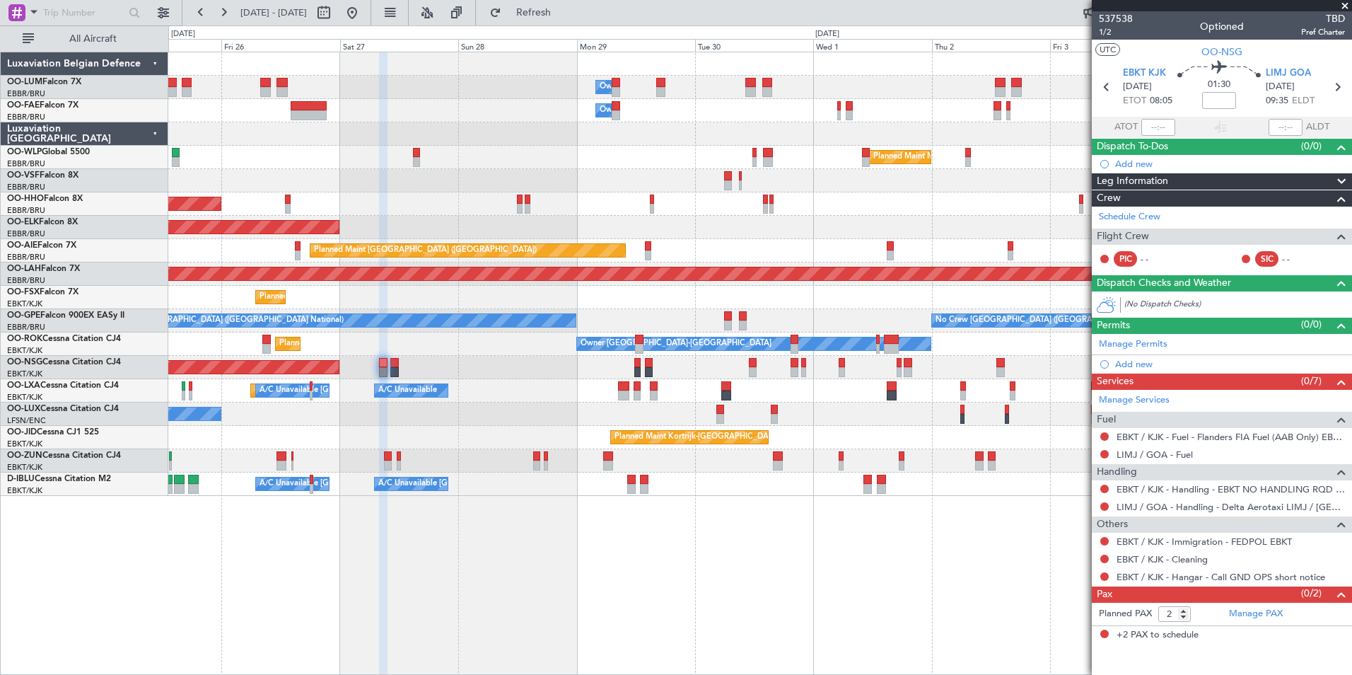
click at [676, 301] on div "Owner Melsbroek Air Base Owner [GEOGRAPHIC_DATA] Planned Maint Milan ([GEOGRAPH…" at bounding box center [759, 274] width 1183 height 444
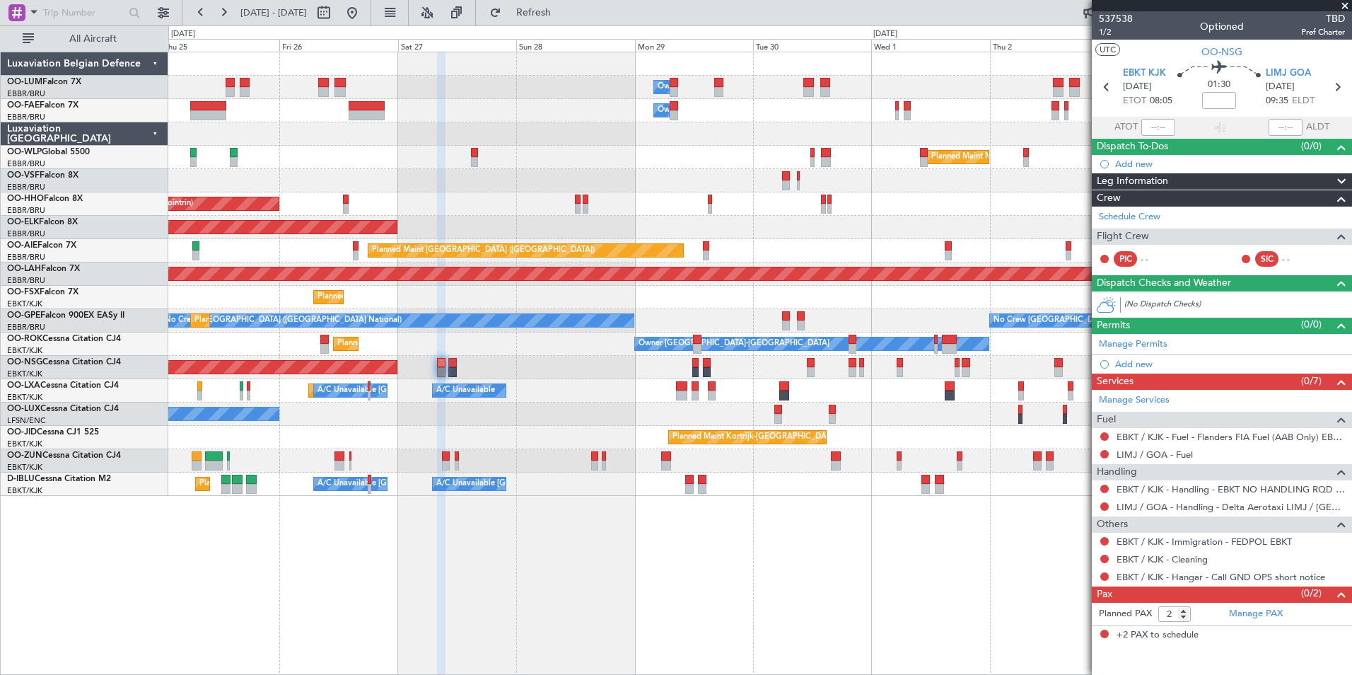
click at [841, 250] on div "Planned Maint [GEOGRAPHIC_DATA] ([GEOGRAPHIC_DATA])" at bounding box center [759, 250] width 1183 height 23
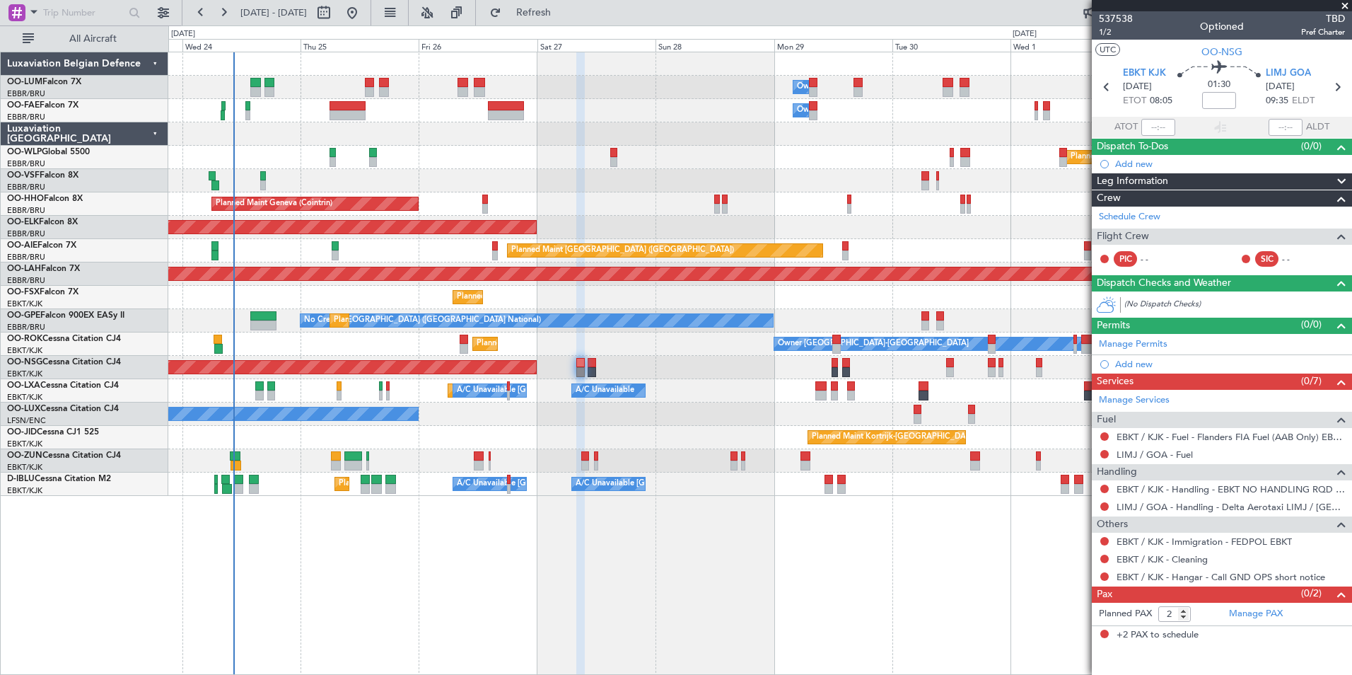
click at [435, 612] on div "Owner Melsbroek Air Base Owner [GEOGRAPHIC_DATA] Planned Maint [GEOGRAPHIC_DATA…" at bounding box center [760, 363] width 1184 height 623
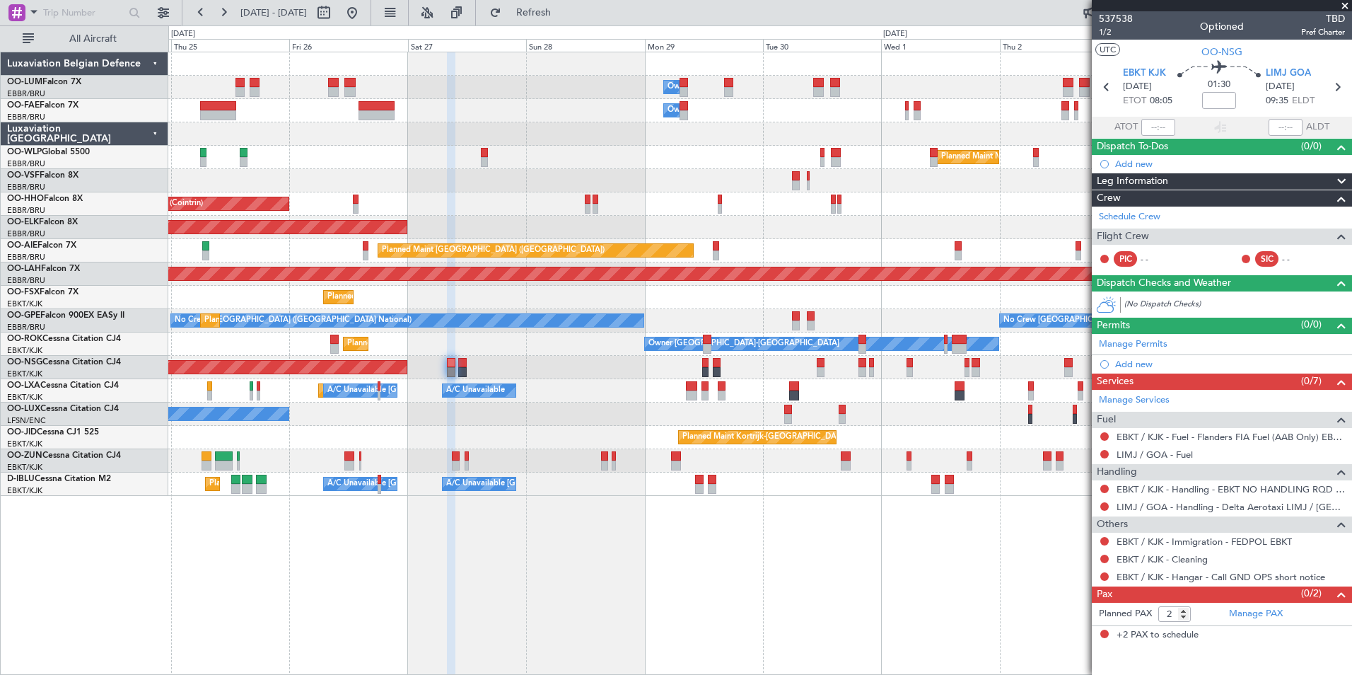
click at [894, 240] on div "Owner Melsbroek Air Base Owner [GEOGRAPHIC_DATA] Planned Maint Milan ([GEOGRAPH…" at bounding box center [759, 274] width 1183 height 444
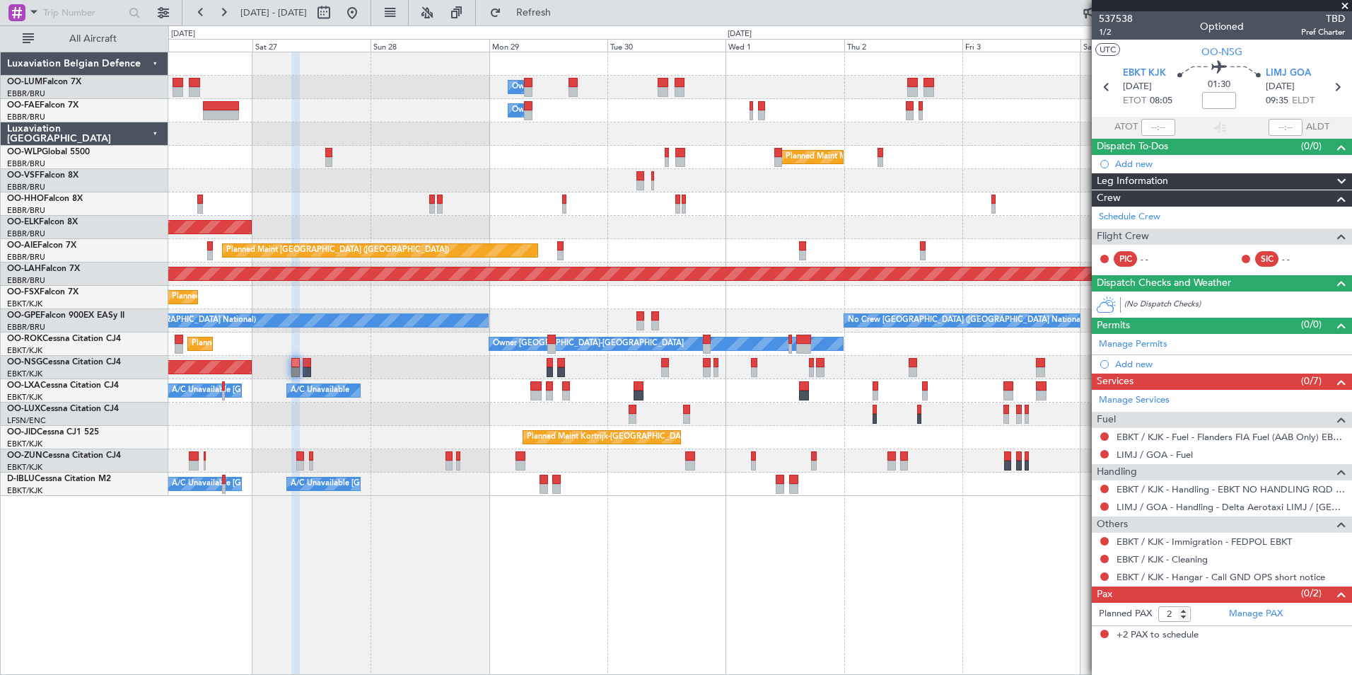
click at [731, 213] on div "Planned Maint Geneva (Cointrin)" at bounding box center [759, 203] width 1183 height 23
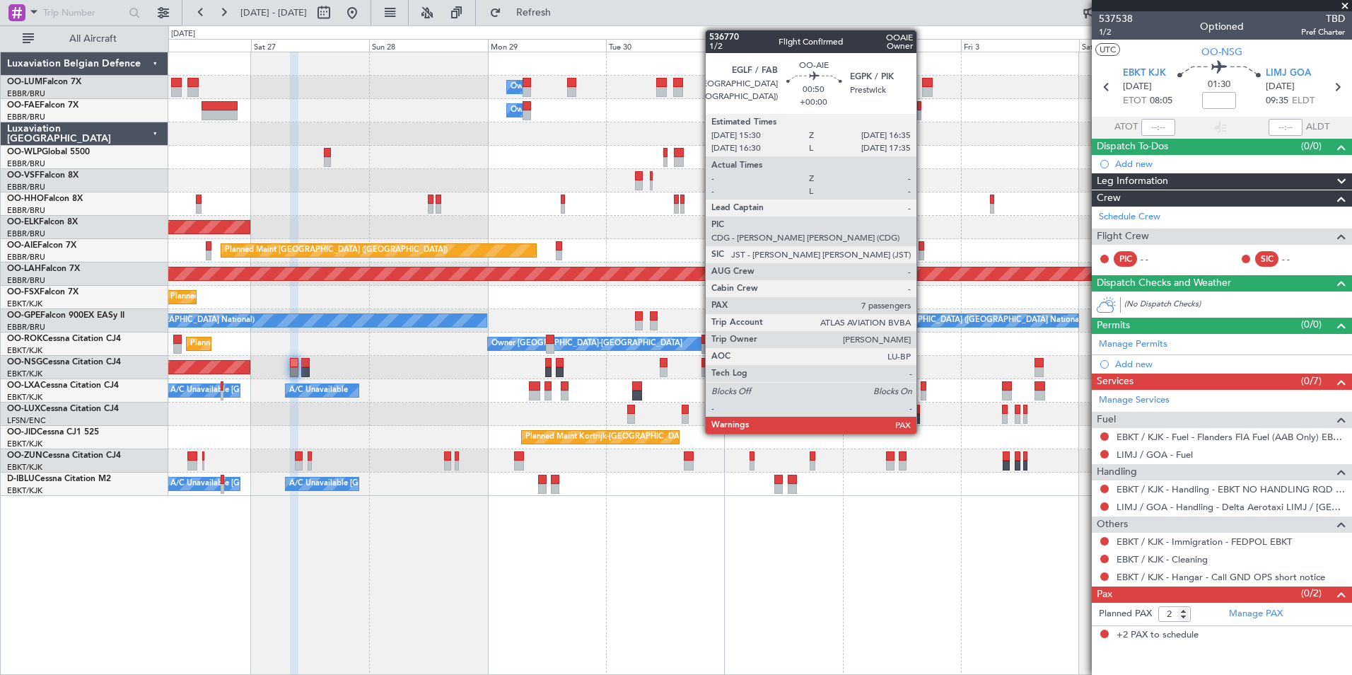
click at [922, 245] on div at bounding box center [922, 246] width 6 height 10
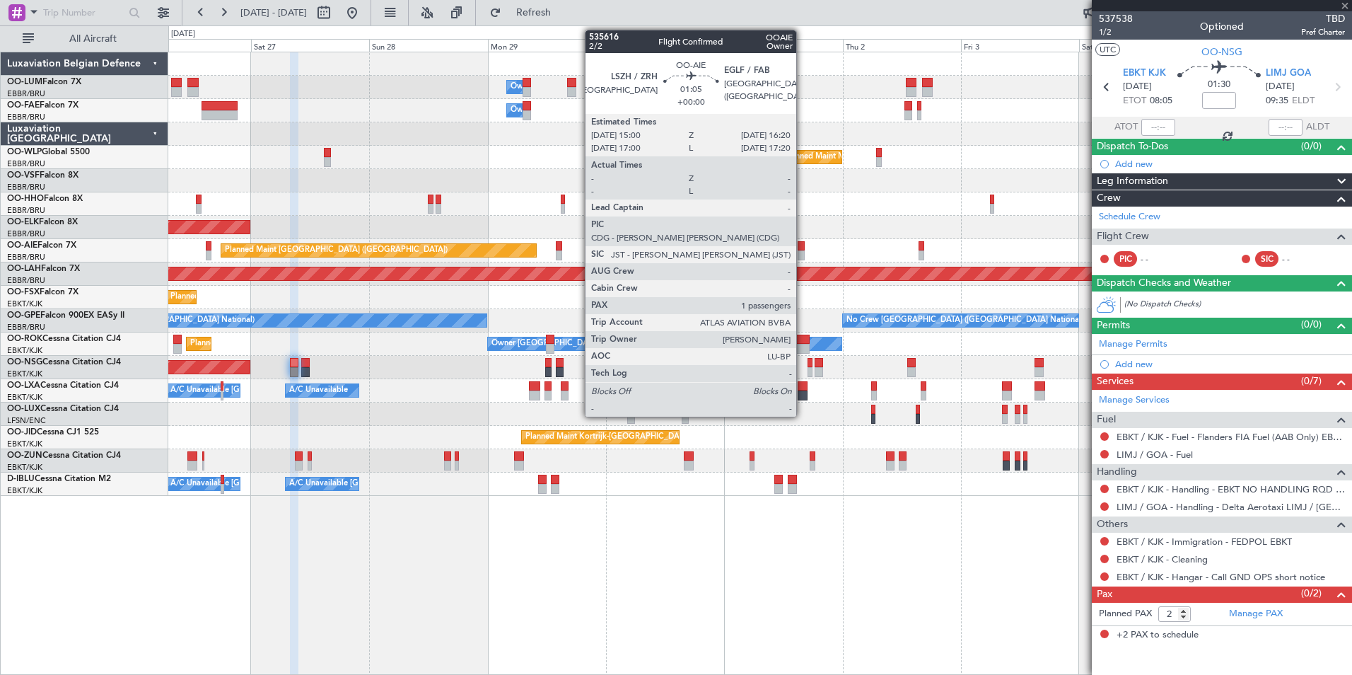
type input "7"
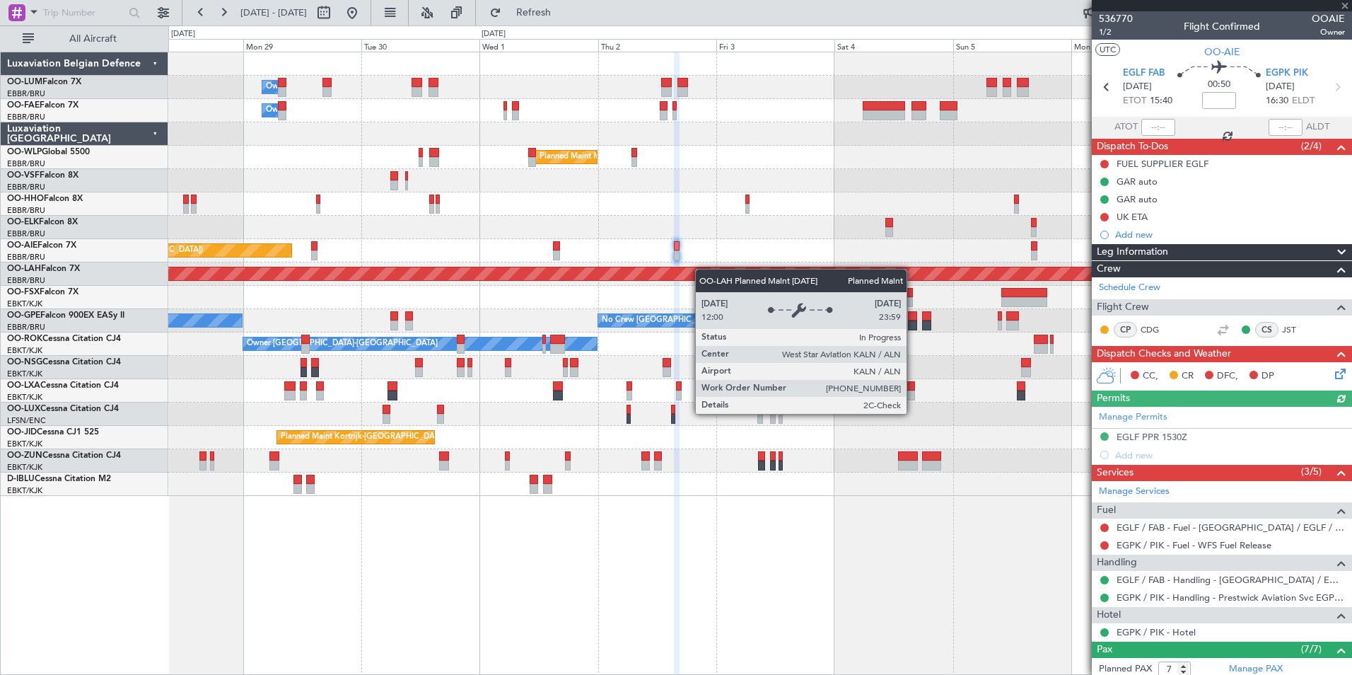
click at [618, 272] on div "Owner Melsbroek Air Base Owner [GEOGRAPHIC_DATA] Planned Maint Milan ([GEOGRAPH…" at bounding box center [759, 274] width 1183 height 444
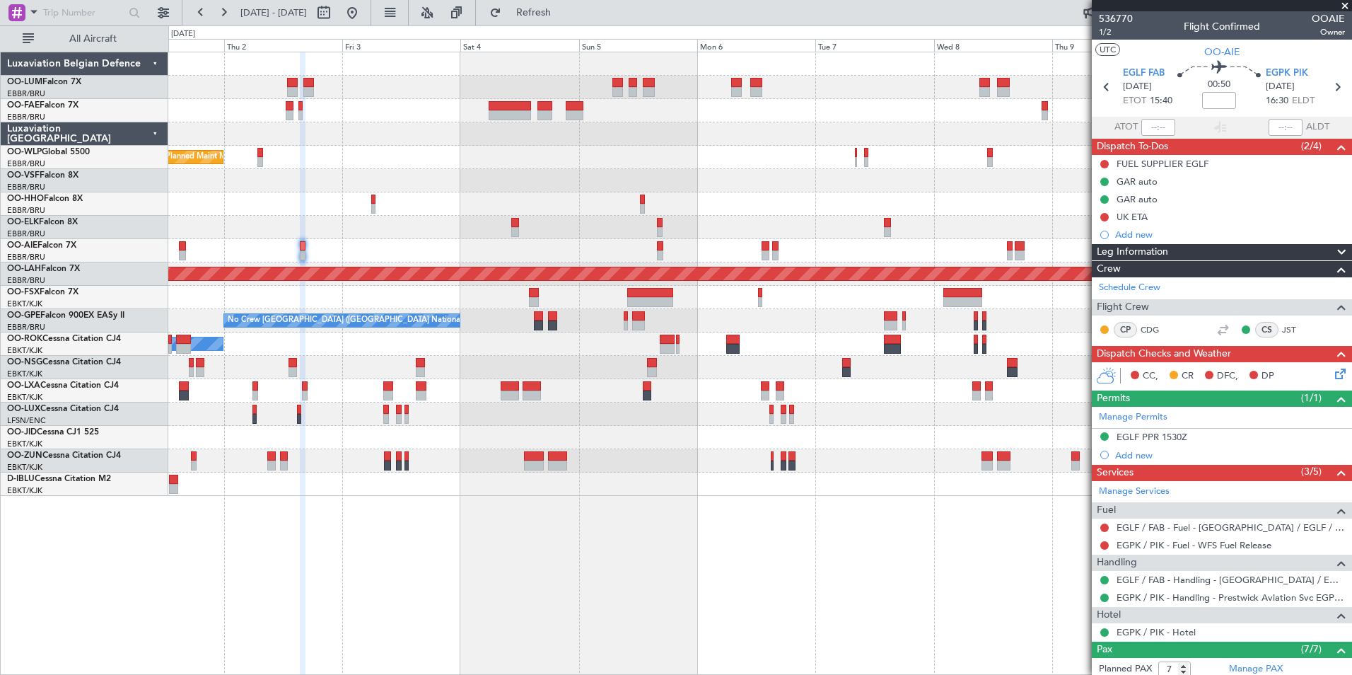
click at [724, 284] on div "Owner Melsbroek Air Base Owner [GEOGRAPHIC_DATA] Owner [GEOGRAPHIC_DATA] Planne…" at bounding box center [759, 274] width 1183 height 444
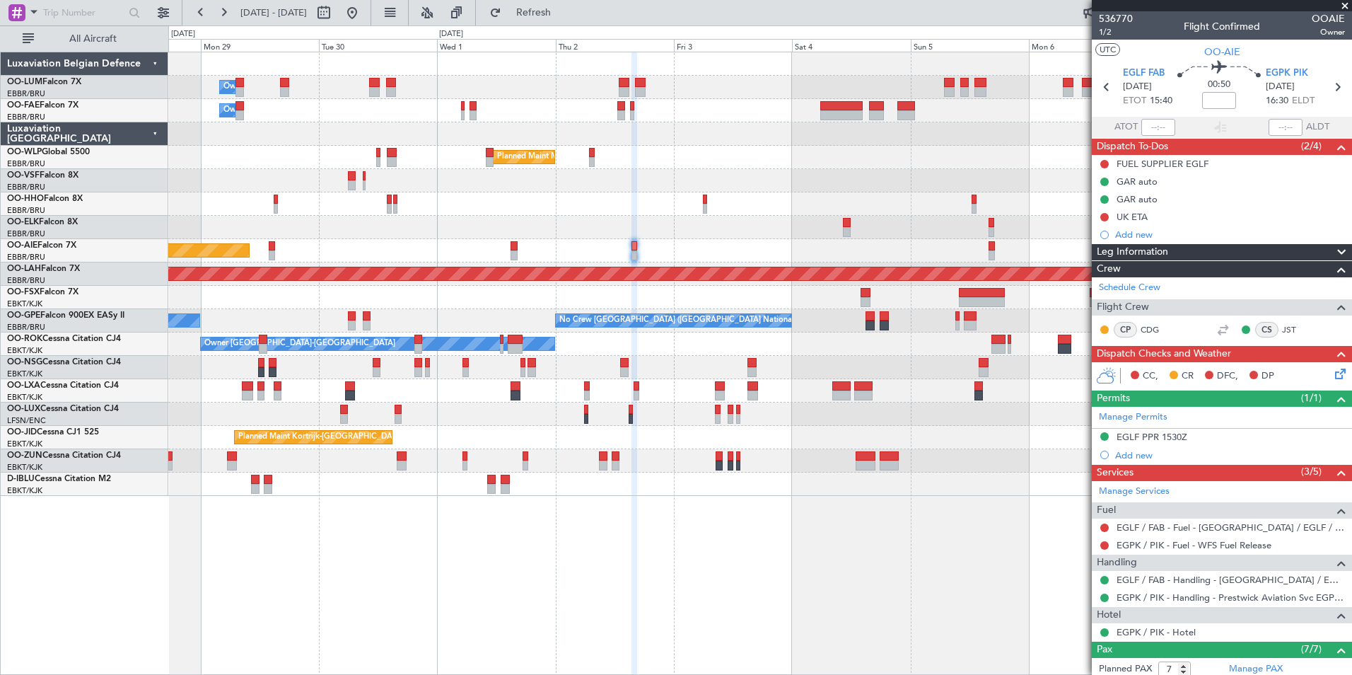
click at [1242, 540] on fb-app "[DATE] - [DATE] Refresh Quick Links All Aircraft Owner [GEOGRAPHIC_DATA] Owner …" at bounding box center [676, 343] width 1352 height 664
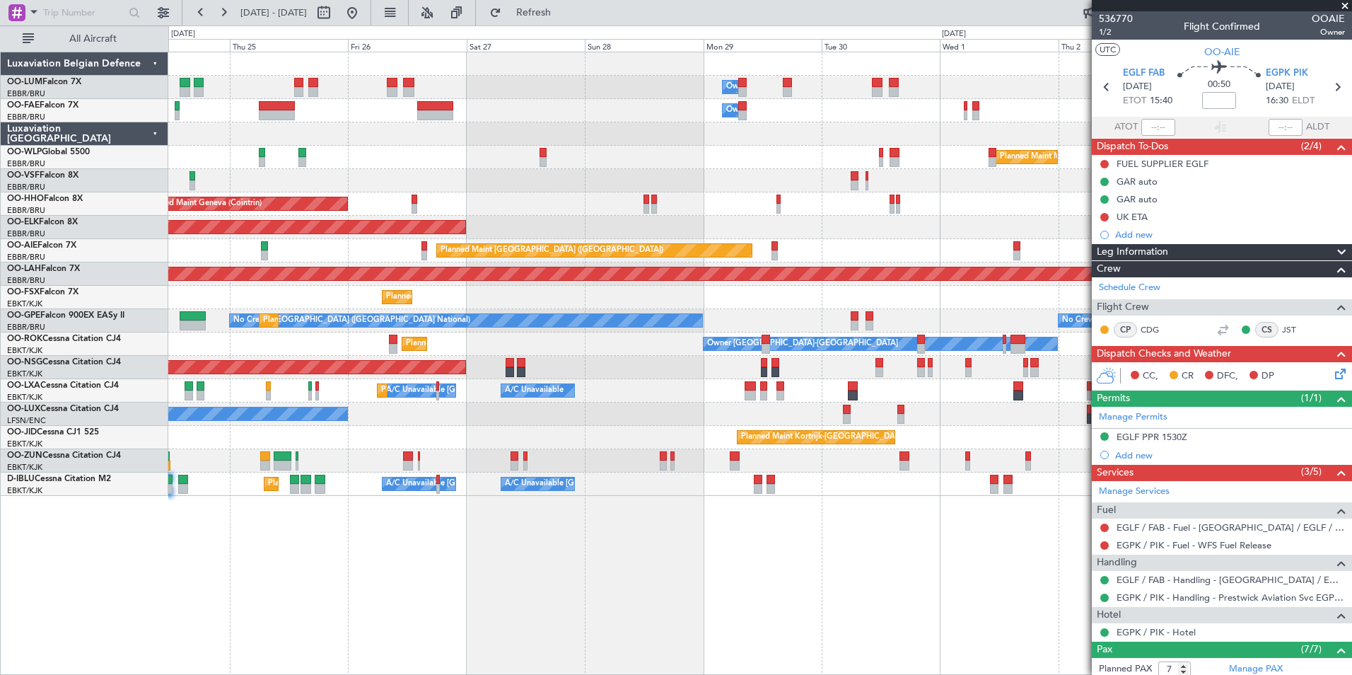
click at [869, 583] on div "Owner Melsbroek Air Base Owner [GEOGRAPHIC_DATA] Planned Maint Milan ([GEOGRAPH…" at bounding box center [760, 363] width 1184 height 623
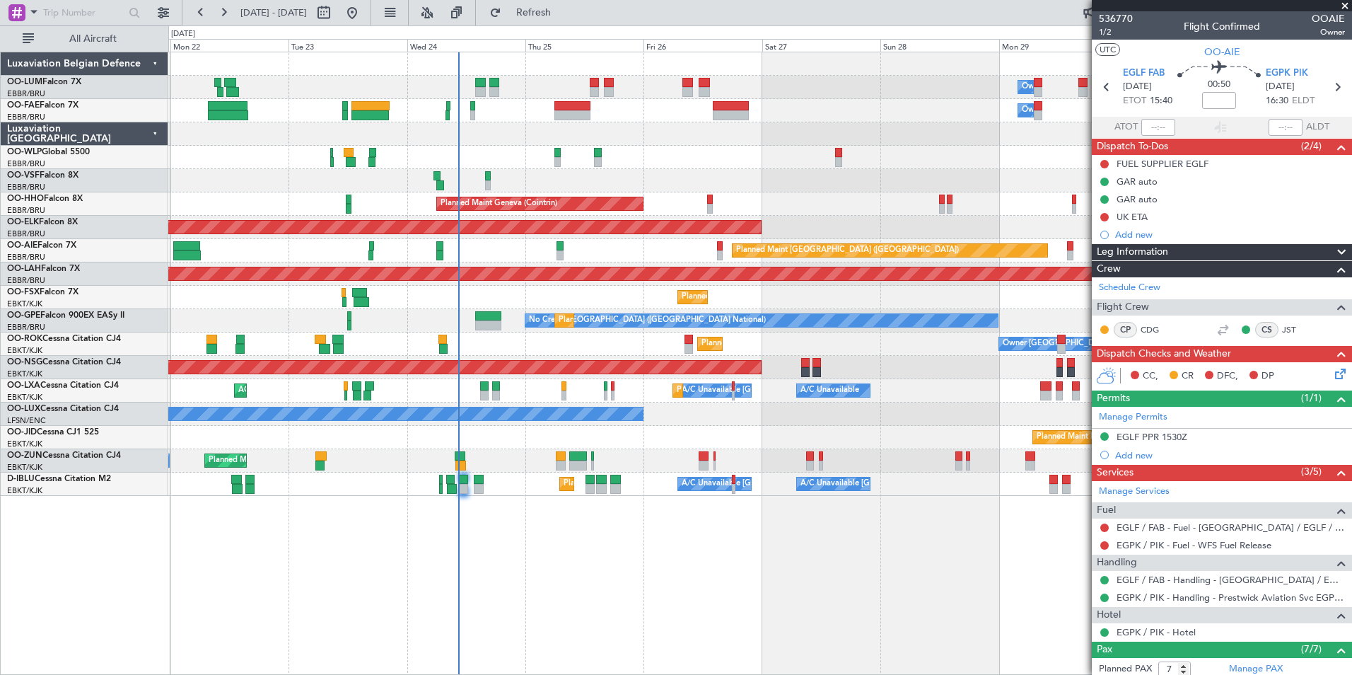
click at [999, 597] on div "Owner Melsbroek Air Base Owner [GEOGRAPHIC_DATA] Planned Maint [GEOGRAPHIC_DATA…" at bounding box center [760, 363] width 1184 height 623
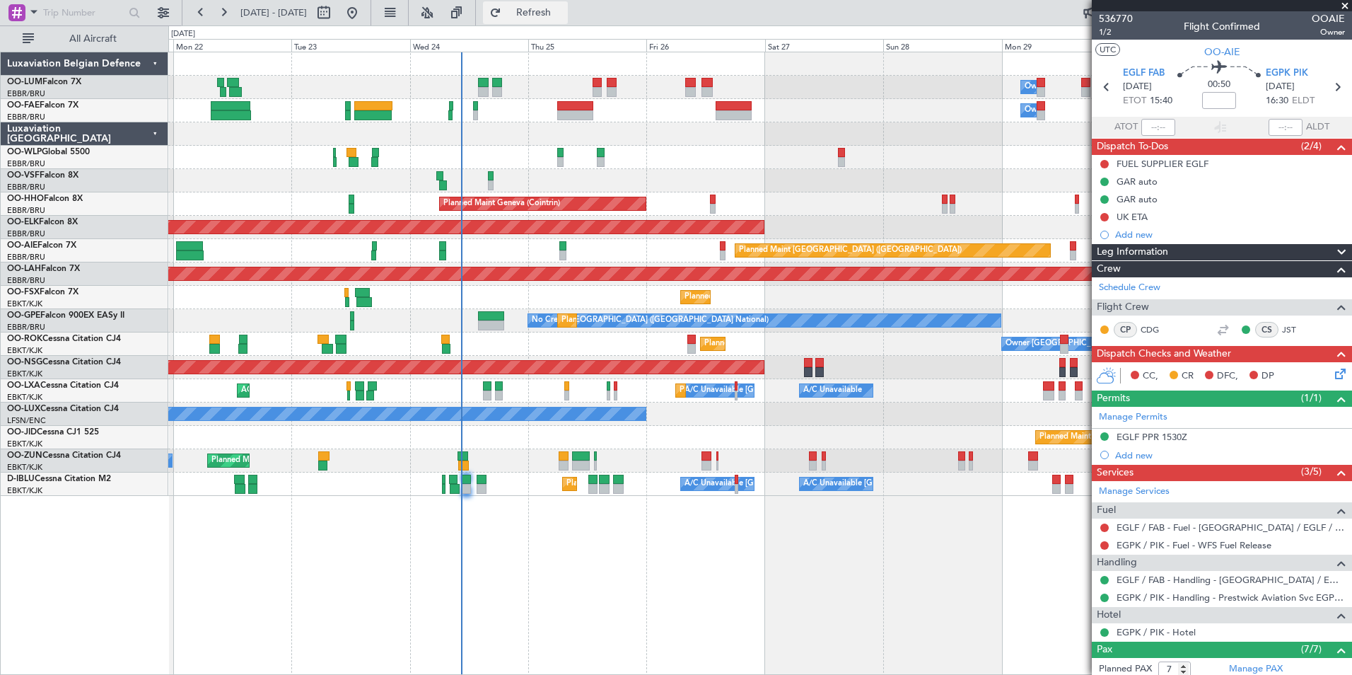
click at [564, 13] on span "Refresh" at bounding box center [533, 13] width 59 height 10
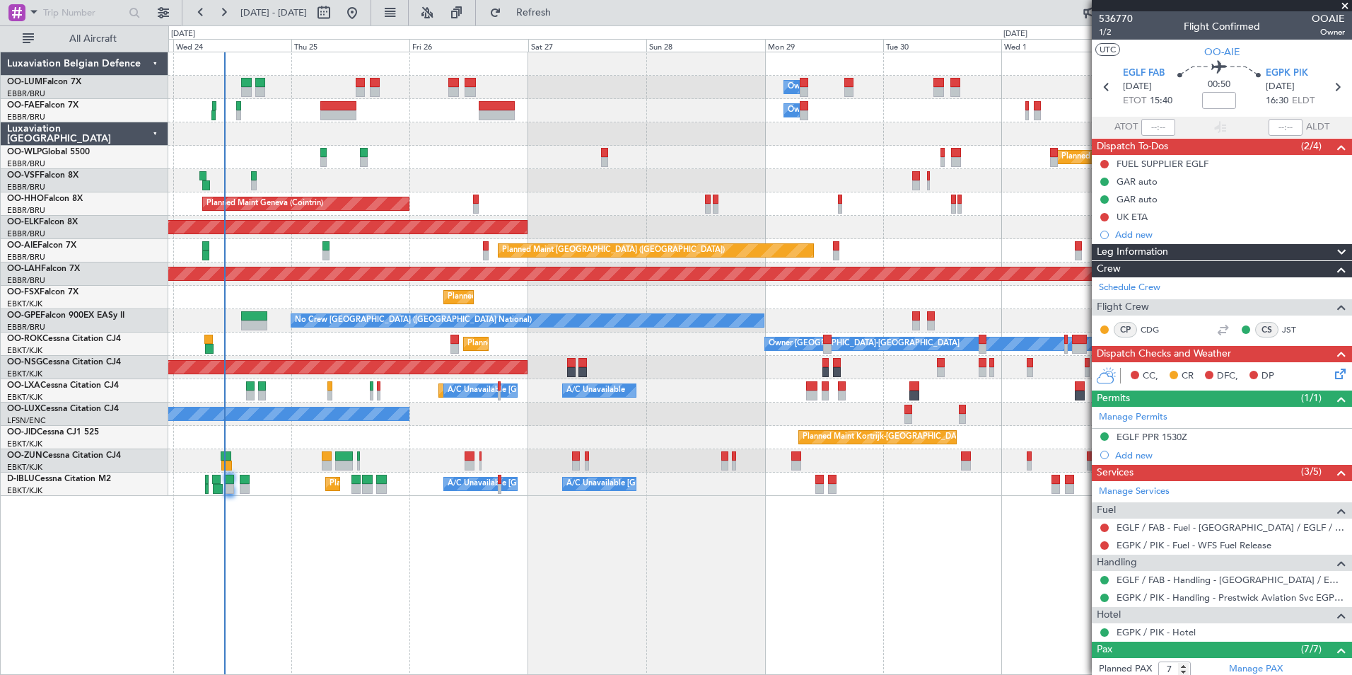
click at [479, 598] on div "Owner Melsbroek Air Base Owner [GEOGRAPHIC_DATA] Planned Maint [GEOGRAPHIC_DATA…" at bounding box center [760, 363] width 1184 height 623
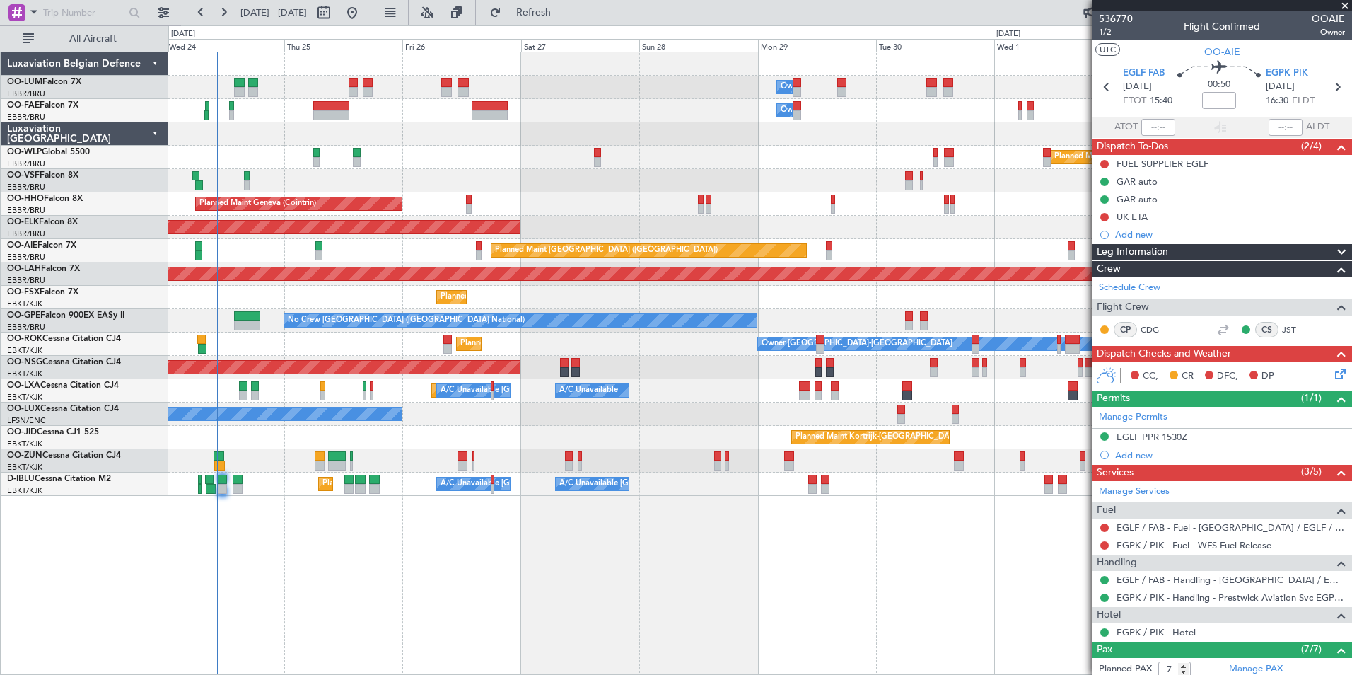
click at [630, 577] on div "Owner Melsbroek Air Base Owner [GEOGRAPHIC_DATA] Planned Maint [GEOGRAPHIC_DATA…" at bounding box center [760, 363] width 1184 height 623
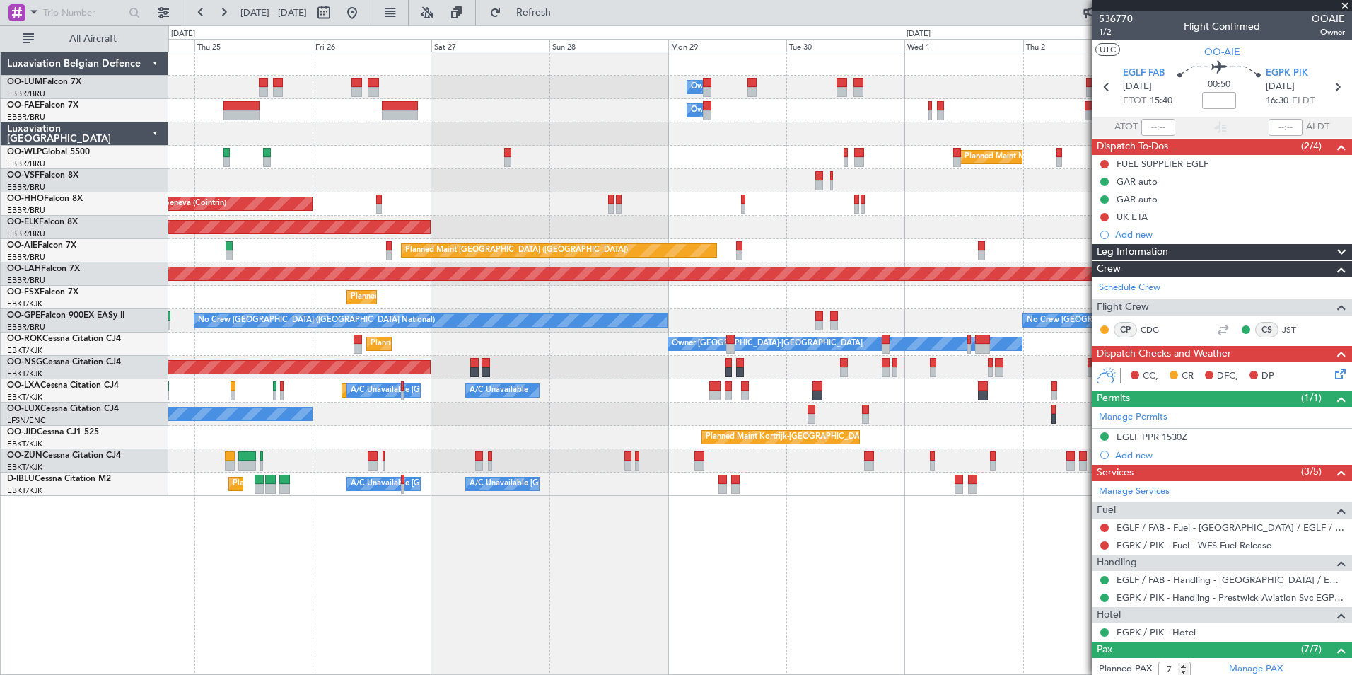
click at [386, 588] on div "Owner Melsbroek Air Base Owner [GEOGRAPHIC_DATA] Planned Maint Milan ([GEOGRAPH…" at bounding box center [760, 363] width 1184 height 623
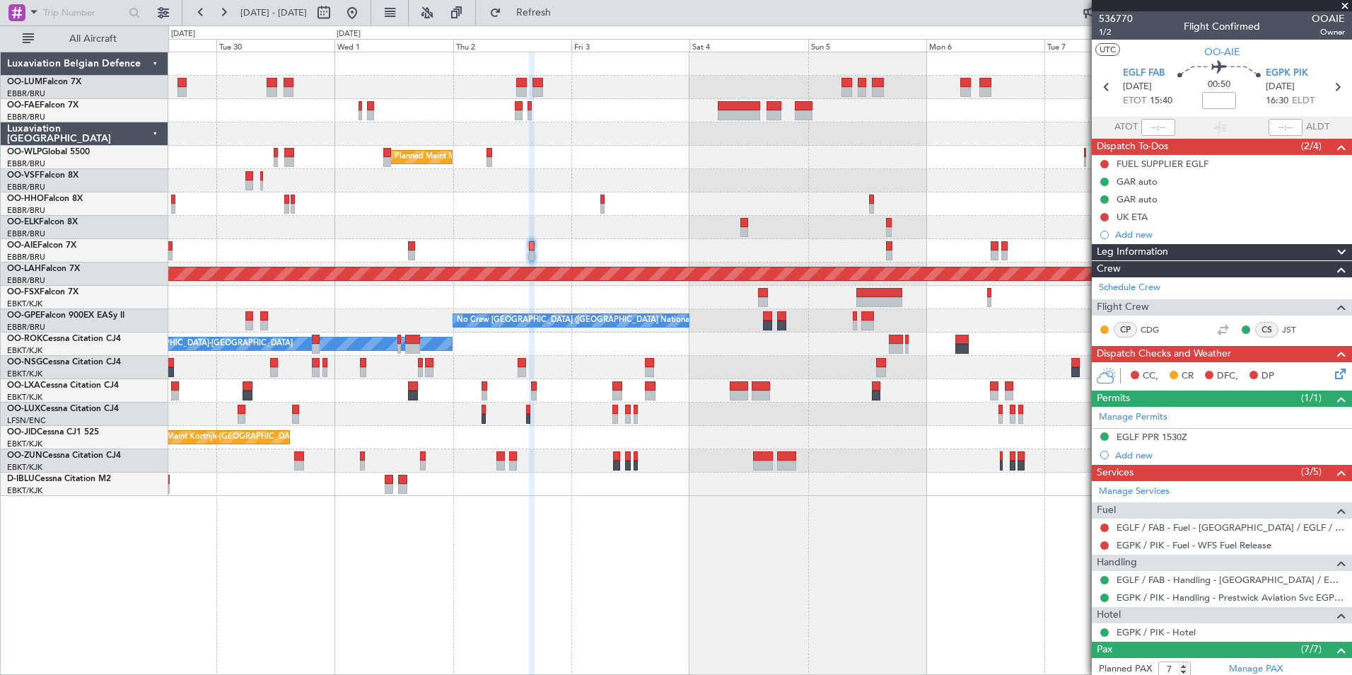
click at [384, 601] on div "Owner Melsbroek Air Base Owner [GEOGRAPHIC_DATA] Planned Maint Milan ([GEOGRAPH…" at bounding box center [760, 363] width 1184 height 623
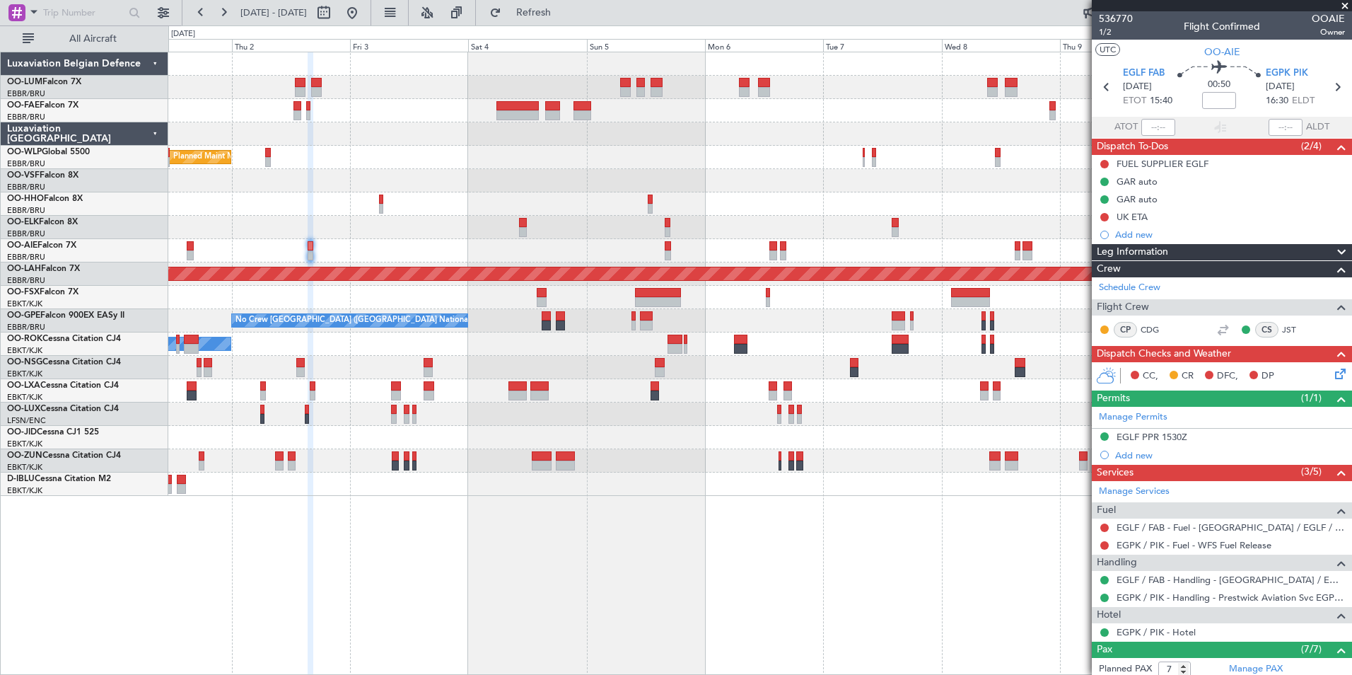
click at [617, 531] on div "Owner Melsbroek Air Base Owner [GEOGRAPHIC_DATA] Owner [GEOGRAPHIC_DATA] Planne…" at bounding box center [760, 363] width 1184 height 623
click at [609, 526] on div "Owner Melsbroek Air Base Owner [GEOGRAPHIC_DATA] Owner [GEOGRAPHIC_DATA] Planne…" at bounding box center [760, 363] width 1184 height 623
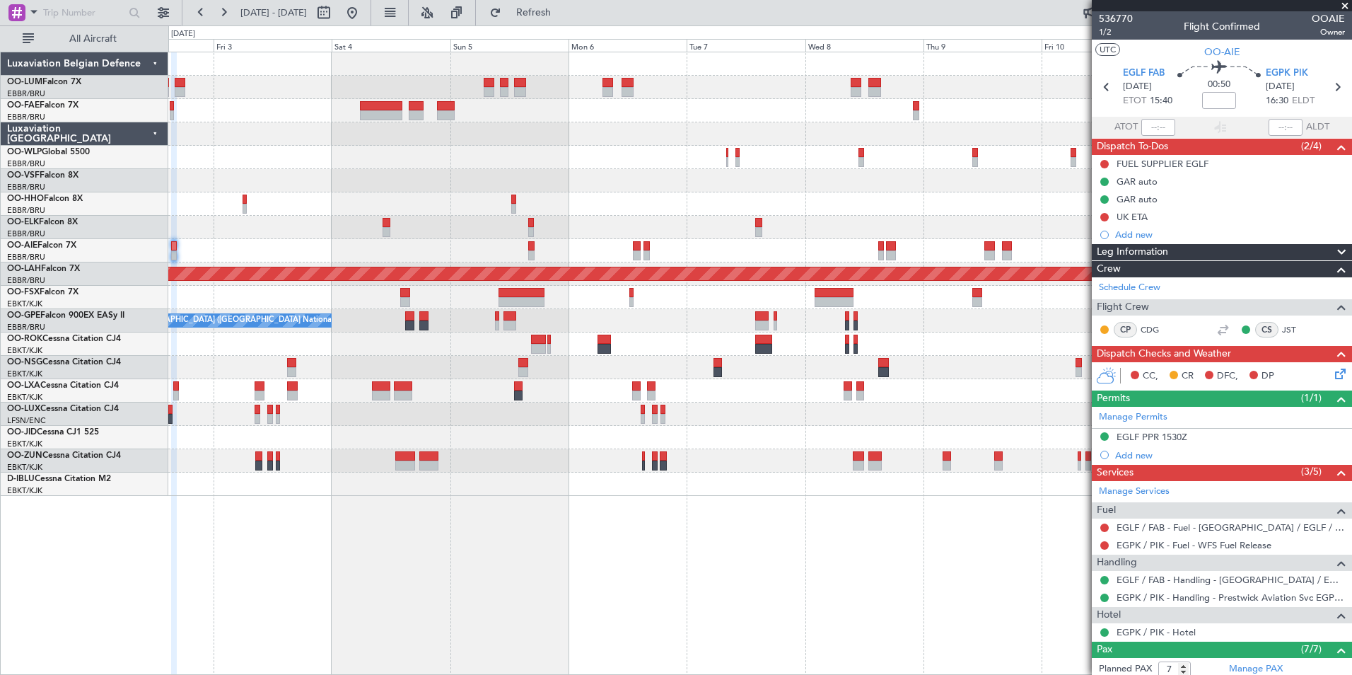
click at [600, 529] on div "Owner Melsbroek Air Base Planned Maint Milan ([GEOGRAPHIC_DATA]) Planned [GEOGR…" at bounding box center [760, 363] width 1184 height 623
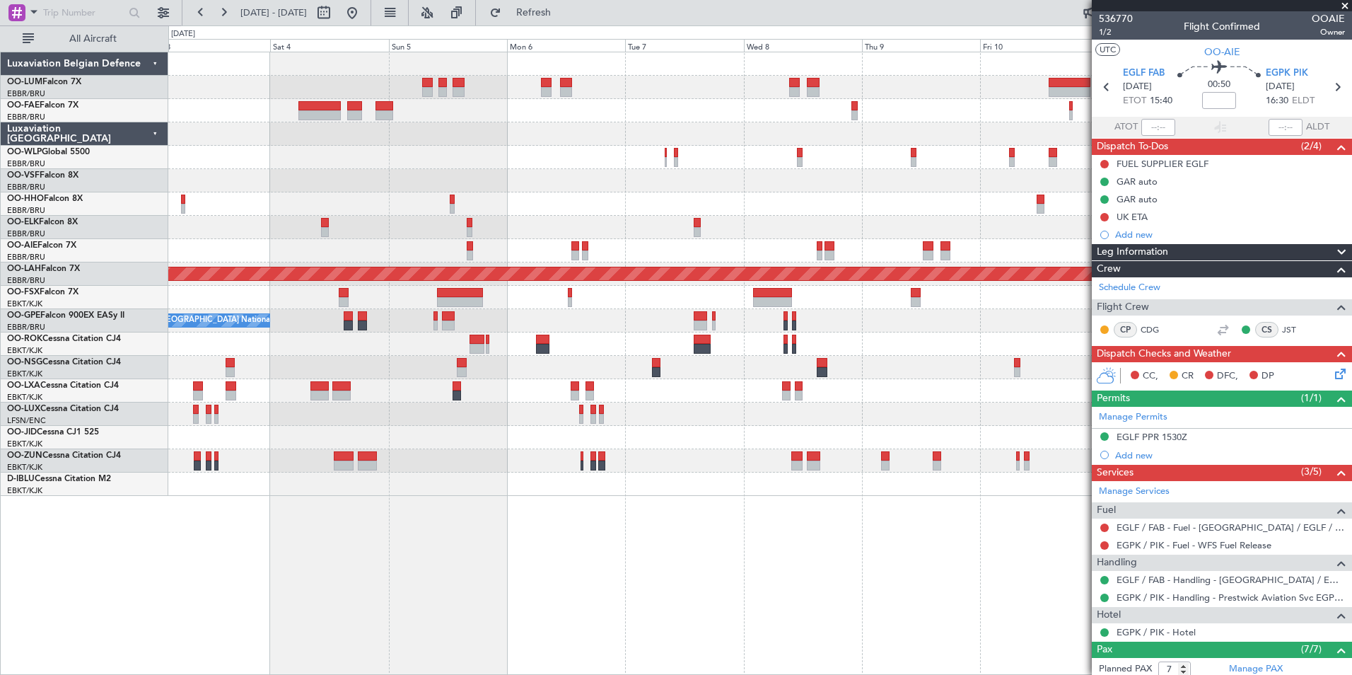
click at [637, 532] on div "Owner Melsbroek Air Base Planned Maint Milan ([GEOGRAPHIC_DATA]) Planned [GEOGR…" at bounding box center [760, 363] width 1184 height 623
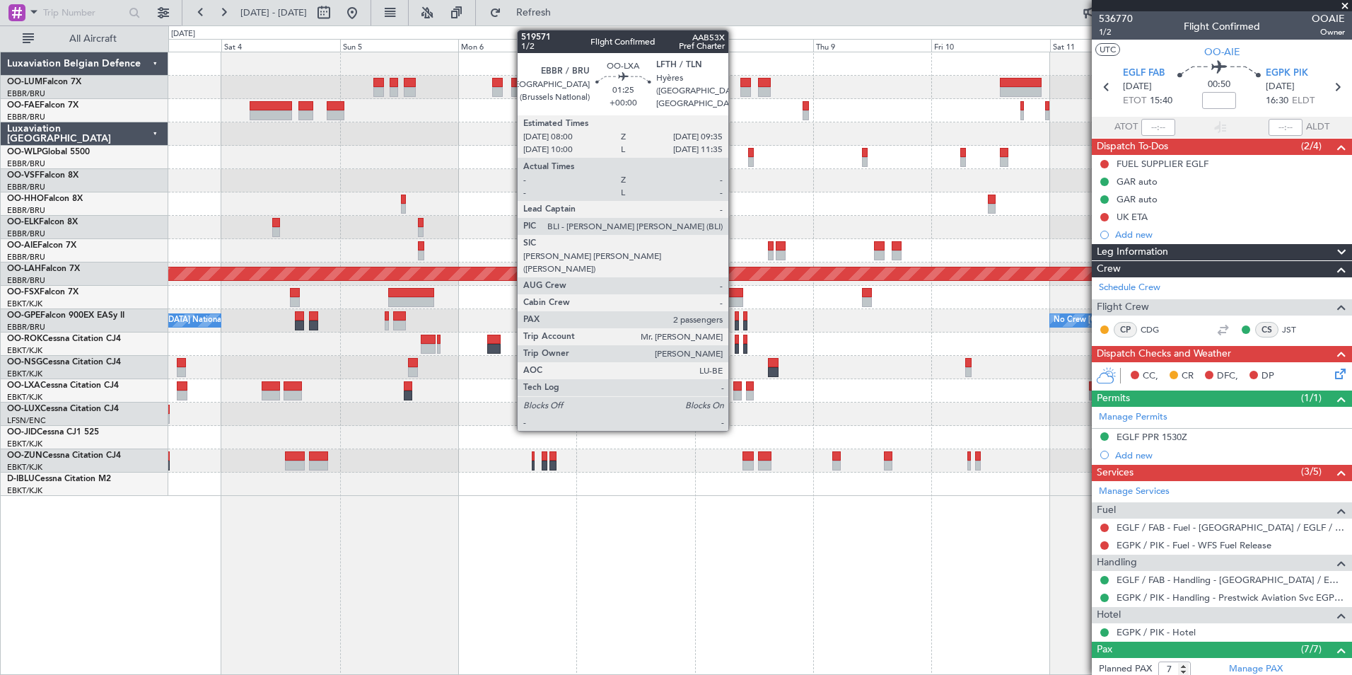
click at [735, 391] on div at bounding box center [738, 395] width 8 height 10
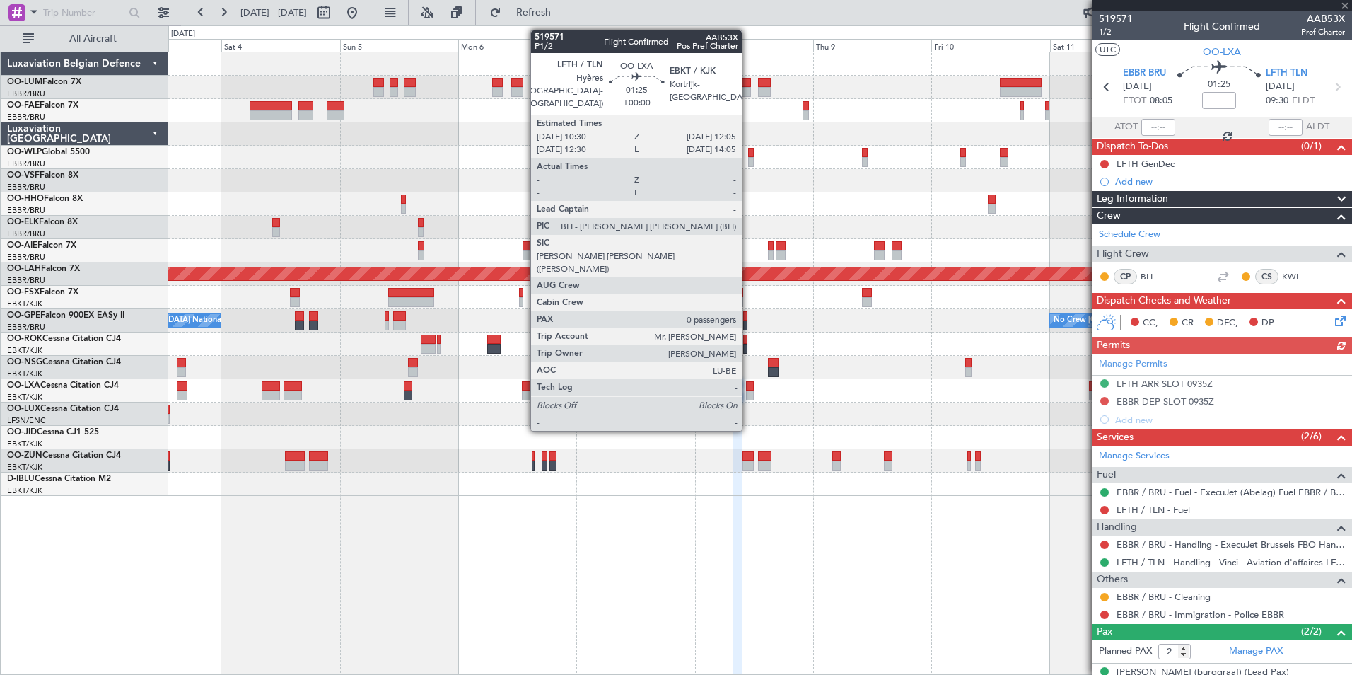
click at [748, 386] on div at bounding box center [750, 386] width 8 height 10
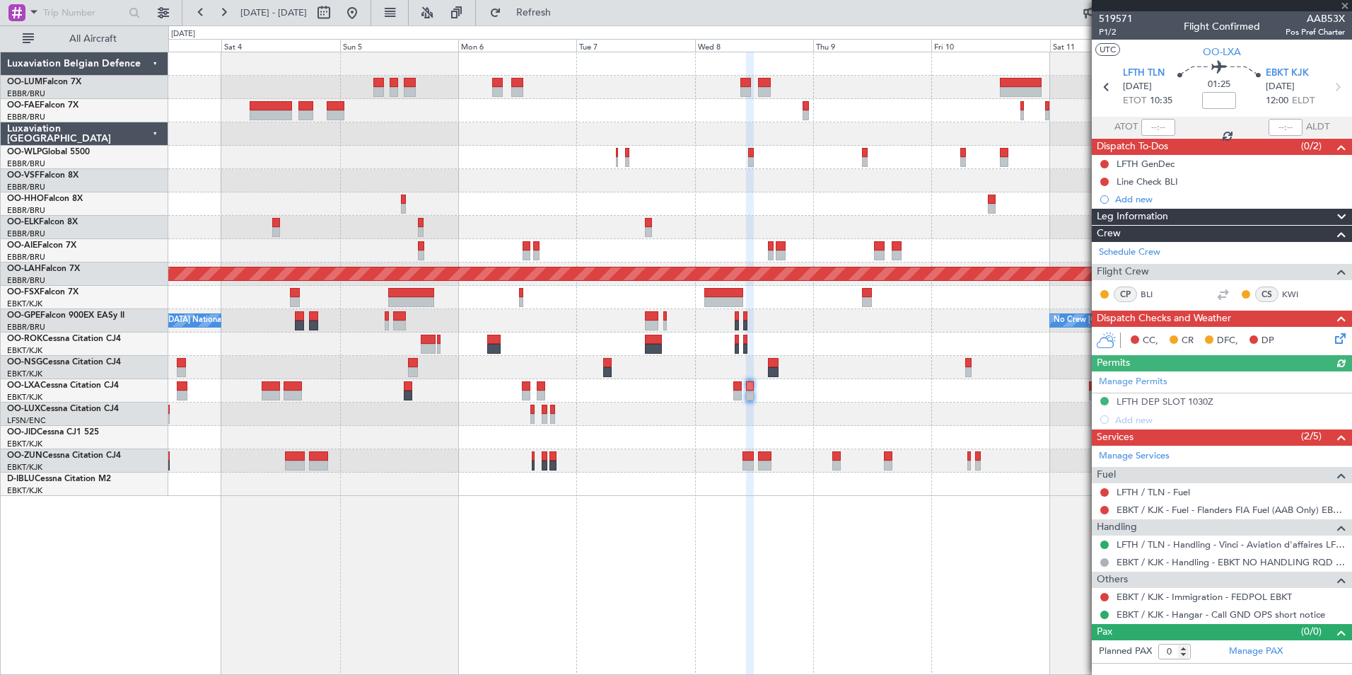
click at [1004, 552] on div "Owner Melsbroek Air Base Planned Maint Milan ([GEOGRAPHIC_DATA]) Planned [GEOGR…" at bounding box center [760, 363] width 1184 height 623
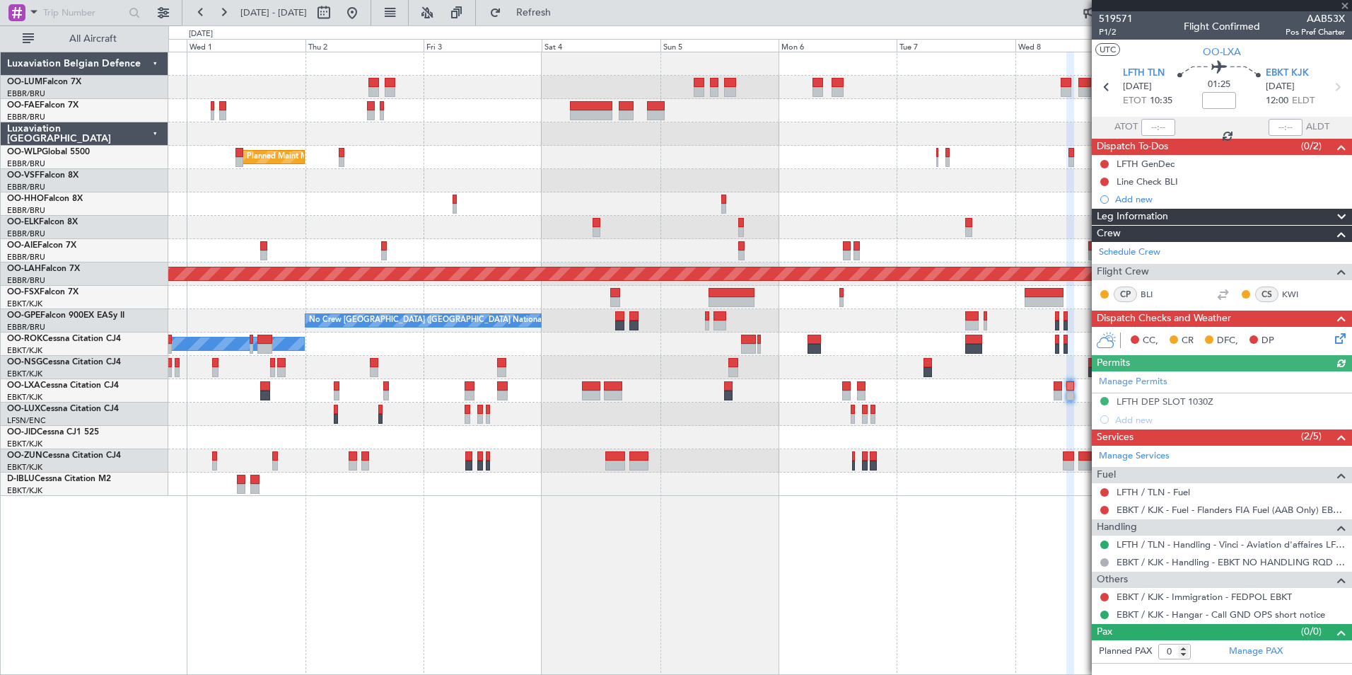
click at [869, 566] on div "Owner Melsbroek Air Base Owner [GEOGRAPHIC_DATA] Owner [GEOGRAPHIC_DATA] Planne…" at bounding box center [760, 363] width 1184 height 623
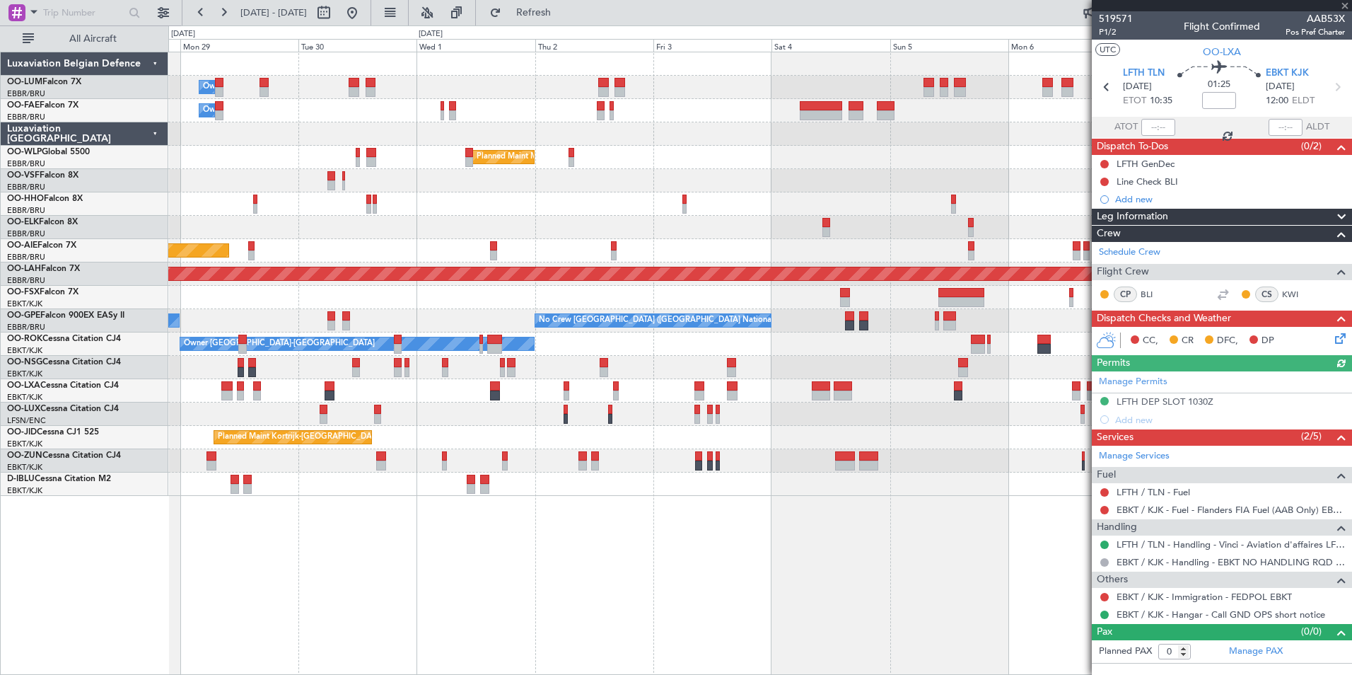
click at [798, 568] on div "Owner Melsbroek Air Base Owner [GEOGRAPHIC_DATA] Planned Maint Milan ([GEOGRAPH…" at bounding box center [760, 363] width 1184 height 623
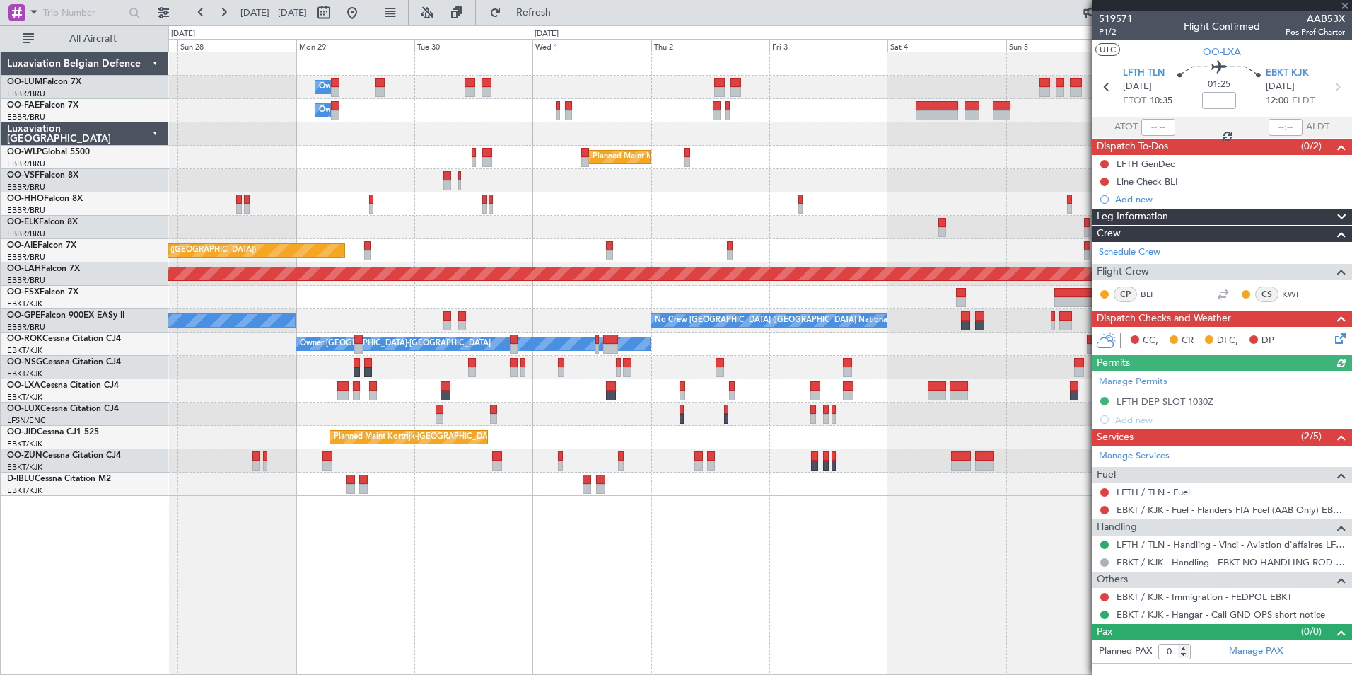
click at [739, 573] on div "Owner Melsbroek Air Base Owner [GEOGRAPHIC_DATA] Planned Maint Milan ([GEOGRAPH…" at bounding box center [760, 363] width 1184 height 623
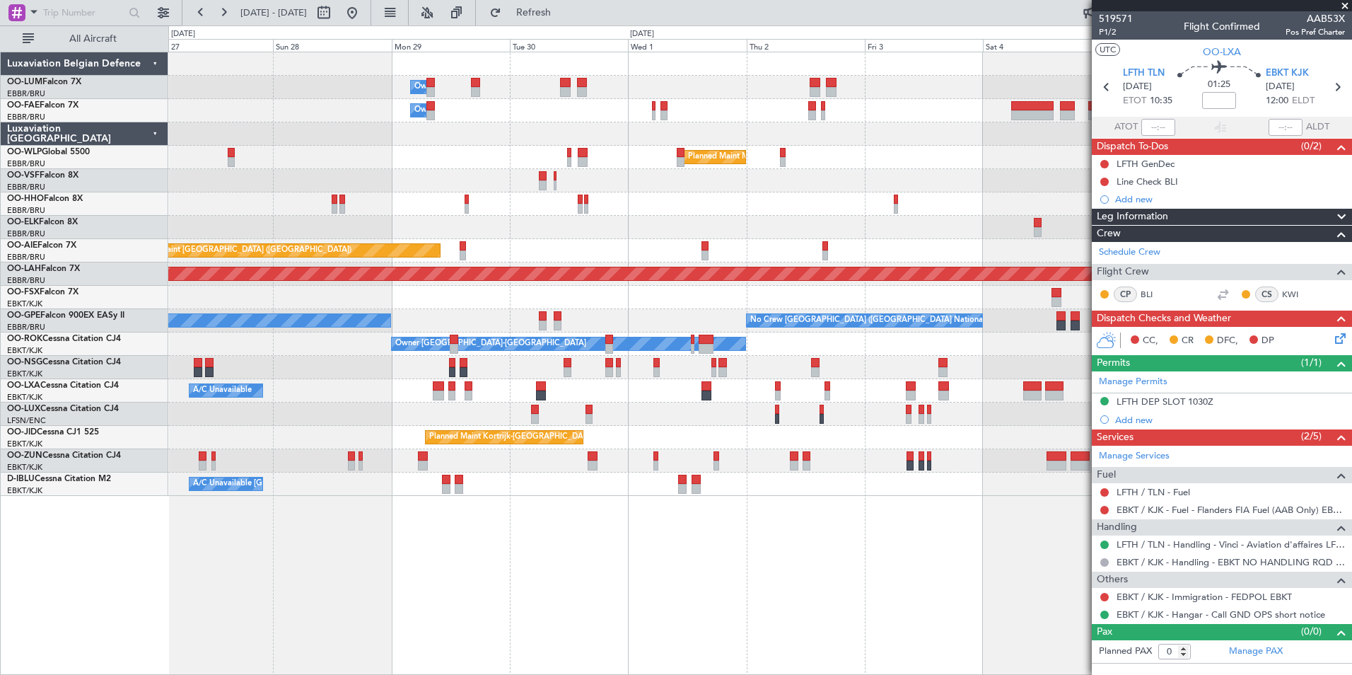
click at [693, 567] on div "Owner Melsbroek Air Base Owner [GEOGRAPHIC_DATA] Planned Maint Milan ([GEOGRAPH…" at bounding box center [760, 363] width 1184 height 623
click at [724, 573] on div "Owner Melsbroek Air Base Owner [GEOGRAPHIC_DATA] Planned Maint Milan ([GEOGRAPH…" at bounding box center [760, 363] width 1184 height 623
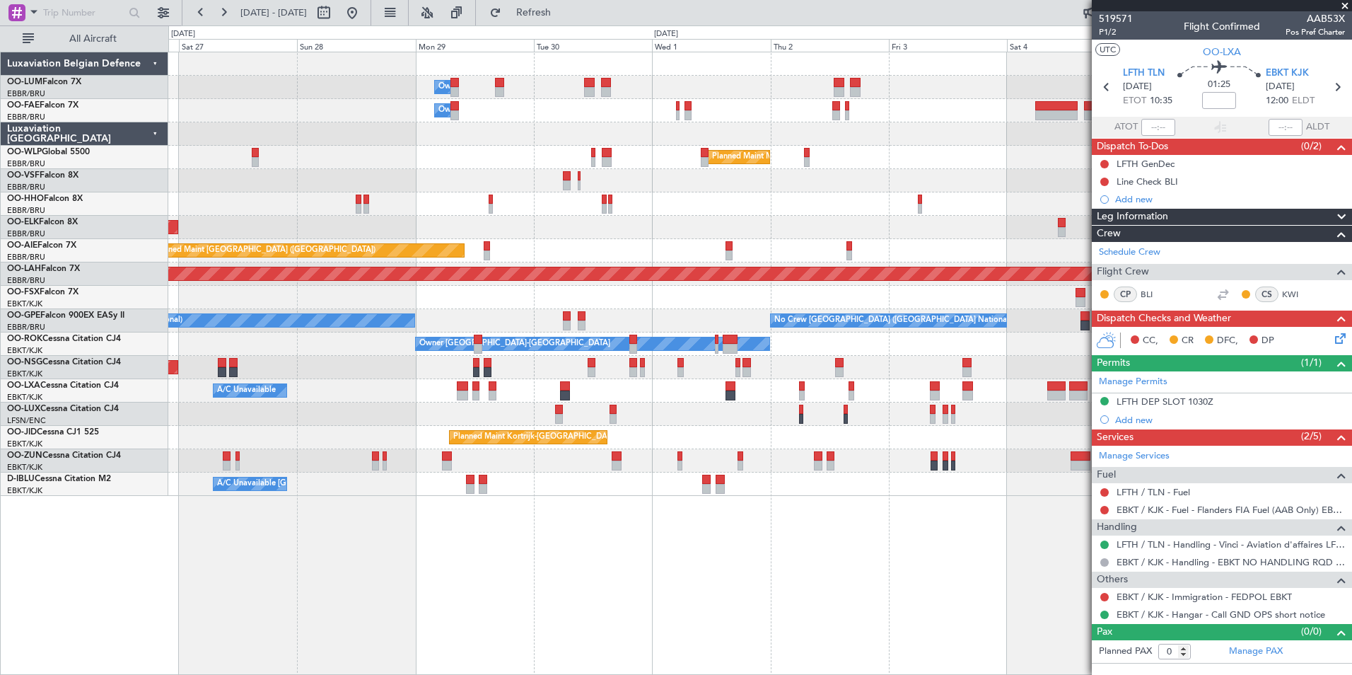
click at [775, 565] on div "Owner Melsbroek Air Base Owner [GEOGRAPHIC_DATA] Planned Maint Milan ([GEOGRAPH…" at bounding box center [760, 363] width 1184 height 623
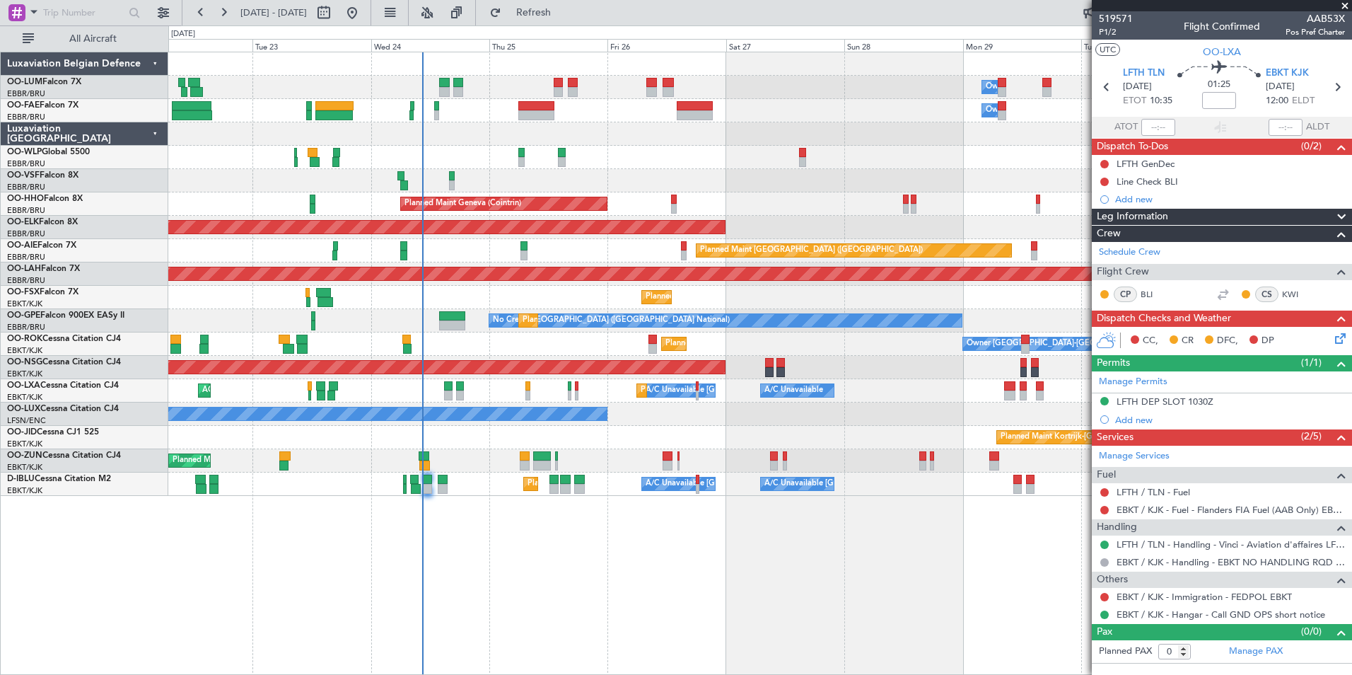
click at [1019, 610] on div "Owner Melsbroek Air Base Owner [GEOGRAPHIC_DATA] Planned Maint [GEOGRAPHIC_DATA…" at bounding box center [760, 363] width 1184 height 623
click at [462, 604] on div "Owner Melsbroek Air Base Owner [GEOGRAPHIC_DATA] Planned Maint [GEOGRAPHIC_DATA…" at bounding box center [760, 363] width 1184 height 623
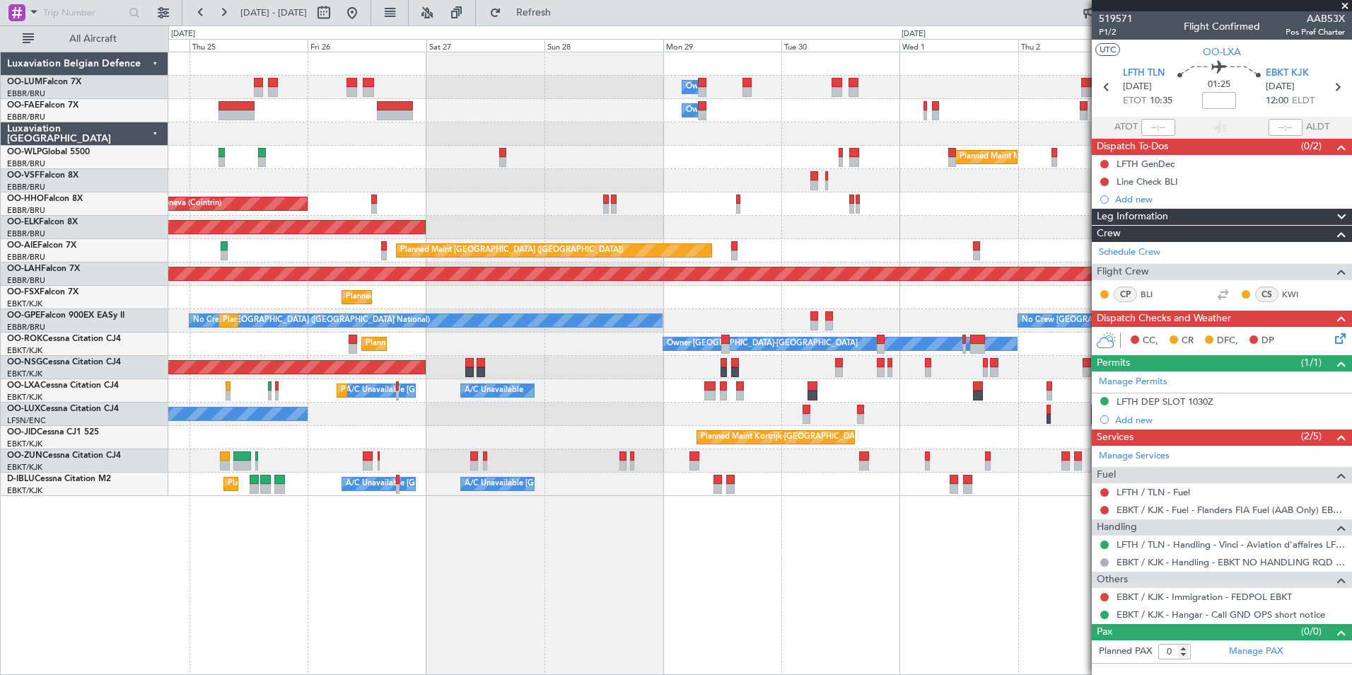
click at [662, 627] on div "Owner Melsbroek Air Base Owner [GEOGRAPHIC_DATA] Planned Maint Milan ([GEOGRAPH…" at bounding box center [760, 363] width 1184 height 623
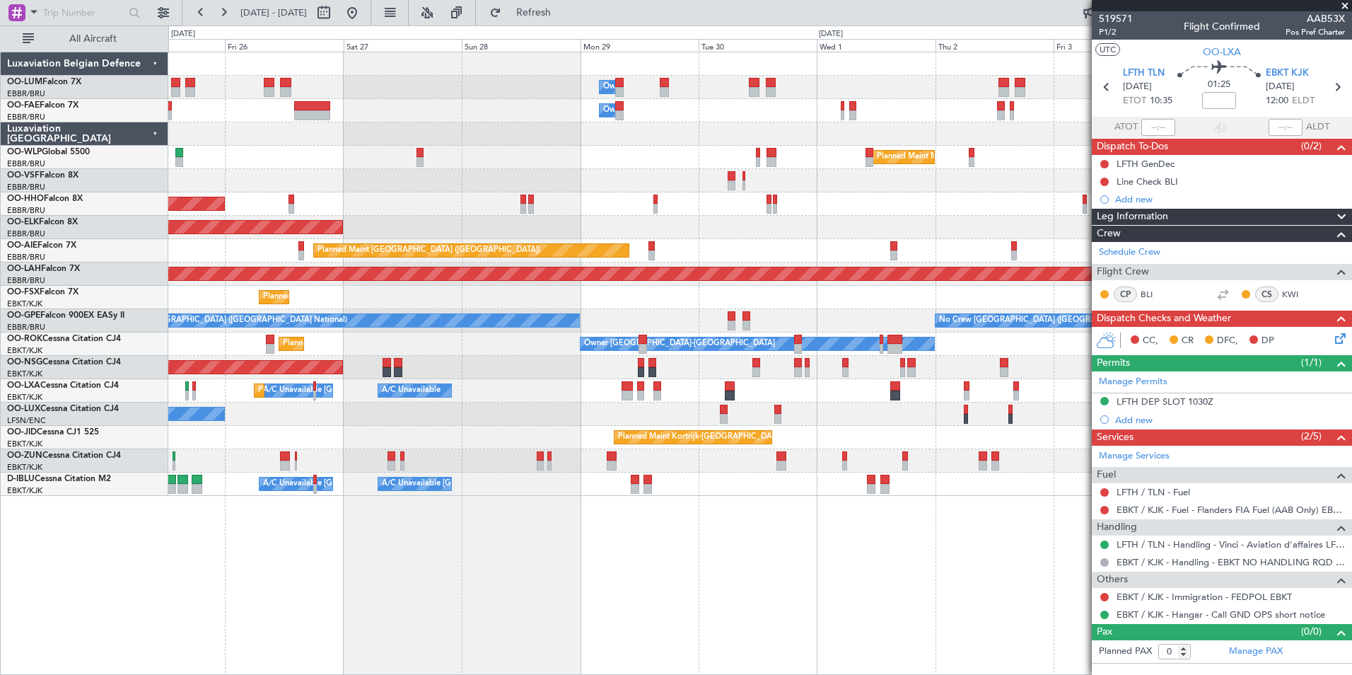
click at [493, 642] on div "Owner Melsbroek Air Base Owner [GEOGRAPHIC_DATA] Planned Maint Milan ([GEOGRAPH…" at bounding box center [760, 363] width 1184 height 623
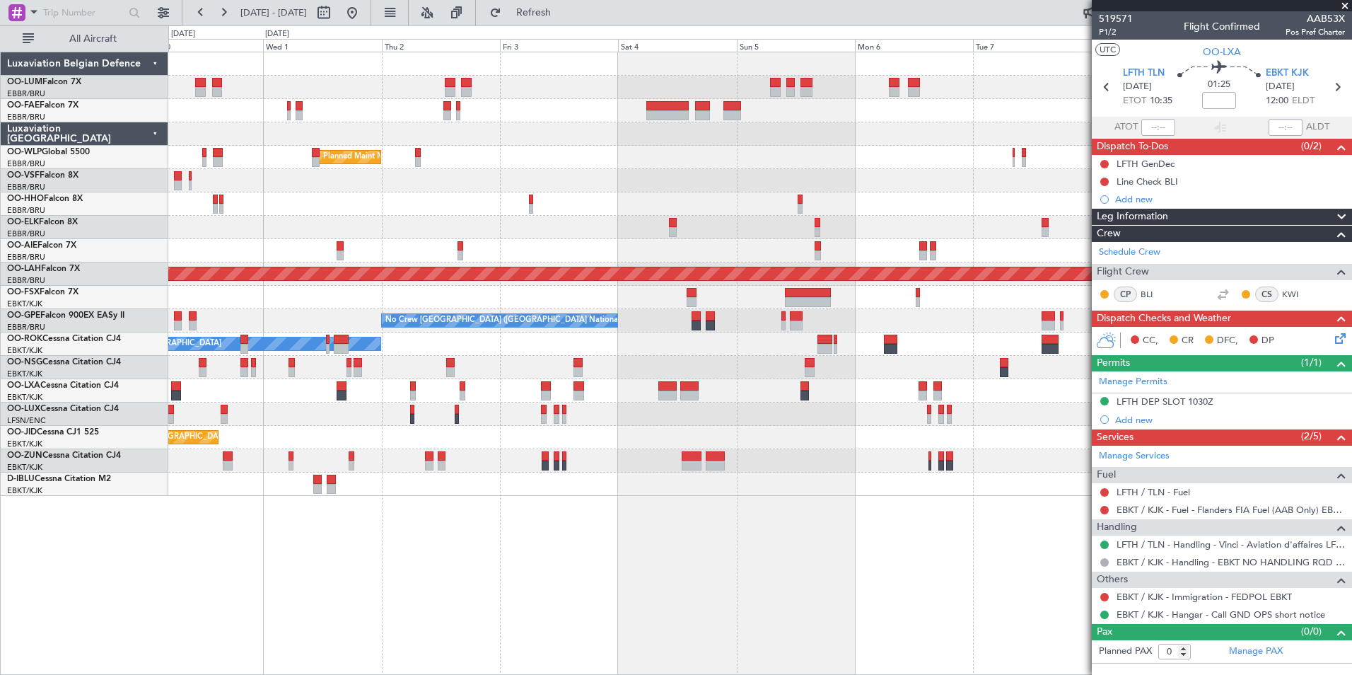
click at [470, 642] on div "Owner Melsbroek Air Base Owner [GEOGRAPHIC_DATA] Owner [GEOGRAPHIC_DATA] Planne…" at bounding box center [760, 363] width 1184 height 623
click at [445, 599] on div "Owner Melsbroek Air Base Owner [GEOGRAPHIC_DATA] Owner [GEOGRAPHIC_DATA] Planne…" at bounding box center [760, 363] width 1184 height 623
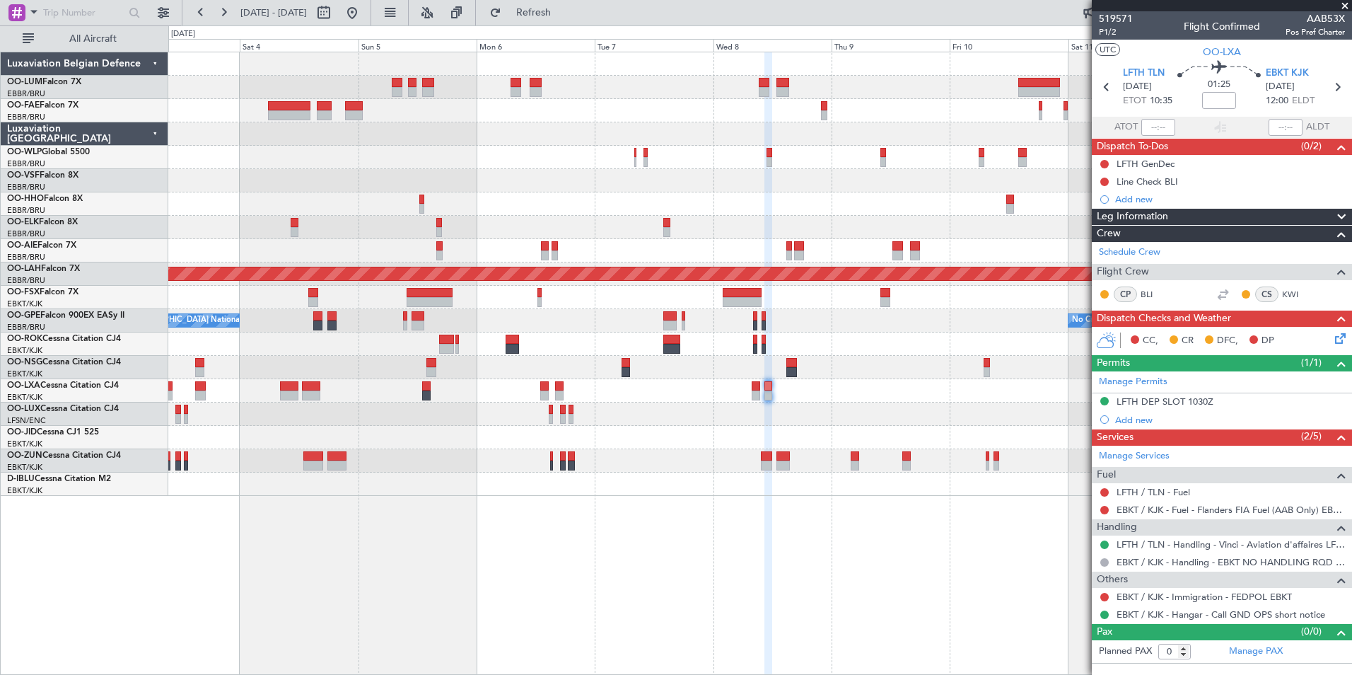
click at [788, 555] on div "Owner Melsbroek Air Base Planned Maint Milan ([GEOGRAPHIC_DATA]) Planned [GEOGR…" at bounding box center [760, 363] width 1184 height 623
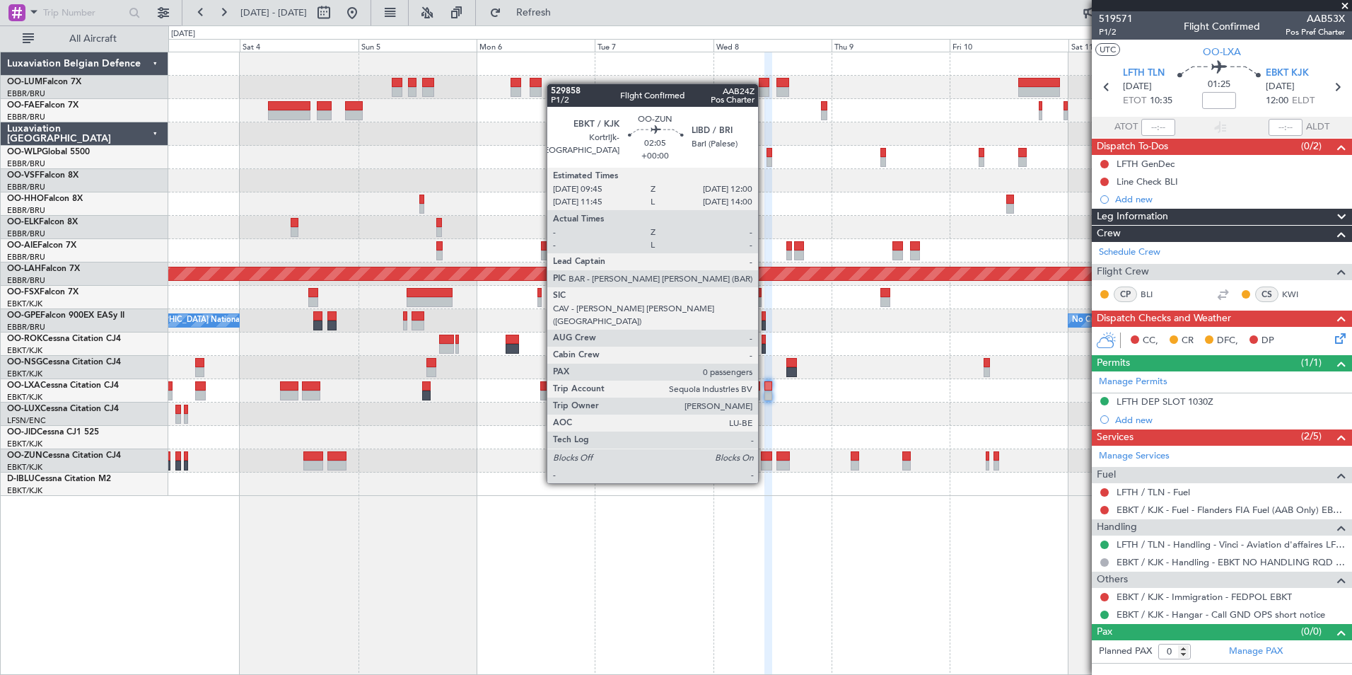
click at [765, 456] on div at bounding box center [766, 456] width 11 height 10
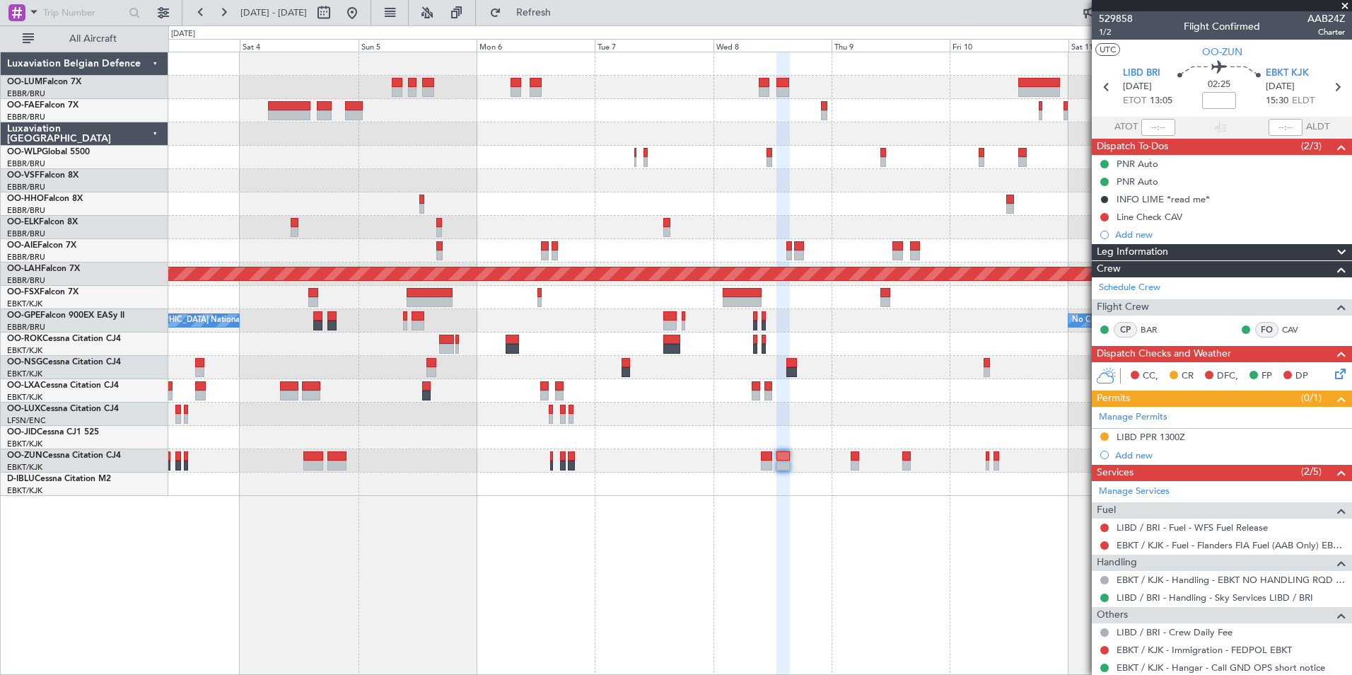
click at [540, 25] on fb-refresh-button "Refresh" at bounding box center [525, 12] width 99 height 25
click at [545, 17] on button "Refresh" at bounding box center [525, 12] width 85 height 23
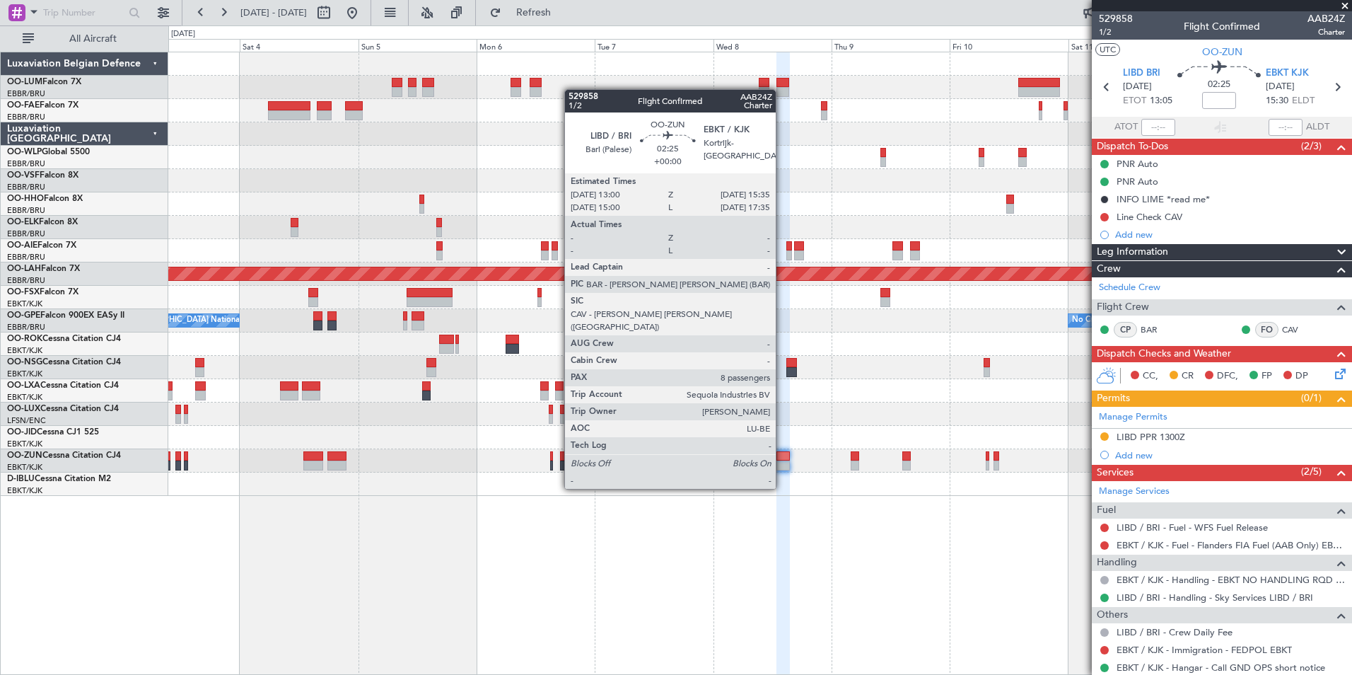
click at [782, 462] on div at bounding box center [783, 465] width 13 height 10
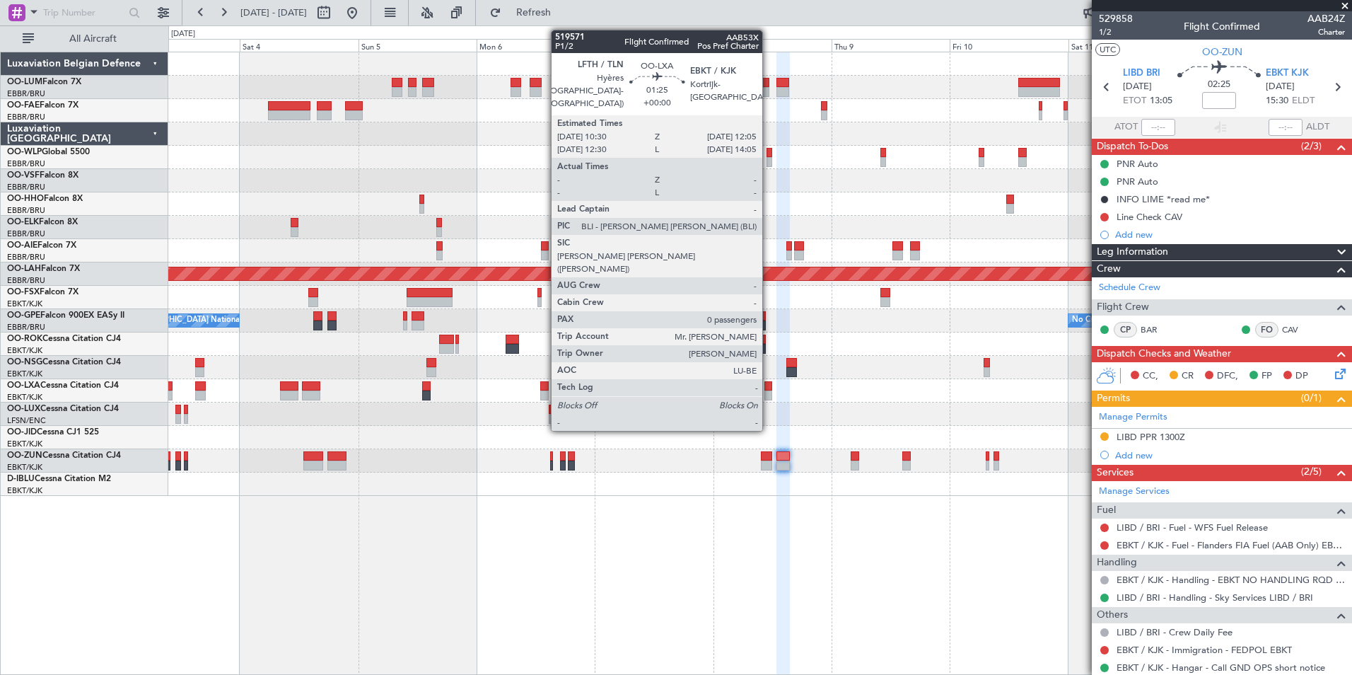
click at [769, 390] on div at bounding box center [769, 386] width 8 height 10
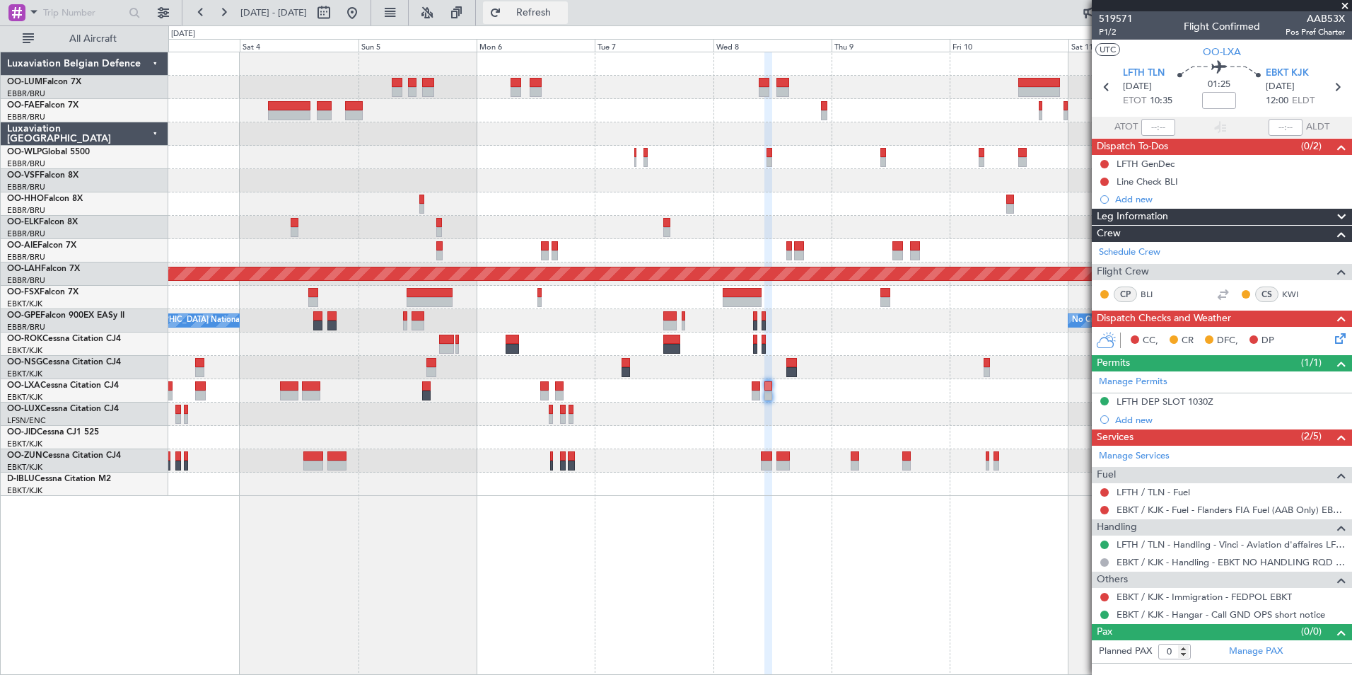
click at [564, 16] on span "Refresh" at bounding box center [533, 13] width 59 height 10
click at [364, 7] on button at bounding box center [352, 12] width 23 height 23
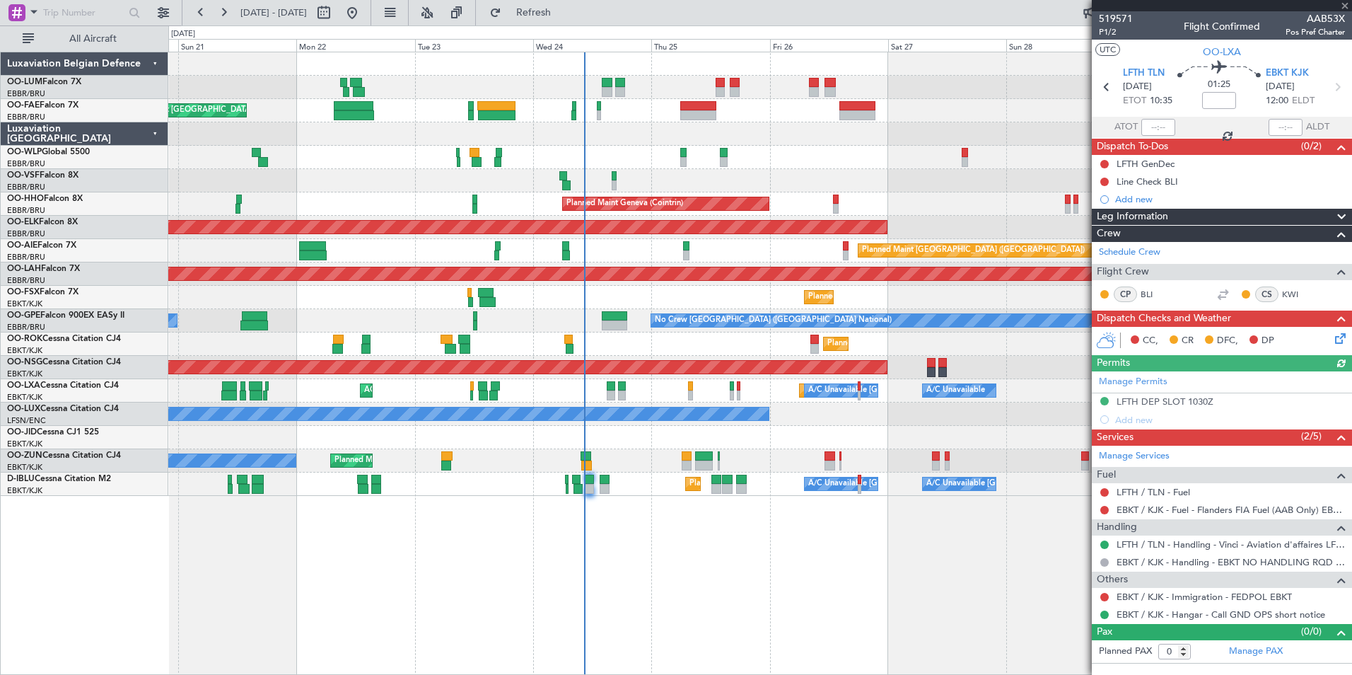
click at [652, 602] on div "Owner Melsbroek Air Base Planned Maint [GEOGRAPHIC_DATA] ([GEOGRAPHIC_DATA]) Pl…" at bounding box center [760, 363] width 1184 height 623
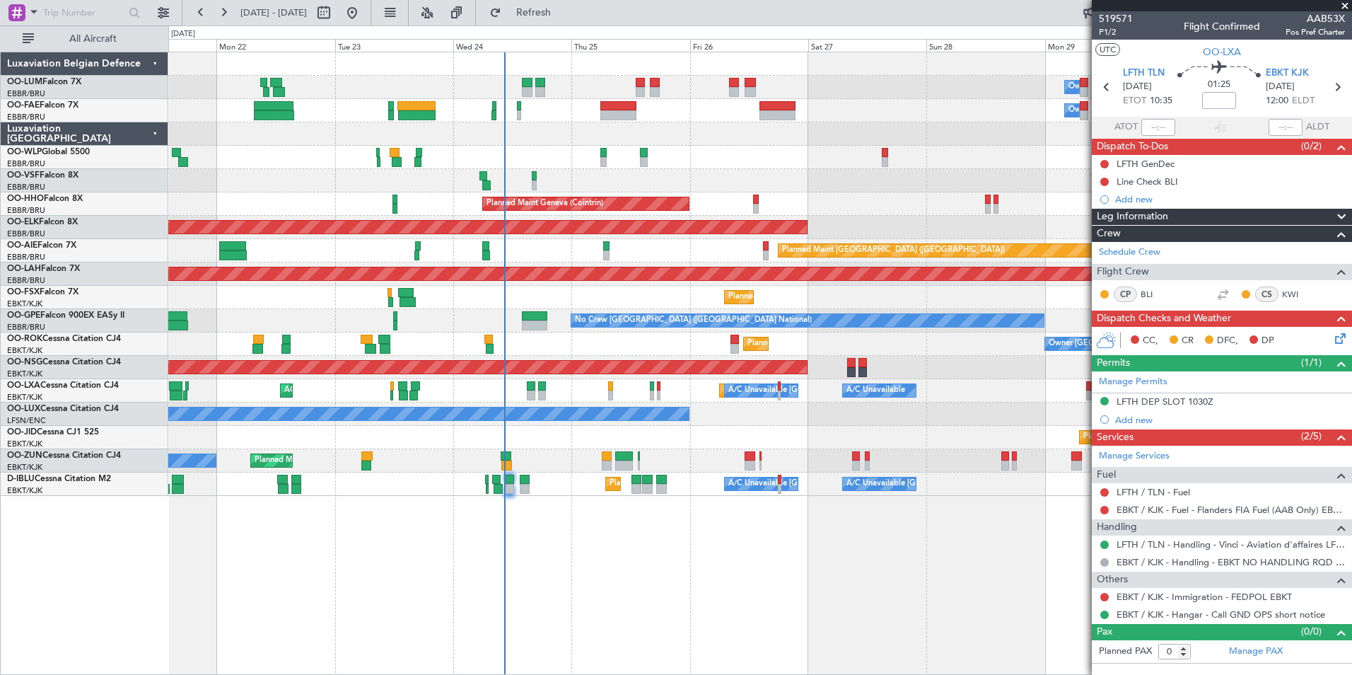
click at [724, 560] on div "Owner Melsbroek Air Base Planned Maint [GEOGRAPHIC_DATA] ([GEOGRAPHIC_DATA]) Ow…" at bounding box center [760, 363] width 1184 height 623
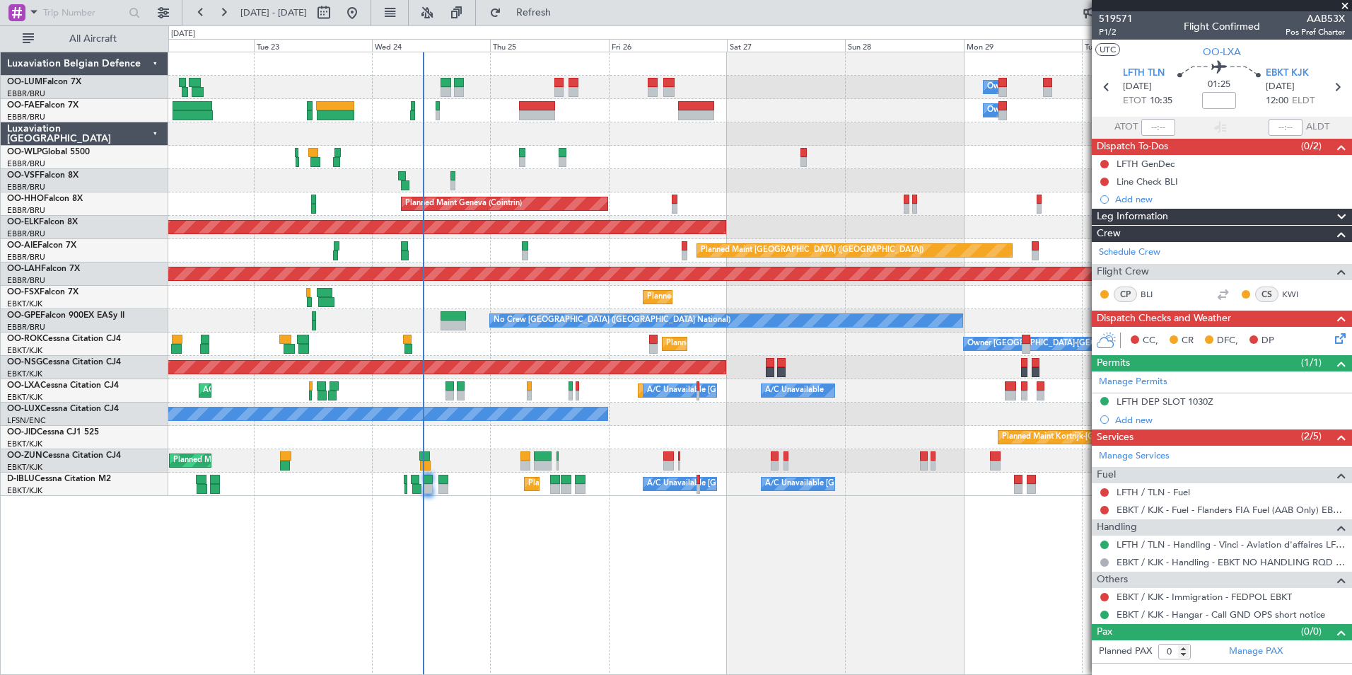
click at [802, 586] on div "Owner Melsbroek Air Base Owner [GEOGRAPHIC_DATA] Planned Maint [GEOGRAPHIC_DATA…" at bounding box center [760, 363] width 1184 height 623
click at [568, 19] on button "Refresh" at bounding box center [525, 12] width 85 height 23
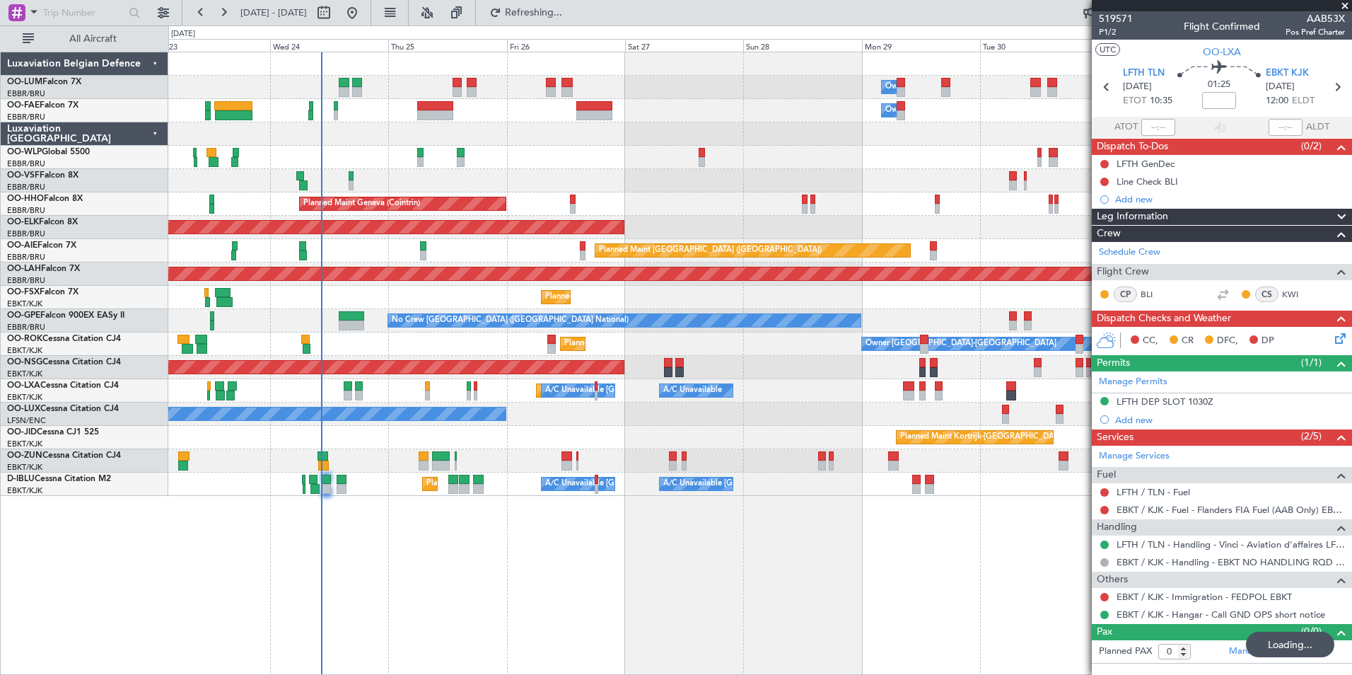
click at [765, 596] on div "Owner Melsbroek Air Base Owner [GEOGRAPHIC_DATA] Planned Maint [GEOGRAPHIC_DATA…" at bounding box center [760, 363] width 1184 height 623
click at [847, 603] on div "Owner Melsbroek Air Base Owner [GEOGRAPHIC_DATA] Planned Maint [GEOGRAPHIC_DATA…" at bounding box center [760, 363] width 1184 height 623
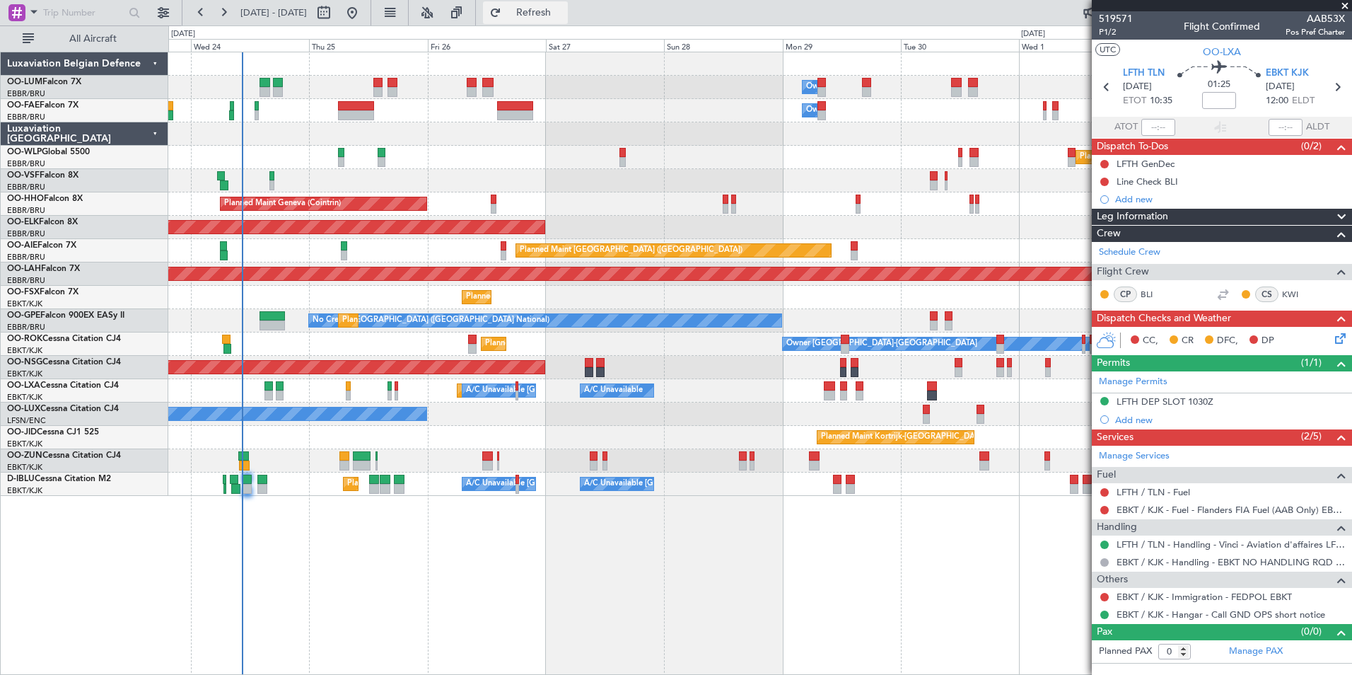
click at [557, 18] on button "Refresh" at bounding box center [525, 12] width 85 height 23
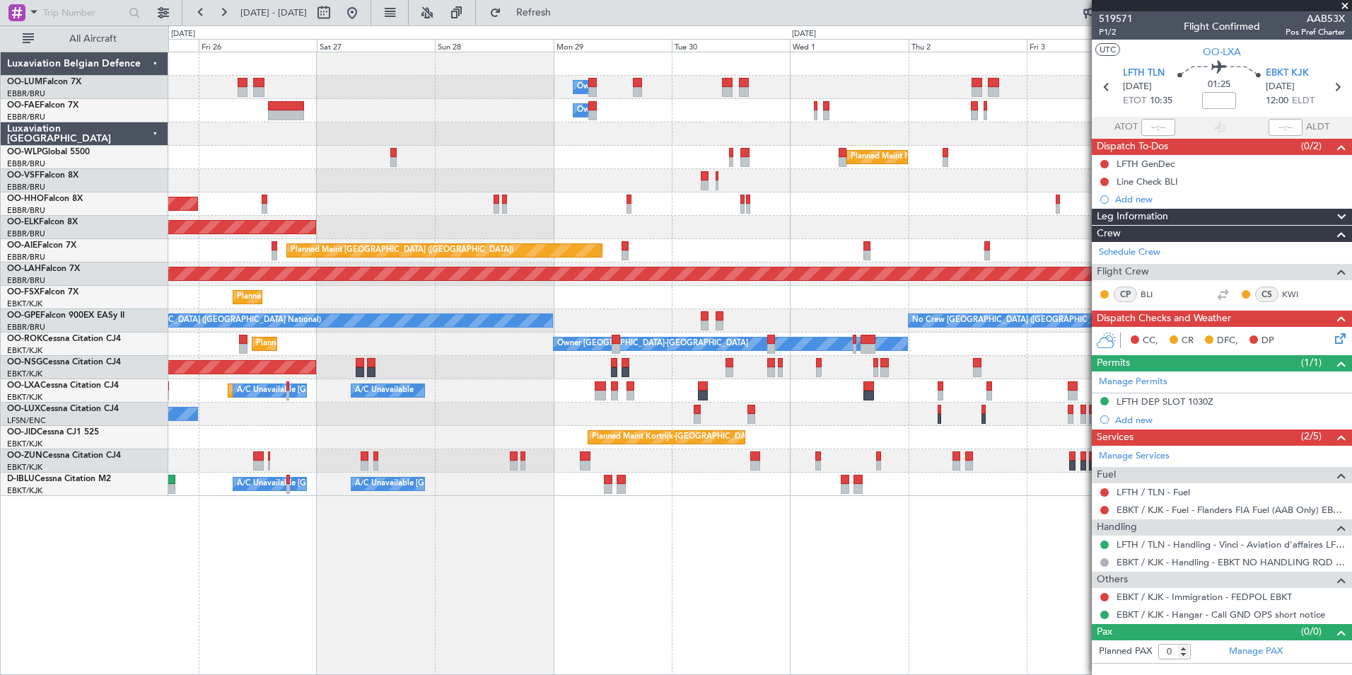
click at [703, 601] on div "Owner Melsbroek Air Base Owner [GEOGRAPHIC_DATA] Planned Maint Milan ([GEOGRAPH…" at bounding box center [760, 363] width 1184 height 623
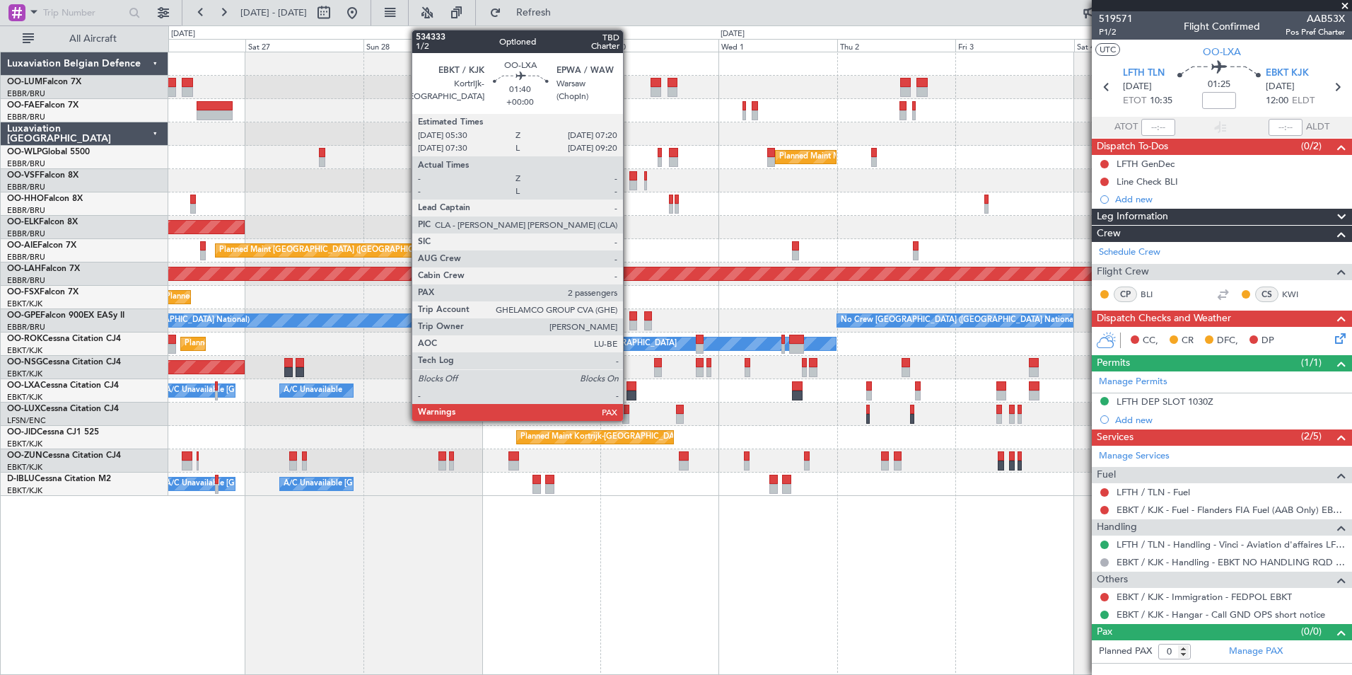
click at [630, 392] on div at bounding box center [631, 395] width 9 height 10
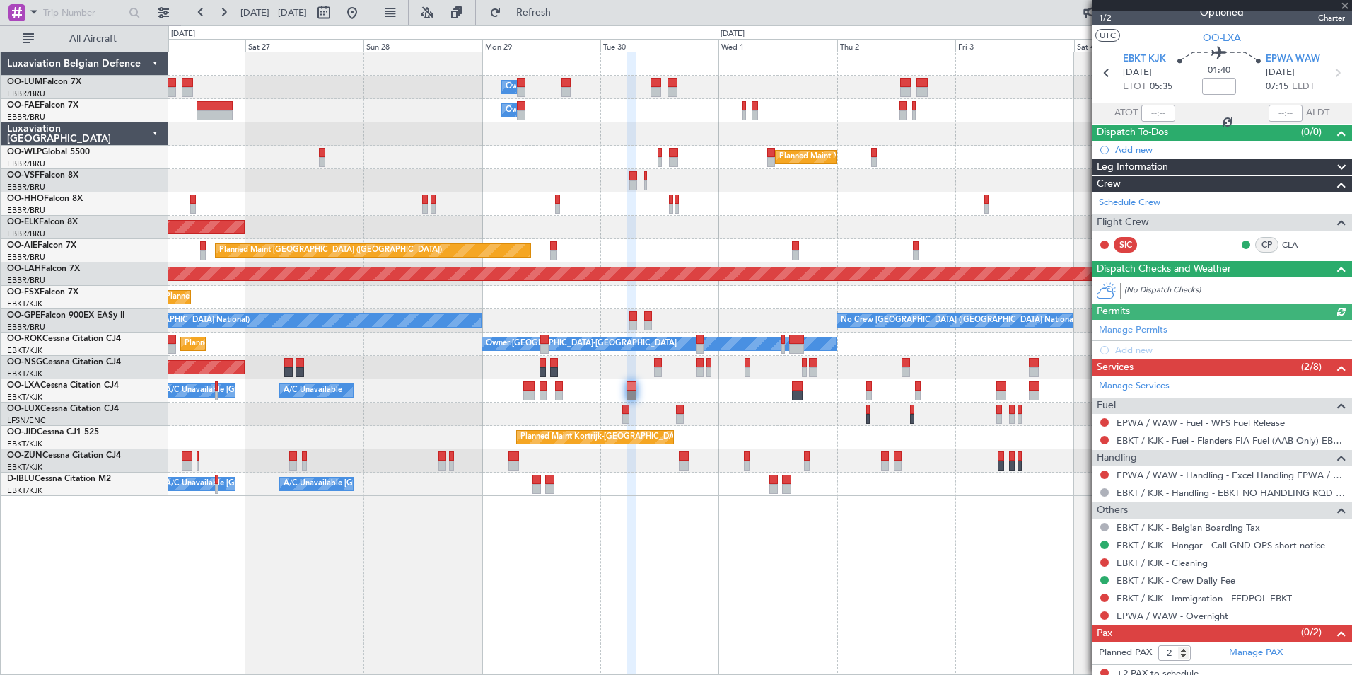
scroll to position [21, 0]
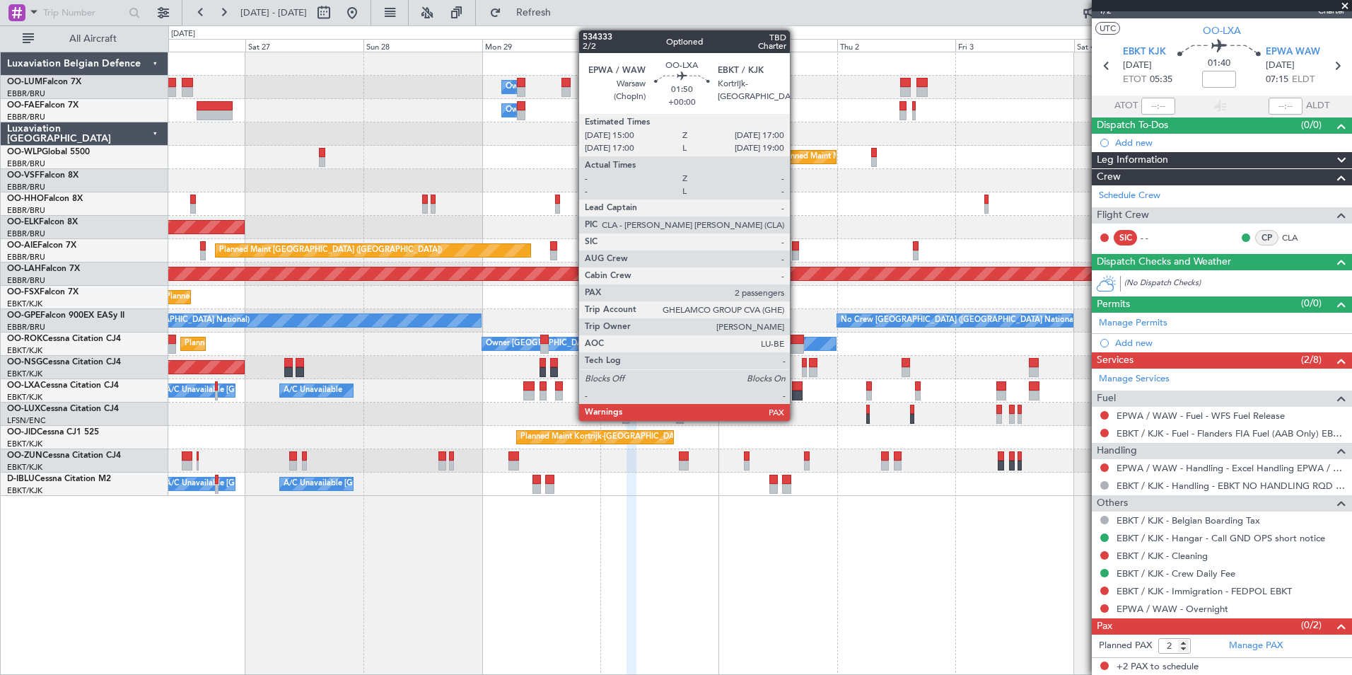
click at [796, 381] on div at bounding box center [797, 386] width 10 height 10
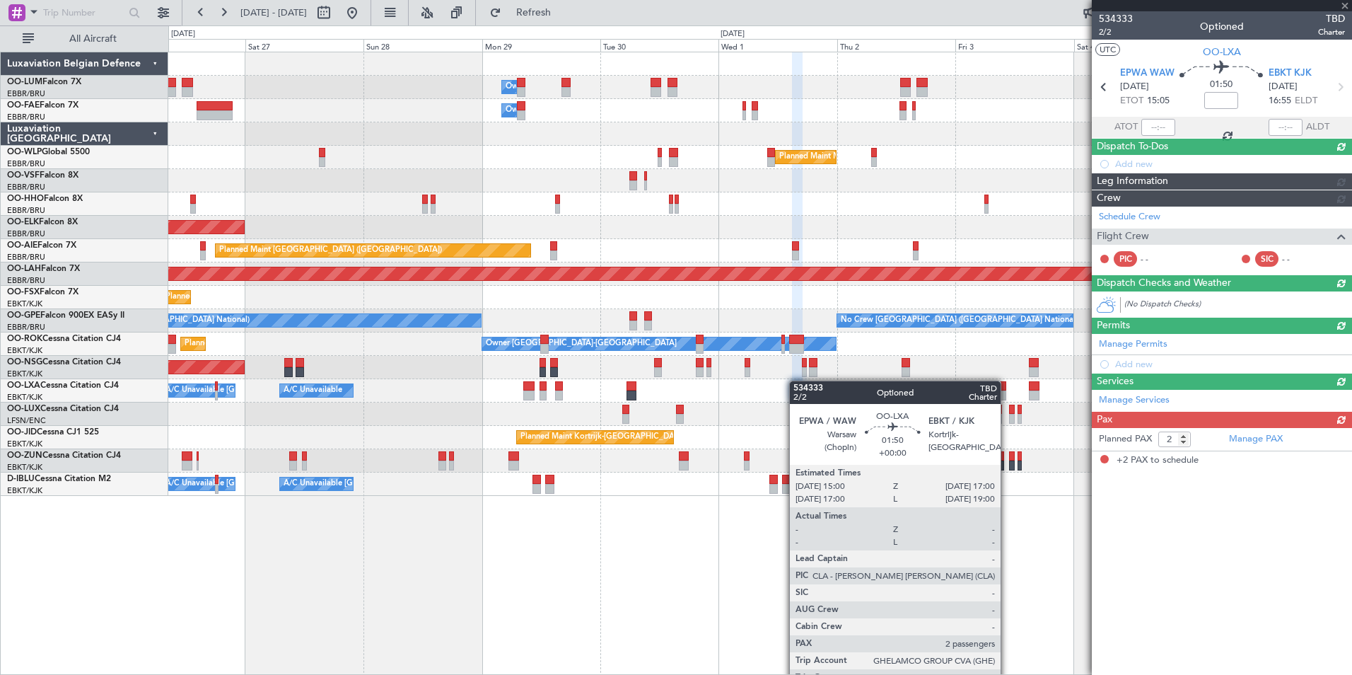
scroll to position [0, 0]
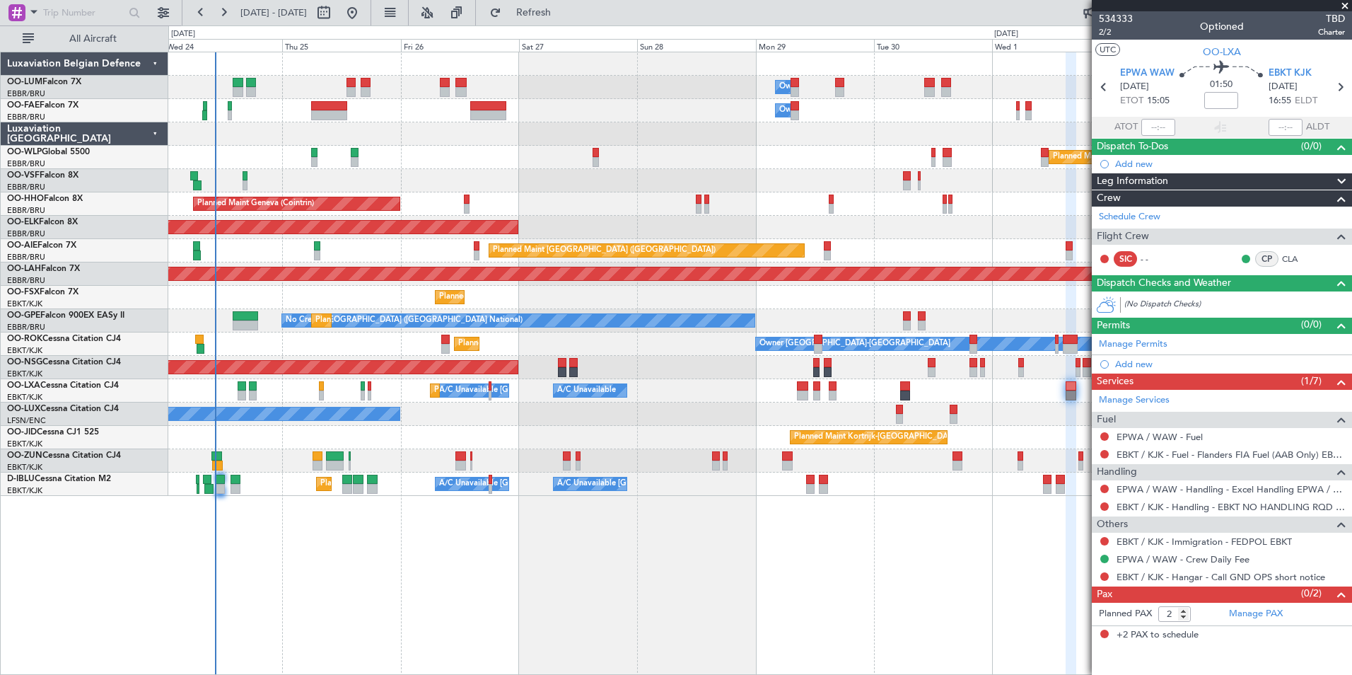
click at [794, 591] on div "Owner Melsbroek Air Base Owner [GEOGRAPHIC_DATA] Planned Maint [GEOGRAPHIC_DATA…" at bounding box center [760, 363] width 1184 height 623
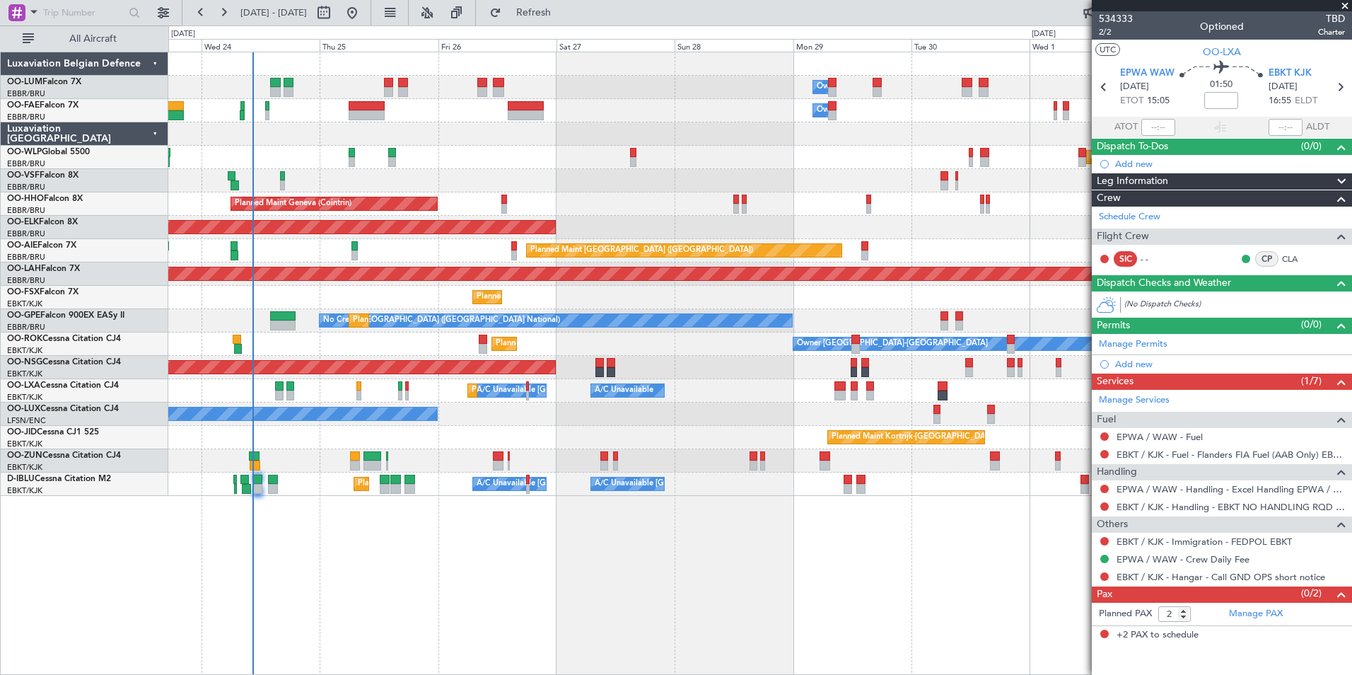
click at [837, 589] on div "Owner Melsbroek Air Base Owner [GEOGRAPHIC_DATA] Planned Maint [GEOGRAPHIC_DATA…" at bounding box center [760, 363] width 1184 height 623
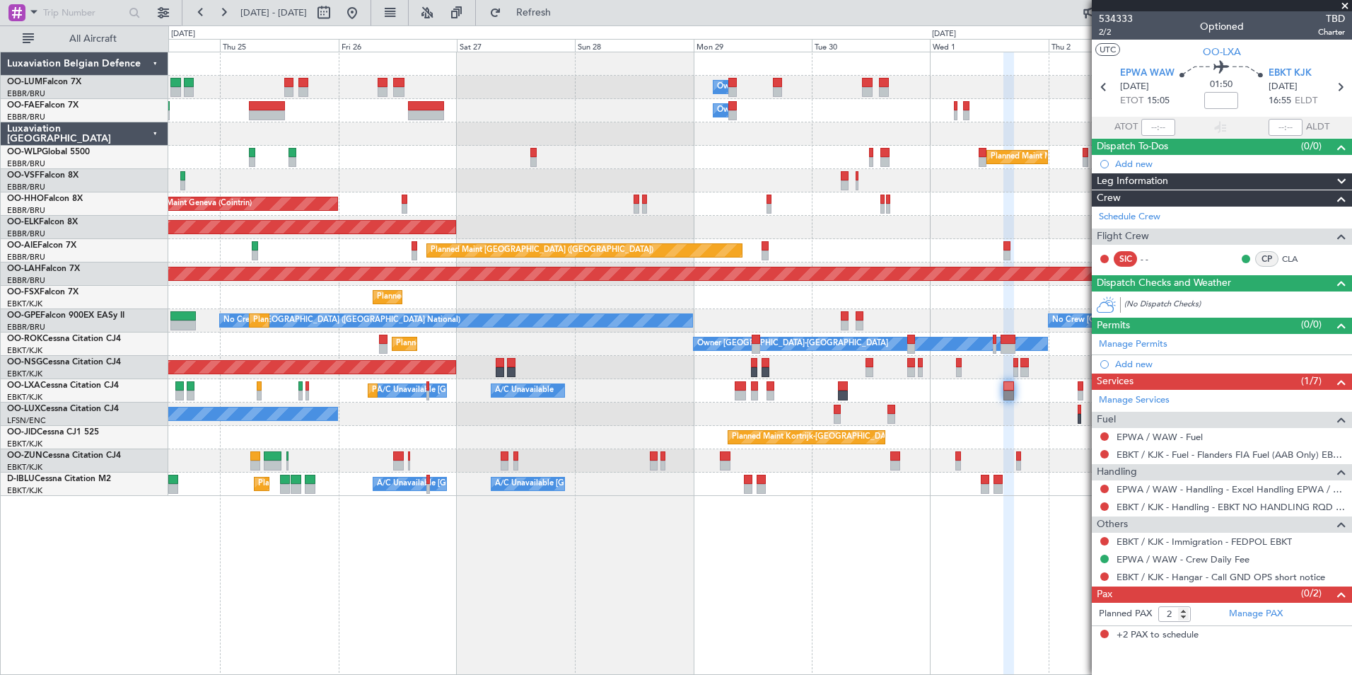
click at [516, 590] on div "Owner Melsbroek Air Base Owner [GEOGRAPHIC_DATA] Planned Maint Milan ([GEOGRAPH…" at bounding box center [760, 363] width 1184 height 623
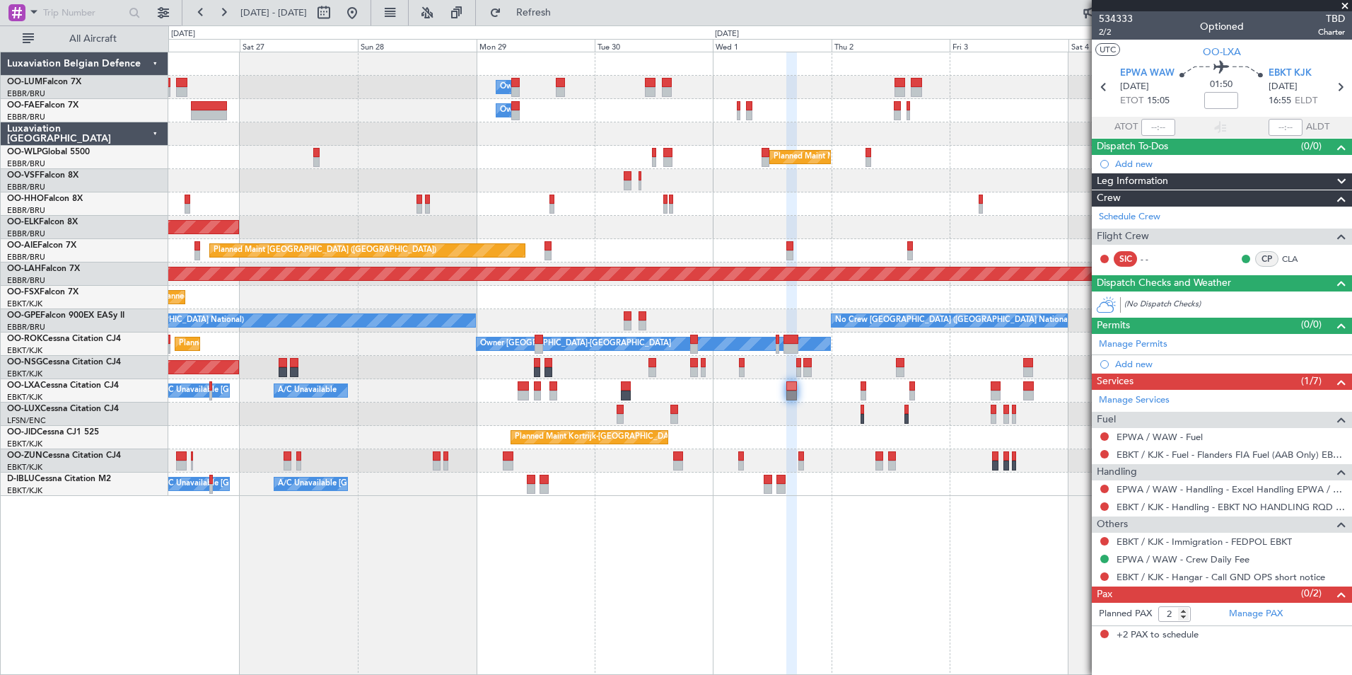
click at [323, 610] on div "Owner Melsbroek Air Base Owner [GEOGRAPHIC_DATA] Planned Maint Milan ([GEOGRAPH…" at bounding box center [760, 363] width 1184 height 623
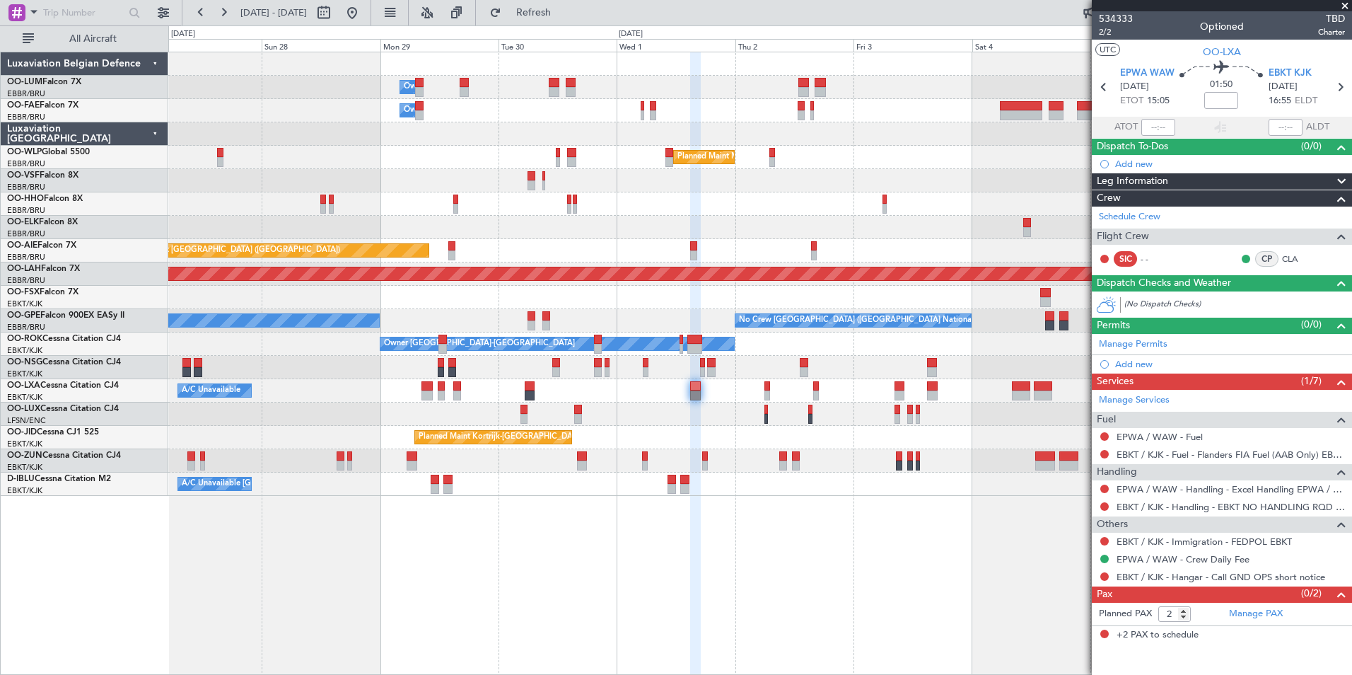
click at [724, 590] on div "Owner Melsbroek Air Base Owner [GEOGRAPHIC_DATA] Planned Maint Milan ([GEOGRAPH…" at bounding box center [760, 363] width 1184 height 623
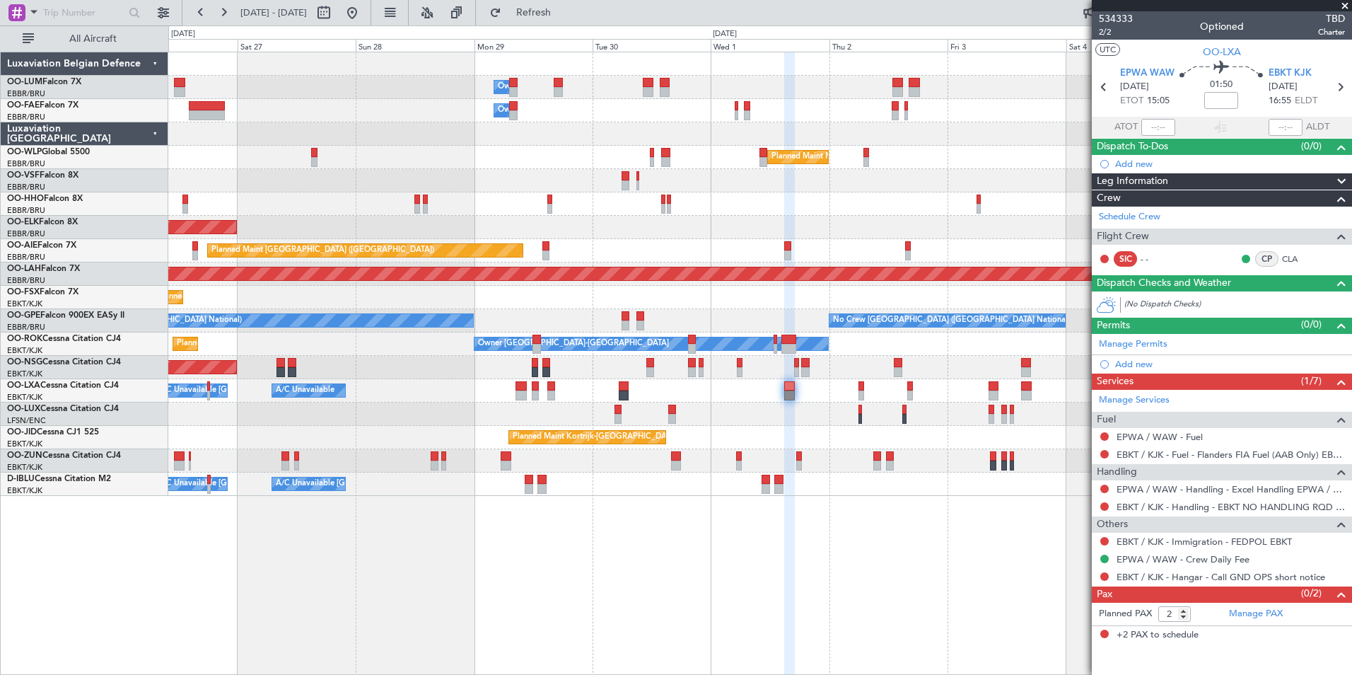
click at [647, 594] on div "Owner Melsbroek Air Base Owner [GEOGRAPHIC_DATA] Planned Maint Milan ([GEOGRAPH…" at bounding box center [760, 363] width 1184 height 623
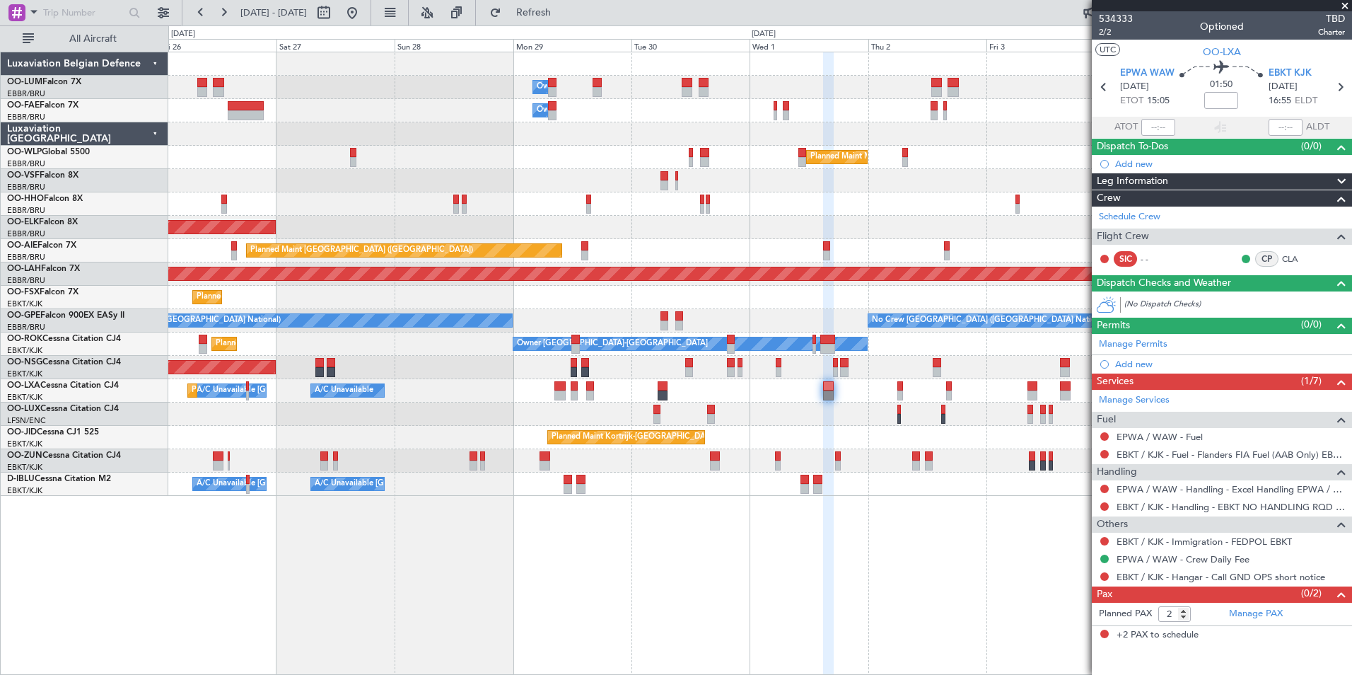
click at [474, 581] on div "Owner Melsbroek Air Base Owner [GEOGRAPHIC_DATA] Planned Maint Milan ([GEOGRAPH…" at bounding box center [760, 363] width 1184 height 623
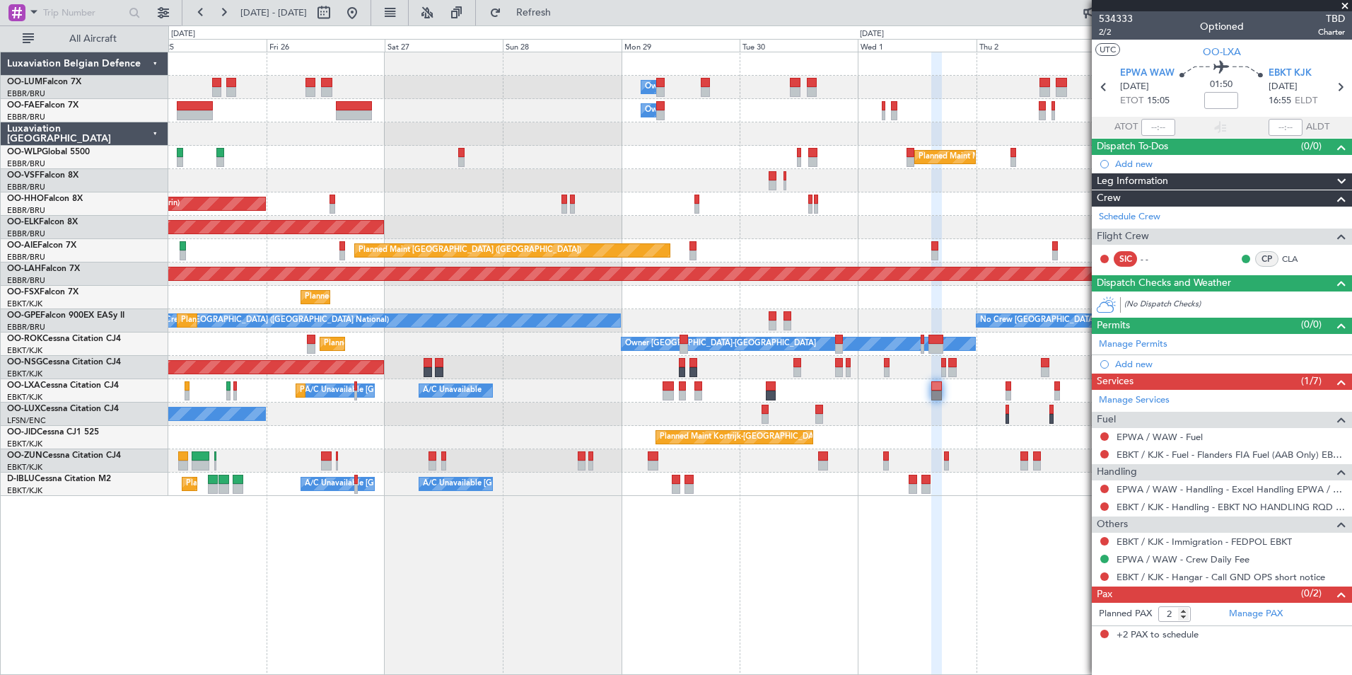
click at [472, 577] on div "Owner Melsbroek Air Base Owner [GEOGRAPHIC_DATA] Planned Maint Milan ([GEOGRAPH…" at bounding box center [760, 363] width 1184 height 623
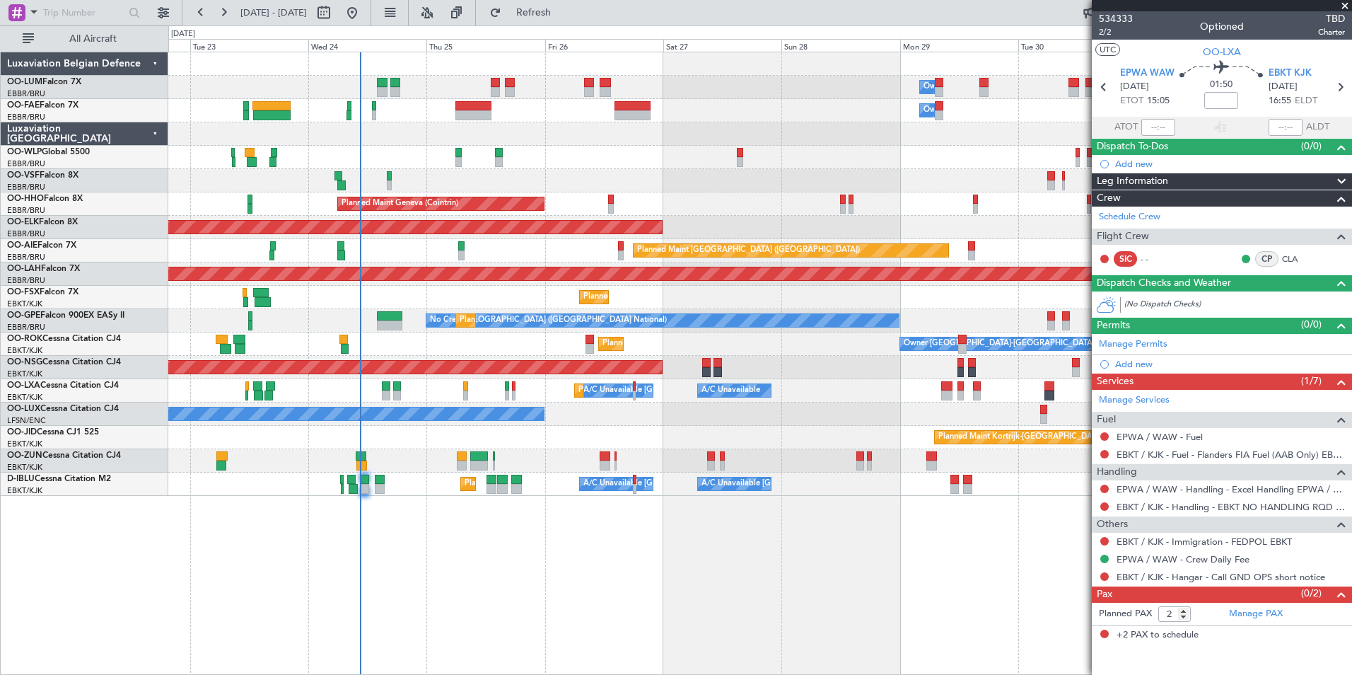
click at [337, 572] on div "Owner Melsbroek Air Base Owner [GEOGRAPHIC_DATA] Planned Maint [GEOGRAPHIC_DATA…" at bounding box center [760, 363] width 1184 height 623
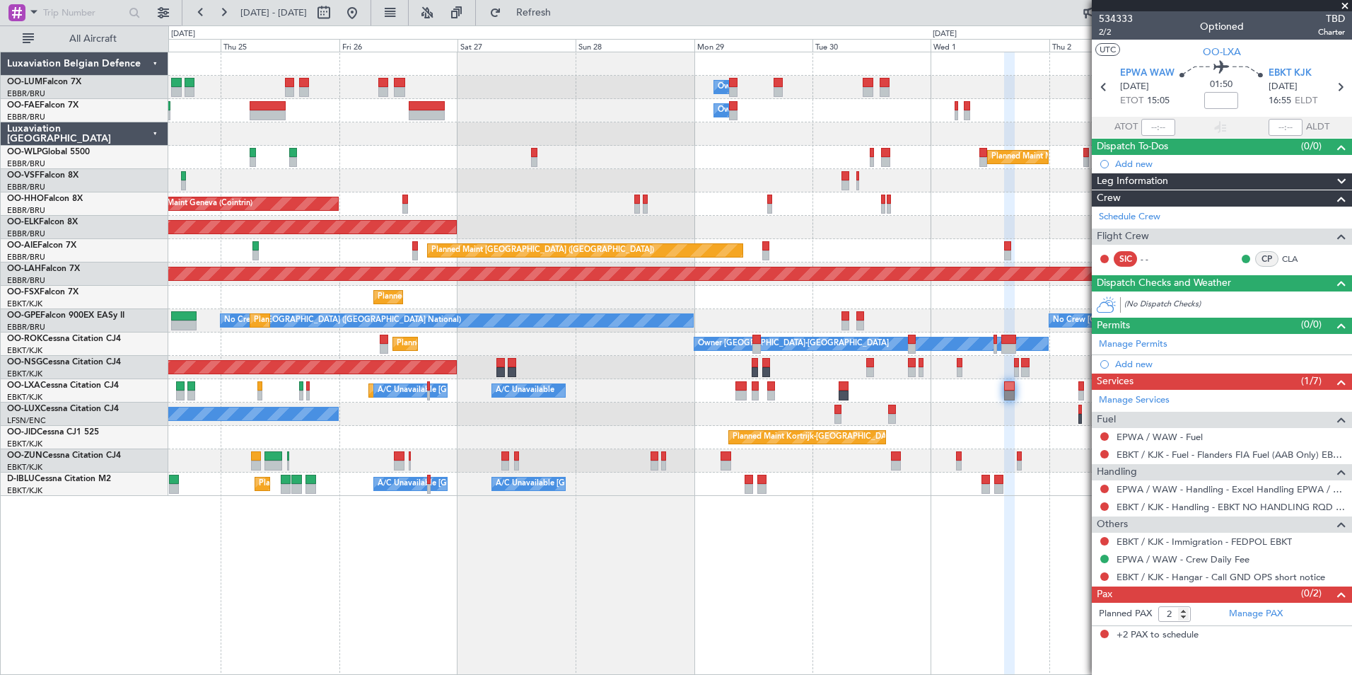
click at [736, 542] on div "Owner Melsbroek Air Base Owner [GEOGRAPHIC_DATA] Planned Maint Milan ([GEOGRAPH…" at bounding box center [760, 363] width 1184 height 623
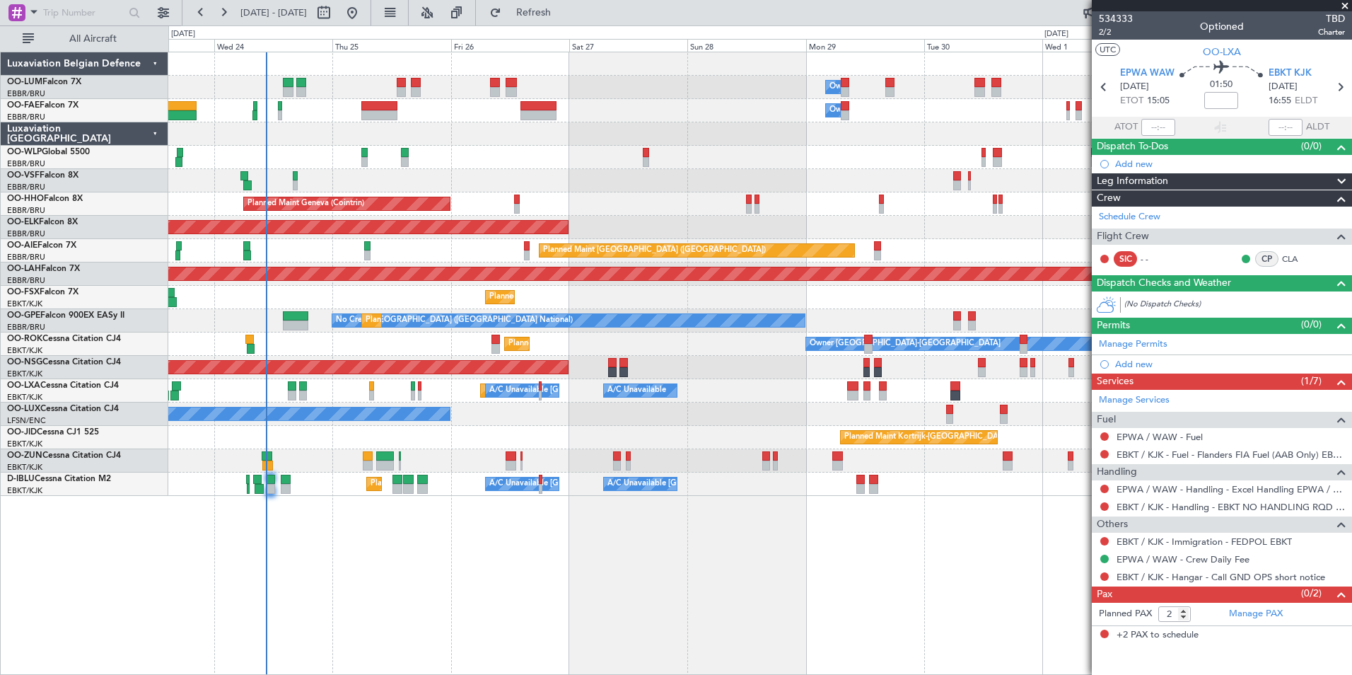
click at [753, 559] on div "Owner Melsbroek Air Base Owner [GEOGRAPHIC_DATA] Planned Maint [GEOGRAPHIC_DATA…" at bounding box center [760, 363] width 1184 height 623
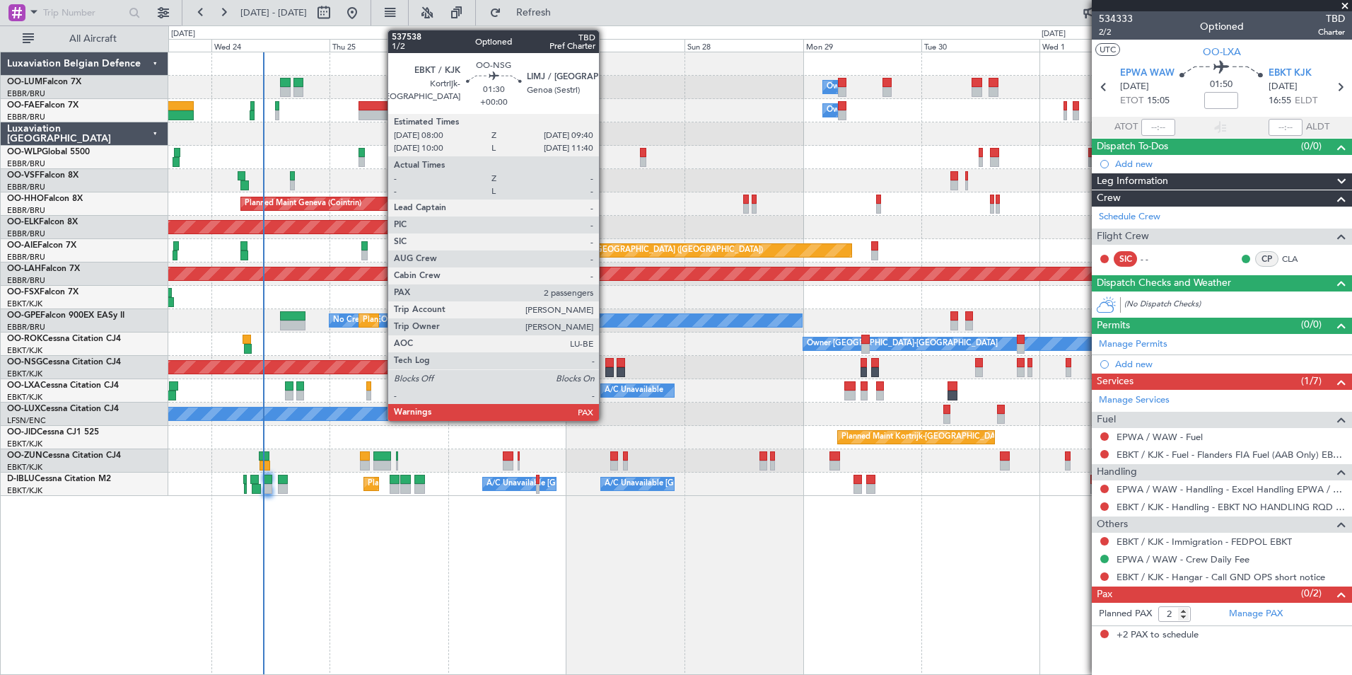
click at [606, 365] on div at bounding box center [610, 363] width 8 height 10
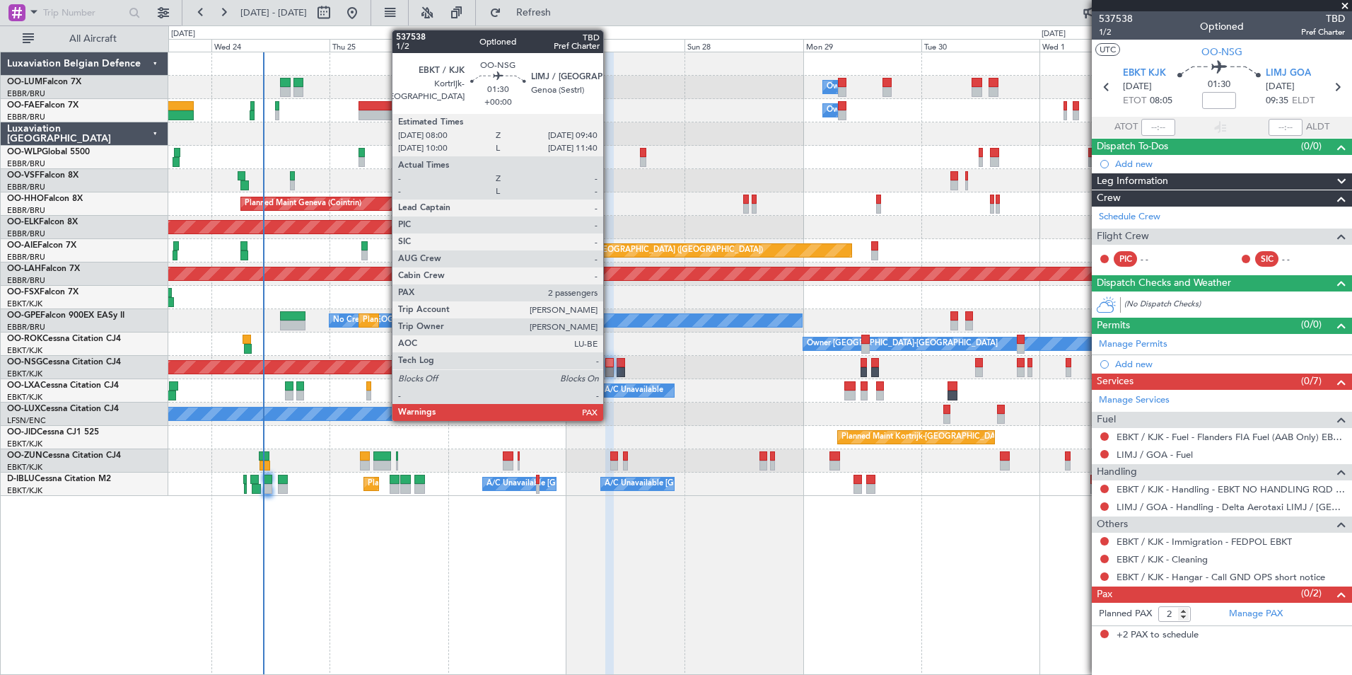
click at [610, 362] on div at bounding box center [610, 363] width 8 height 10
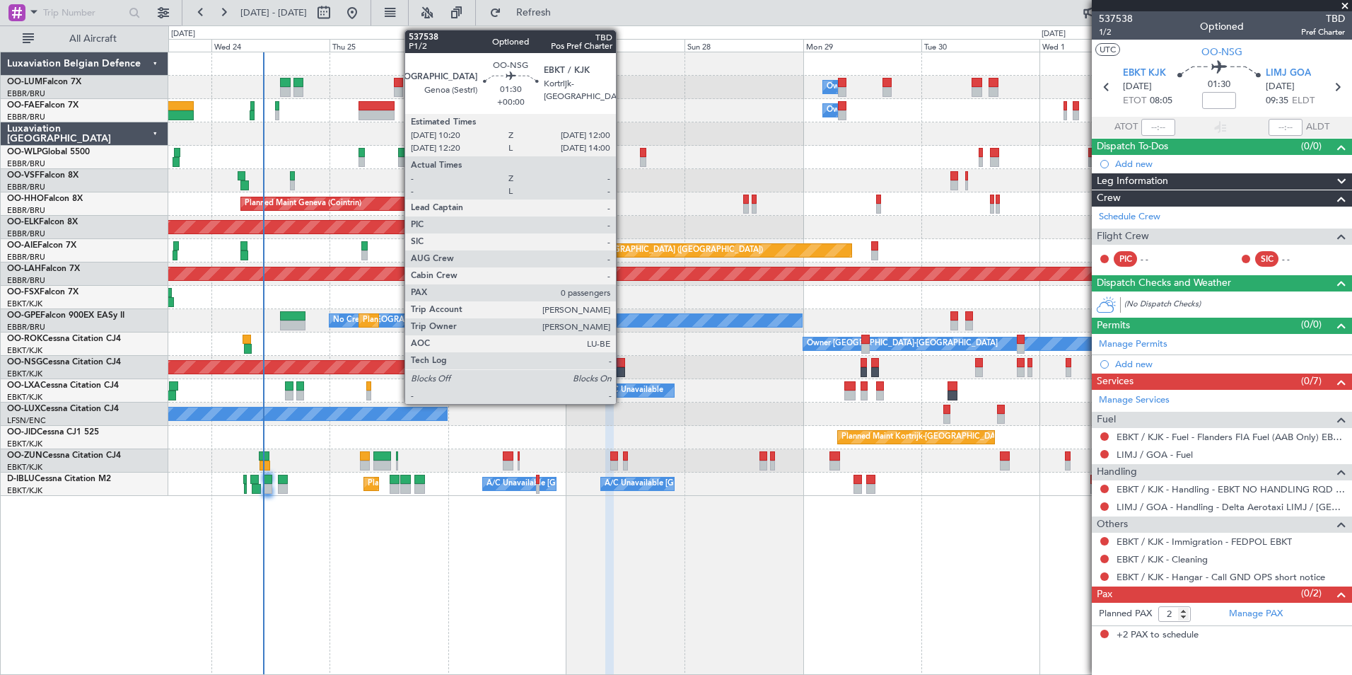
click at [622, 362] on div at bounding box center [621, 363] width 8 height 10
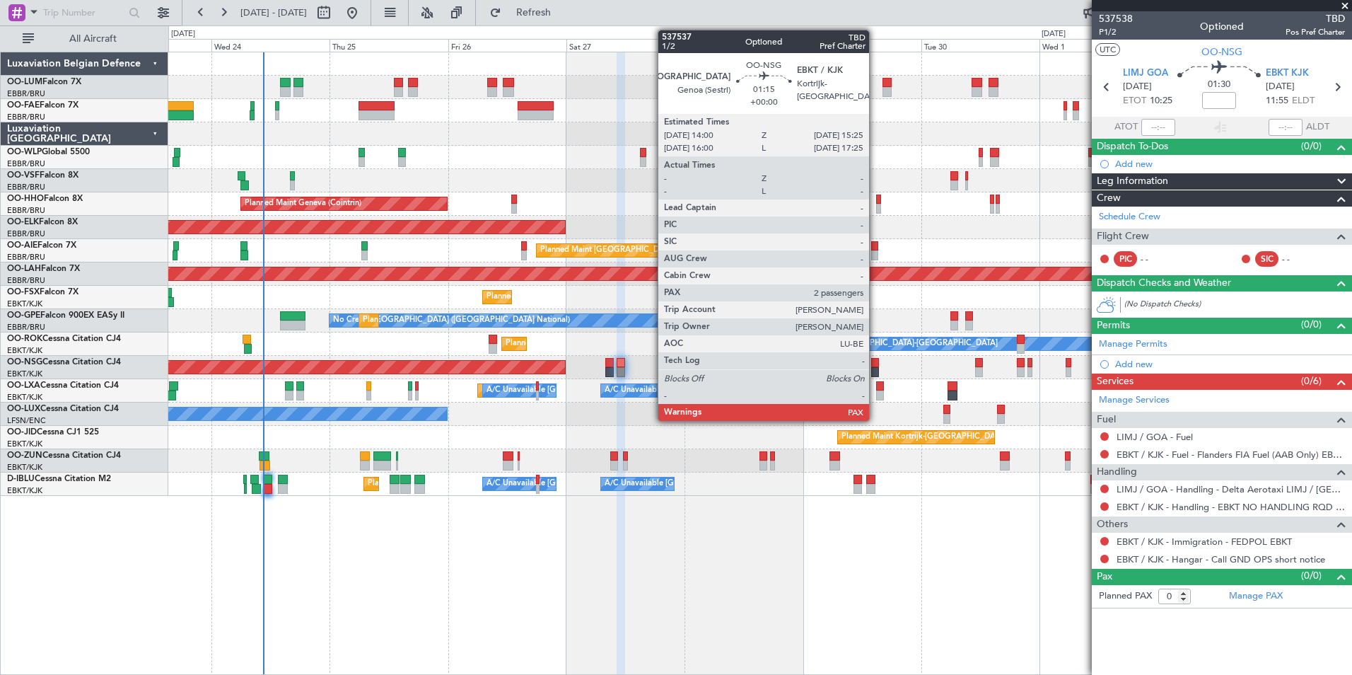
click at [876, 368] on div at bounding box center [874, 372] width 7 height 10
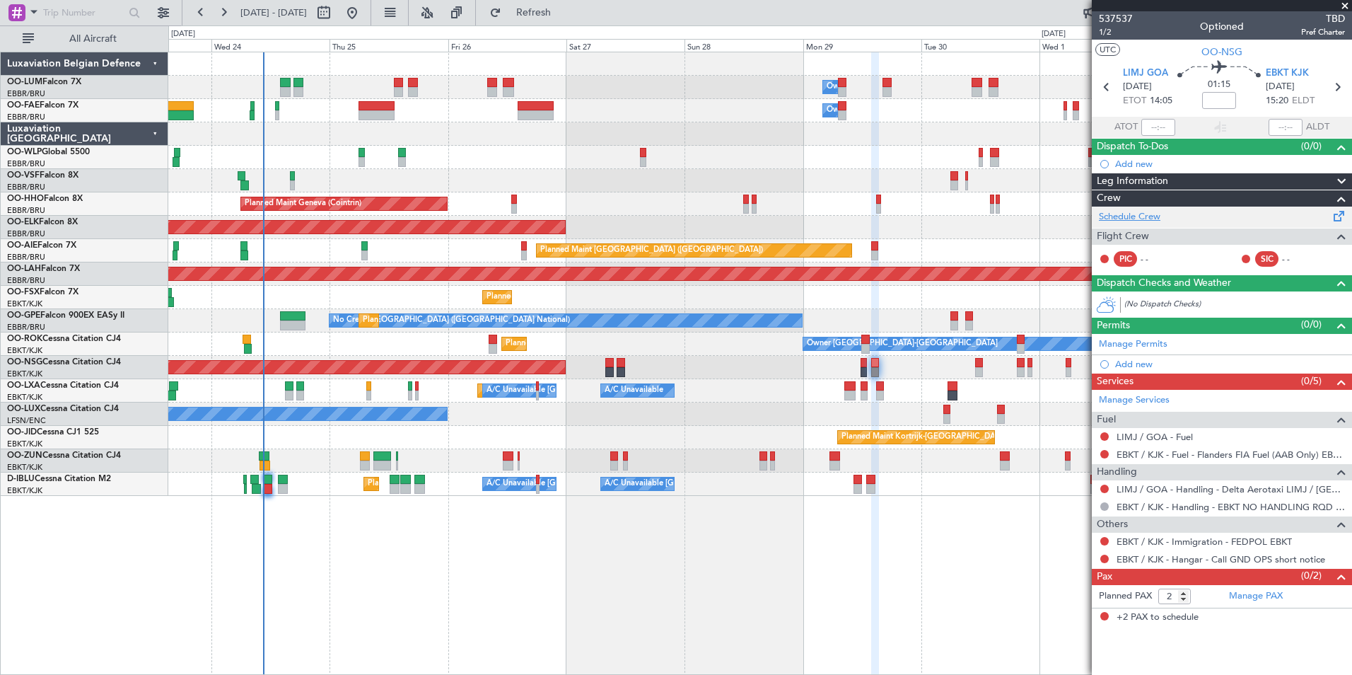
click at [1135, 220] on link "Schedule Crew" at bounding box center [1130, 217] width 62 height 14
click at [564, 12] on span "Refresh" at bounding box center [533, 13] width 59 height 10
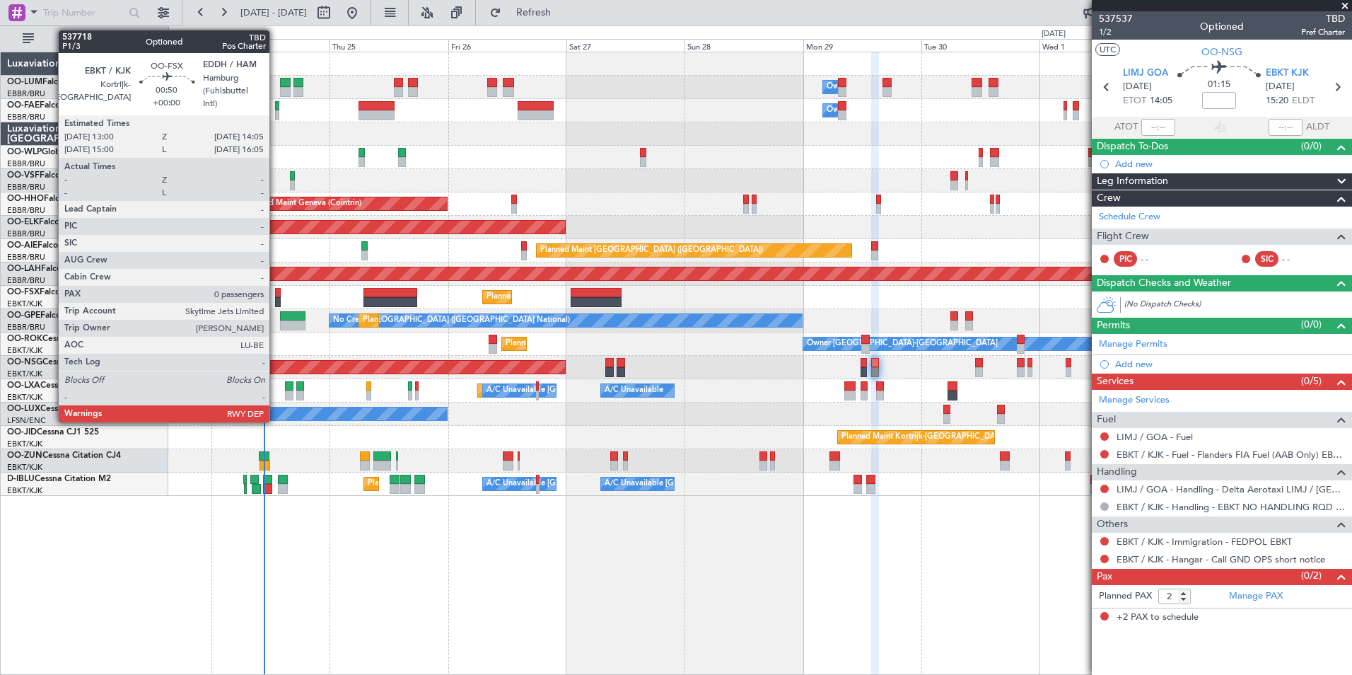
click at [276, 301] on div at bounding box center [278, 302] width 6 height 10
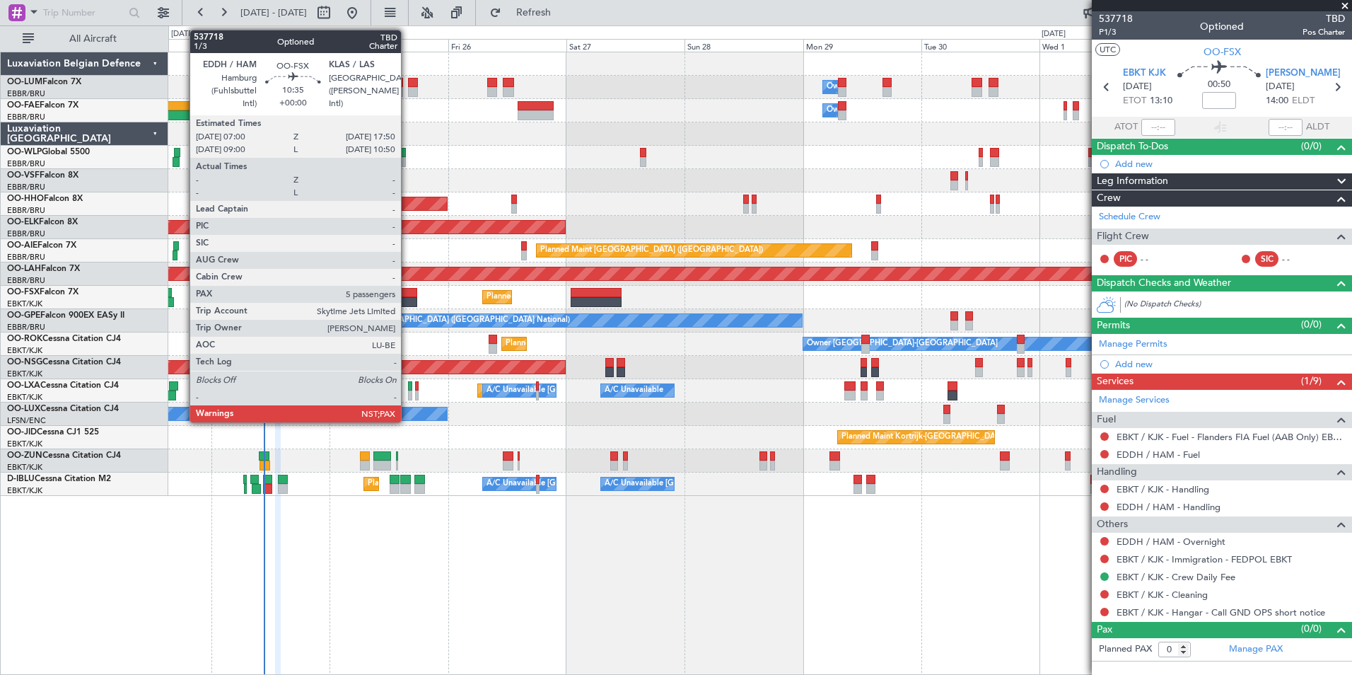
click at [407, 299] on div at bounding box center [391, 302] width 54 height 10
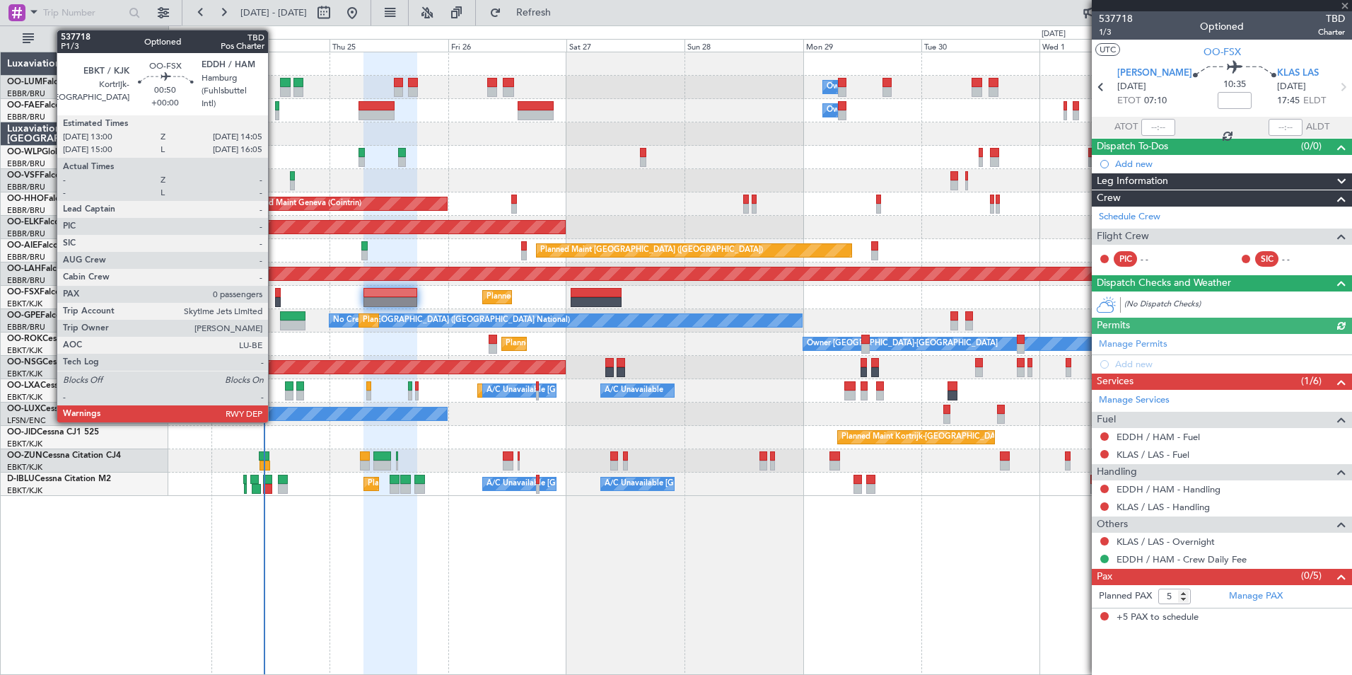
click at [275, 294] on div at bounding box center [278, 293] width 6 height 10
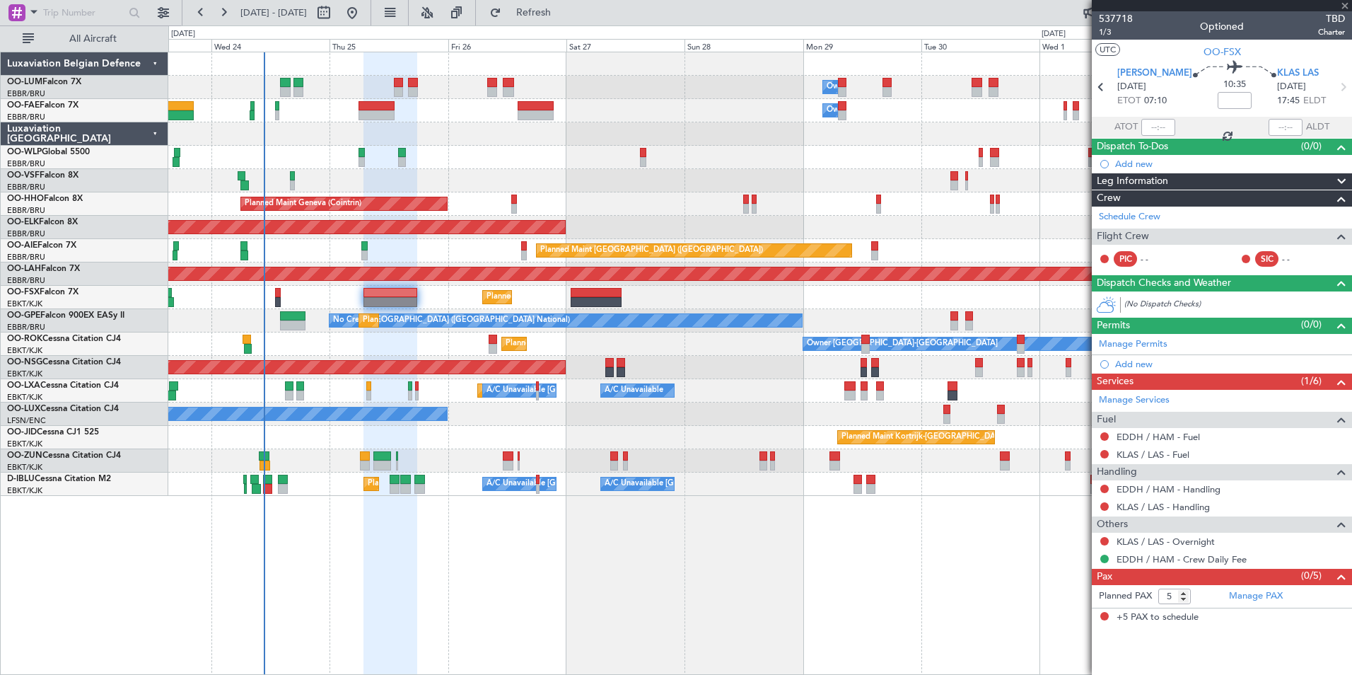
click at [276, 294] on div at bounding box center [278, 293] width 6 height 10
type input "0"
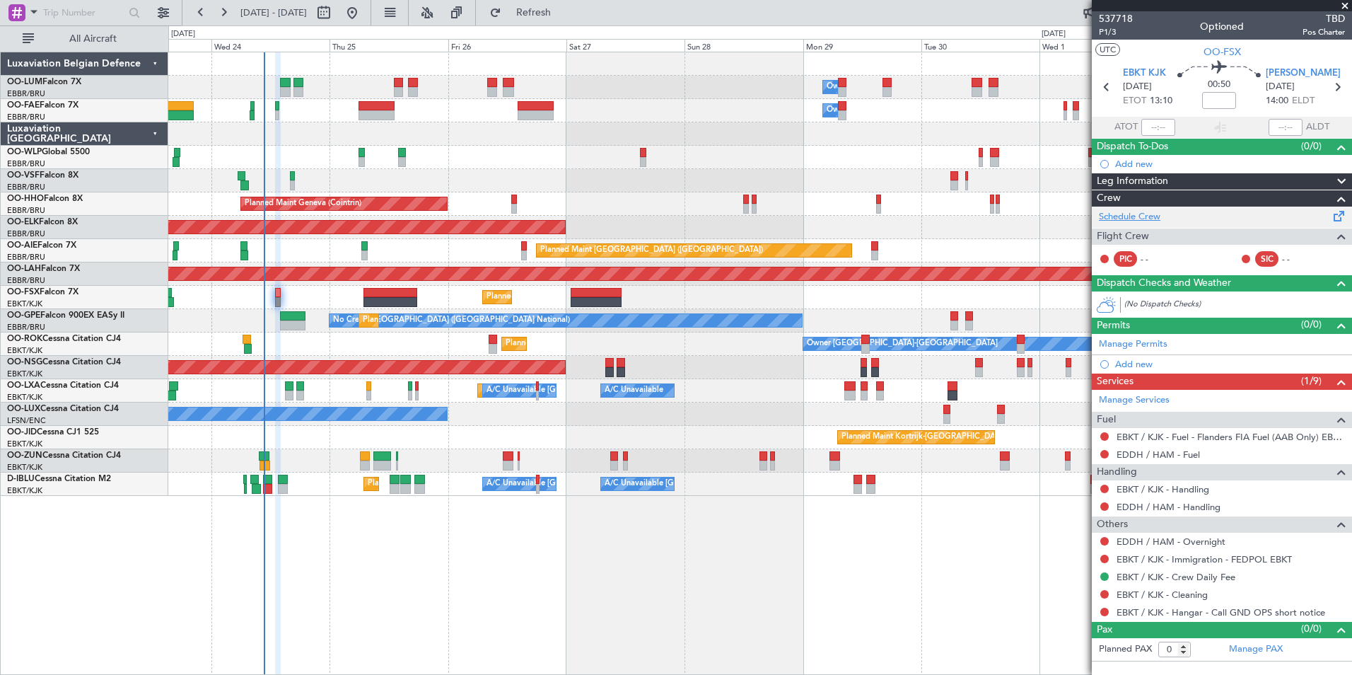
click at [1128, 220] on link "Schedule Crew" at bounding box center [1130, 217] width 62 height 14
click at [542, 13] on button "Refresh" at bounding box center [525, 12] width 85 height 23
click at [560, 13] on span "Refresh" at bounding box center [533, 13] width 59 height 10
click at [551, 8] on span "Refresh" at bounding box center [533, 13] width 59 height 10
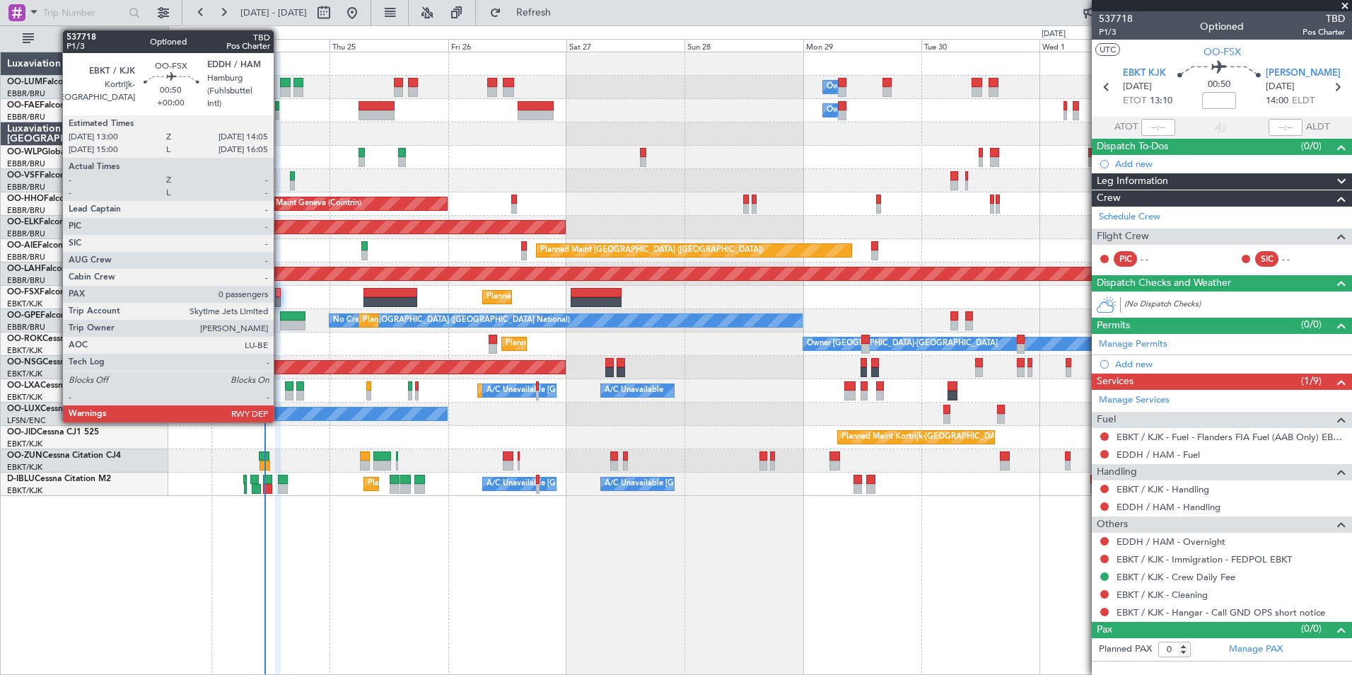
click at [280, 296] on div at bounding box center [278, 293] width 6 height 10
click at [277, 293] on div at bounding box center [278, 293] width 6 height 10
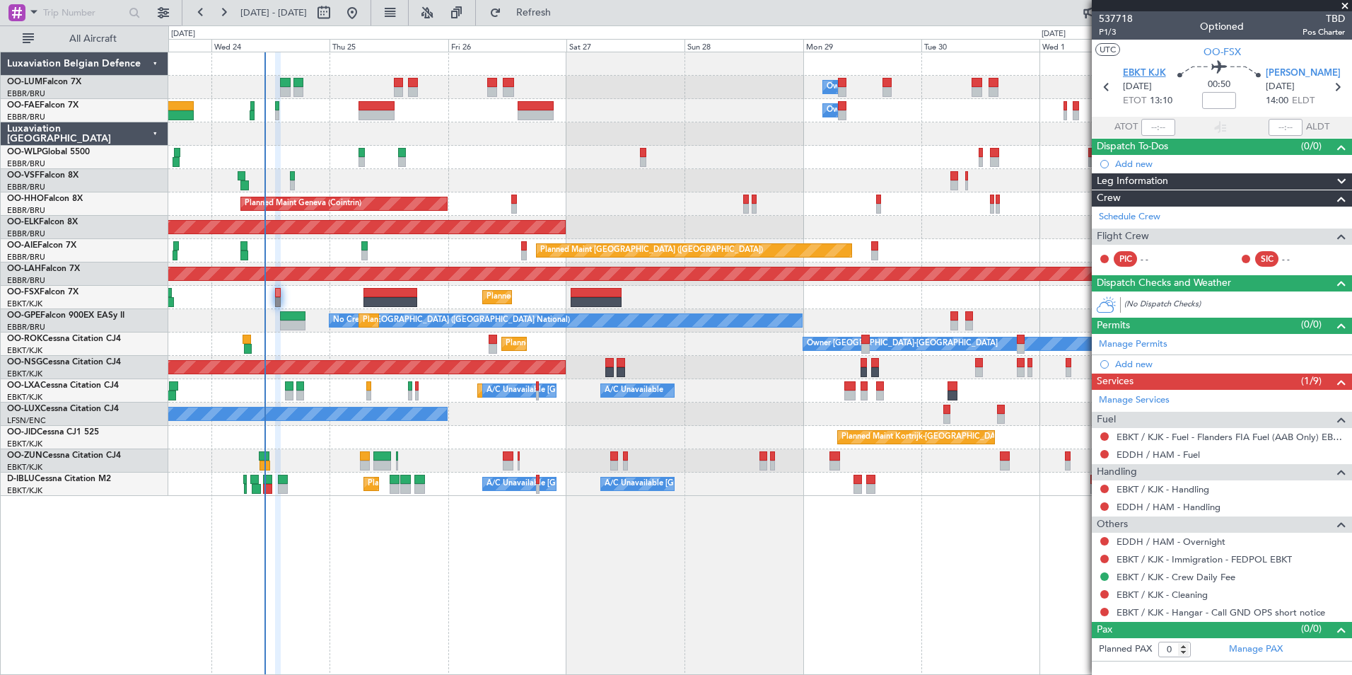
click at [1157, 66] on span "EBKT KJK" at bounding box center [1144, 73] width 43 height 14
click at [568, 18] on button "Refresh" at bounding box center [525, 12] width 85 height 23
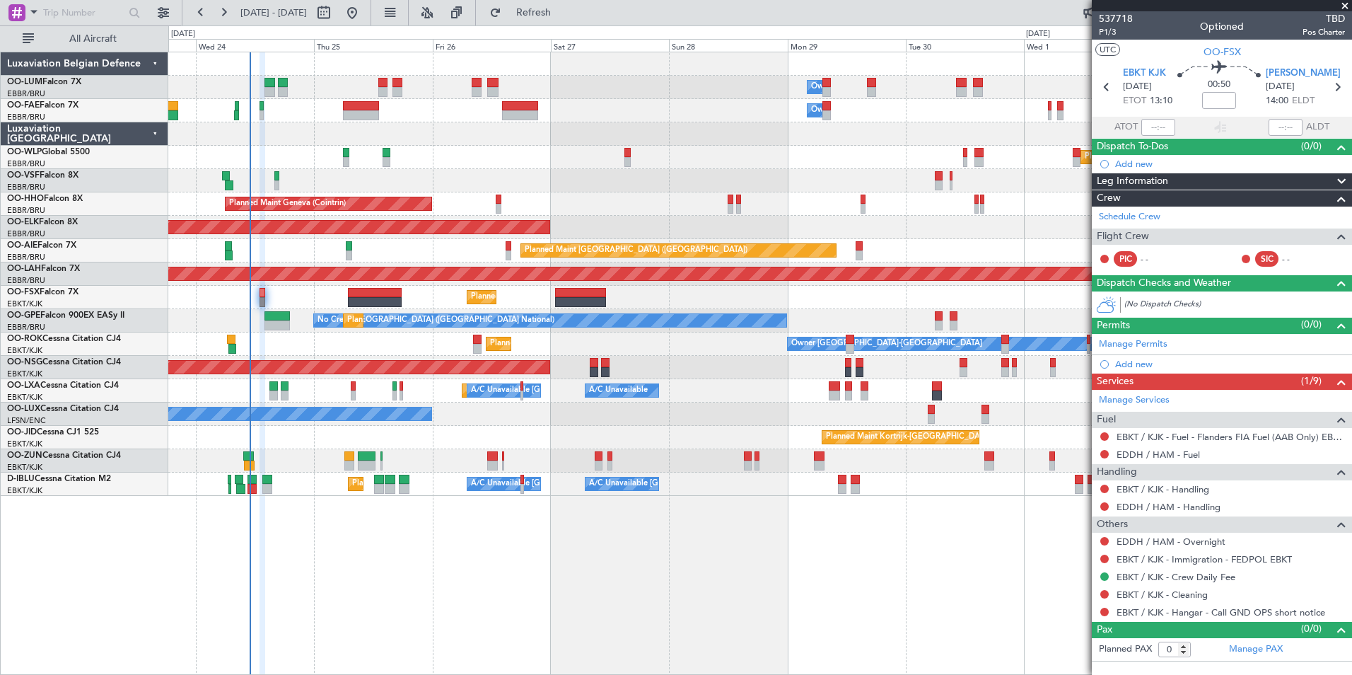
click at [641, 219] on div "Owner Melsbroek Air Base Owner Melsbroek Air Base Planned Maint Brussels (Bruss…" at bounding box center [759, 274] width 1183 height 444
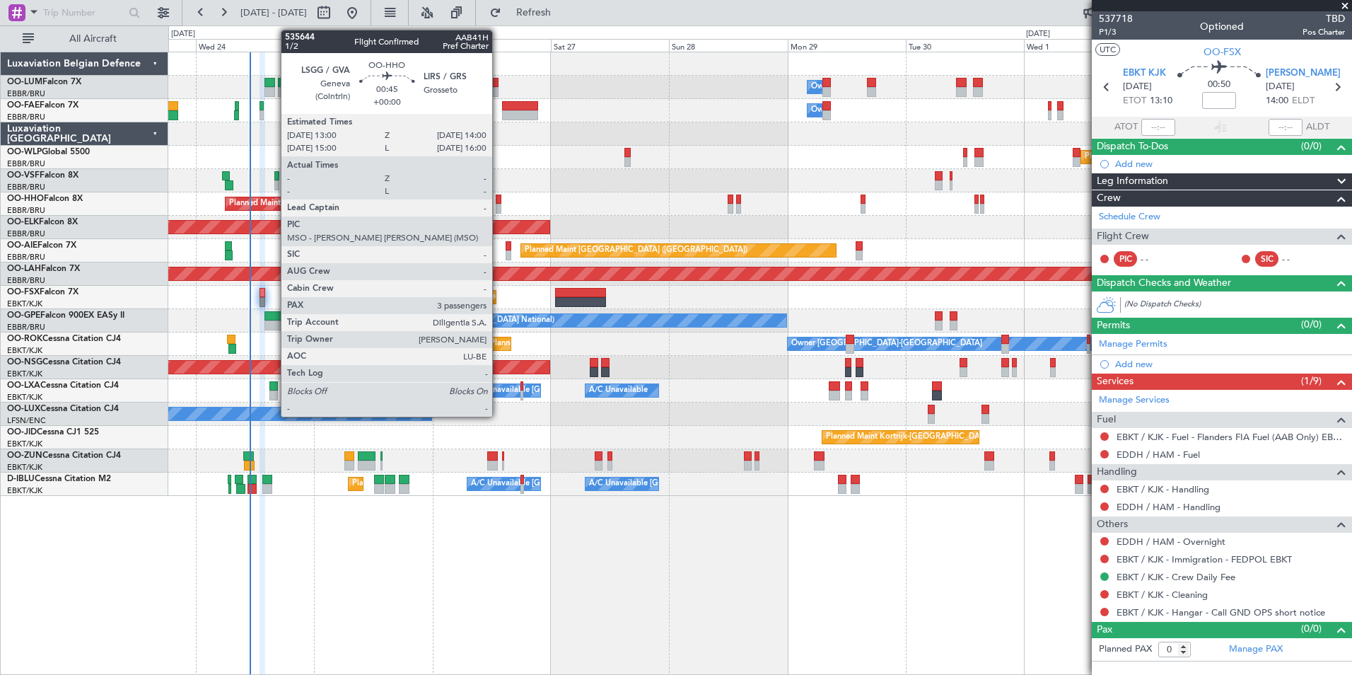
click at [499, 203] on div at bounding box center [498, 200] width 5 height 10
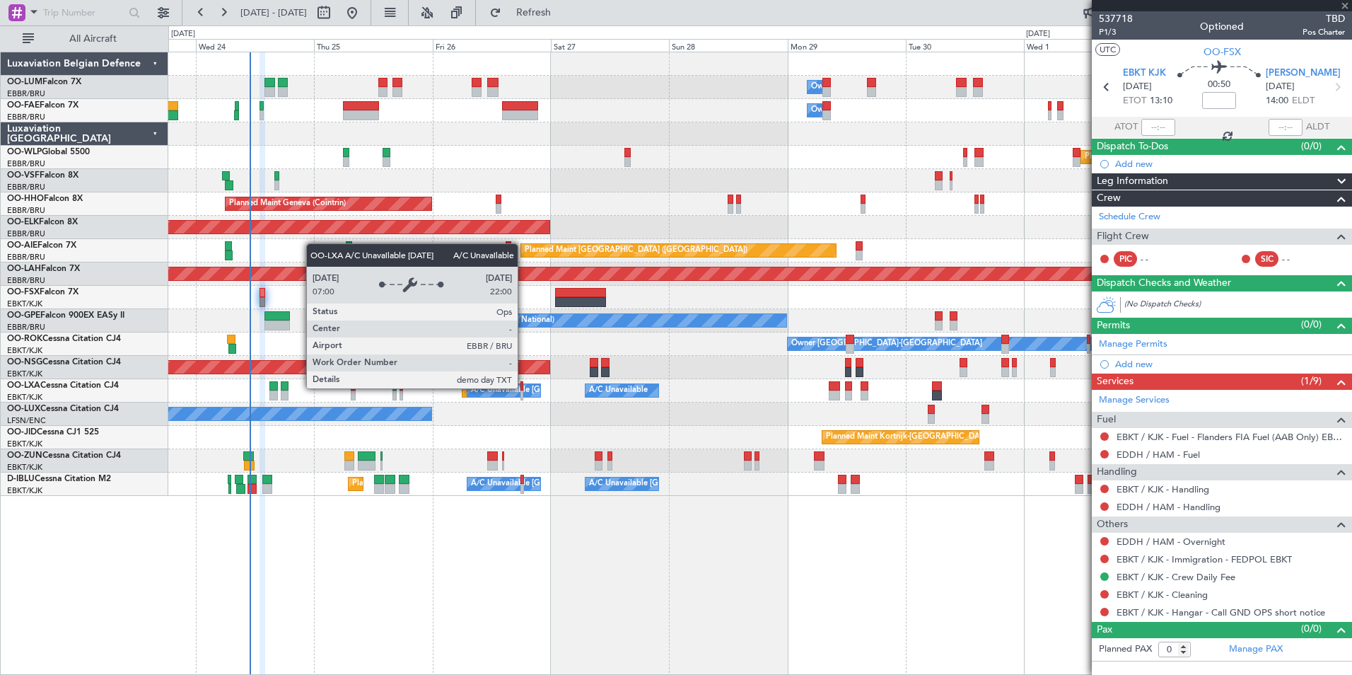
type input "3"
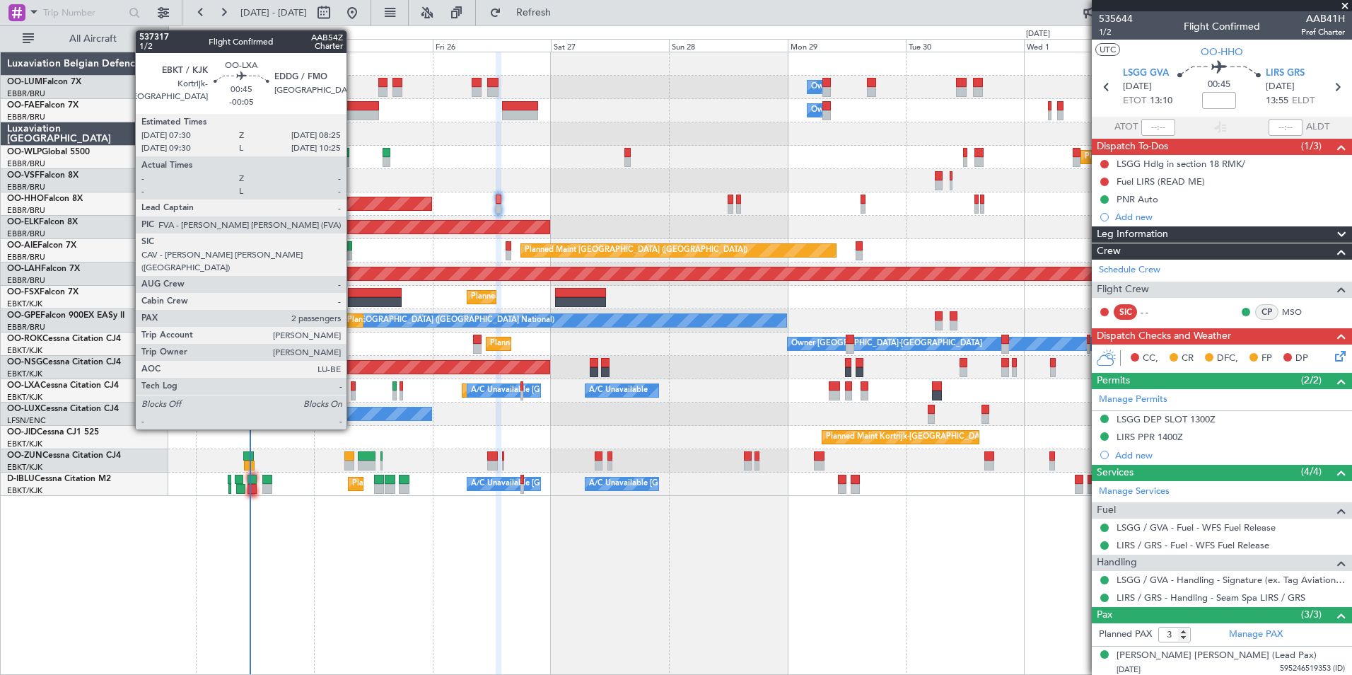
click at [353, 385] on div at bounding box center [353, 386] width 5 height 10
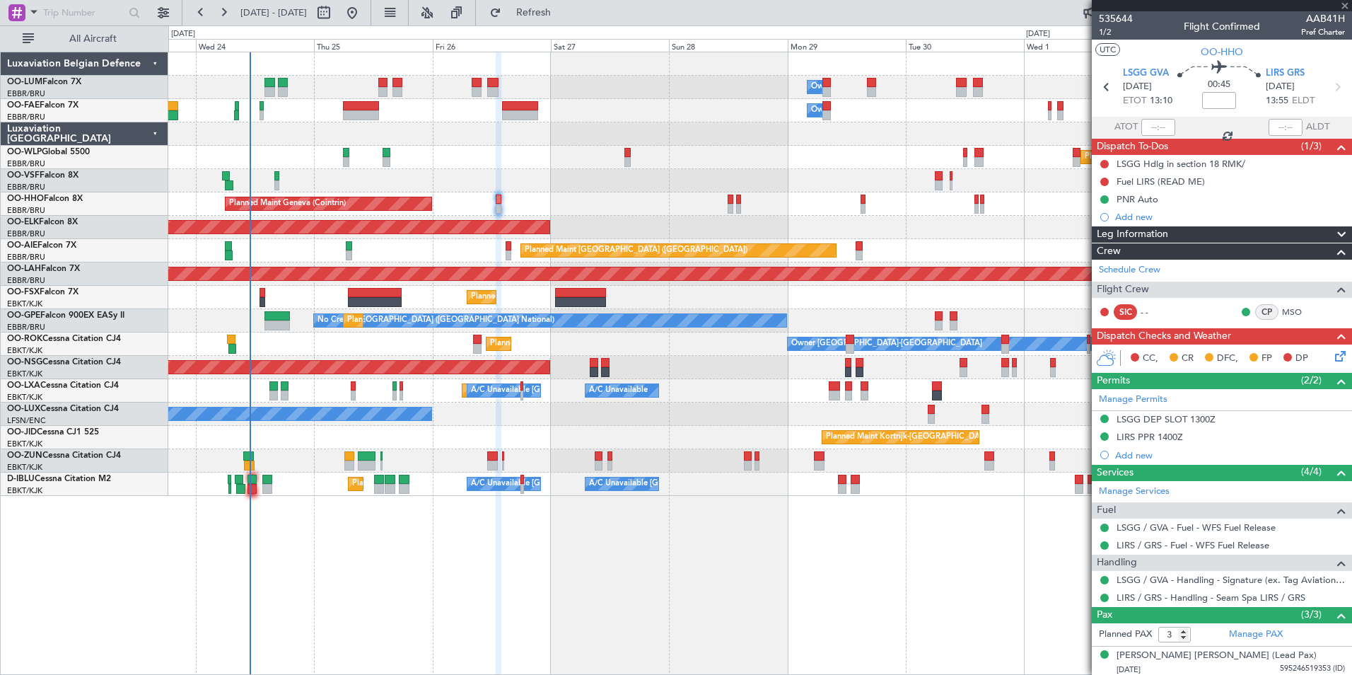
type input "-00:05"
type input "2"
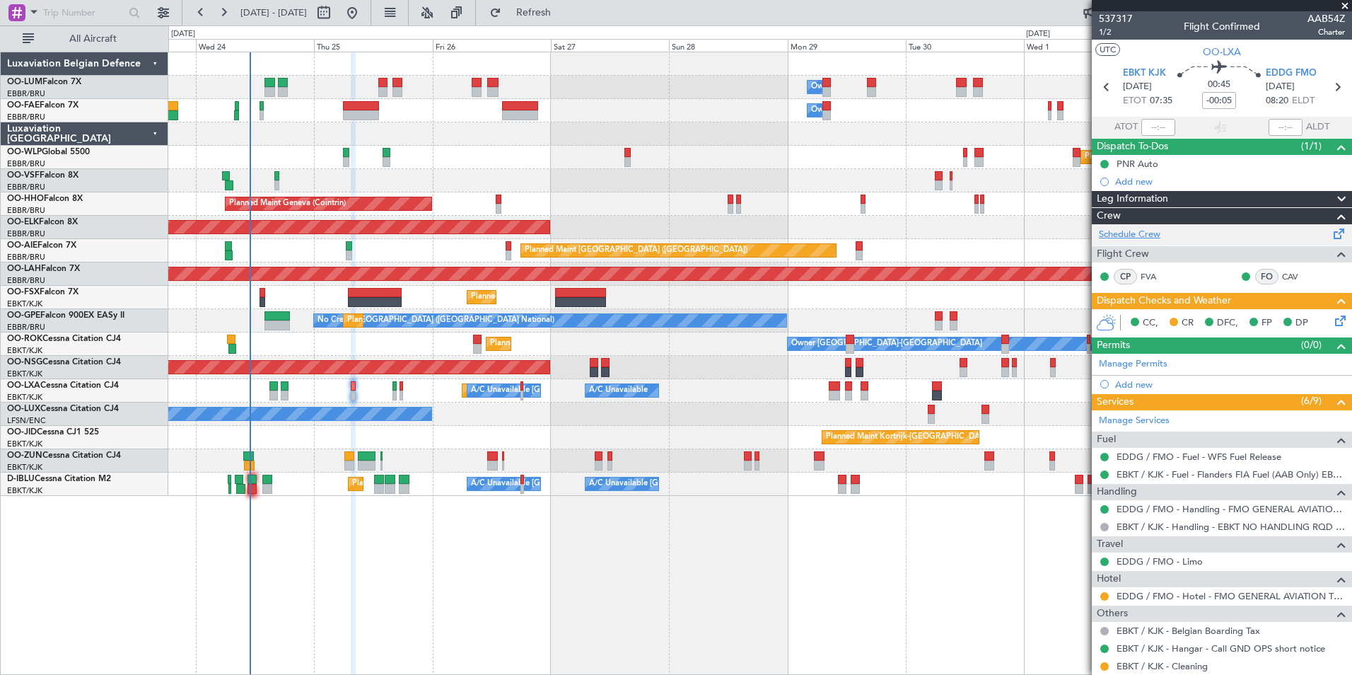
click at [1141, 236] on link "Schedule Crew" at bounding box center [1130, 235] width 62 height 14
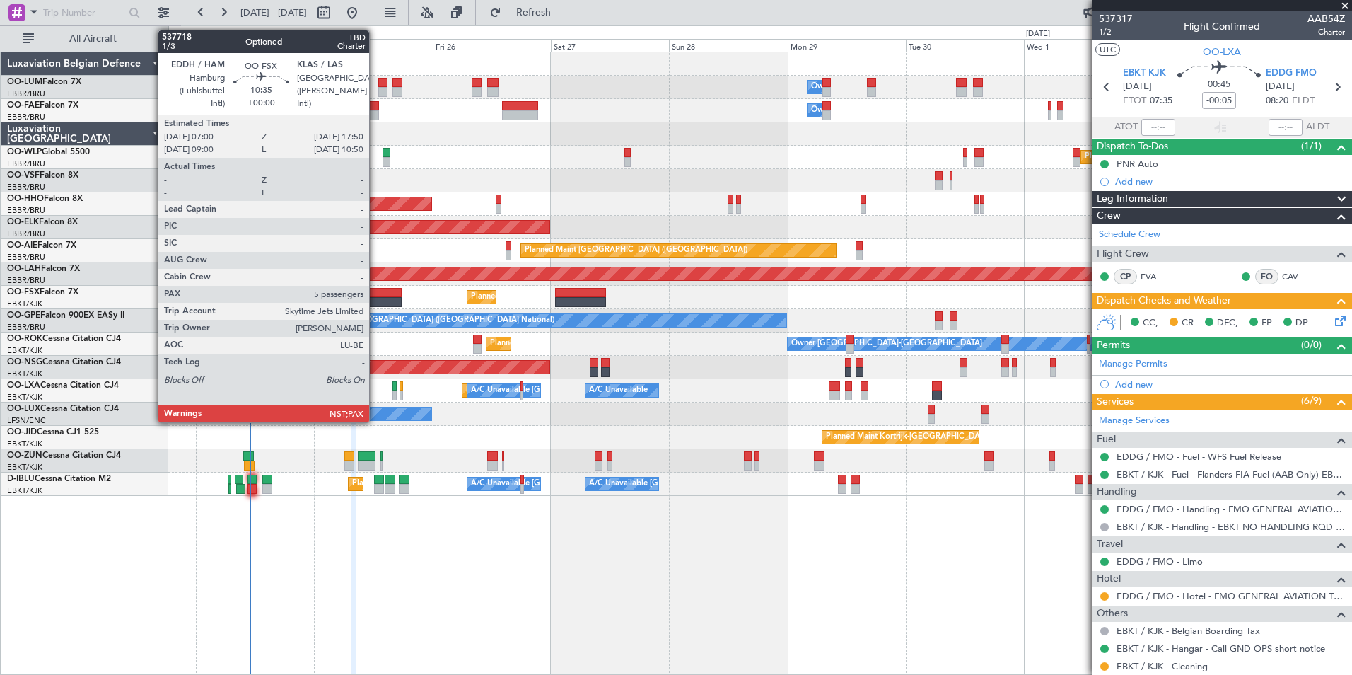
click at [376, 297] on div at bounding box center [375, 302] width 54 height 10
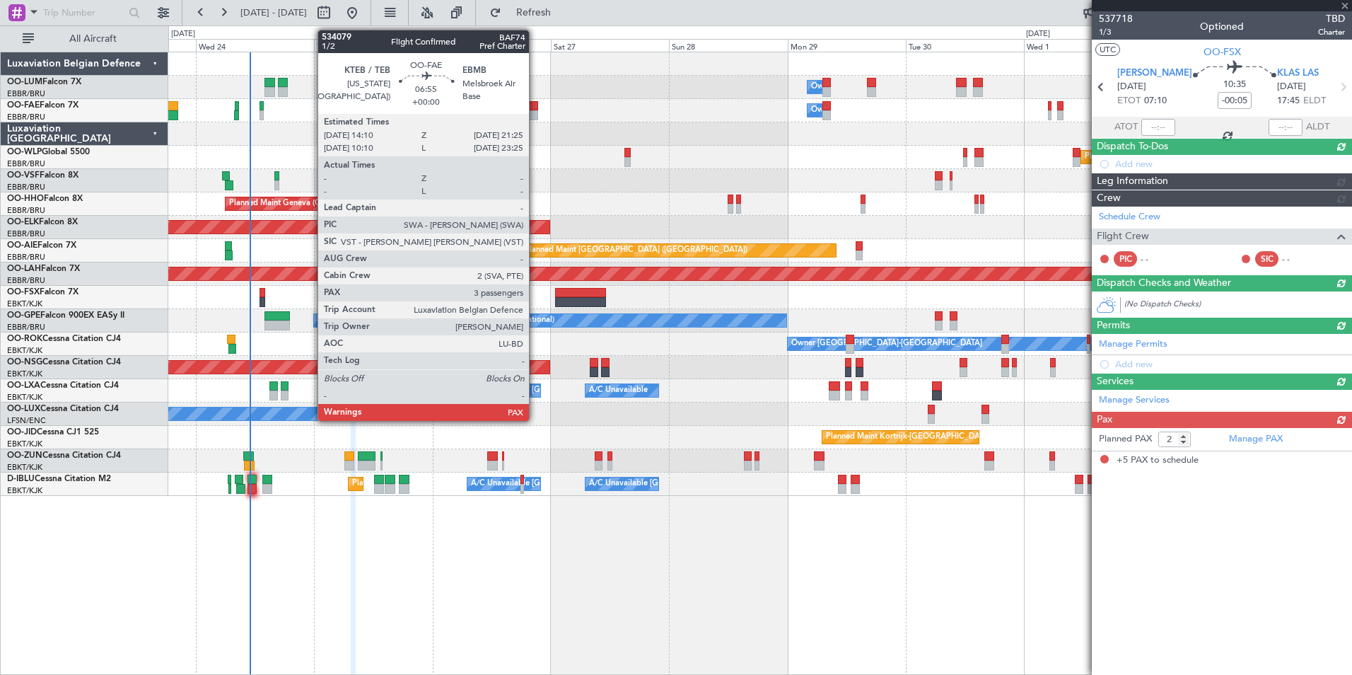
type input "5"
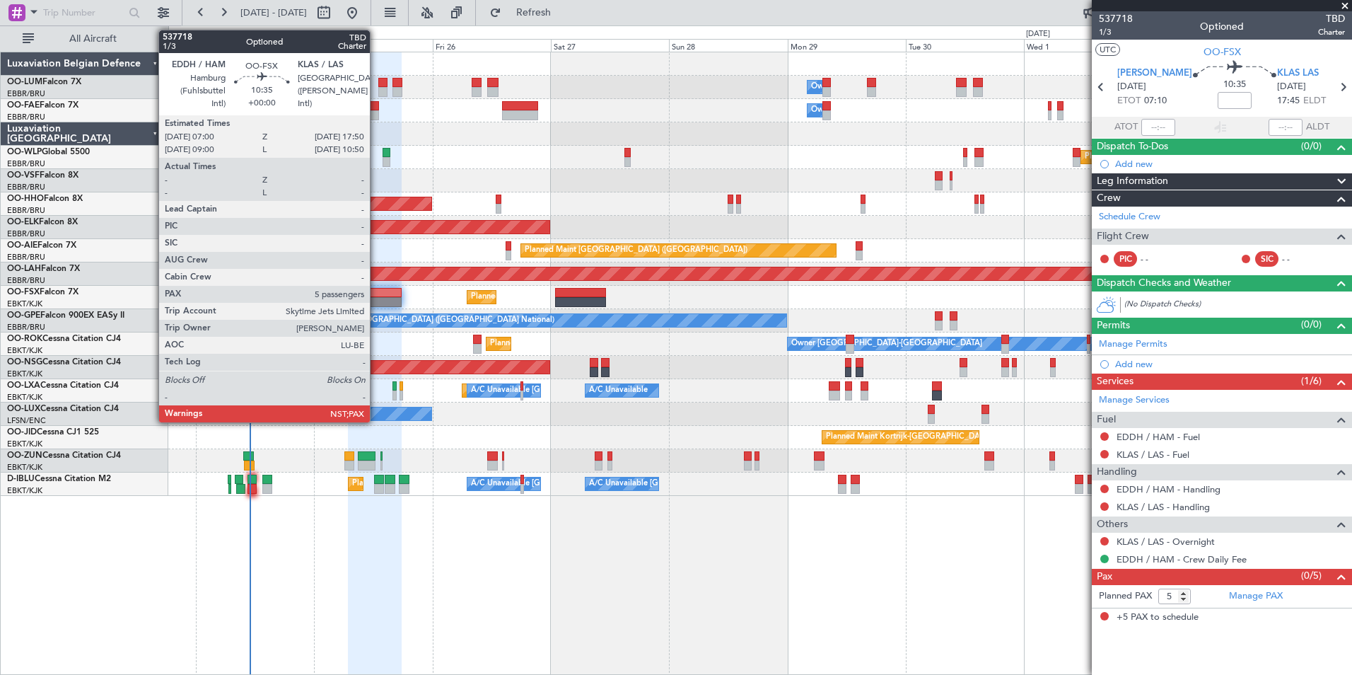
click at [376, 290] on div at bounding box center [375, 293] width 54 height 10
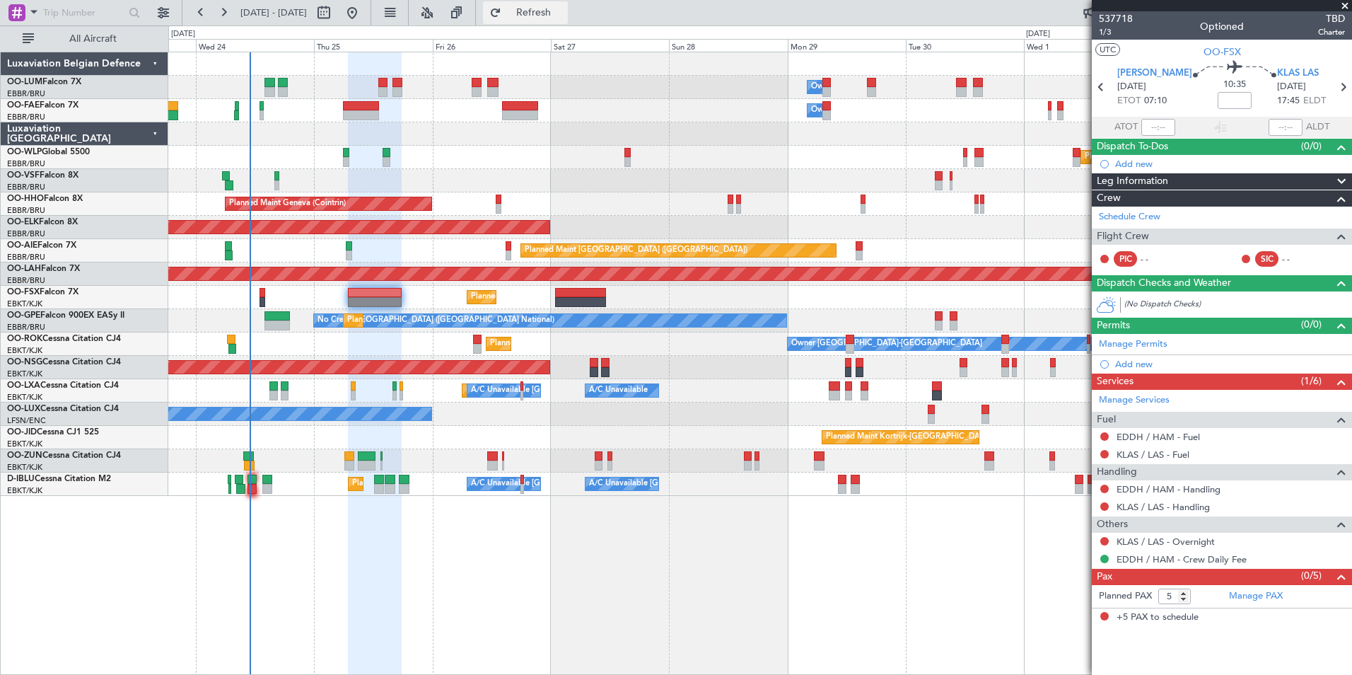
click at [564, 16] on span "Refresh" at bounding box center [533, 13] width 59 height 10
